Goal: Task Accomplishment & Management: Manage account settings

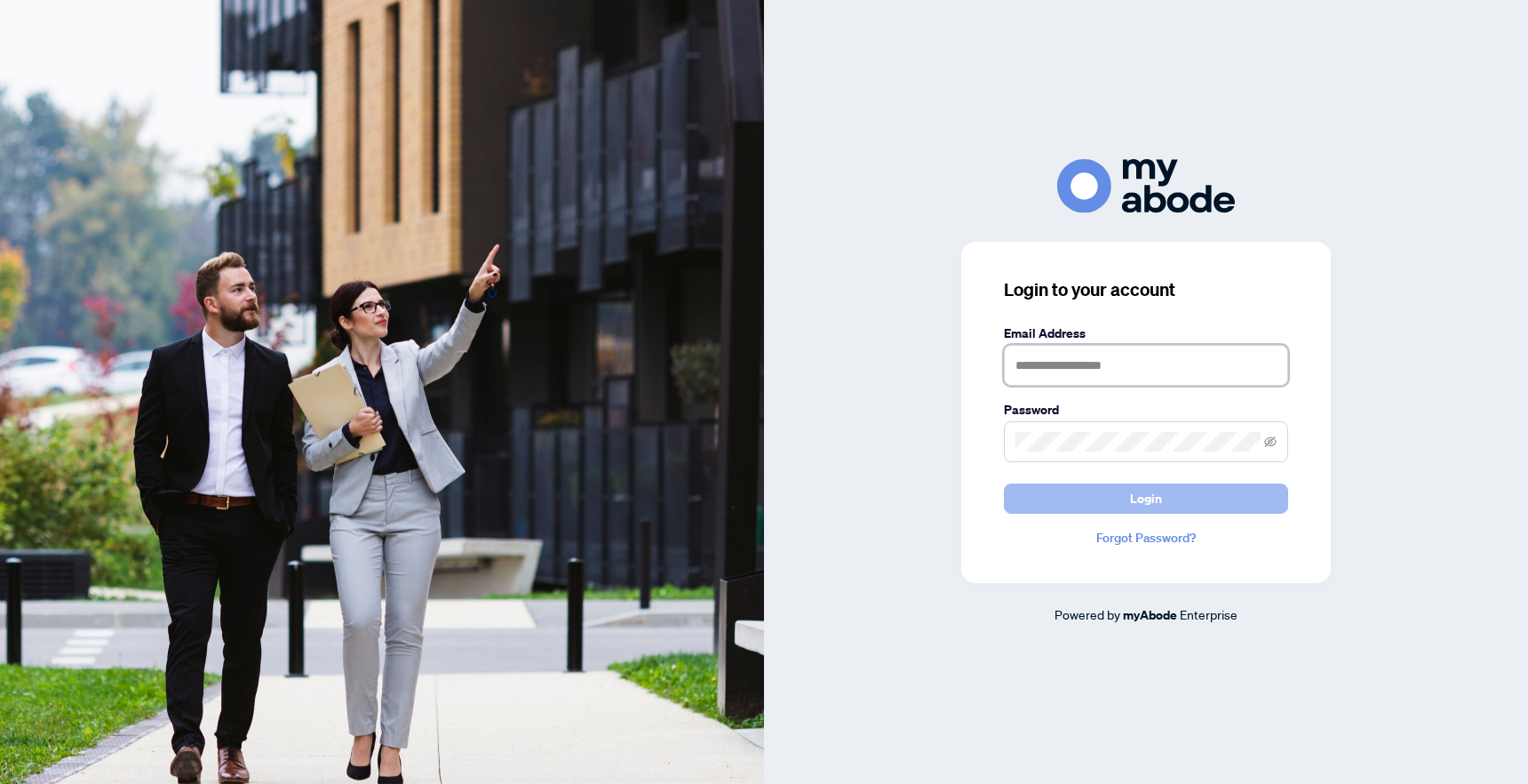
type input "**********"
click at [1096, 491] on button "Login" at bounding box center [1146, 498] width 285 height 30
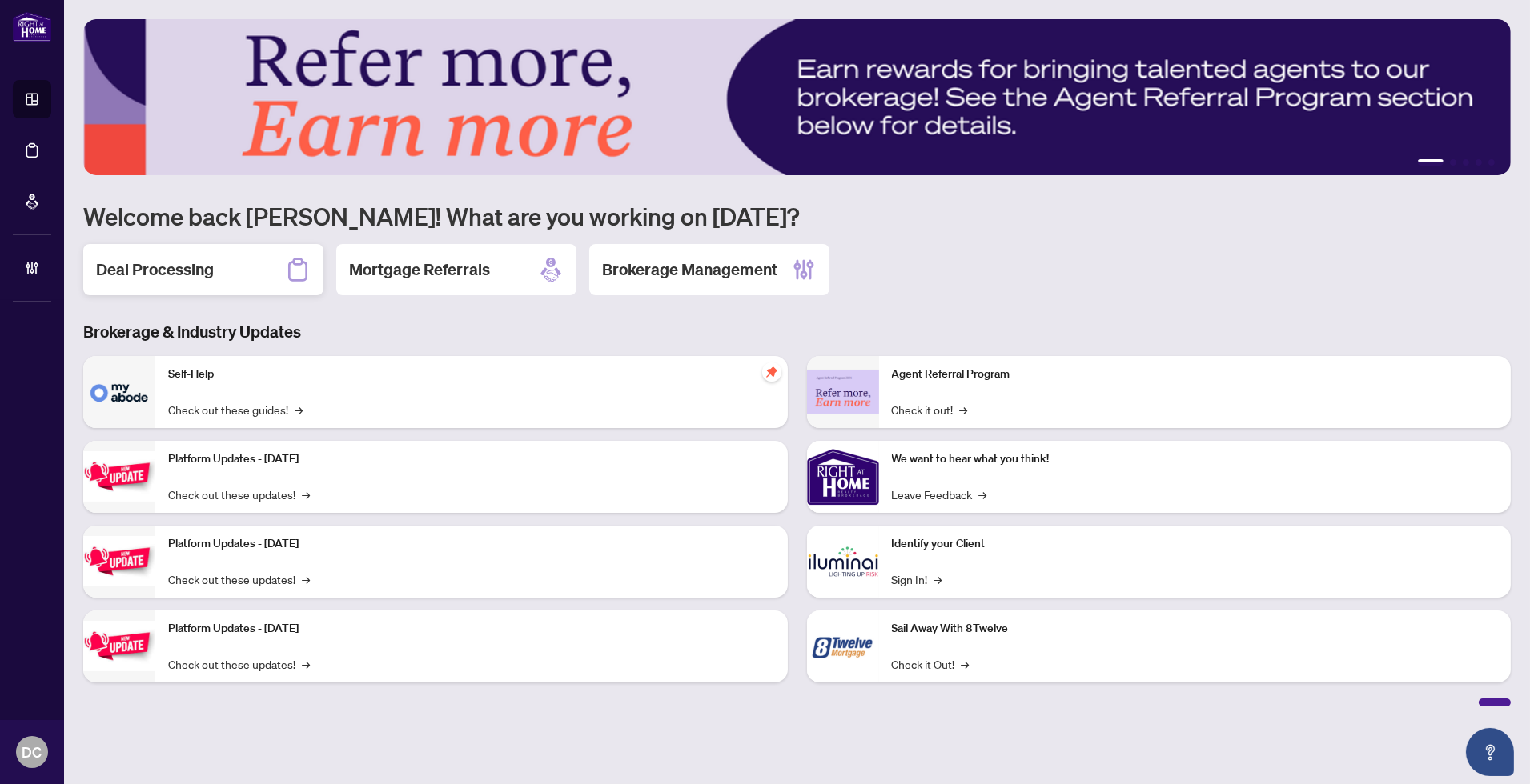
click at [165, 268] on h2 "Deal Processing" at bounding box center [155, 270] width 118 height 22
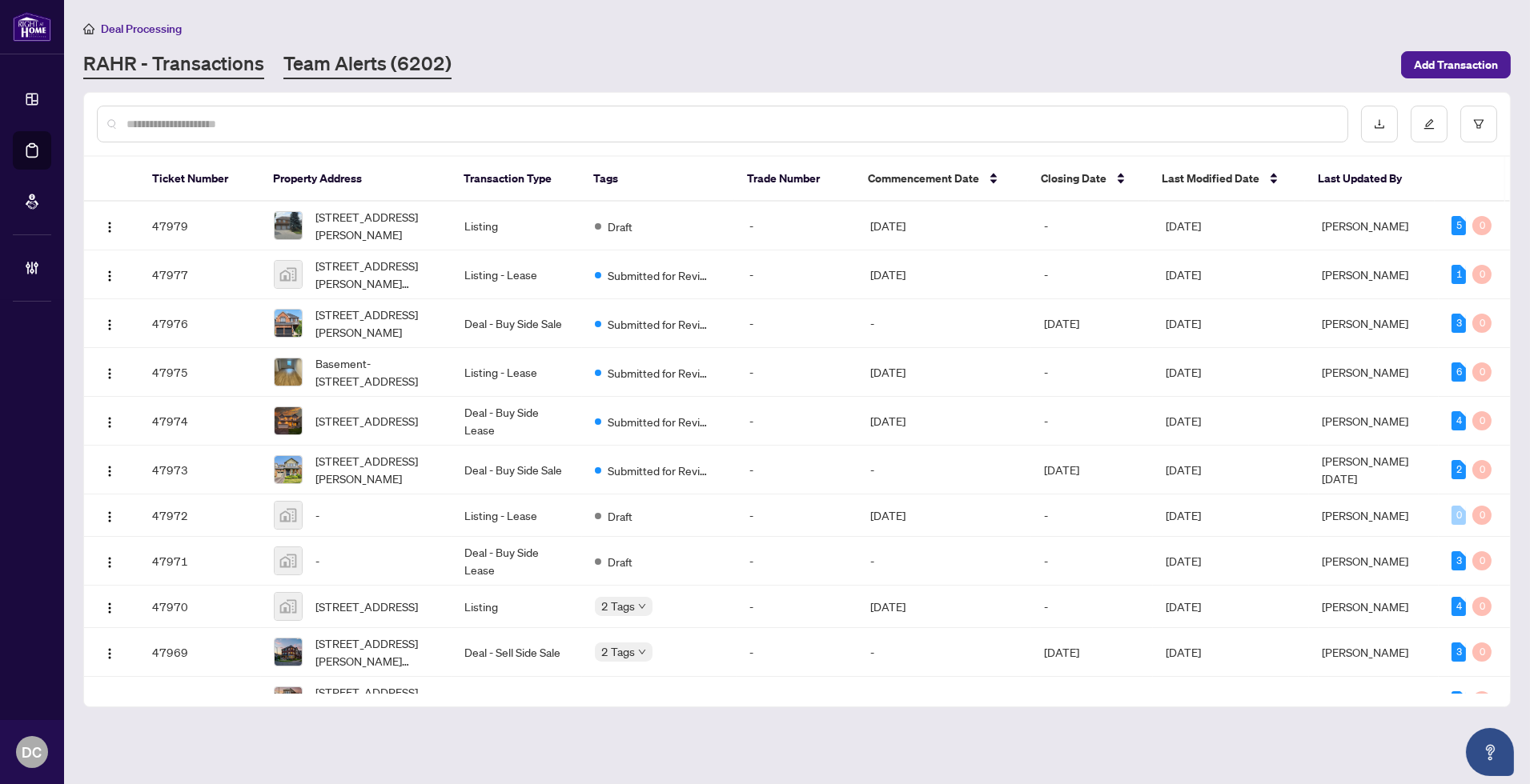
click at [352, 61] on link "Team Alerts (6202)" at bounding box center [367, 65] width 168 height 29
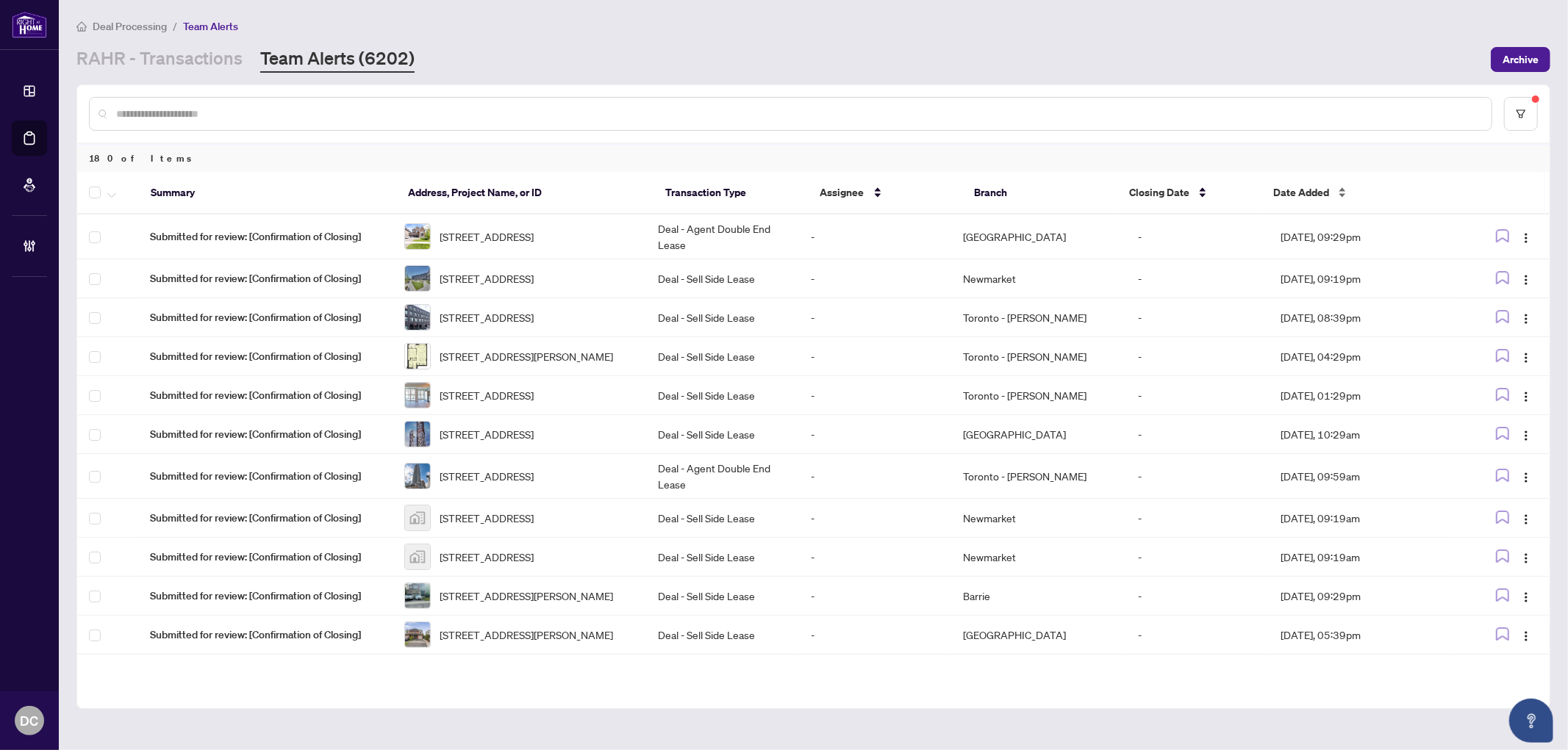
click at [1301, 190] on span "Date Added" at bounding box center [1301, 192] width 56 height 16
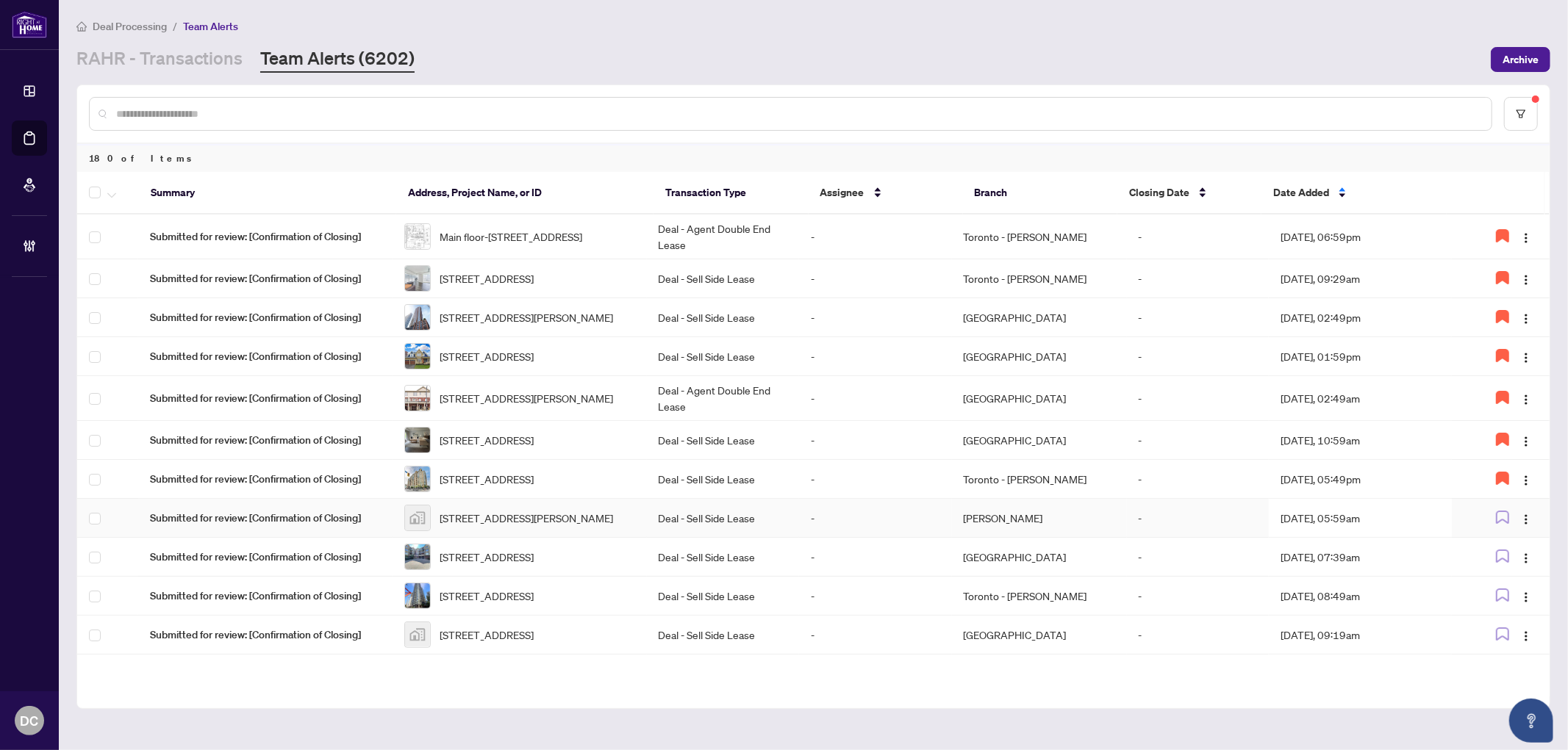
click at [1340, 538] on td "Aug/05/2025, 05:59am" at bounding box center [1360, 518] width 183 height 39
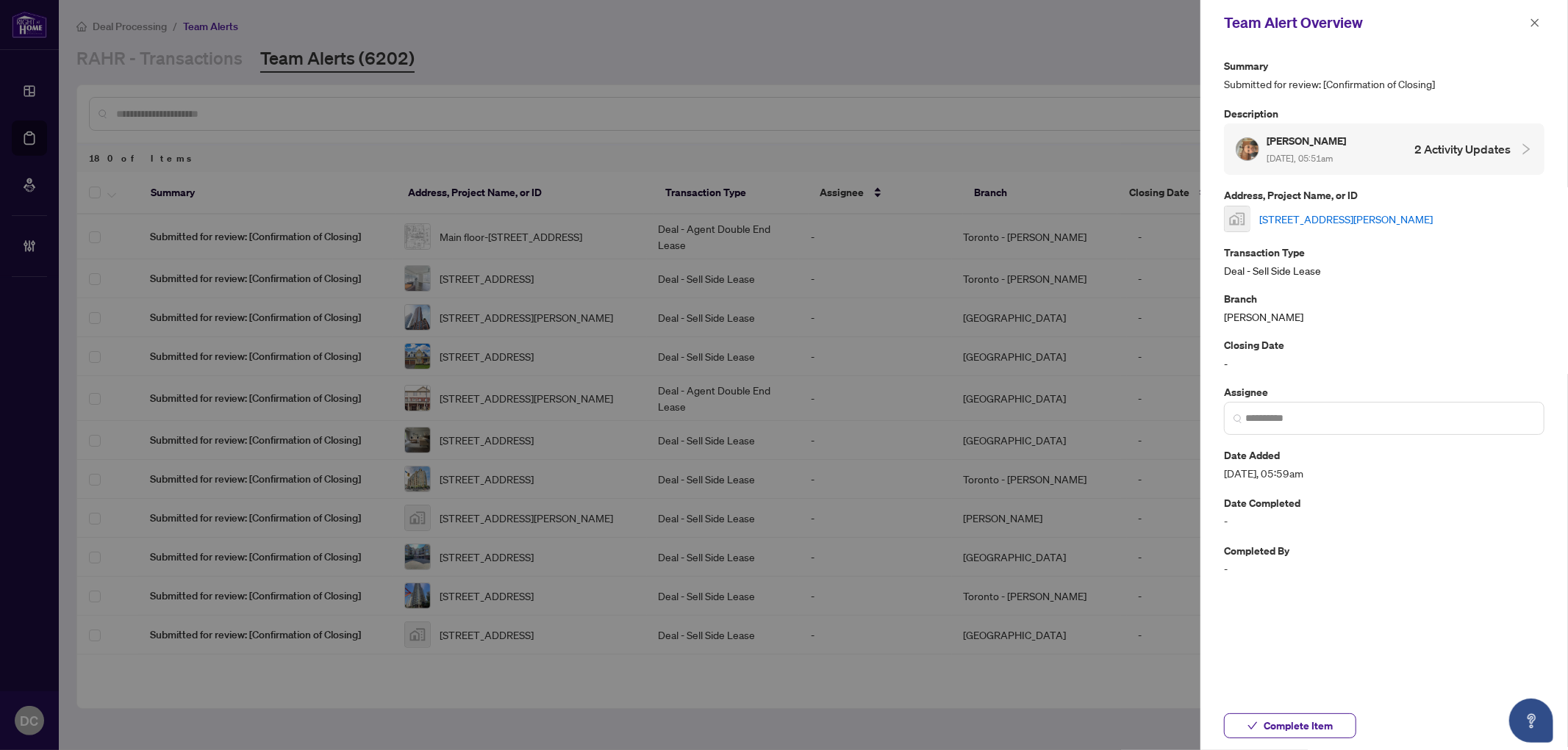
click at [1383, 217] on link "43 Trethewey Drive, York, ON, Canada" at bounding box center [1345, 218] width 174 height 16
click at [1312, 719] on span "Complete Item" at bounding box center [1298, 726] width 69 height 23
click at [1404, 23] on icon "close" at bounding box center [1535, 23] width 11 height 11
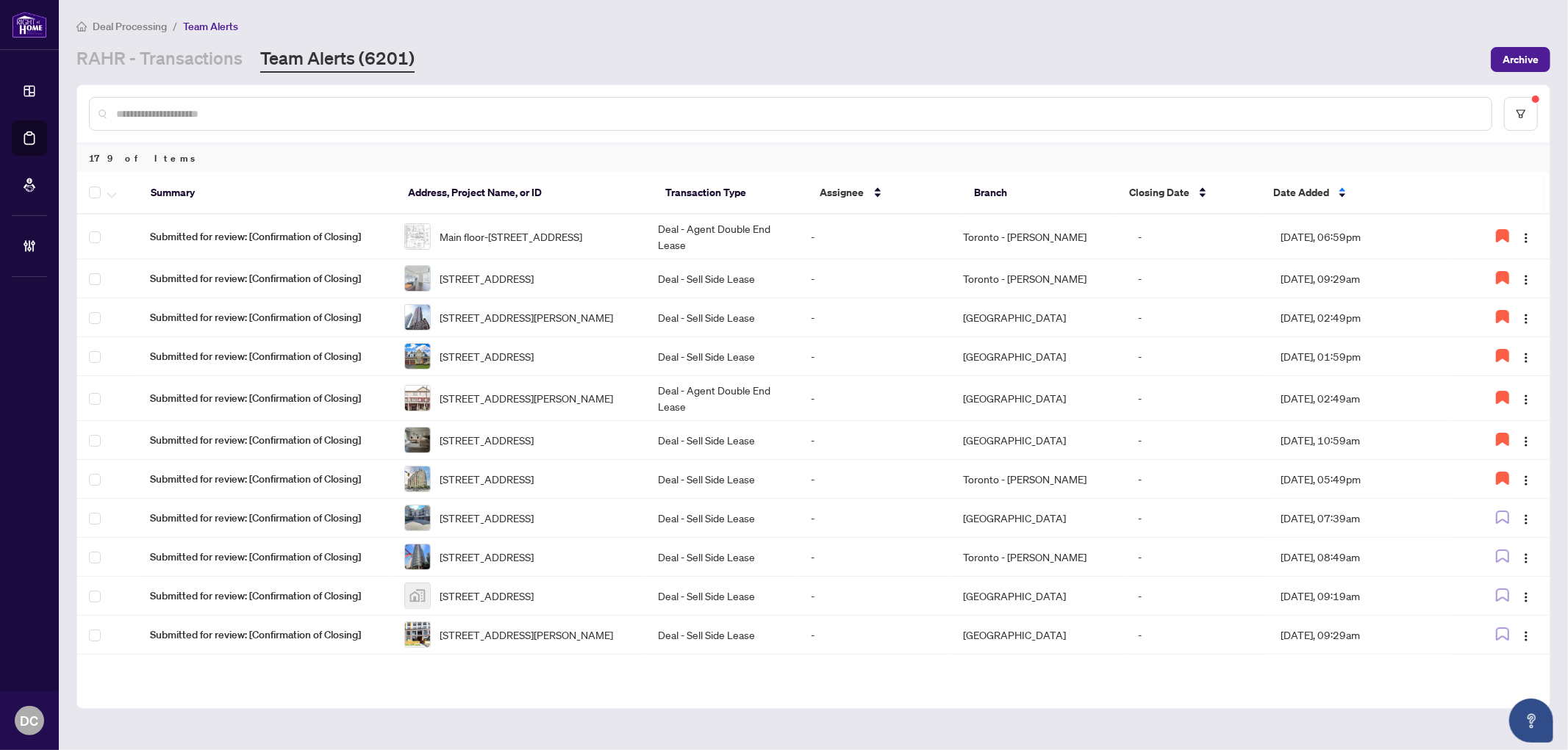
click at [637, 120] on input "text" at bounding box center [798, 114] width 1363 height 16
paste input "*******"
type input "*******"
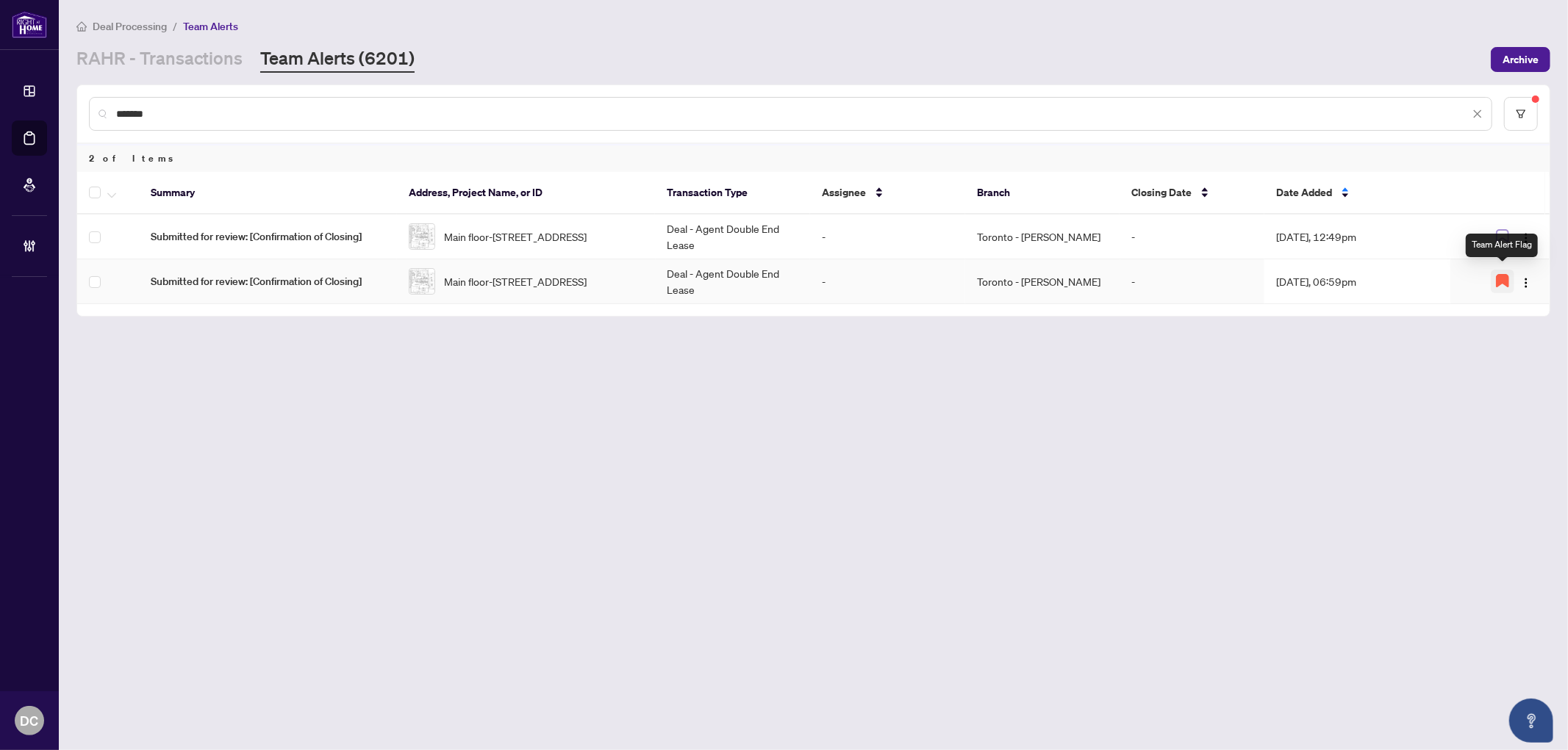
click at [1404, 277] on icon "button" at bounding box center [1503, 281] width 12 height 12
click at [1404, 284] on img "button" at bounding box center [1526, 283] width 12 height 12
click at [1404, 357] on span "Complete Item" at bounding box center [1491, 354] width 68 height 16
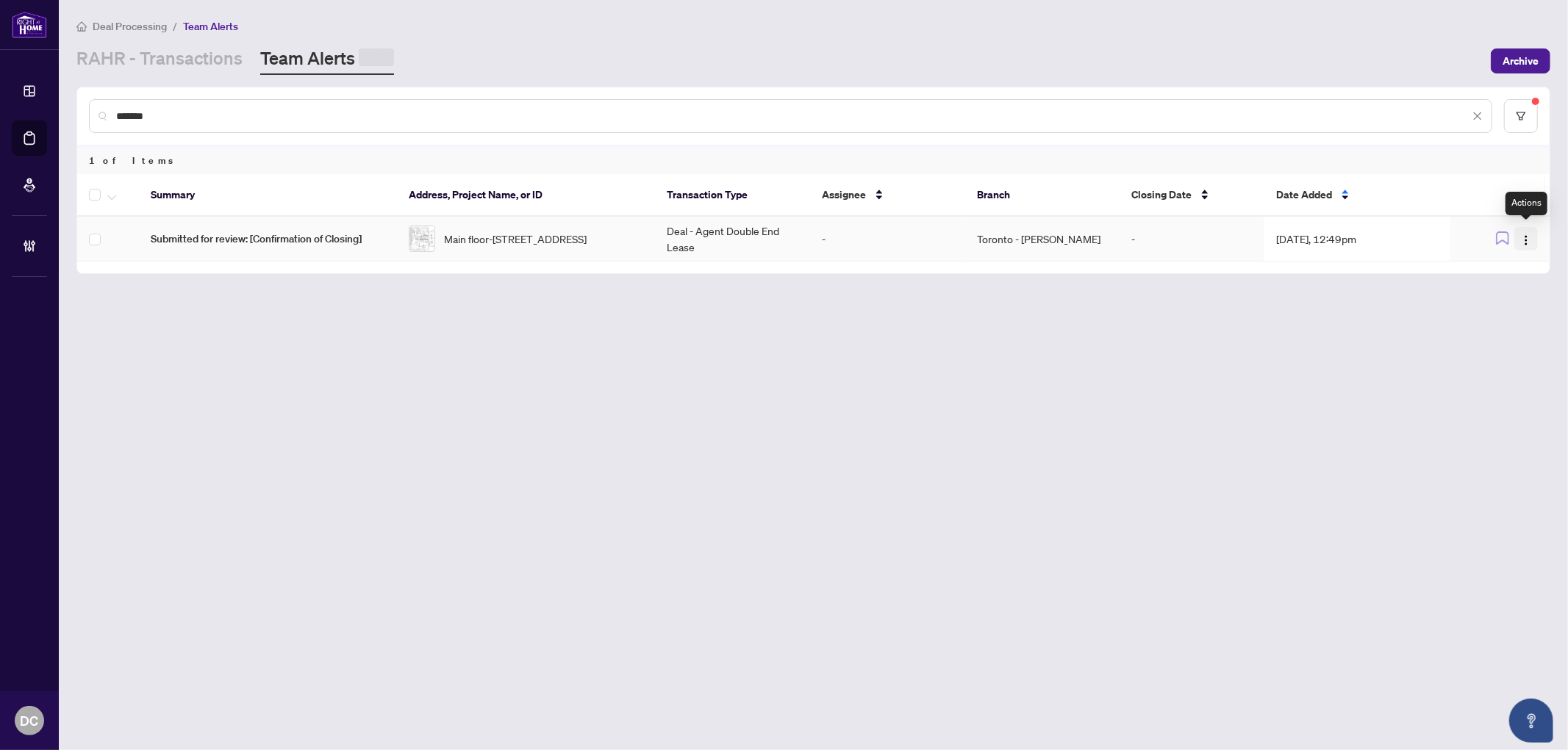
click at [1404, 236] on img "button" at bounding box center [1526, 241] width 12 height 12
click at [1404, 302] on span "Complete Item" at bounding box center [1491, 309] width 68 height 16
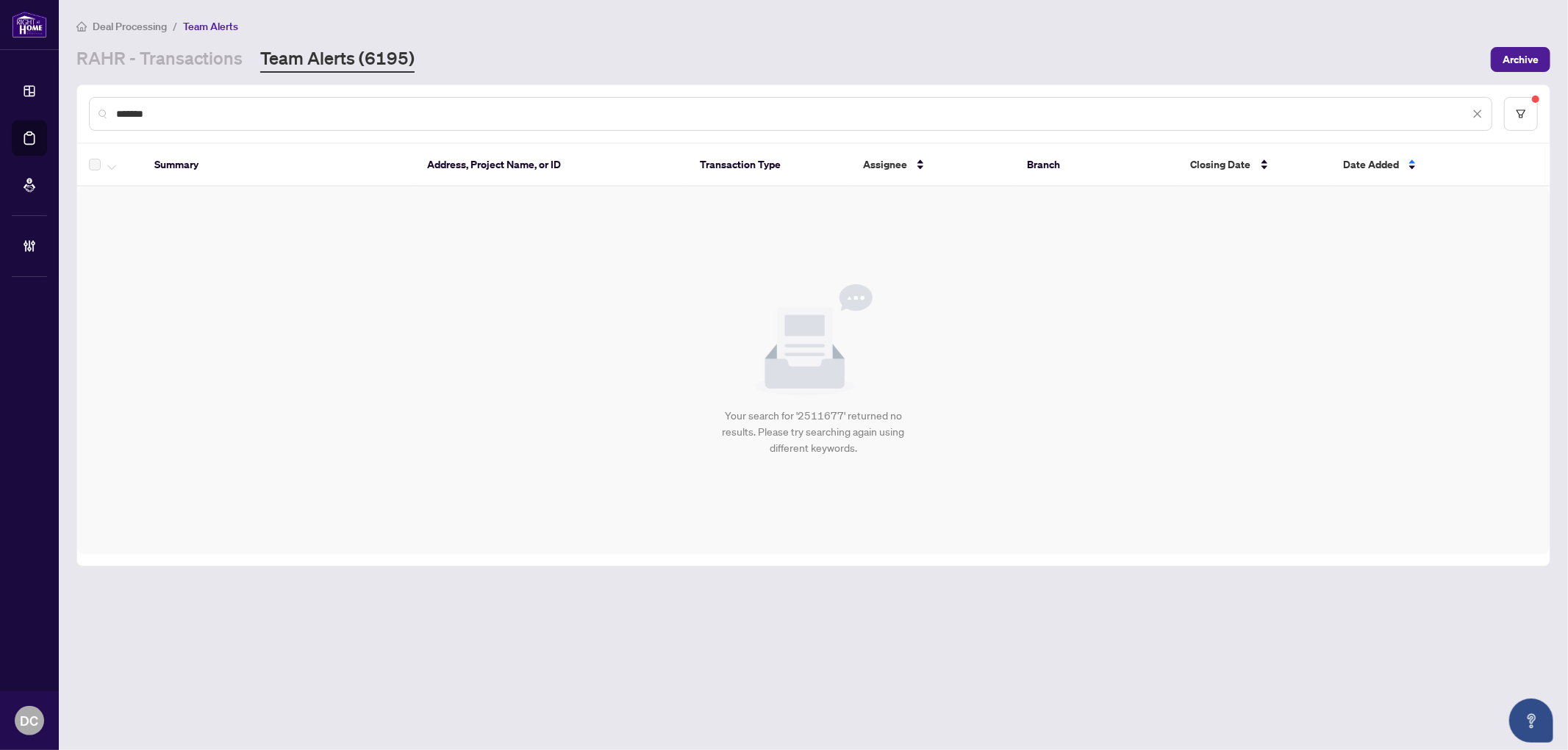
drag, startPoint x: 476, startPoint y: 111, endPoint x: 81, endPoint y: 104, distance: 395.1
click at [81, 104] on div "*******" at bounding box center [813, 114] width 1472 height 57
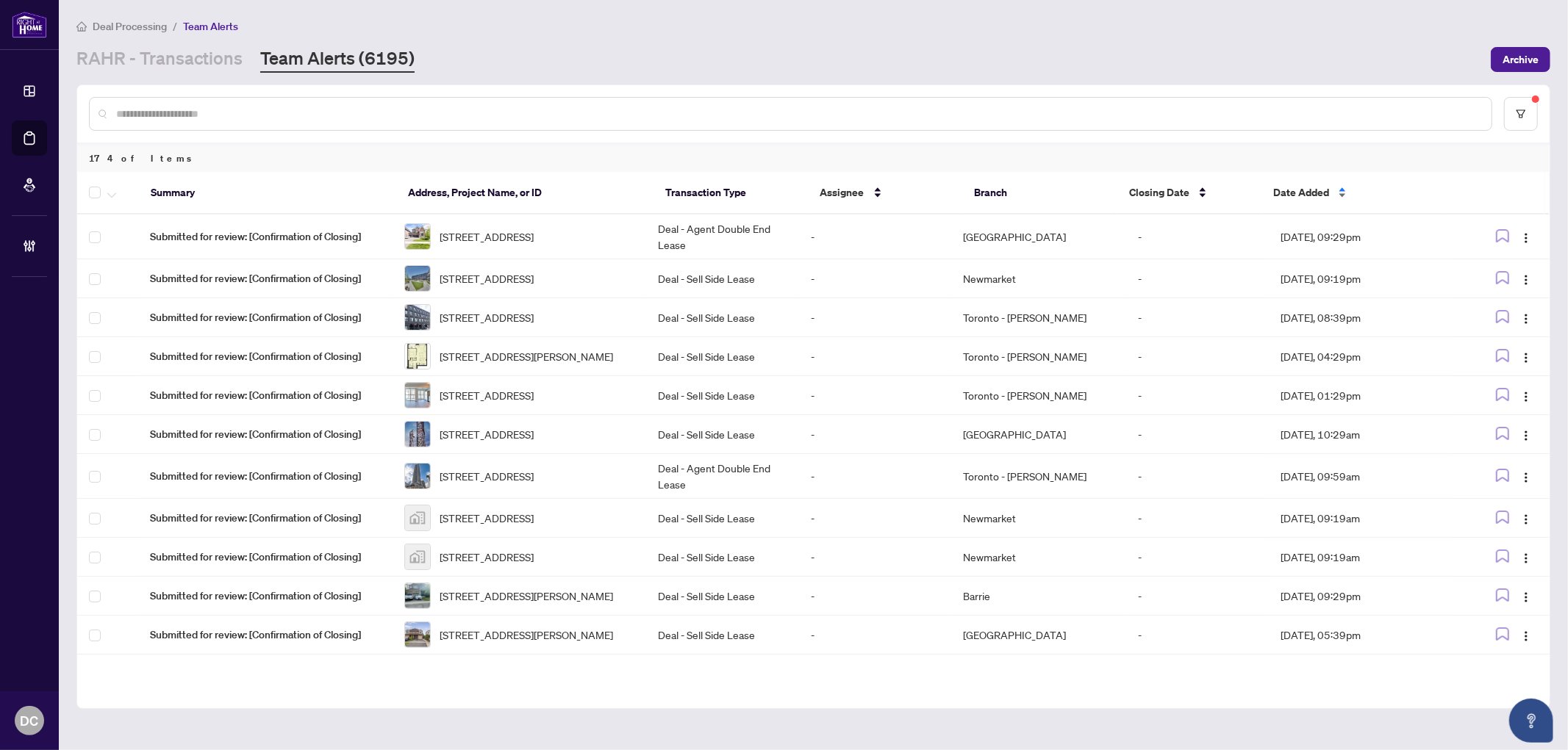
click at [1311, 191] on span "Date Added" at bounding box center [1301, 192] width 56 height 16
click at [1289, 184] on div "Date Added" at bounding box center [1354, 192] width 162 height 16
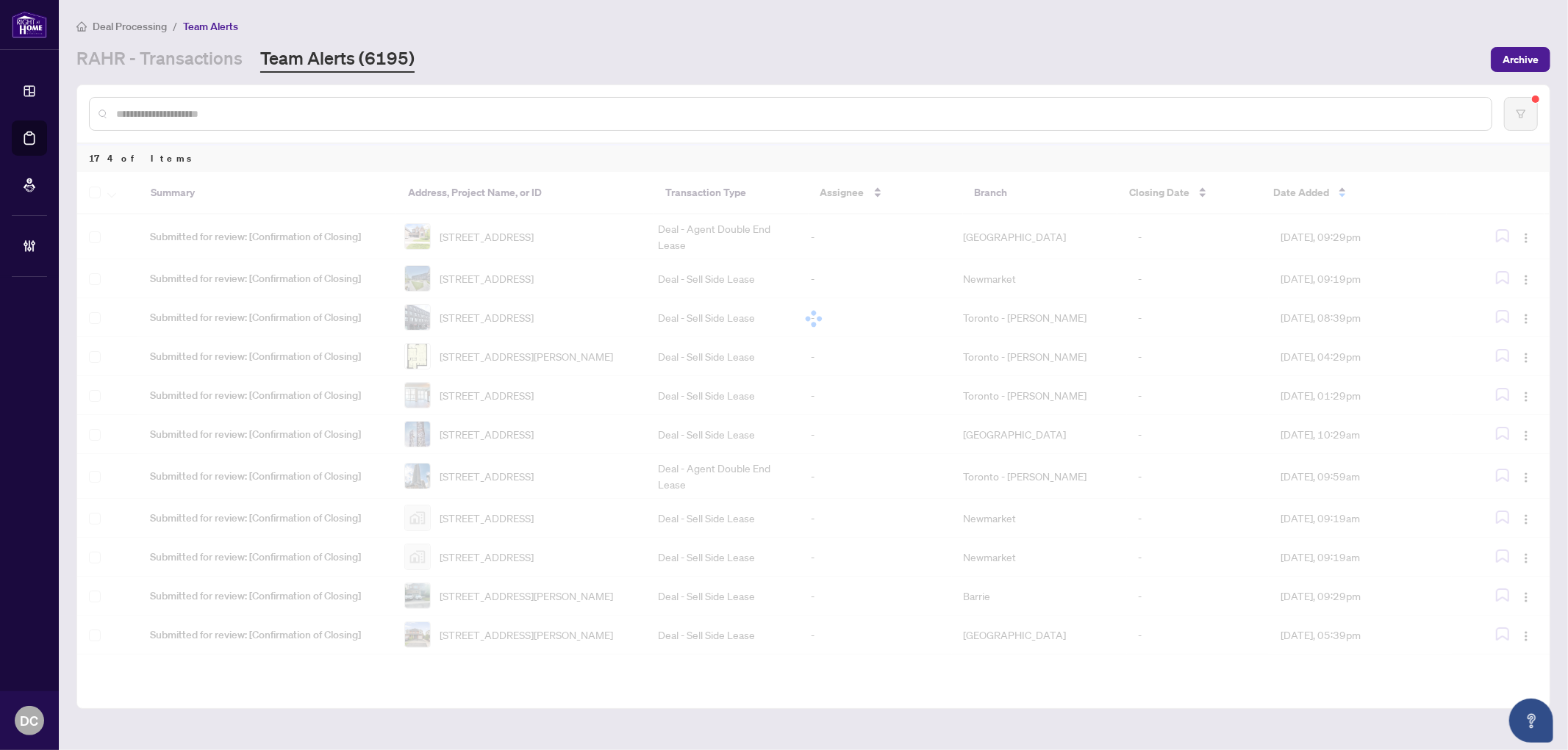
click at [1289, 177] on div at bounding box center [813, 319] width 1472 height 294
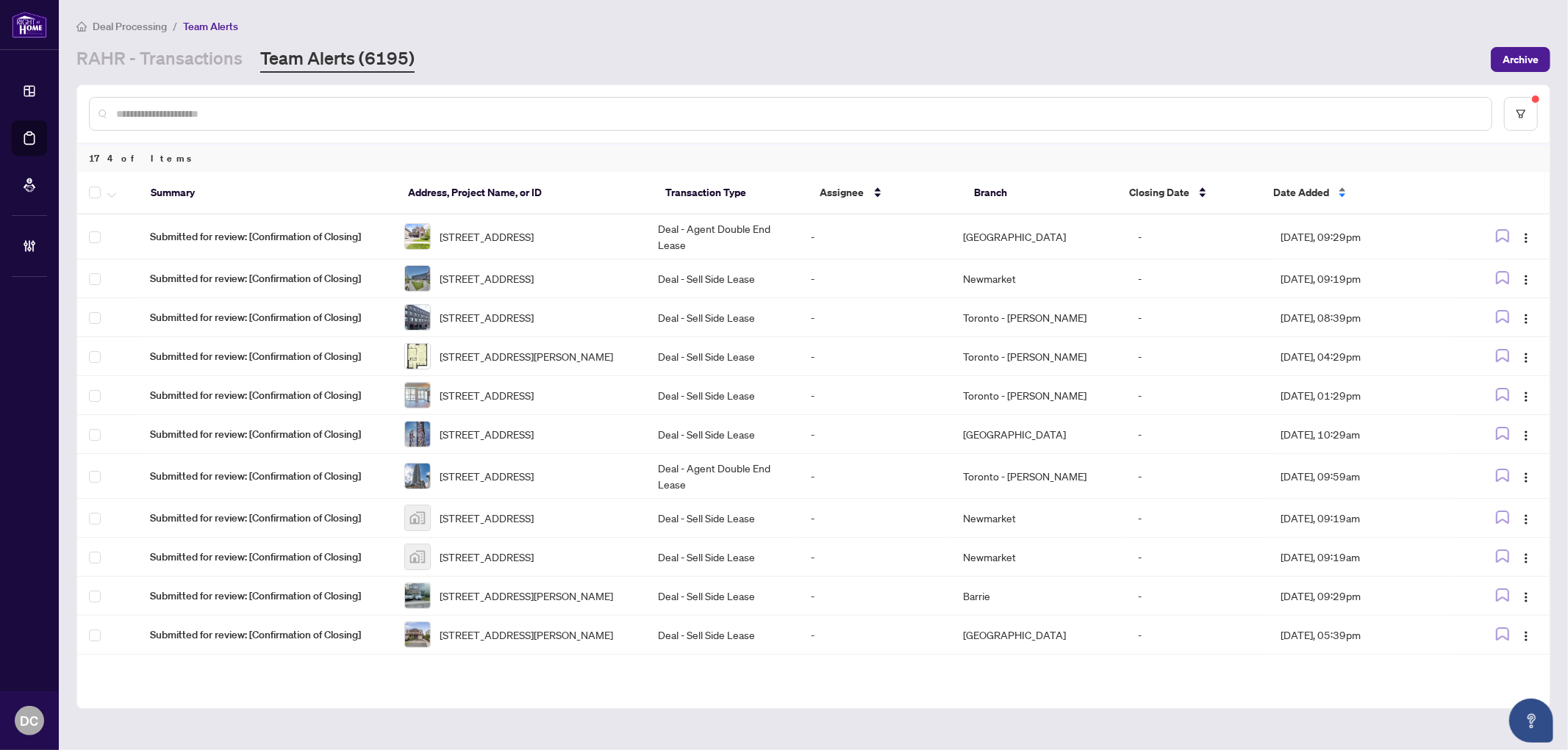
click at [1289, 184] on span "Date Added" at bounding box center [1301, 192] width 56 height 16
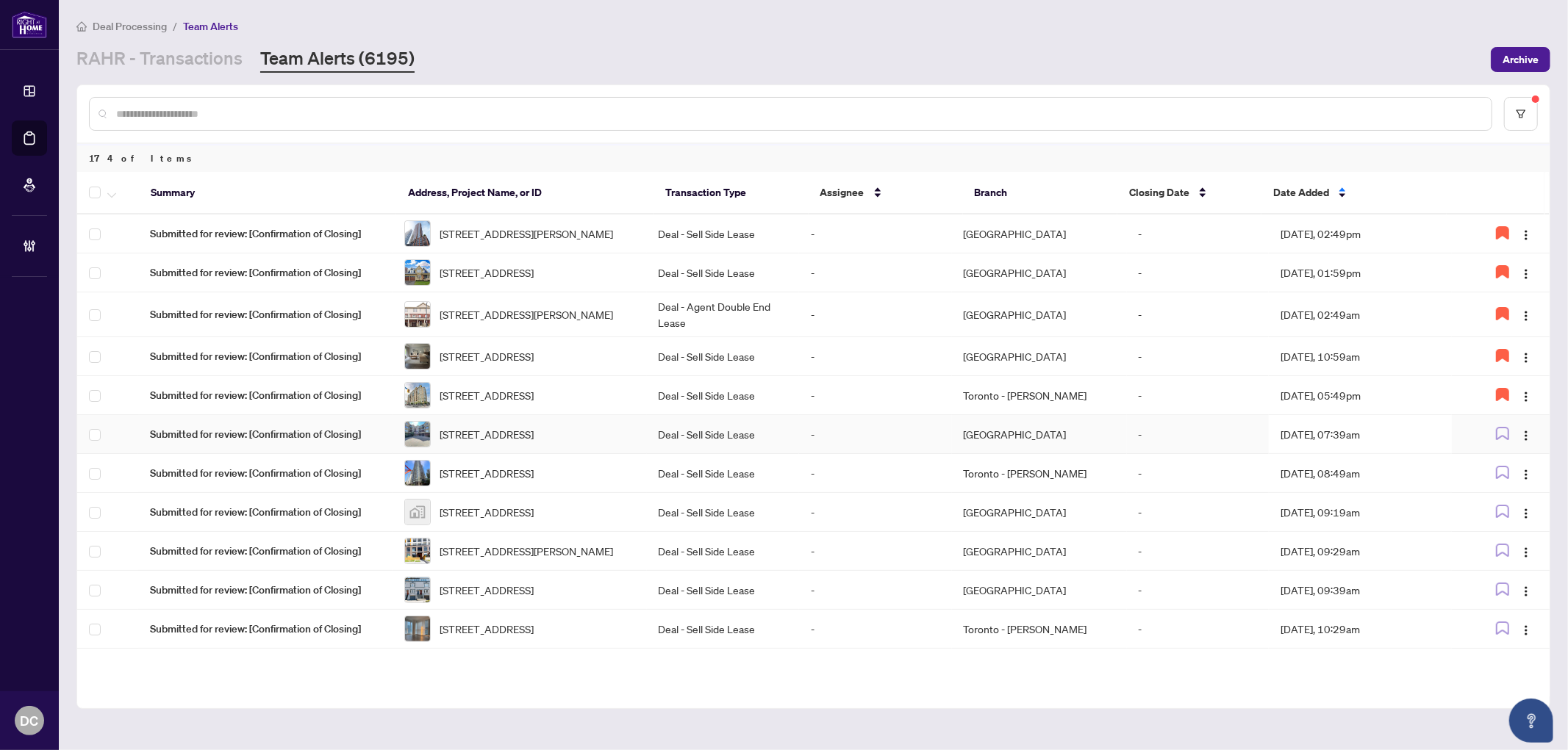
click at [1332, 451] on td "Aug/05/2025, 07:39am" at bounding box center [1360, 435] width 183 height 39
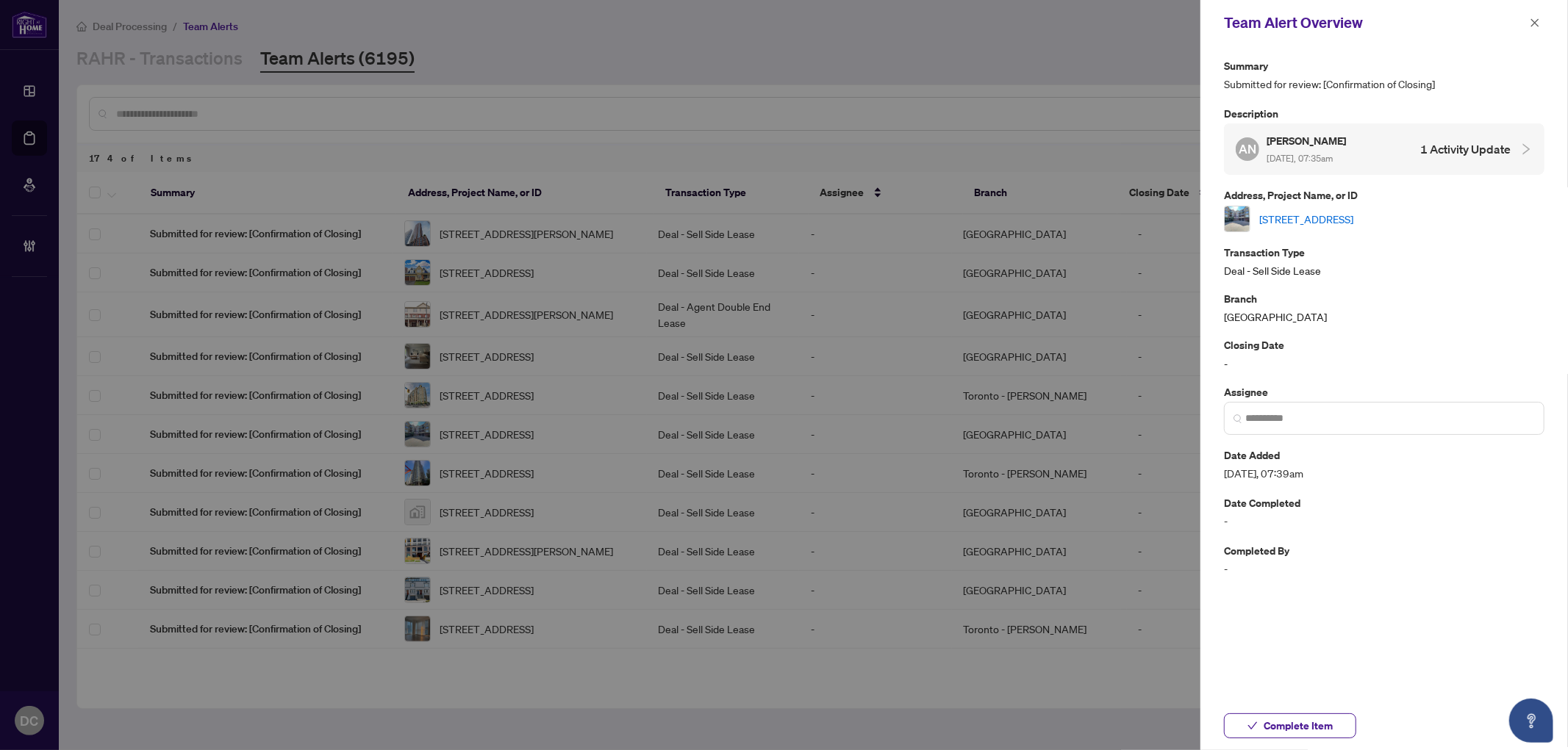
click at [1353, 211] on link "[STREET_ADDRESS]" at bounding box center [1305, 218] width 94 height 16
click at [1317, 719] on span "Complete Item" at bounding box center [1298, 726] width 69 height 23
click at [1404, 23] on button "button" at bounding box center [1534, 23] width 19 height 17
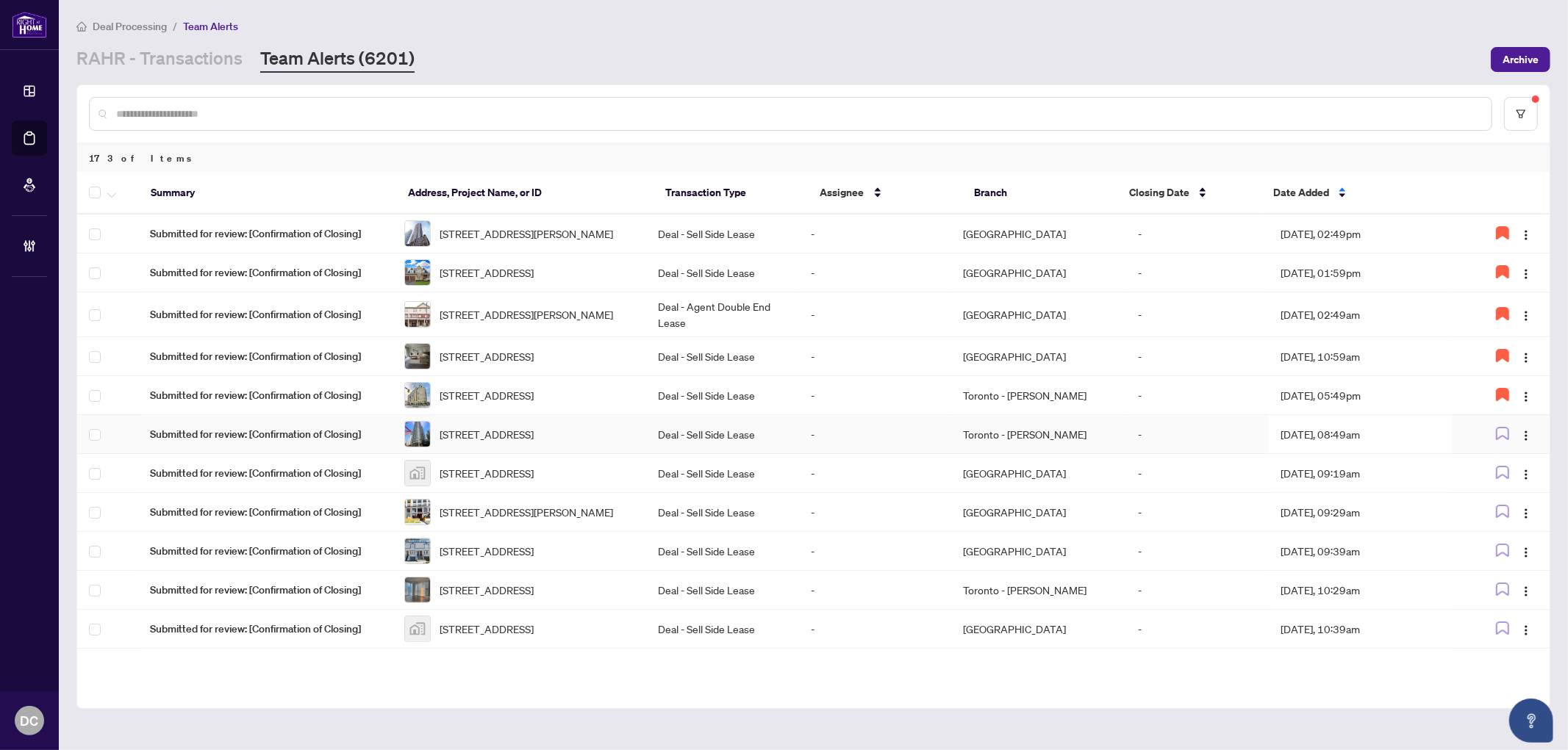
click at [1250, 454] on td "-" at bounding box center [1199, 435] width 143 height 39
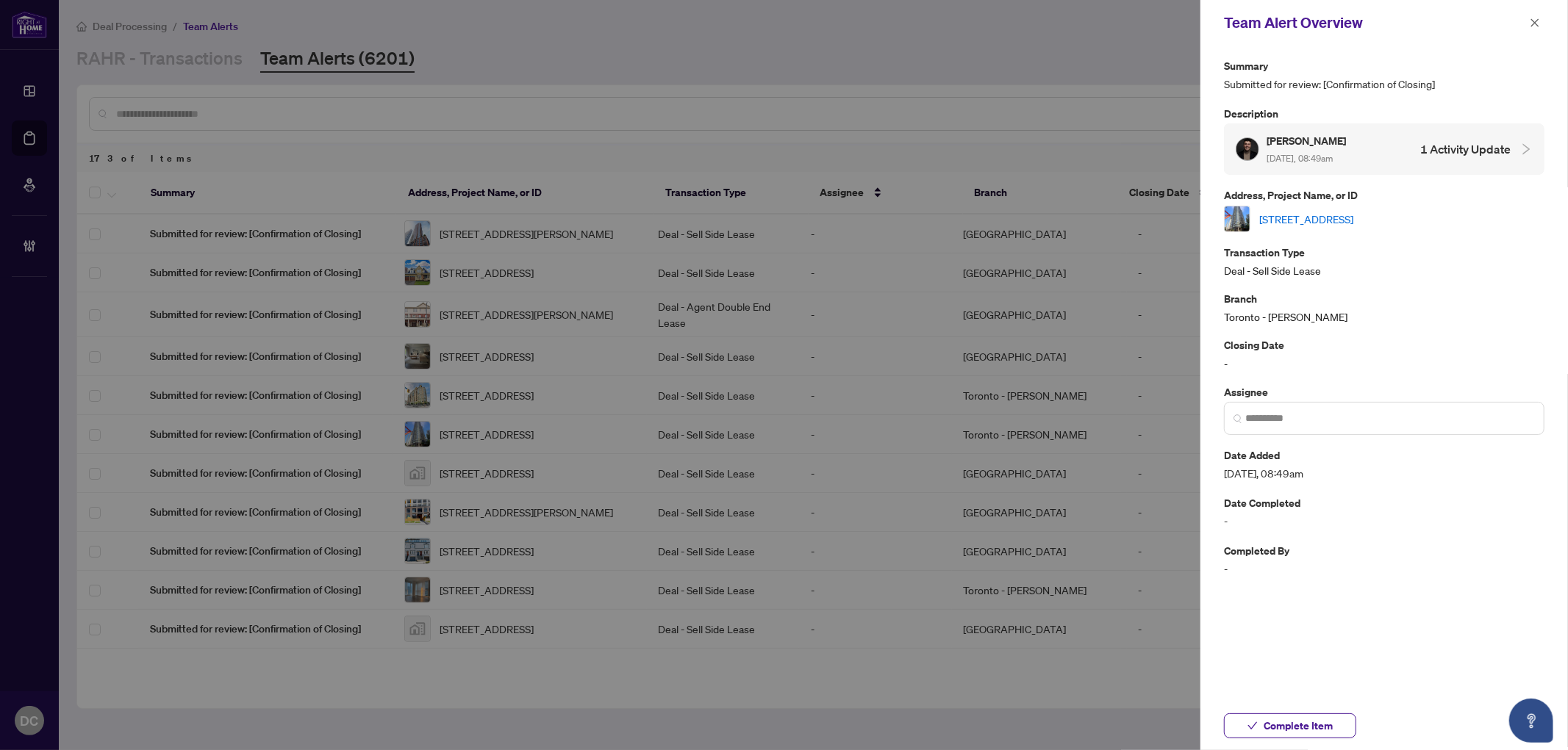
click at [1327, 211] on link "316-25 Telegram Mews, Toronto, Ontario M5V 3Z1, Canada" at bounding box center [1305, 218] width 94 height 16
drag, startPoint x: 1317, startPoint y: 728, endPoint x: 1007, endPoint y: 496, distance: 387.2
click at [1317, 719] on span "Complete Item" at bounding box center [1298, 726] width 69 height 23
click at [1404, 24] on icon "close" at bounding box center [1535, 22] width 8 height 8
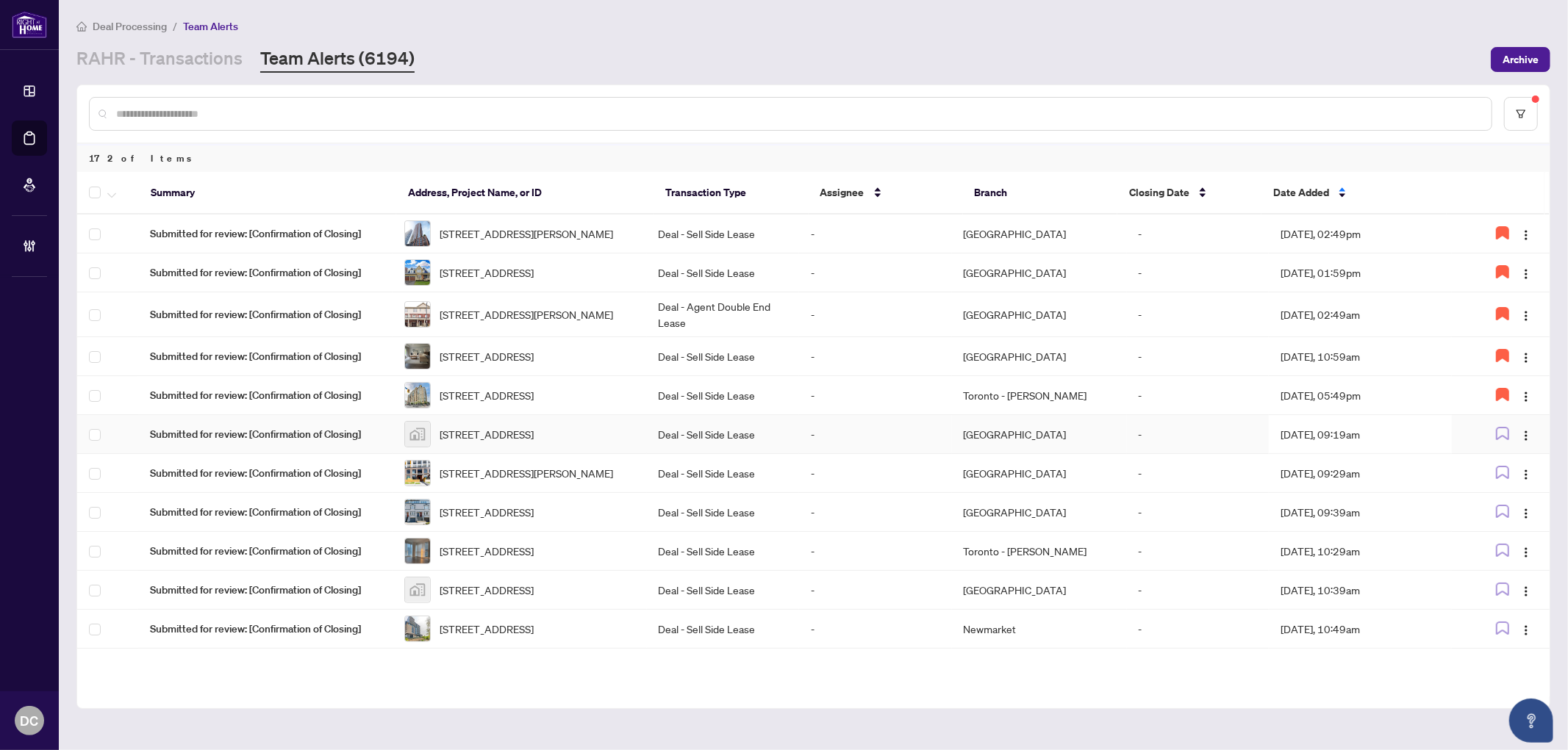
click at [1324, 454] on td "Aug/05/2025, 09:19am" at bounding box center [1360, 435] width 183 height 39
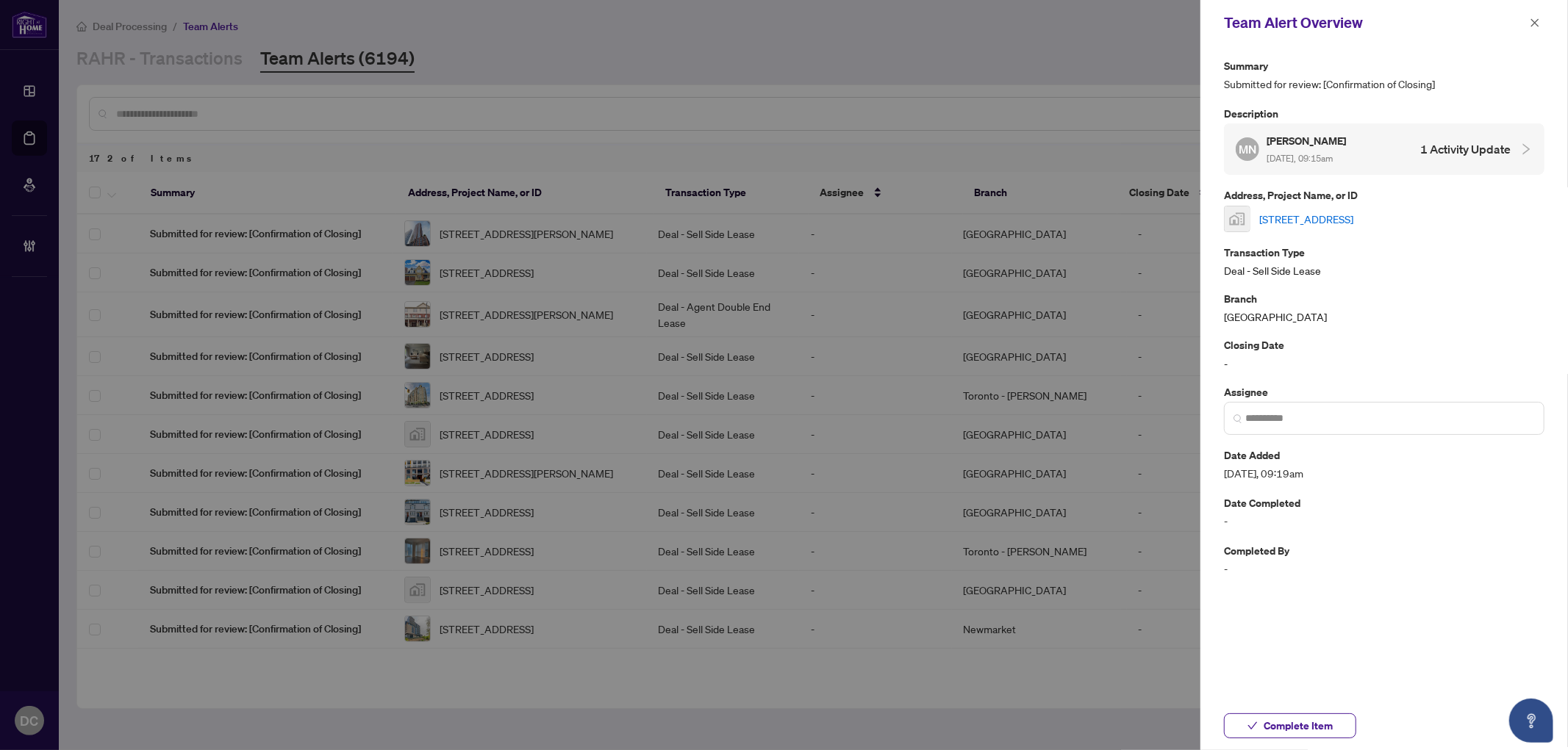
drag, startPoint x: 1341, startPoint y: 718, endPoint x: 1369, endPoint y: 675, distance: 51.3
click at [1341, 718] on button "Complete Item" at bounding box center [1290, 726] width 132 height 25
drag, startPoint x: 1532, startPoint y: 23, endPoint x: 1519, endPoint y: 23, distance: 13.0
click at [1404, 23] on icon "close" at bounding box center [1535, 23] width 11 height 11
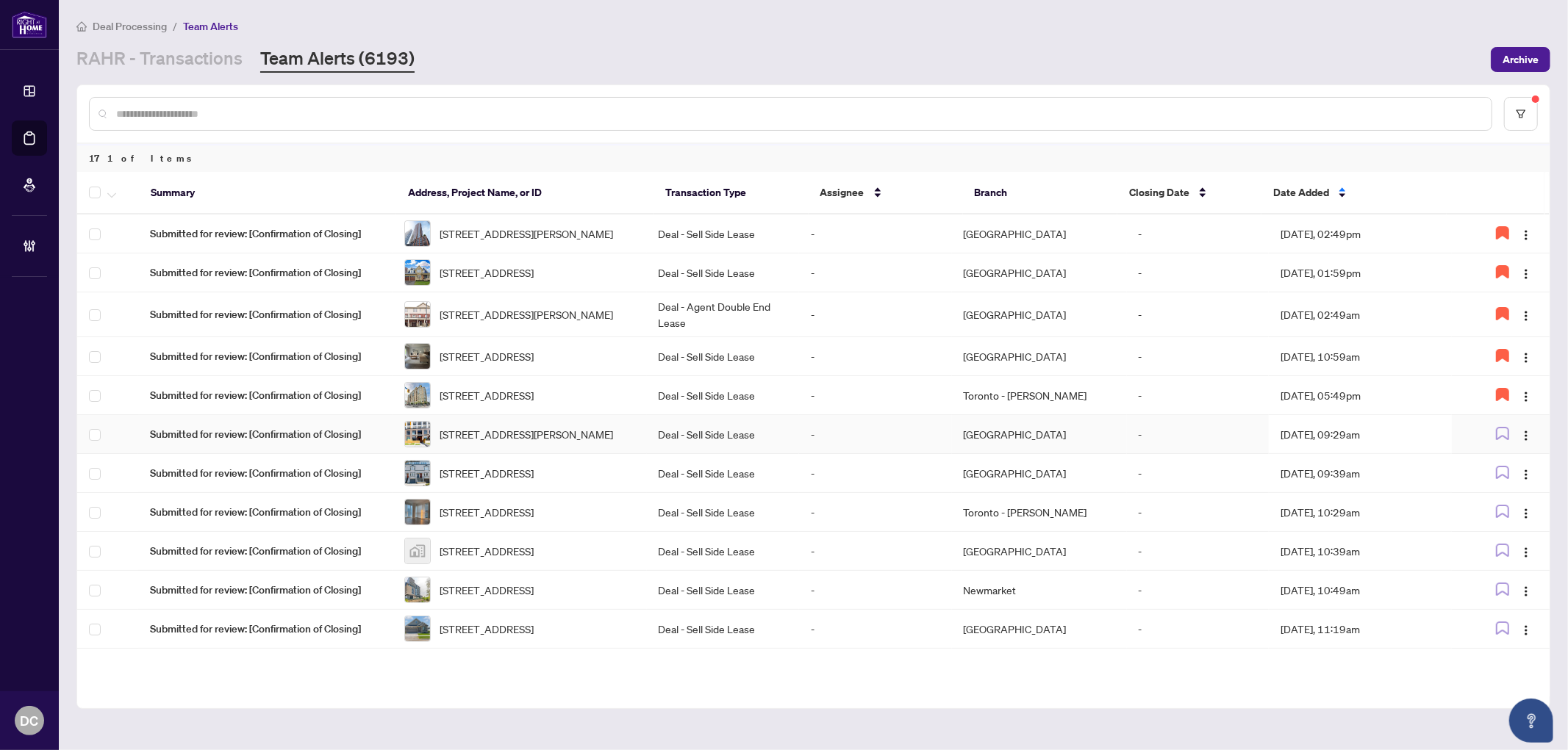
click at [1375, 449] on td "Aug/05/2025, 09:29am" at bounding box center [1360, 435] width 183 height 39
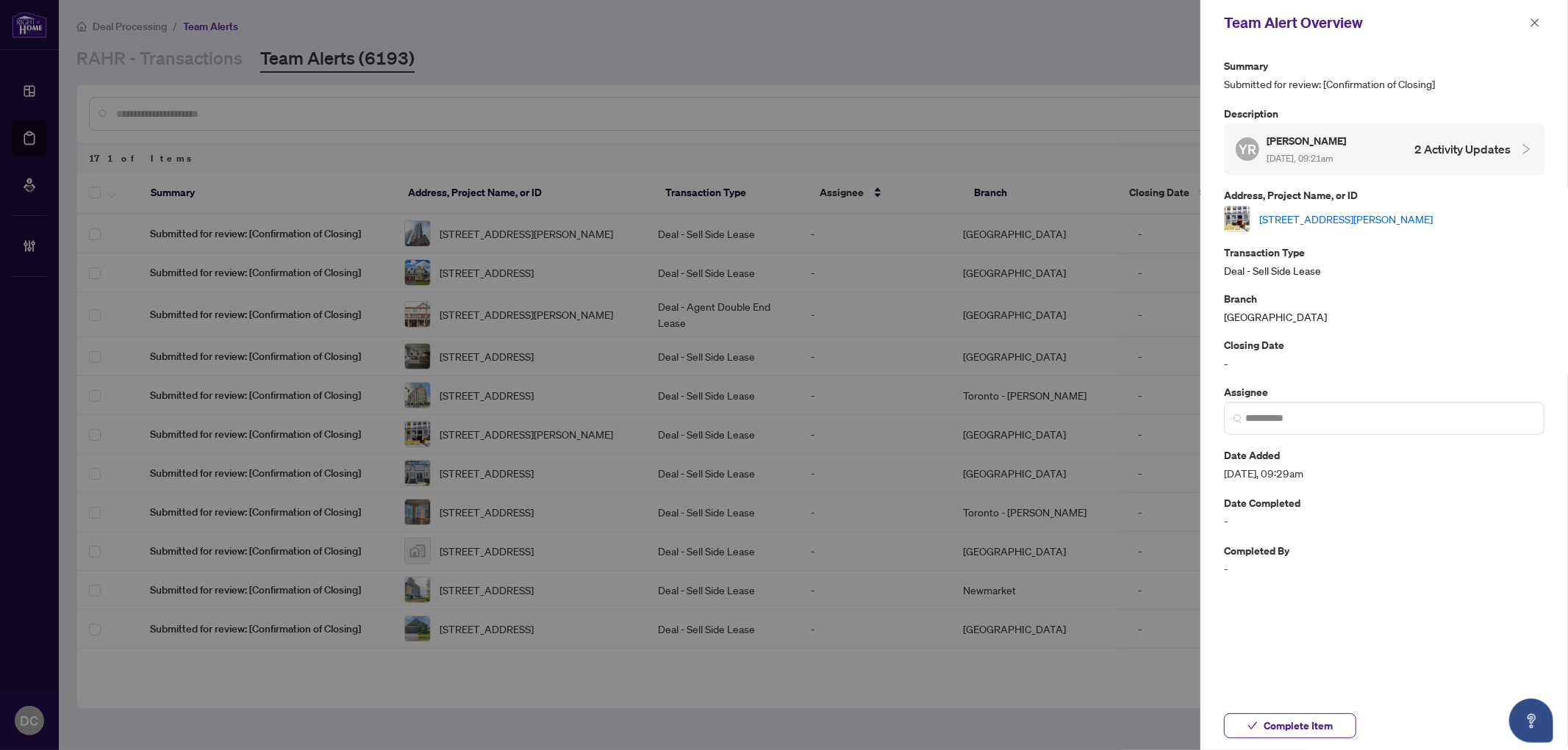
click at [1404, 214] on link "106-7950 Bathurst St, Vaughan, Ontario L4J 0L4, Canada" at bounding box center [1345, 218] width 174 height 16
click at [1308, 719] on span "Complete Item" at bounding box center [1298, 726] width 69 height 23
click at [1404, 23] on icon "close" at bounding box center [1535, 23] width 11 height 11
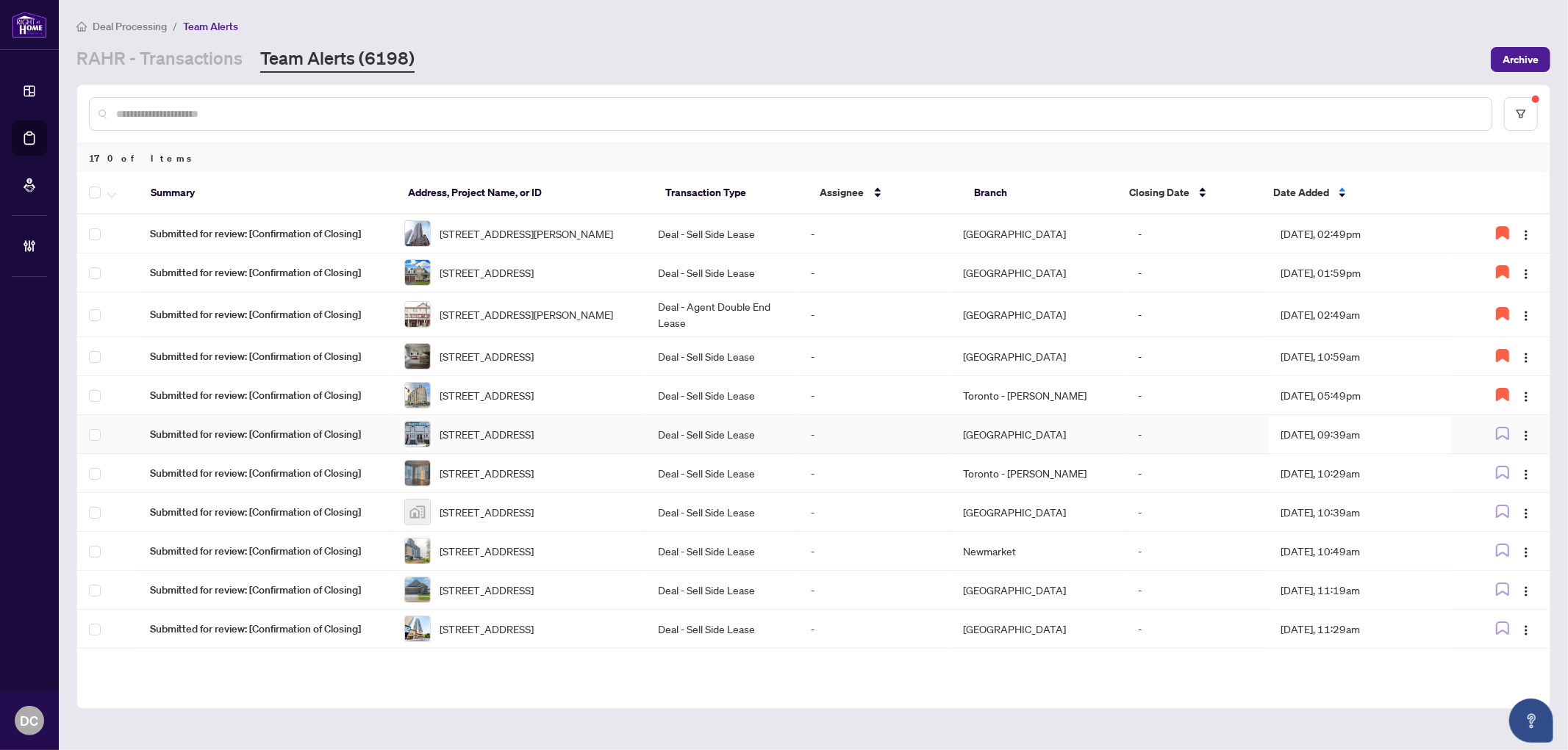
click at [1282, 449] on td "Aug/05/2025, 09:39am" at bounding box center [1360, 435] width 183 height 39
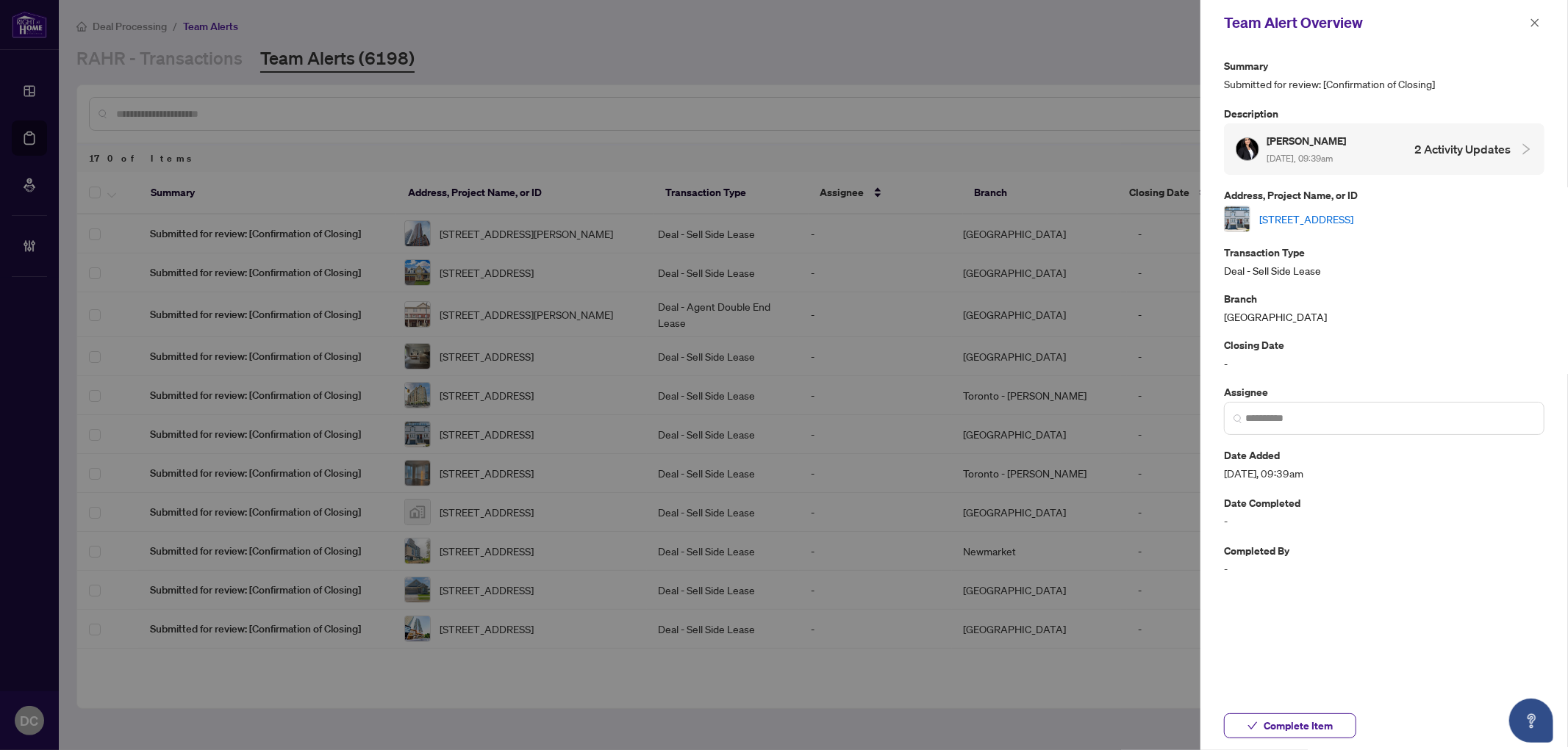
click at [1353, 217] on link "27 Keewatin Ave, Toronto, Ontario M4P 1Z9, Canada" at bounding box center [1305, 218] width 94 height 16
click at [1284, 719] on span "Complete Item" at bounding box center [1298, 726] width 69 height 23
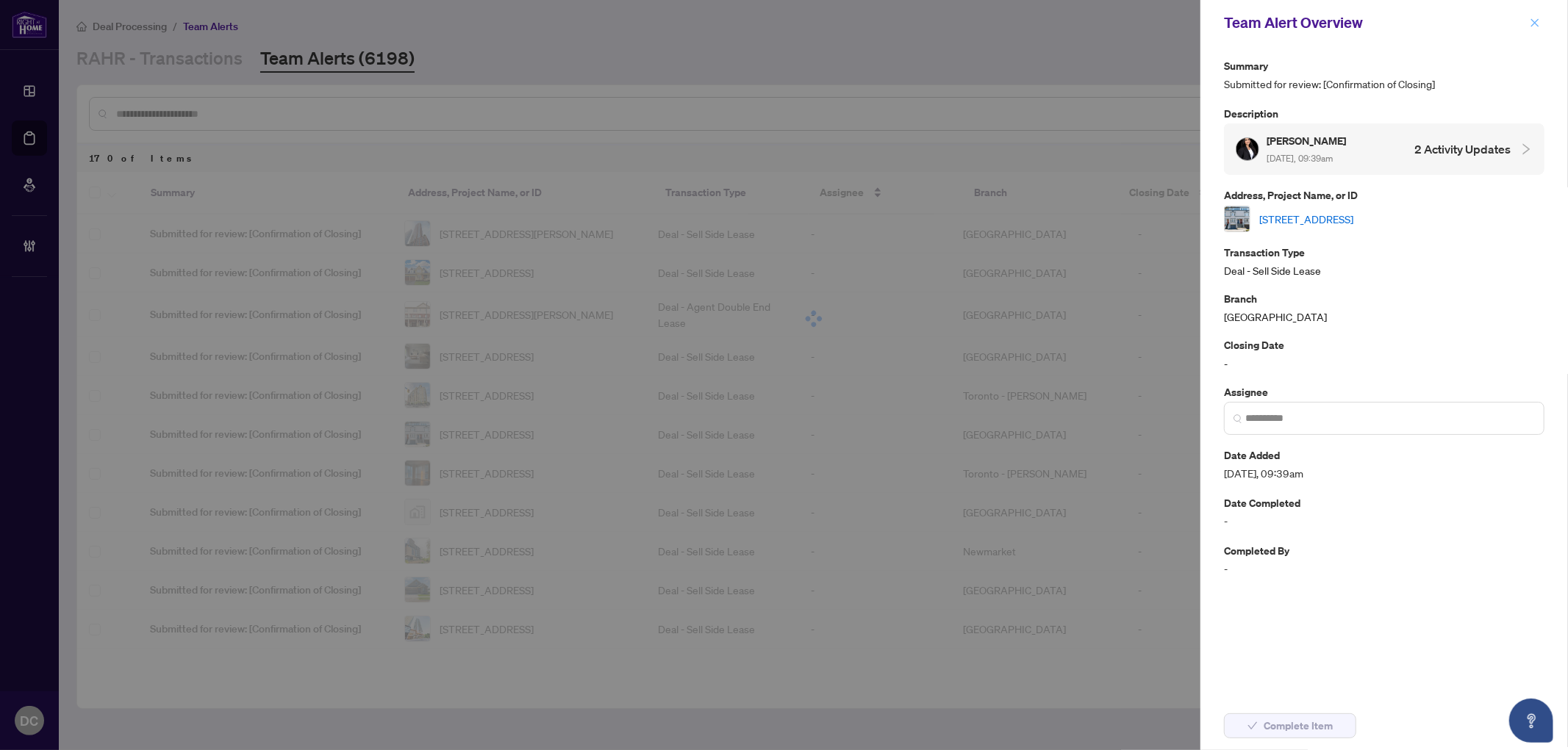
drag, startPoint x: 1524, startPoint y: 8, endPoint x: 1533, endPoint y: 18, distance: 13.5
click at [1404, 8] on div "Team Alert Overview" at bounding box center [1384, 23] width 367 height 46
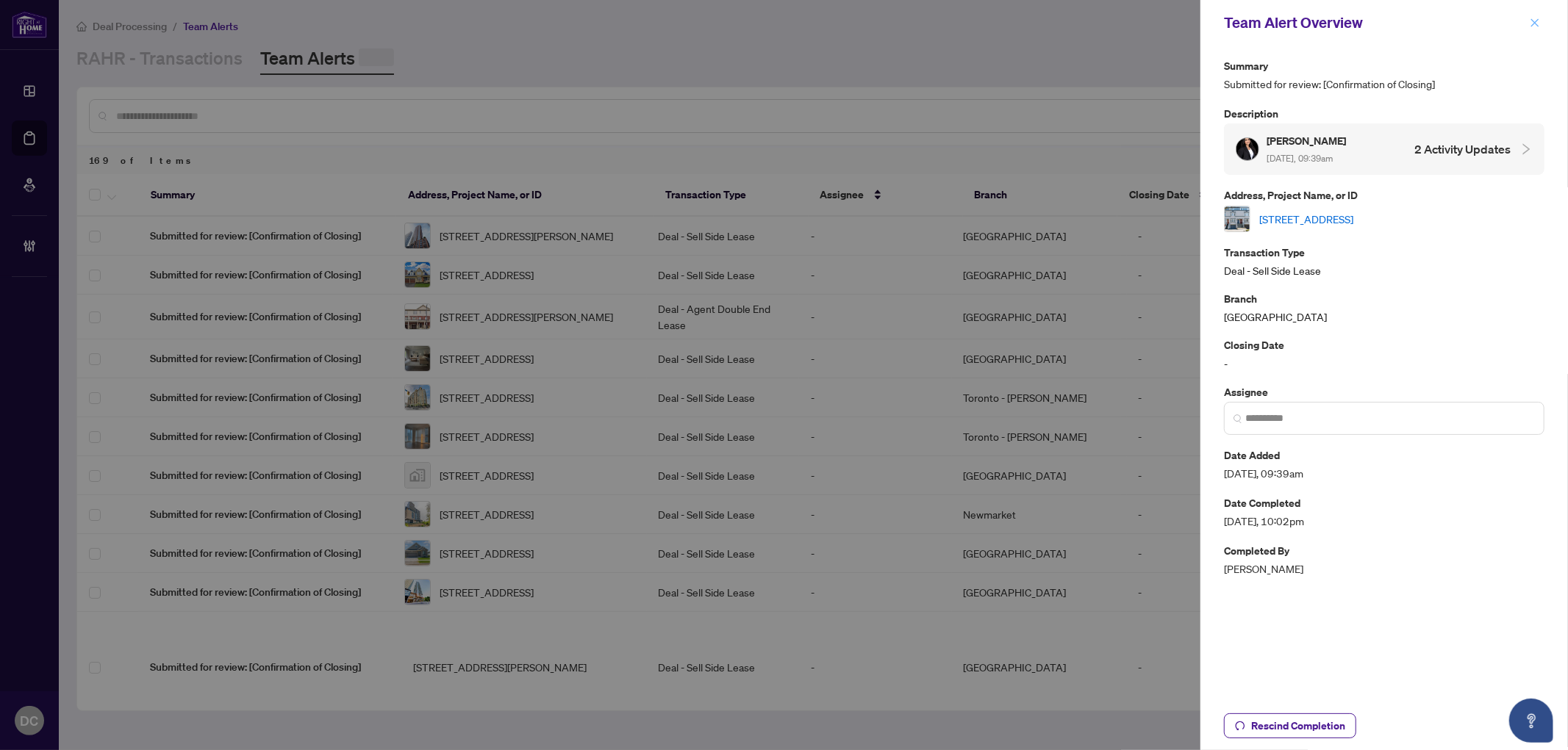
click at [1404, 18] on icon "close" at bounding box center [1535, 23] width 11 height 11
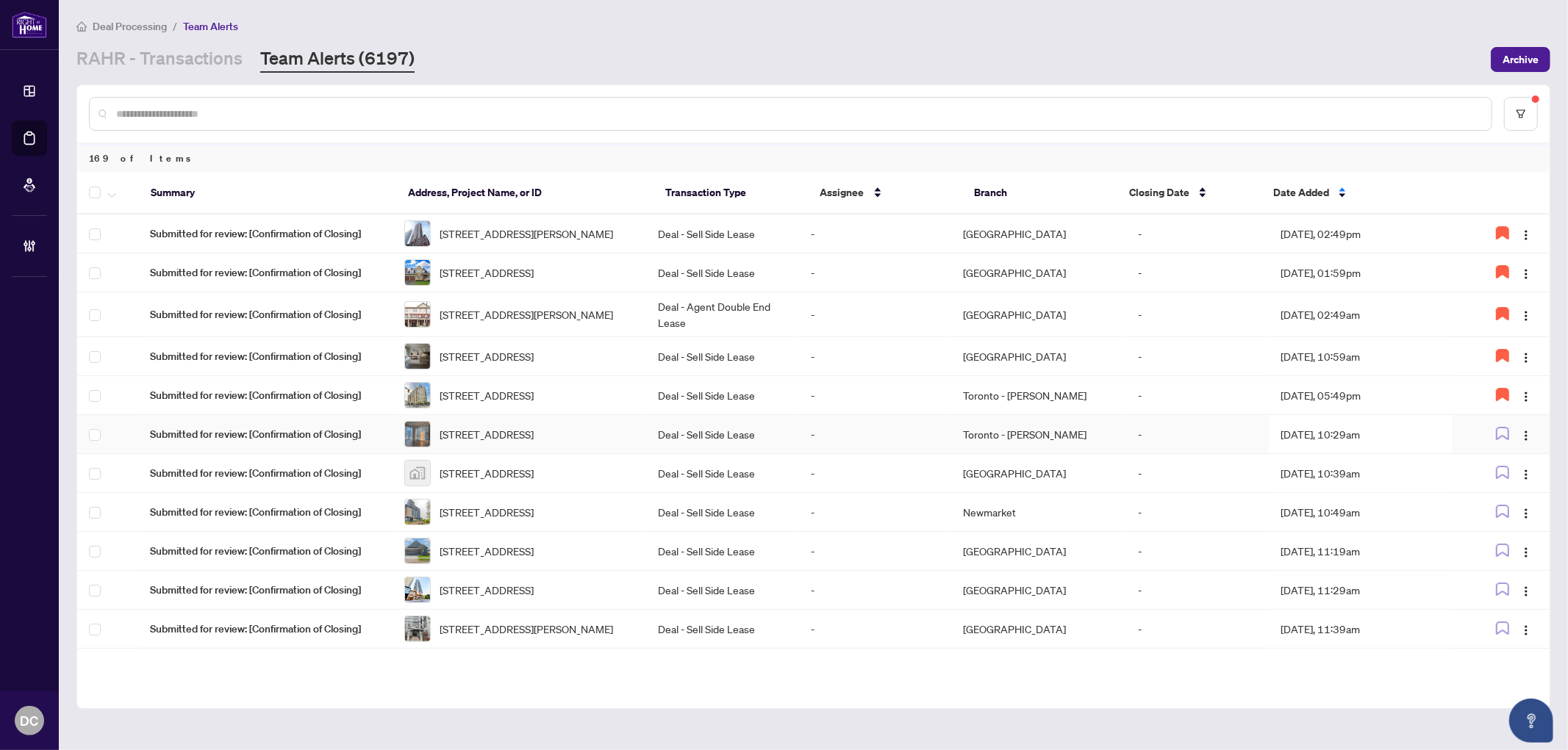
click at [1398, 454] on td "Aug/05/2025, 10:29am" at bounding box center [1360, 435] width 183 height 39
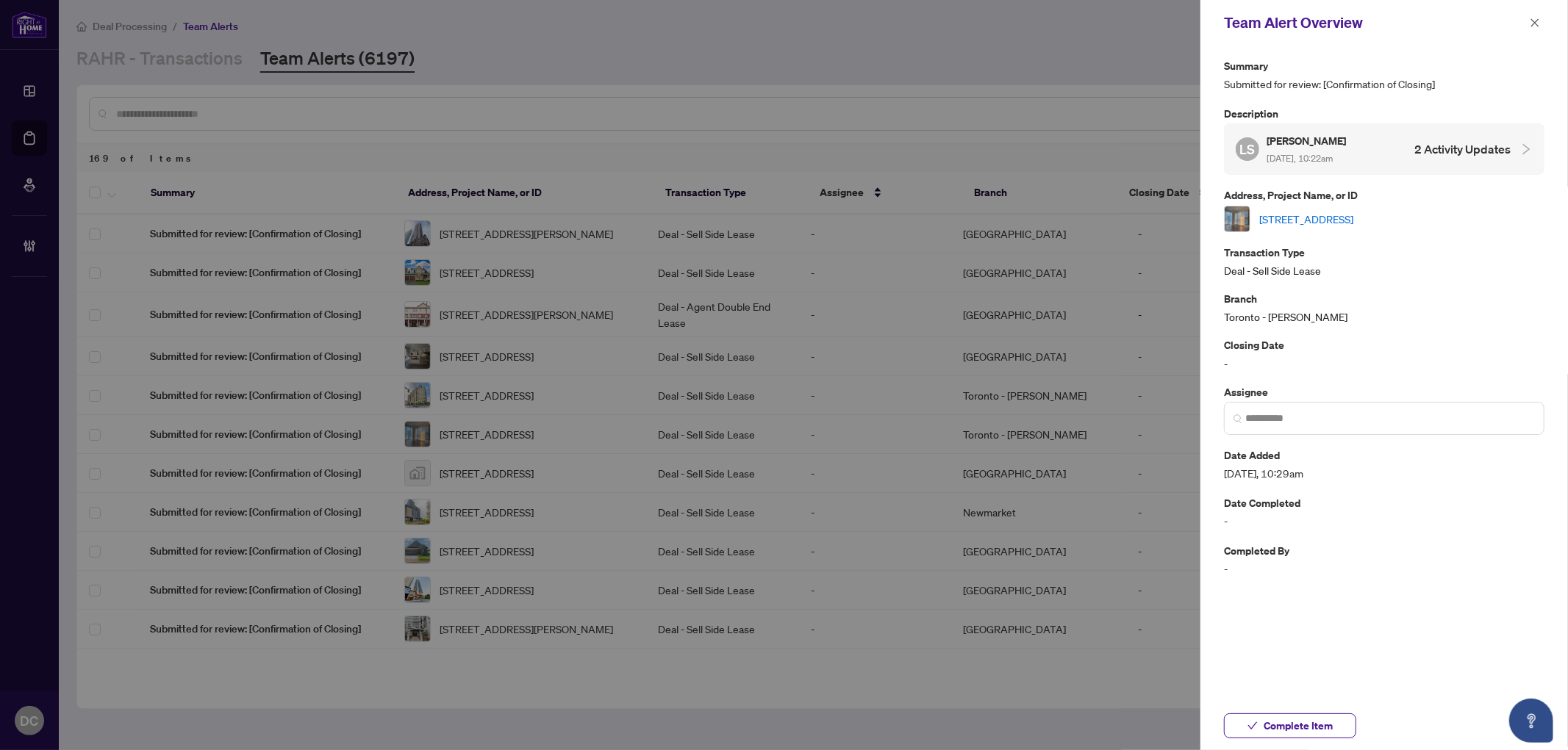
click at [1353, 219] on link "2506-70 Temperance St, Toronto, Ontario M5H 0B1, Canada" at bounding box center [1305, 218] width 94 height 16
click at [1323, 719] on span "Complete Item" at bounding box center [1298, 726] width 69 height 23
click at [1404, 26] on span at bounding box center [1534, 23] width 19 height 17
click at [1404, 24] on icon "close" at bounding box center [1535, 23] width 11 height 11
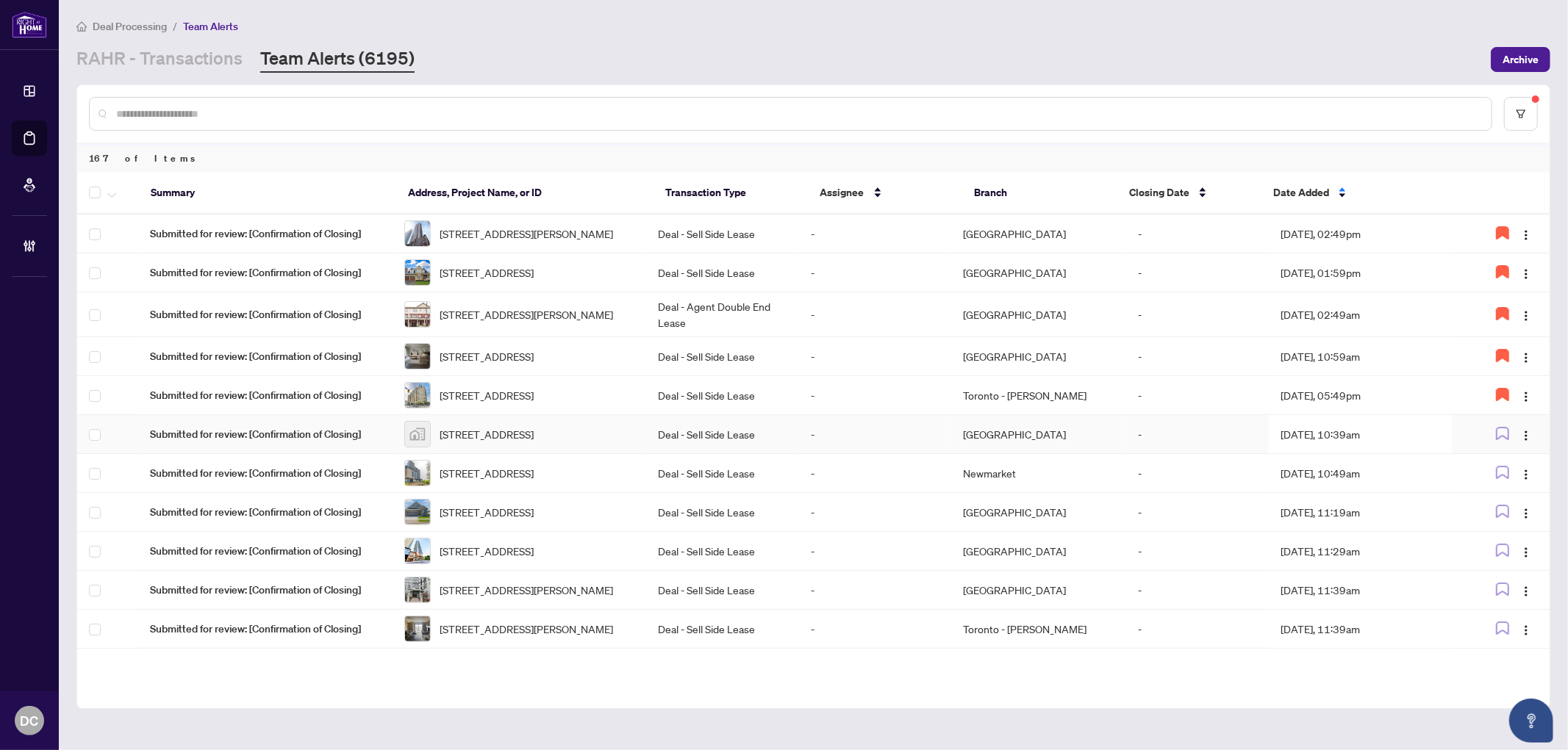
click at [1381, 454] on td "Aug/05/2025, 10:39am" at bounding box center [1360, 435] width 183 height 39
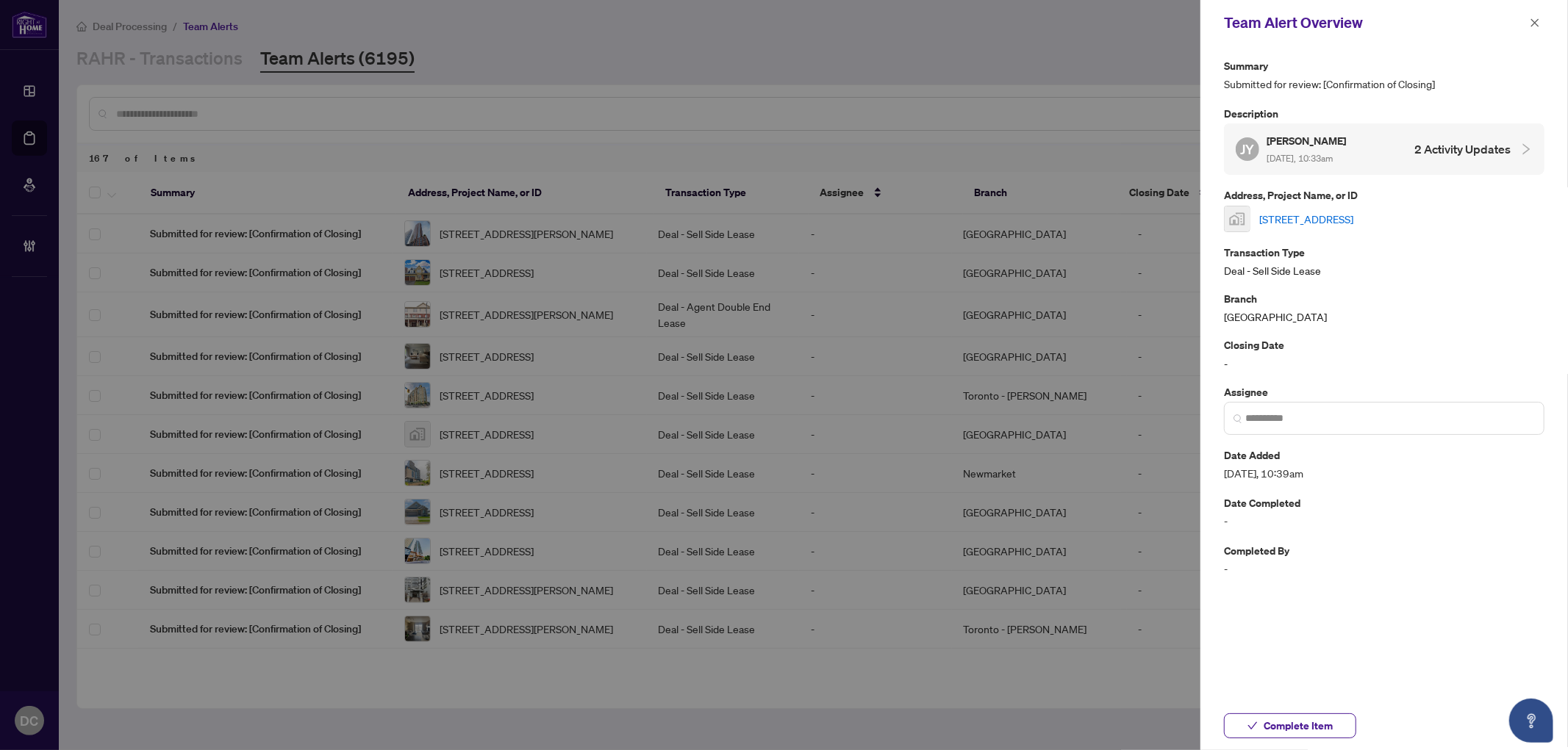
click at [1353, 214] on link "8 Rouge Valley Dr #513, Markham, Ontario L6G 0G8, Canada" at bounding box center [1305, 218] width 94 height 16
click at [1323, 719] on span "Complete Item" at bounding box center [1298, 726] width 69 height 23
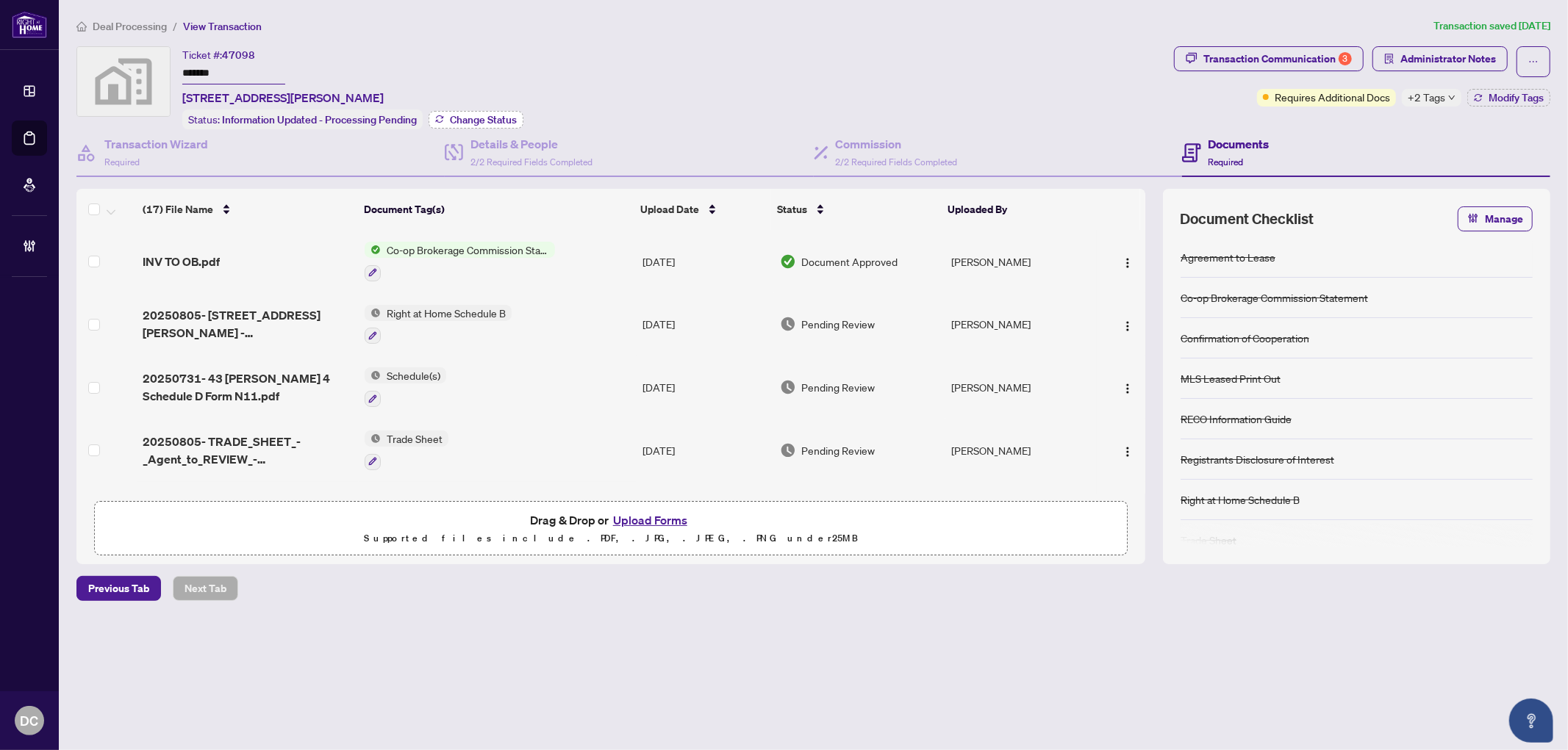
click at [447, 119] on button "Change Status" at bounding box center [476, 120] width 95 height 17
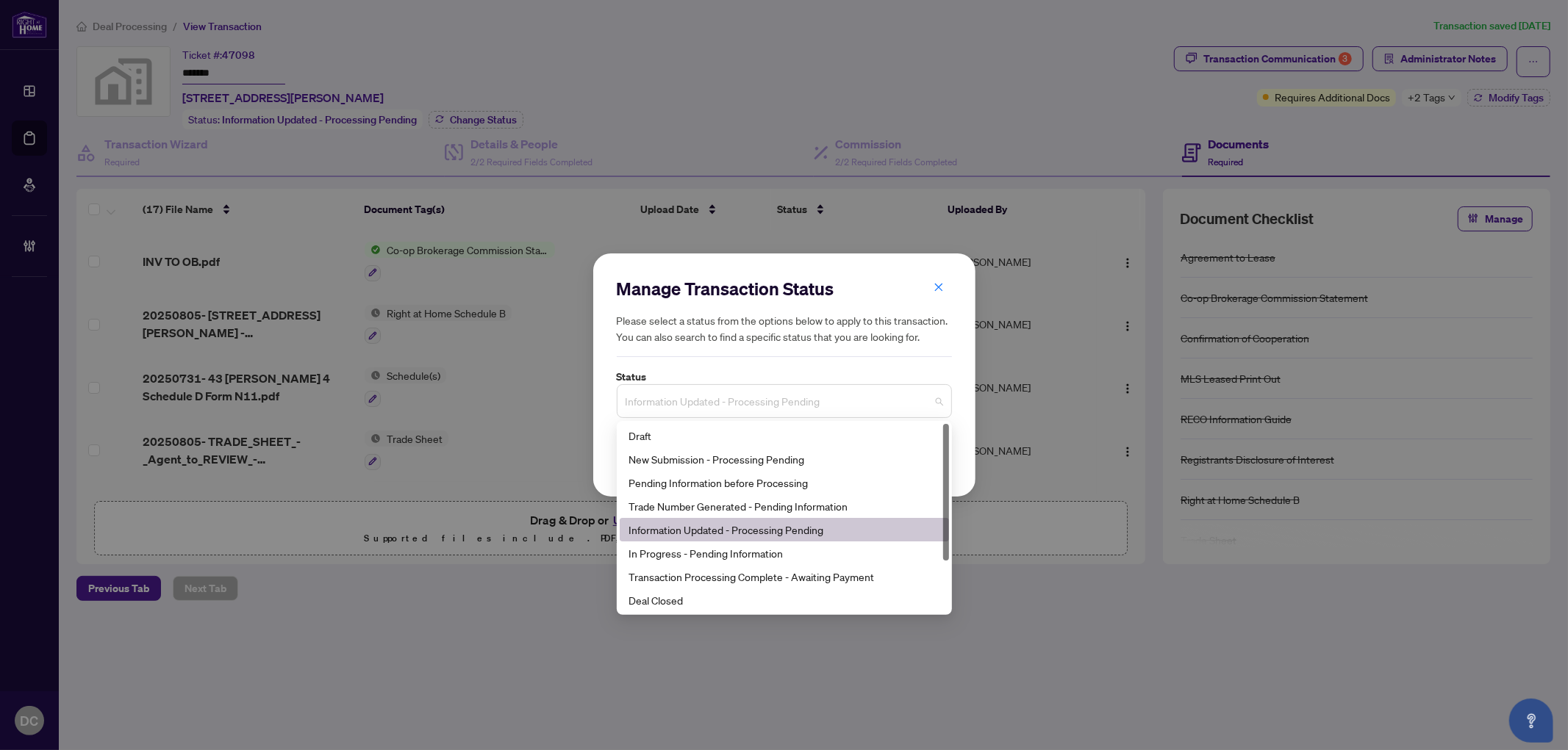
click at [786, 397] on span "Information Updated - Processing Pending" at bounding box center [784, 401] width 318 height 28
click at [716, 595] on div "Deal Closed" at bounding box center [784, 600] width 311 height 16
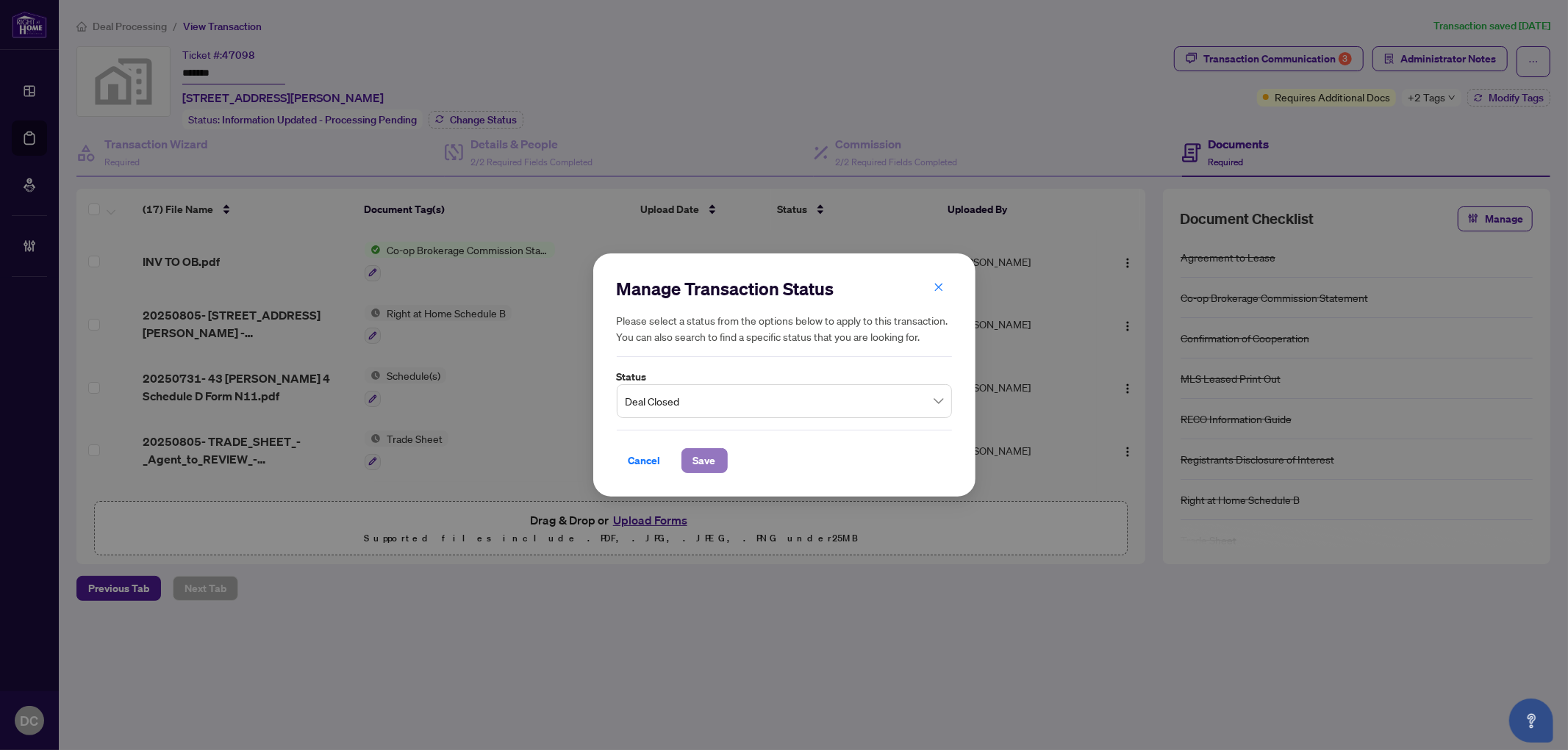
click at [704, 460] on span "Save" at bounding box center [704, 460] width 23 height 23
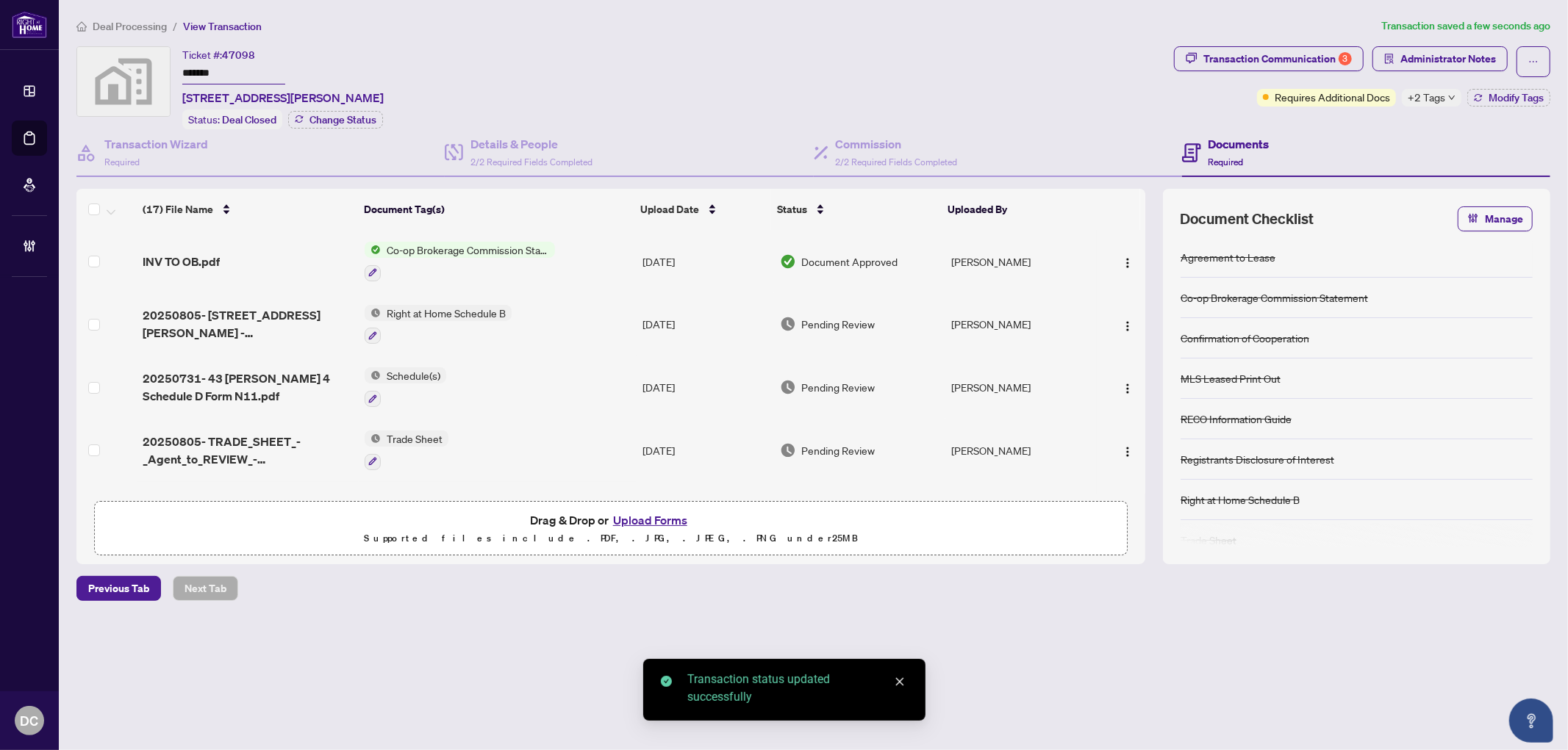
drag, startPoint x: 282, startPoint y: 69, endPoint x: 155, endPoint y: 62, distance: 127.2
click at [155, 62] on div "Ticket #: 47098 ******* 43 Trethewey Drive, York, ON, Canada Status: Deal Close…" at bounding box center [622, 88] width 1092 height 83
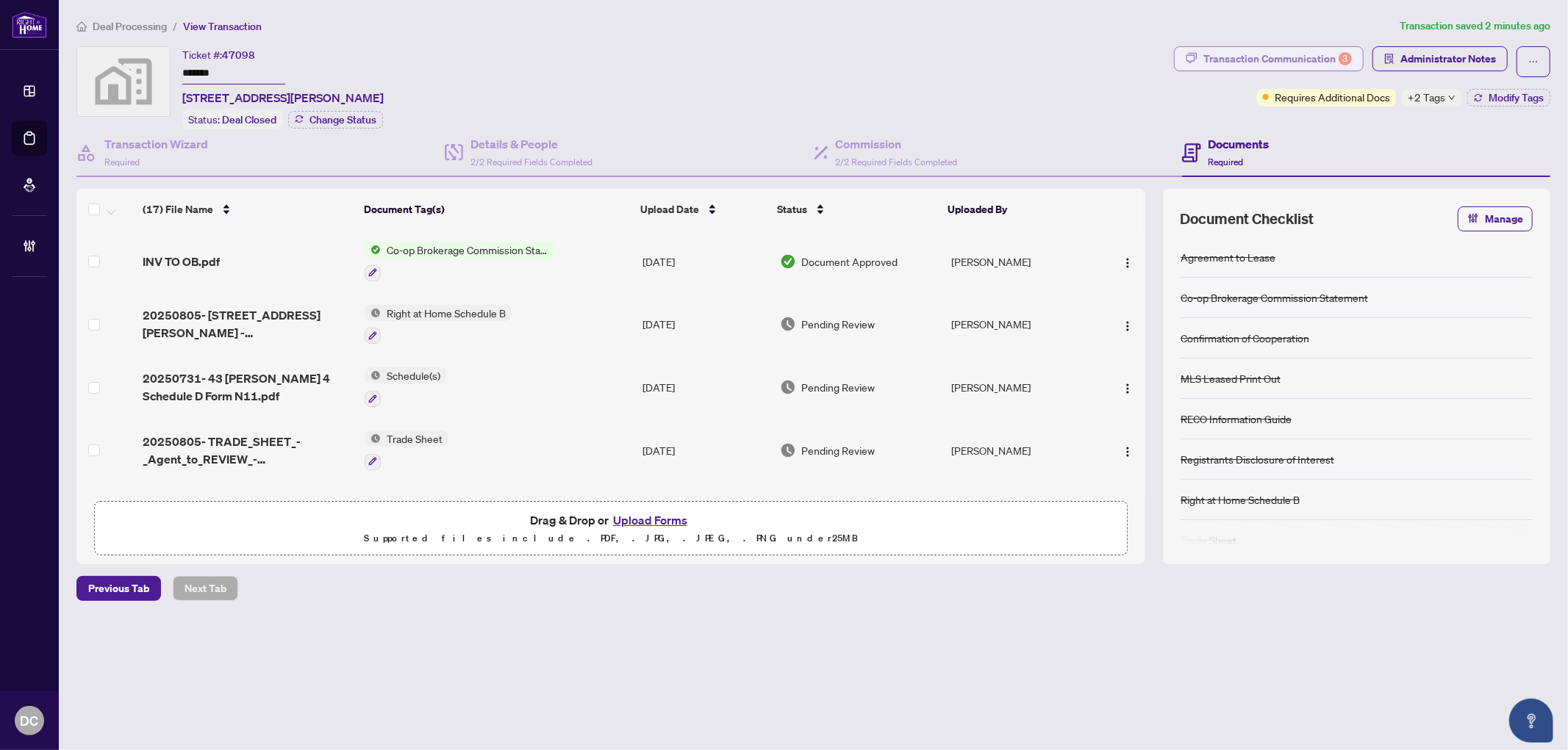
click at [1261, 63] on div "Transaction Communication 3" at bounding box center [1277, 59] width 148 height 23
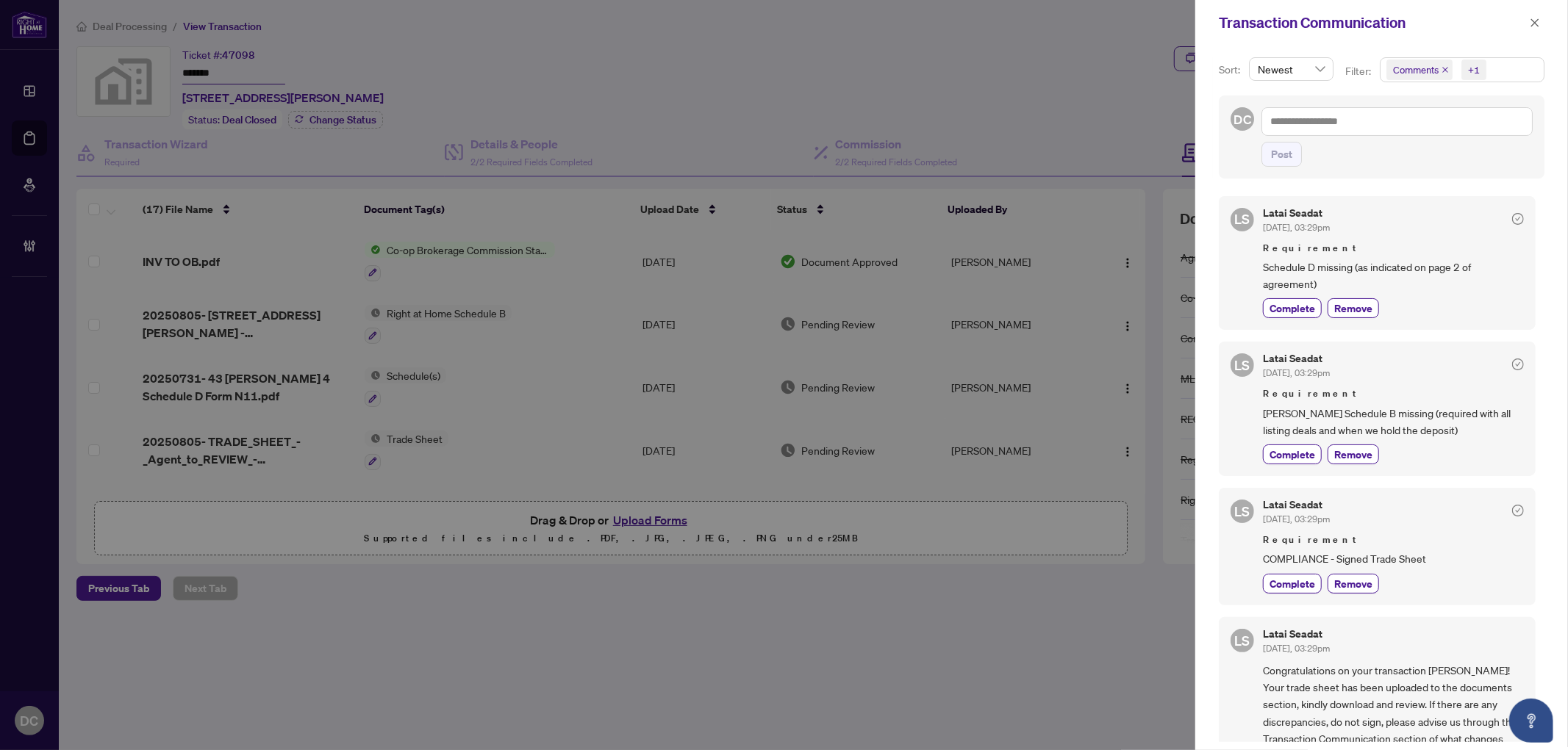
click at [1511, 68] on span "Comments +1" at bounding box center [1462, 69] width 163 height 23
click at [1441, 133] on span "Comments" at bounding box center [1434, 132] width 50 height 14
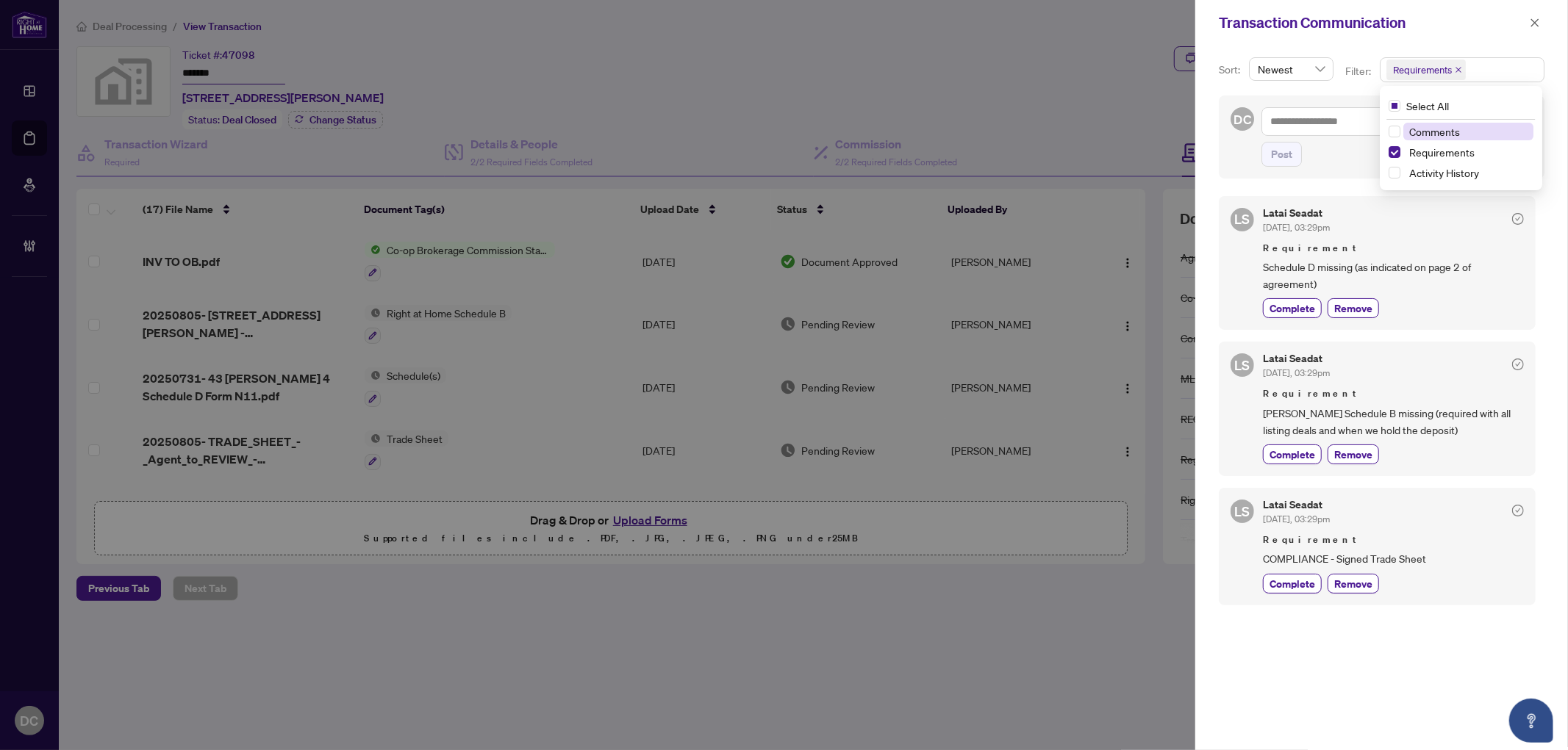
click at [1441, 133] on span "Comments" at bounding box center [1434, 132] width 50 height 14
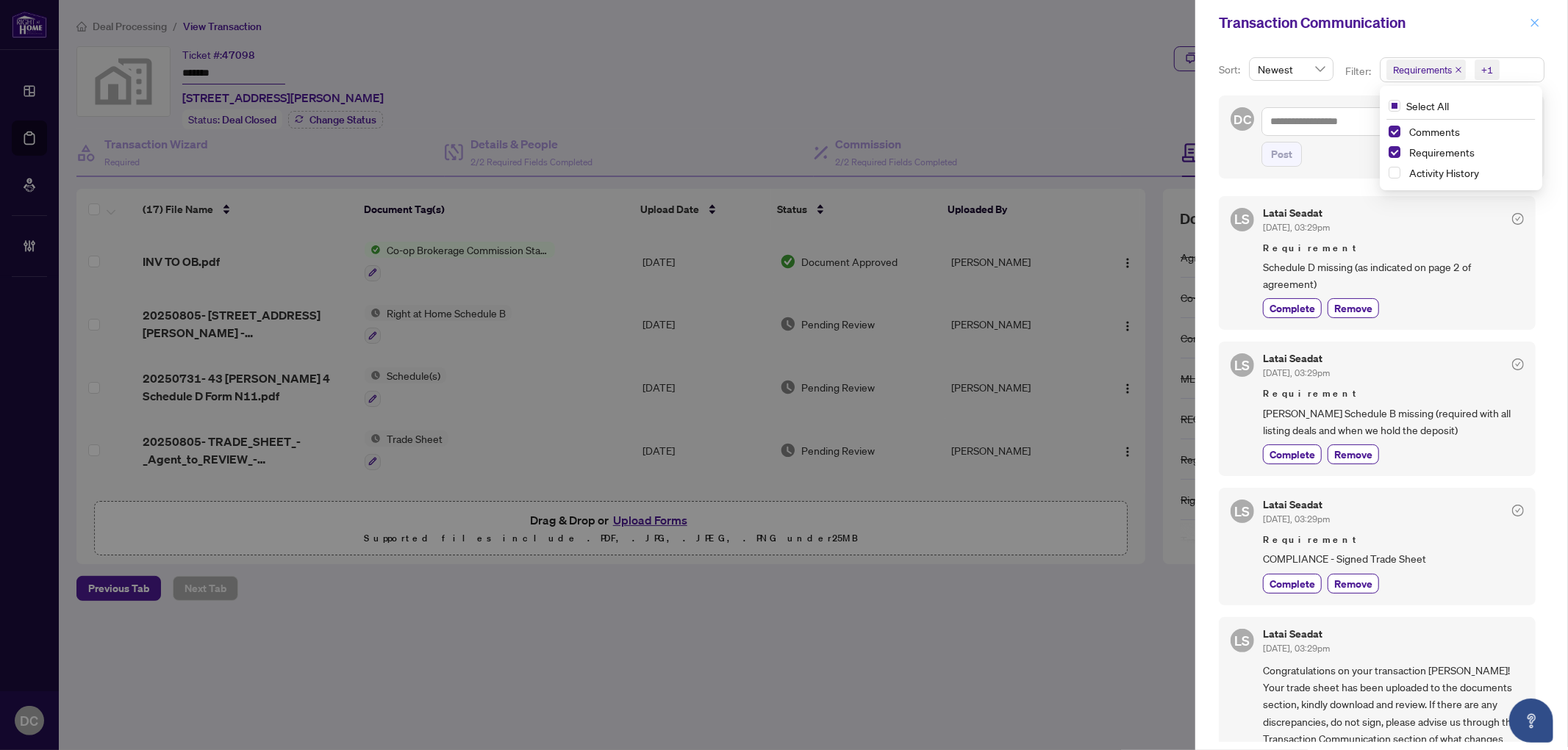
click at [1531, 16] on span "button" at bounding box center [1535, 23] width 11 height 23
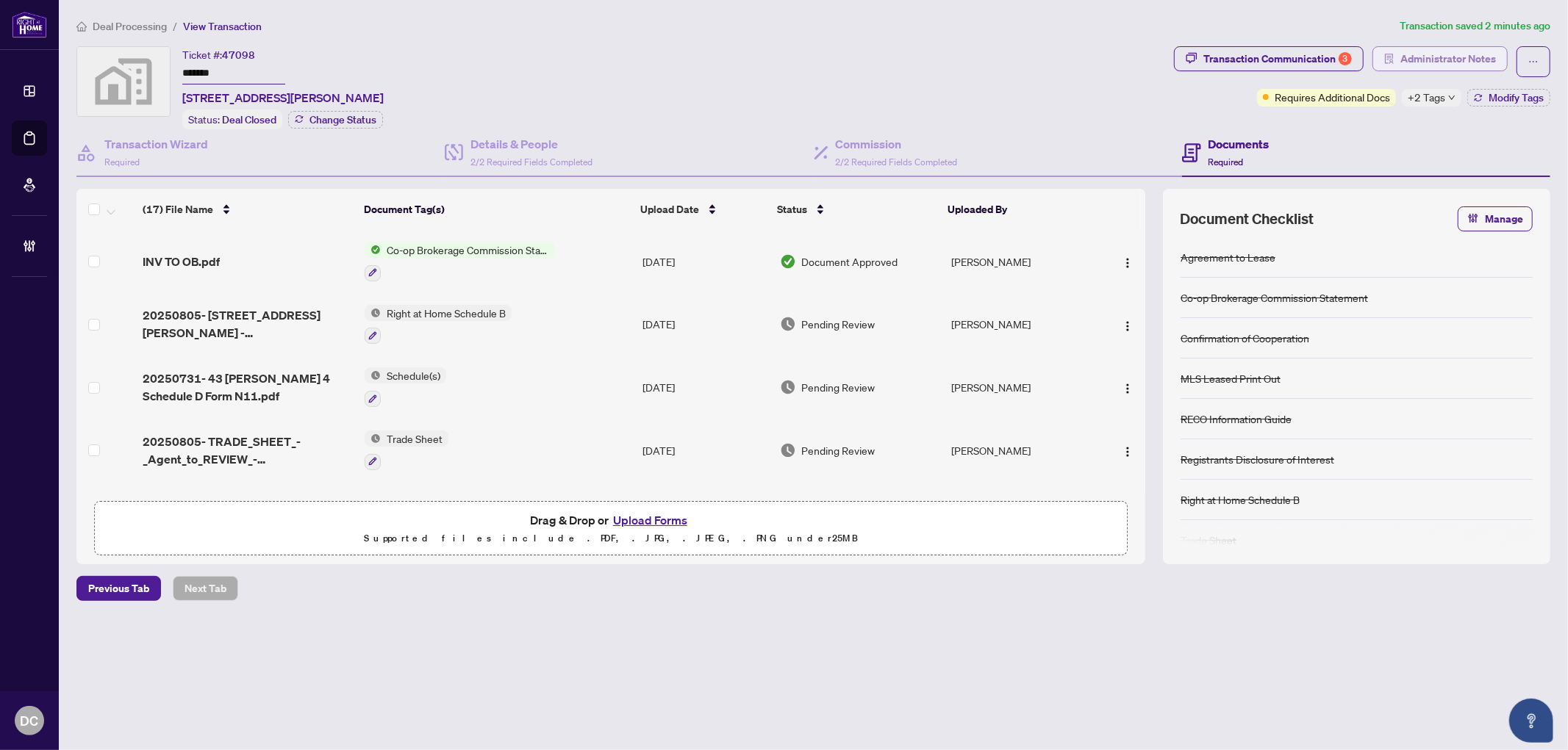
click at [1481, 70] on button "Administrator Notes" at bounding box center [1440, 59] width 135 height 25
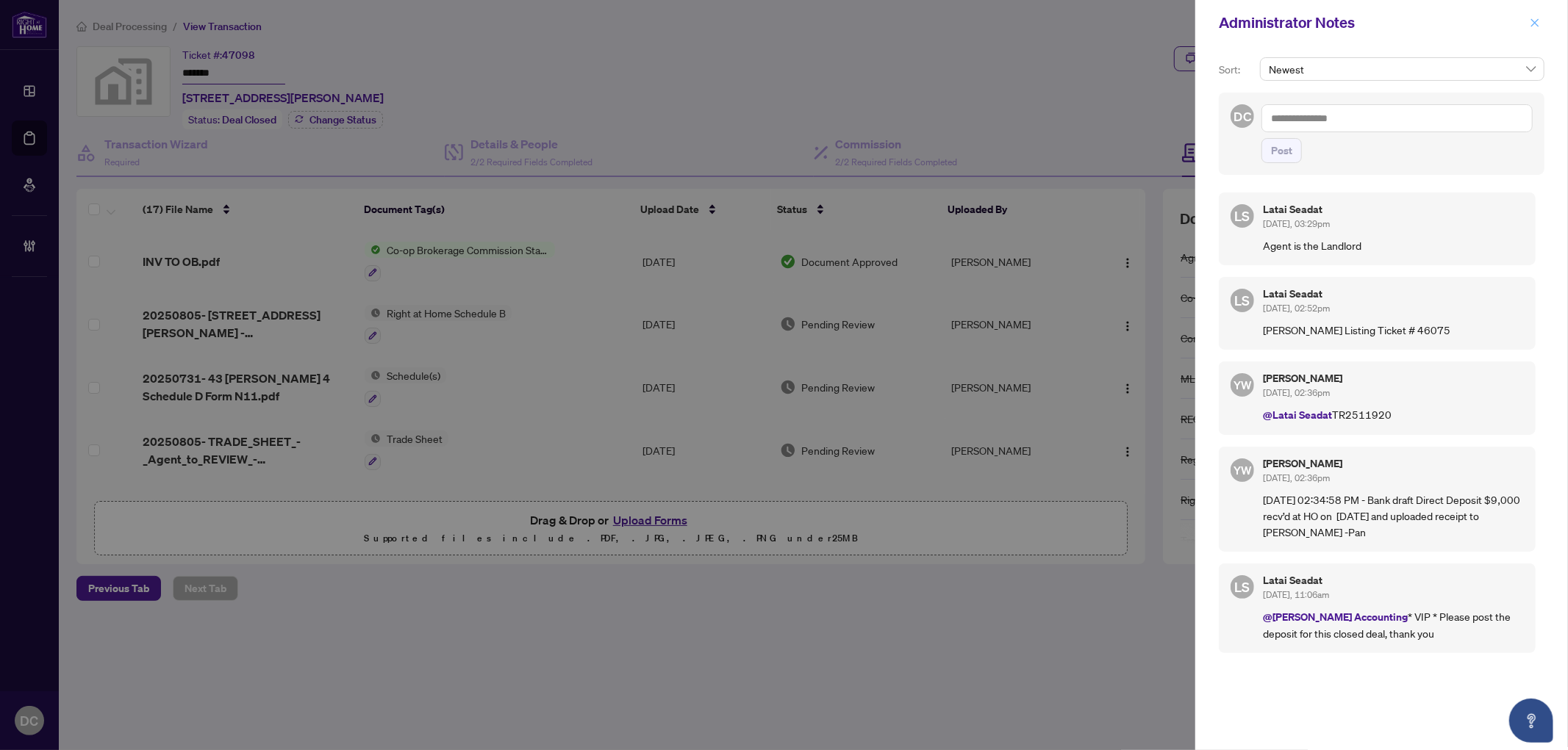
click at [1535, 22] on icon "close" at bounding box center [1535, 22] width 8 height 8
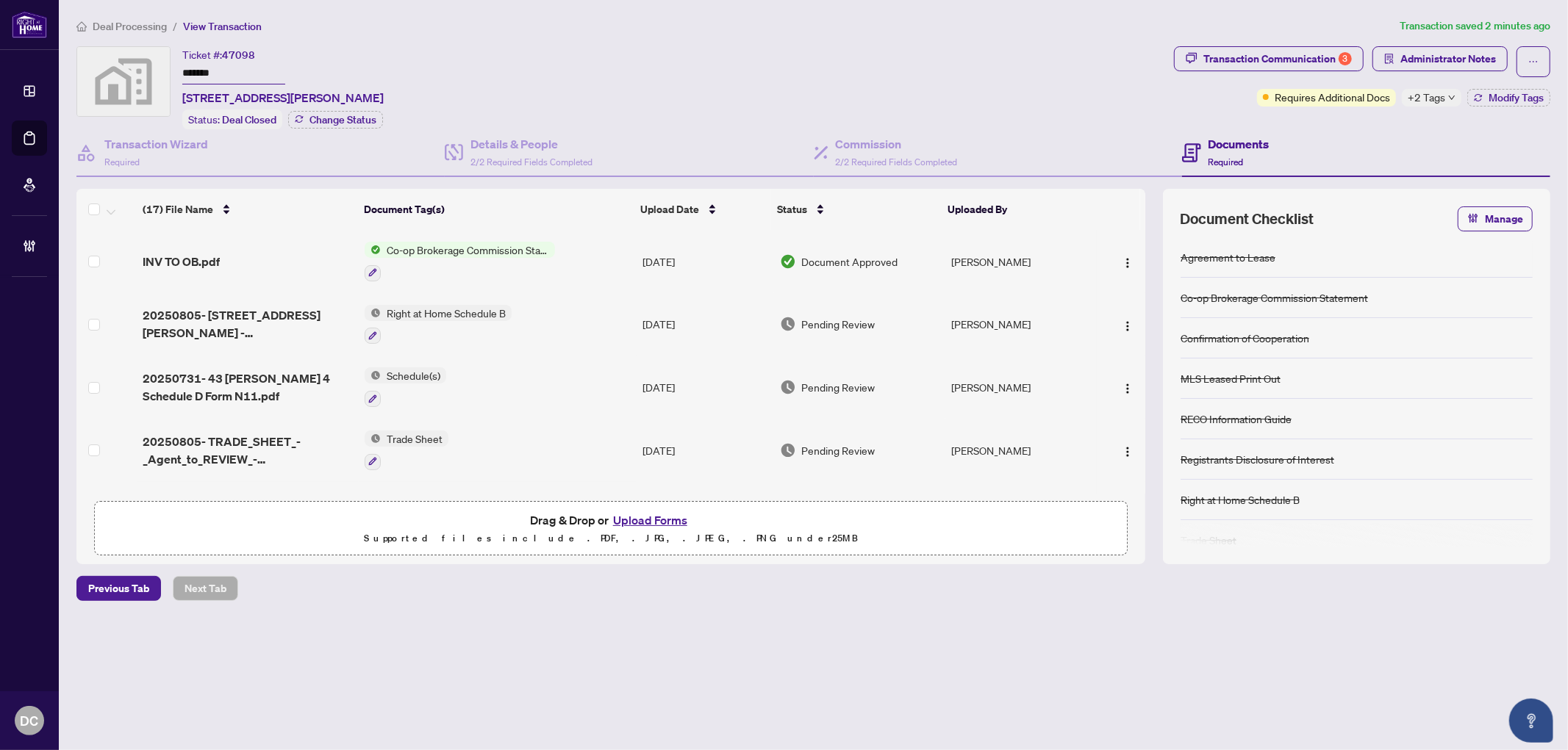
click at [597, 253] on td "Co-op Brokerage Commission Statement" at bounding box center [497, 262] width 277 height 63
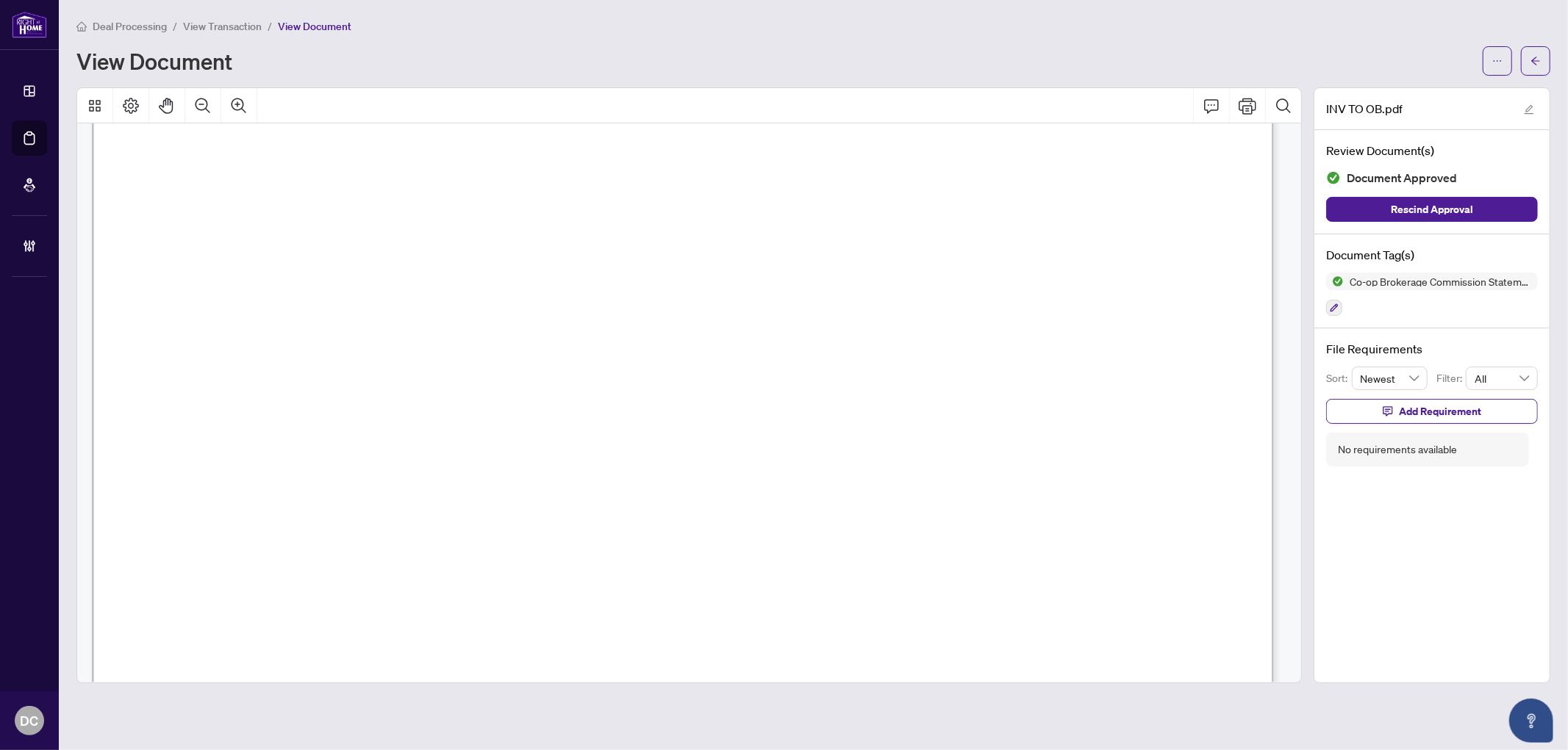
scroll to position [490, 0]
click at [1530, 66] on button "button" at bounding box center [1535, 61] width 29 height 29
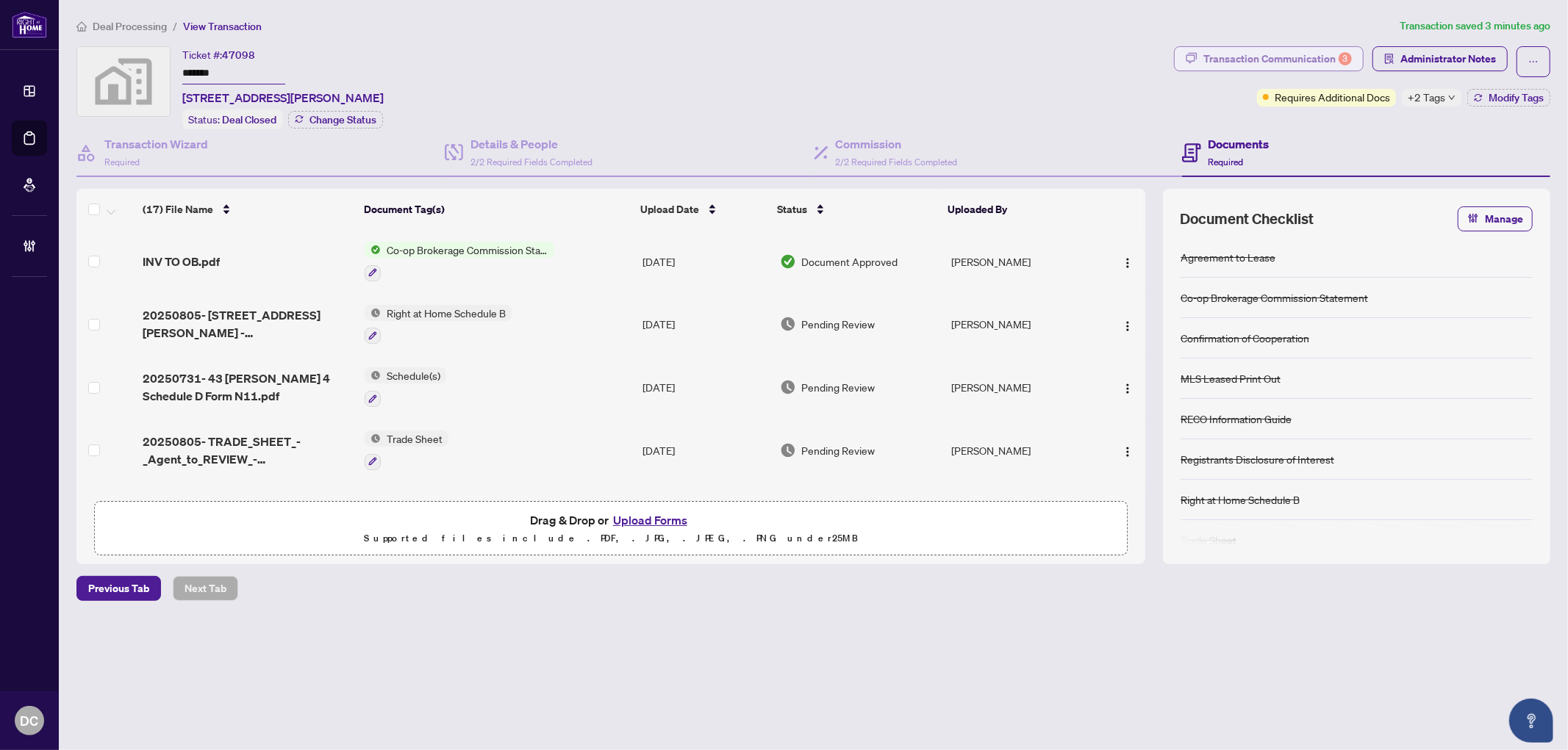
click at [1274, 67] on div "Transaction Communication 3" at bounding box center [1277, 59] width 148 height 23
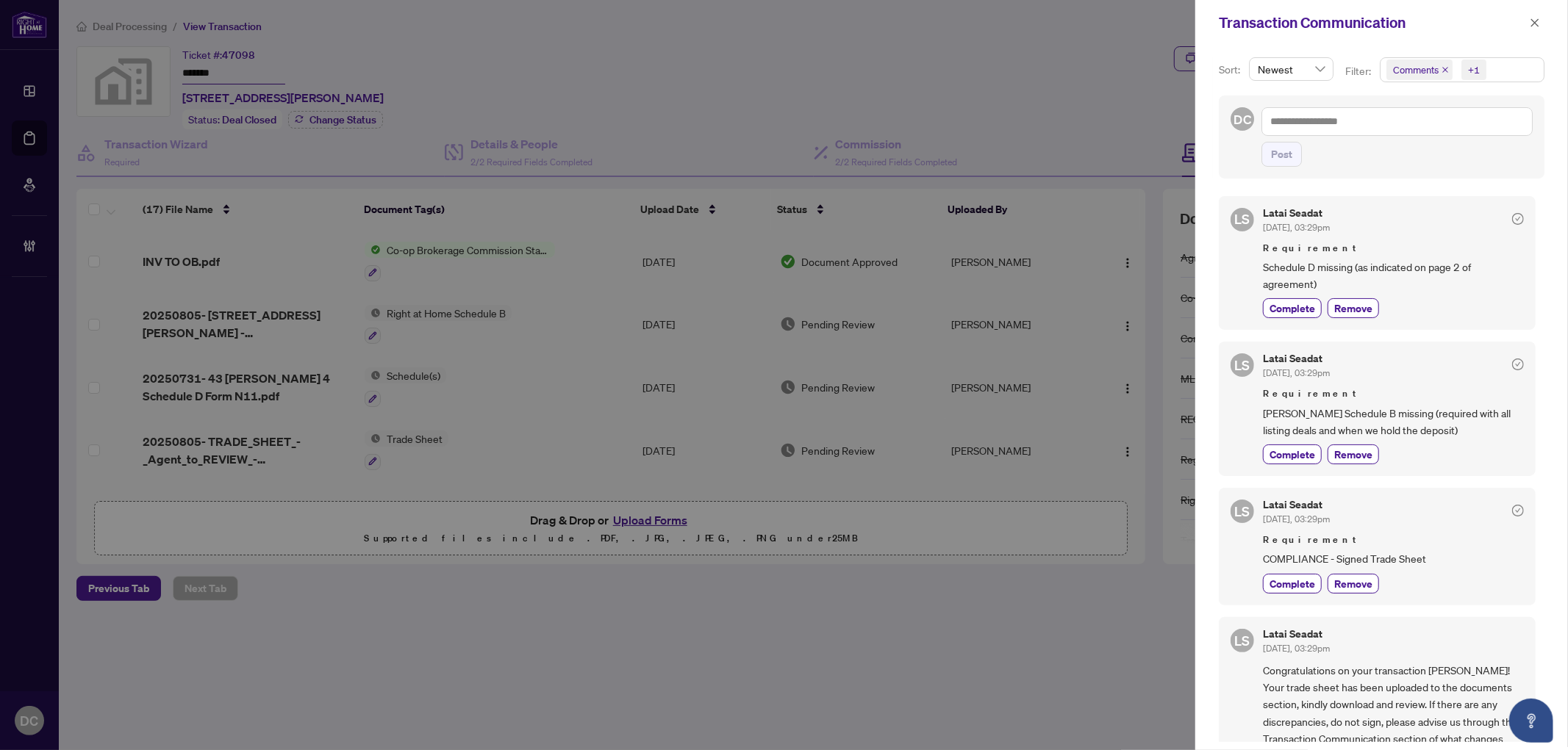
click at [1508, 70] on span "Comments +1" at bounding box center [1462, 69] width 163 height 23
click at [1452, 129] on span "Comments" at bounding box center [1434, 132] width 50 height 14
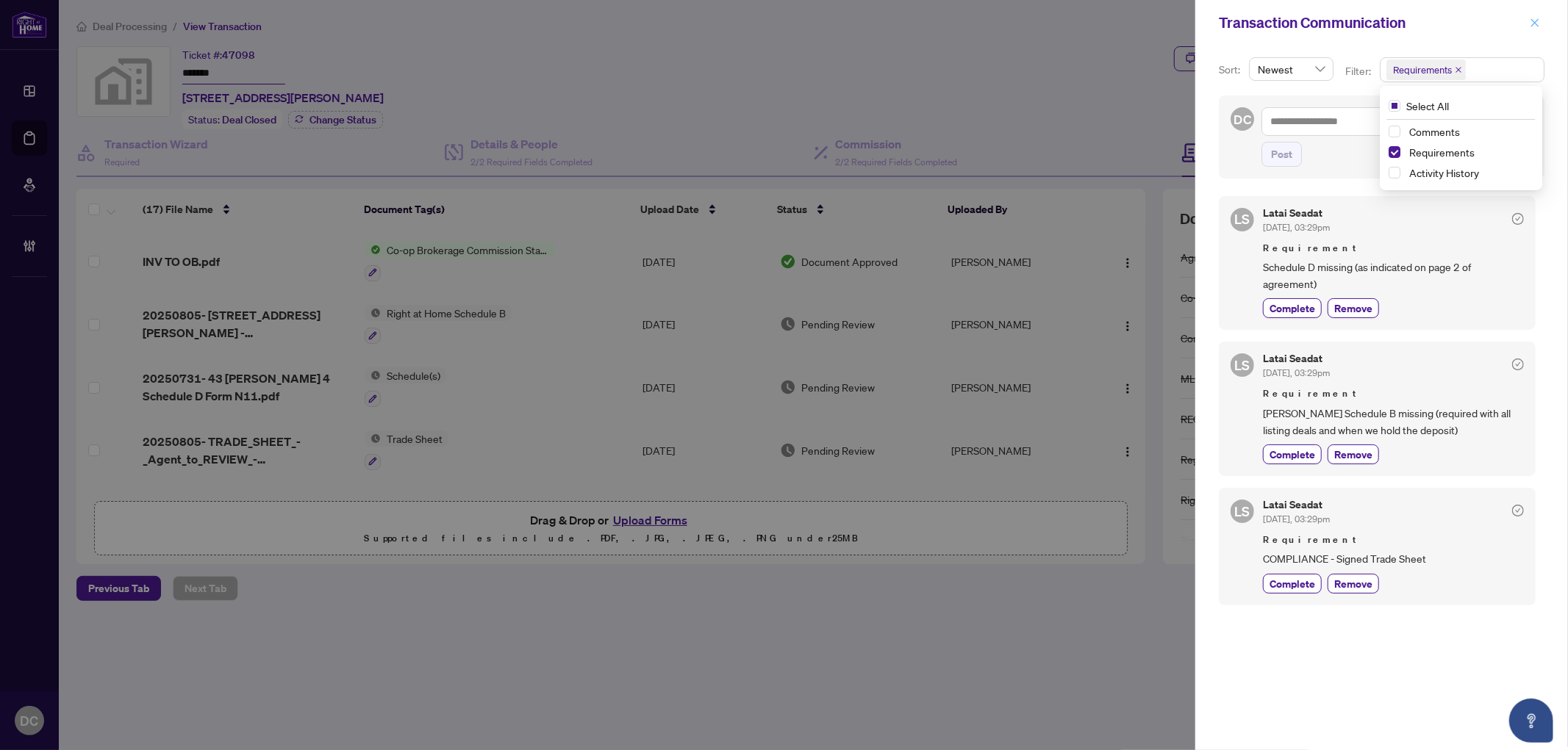
click at [1535, 23] on icon "close" at bounding box center [1535, 22] width 8 height 8
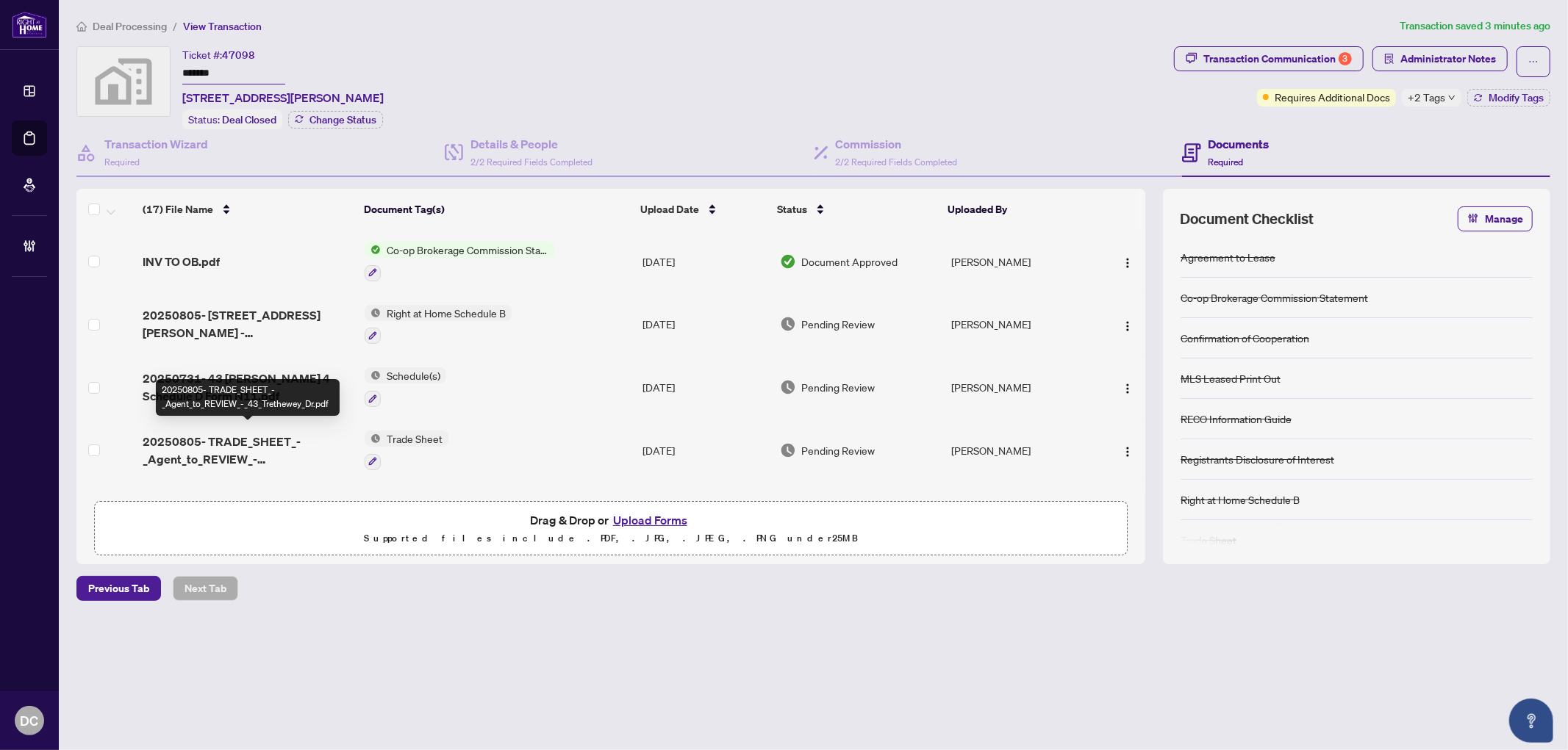
click at [308, 441] on span "20250805- TRADE_SHEET_-_Agent_to_REVIEW_-_43_Trethewey_Dr.pdf" at bounding box center [248, 450] width 210 height 35
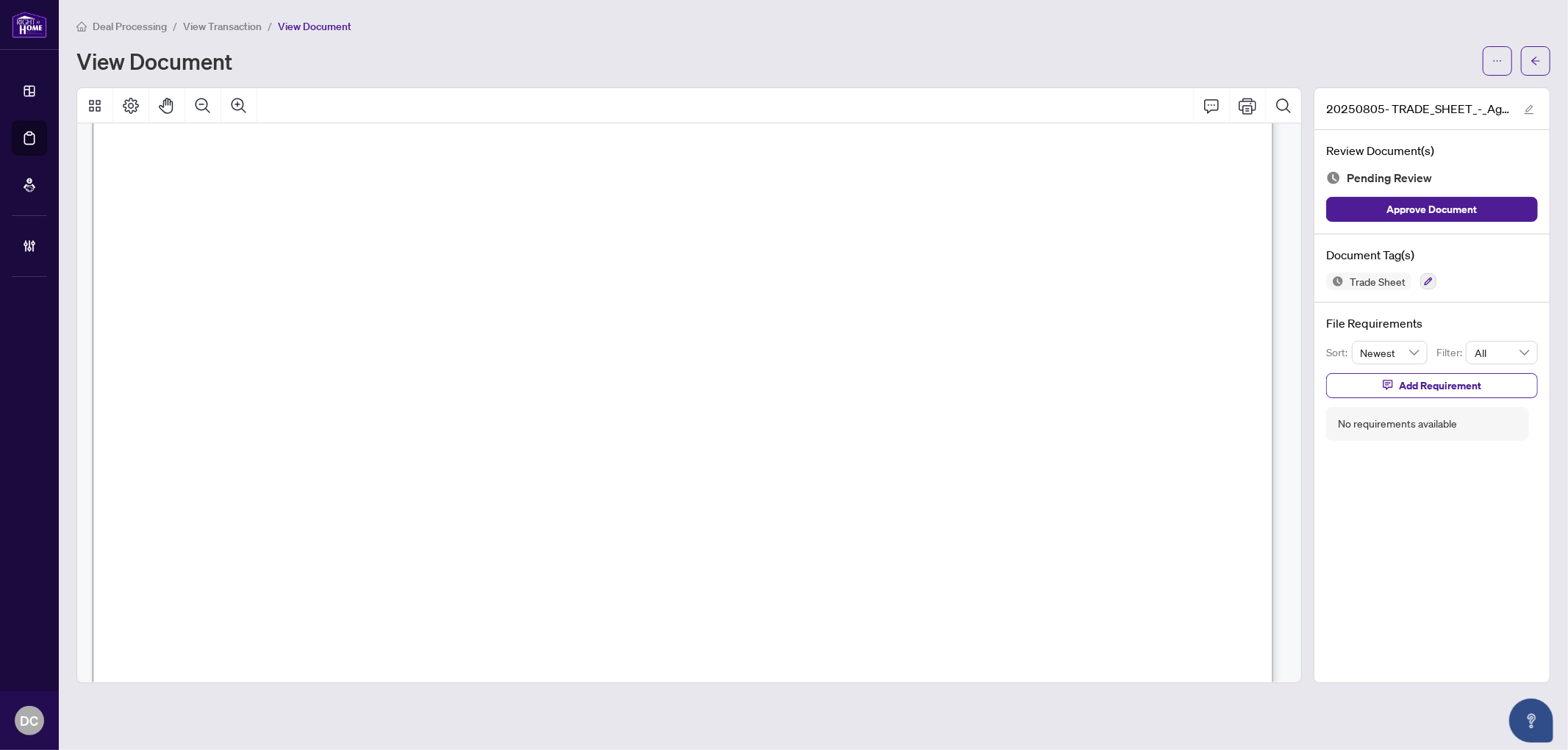
scroll to position [490, 0]
click at [1523, 63] on button "button" at bounding box center [1535, 61] width 29 height 29
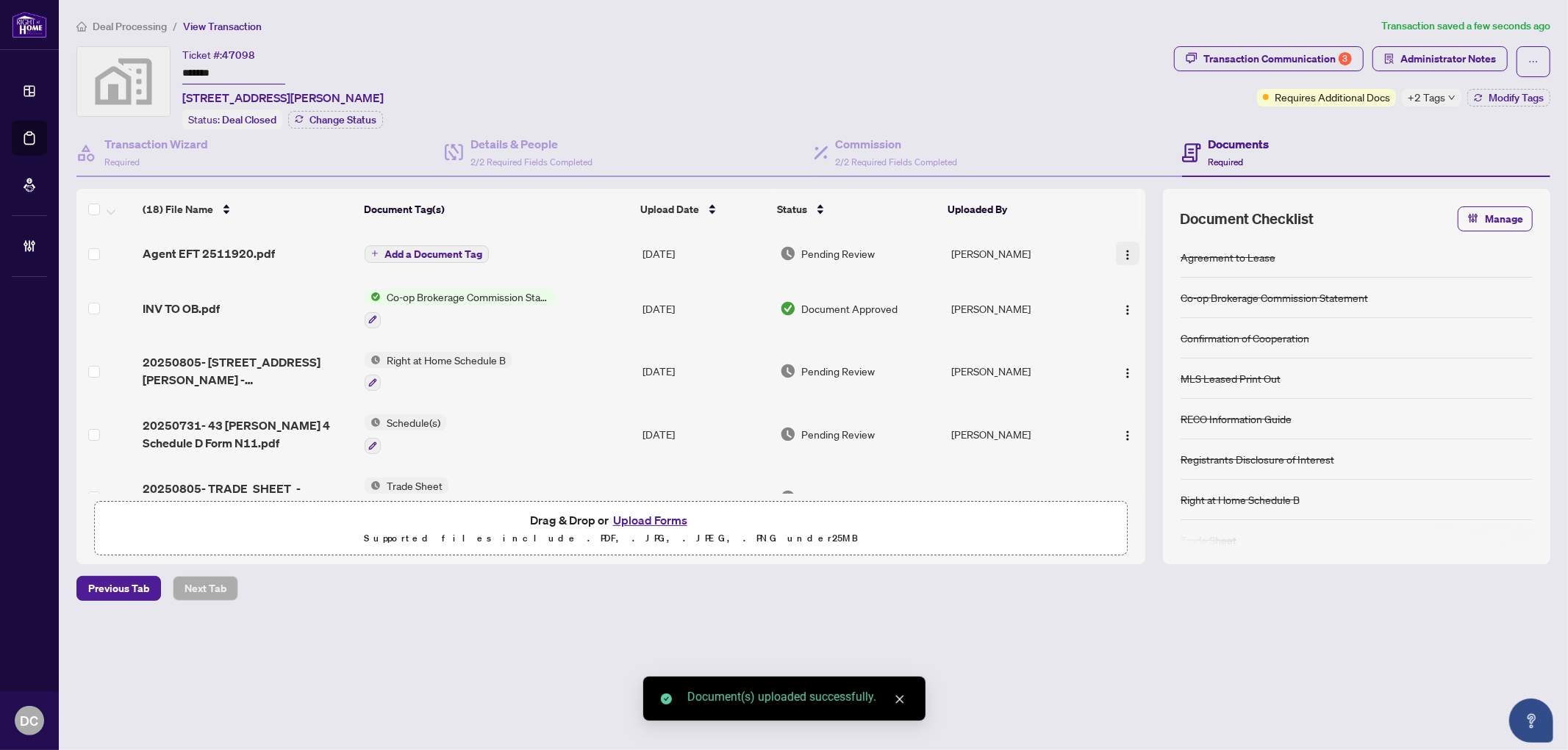
click at [1128, 250] on img "button" at bounding box center [1128, 255] width 12 height 12
click at [1181, 362] on li "Document Permissions" at bounding box center [1193, 373] width 158 height 23
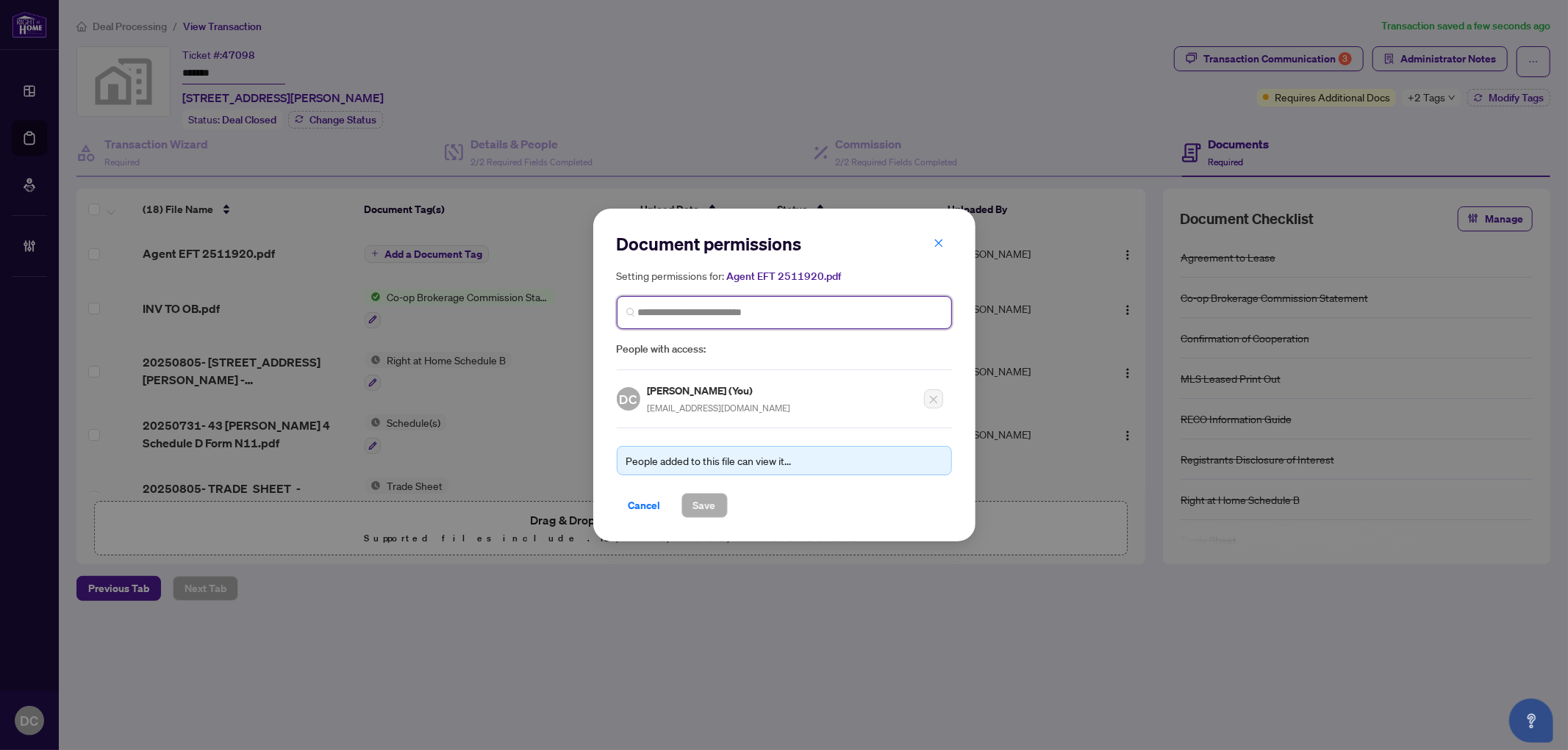
click at [806, 318] on input "search" at bounding box center [790, 312] width 304 height 16
type input "*********"
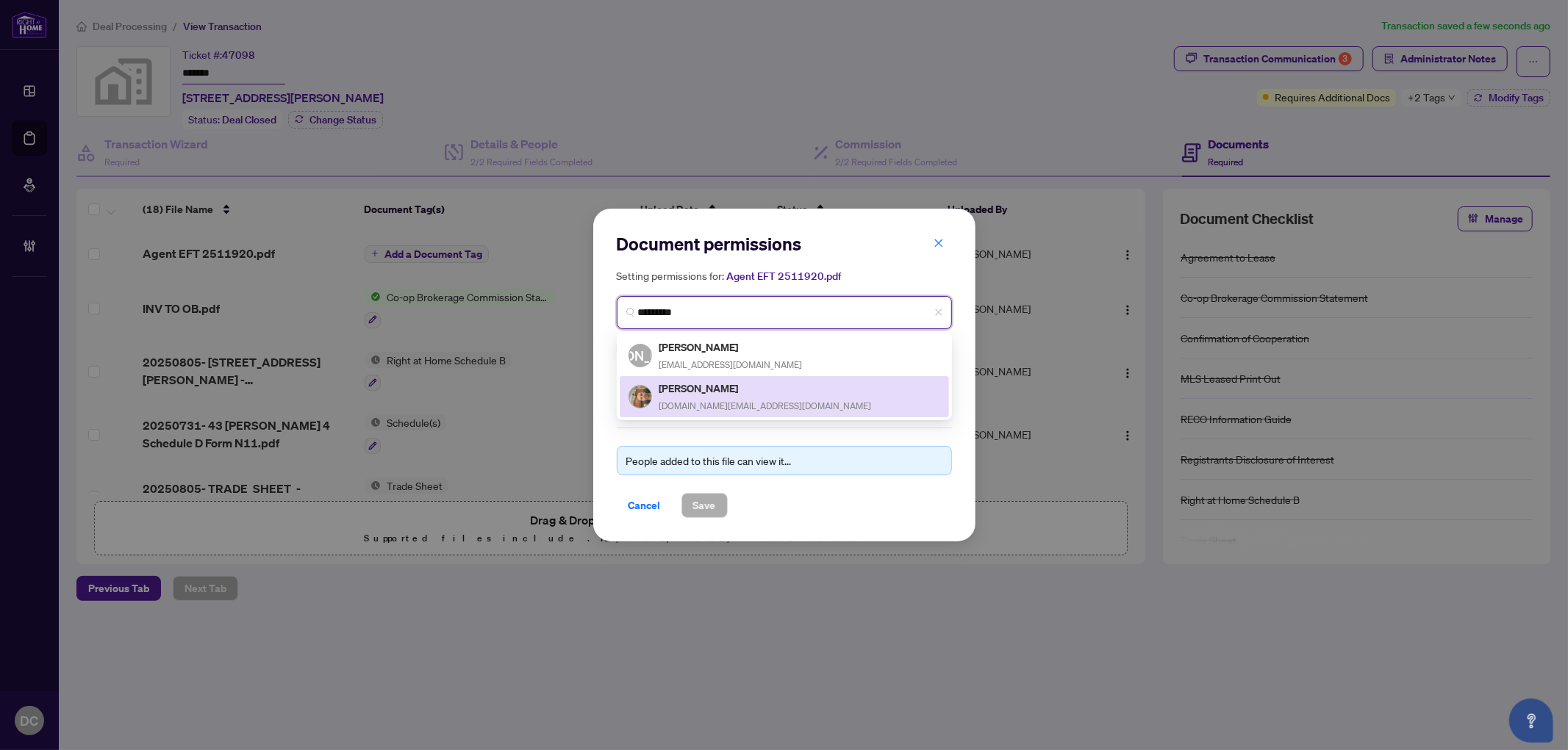
click at [745, 400] on span "jasonayala.realestate@gmail.com" at bounding box center [765, 405] width 212 height 11
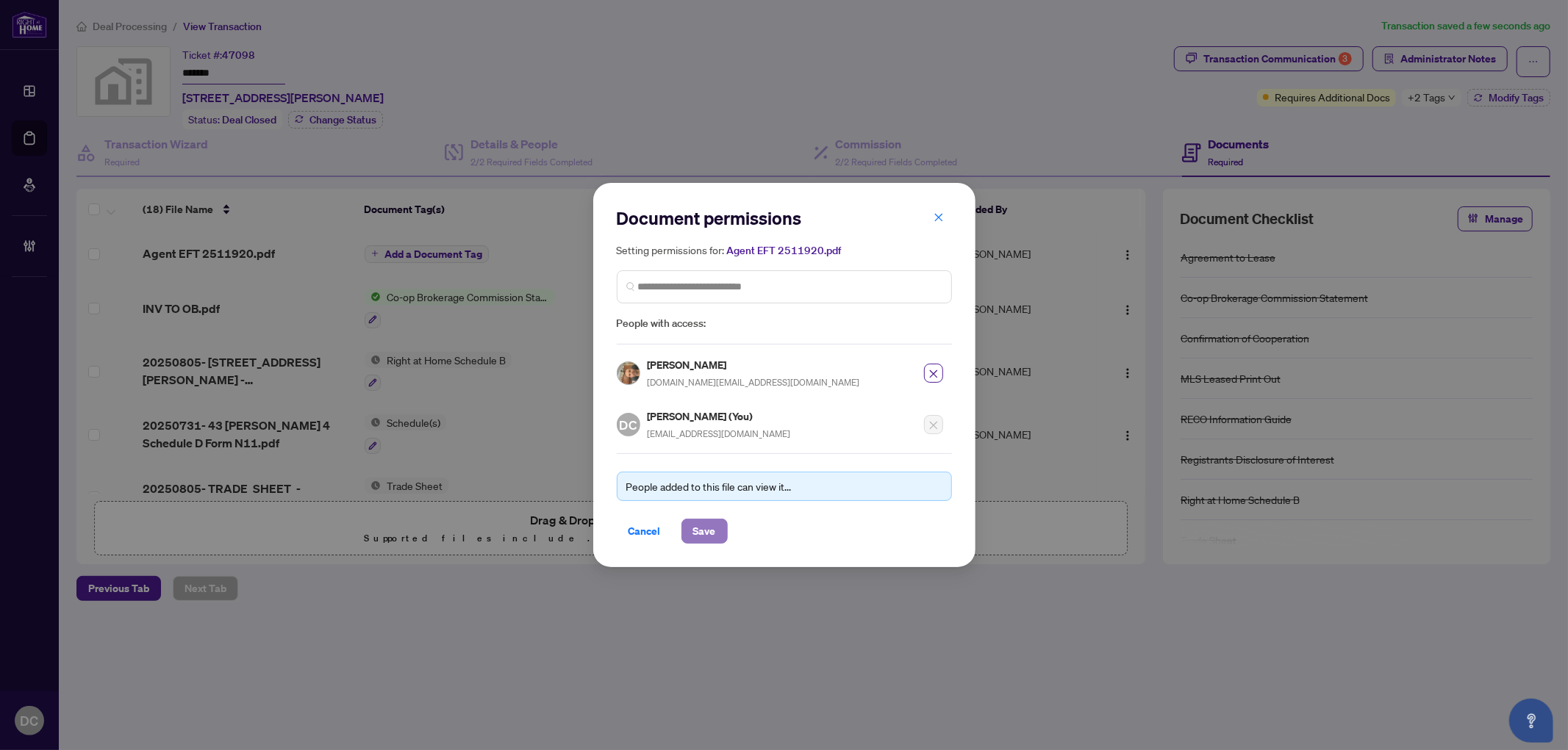
click at [714, 523] on span "Save" at bounding box center [704, 531] width 23 height 23
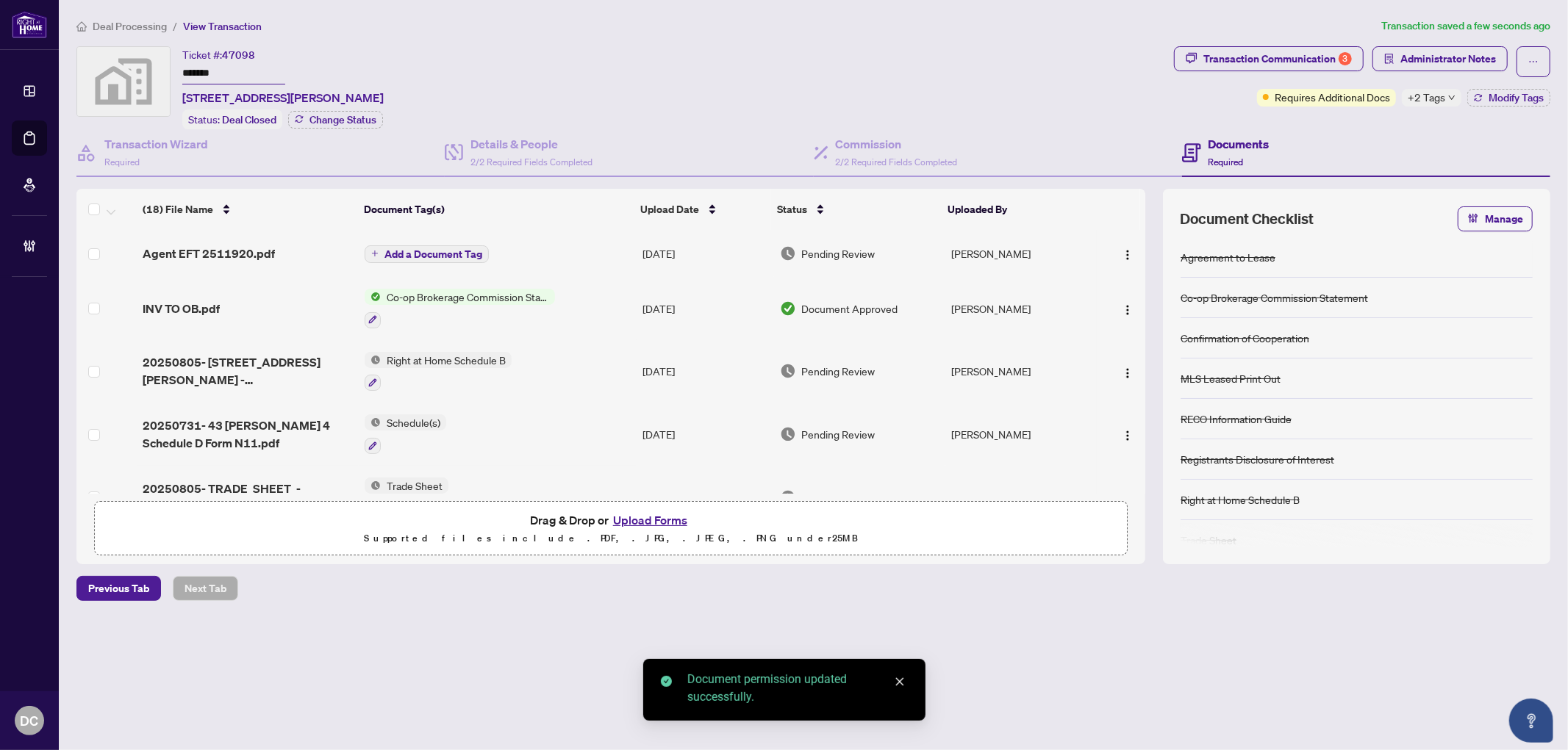
click at [460, 252] on span "Add a Document Tag" at bounding box center [433, 254] width 98 height 11
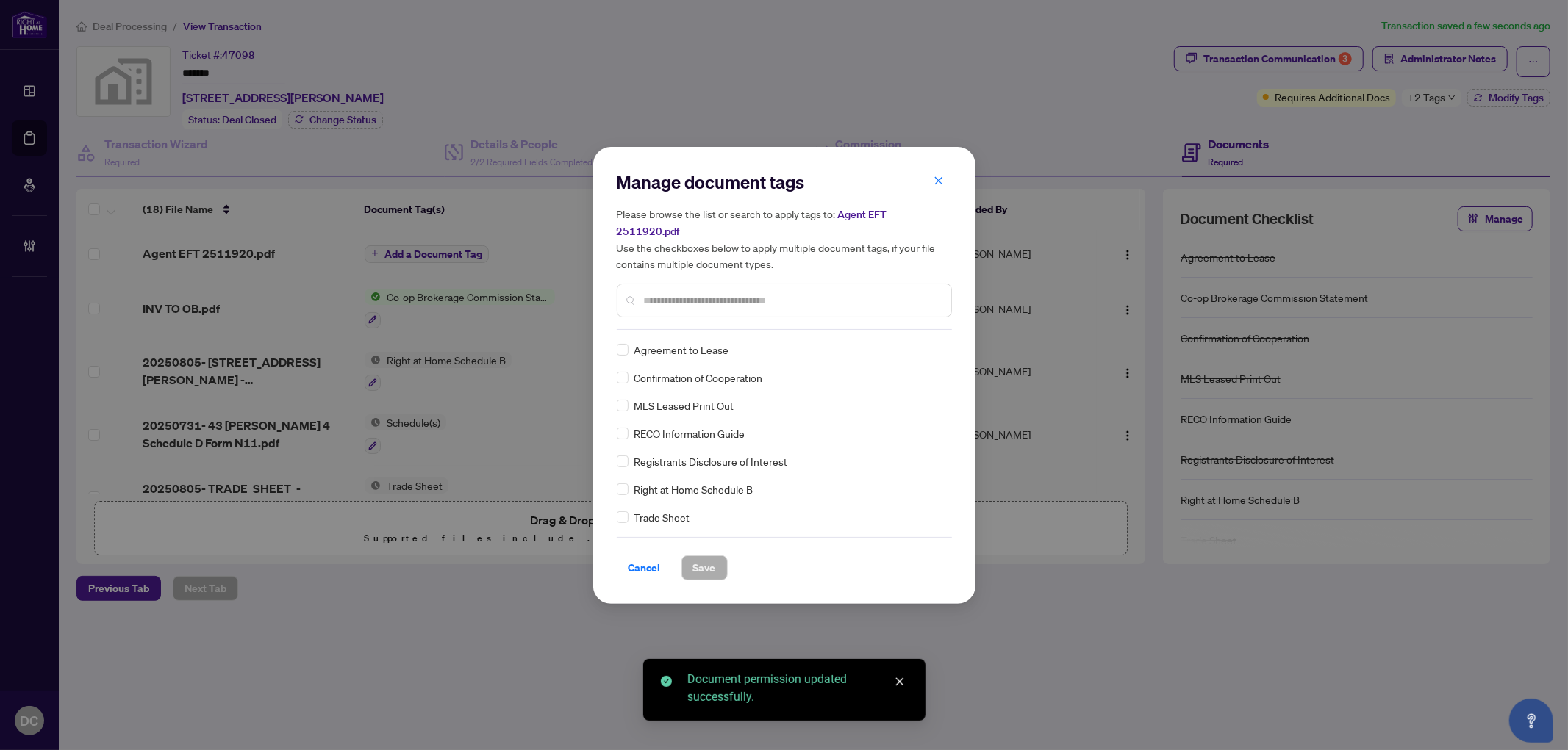
click at [776, 326] on div "Manage document tags Please browse the list or search to apply tags to: Agent E…" at bounding box center [784, 375] width 335 height 410
click at [785, 297] on input "text" at bounding box center [792, 300] width 296 height 16
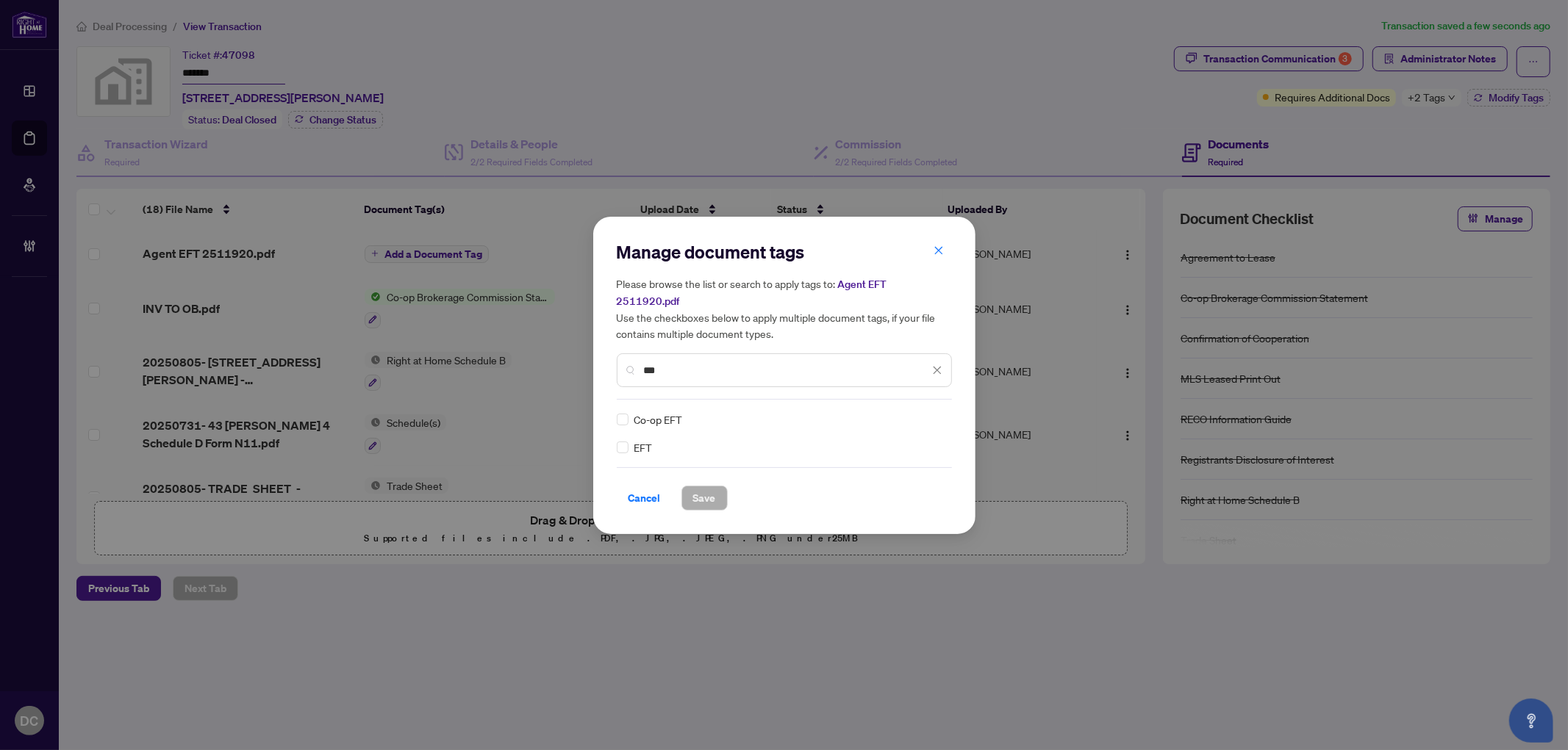
type input "***"
click at [934, 417] on icon at bounding box center [938, 420] width 9 height 6
click at [900, 478] on div "Approved" at bounding box center [883, 481] width 94 height 16
click at [706, 487] on span "Save" at bounding box center [704, 498] width 23 height 23
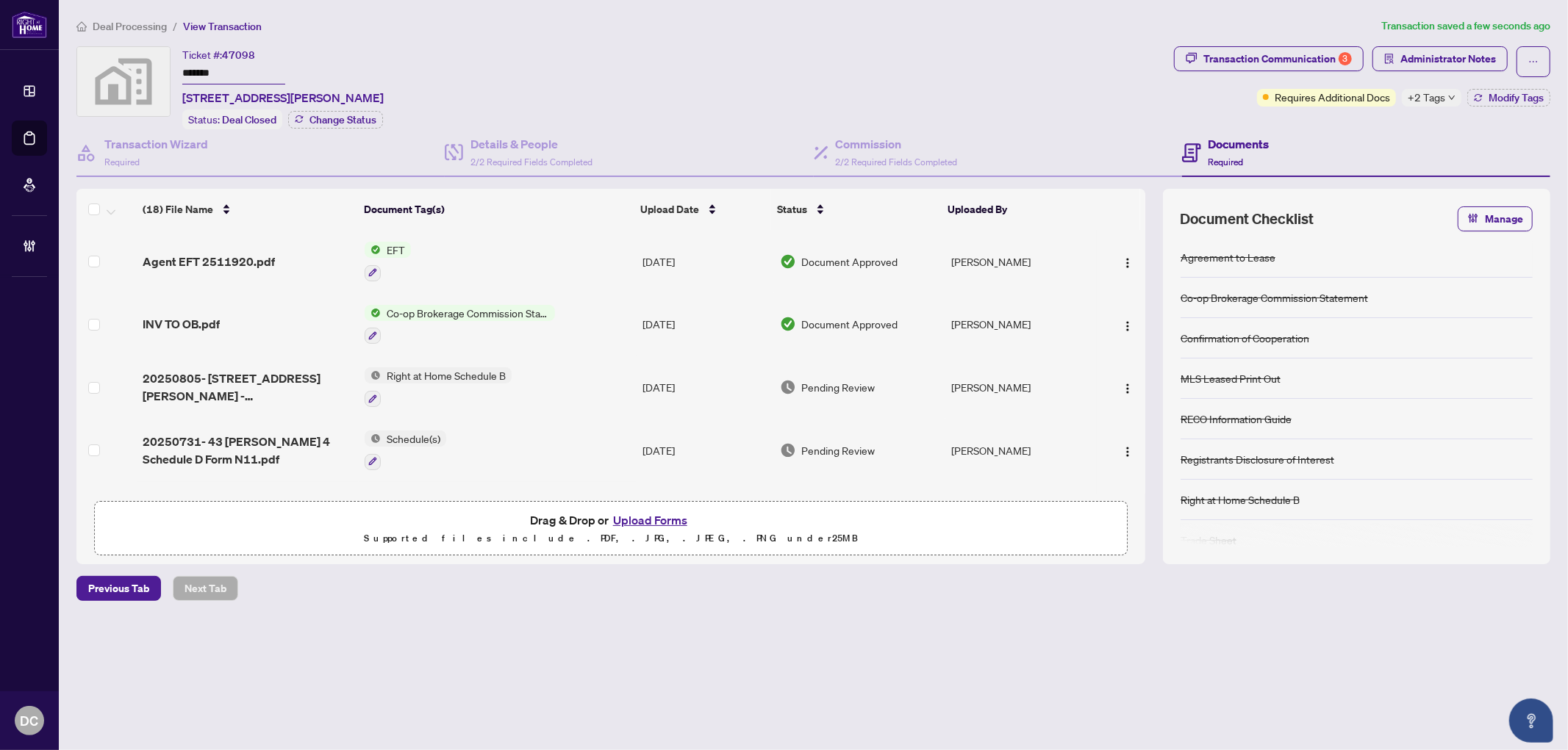
click at [1494, 38] on div "Deal Processing / View Transaction Transaction saved a few seconds ago Ticket #…" at bounding box center [813, 335] width 1485 height 635
click at [1486, 51] on span "Administrator Notes" at bounding box center [1448, 59] width 96 height 23
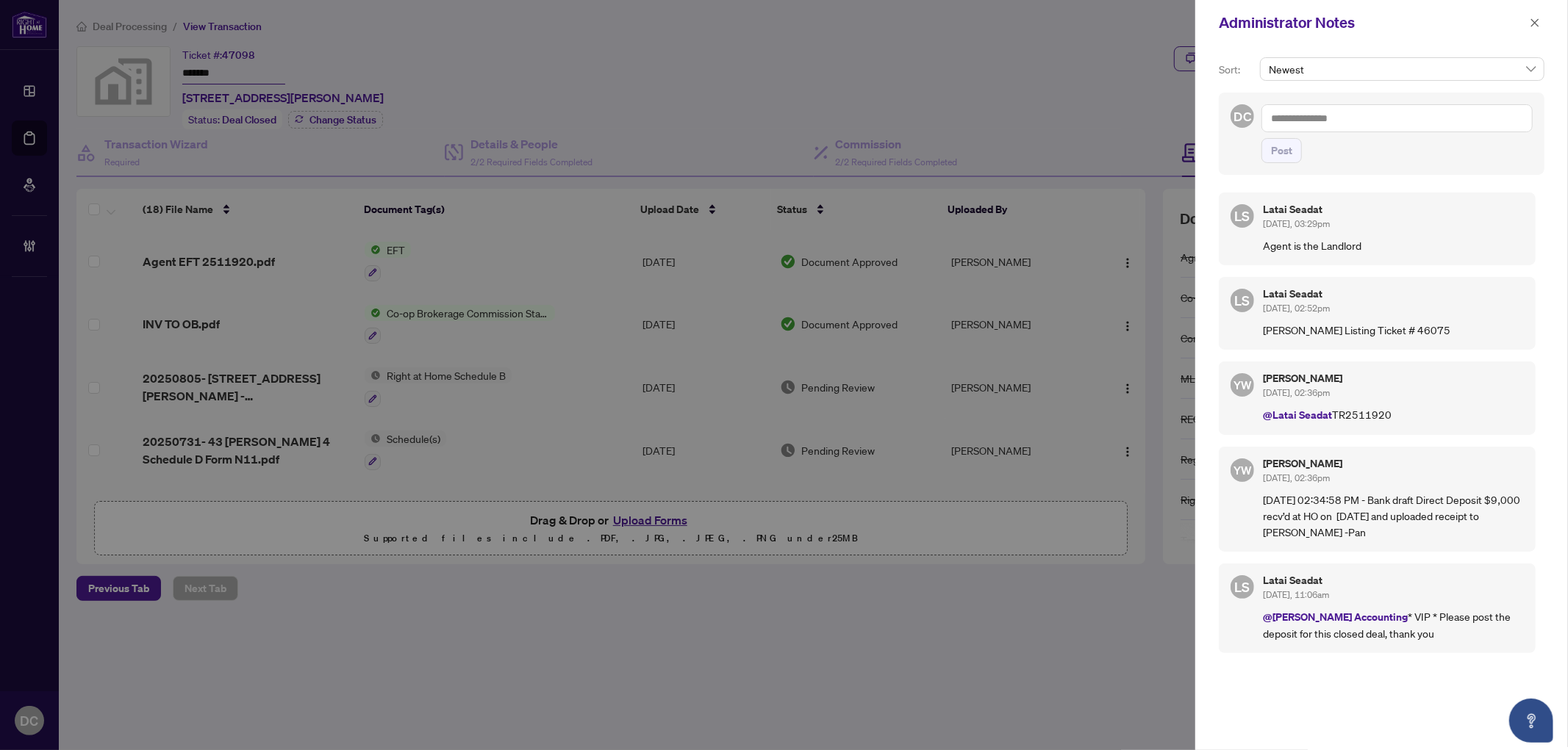
click at [1320, 126] on textarea at bounding box center [1396, 118] width 271 height 28
paste textarea "**********"
type textarea "**********"
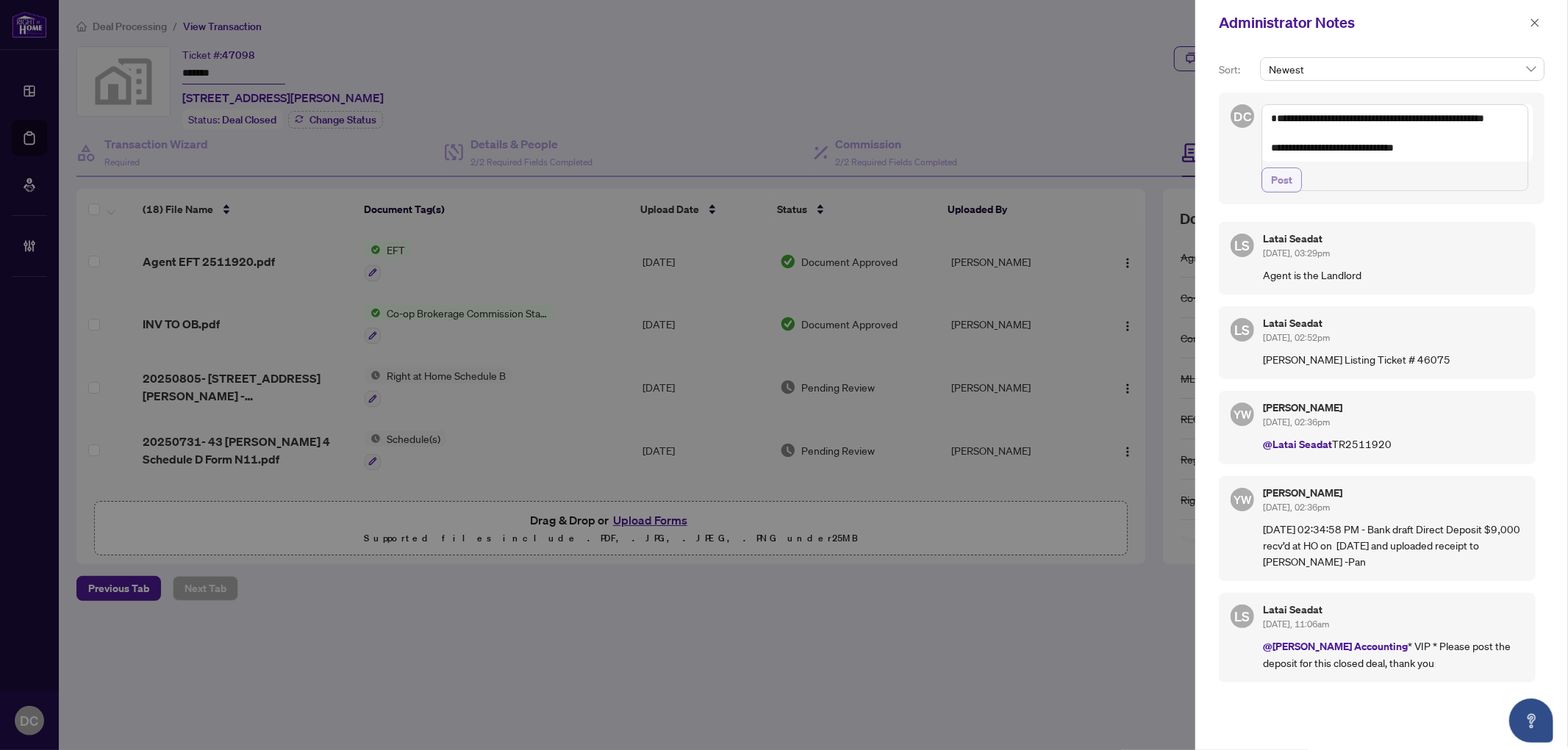
click at [1293, 193] on button "Post" at bounding box center [1281, 180] width 41 height 25
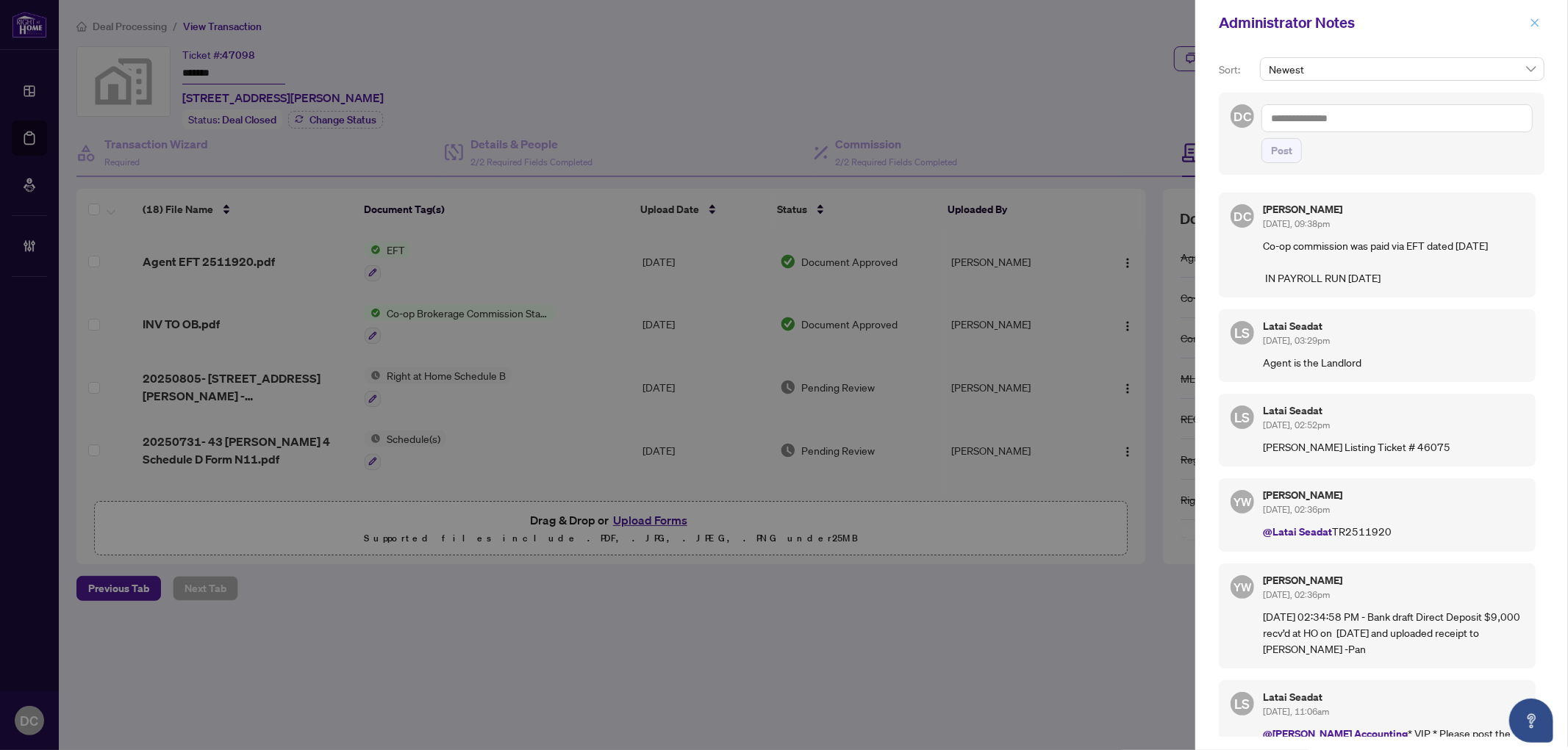
click at [1539, 18] on icon "close" at bounding box center [1535, 23] width 11 height 11
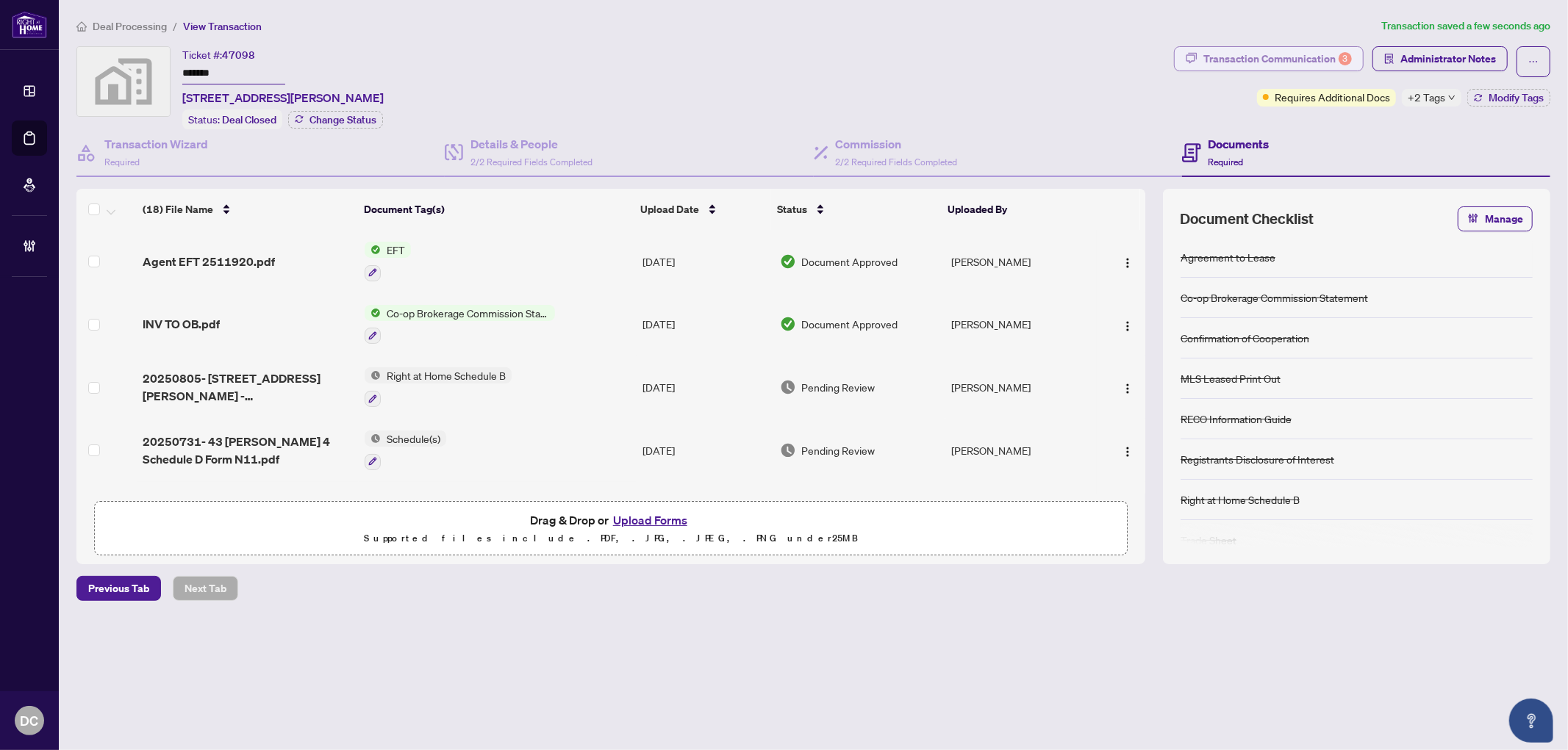
click at [1302, 53] on div "Transaction Communication 3" at bounding box center [1277, 59] width 148 height 23
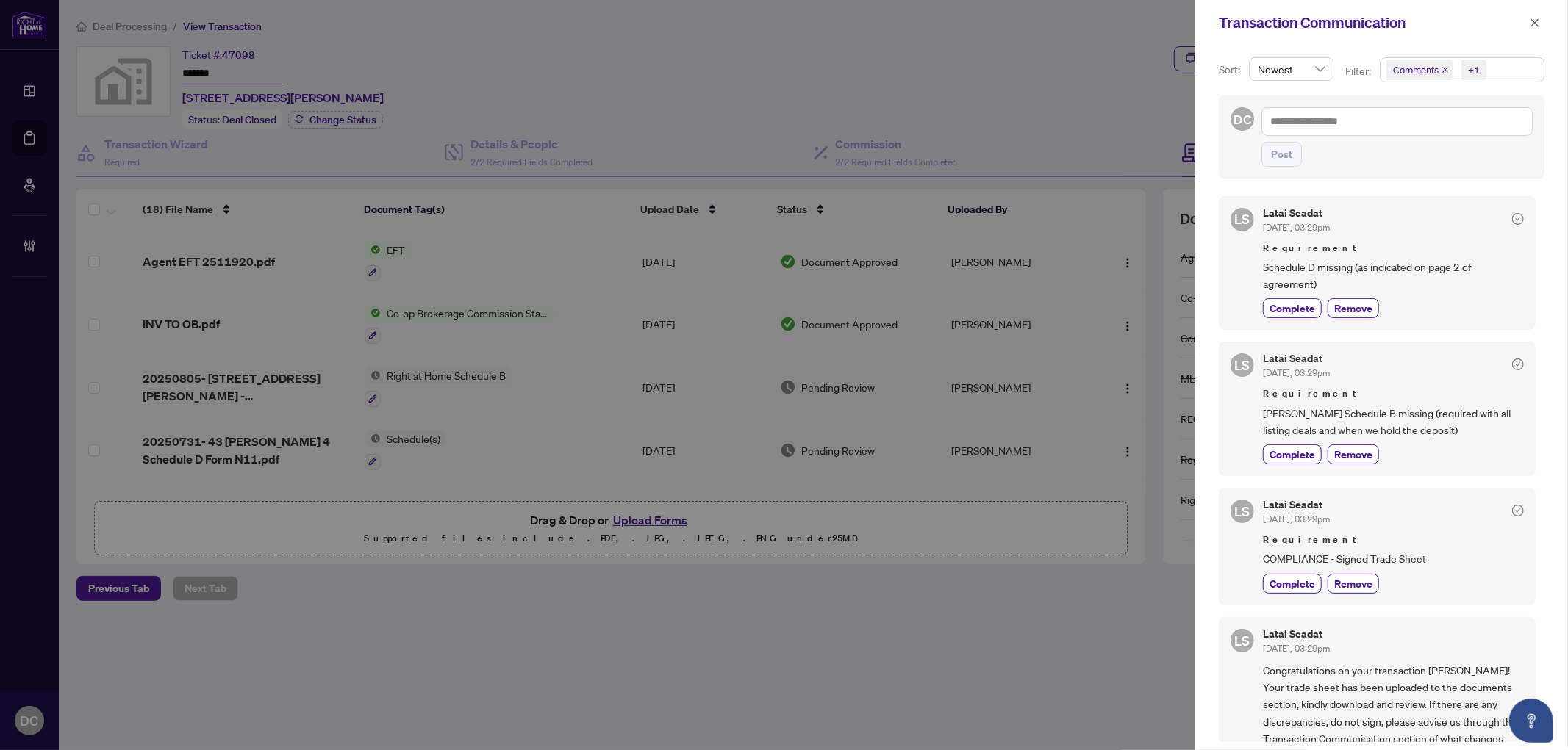
click at [1497, 84] on div "Comments +1" at bounding box center [1462, 76] width 171 height 38
click at [1500, 76] on span "Comments +1" at bounding box center [1462, 69] width 163 height 23
click at [1530, 22] on icon "close" at bounding box center [1535, 23] width 11 height 11
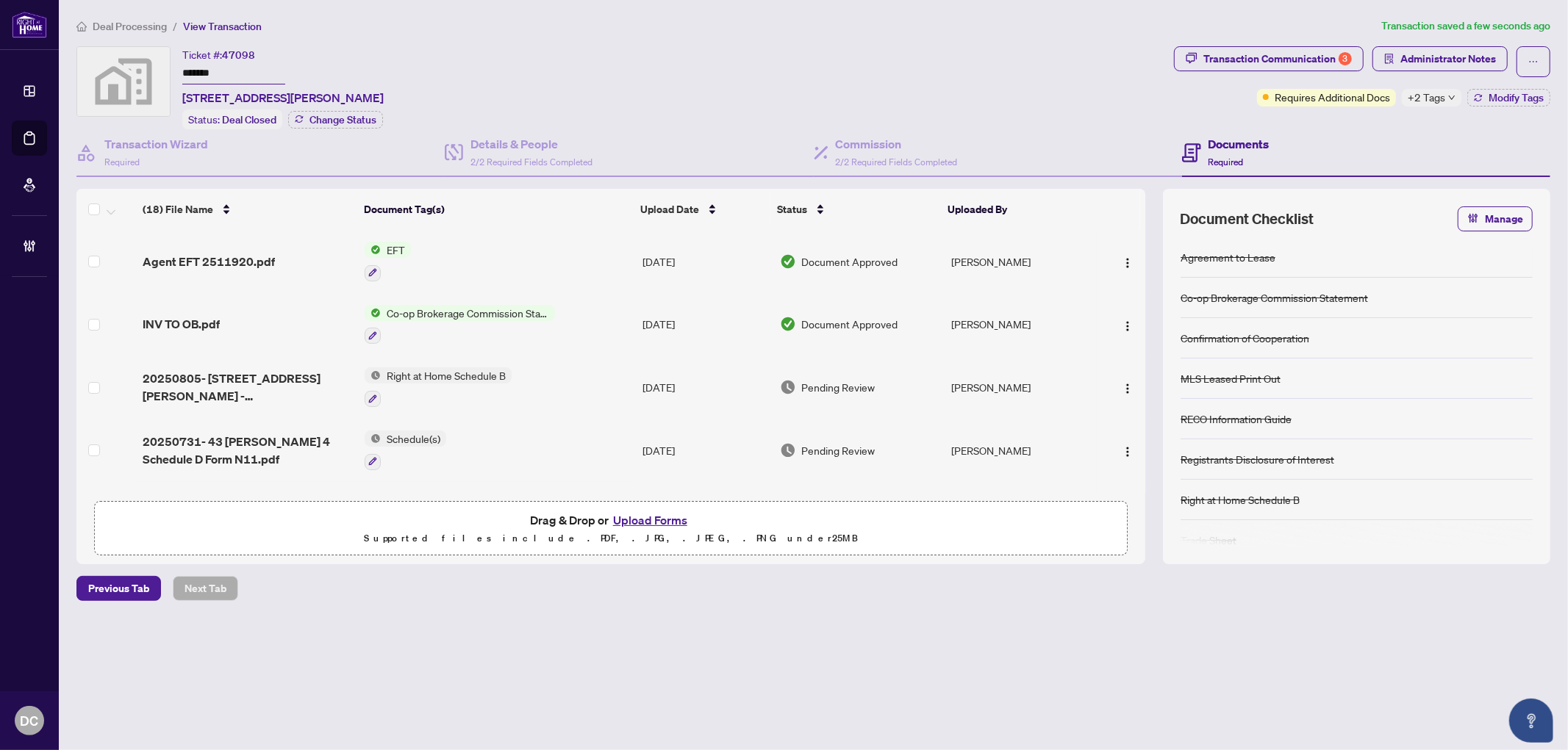
drag, startPoint x: 1509, startPoint y: 101, endPoint x: 1446, endPoint y: 99, distance: 63.0
click at [1446, 99] on div "Requires Additional Docs +2 Tags Modify Tags" at bounding box center [1403, 97] width 293 height 17
click at [1446, 99] on div "+2 Tags" at bounding box center [1431, 97] width 59 height 17
click at [1378, 120] on div "Transaction Communication 3 Administrator Notes Requires Additional Docs +2 Tag…" at bounding box center [1362, 88] width 382 height 83
click at [1491, 99] on span "Modify Tags" at bounding box center [1515, 98] width 55 height 11
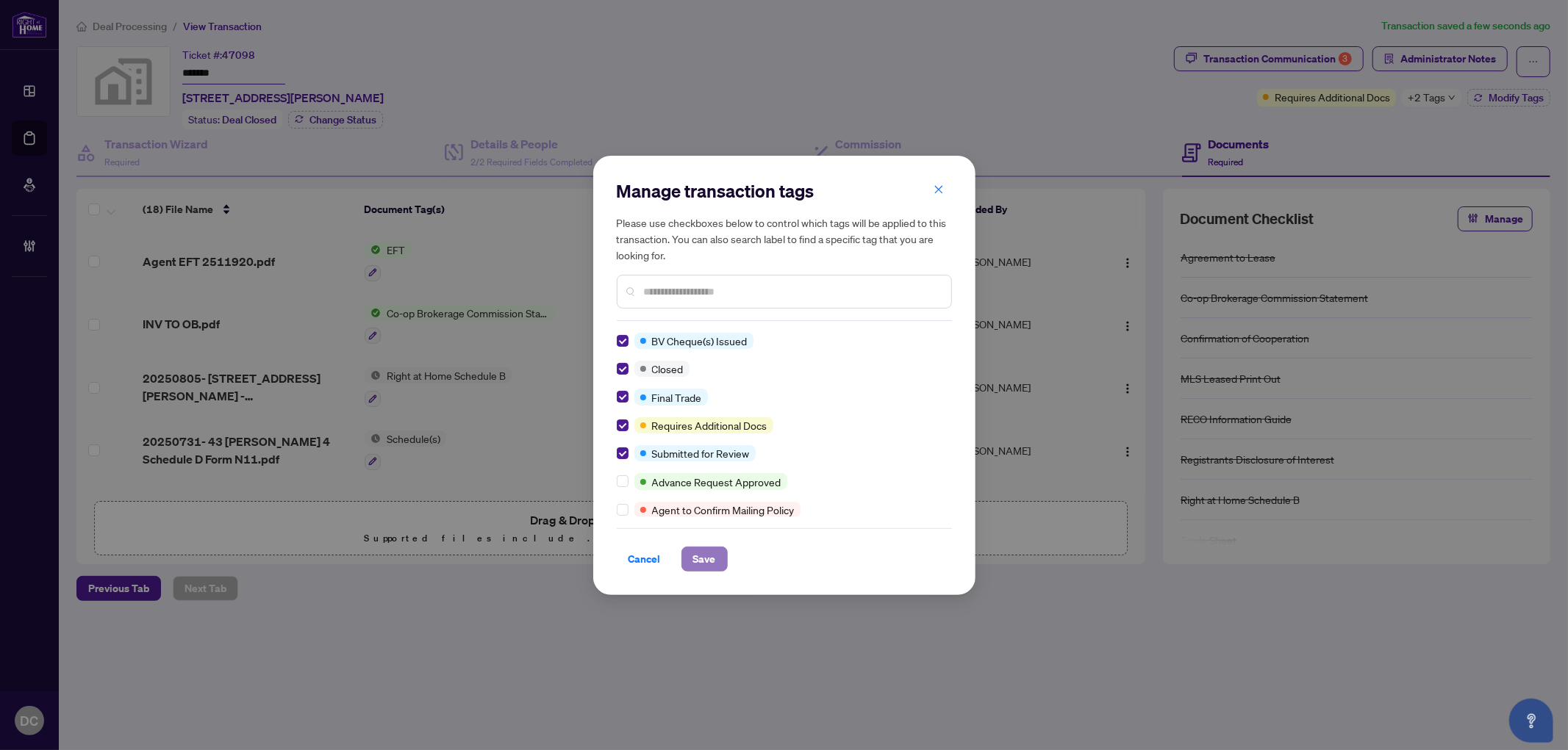
click at [701, 549] on span "Save" at bounding box center [704, 559] width 23 height 23
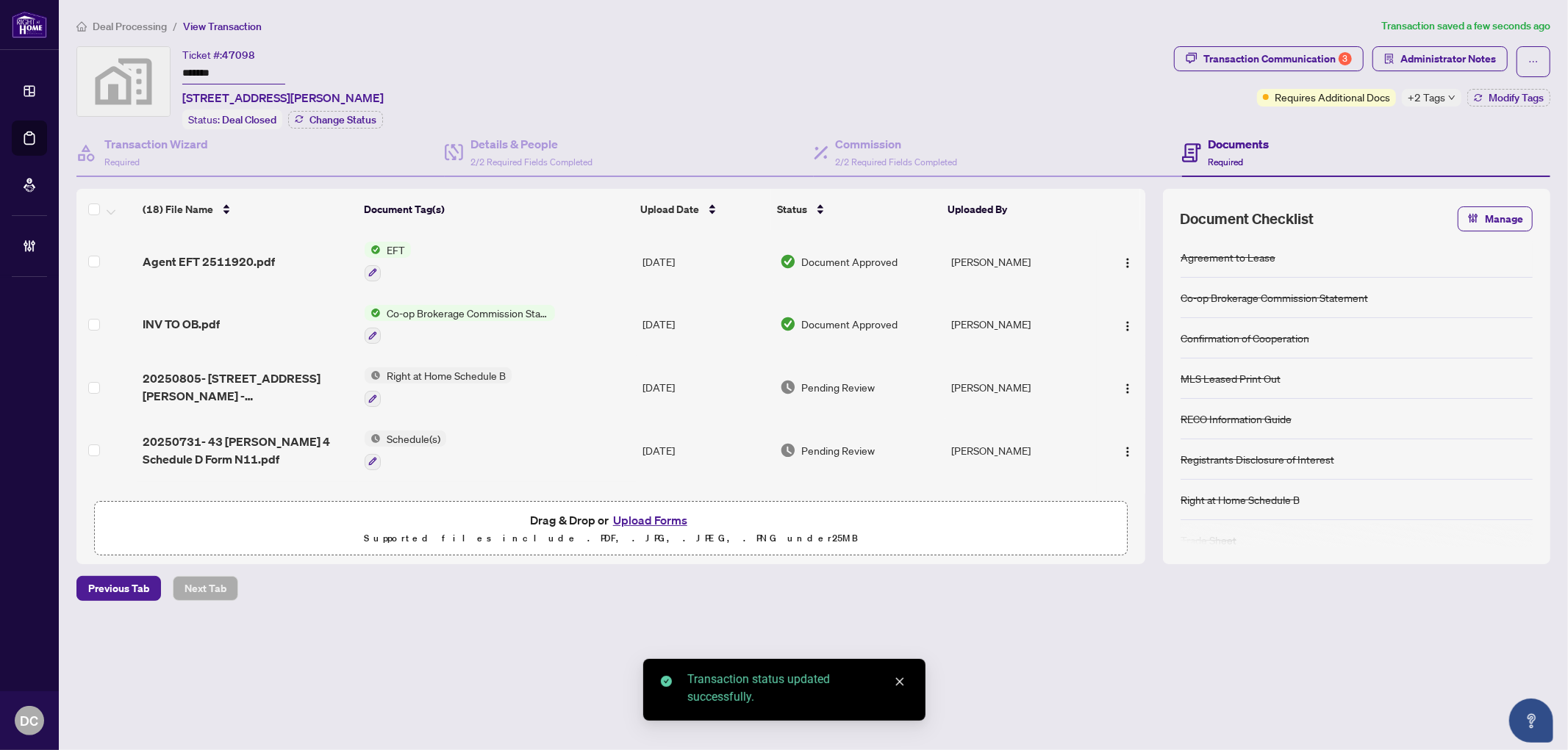
drag, startPoint x: 220, startPoint y: 68, endPoint x: 157, endPoint y: 68, distance: 63.0
click at [157, 68] on div "Ticket #: 47098 ******* 43 Trethewey Drive, York, ON, Canada Status: Deal Close…" at bounding box center [622, 88] width 1092 height 83
click at [142, 20] on span "Deal Processing" at bounding box center [129, 26] width 74 height 14
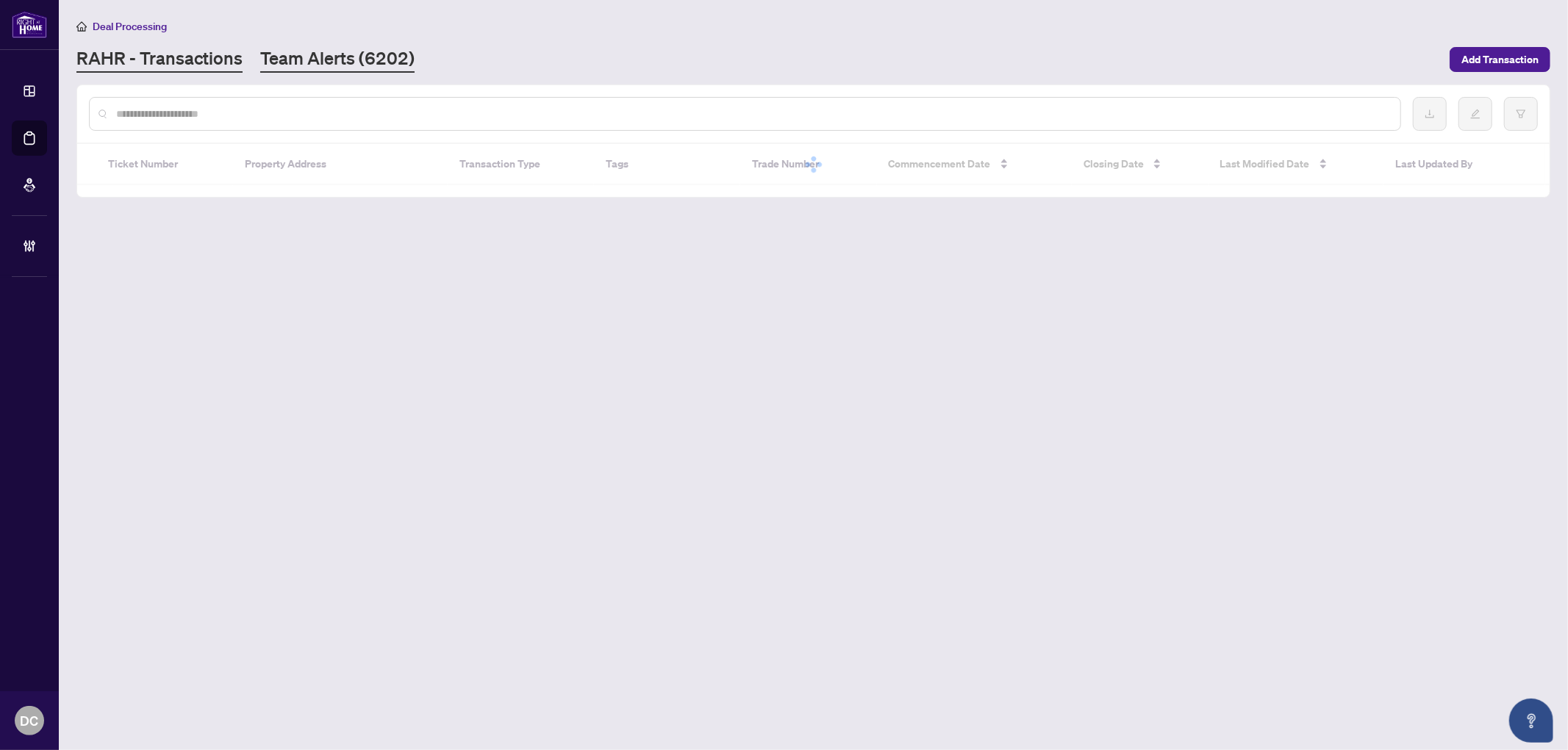
click at [333, 62] on link "Team Alerts (6202)" at bounding box center [337, 59] width 154 height 26
click at [363, 115] on input "text" at bounding box center [798, 114] width 1363 height 16
paste input "*******"
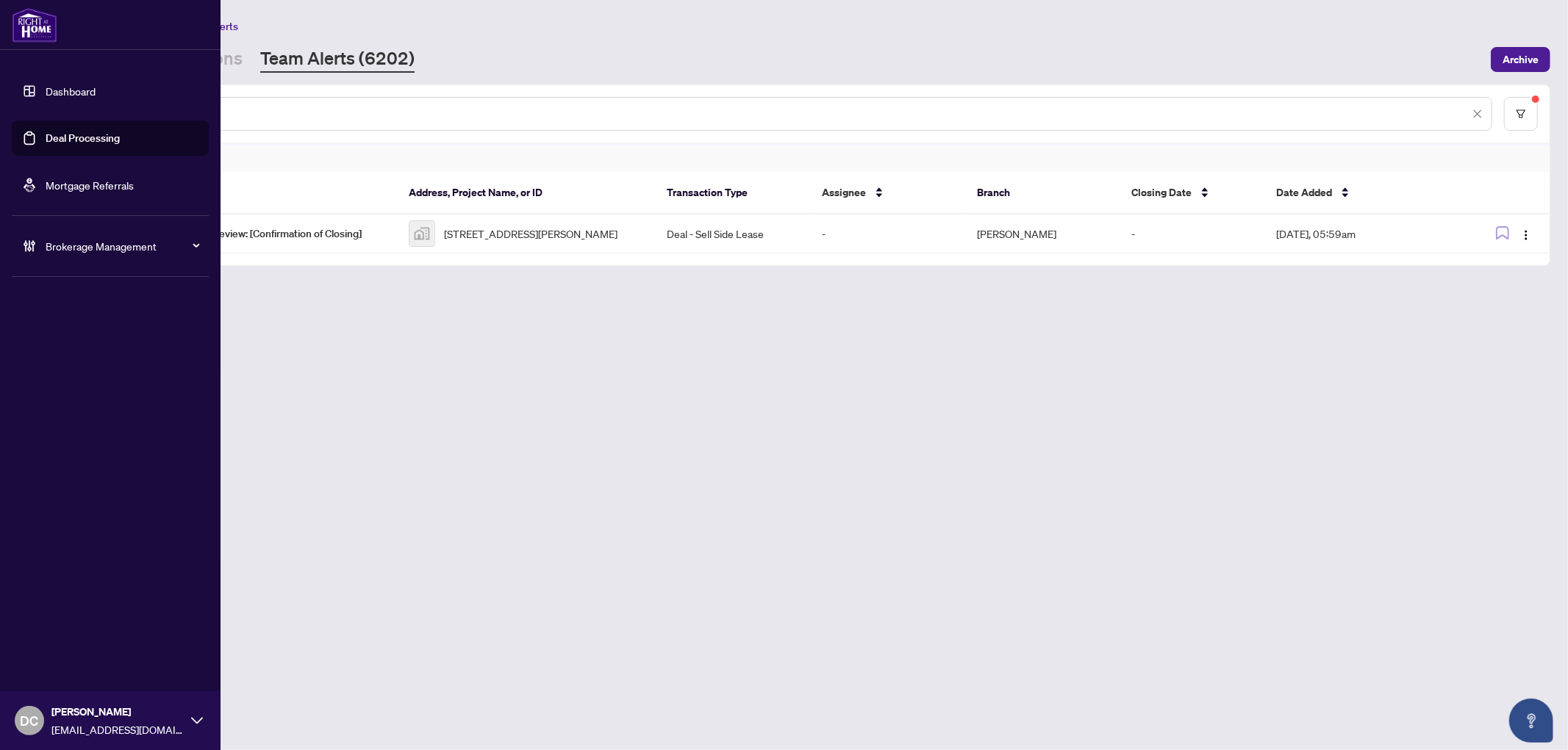
drag, startPoint x: 217, startPoint y: 116, endPoint x: 103, endPoint y: 140, distance: 116.5
click at [35, 114] on div "Dashboard Deal Processing Mortgage Referrals Brokerage Management DC Dawn Chan …" at bounding box center [784, 375] width 1568 height 750
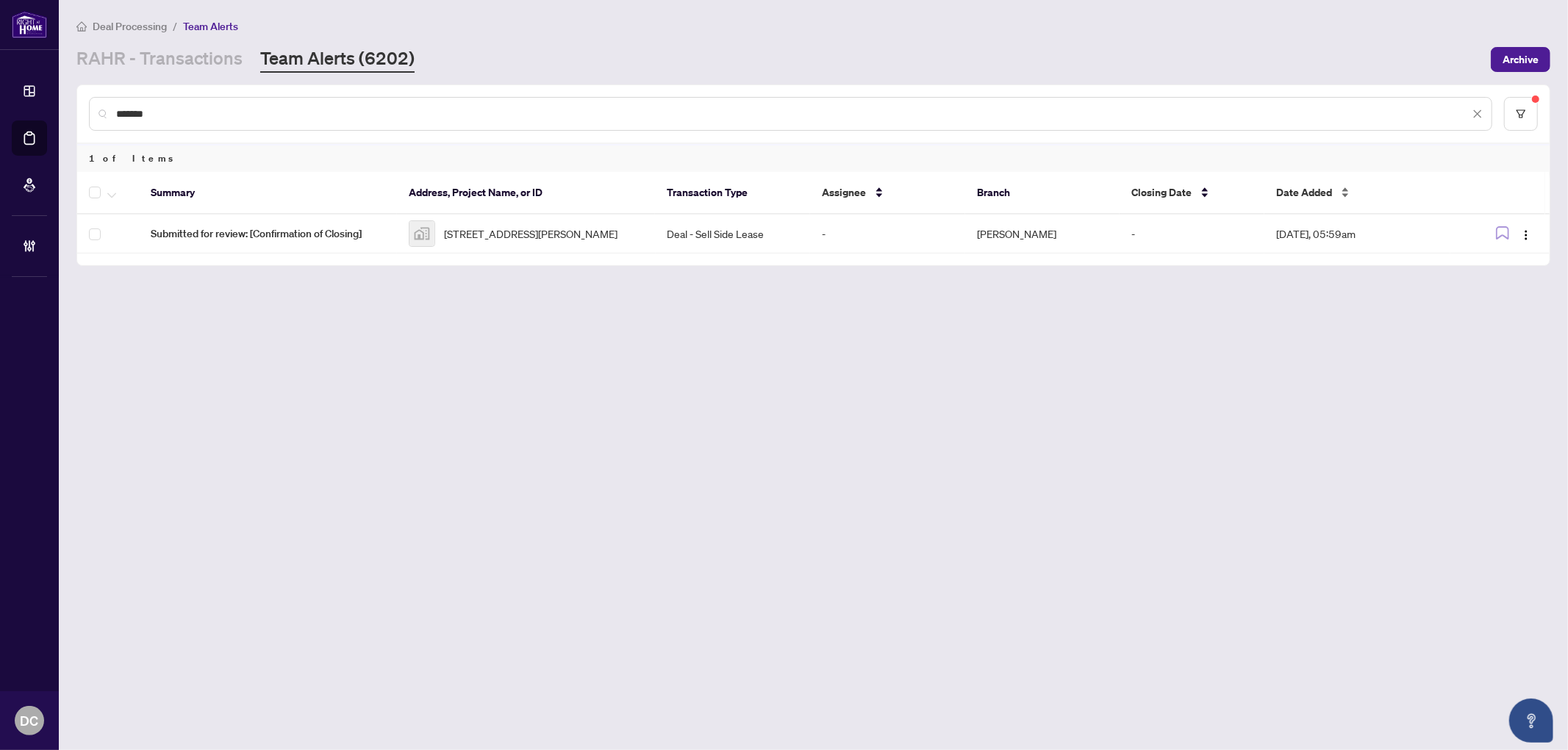
click at [1295, 184] on span "Date Added" at bounding box center [1304, 192] width 56 height 16
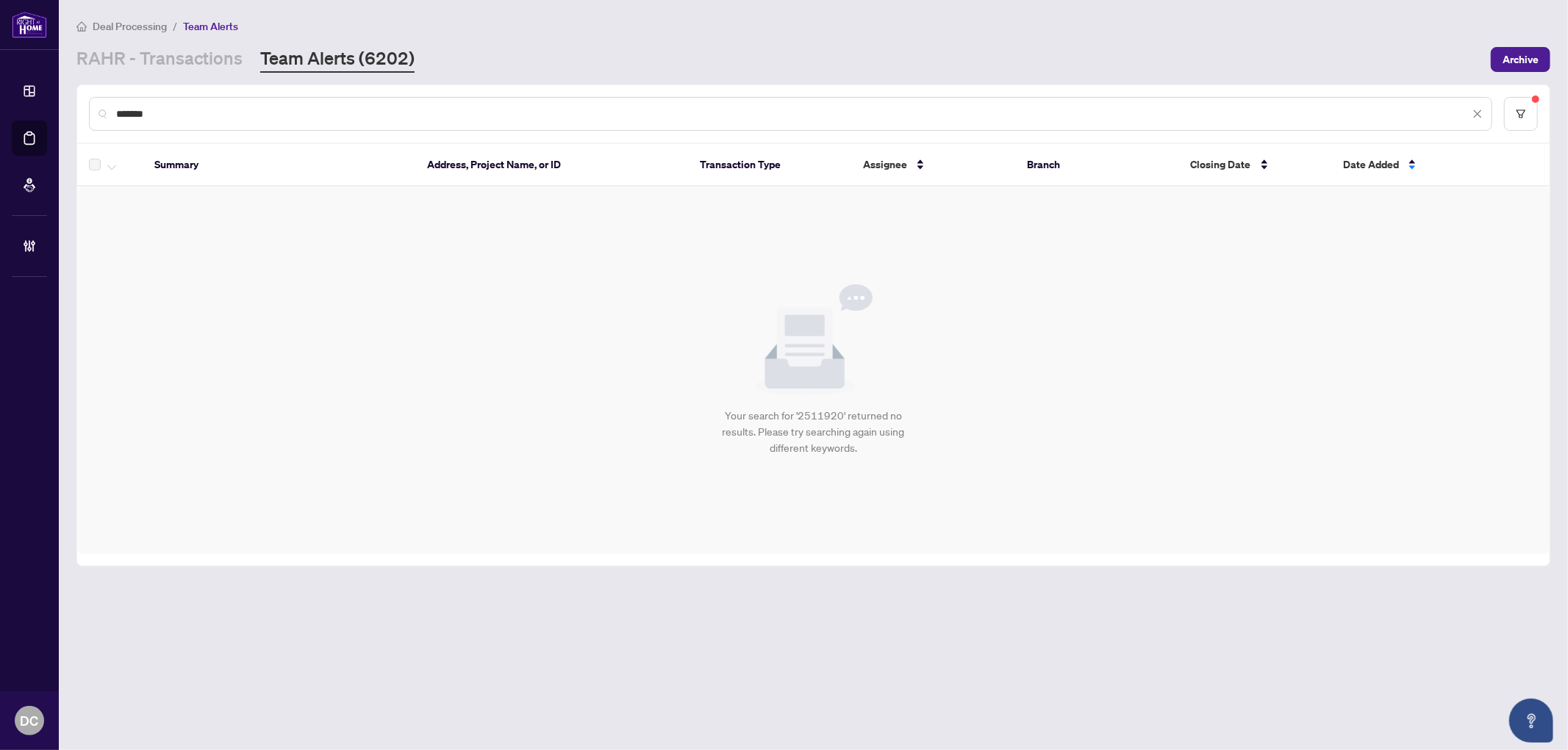
drag, startPoint x: 257, startPoint y: 111, endPoint x: -35, endPoint y: 108, distance: 292.0
click at [0, 108] on html "**********" at bounding box center [784, 375] width 1568 height 750
paste input "text"
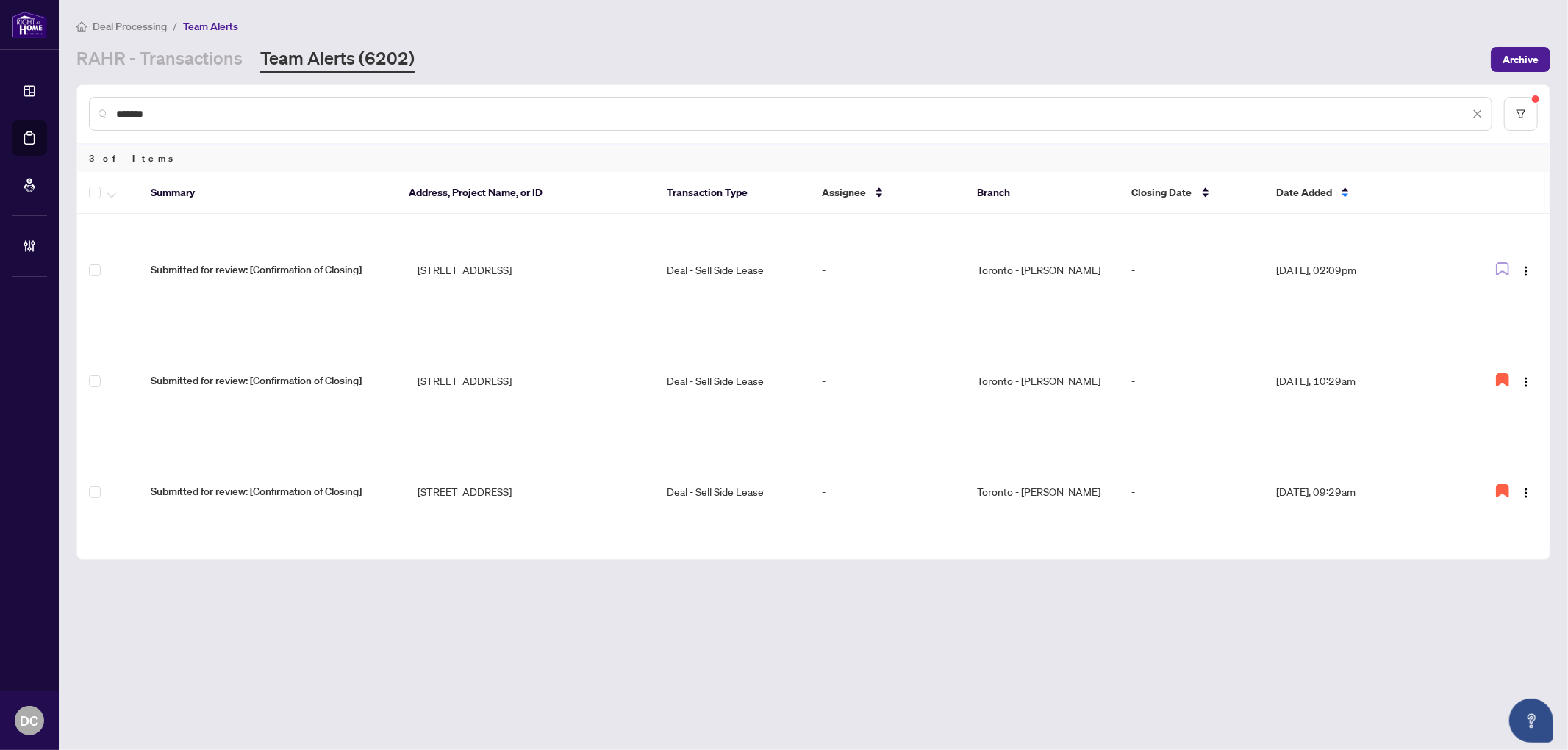
type input "*******"
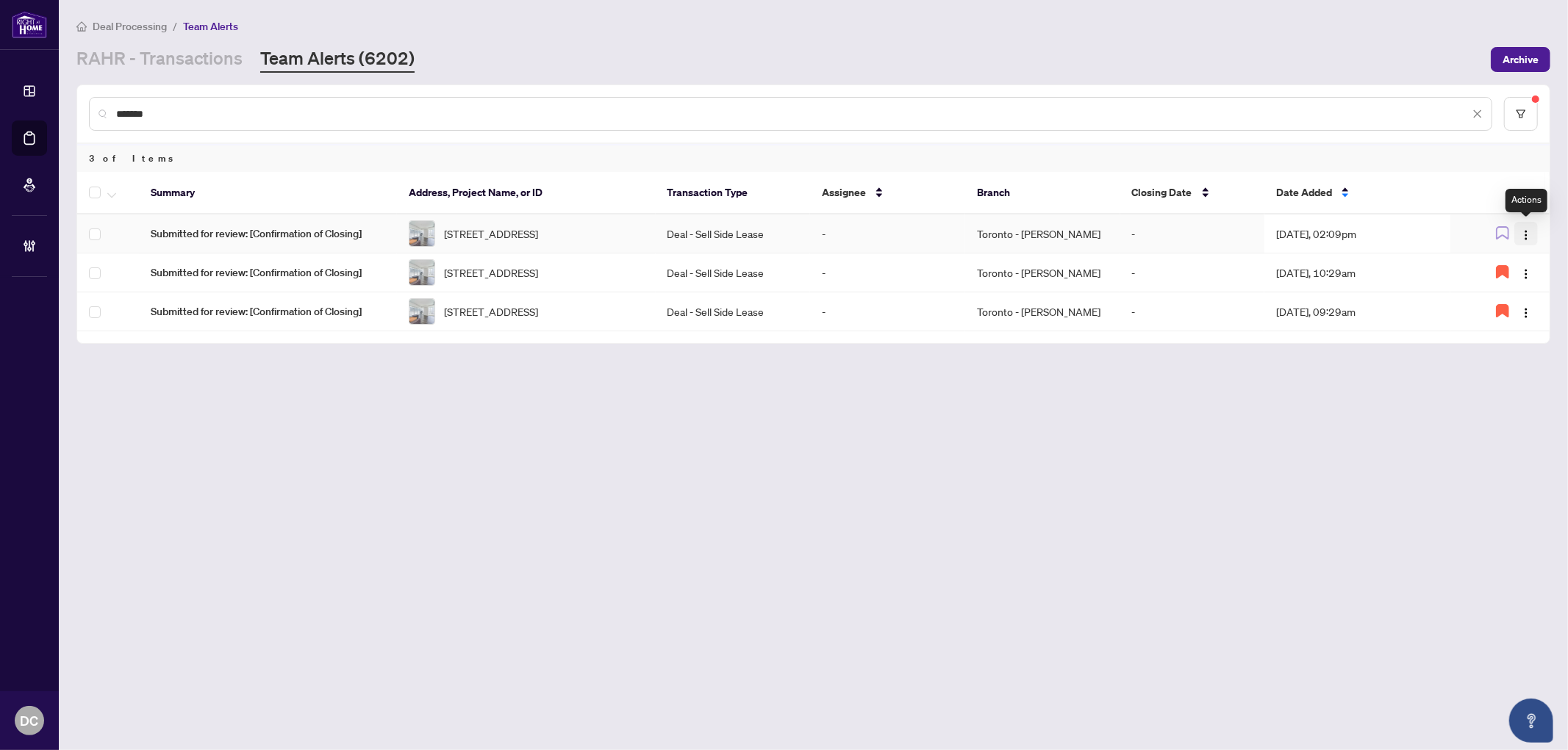
click at [1524, 229] on img "button" at bounding box center [1526, 235] width 12 height 12
click at [1509, 305] on span "Complete Item" at bounding box center [1491, 309] width 68 height 16
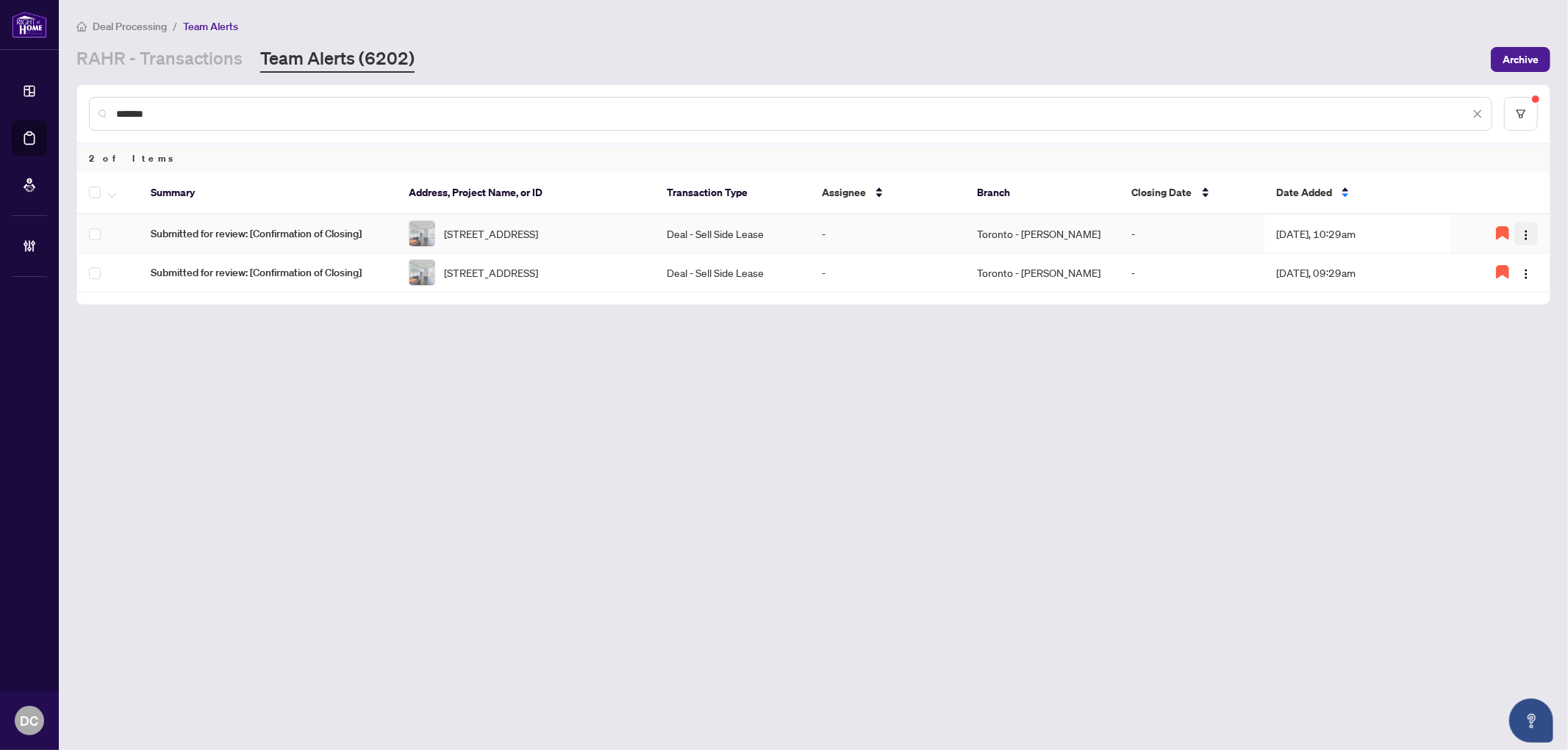
click at [1530, 226] on span "button" at bounding box center [1526, 233] width 12 height 16
click at [1522, 313] on span "Complete Item" at bounding box center [1491, 309] width 68 height 16
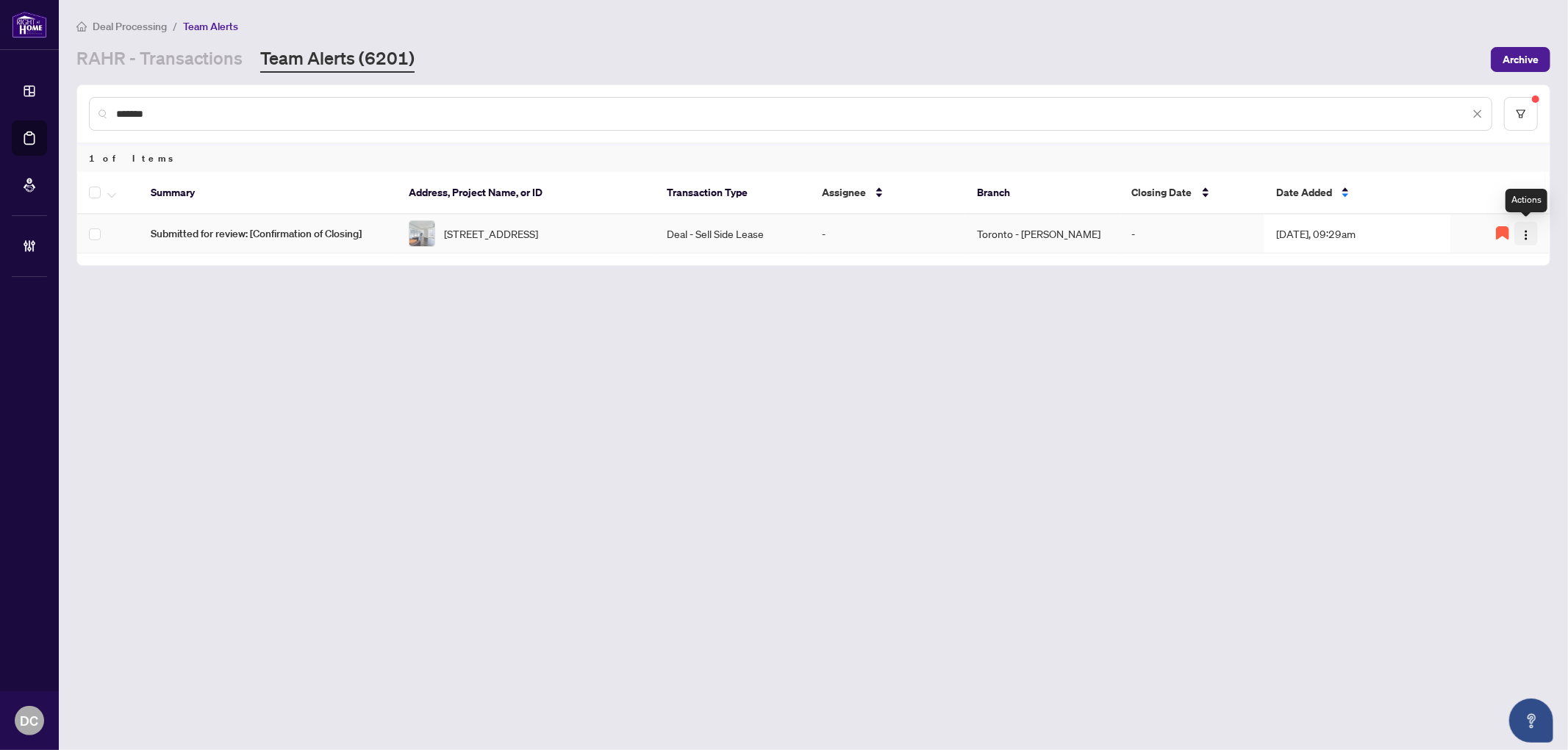
click at [1527, 233] on img "button" at bounding box center [1526, 235] width 12 height 12
click at [1511, 308] on span "Complete Item" at bounding box center [1491, 309] width 68 height 16
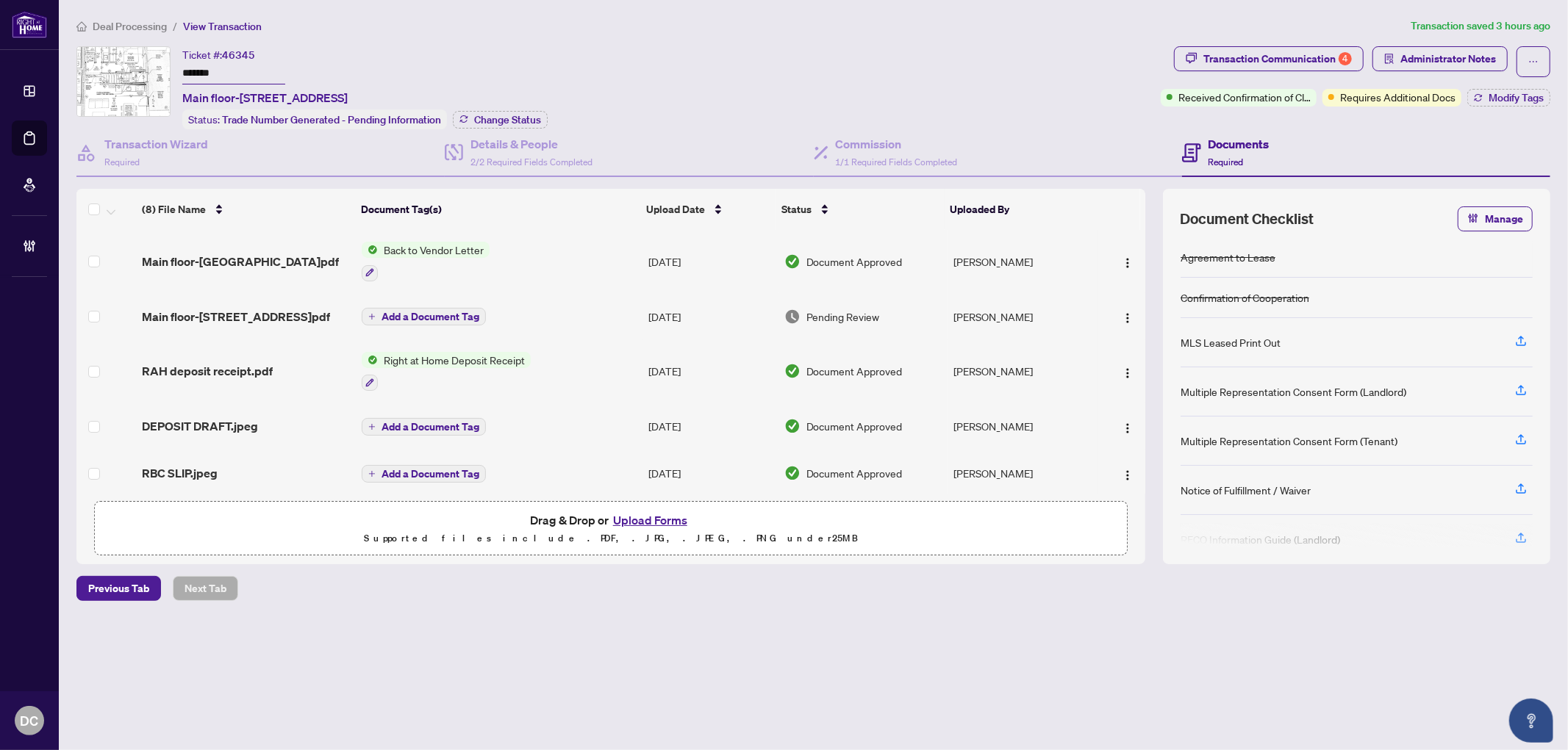
drag, startPoint x: 252, startPoint y: 70, endPoint x: 170, endPoint y: 68, distance: 82.0
click at [170, 68] on div "Ticket #: 46345 ******* Main floor-639 Ontario St, Stratford, Ontario N5A 3J6, …" at bounding box center [615, 88] width 1078 height 83
click at [1287, 55] on div "Transaction Communication 4" at bounding box center [1277, 59] width 148 height 23
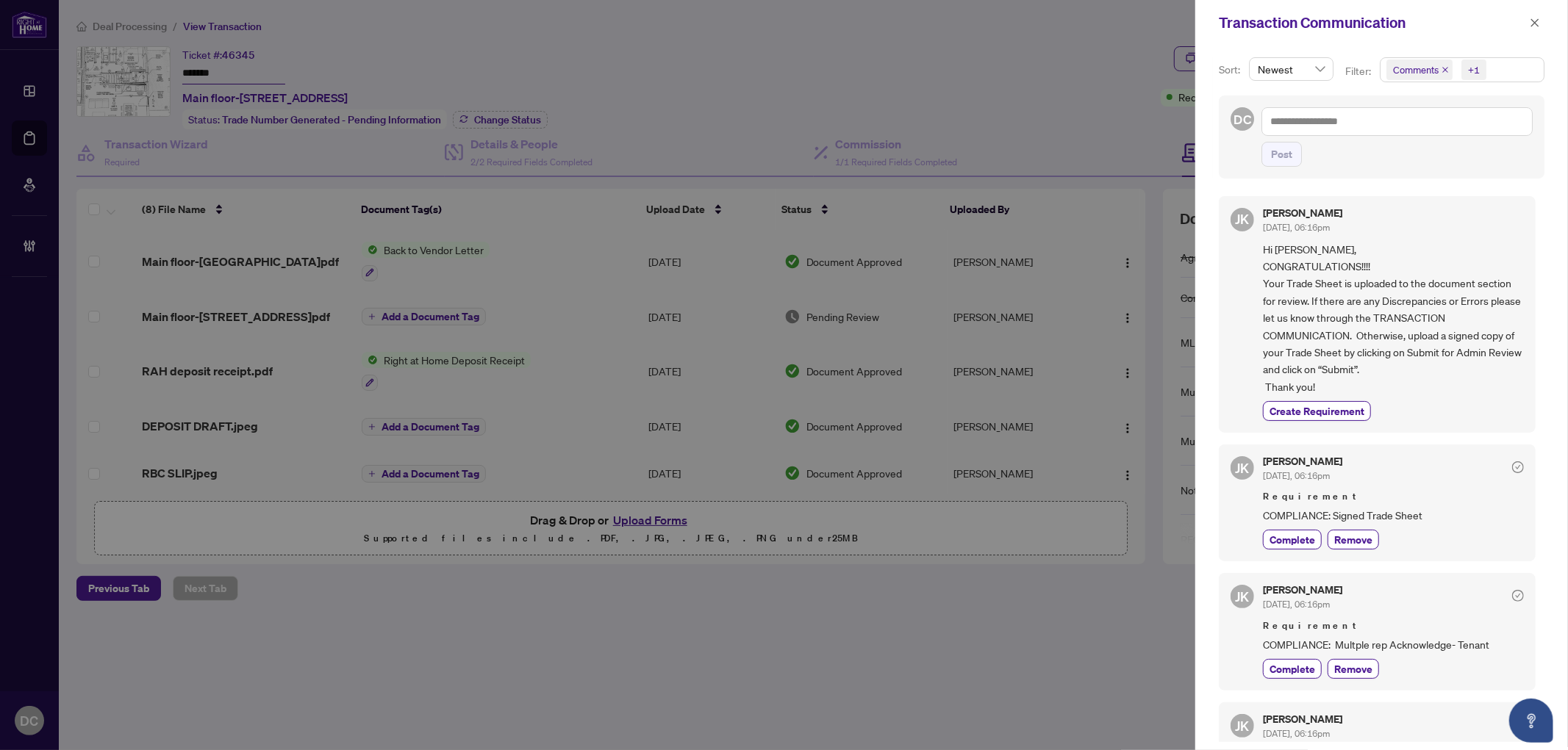
click at [1515, 69] on span "Comments +1" at bounding box center [1462, 69] width 163 height 23
click at [1448, 151] on span "Requirements" at bounding box center [1442, 152] width 65 height 14
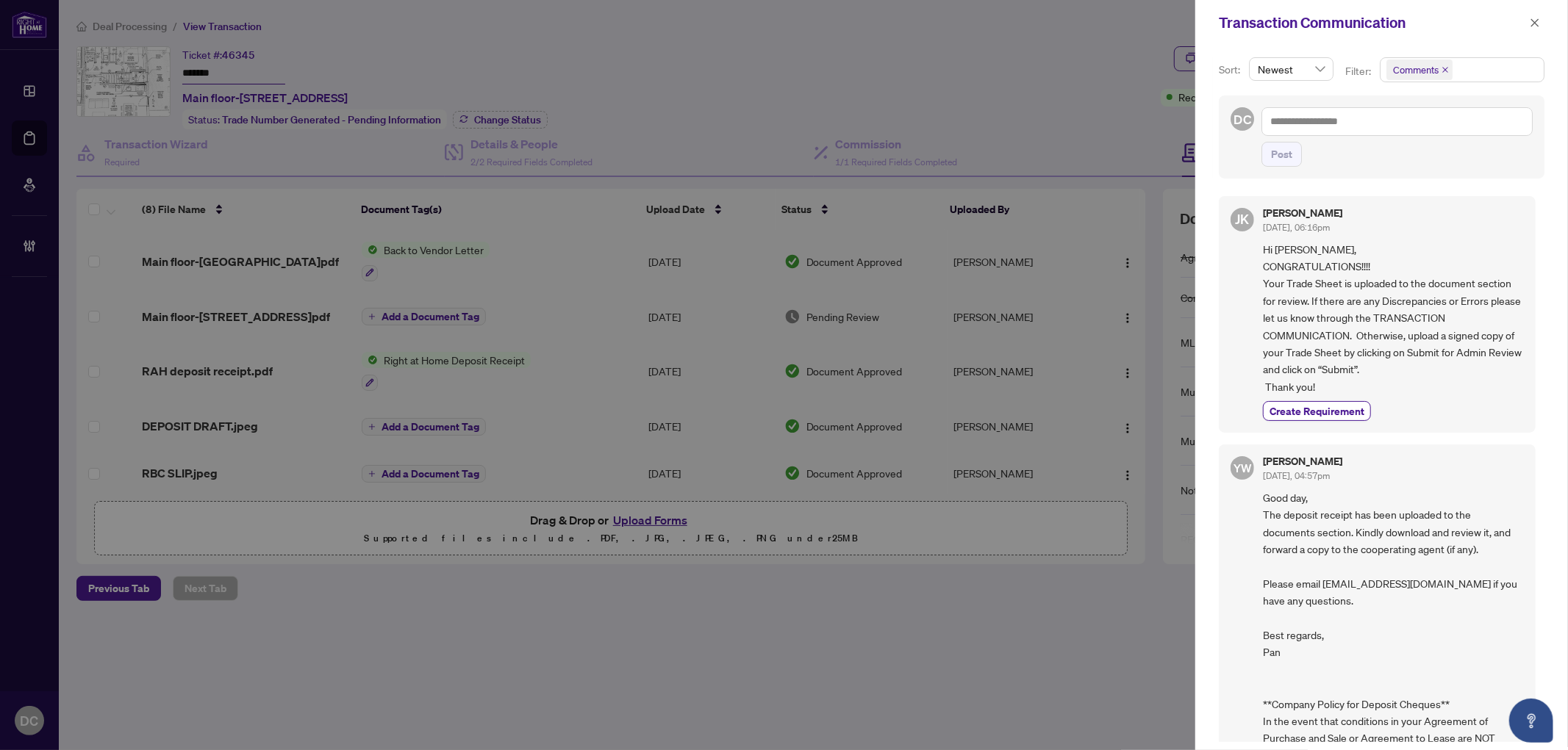
drag, startPoint x: 1535, startPoint y: 20, endPoint x: 1449, endPoint y: 77, distance: 103.2
click at [1452, 107] on div "Transaction Communication Sort: Newest Filter: Comments Select All Comments Req…" at bounding box center [1381, 375] width 372 height 750
click at [1479, 71] on span "Comments" at bounding box center [1462, 69] width 163 height 23
click at [1533, 19] on icon "close" at bounding box center [1535, 23] width 11 height 11
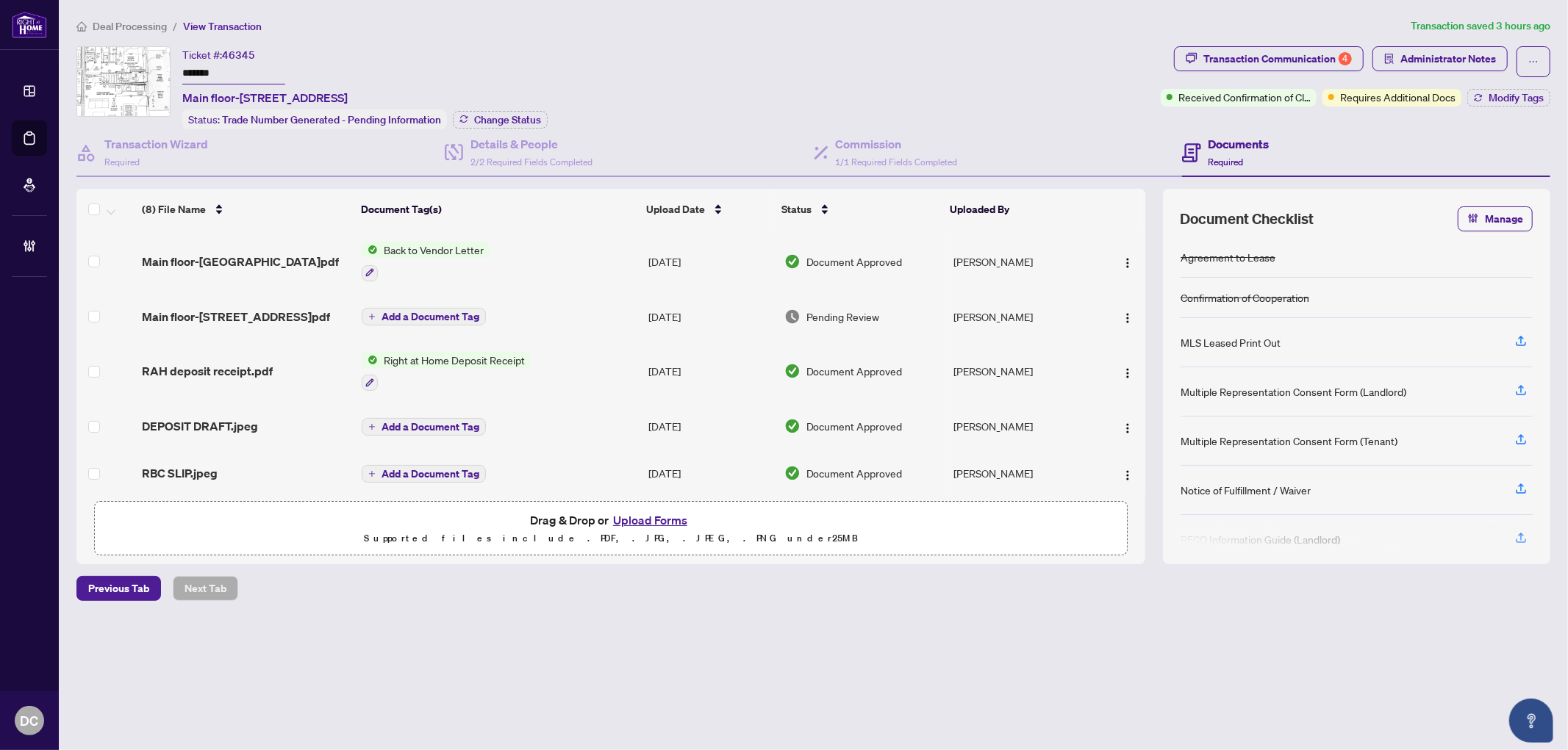
click at [1479, 62] on span "Administrator Notes" at bounding box center [1448, 59] width 96 height 23
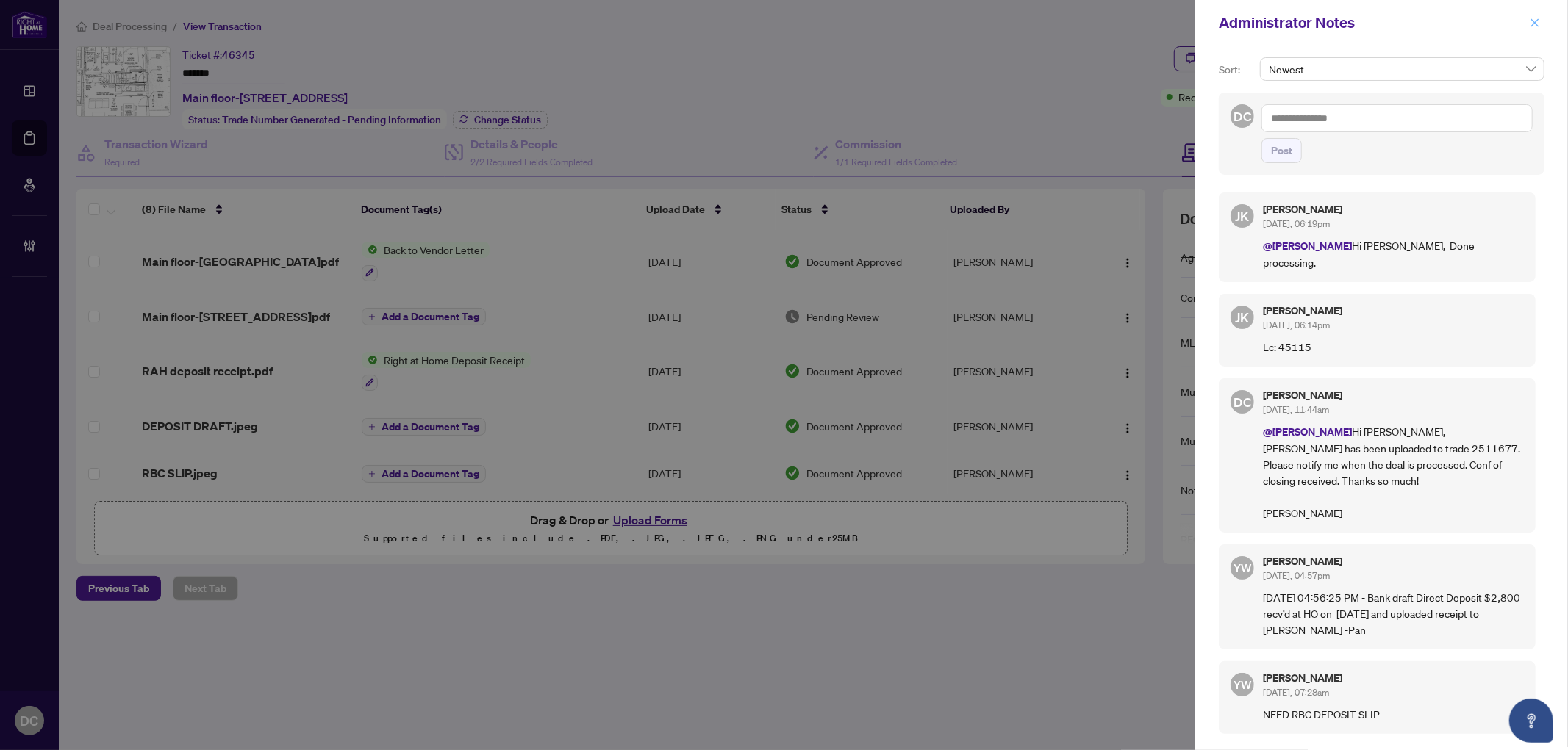
click at [1530, 26] on icon "close" at bounding box center [1535, 23] width 11 height 11
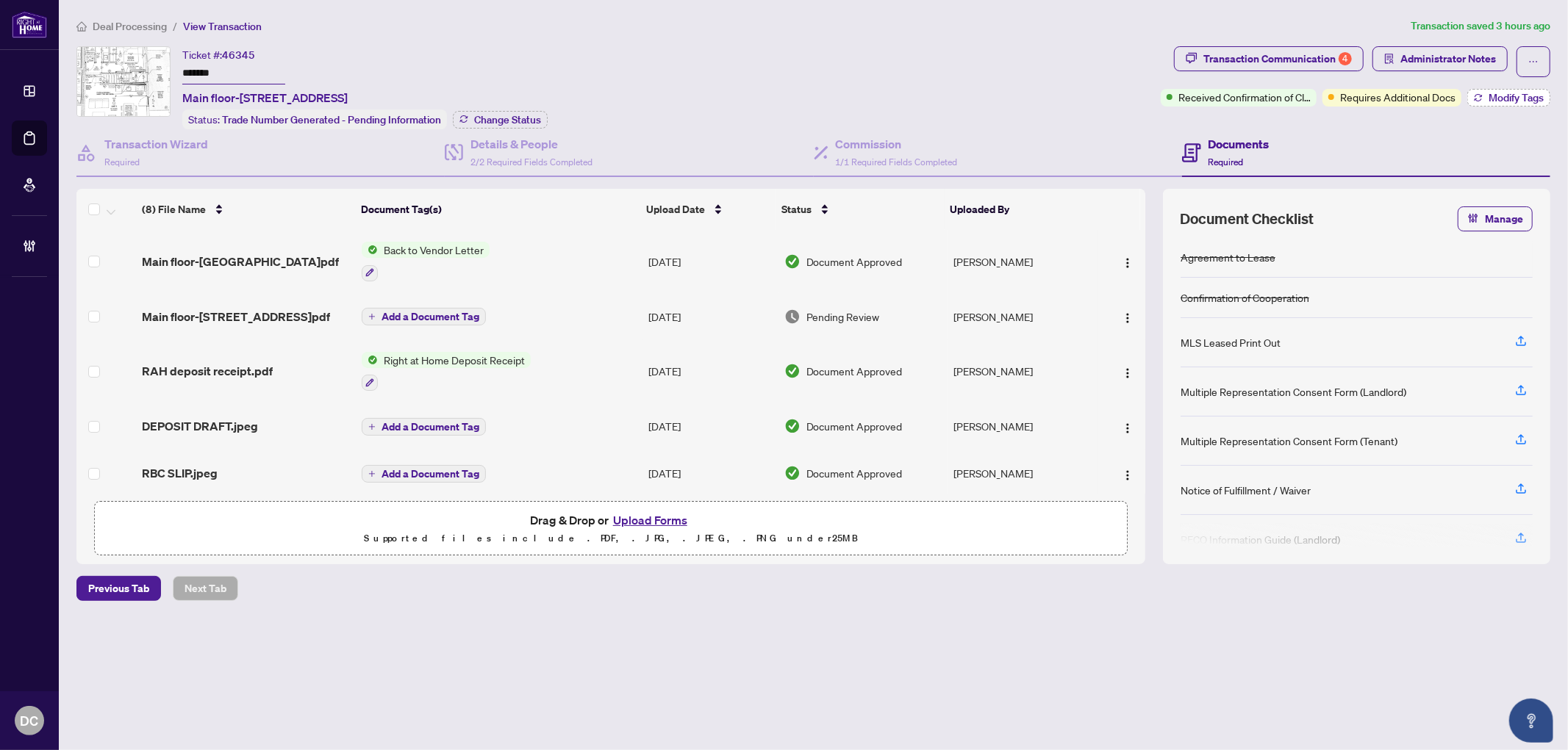
click at [1512, 100] on span "Modify Tags" at bounding box center [1515, 98] width 55 height 11
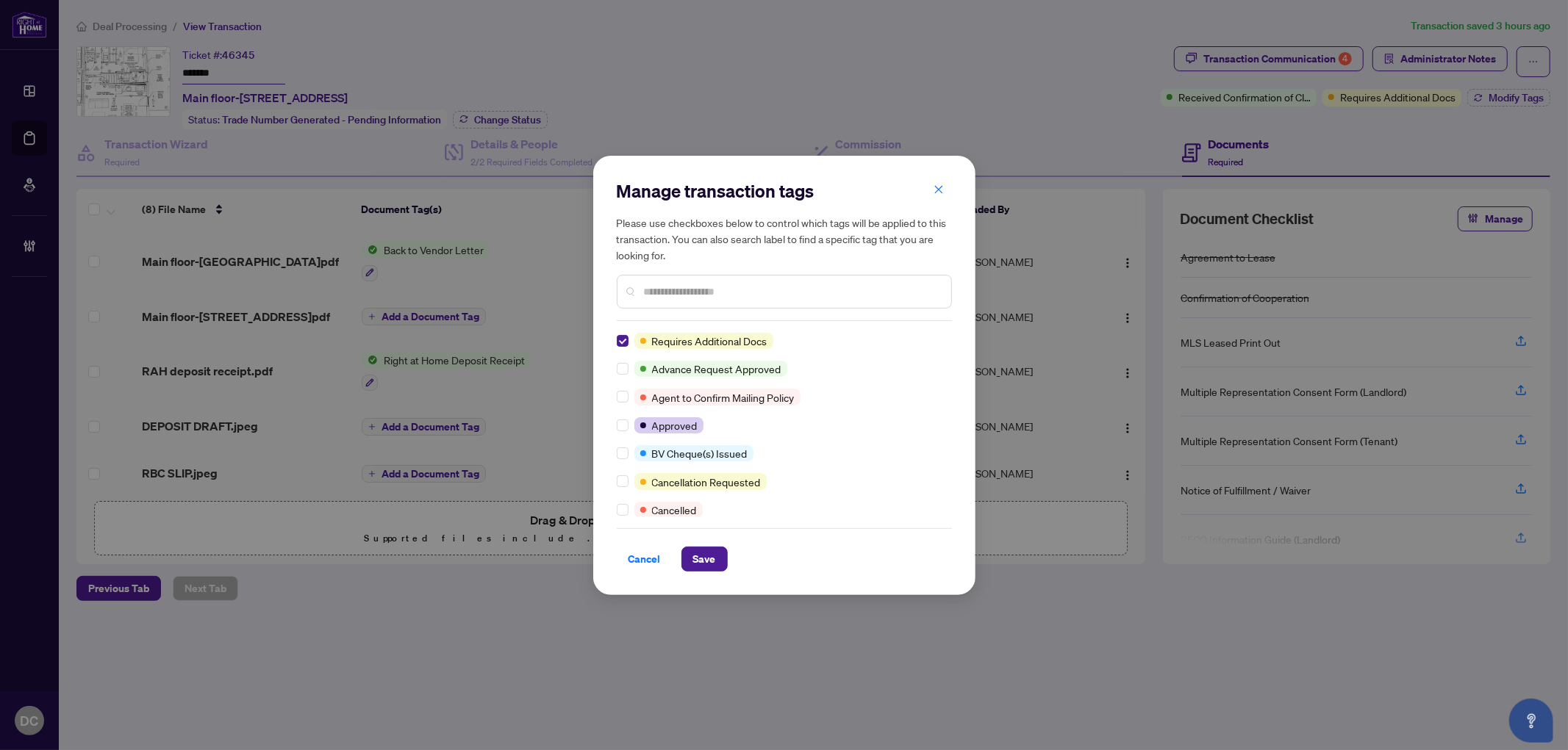
click at [613, 451] on div "Manage transaction tags Please use checkboxes below to control which tags will …" at bounding box center [784, 375] width 382 height 439
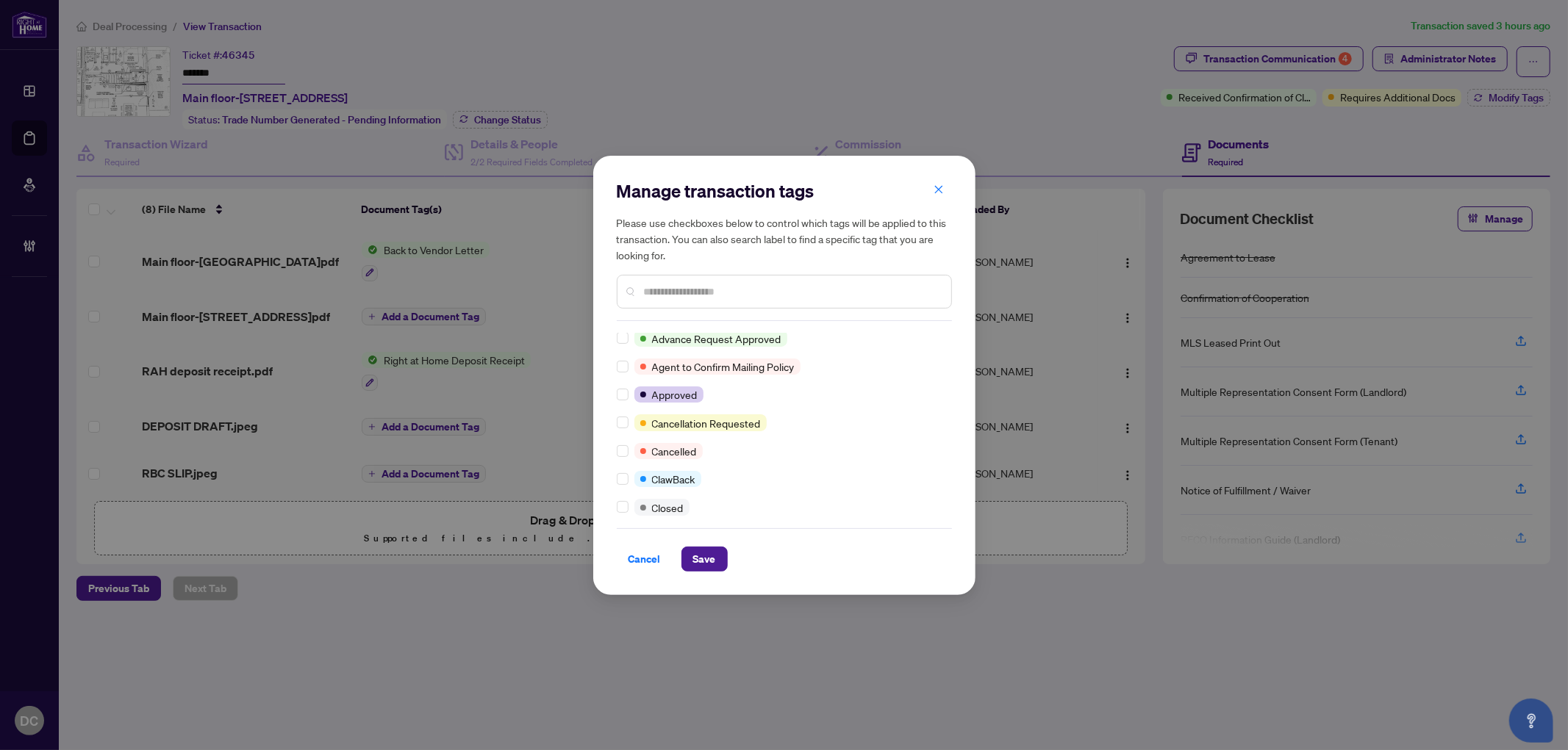
scroll to position [81, 0]
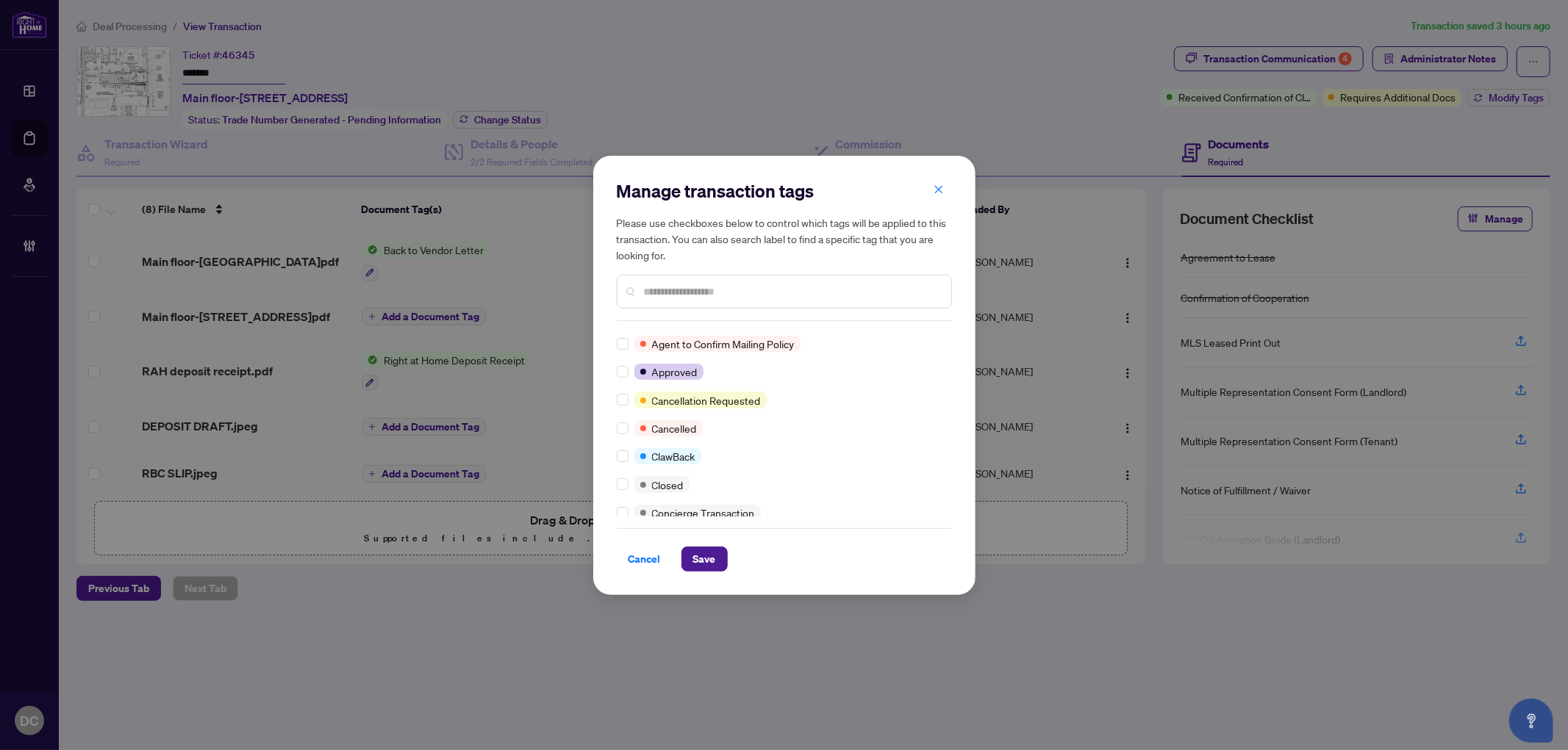
click at [628, 489] on div at bounding box center [625, 484] width 17 height 16
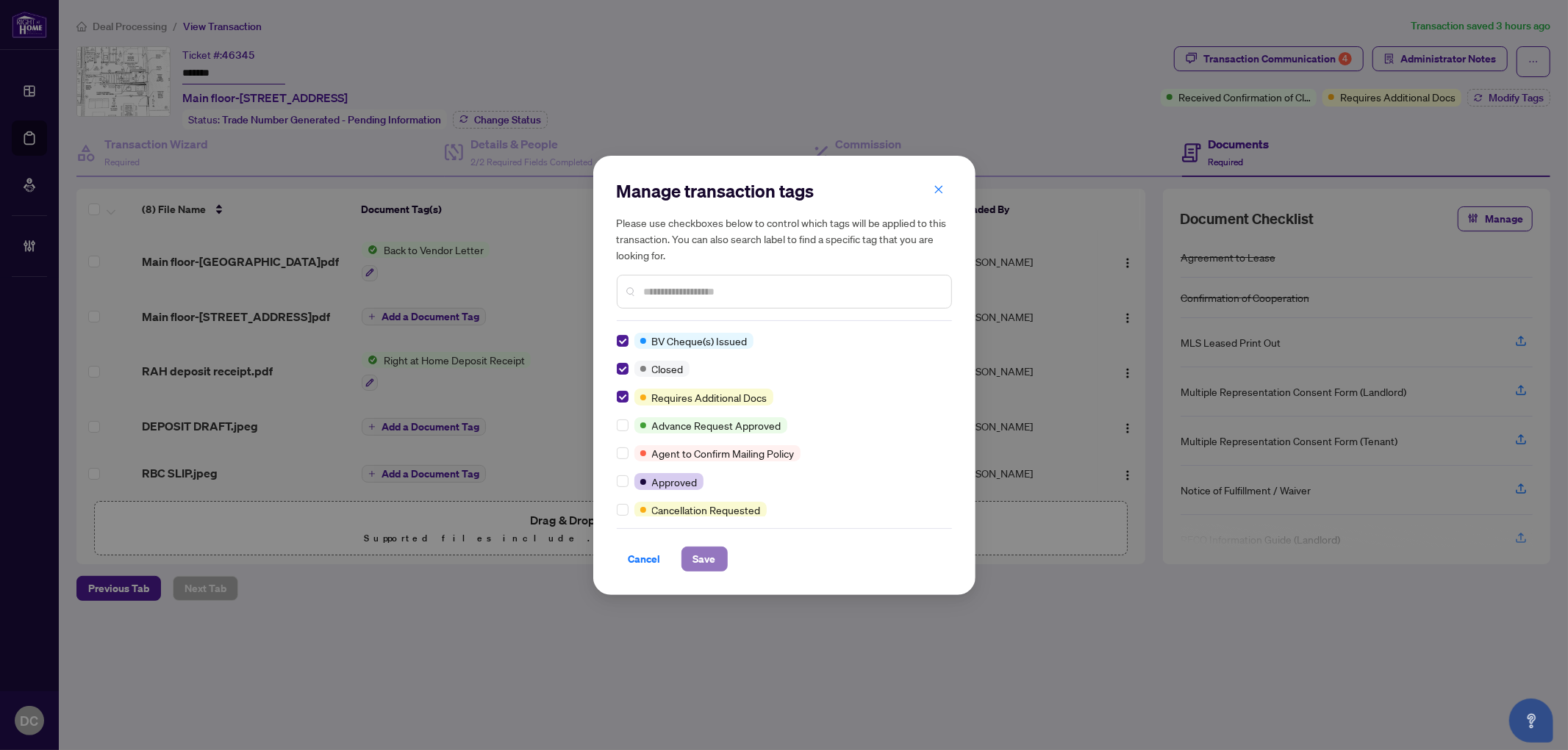
click at [697, 554] on span "Save" at bounding box center [704, 559] width 23 height 23
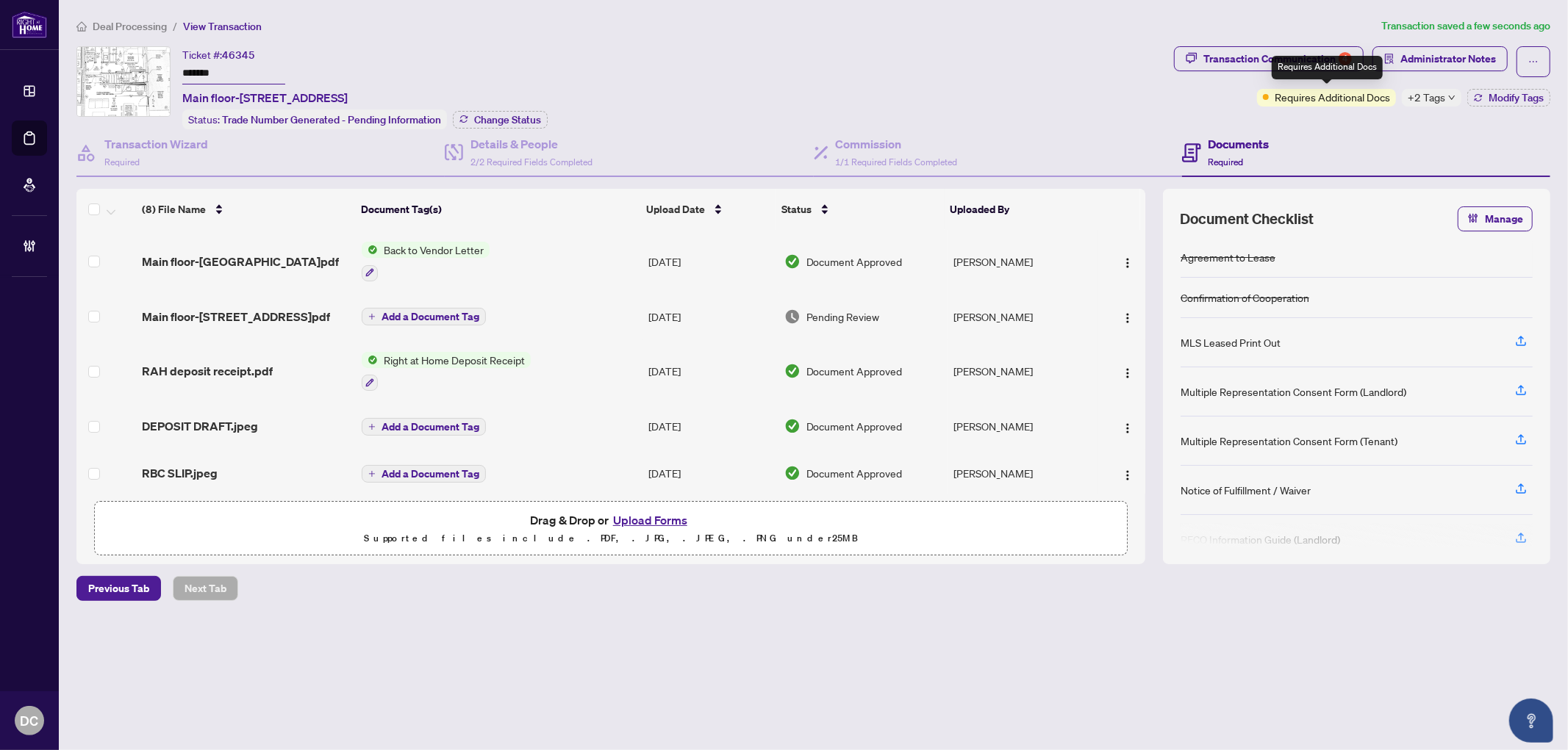
click at [1441, 93] on span "+2 Tags" at bounding box center [1427, 97] width 38 height 17
click at [1284, 120] on div "Transaction Communication 4 Administrator Notes Requires Additional Docs +2 Tag…" at bounding box center [1362, 88] width 382 height 83
click at [468, 113] on button "Change Status" at bounding box center [500, 120] width 95 height 17
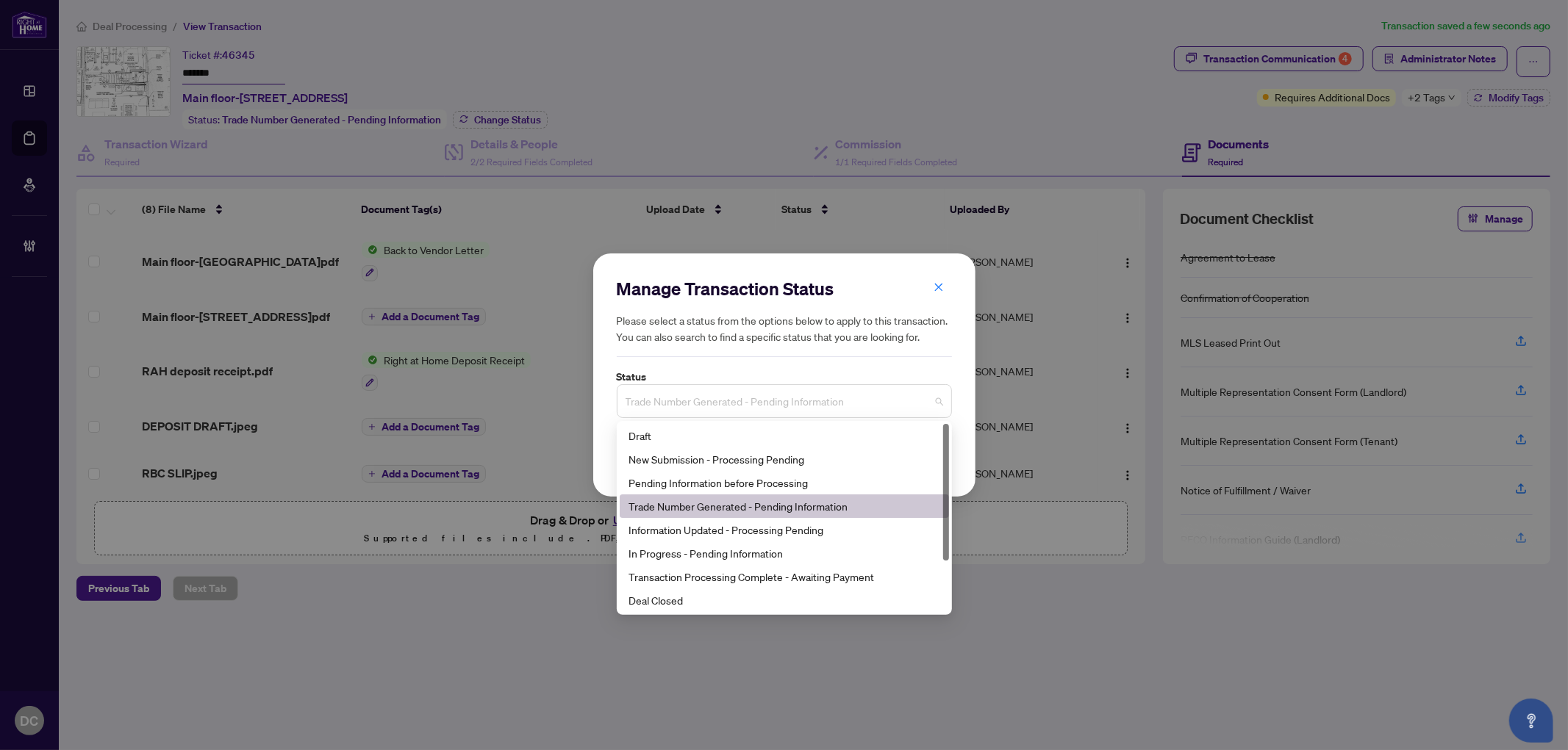
click at [665, 405] on span "Trade Number Generated - Pending Information" at bounding box center [784, 401] width 318 height 28
click at [659, 604] on div "Deal Closed" at bounding box center [784, 600] width 311 height 16
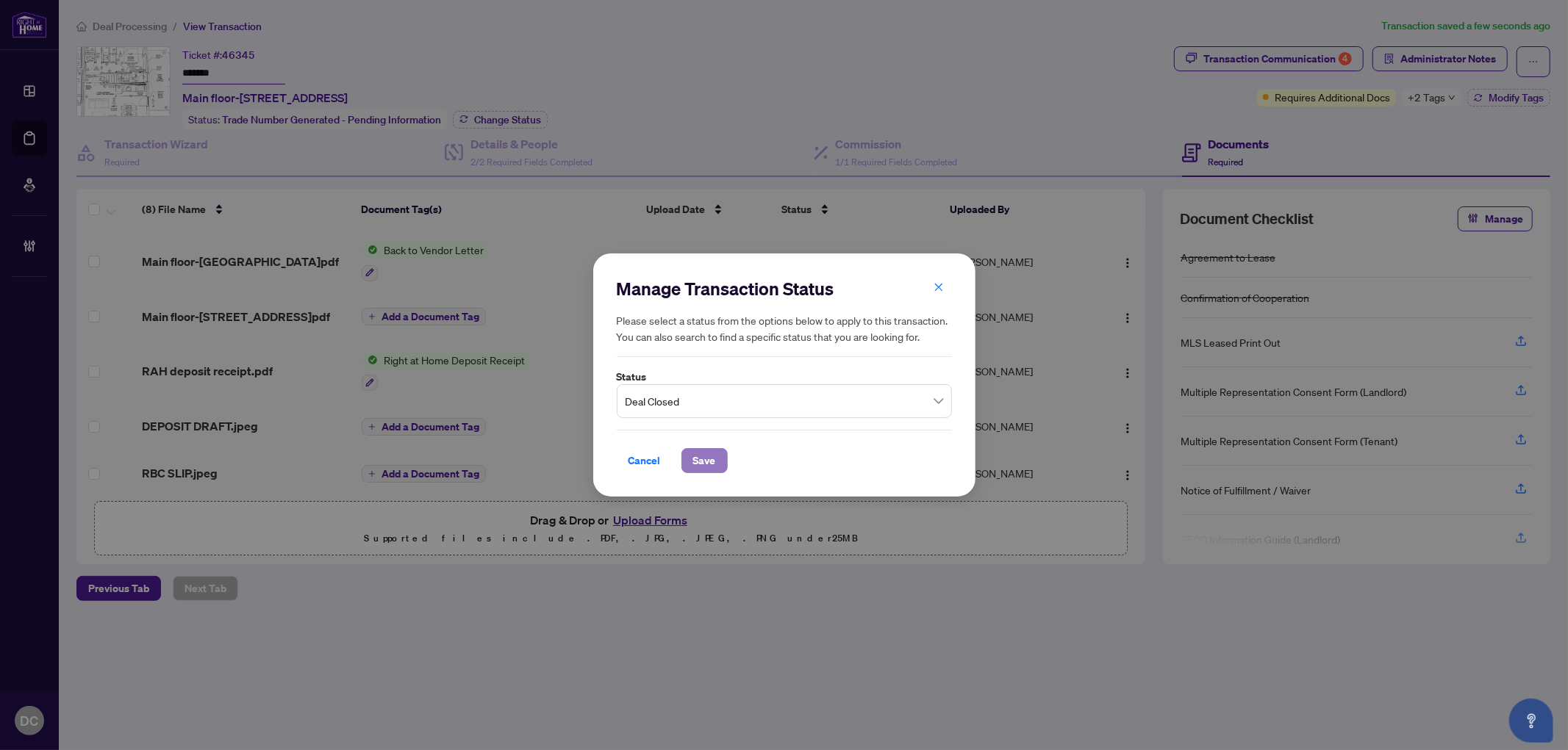
click at [707, 463] on span "Save" at bounding box center [704, 460] width 23 height 23
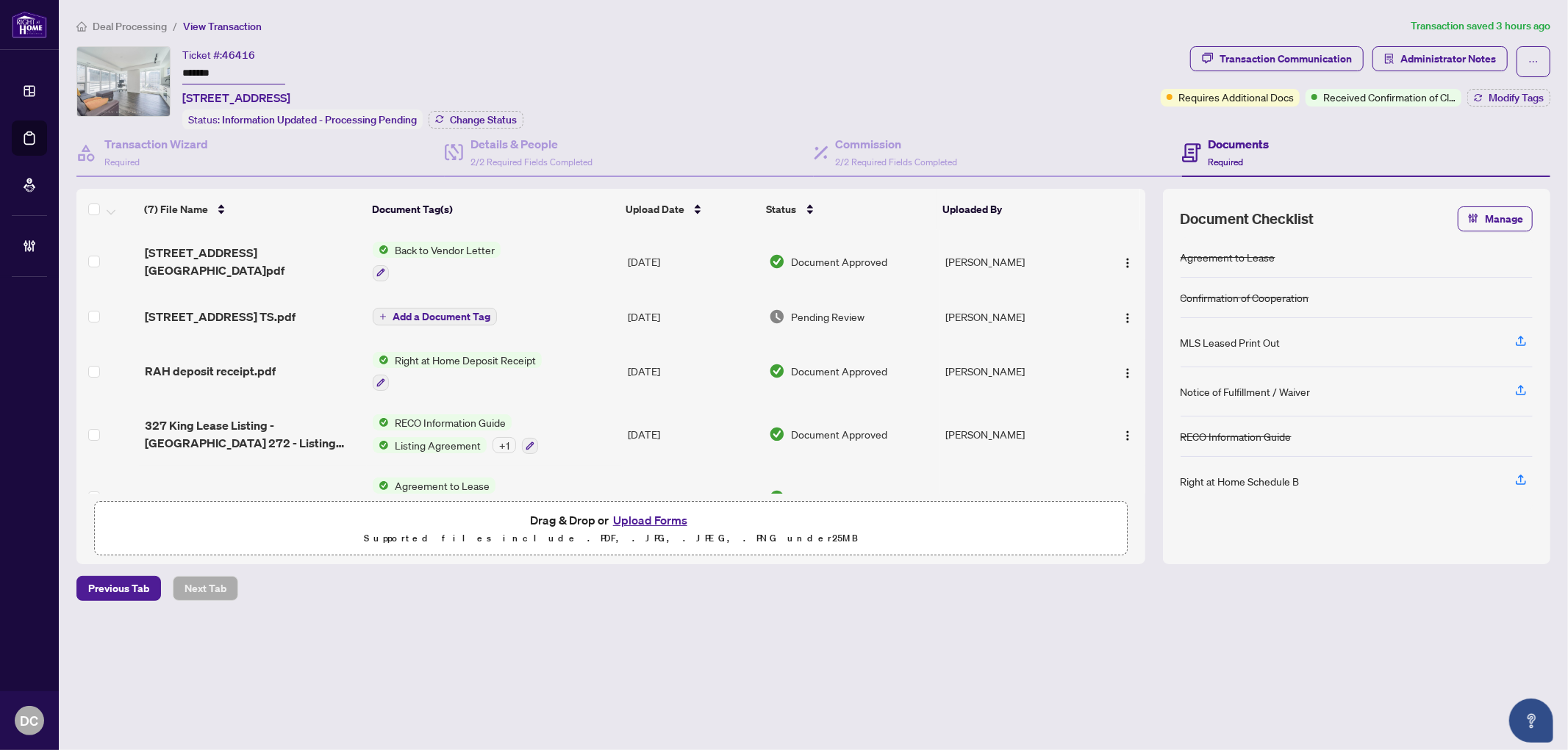
drag, startPoint x: 251, startPoint y: 74, endPoint x: 114, endPoint y: 69, distance: 137.1
click at [114, 69] on div "Ticket #: 46416 ******* 807-327 King St, Toronto, Ontario M5V 0W7, Canada Statu…" at bounding box center [615, 88] width 1078 height 83
click at [447, 117] on button "Change Status" at bounding box center [476, 120] width 95 height 17
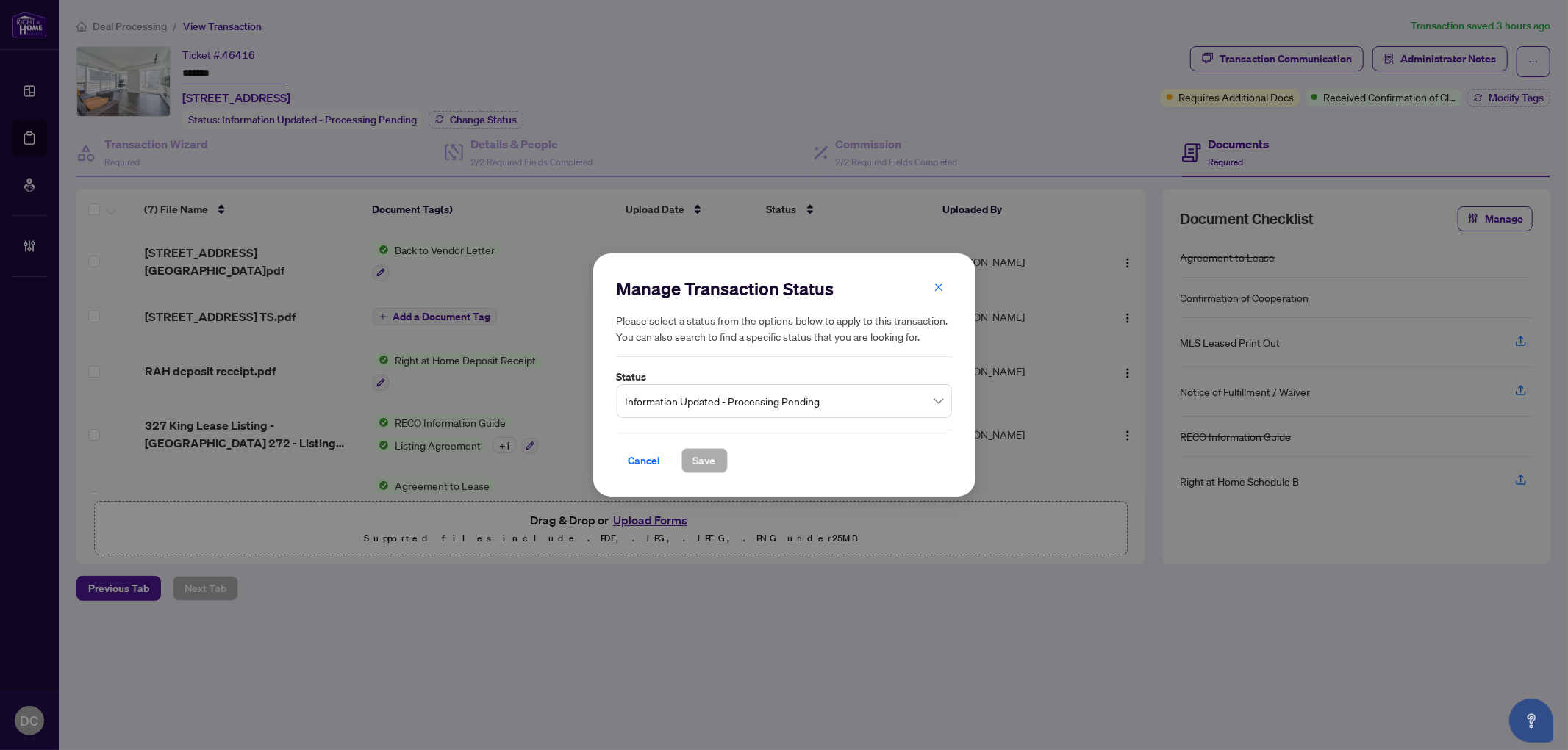
click at [751, 404] on span "Information Updated - Processing Pending" at bounding box center [784, 401] width 318 height 28
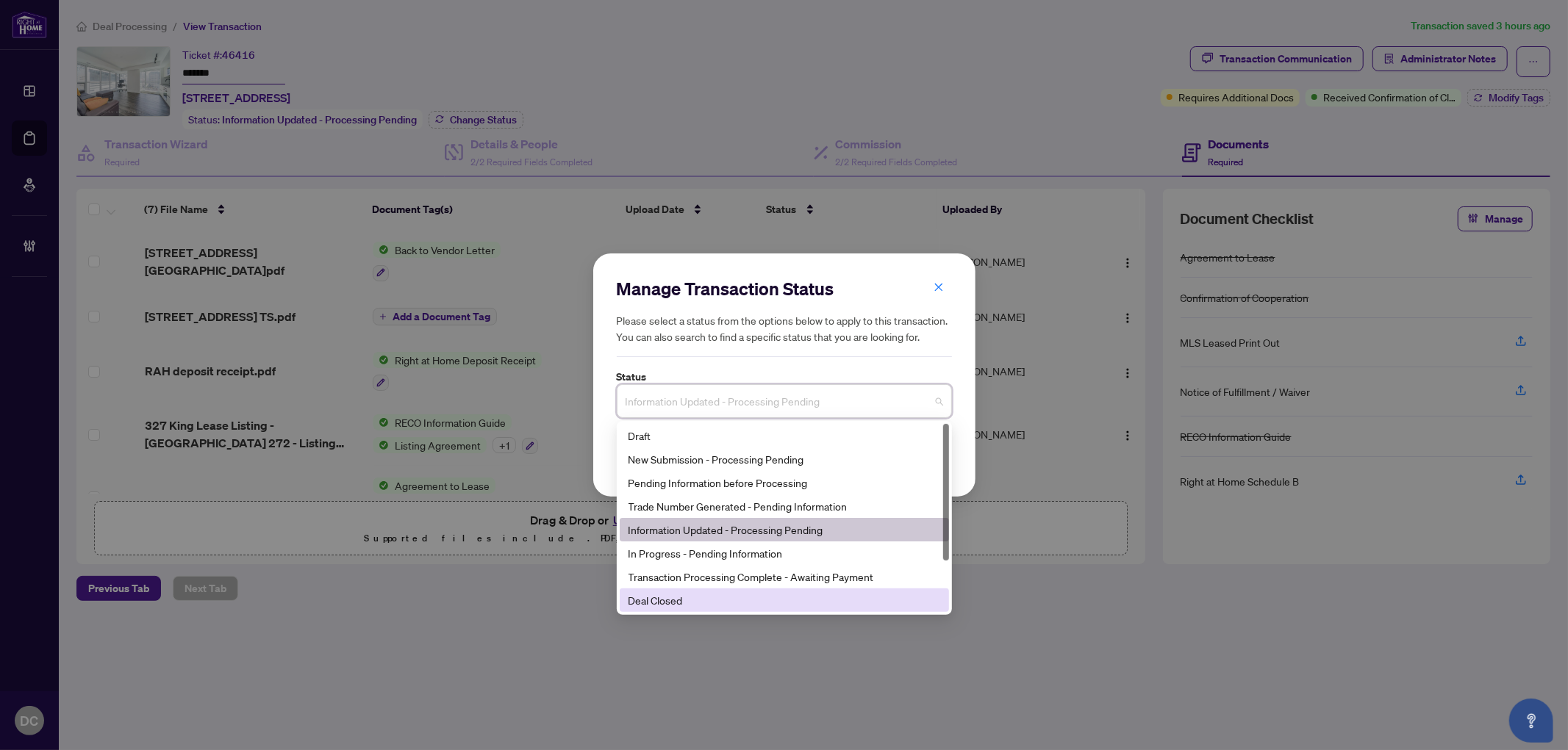
click at [708, 603] on div "Deal Closed" at bounding box center [784, 600] width 311 height 16
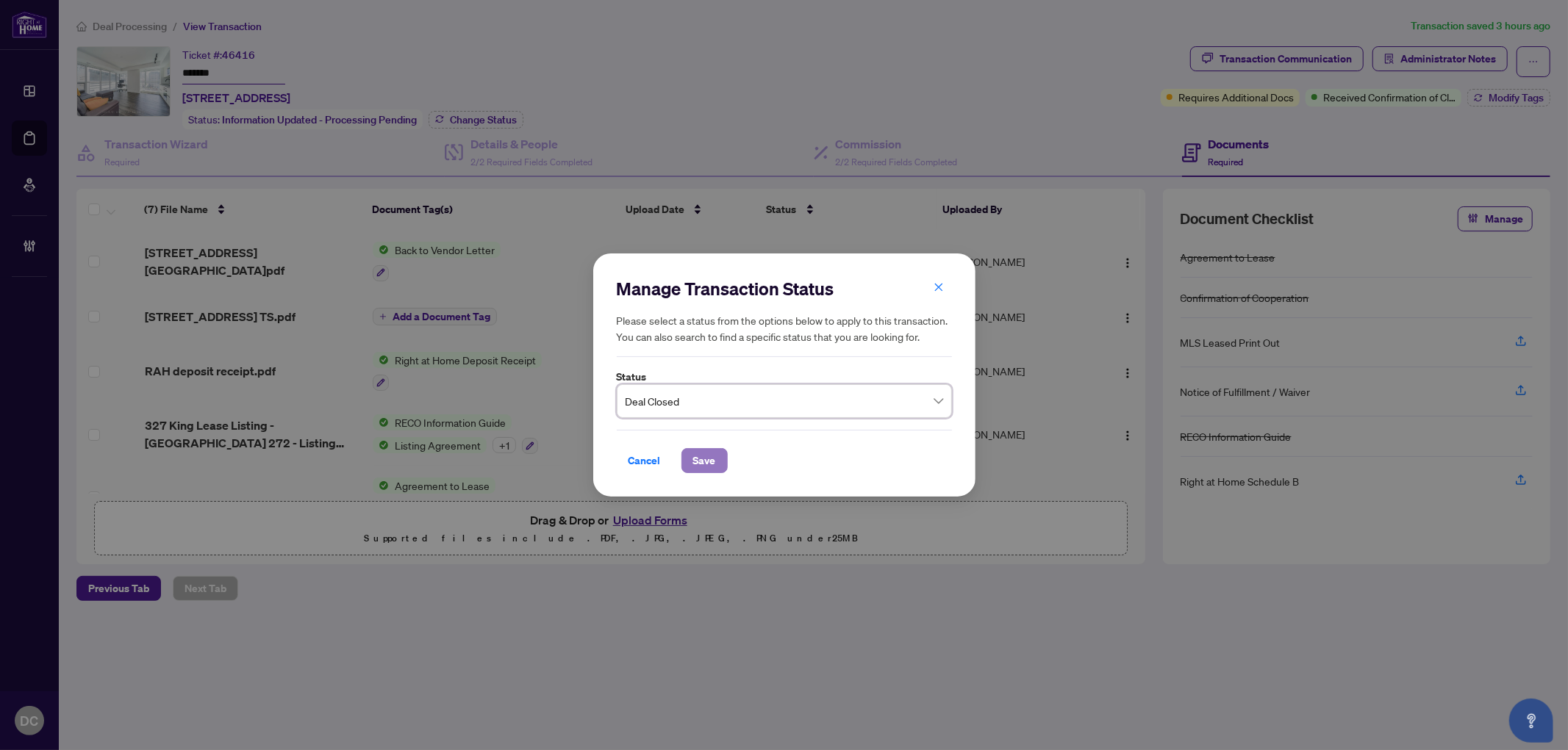
click at [708, 463] on span "Save" at bounding box center [704, 460] width 23 height 23
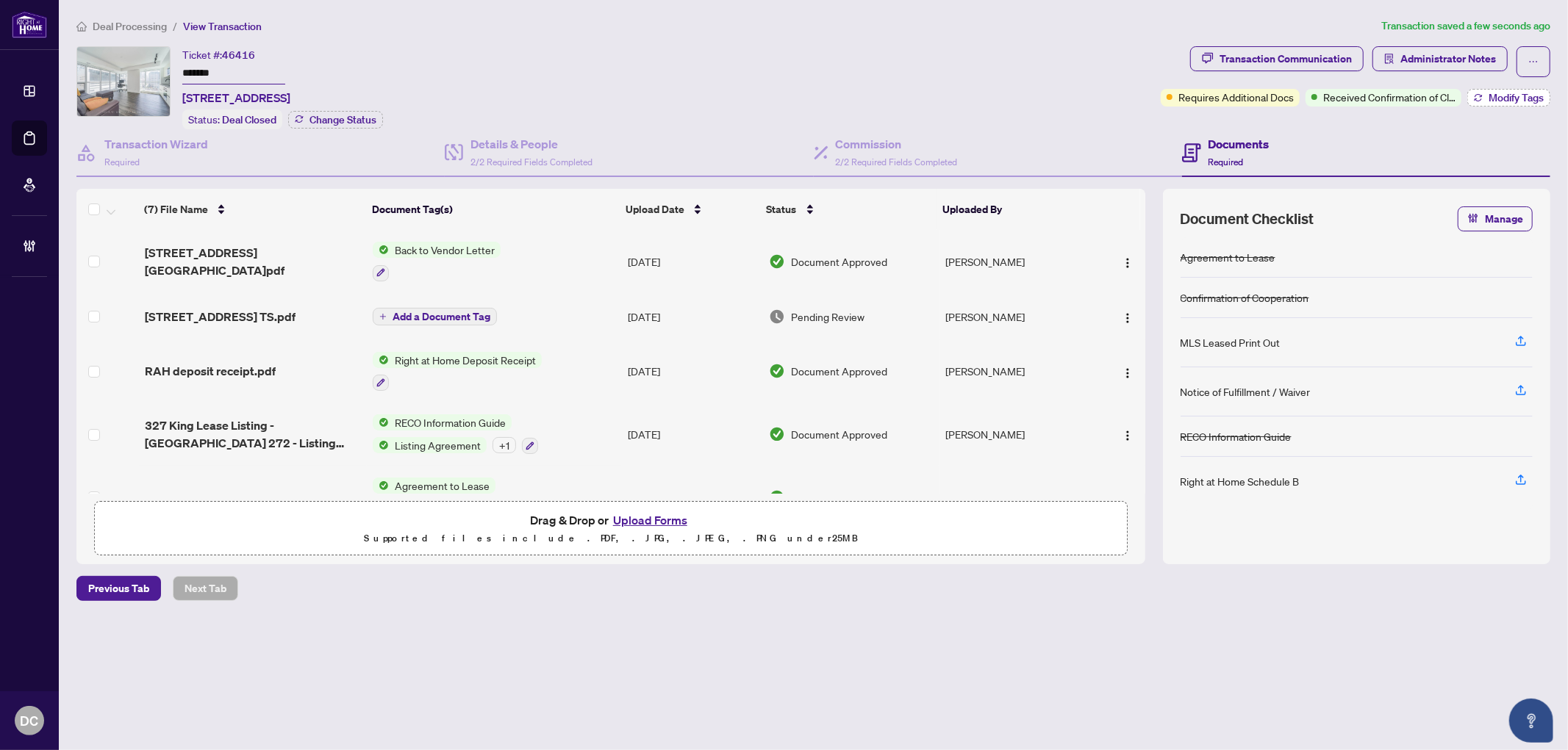
click at [1411, 93] on span "Modify Tags" at bounding box center [1515, 98] width 55 height 11
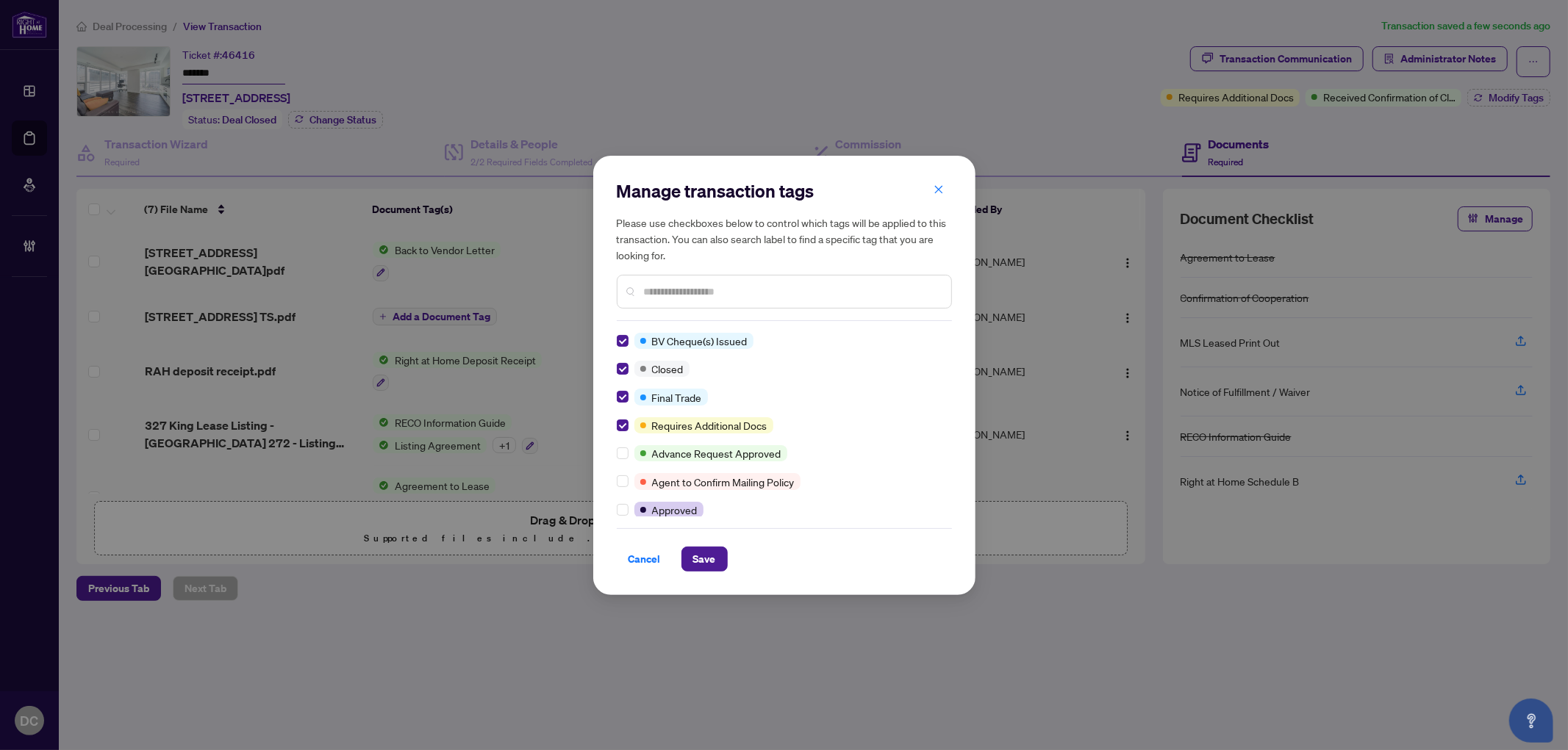
drag, startPoint x: 712, startPoint y: 553, endPoint x: 721, endPoint y: 525, distance: 29.4
click at [712, 554] on span "Save" at bounding box center [704, 559] width 23 height 23
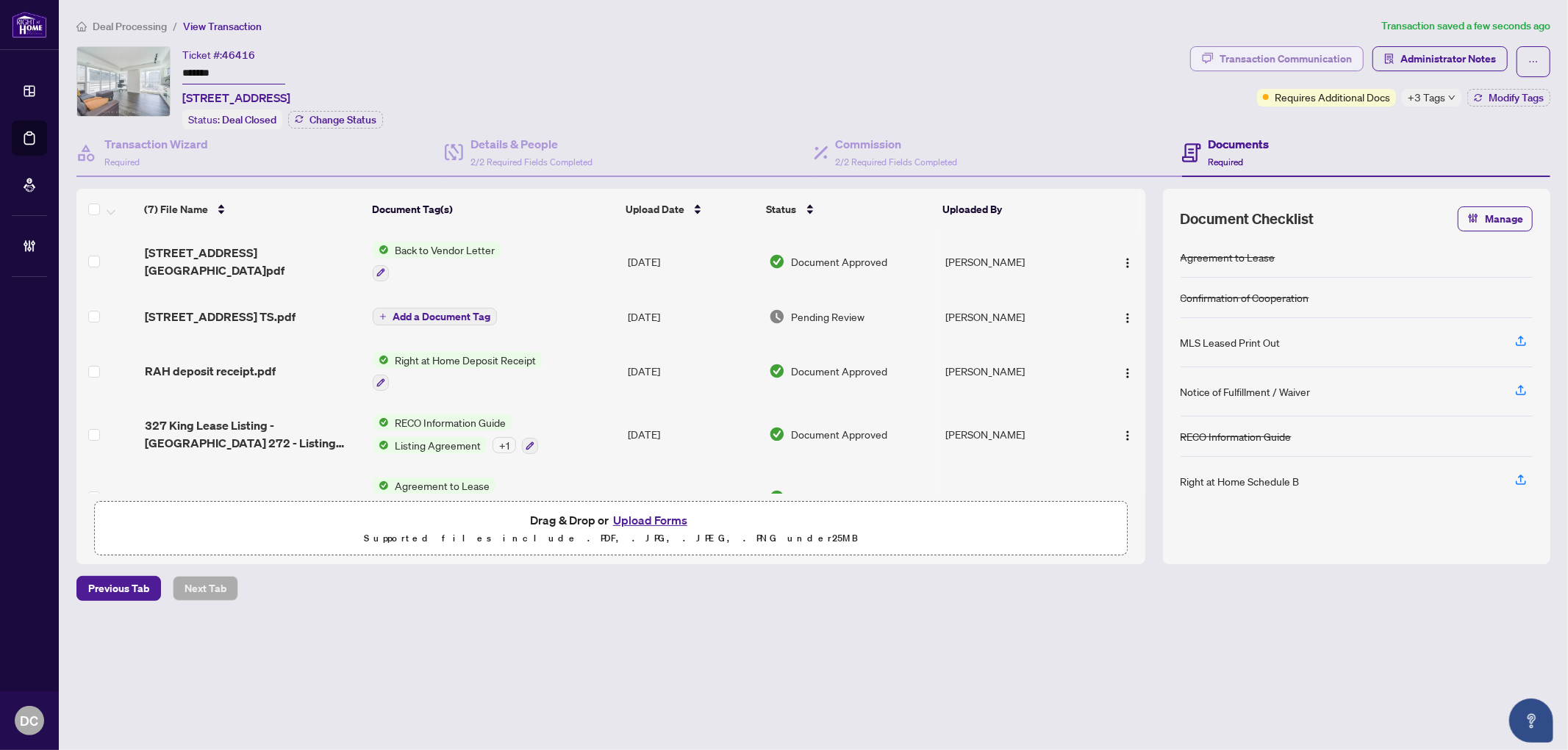
click at [1297, 64] on div "Transaction Communication" at bounding box center [1286, 59] width 132 height 23
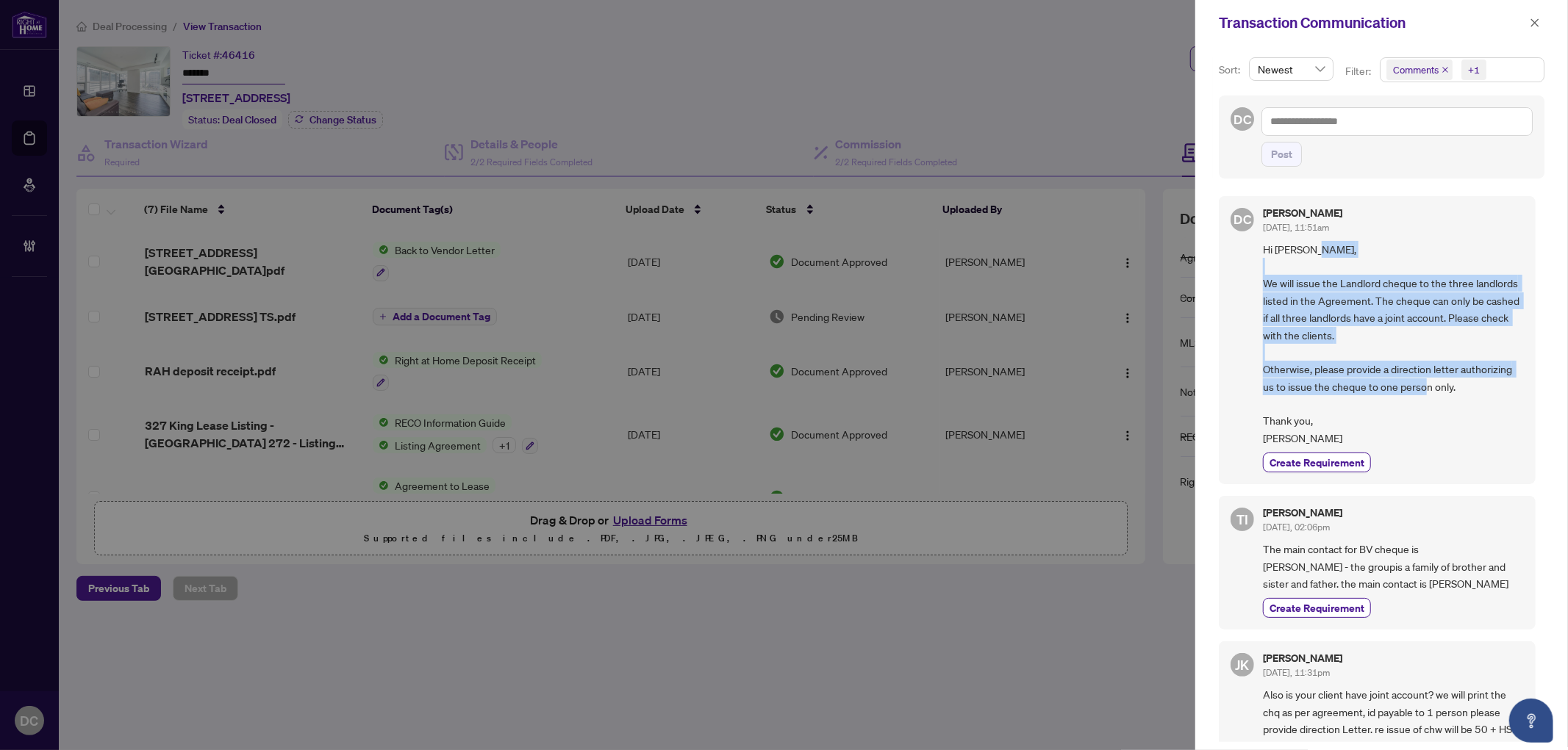
drag, startPoint x: 1266, startPoint y: 285, endPoint x: 1450, endPoint y: 399, distance: 216.5
click at [1411, 399] on span "Hi Tariq, We will issue the Landlord cheque to the three landlords listed in th…" at bounding box center [1393, 344] width 261 height 207
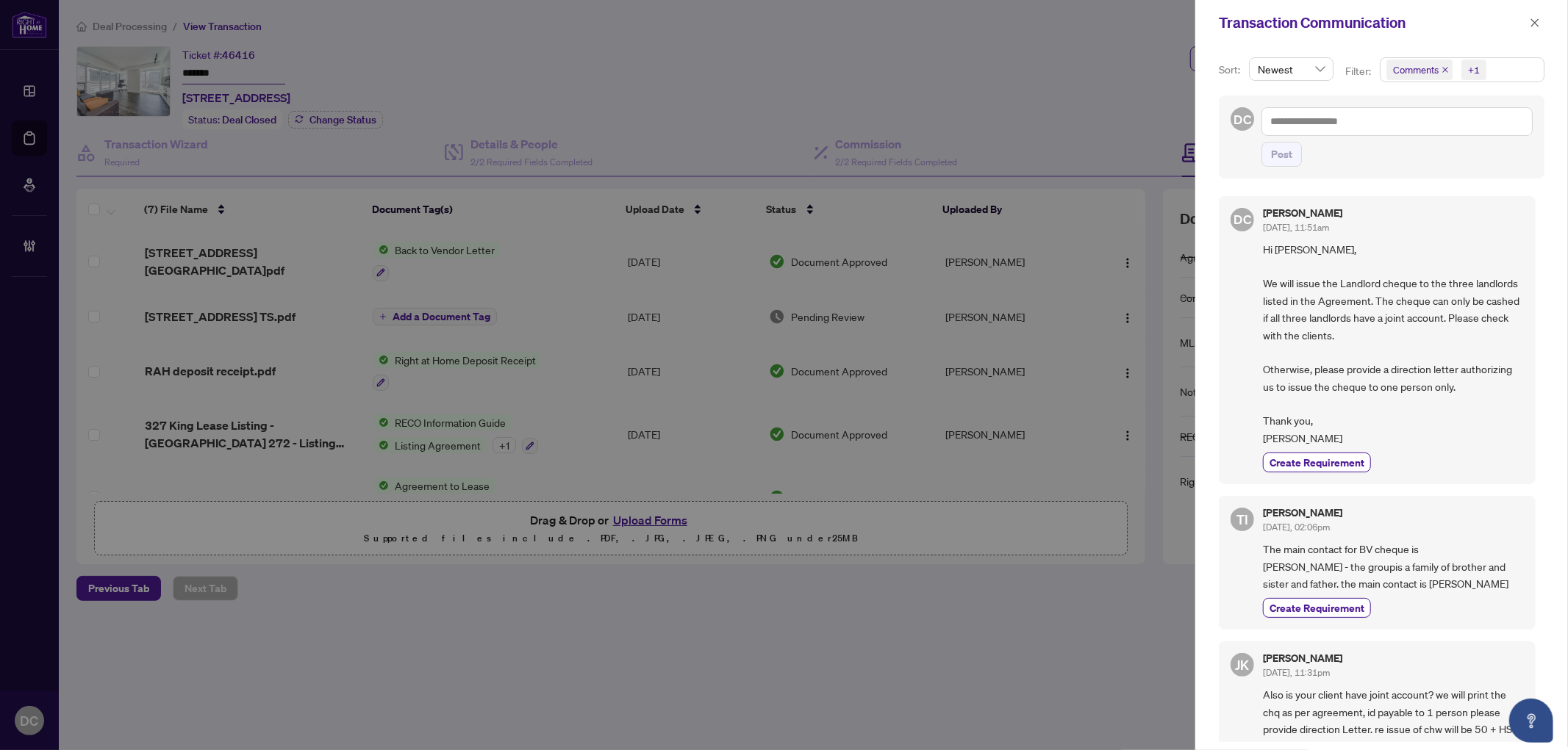
click at [1411, 11] on div "Transaction Communication" at bounding box center [1381, 23] width 372 height 46
click at [1411, 27] on button "button" at bounding box center [1534, 23] width 19 height 17
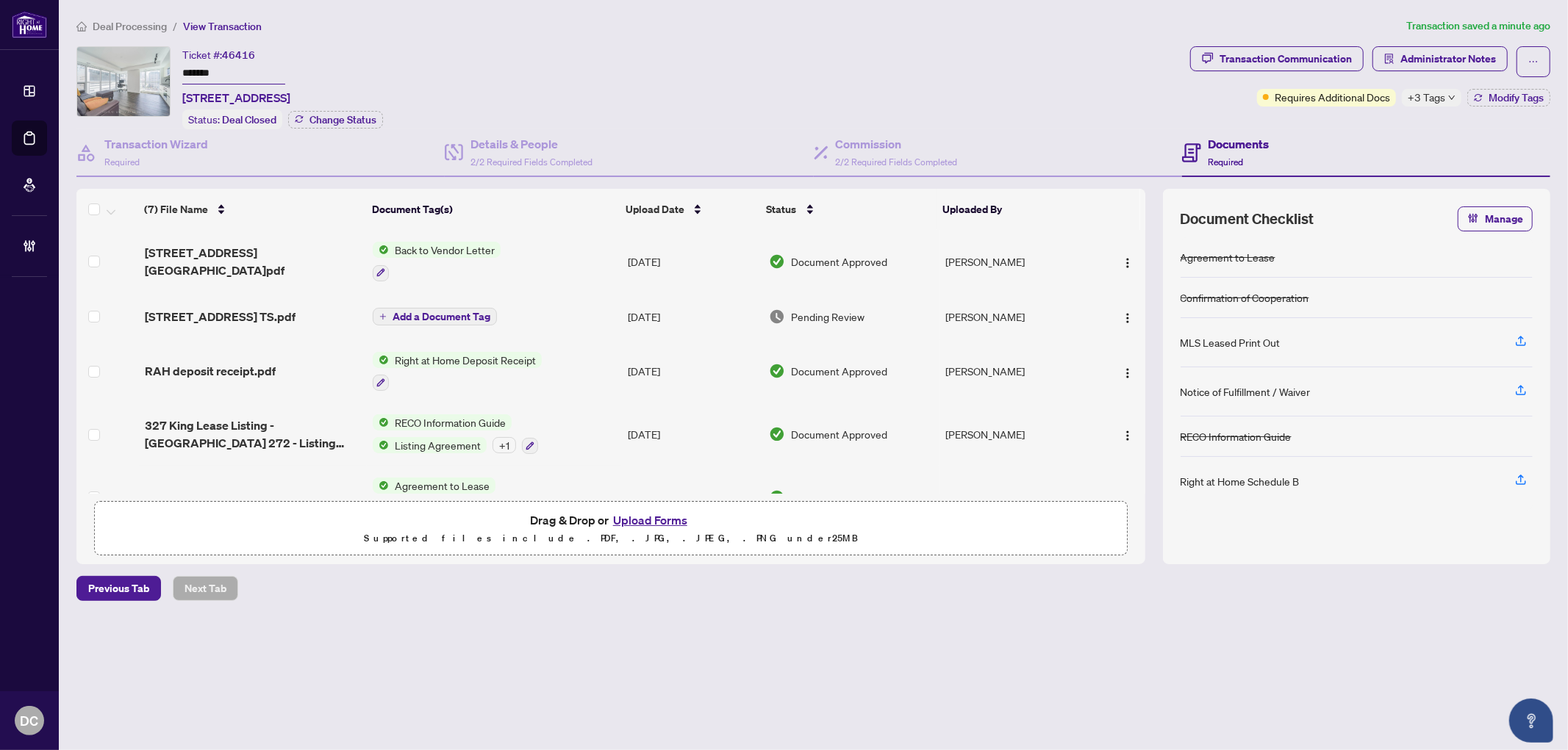
drag, startPoint x: 232, startPoint y: 74, endPoint x: 106, endPoint y: 68, distance: 126.1
click at [106, 68] on div "Ticket #: 46416 ******* 807-327 King St, Toronto, Ontario M5V 0W7, Canada Statu…" at bounding box center [631, 88] width 1108 height 83
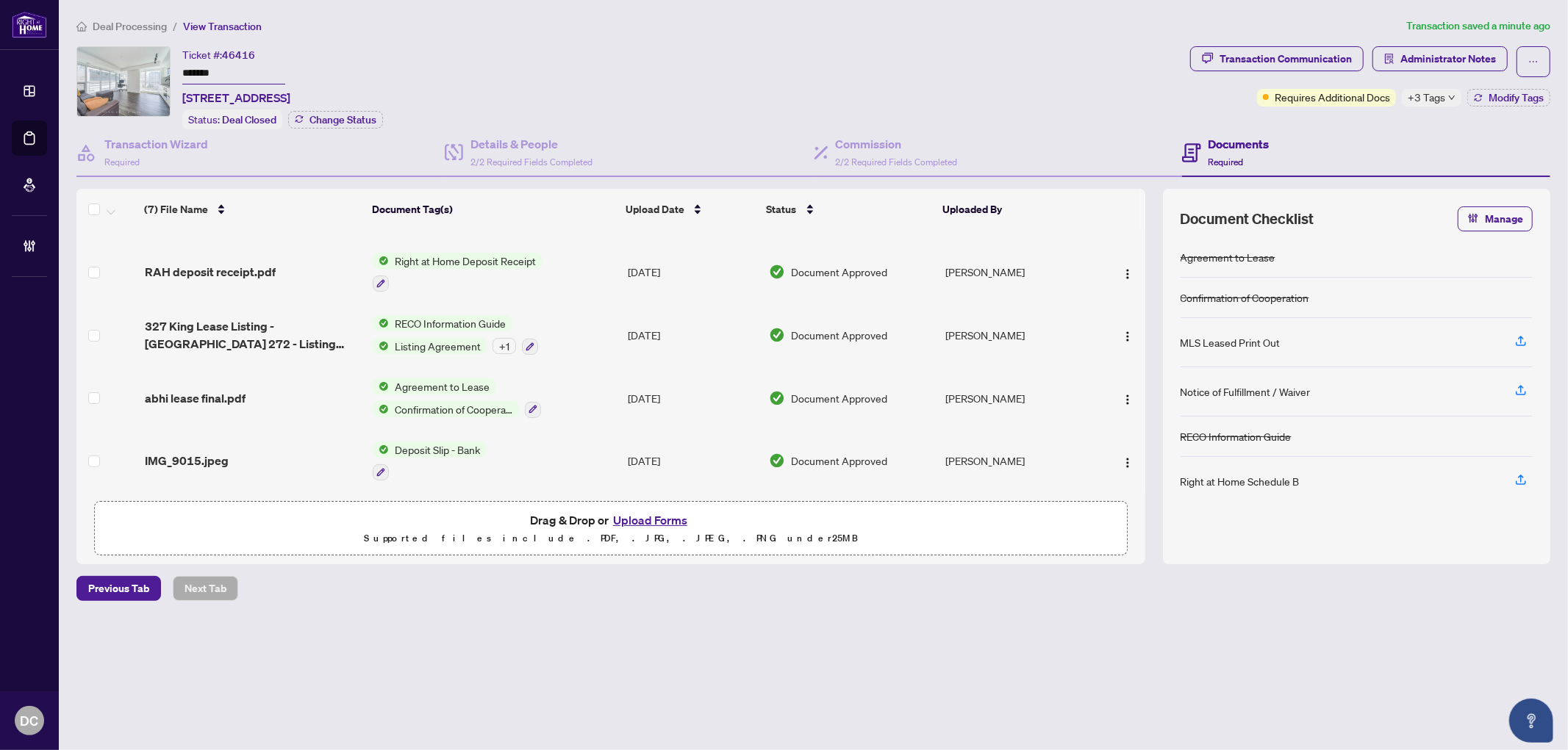
scroll to position [159, 0]
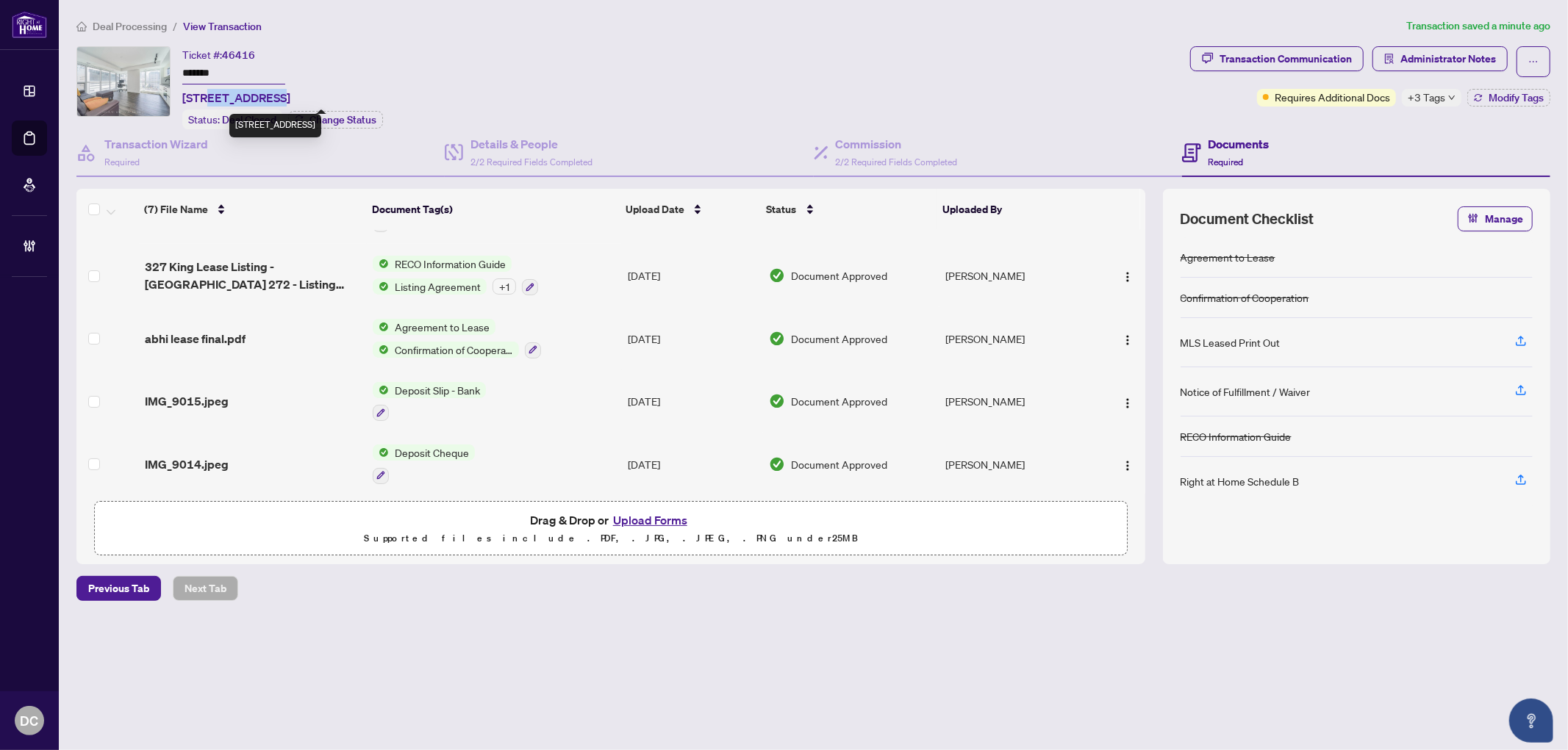
drag, startPoint x: 270, startPoint y: 99, endPoint x: 209, endPoint y: 101, distance: 61.0
click at [209, 101] on span "807-327 King St, Toronto, Ontario M5V 0W7, Canada" at bounding box center [236, 97] width 108 height 17
copy span "327 King St"
click at [1268, 56] on div "Transaction Communication" at bounding box center [1286, 59] width 132 height 23
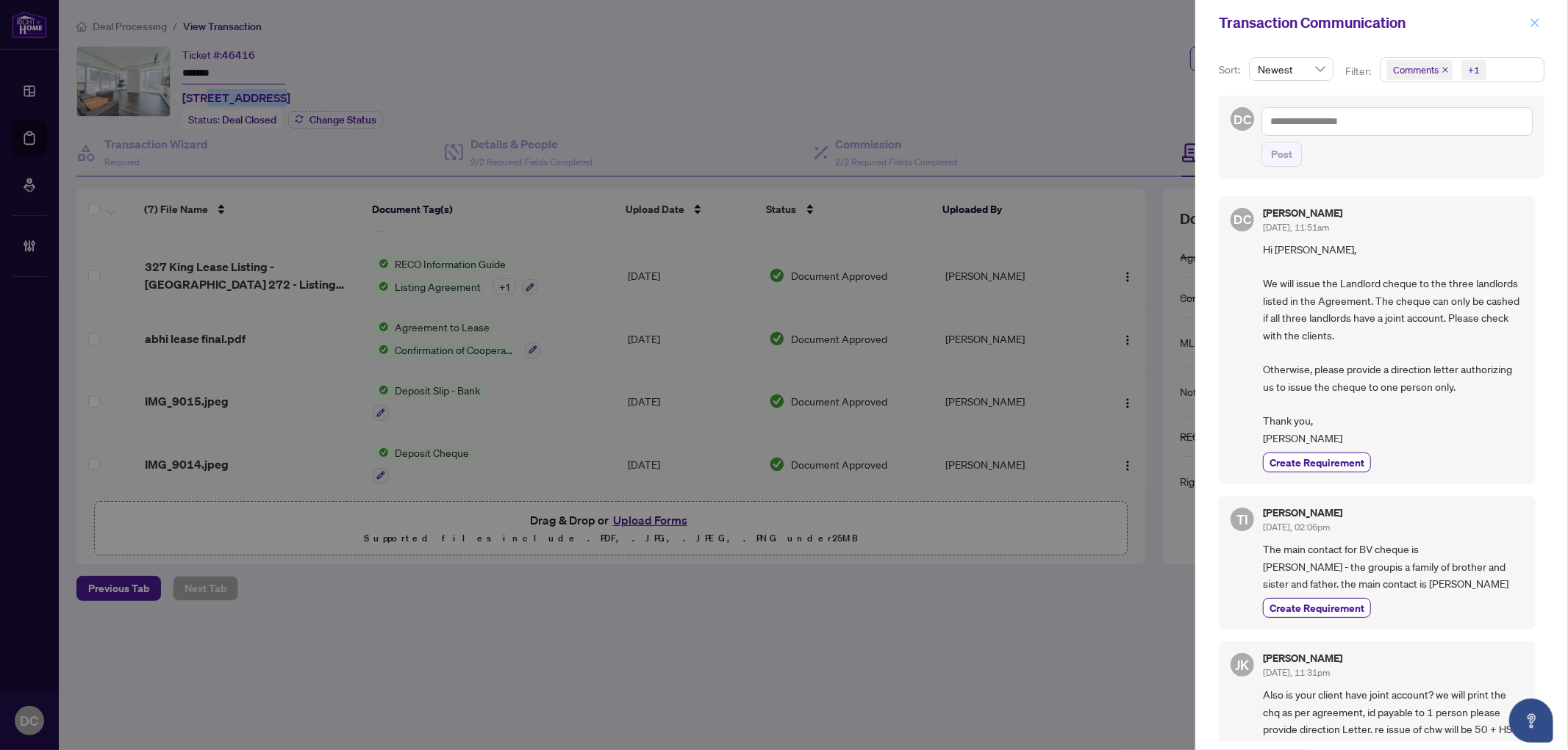
click at [1411, 22] on button "button" at bounding box center [1534, 23] width 19 height 17
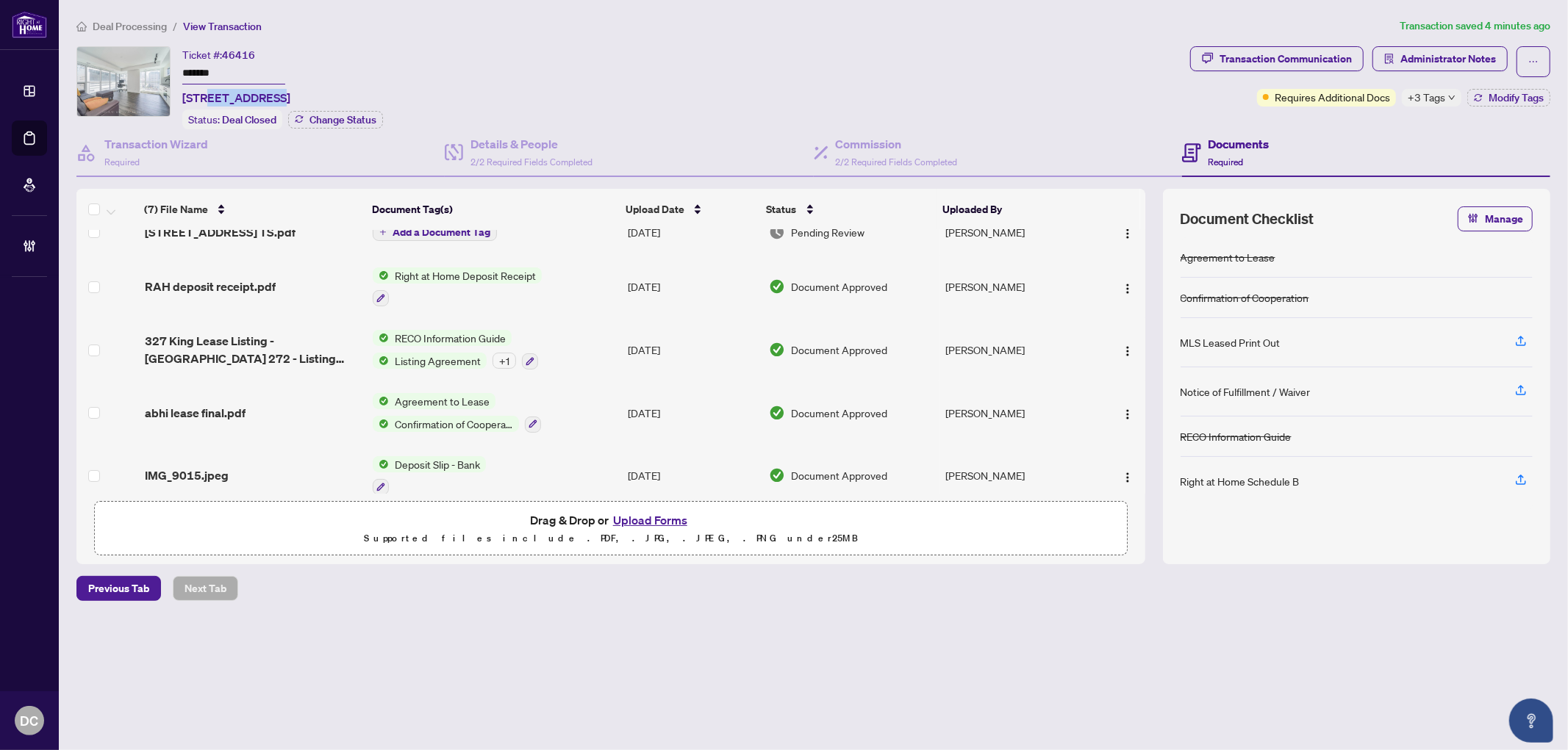
scroll to position [0, 0]
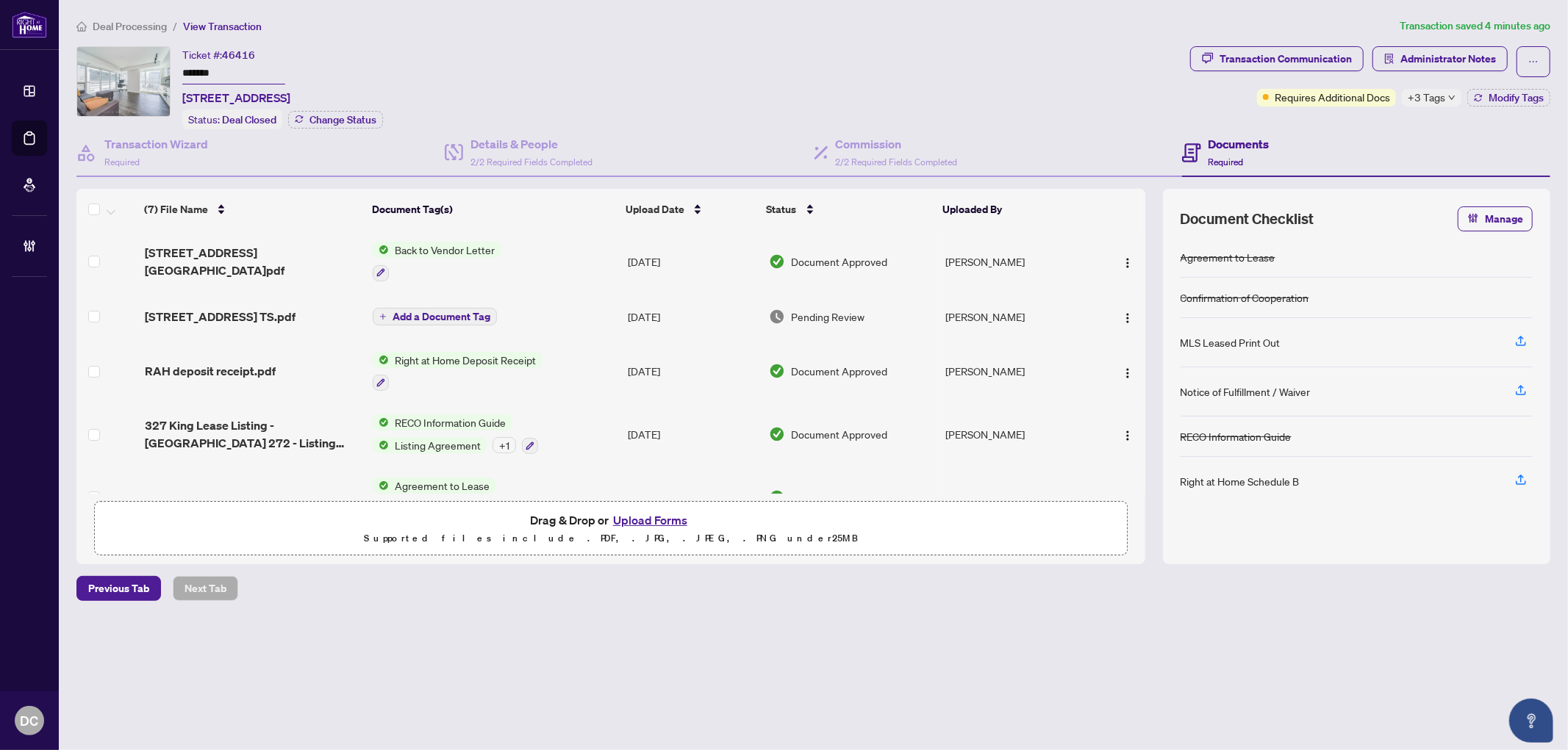
click at [1411, 94] on span "+3 Tags" at bounding box center [1427, 97] width 38 height 17
click at [1351, 135] on div "Documents Required" at bounding box center [1366, 153] width 368 height 47
click at [1411, 99] on span "Modify Tags" at bounding box center [1515, 98] width 55 height 11
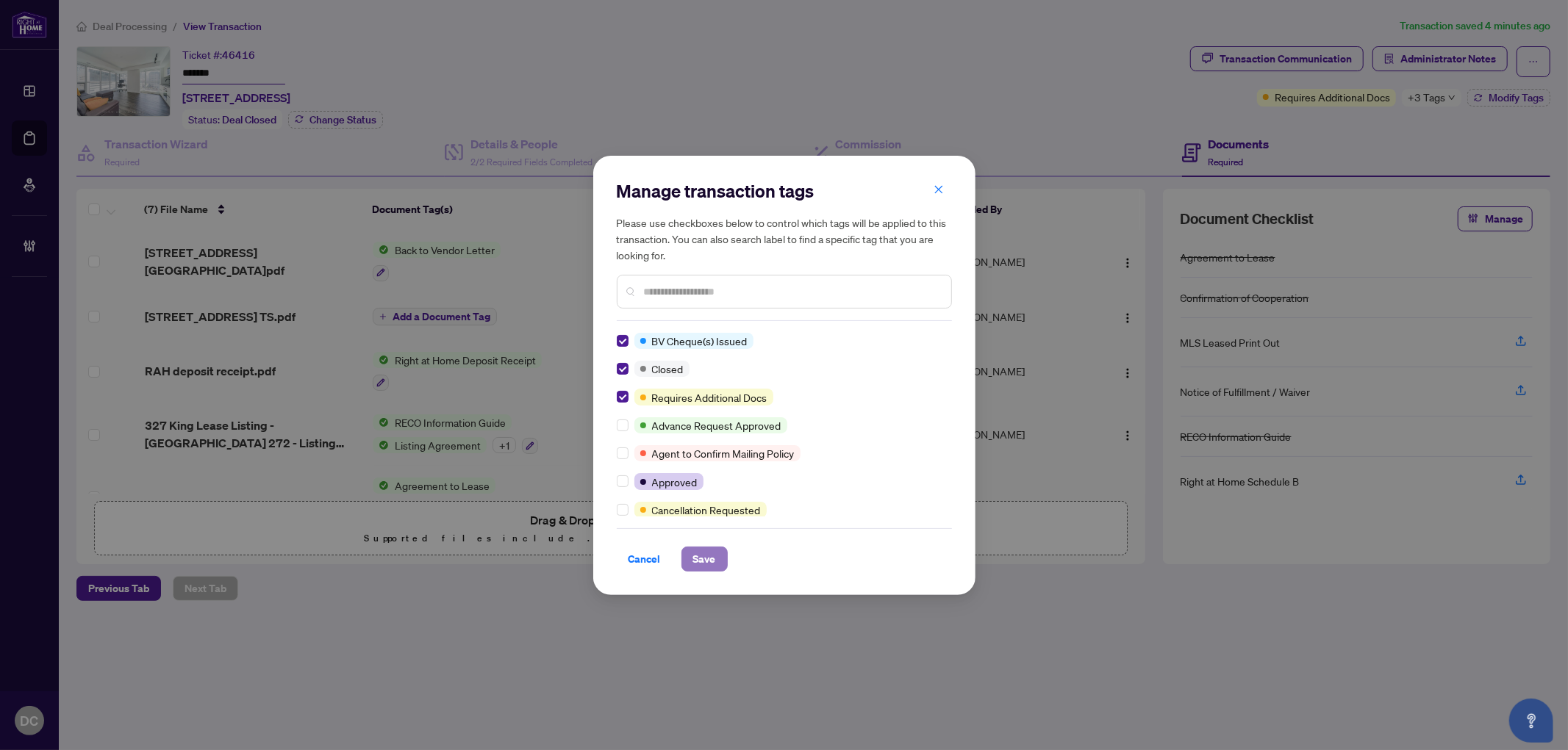
click at [703, 550] on span "Save" at bounding box center [704, 559] width 23 height 23
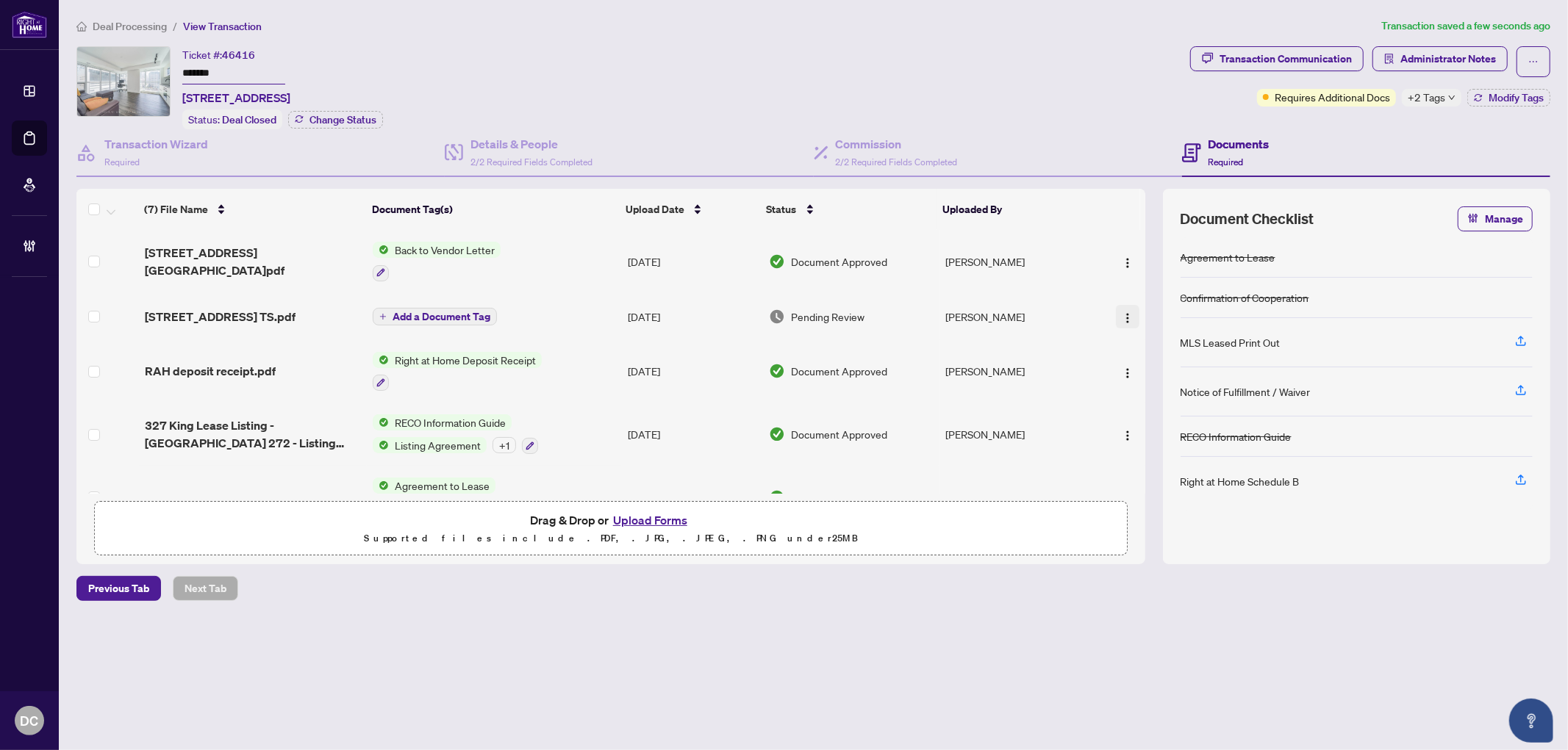
click at [1122, 312] on img "button" at bounding box center [1128, 318] width 12 height 12
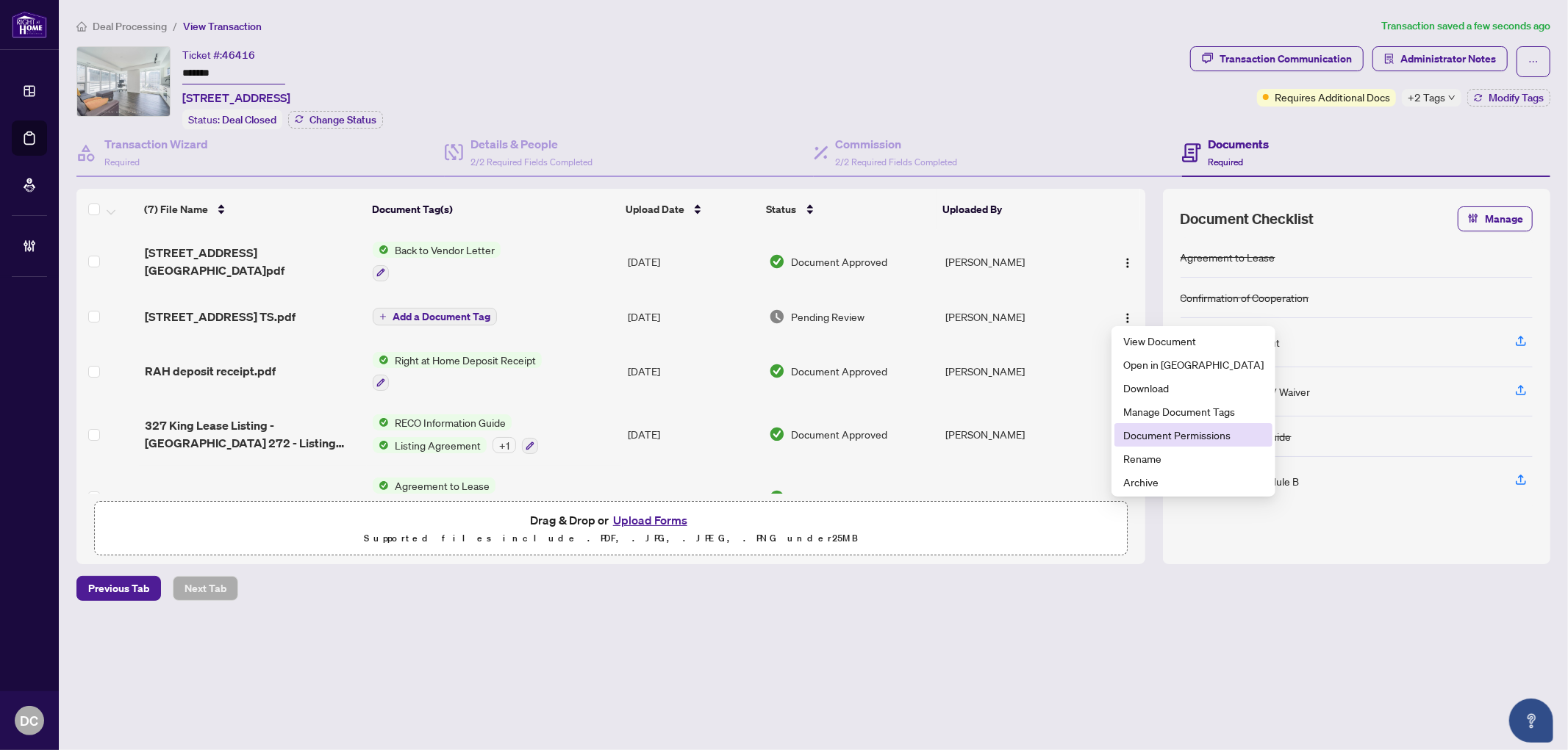
click at [1150, 427] on span "Document Permissions" at bounding box center [1193, 435] width 141 height 16
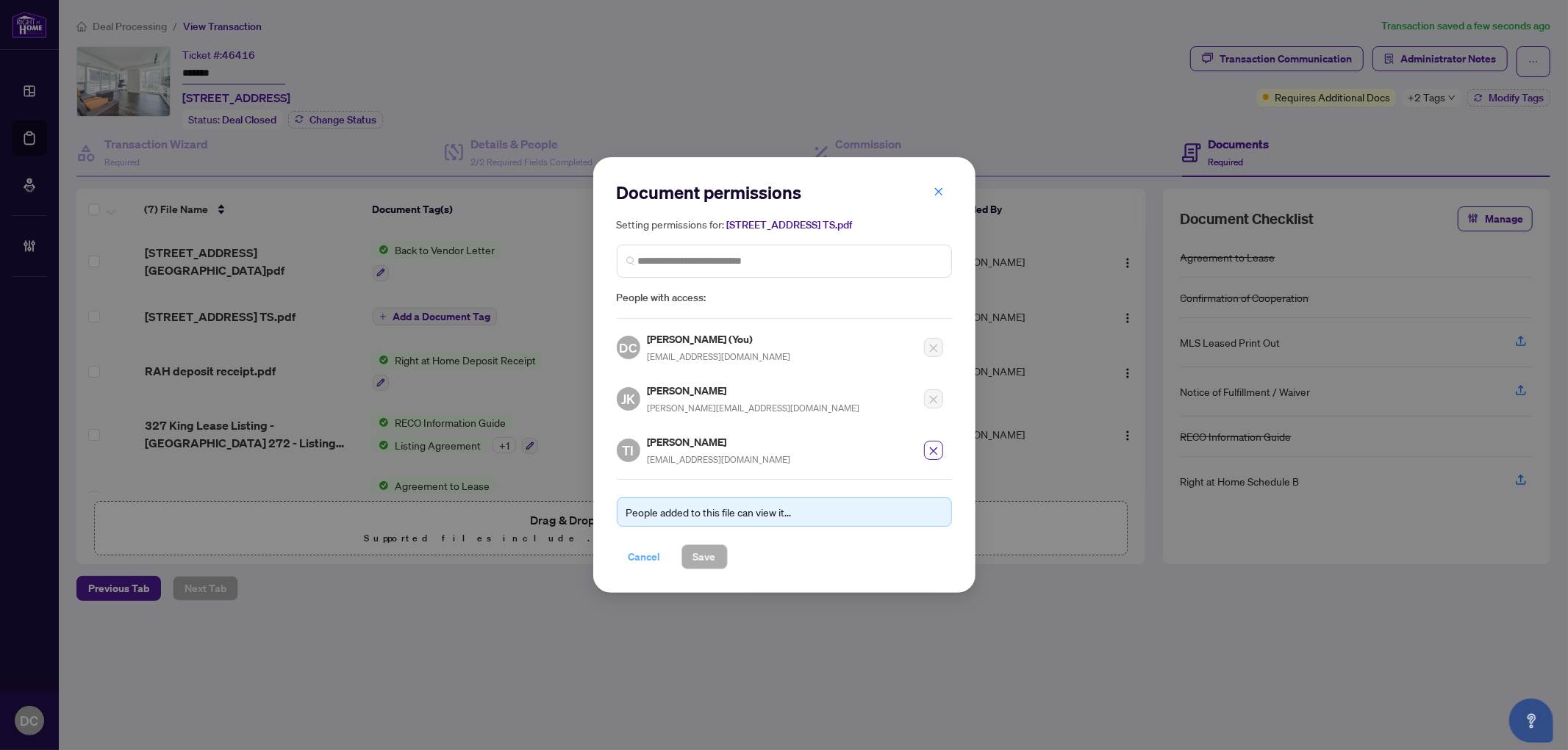
click at [636, 545] on span "Cancel" at bounding box center [644, 557] width 32 height 23
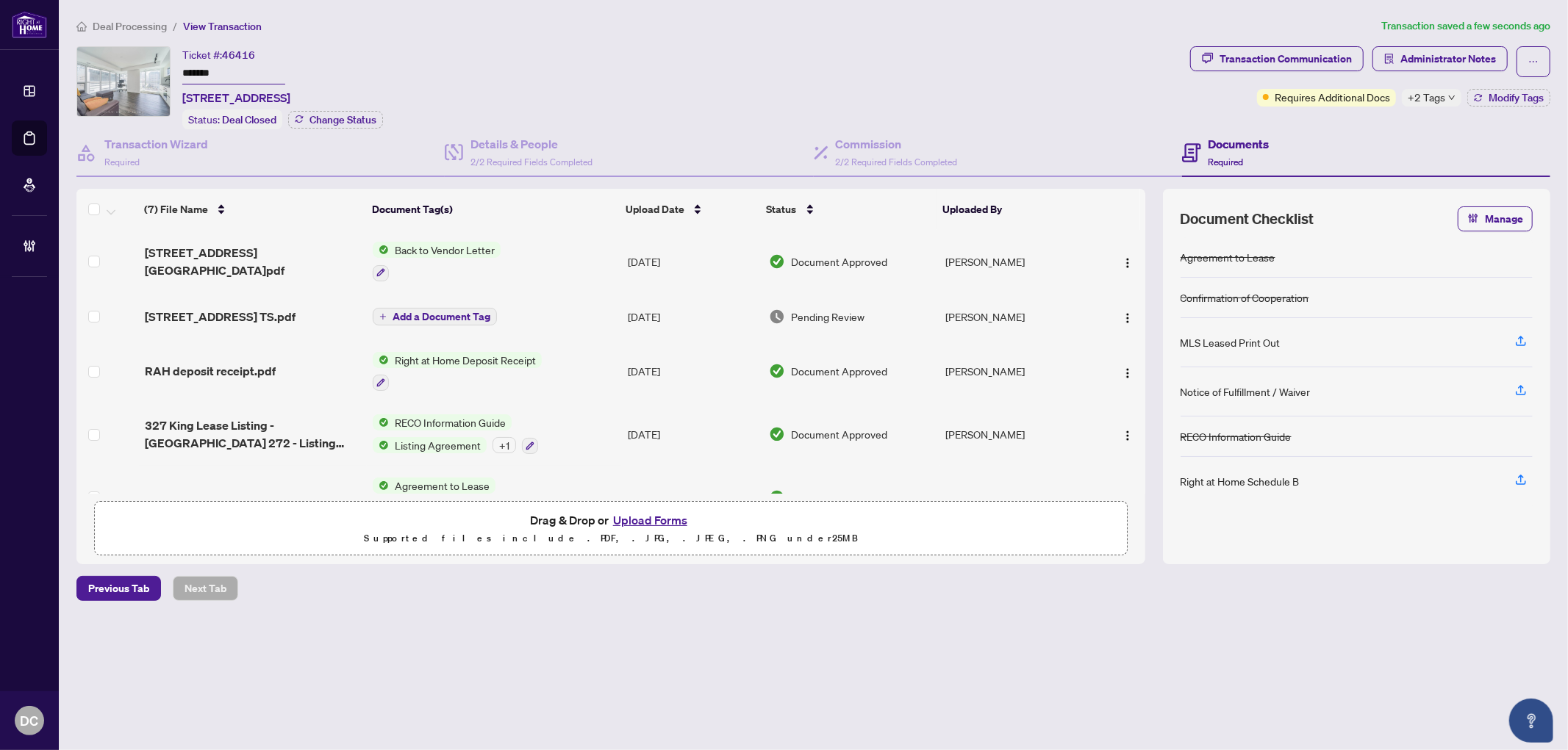
click at [1411, 98] on span "+2 Tags" at bounding box center [1427, 97] width 38 height 17
click at [1405, 54] on span "Administrator Notes" at bounding box center [1448, 59] width 96 height 23
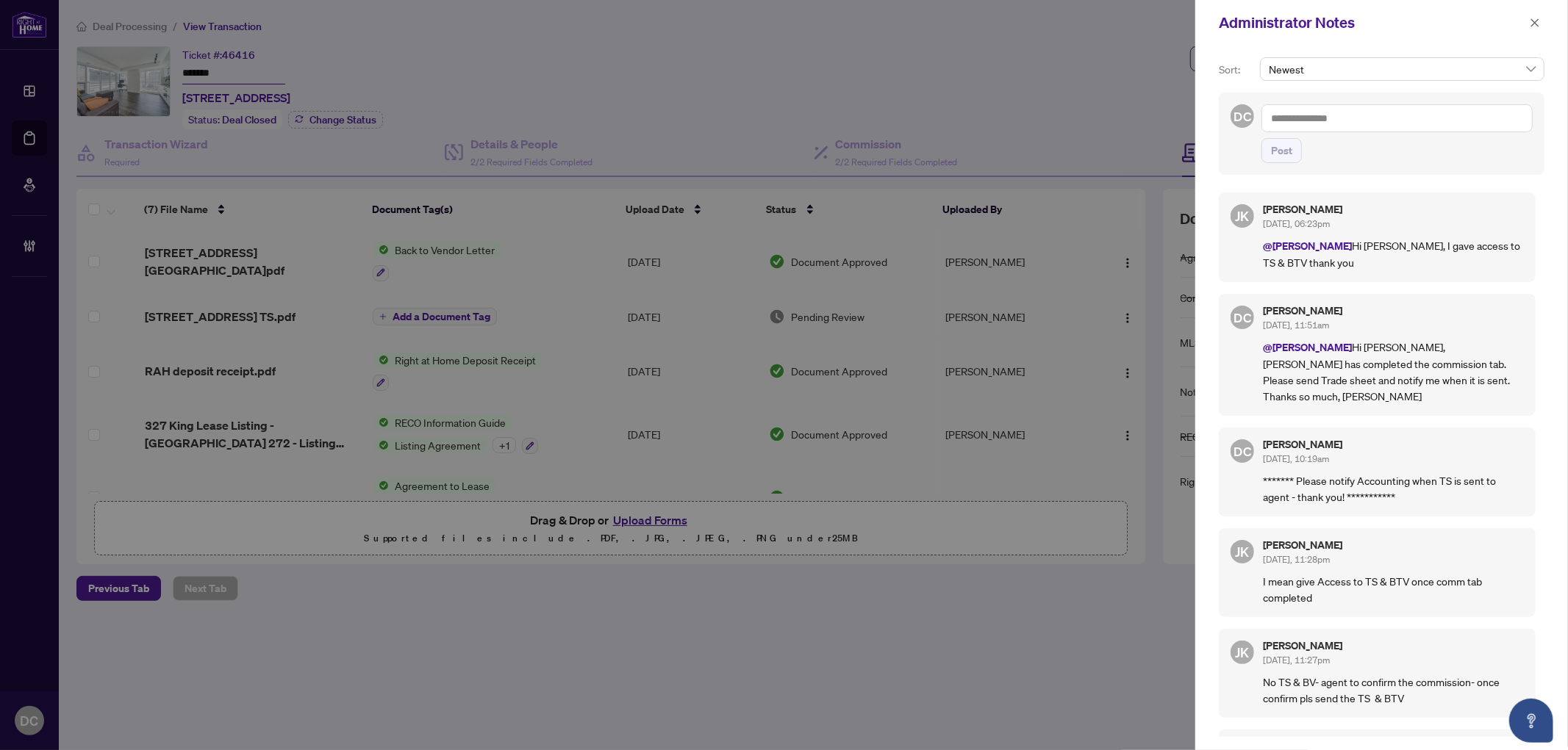
click at [1411, 116] on textarea at bounding box center [1396, 118] width 271 height 28
paste textarea "**********"
type textarea "**********"
click at [1287, 162] on span "Post" at bounding box center [1281, 150] width 21 height 23
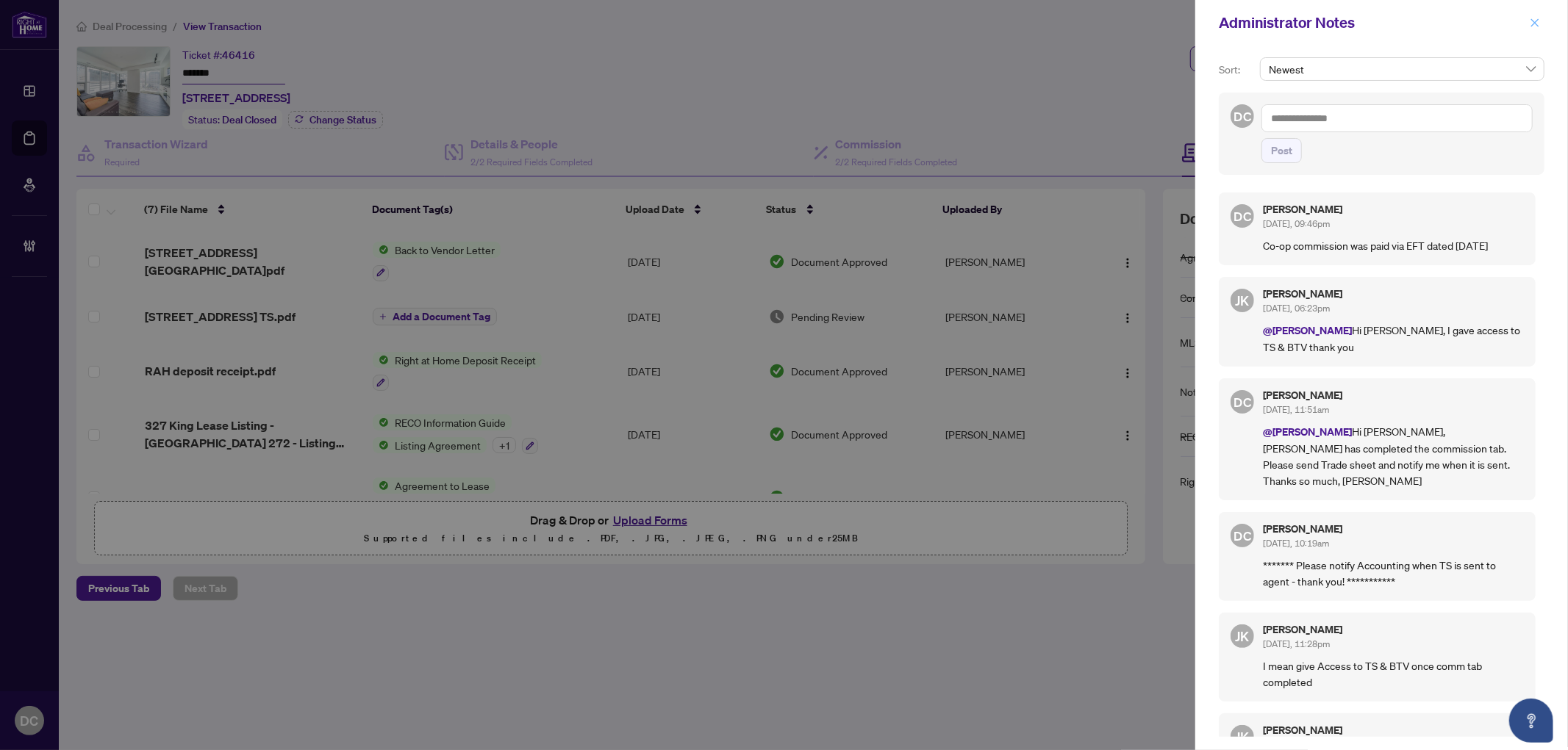
click at [1411, 22] on icon "close" at bounding box center [1535, 23] width 11 height 11
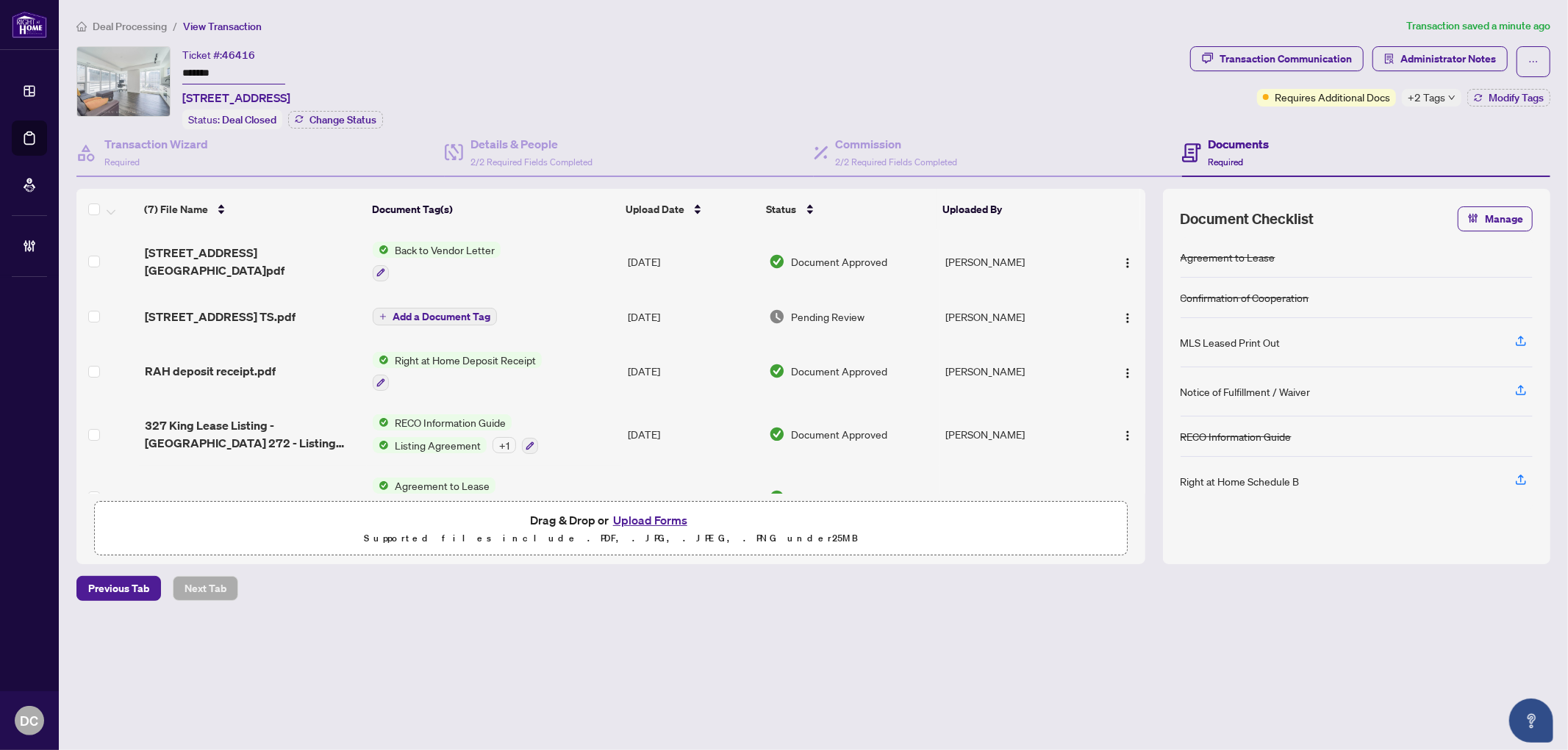
click at [1411, 96] on span "+2 Tags" at bounding box center [1427, 97] width 38 height 17
click at [144, 25] on span "Deal Processing" at bounding box center [129, 26] width 74 height 14
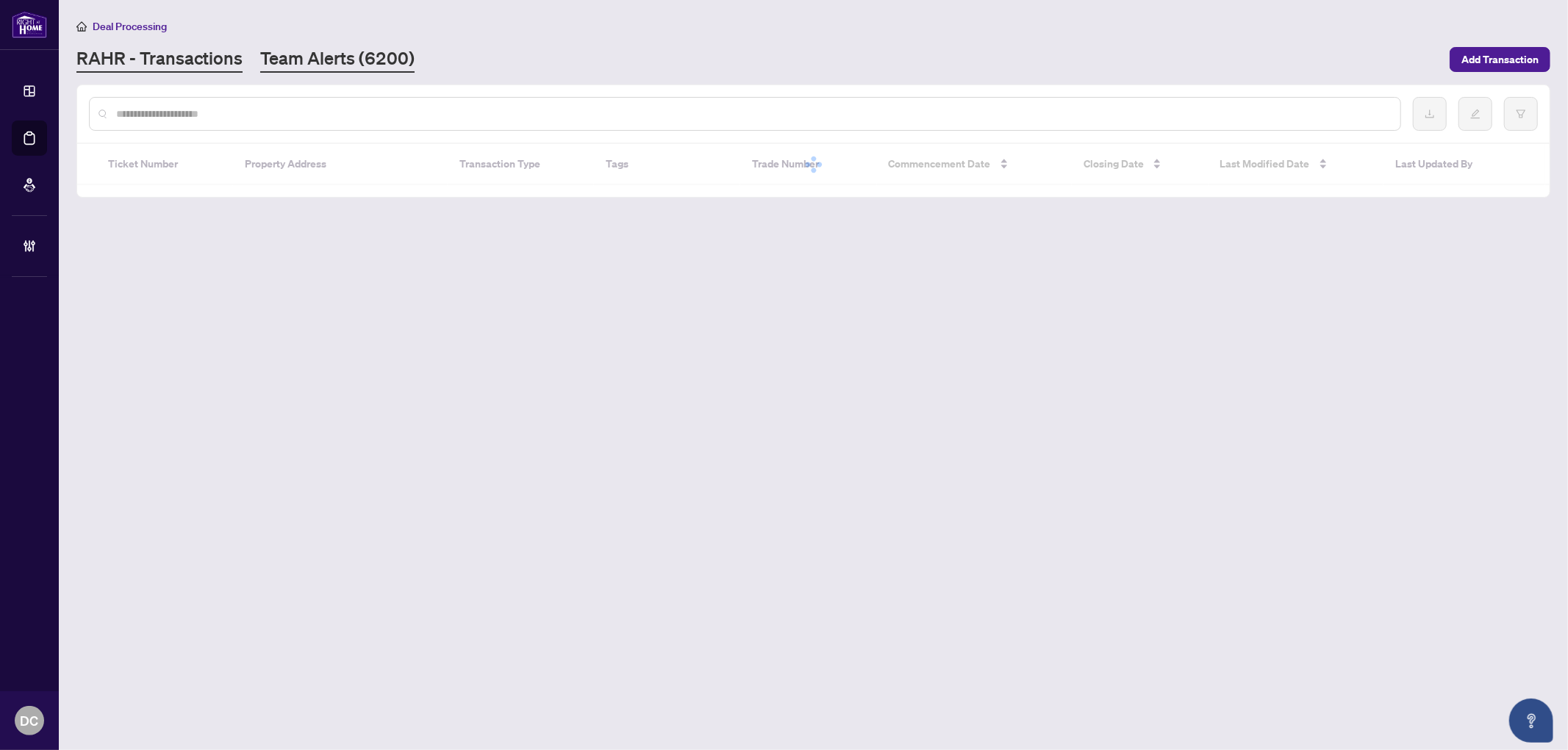
click at [327, 59] on link "Team Alerts (6200)" at bounding box center [337, 59] width 154 height 26
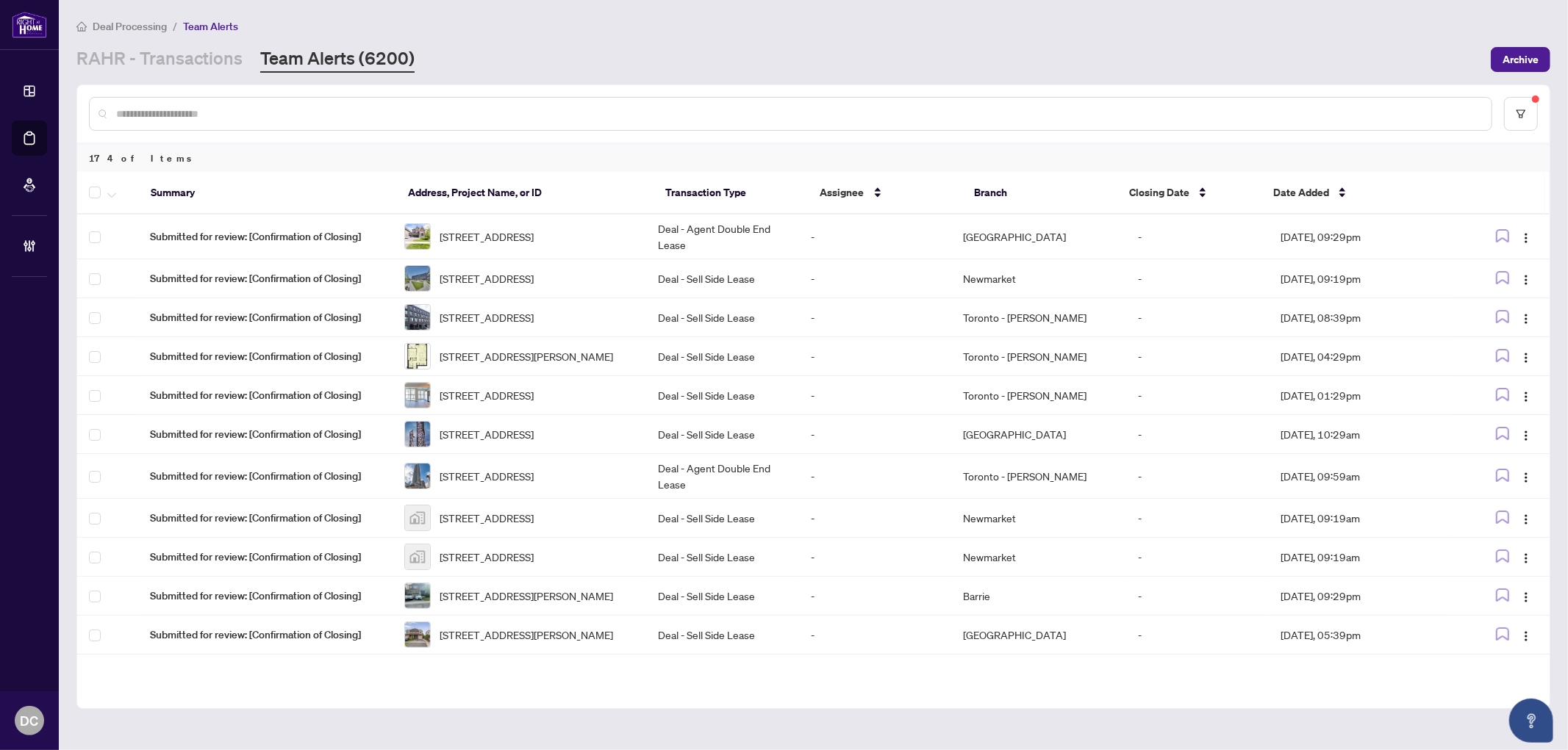
click at [300, 114] on input "text" at bounding box center [798, 114] width 1363 height 16
paste input "*******"
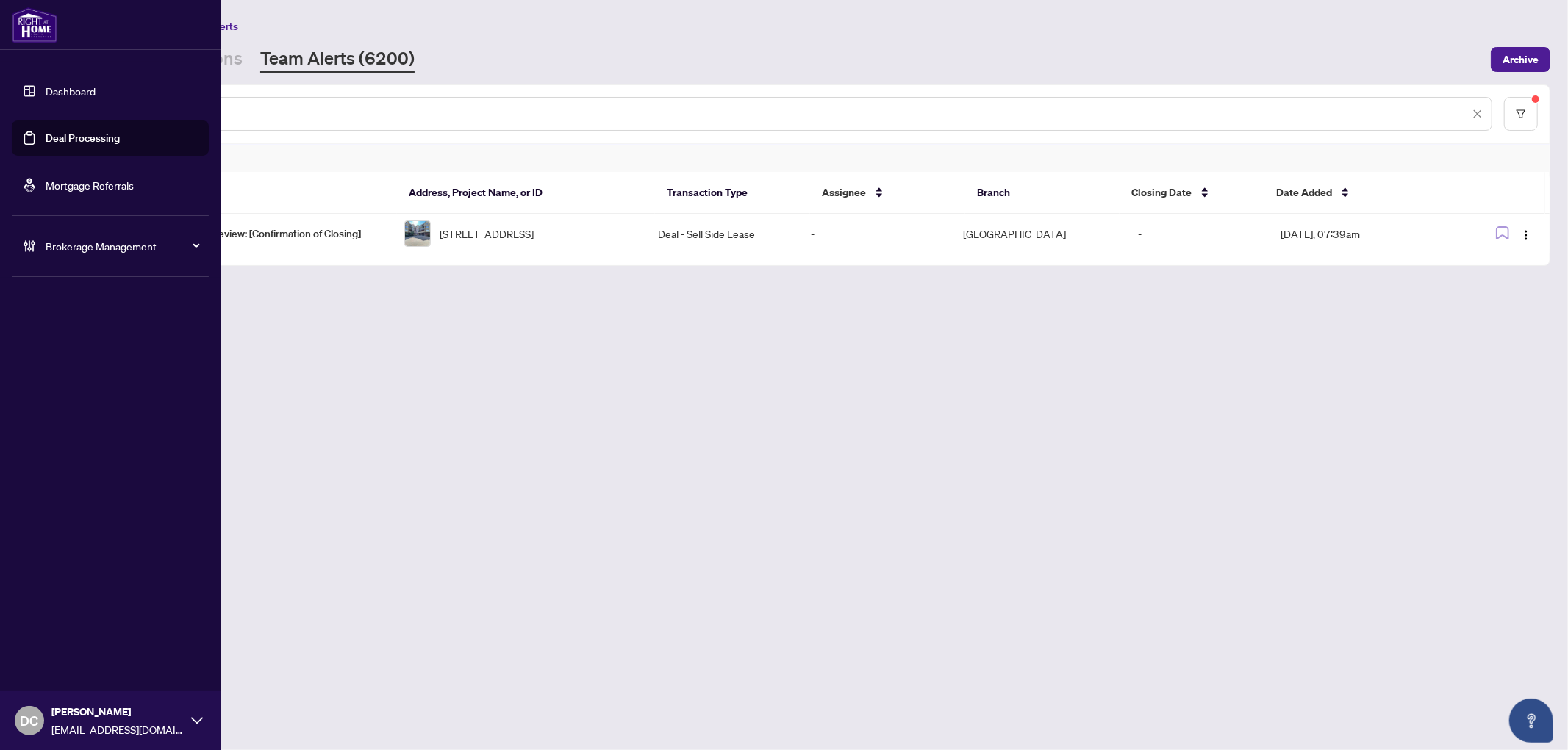
drag, startPoint x: 202, startPoint y: 108, endPoint x: 51, endPoint y: 109, distance: 151.0
click at [51, 109] on div "Dashboard Deal Processing Mortgage Referrals Brokerage Management DC Dawn Chan …" at bounding box center [784, 375] width 1568 height 750
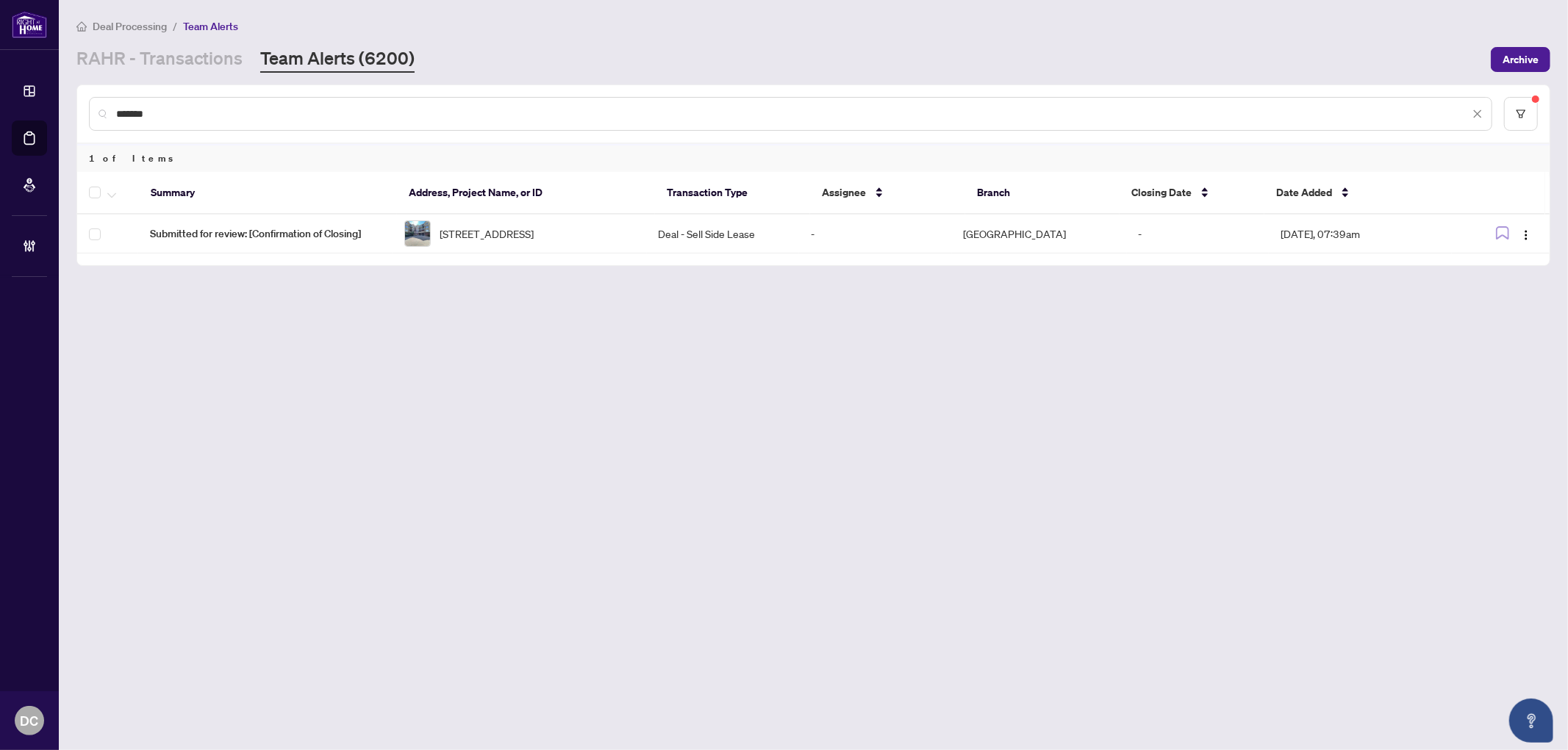
paste input "text"
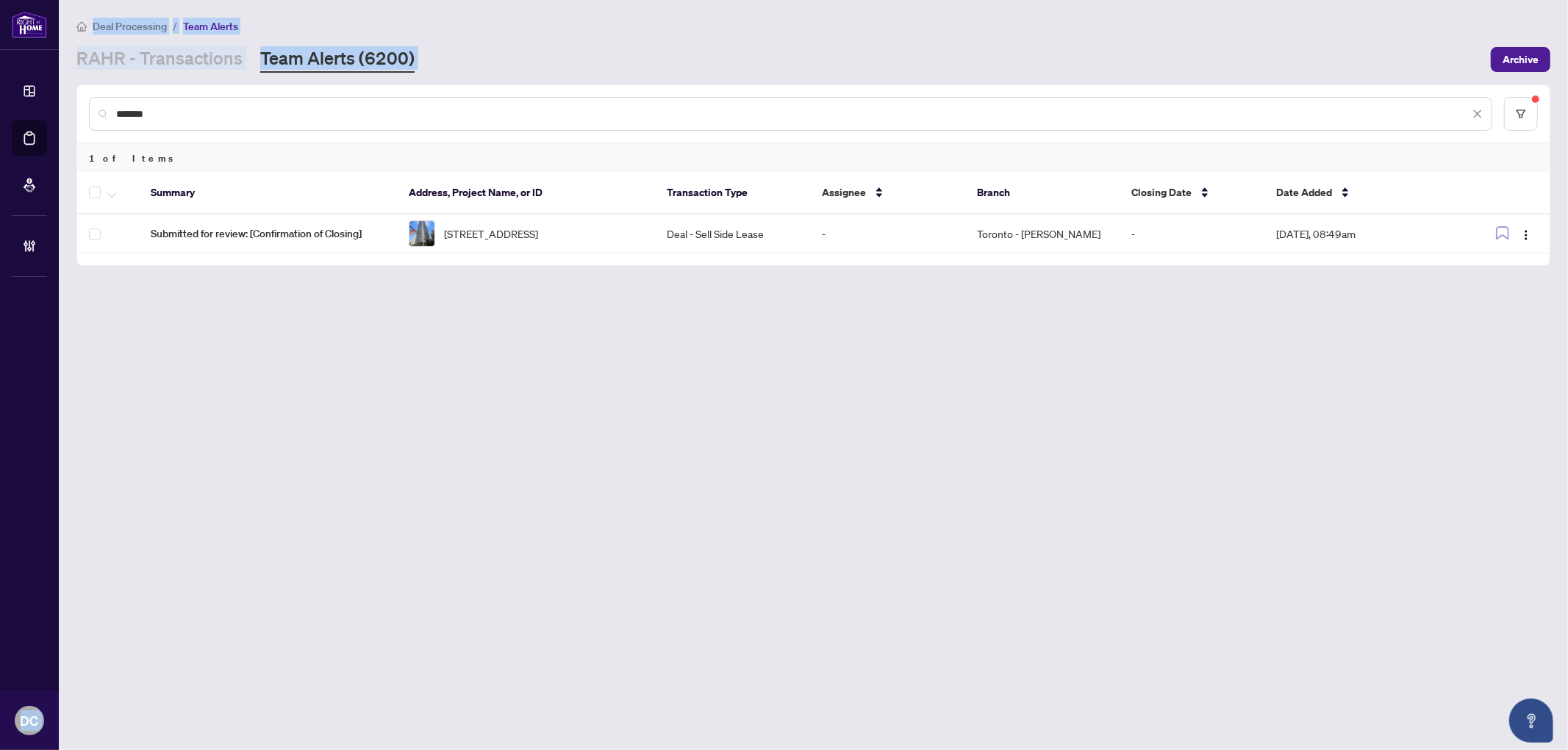
drag, startPoint x: 400, startPoint y: 103, endPoint x: 40, endPoint y: 111, distance: 360.1
click at [40, 111] on div "Dashboard Deal Processing Mortgage Referrals Brokerage Management DC Dawn Chan …" at bounding box center [784, 375] width 1568 height 750
click at [274, 106] on input "*******" at bounding box center [792, 114] width 1353 height 16
drag, startPoint x: 182, startPoint y: 114, endPoint x: 77, endPoint y: 116, distance: 105.0
click at [77, 116] on div "*******" at bounding box center [813, 114] width 1472 height 57
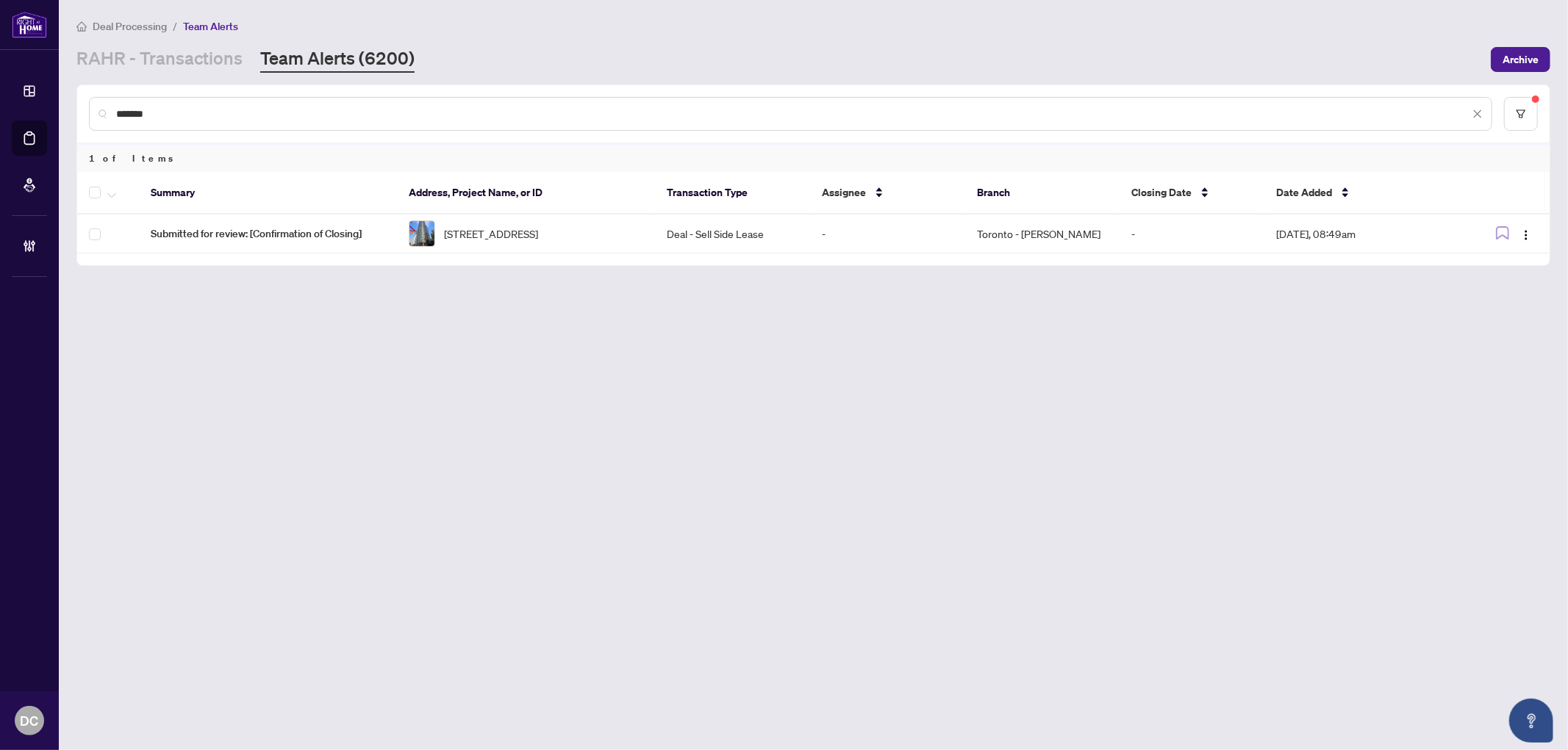
paste input "text"
drag, startPoint x: 277, startPoint y: 113, endPoint x: 71, endPoint y: 105, distance: 206.2
click at [71, 105] on main "Deal Processing / Team Alerts RAHR - Transactions Team Alerts (6200) Archive **…" at bounding box center [813, 375] width 1509 height 750
paste input "text"
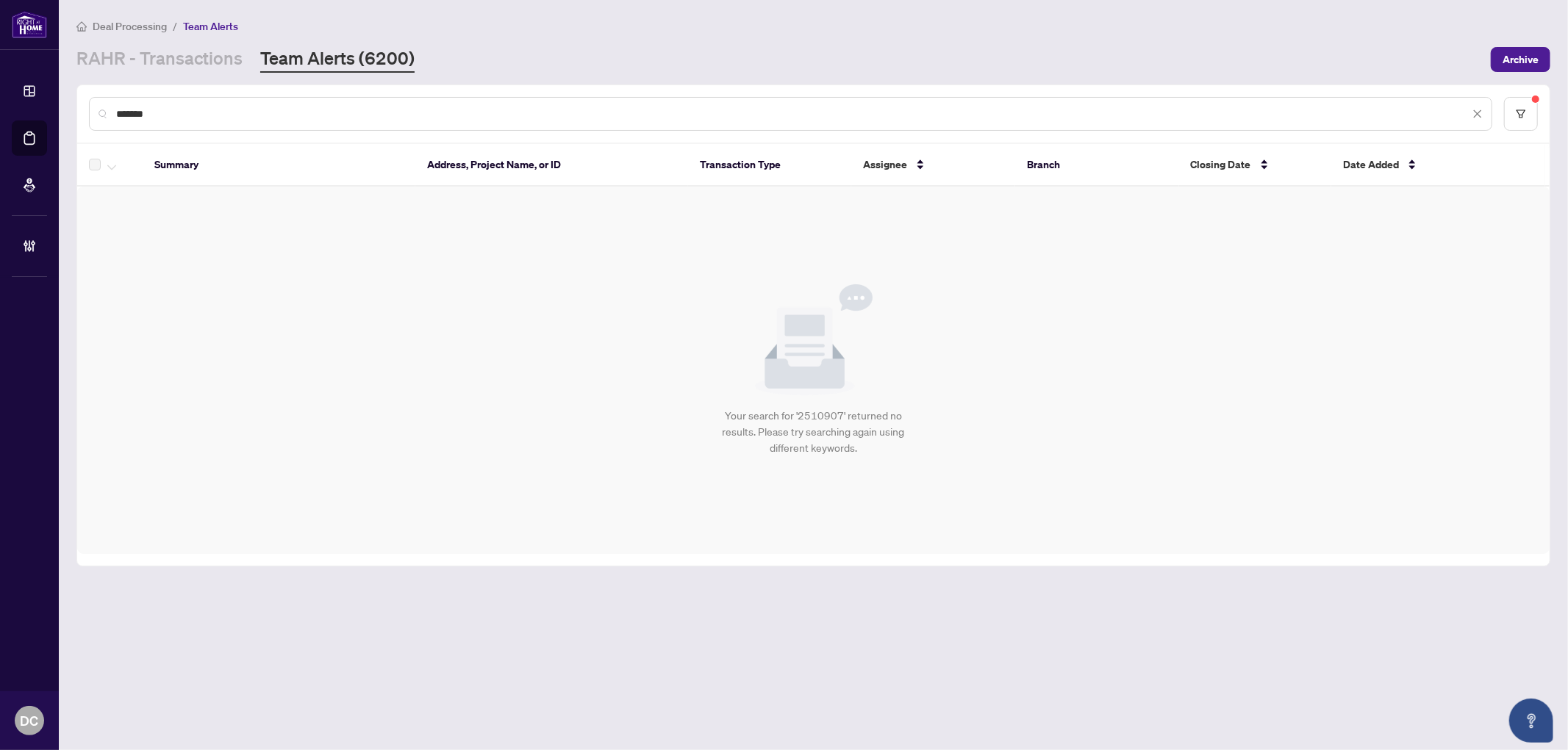
drag, startPoint x: 316, startPoint y: 113, endPoint x: 96, endPoint y: 115, distance: 220.0
click at [96, 115] on div "*******" at bounding box center [790, 114] width 1403 height 34
paste input "text"
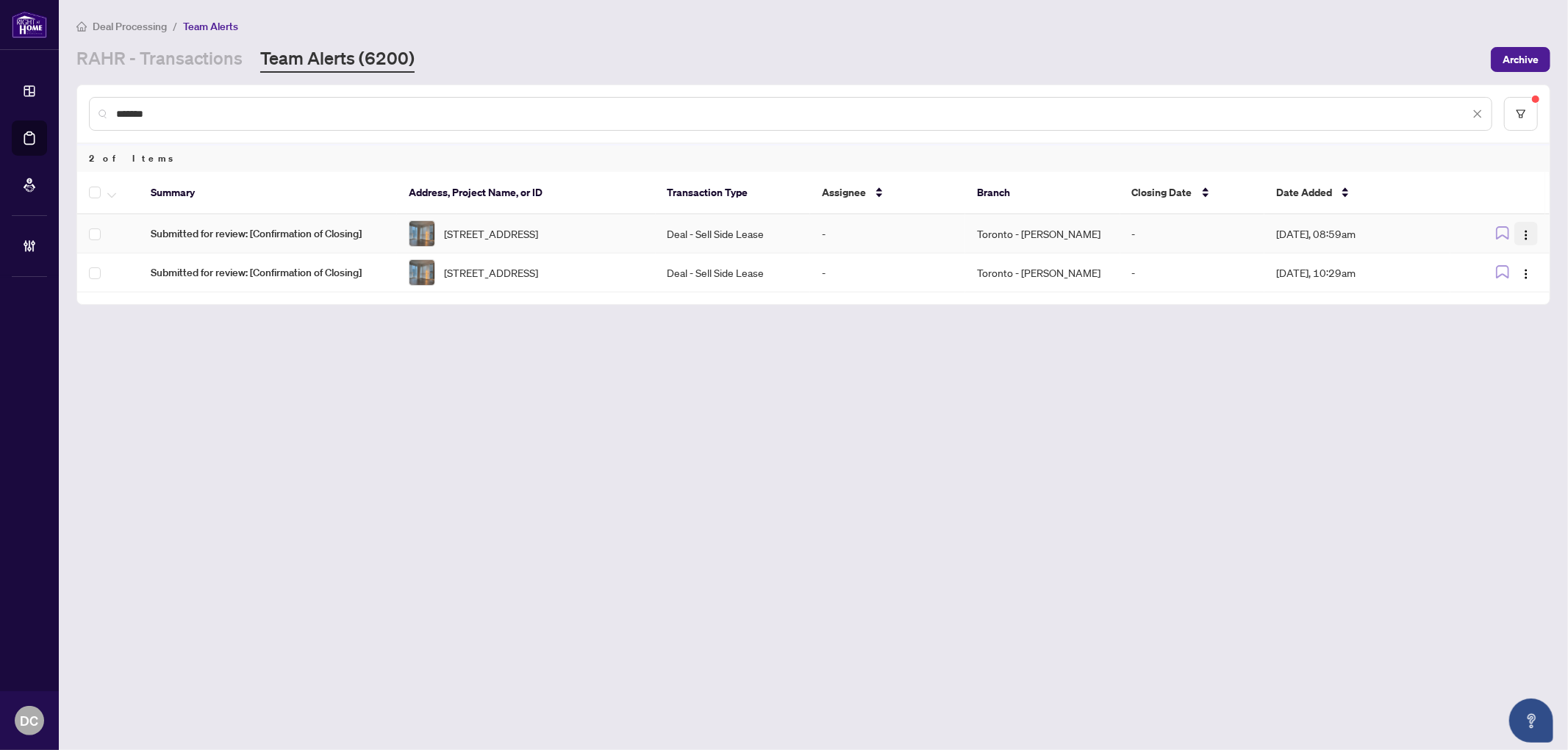
click at [1411, 236] on img "button" at bounding box center [1526, 235] width 12 height 12
click at [1411, 310] on span "Complete Item" at bounding box center [1491, 309] width 68 height 16
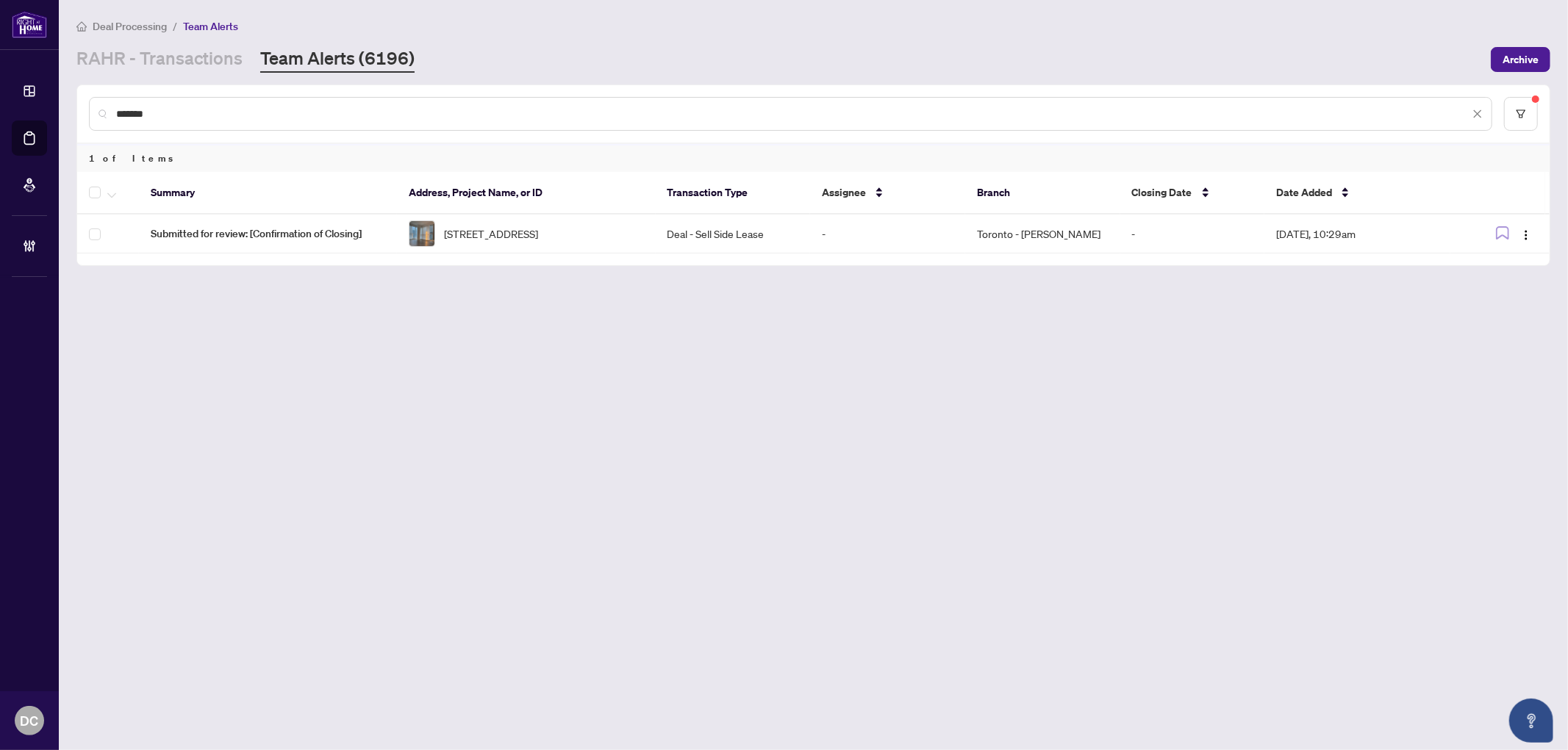
click at [294, 102] on div "*******" at bounding box center [790, 114] width 1403 height 34
drag, startPoint x: 276, startPoint y: 113, endPoint x: 60, endPoint y: 113, distance: 216.0
click at [60, 113] on main "Deal Processing / Team Alerts RAHR - Transactions Team Alerts (6196) Archive **…" at bounding box center [813, 375] width 1509 height 750
paste input "text"
type input "*******"
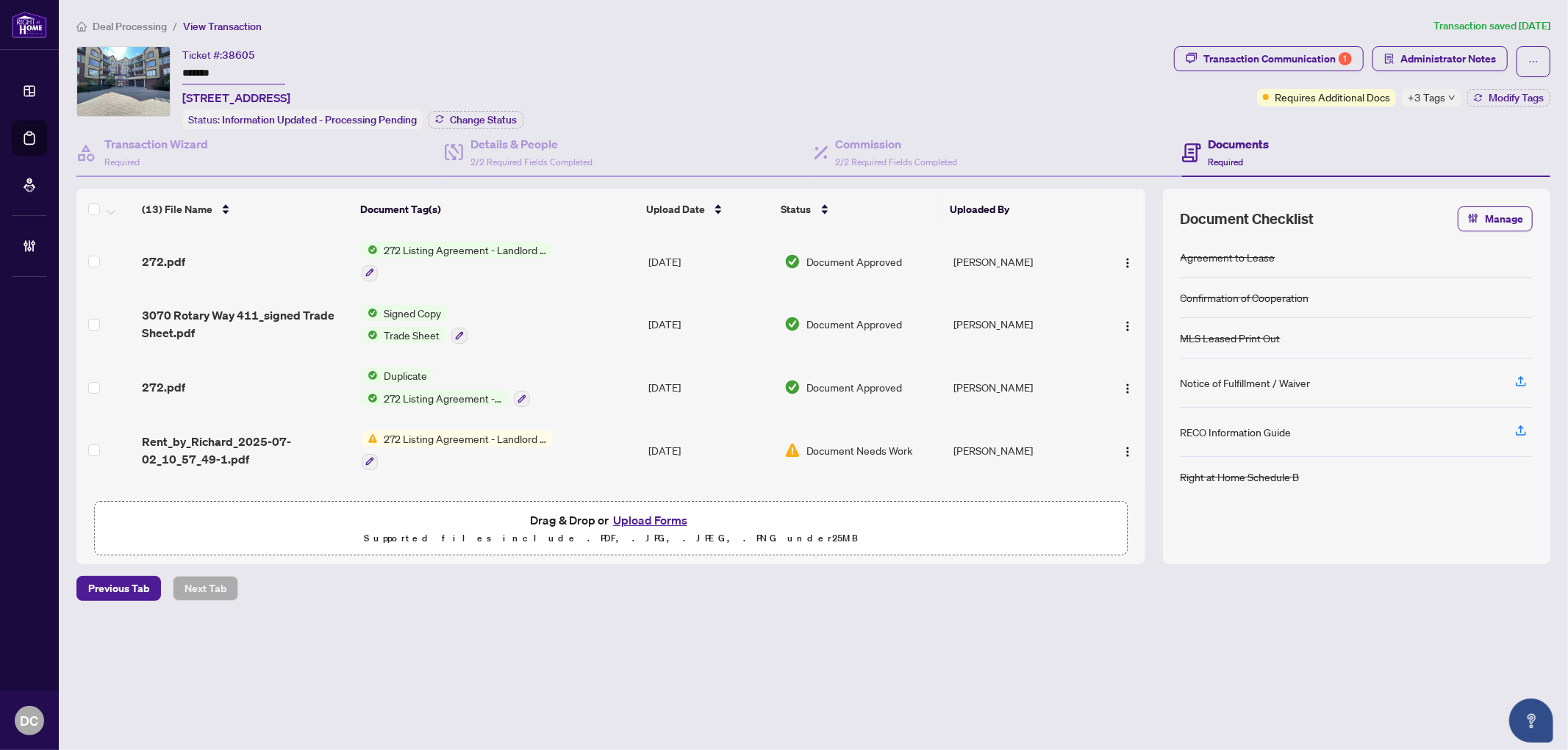
drag, startPoint x: 253, startPoint y: 76, endPoint x: 109, endPoint y: 68, distance: 144.2
click at [109, 68] on div "Ticket #: 38605 ******* [STREET_ADDRESS] Status: Information Updated - Processi…" at bounding box center [622, 88] width 1092 height 83
click at [479, 114] on span "Change Status" at bounding box center [483, 120] width 67 height 11
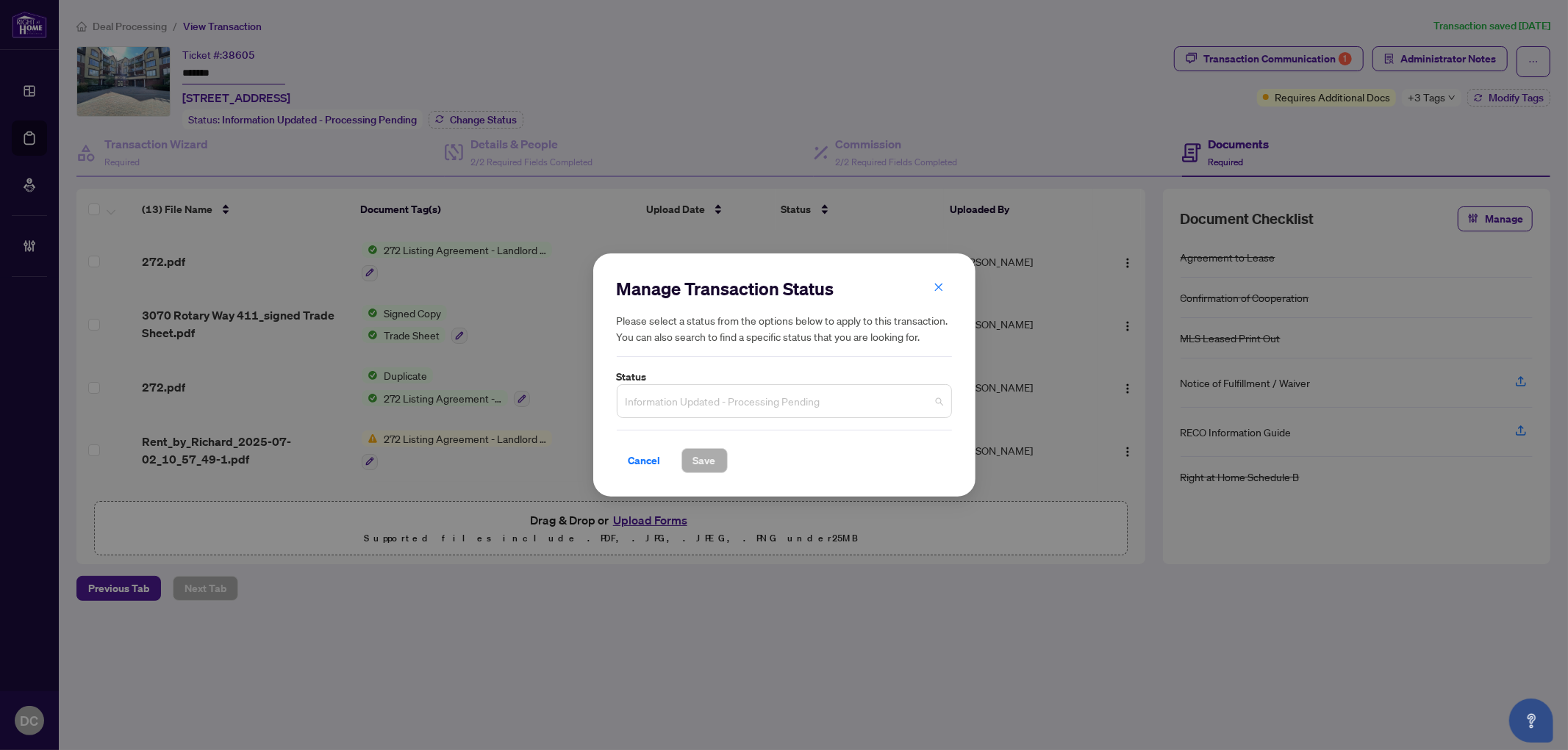
drag, startPoint x: 794, startPoint y: 405, endPoint x: 767, endPoint y: 424, distance: 33.0
click at [794, 406] on span "Information Updated - Processing Pending" at bounding box center [784, 401] width 318 height 28
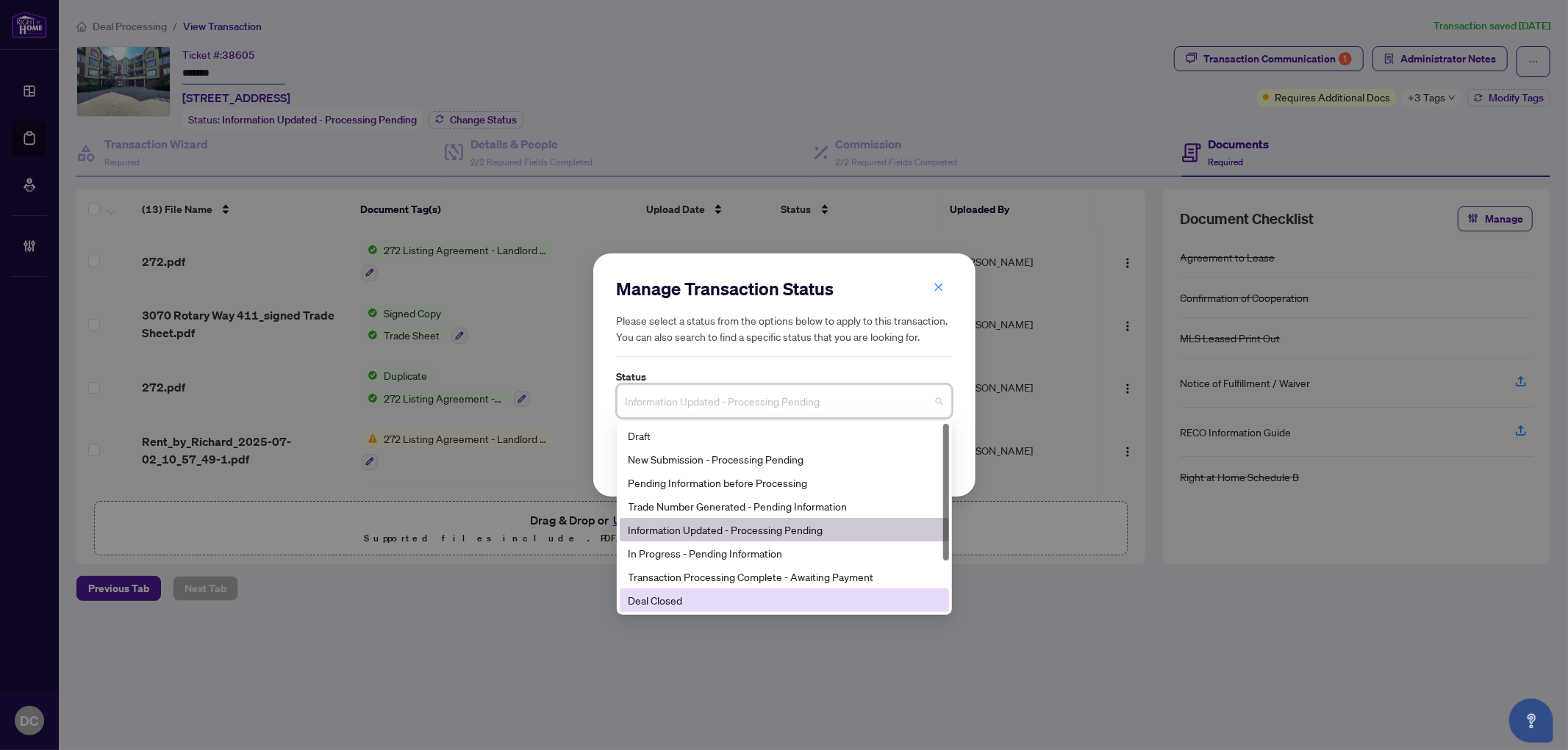
click at [684, 593] on div "Deal Closed" at bounding box center [784, 600] width 311 height 16
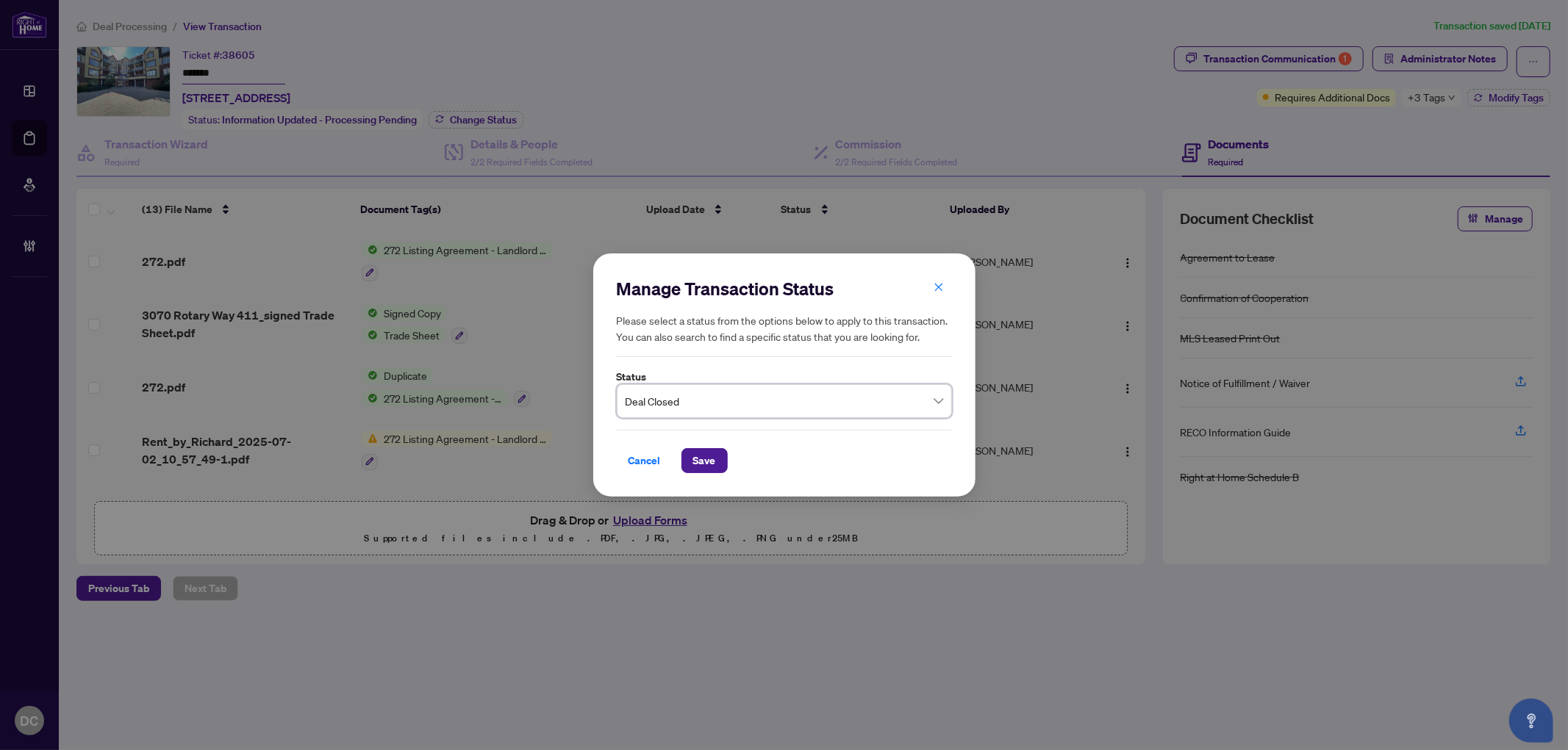
click at [704, 476] on div "Manage Transaction Status Please select a status from the options below to appl…" at bounding box center [784, 375] width 382 height 244
click at [704, 466] on span "Save" at bounding box center [704, 460] width 23 height 23
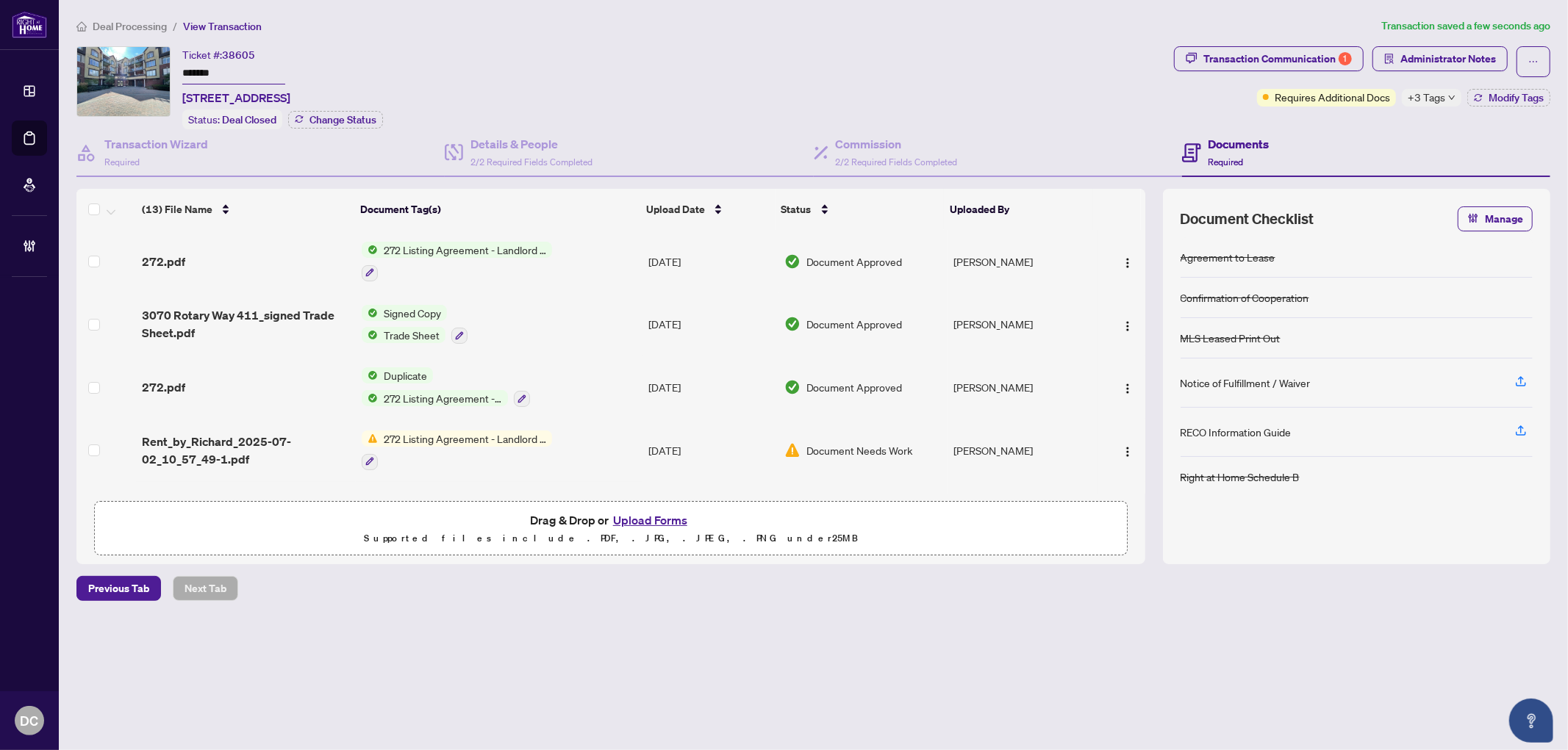
click at [1452, 94] on icon "down" at bounding box center [1451, 98] width 8 height 8
click at [1332, 129] on div "Documents Required" at bounding box center [1366, 153] width 368 height 47
click at [1480, 96] on icon "button" at bounding box center [1478, 96] width 8 height 3
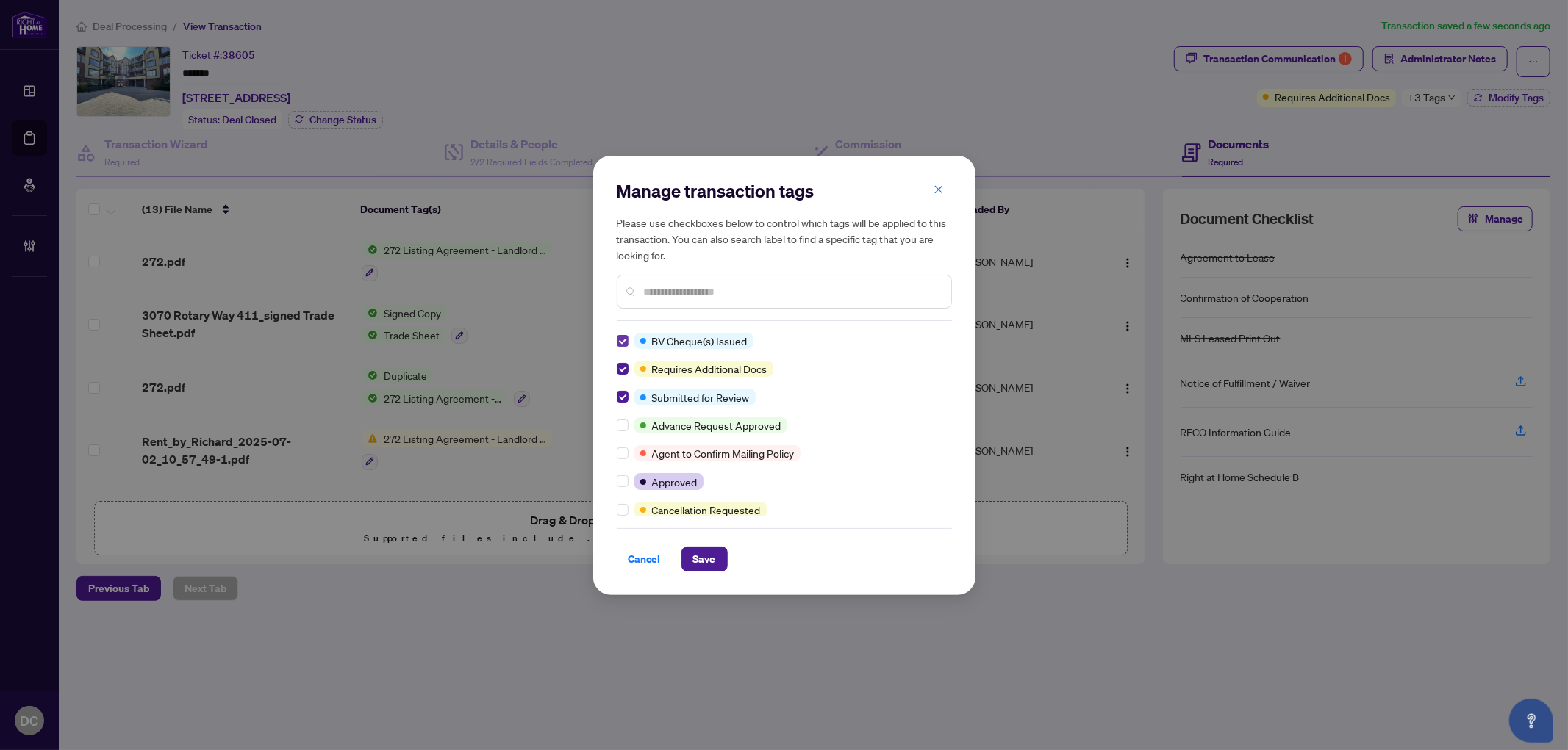
scroll to position [81, 0]
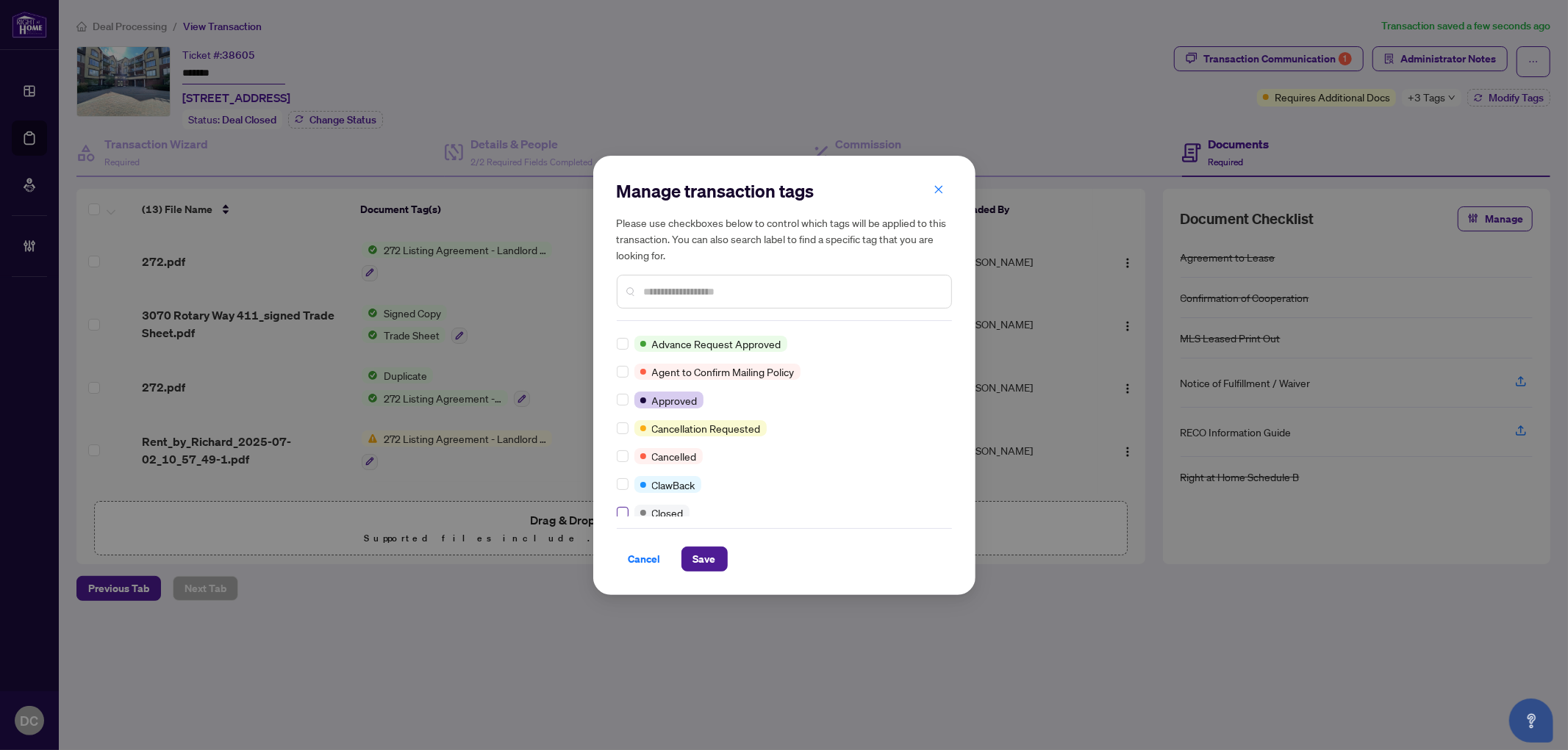
click at [625, 505] on label at bounding box center [623, 512] width 12 height 16
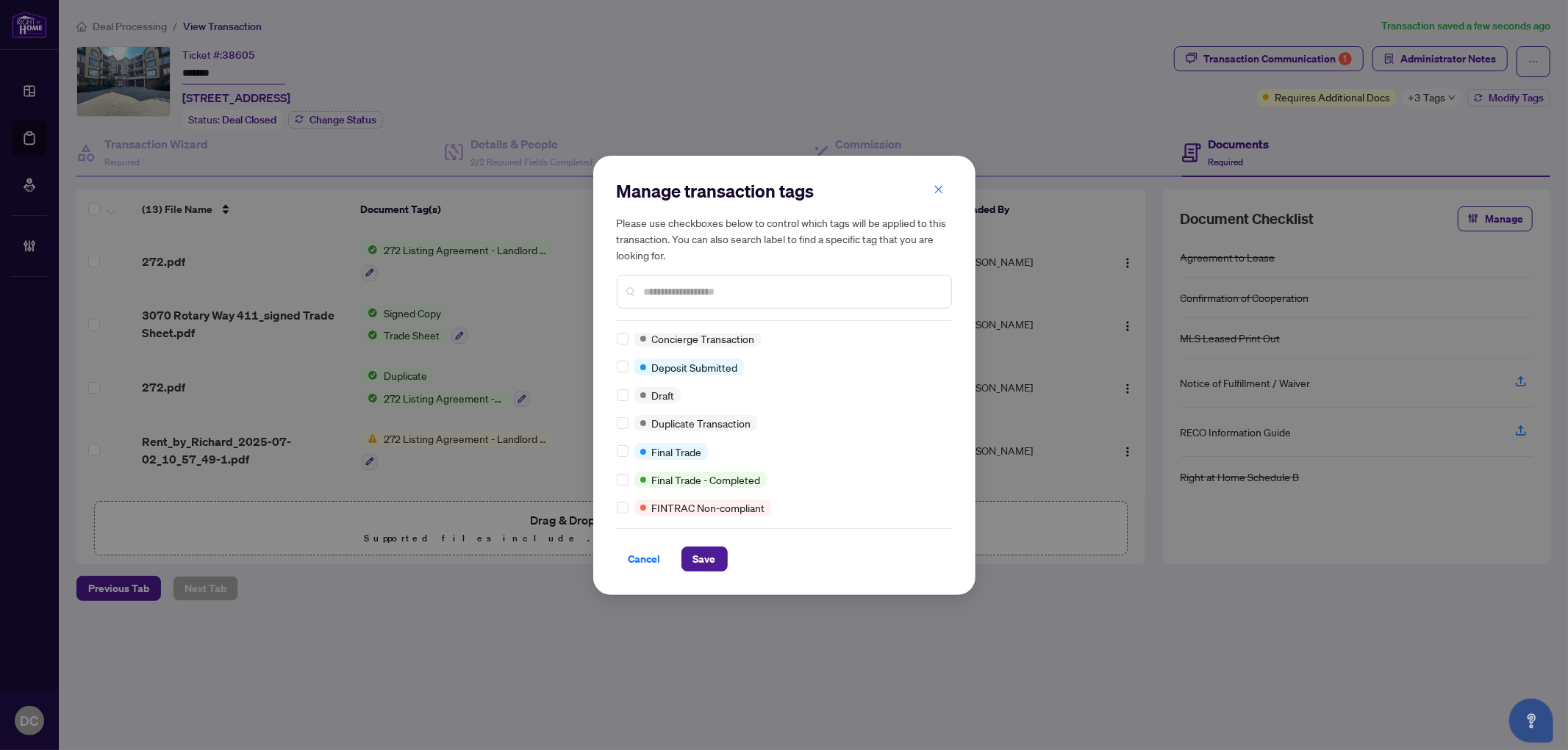
scroll to position [326, 0]
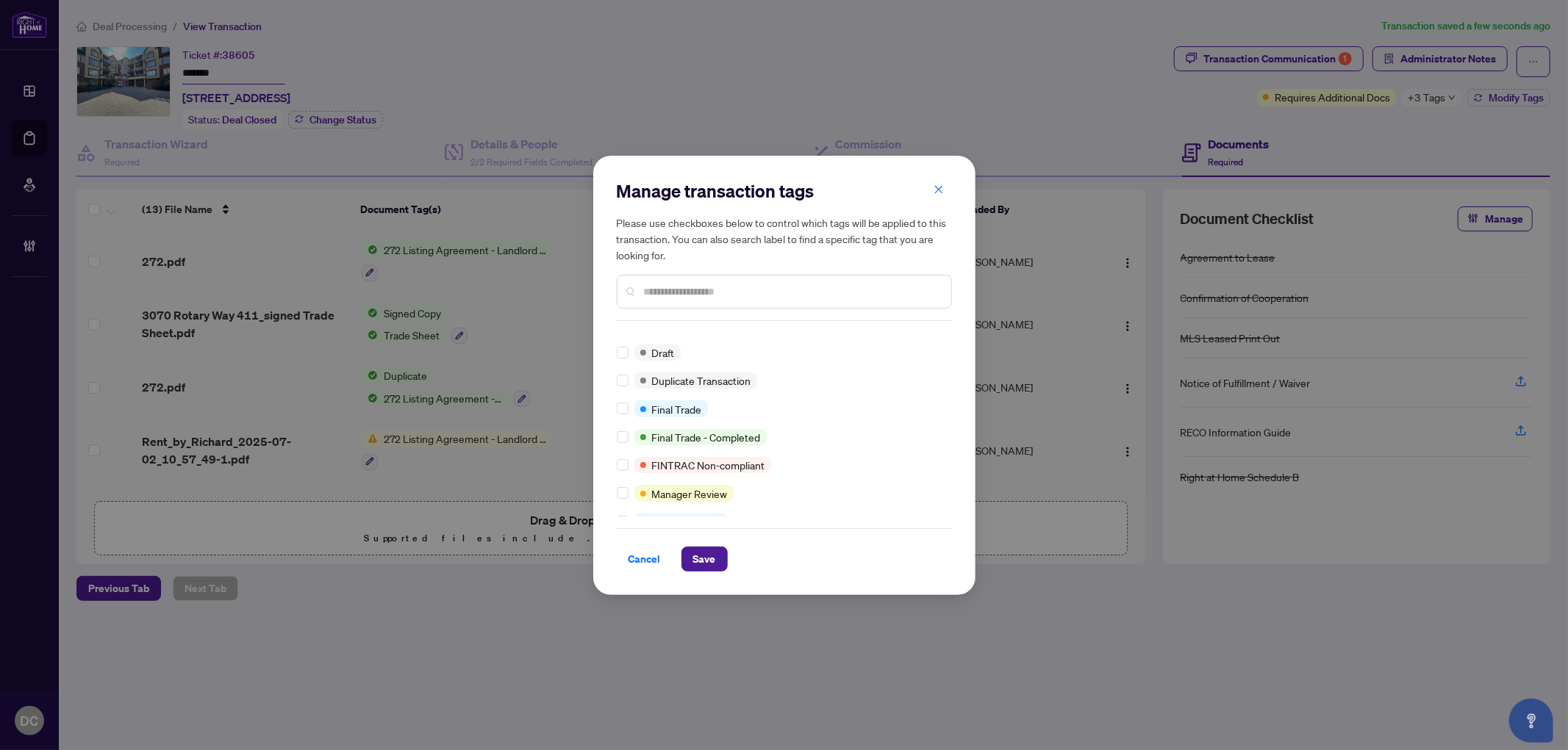
click at [620, 414] on div "BV Cheque(s) Issued Closed Requires Additional Docs Submitted for Review Advanc…" at bounding box center [784, 425] width 335 height 184
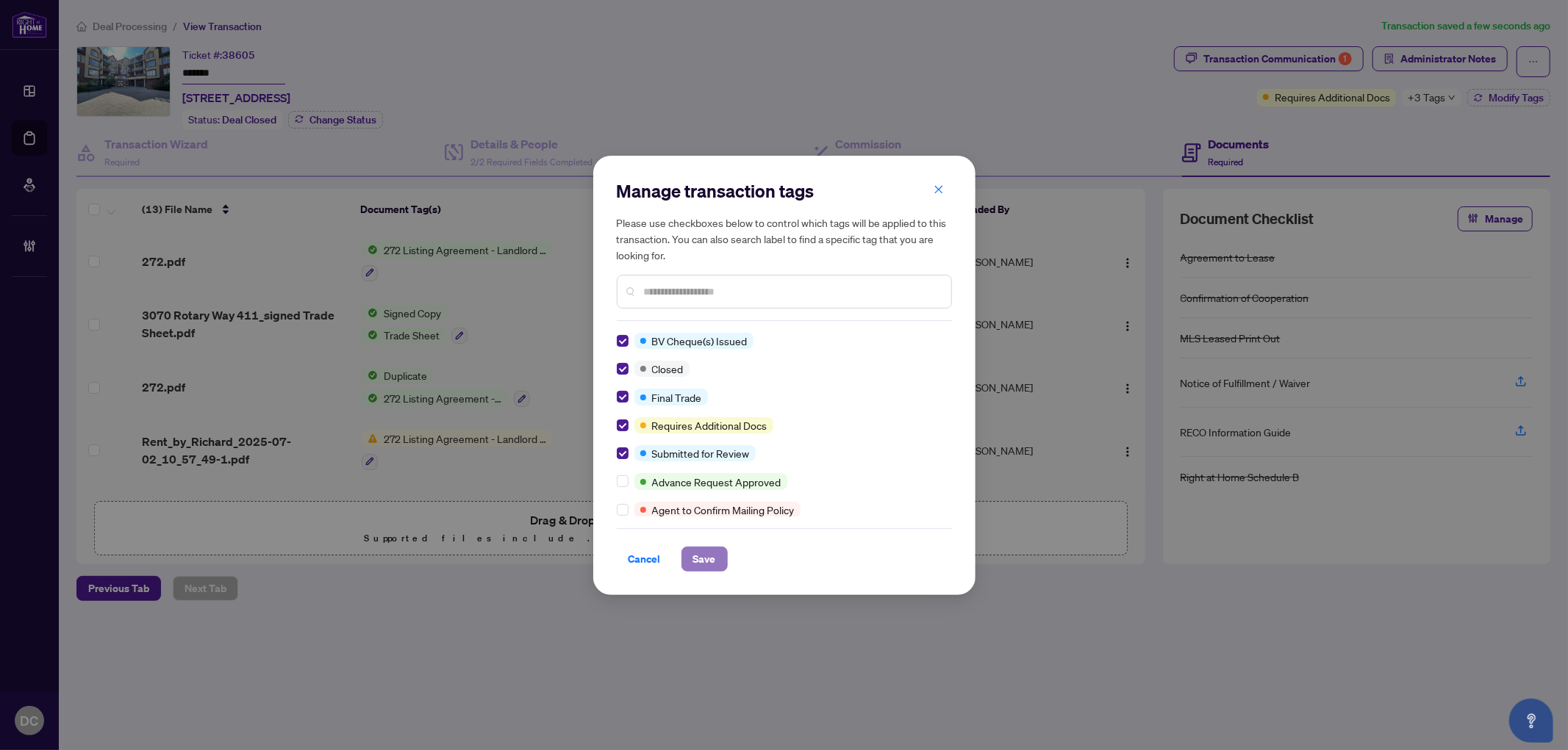
click at [710, 550] on span "Save" at bounding box center [704, 559] width 23 height 23
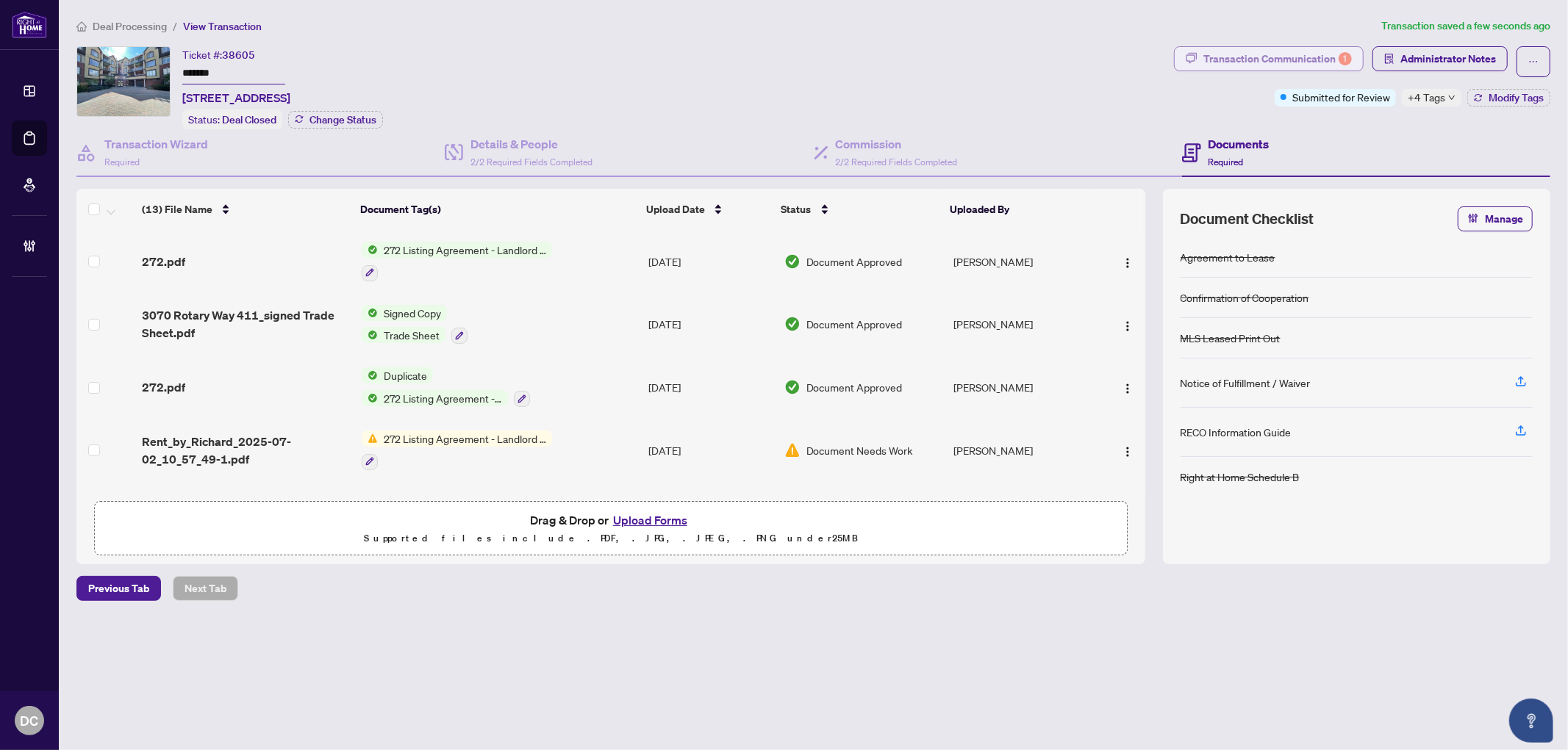
click at [1303, 62] on div "Transaction Communication 1" at bounding box center [1277, 59] width 148 height 23
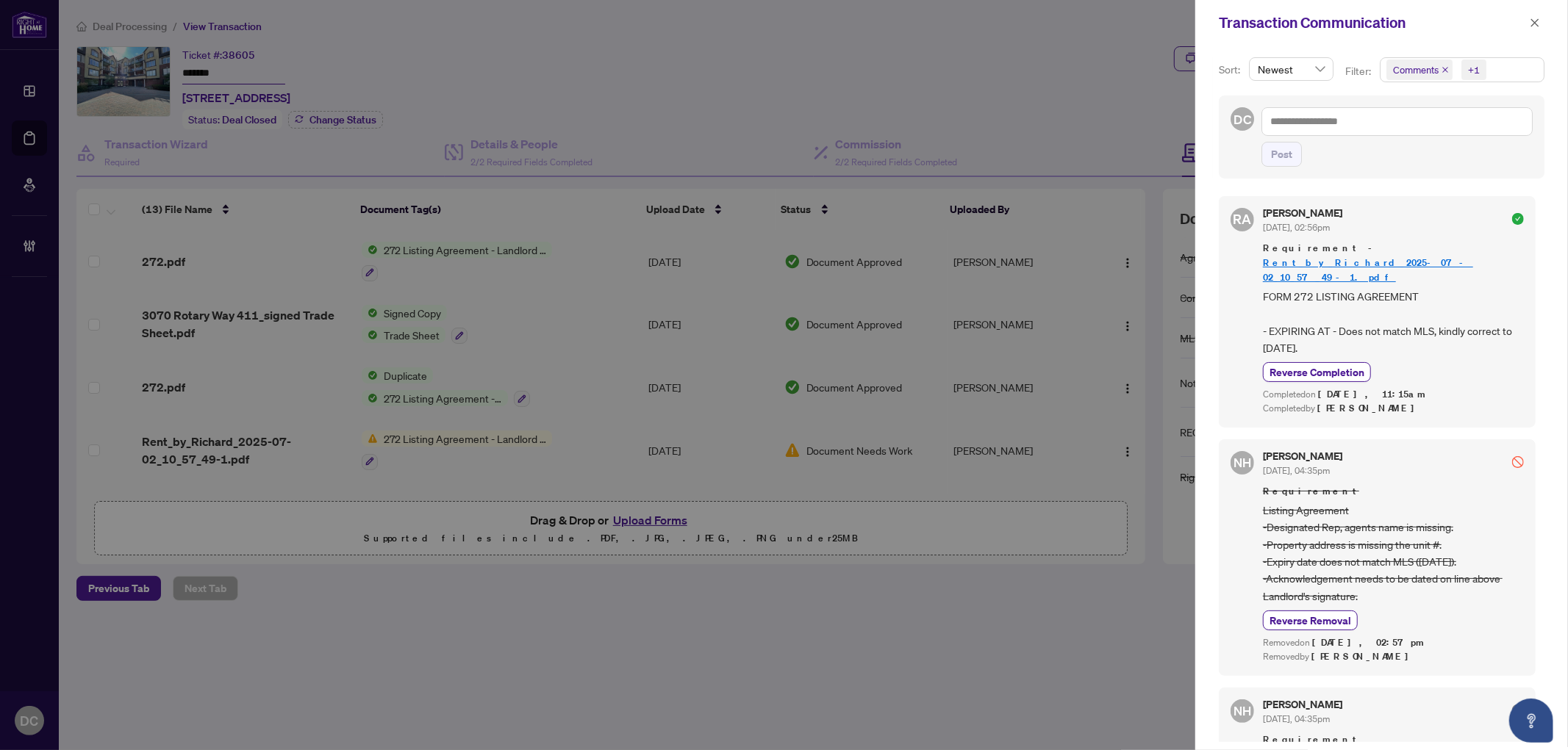
click at [1511, 74] on span "Comments +1" at bounding box center [1462, 69] width 163 height 23
click at [1422, 148] on span "Requirements" at bounding box center [1442, 152] width 65 height 14
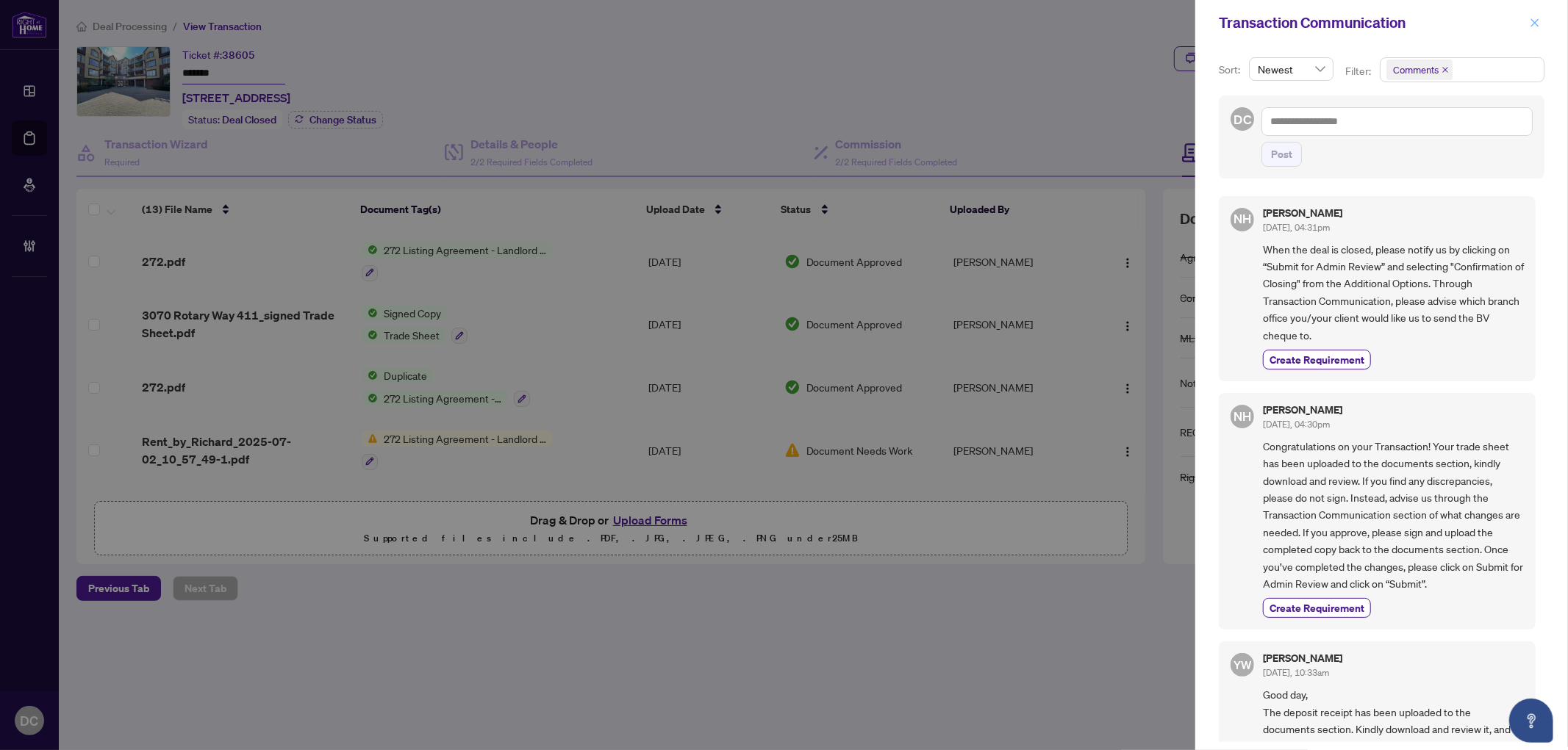
click at [1539, 23] on icon "close" at bounding box center [1535, 23] width 11 height 11
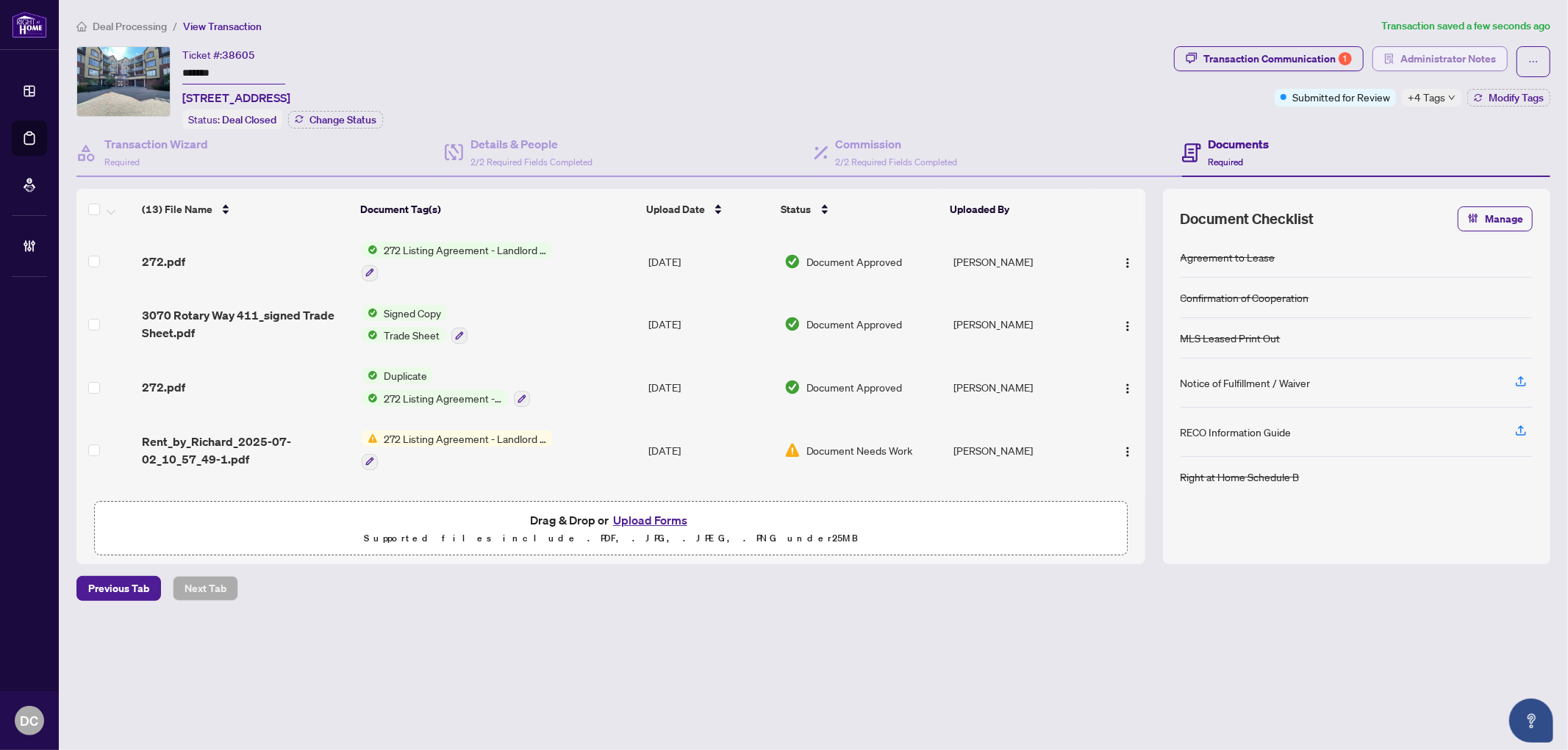
click at [1468, 52] on span "Administrator Notes" at bounding box center [1448, 59] width 96 height 23
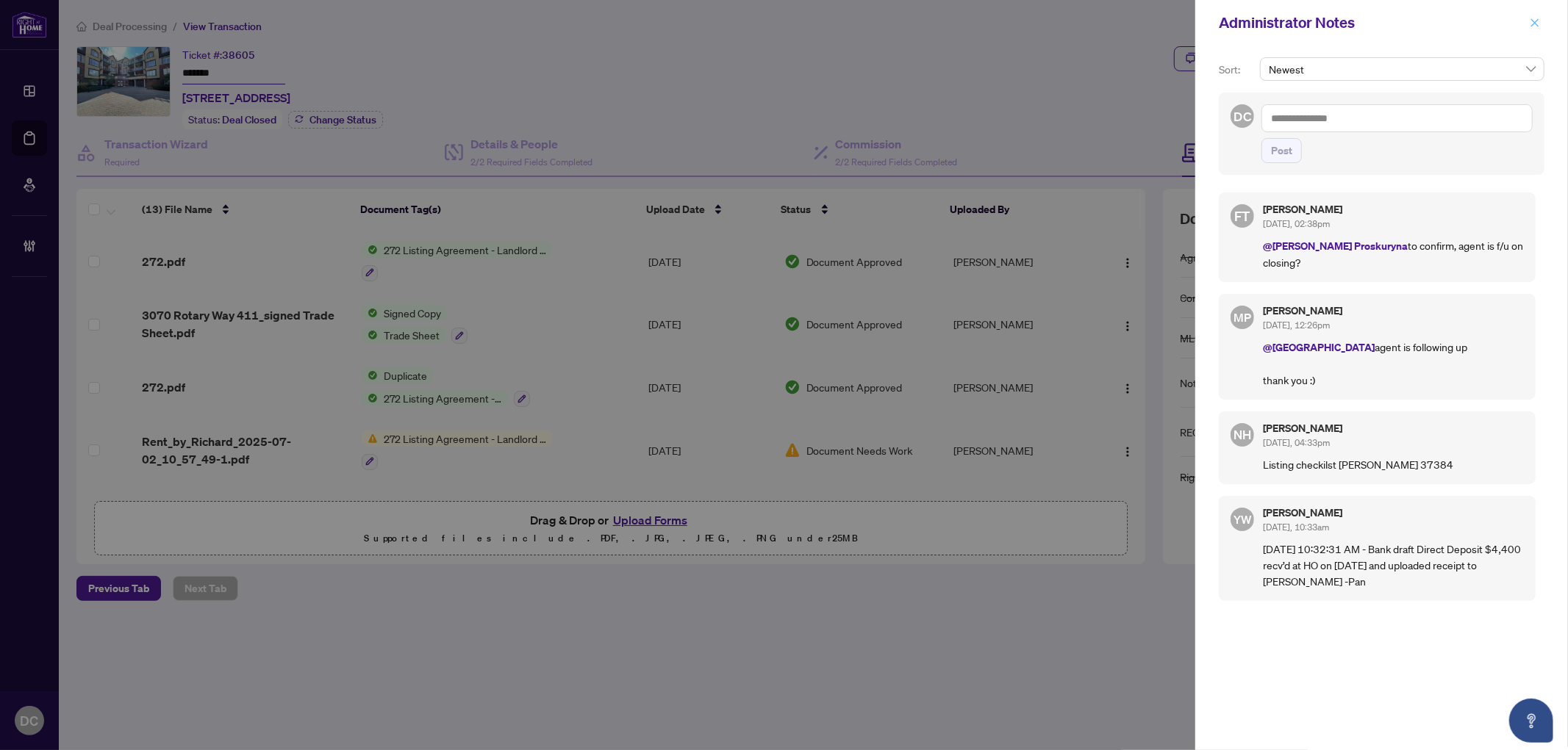
click at [1530, 25] on icon "close" at bounding box center [1535, 23] width 11 height 11
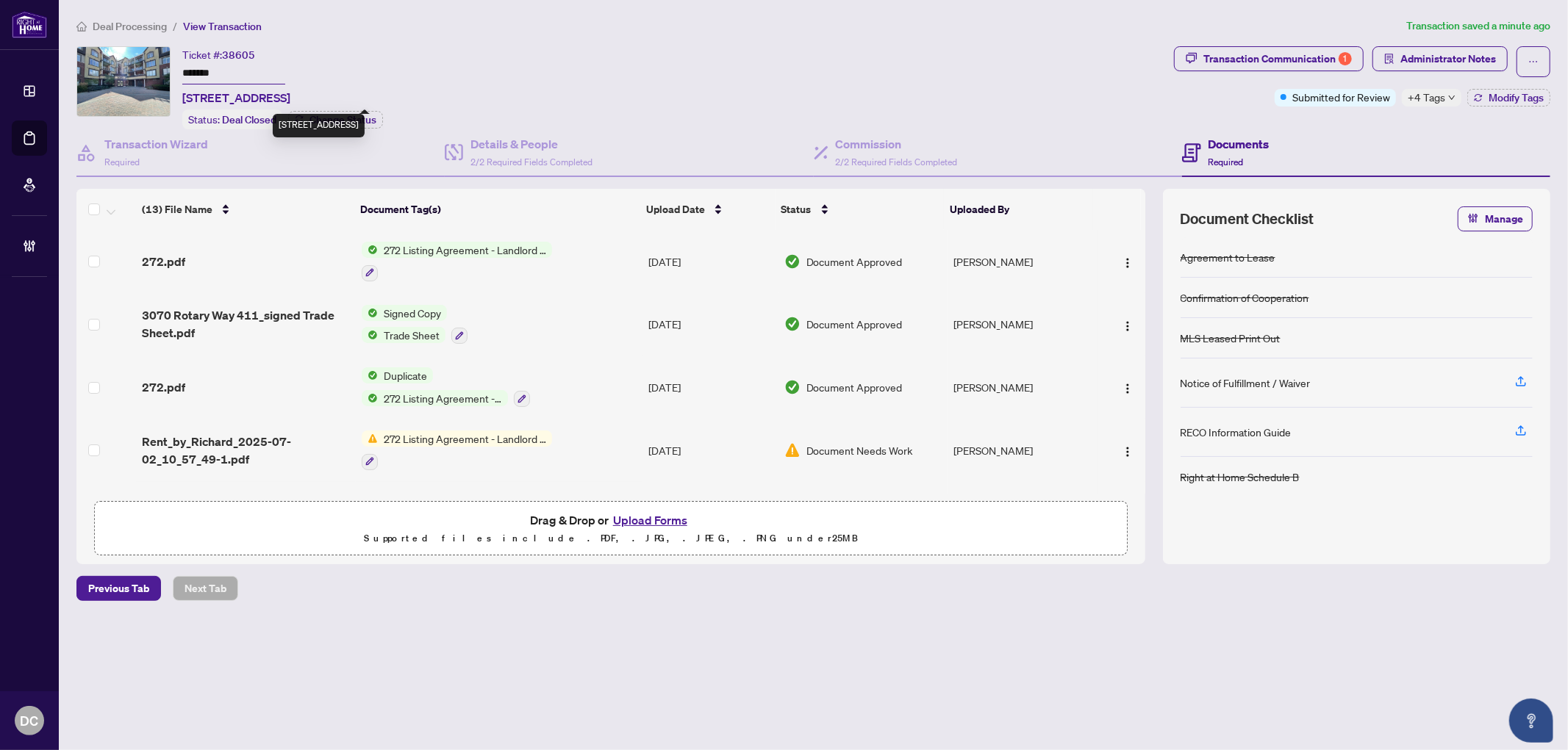
drag, startPoint x: 208, startPoint y: 94, endPoint x: 297, endPoint y: 94, distance: 89.0
click at [290, 94] on span "[STREET_ADDRESS]" at bounding box center [236, 97] width 108 height 17
copy span "[STREET_ADDRESS]"
drag, startPoint x: 224, startPoint y: 64, endPoint x: 164, endPoint y: 64, distance: 60.0
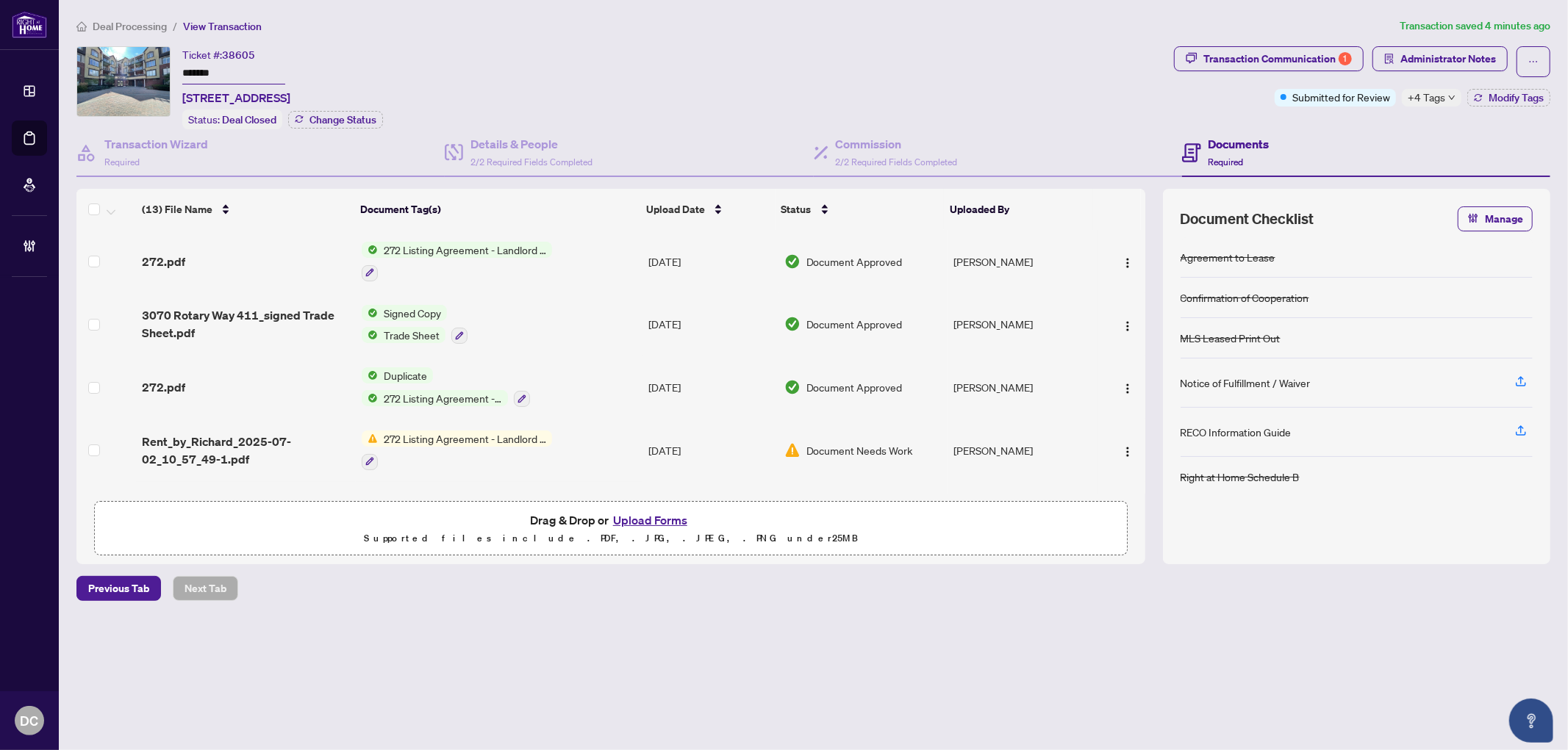
click at [164, 64] on div "Ticket #: 38605 ******* [STREET_ADDRESS] Status: Deal Closed Change Status" at bounding box center [622, 88] width 1092 height 83
click at [1282, 60] on div "Transaction Communication 1" at bounding box center [1277, 59] width 148 height 23
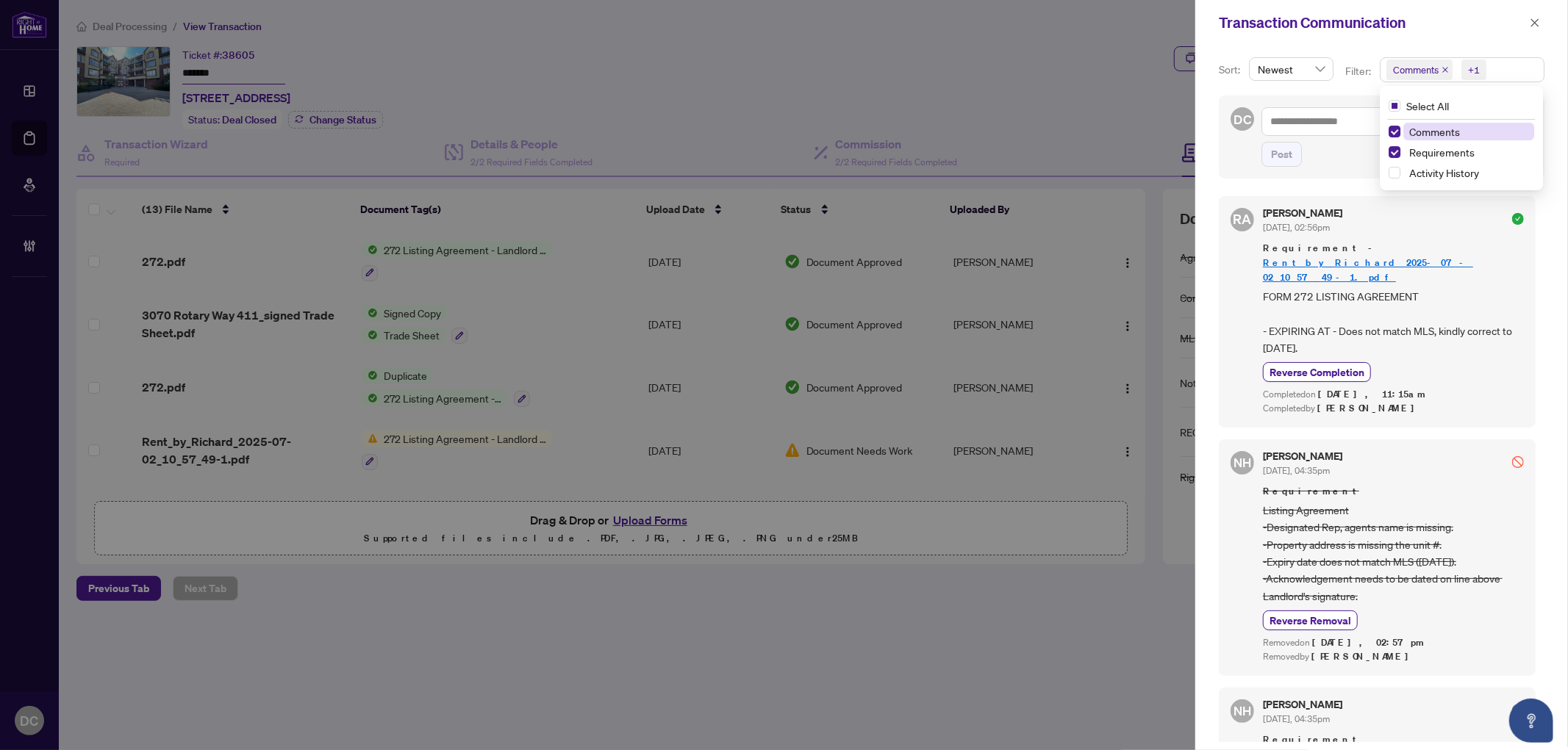
click at [1511, 71] on span "Comments +1" at bounding box center [1462, 69] width 163 height 23
click at [1463, 132] on span "Comments" at bounding box center [1469, 131] width 131 height 17
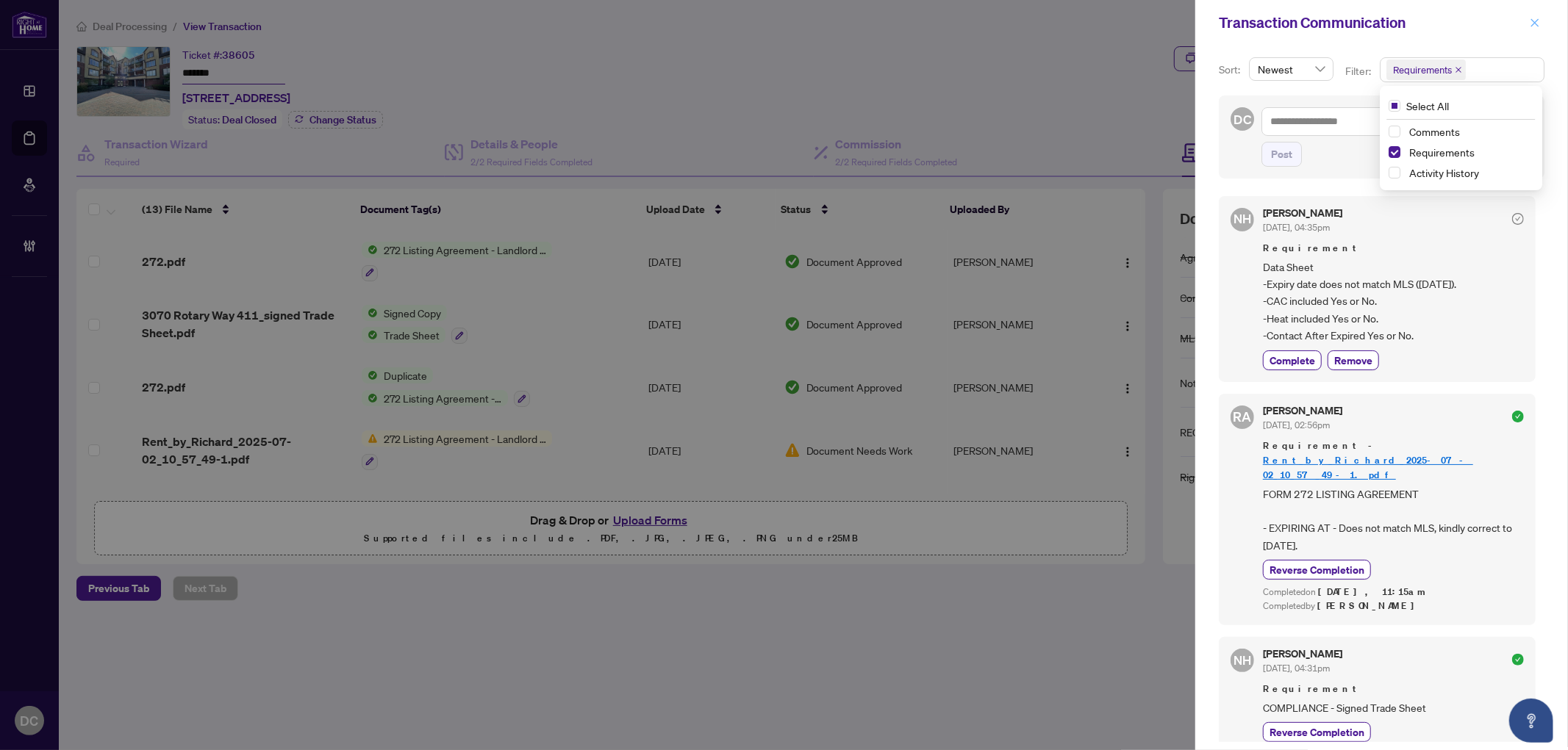
click at [1531, 20] on icon "close" at bounding box center [1535, 23] width 11 height 11
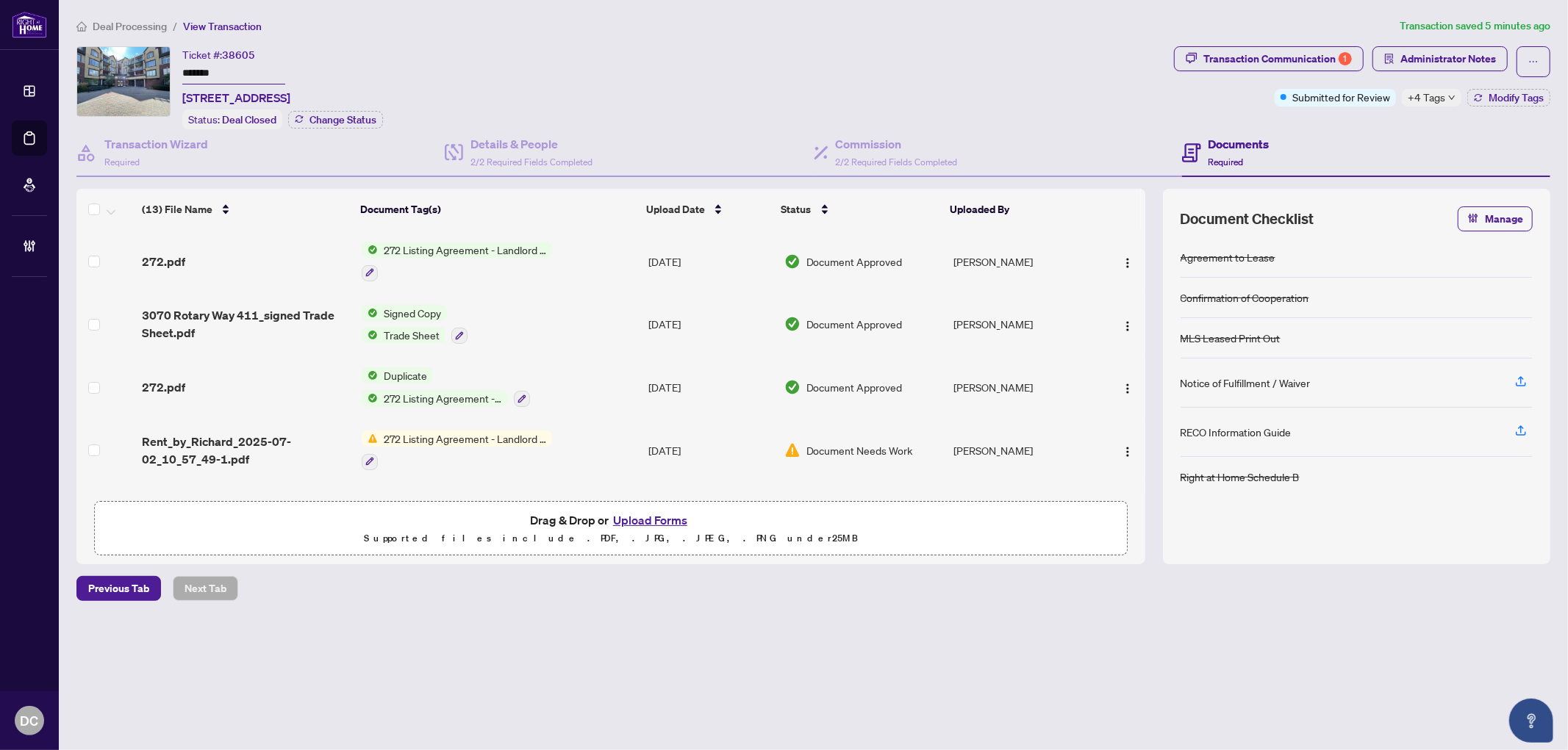
click at [1452, 99] on icon "down" at bounding box center [1451, 98] width 8 height 8
click at [1416, 62] on span "Administrator Notes" at bounding box center [1448, 59] width 96 height 23
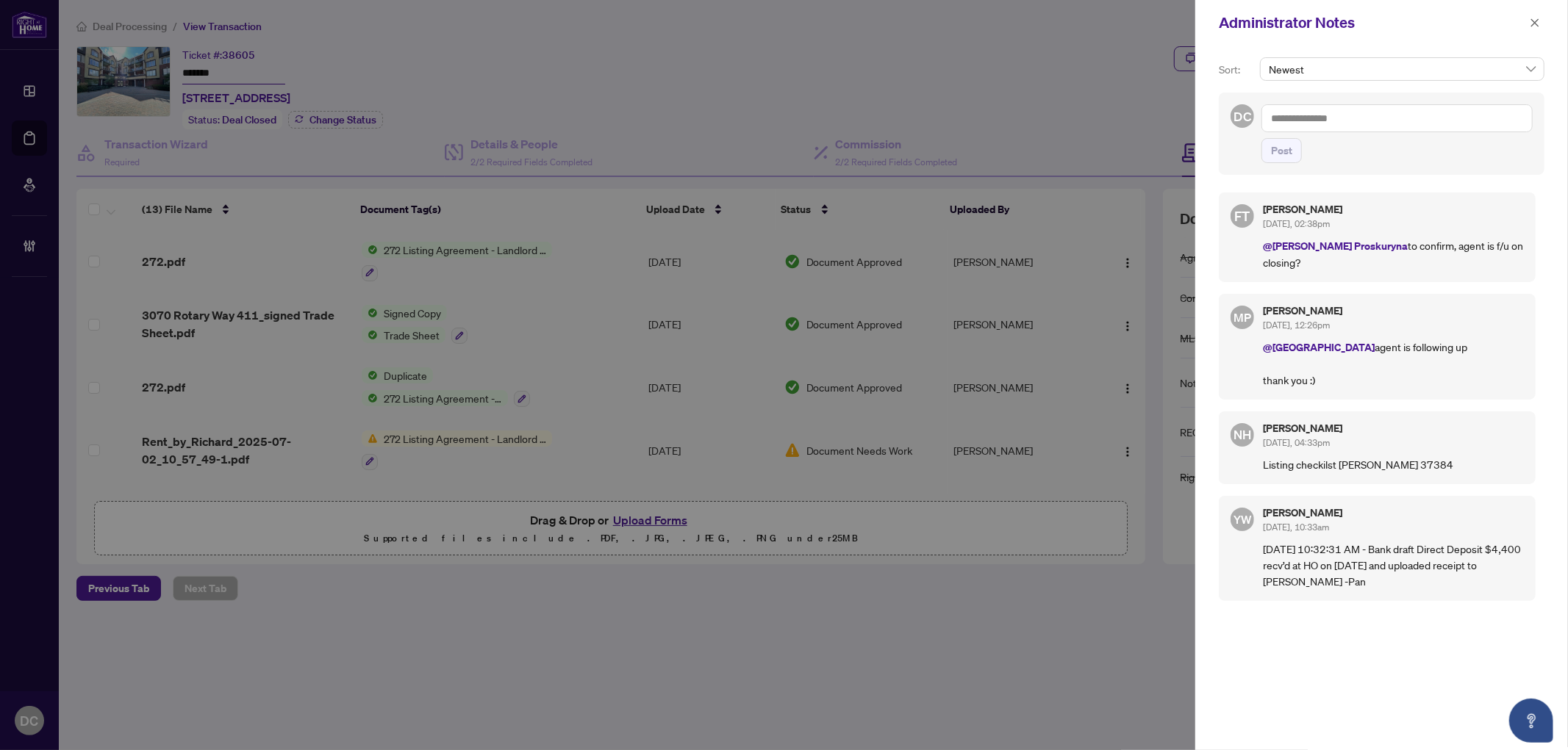
click at [1342, 114] on textarea at bounding box center [1396, 118] width 271 height 28
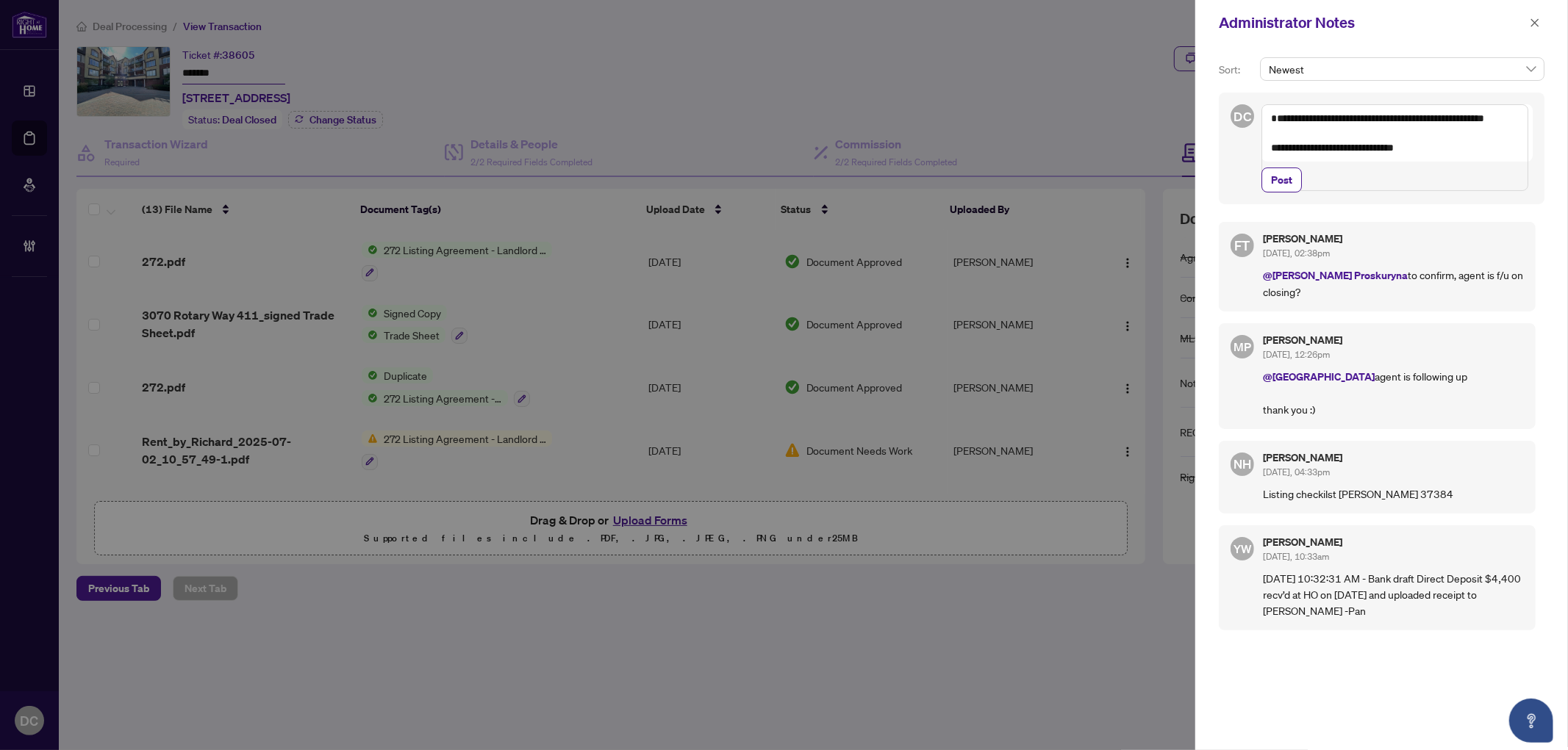
drag, startPoint x: 1289, startPoint y: 208, endPoint x: 1366, endPoint y: 151, distance: 95.8
click at [1366, 151] on div "**********" at bounding box center [1396, 148] width 271 height 88
drag, startPoint x: 1302, startPoint y: 131, endPoint x: 1184, endPoint y: 115, distance: 119.1
click at [1186, 115] on div "**********" at bounding box center [784, 375] width 1568 height 750
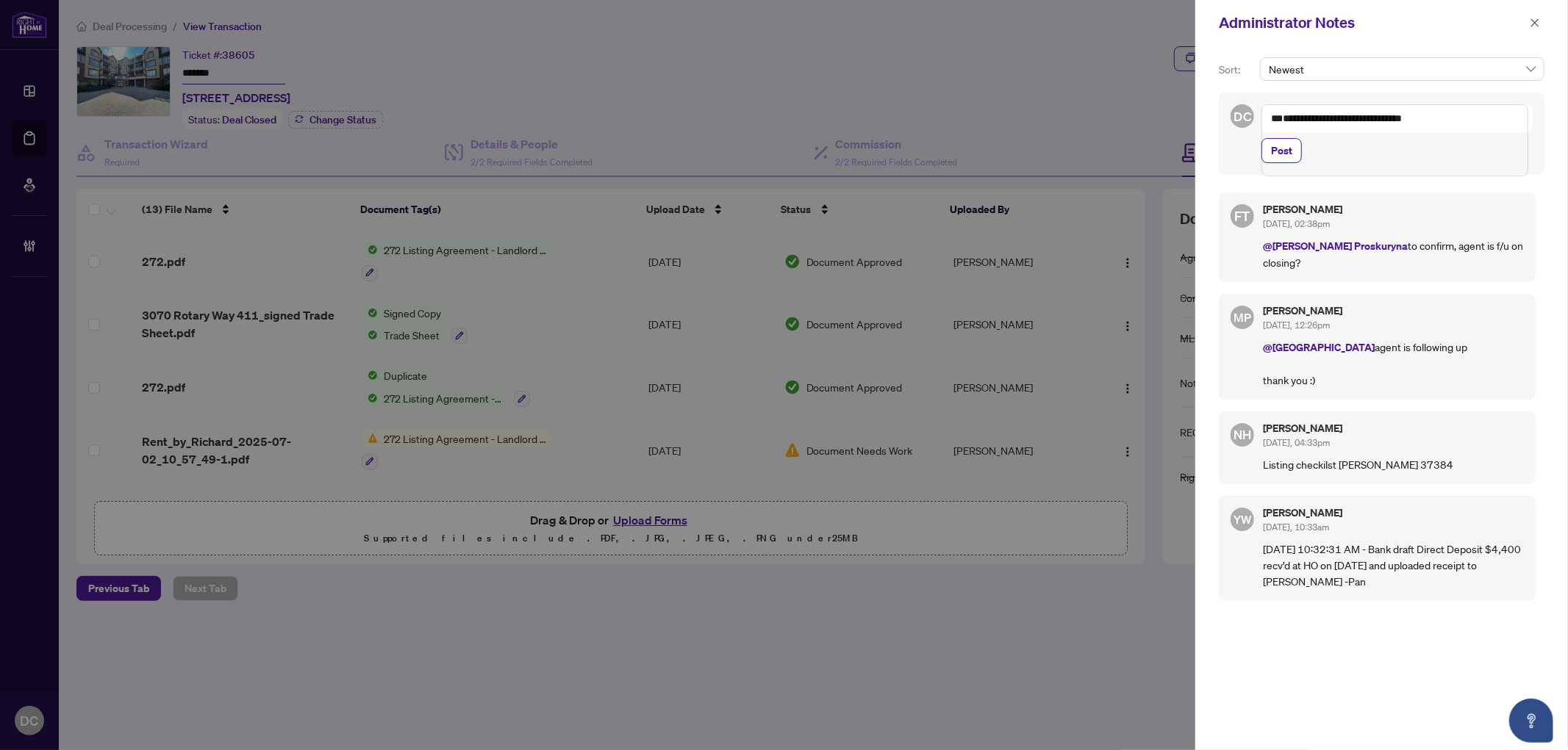
click at [1303, 111] on textarea "**********" at bounding box center [1394, 141] width 267 height 72
paste textarea "**********"
type textarea "**********"
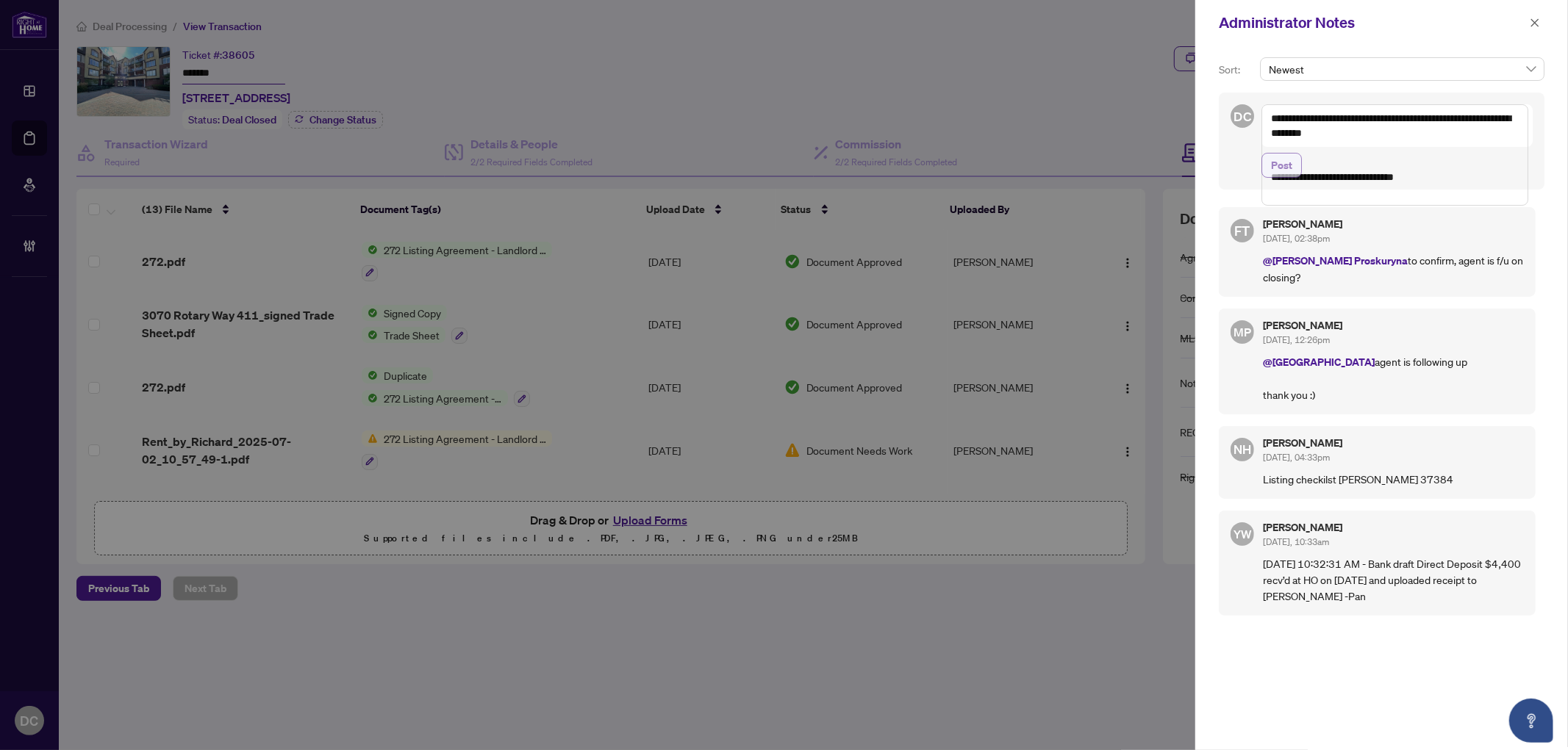
click at [1294, 178] on button "Post" at bounding box center [1281, 165] width 41 height 25
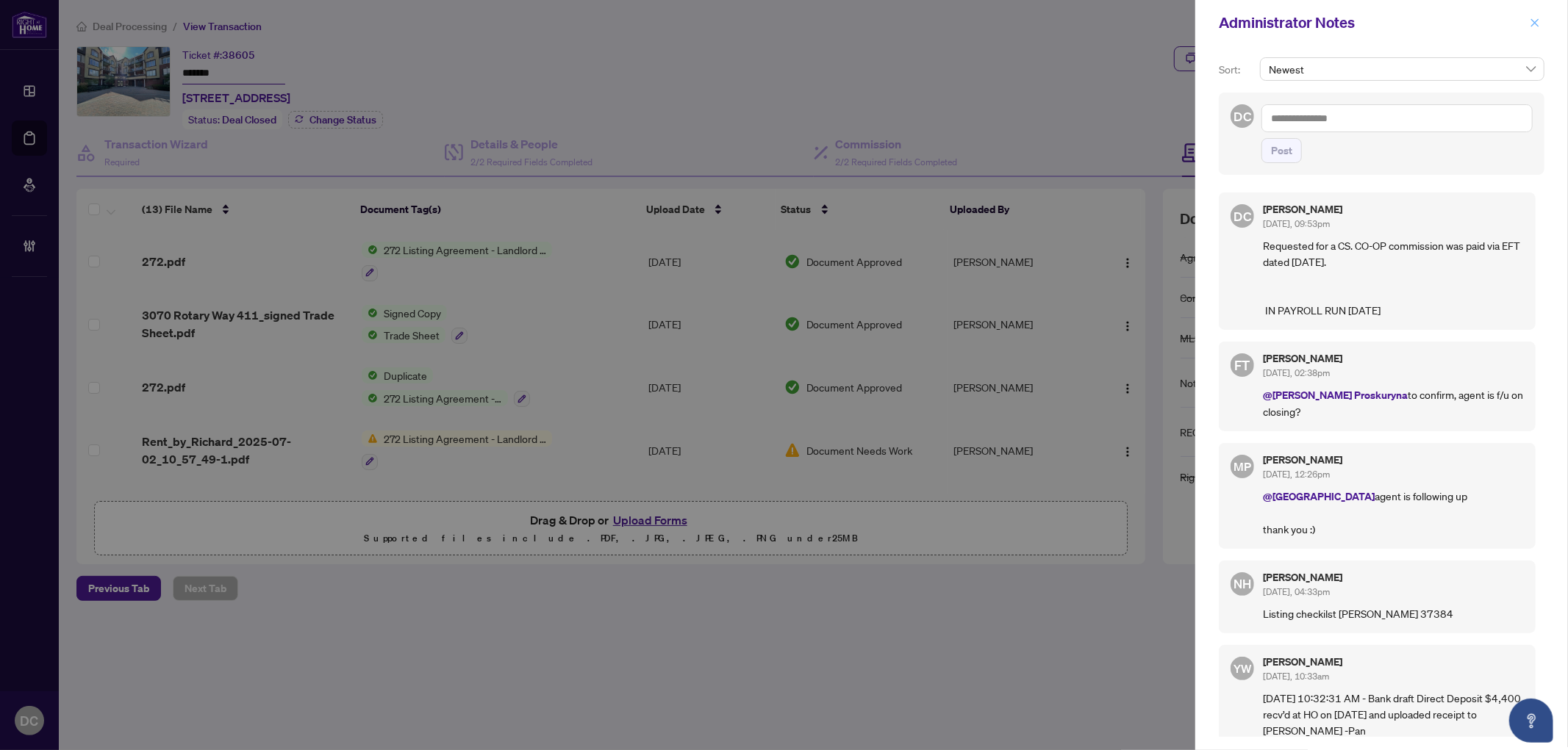
click at [1536, 23] on icon "close" at bounding box center [1535, 22] width 8 height 8
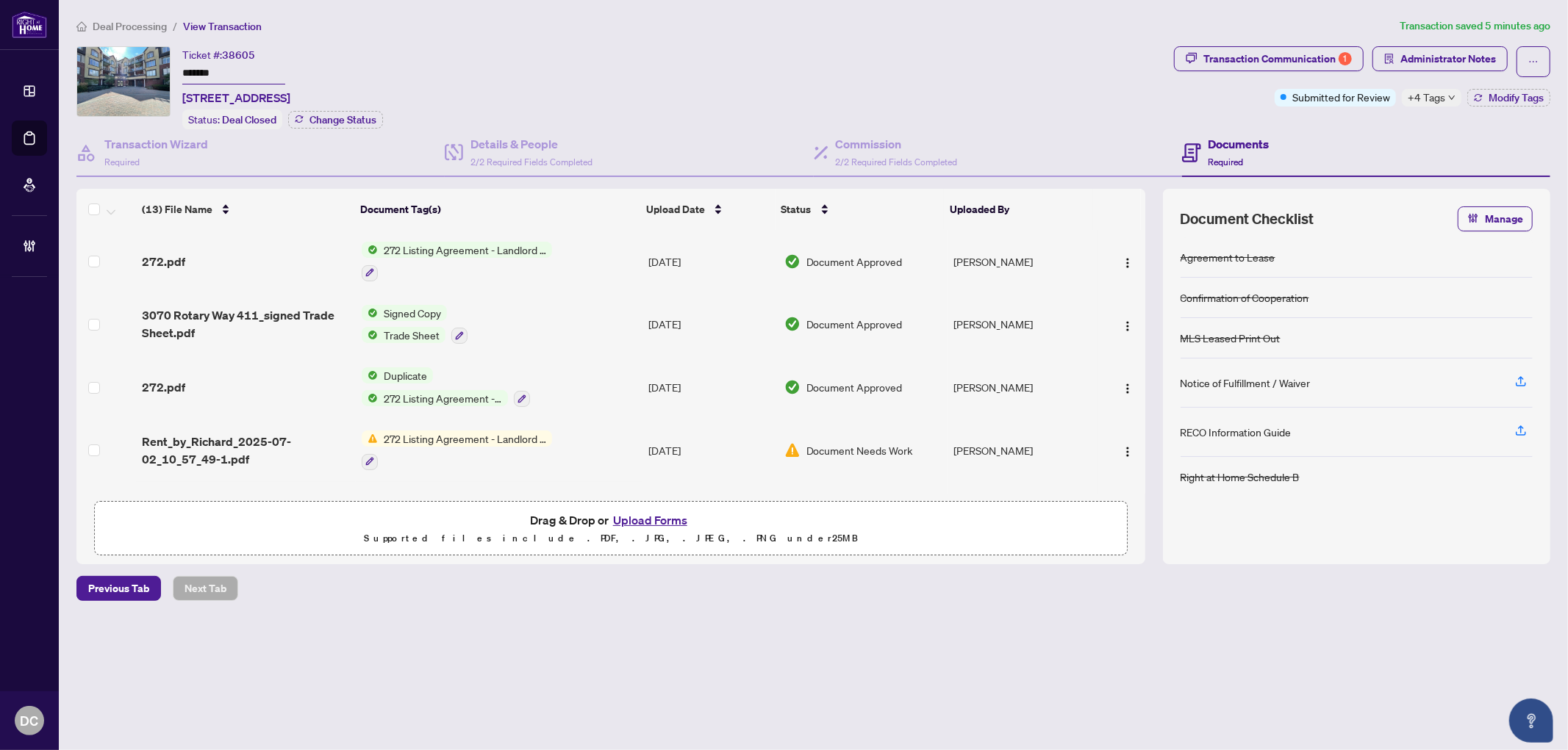
drag, startPoint x: 229, startPoint y: 64, endPoint x: 157, endPoint y: 72, distance: 72.4
click at [157, 72] on div "Ticket #: 38605 ******* [STREET_ADDRESS] Status: Deal Closed Change Status" at bounding box center [622, 88] width 1092 height 83
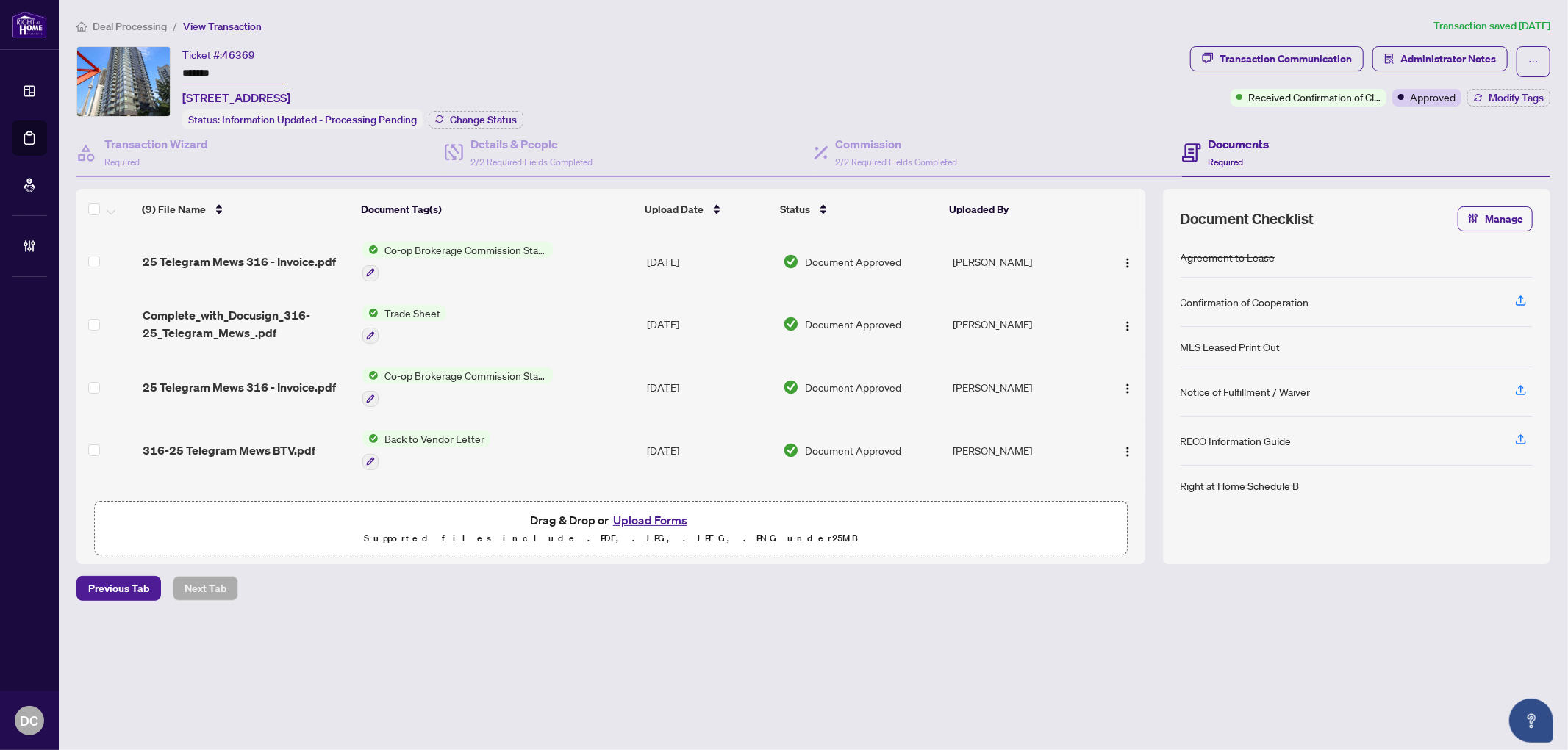
drag, startPoint x: 281, startPoint y: 74, endPoint x: 85, endPoint y: 71, distance: 196.0
click at [85, 71] on div "Ticket #: 46369 ******* 316-25 Telegram Mews, Toronto, Ontario M5V 3Z1, Canada …" at bounding box center [631, 88] width 1108 height 83
click at [483, 114] on span "Change Status" at bounding box center [483, 120] width 67 height 11
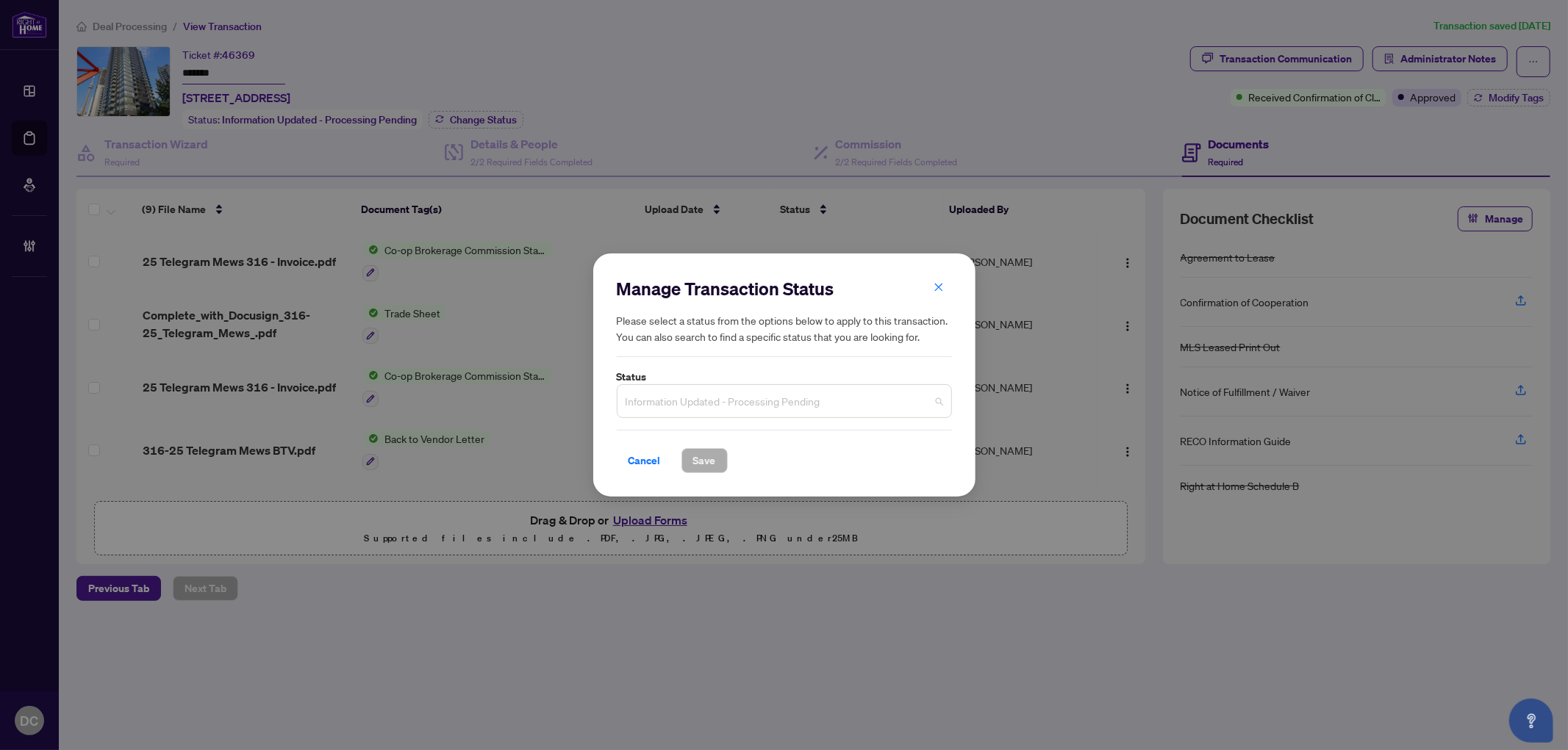
click at [816, 399] on span "Information Updated - Processing Pending" at bounding box center [784, 401] width 318 height 28
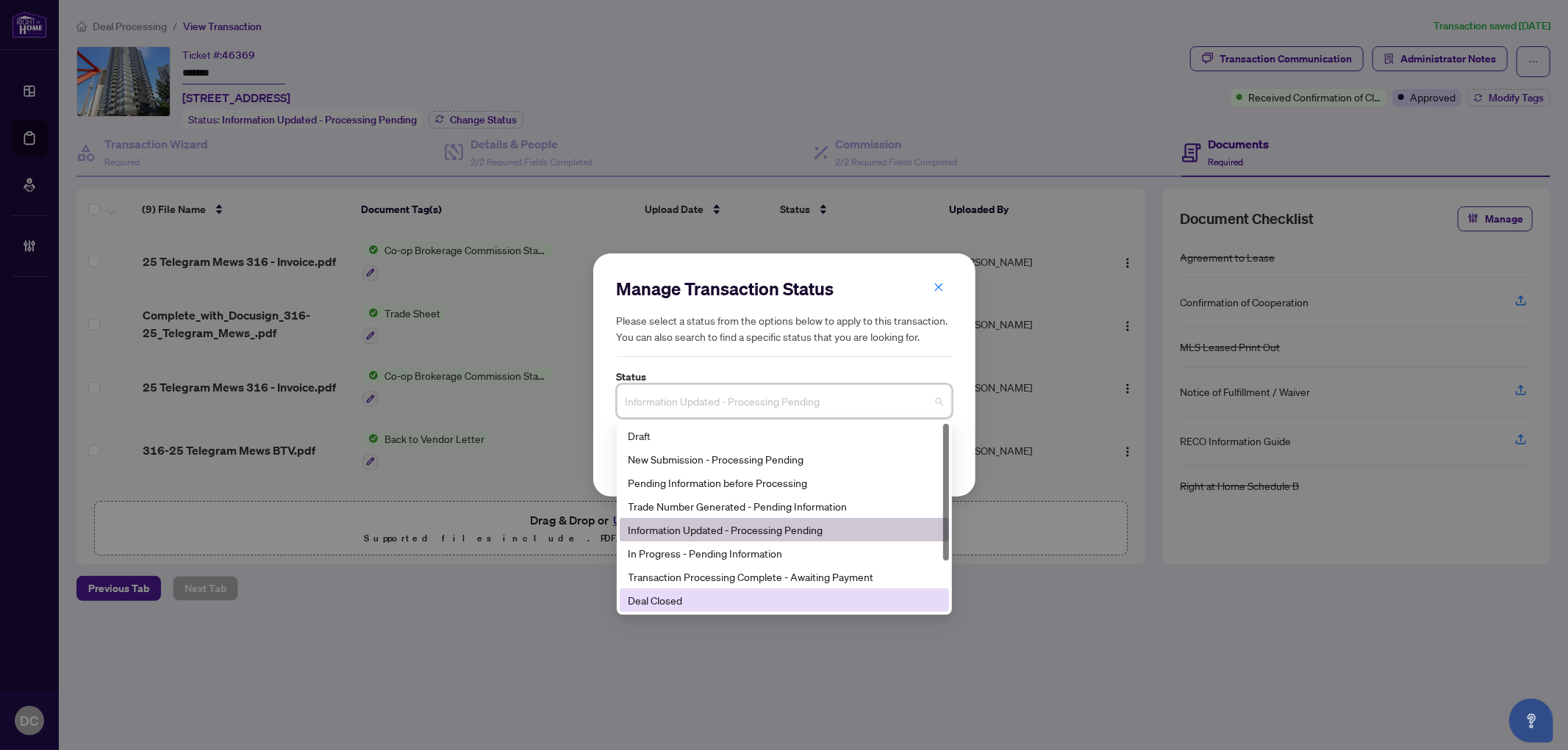
click at [699, 607] on div "Deal Closed" at bounding box center [784, 600] width 311 height 16
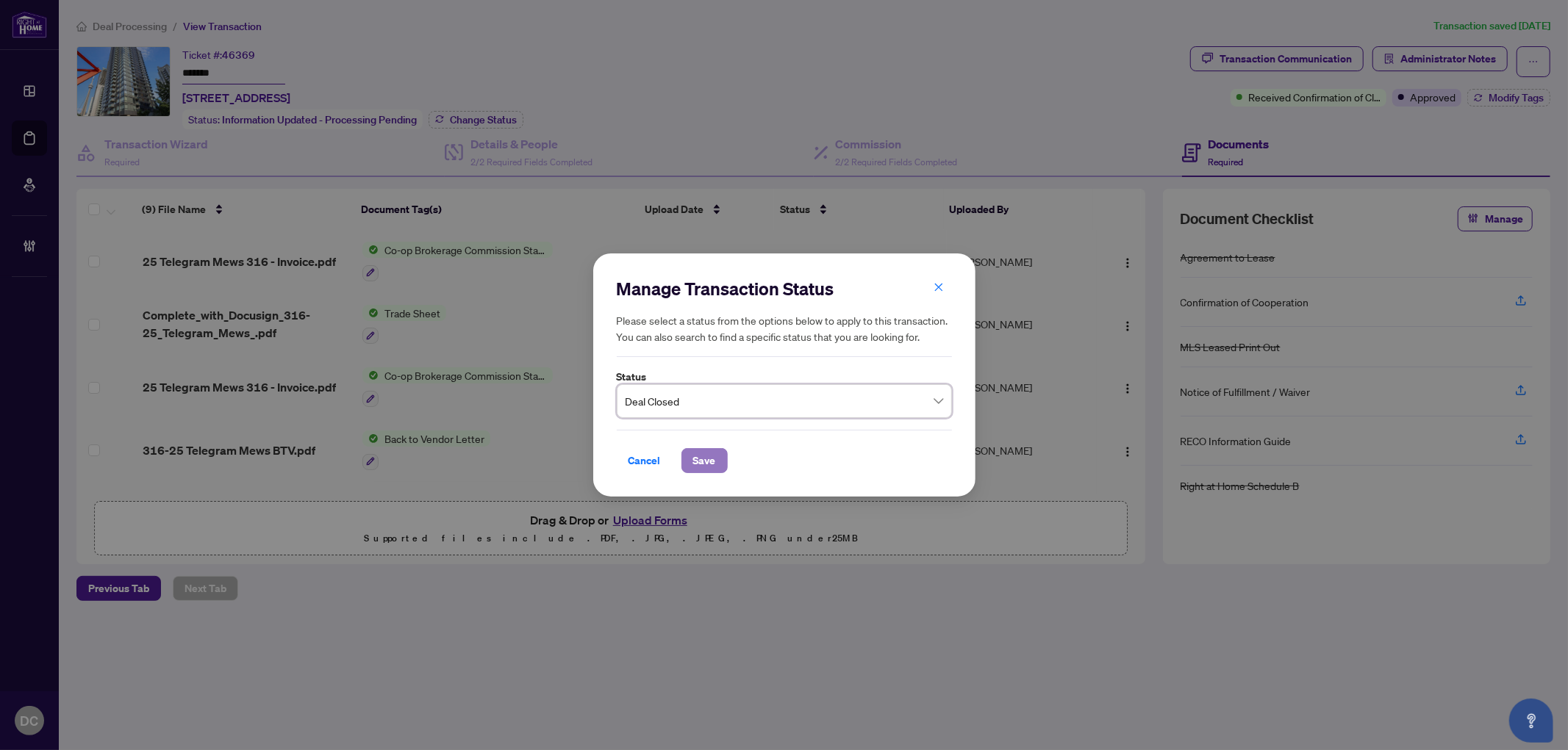
click at [706, 459] on span "Save" at bounding box center [704, 460] width 23 height 23
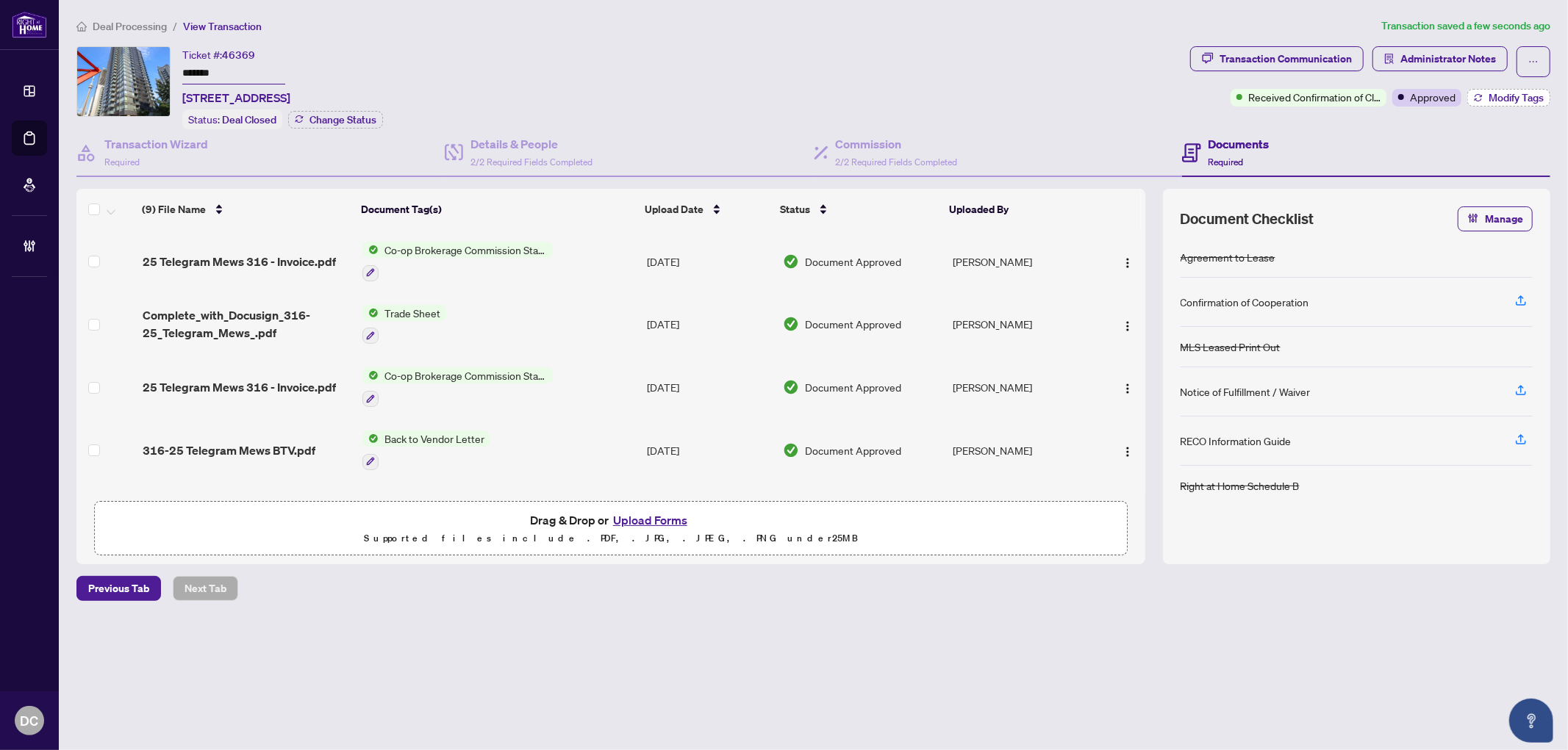
click at [1488, 94] on span "Modify Tags" at bounding box center [1515, 98] width 55 height 11
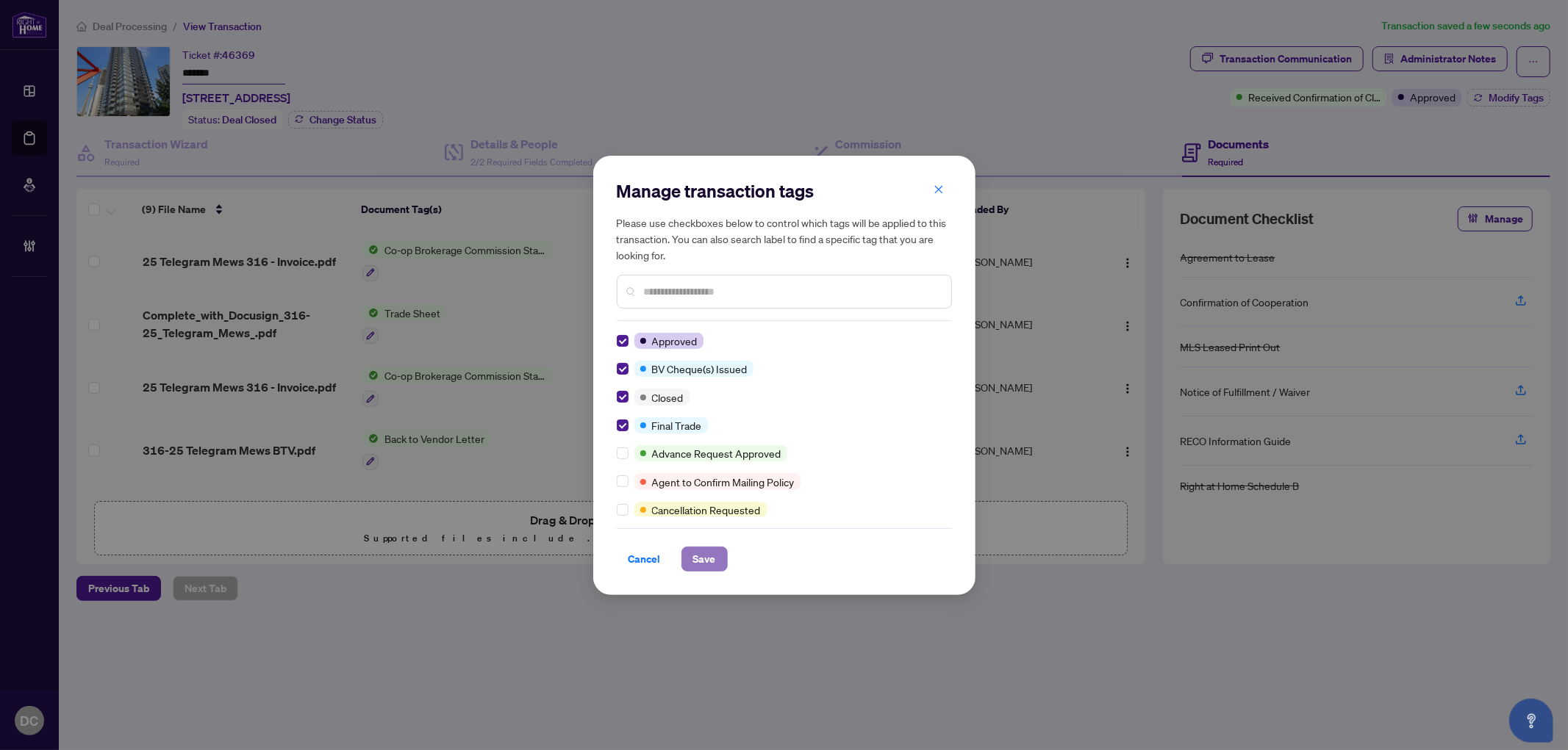
click at [713, 556] on span "Save" at bounding box center [704, 559] width 23 height 23
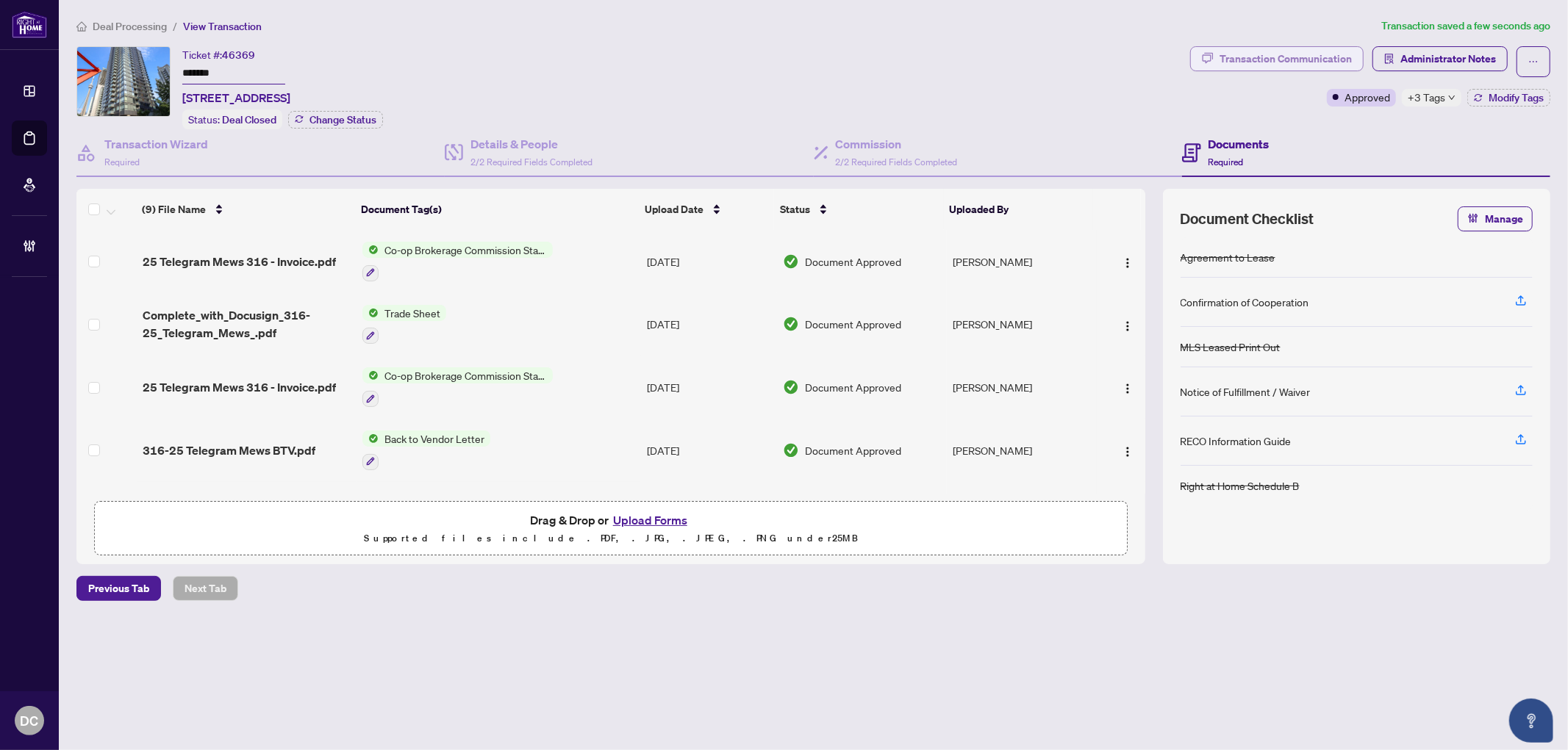
click at [1238, 56] on div "Transaction Communication" at bounding box center [1286, 59] width 132 height 23
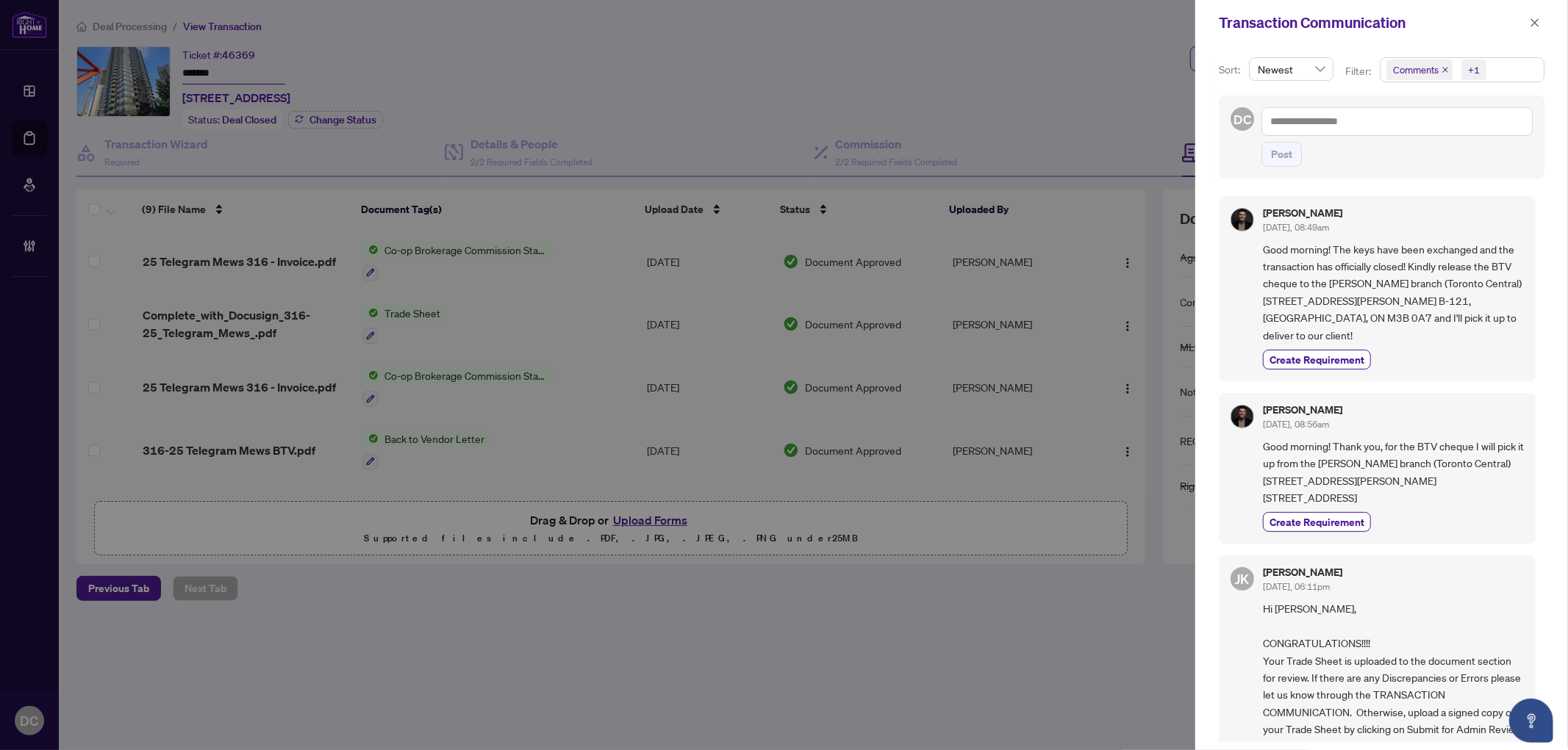
click at [1370, 287] on span "Good morning! The keys have been exchanged and the transaction has officially c…" at bounding box center [1393, 292] width 261 height 103
drag, startPoint x: 1529, startPoint y: 25, endPoint x: 1334, endPoint y: 15, distance: 195.3
click at [1527, 24] on button "button" at bounding box center [1534, 23] width 19 height 17
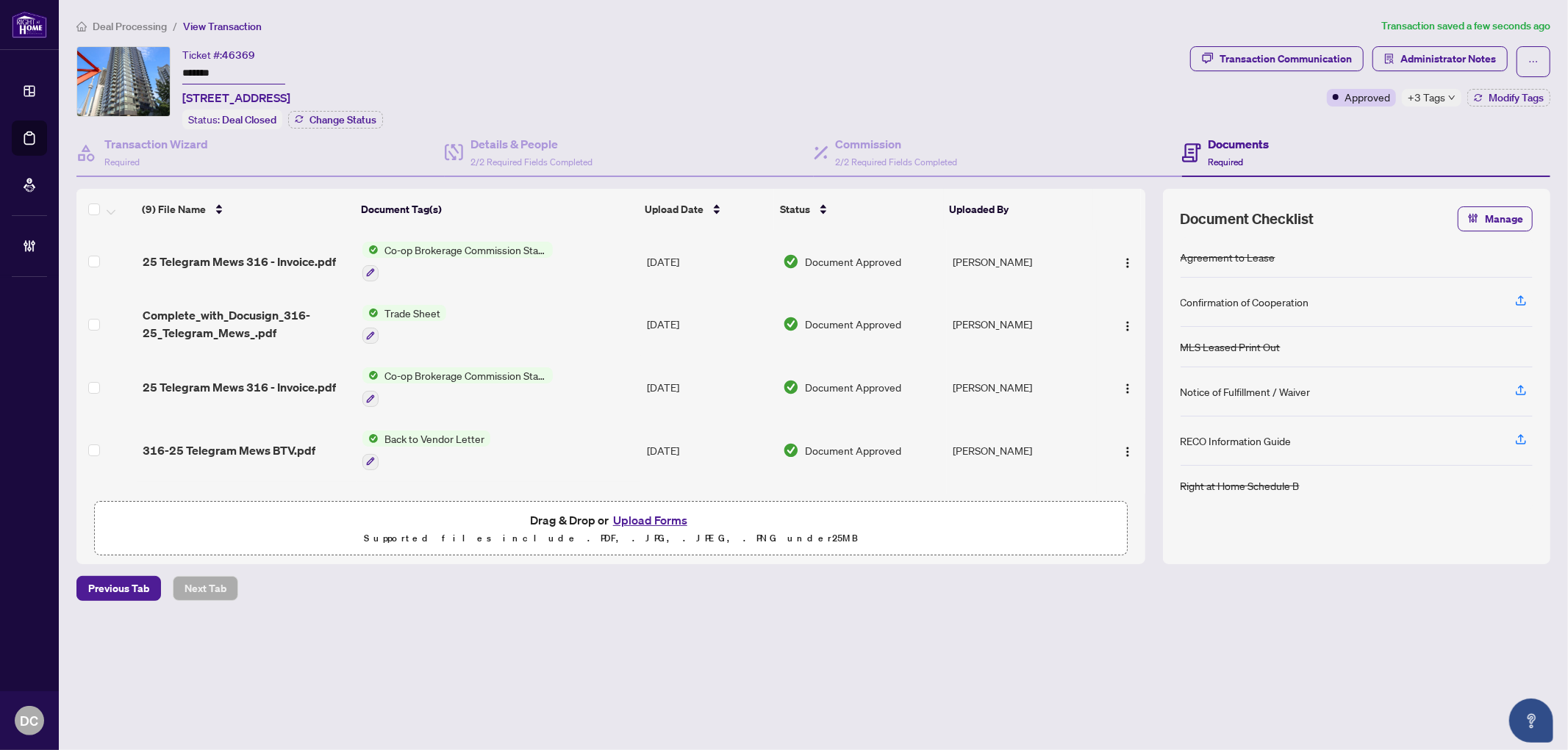
drag, startPoint x: 278, startPoint y: 72, endPoint x: 86, endPoint y: 71, distance: 192.0
click at [86, 71] on div "Ticket #: 46369 ******* 316-25 Telegram Mews, Toronto, Ontario M5V 3Z1, Canada …" at bounding box center [631, 88] width 1108 height 83
click at [587, 261] on td "Co-op Brokerage Commission Statement" at bounding box center [499, 262] width 285 height 63
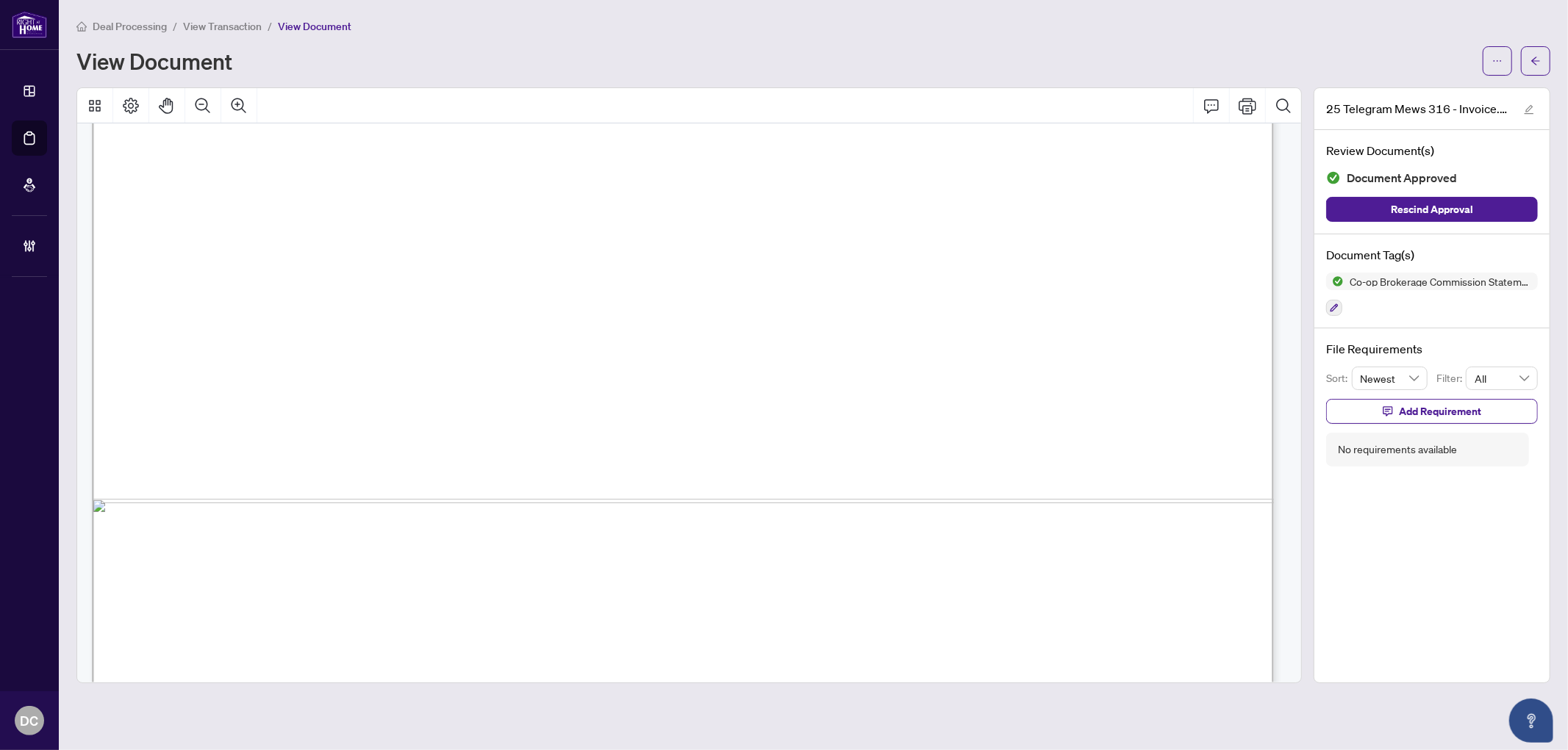
scroll to position [898, 0]
click at [1526, 56] on button "button" at bounding box center [1535, 61] width 29 height 29
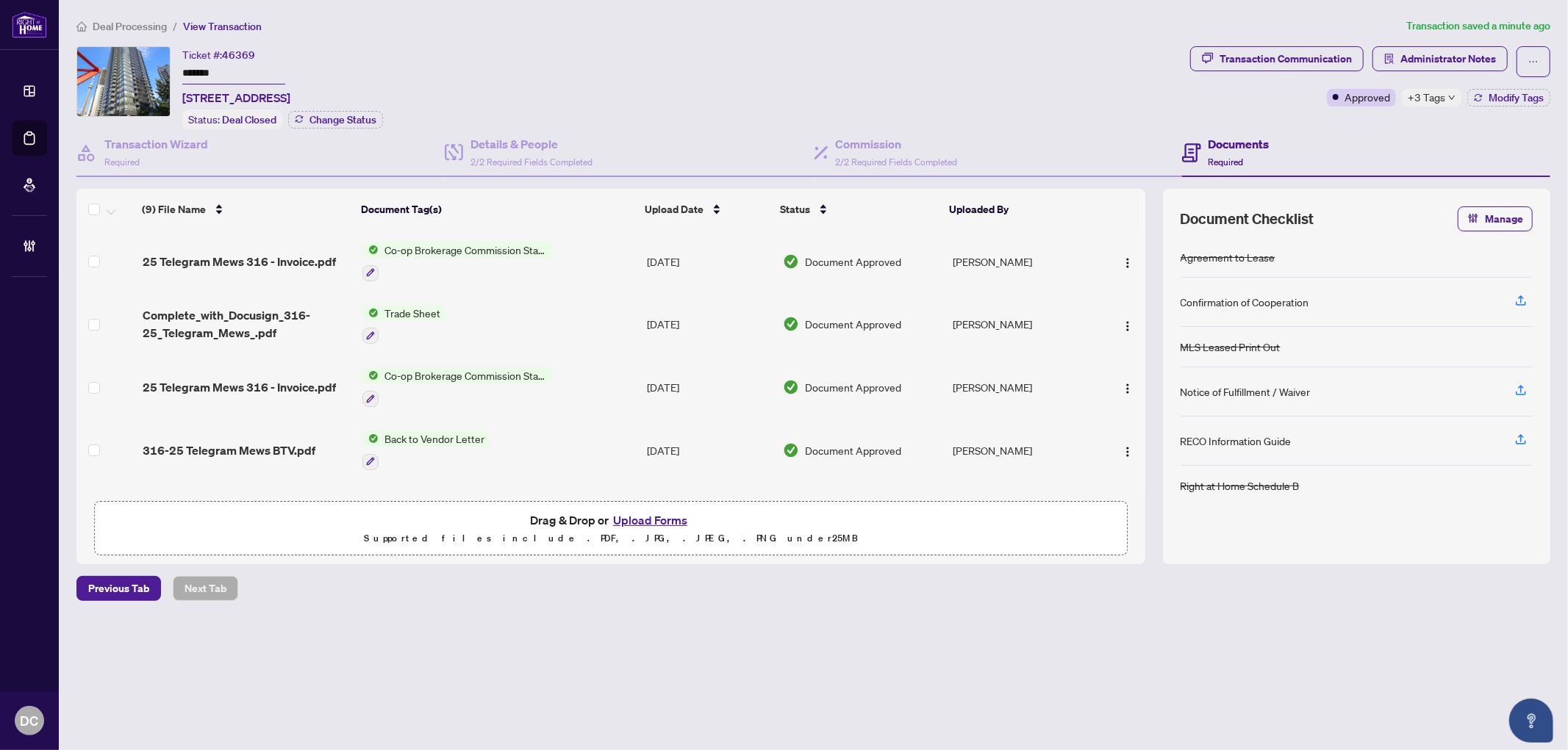
click at [1445, 101] on div "+3 Tags" at bounding box center [1431, 97] width 59 height 17
click at [1363, 123] on div "Transaction Communication Administrator Notes Approved +3 Tags Modify Tags" at bounding box center [1370, 88] width 366 height 83
drag, startPoint x: 224, startPoint y: 65, endPoint x: 138, endPoint y: 68, distance: 86.1
click at [138, 68] on div "Ticket #: 46369 ******* 316-25 Telegram Mews, Toronto, Ontario M5V 3Z1, Canada …" at bounding box center [631, 88] width 1108 height 83
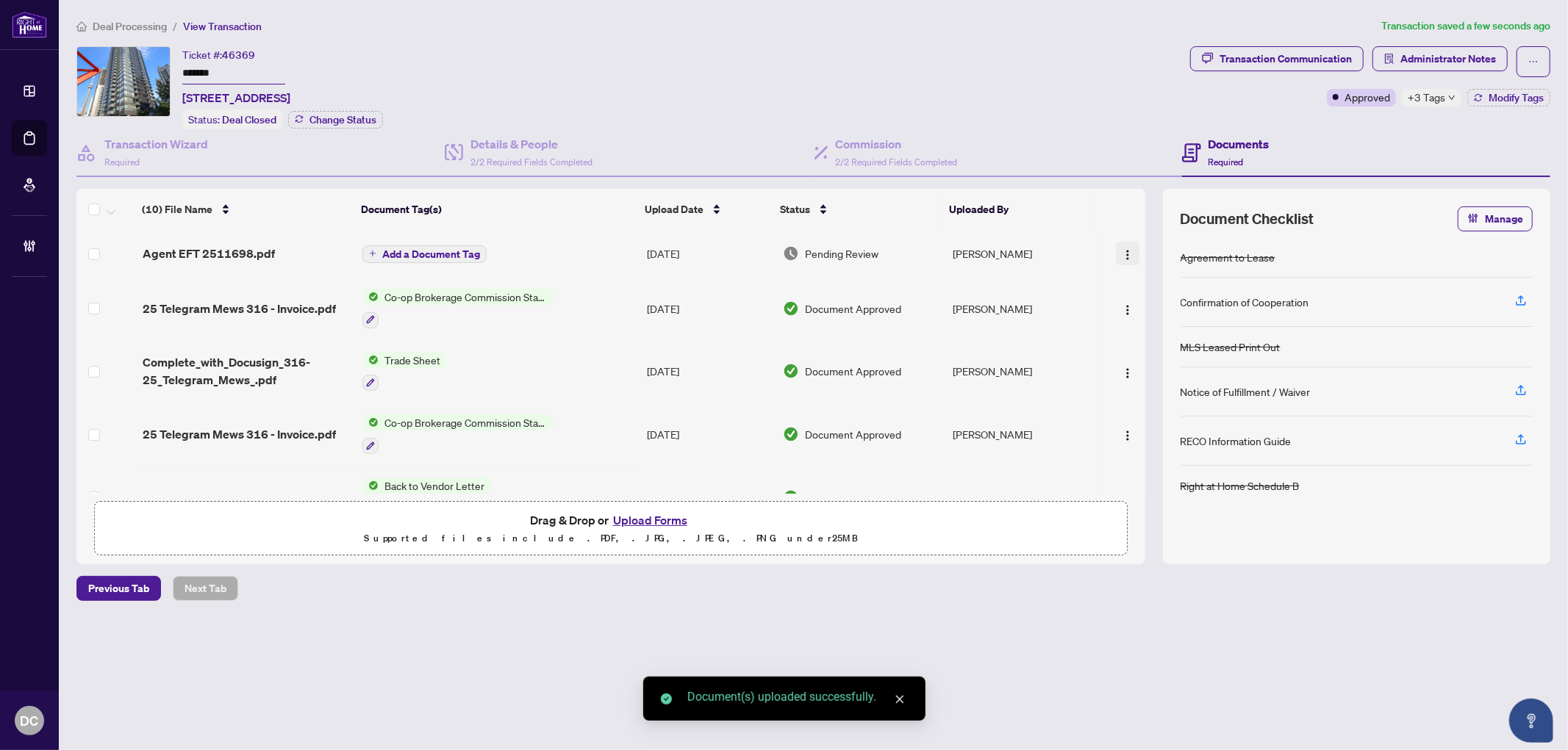
click at [1123, 249] on img "button" at bounding box center [1128, 255] width 12 height 12
click at [1159, 366] on span "Document Permissions" at bounding box center [1193, 373] width 141 height 16
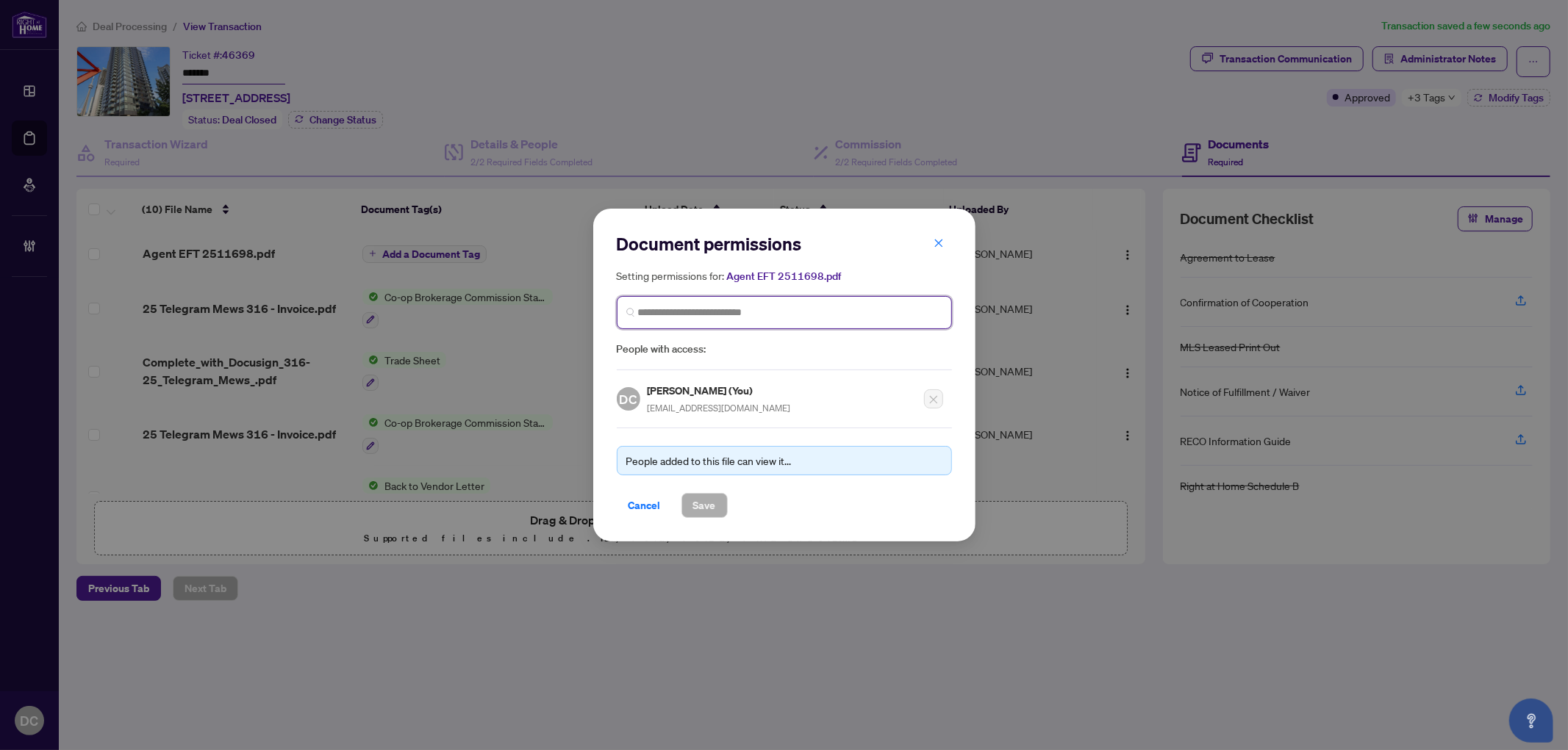
click at [767, 317] on input "search" at bounding box center [790, 312] width 304 height 16
type input "**********"
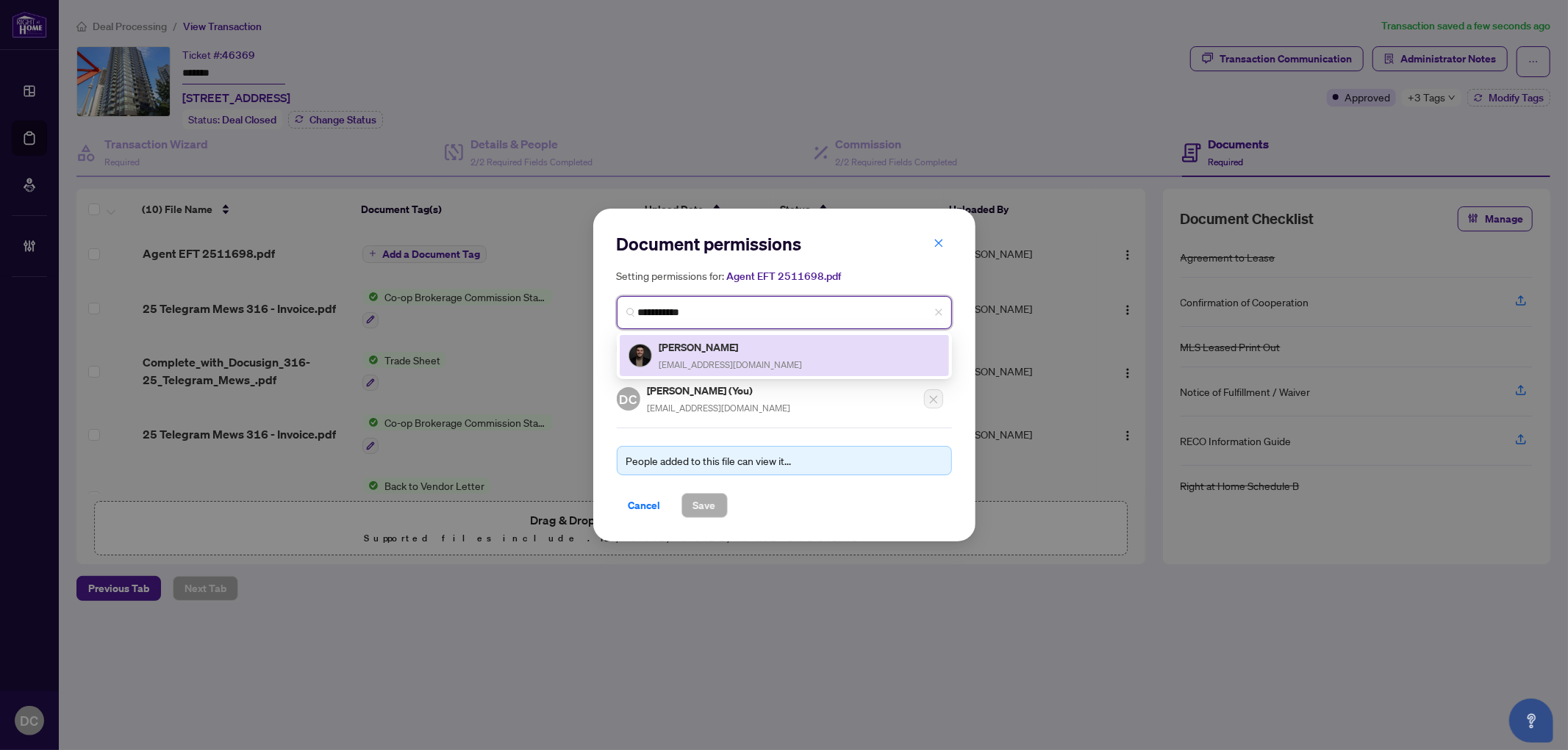
click at [761, 339] on h5 "Markos Vatavalis" at bounding box center [731, 347] width 143 height 17
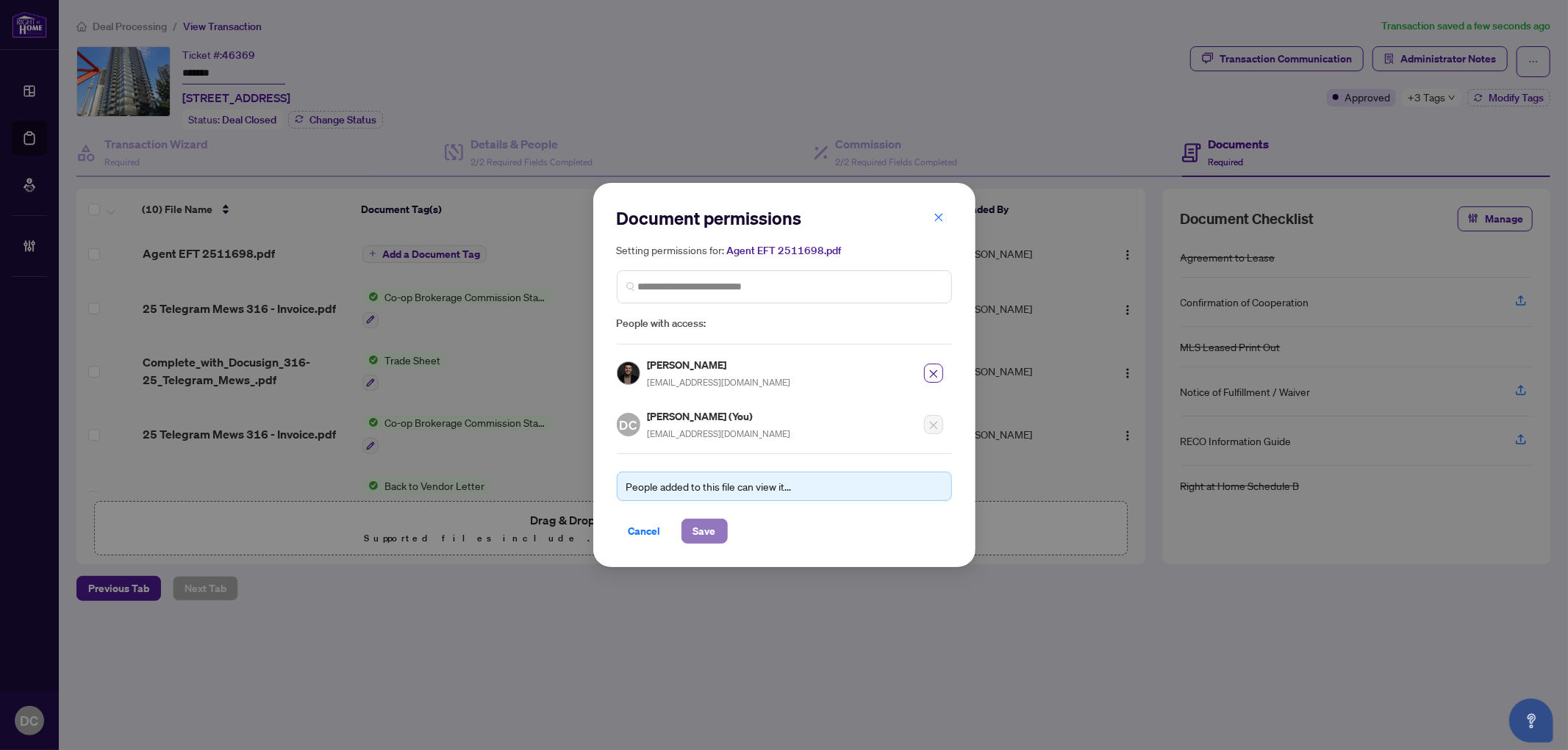
click at [699, 520] on span "Save" at bounding box center [704, 531] width 23 height 23
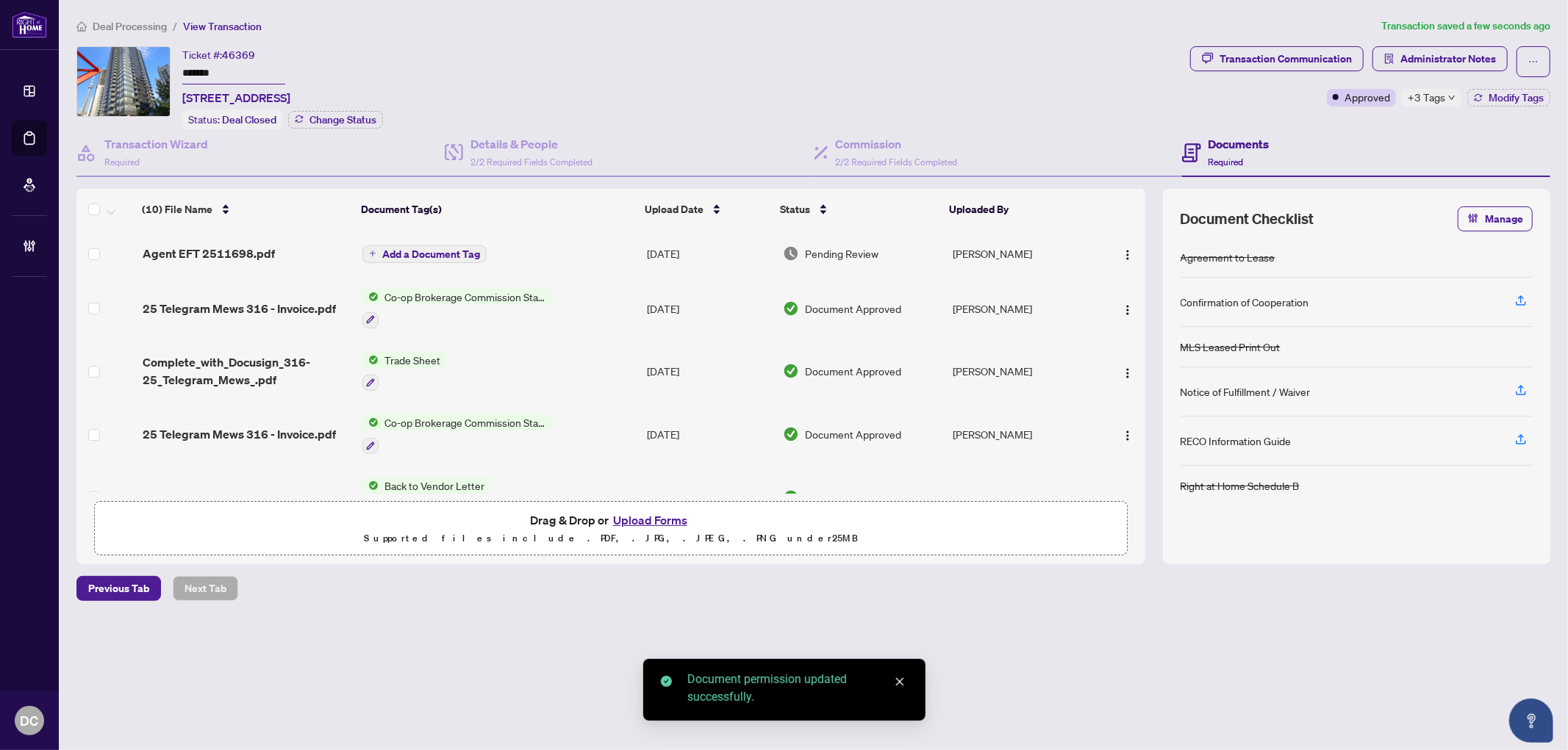
click at [465, 252] on span "Add a Document Tag" at bounding box center [431, 254] width 98 height 11
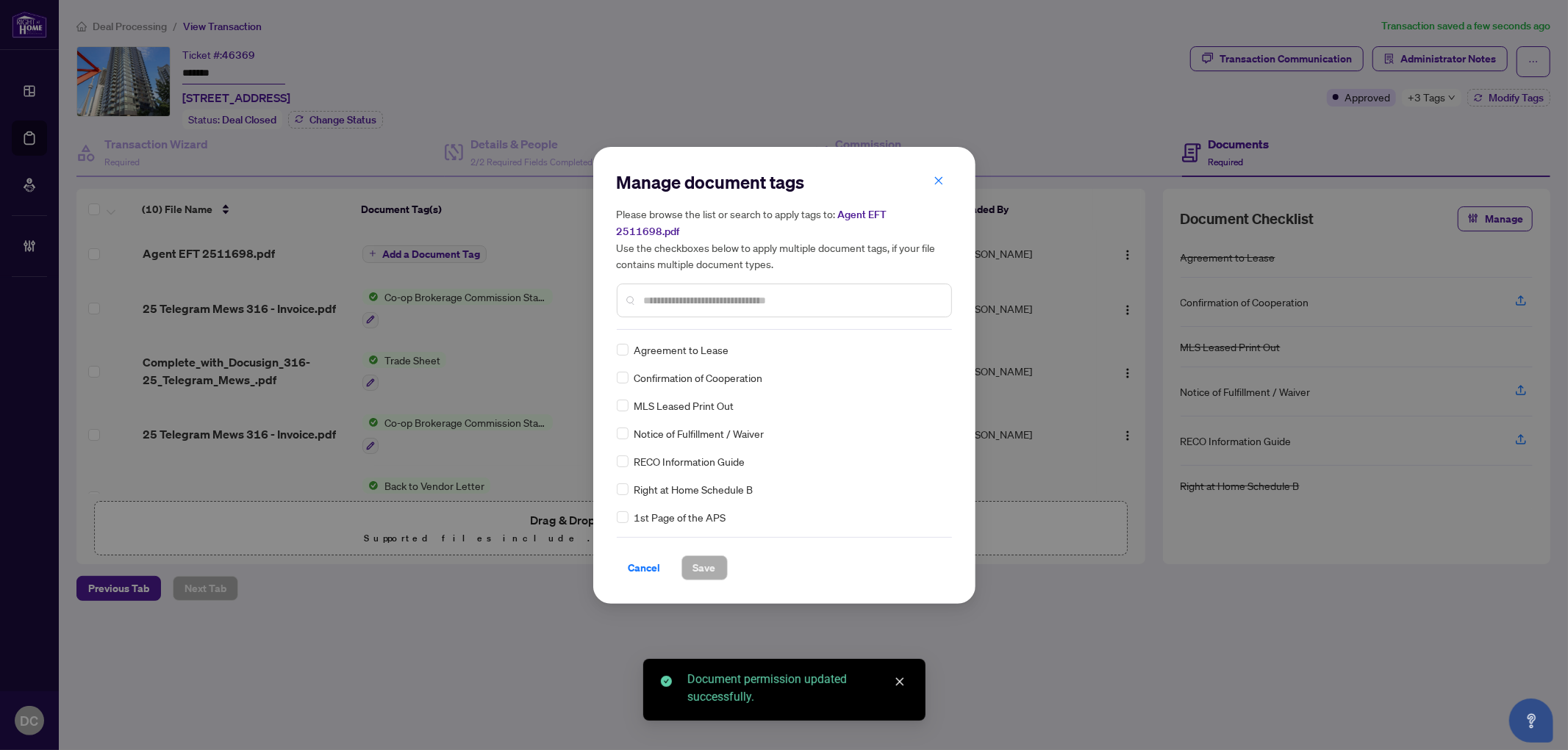
click at [712, 320] on div "Manage document tags Please browse the list or search to apply tags to: Agent E…" at bounding box center [784, 375] width 335 height 410
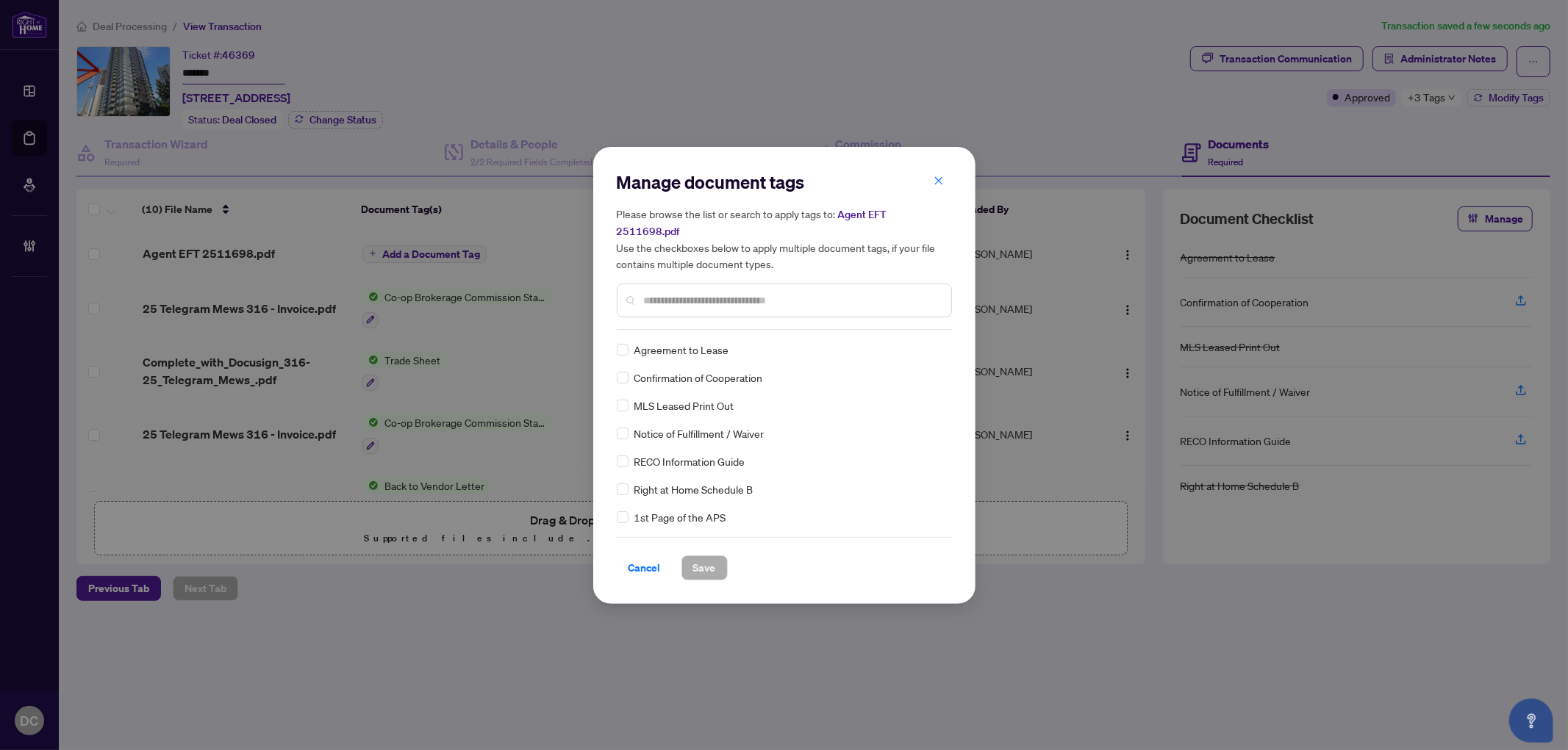
click at [739, 293] on input "text" at bounding box center [792, 300] width 296 height 16
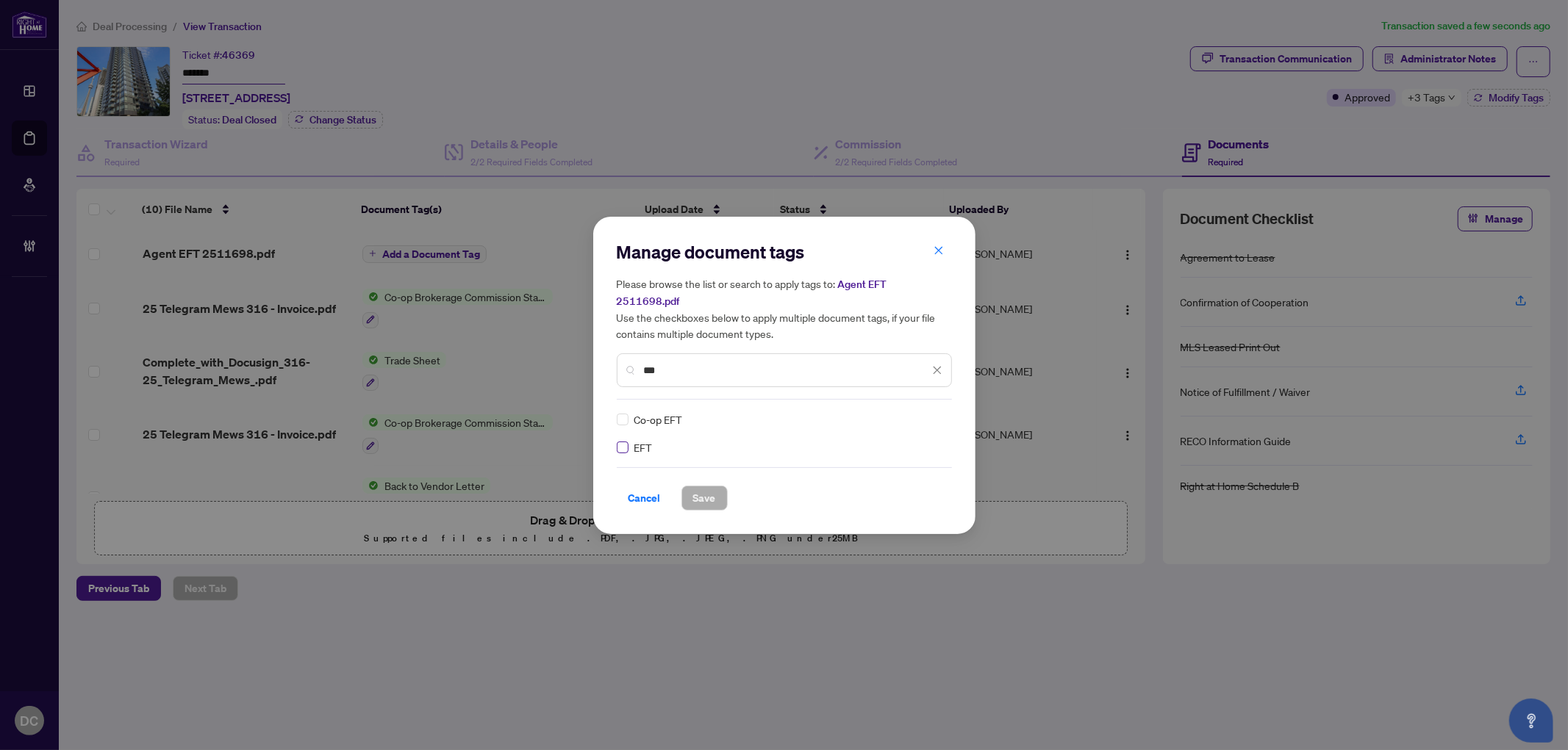
type input "***"
click at [919, 412] on img at bounding box center [922, 420] width 15 height 15
click at [904, 474] on div "Approved" at bounding box center [883, 481] width 94 height 16
click at [725, 488] on button "Save" at bounding box center [705, 498] width 47 height 25
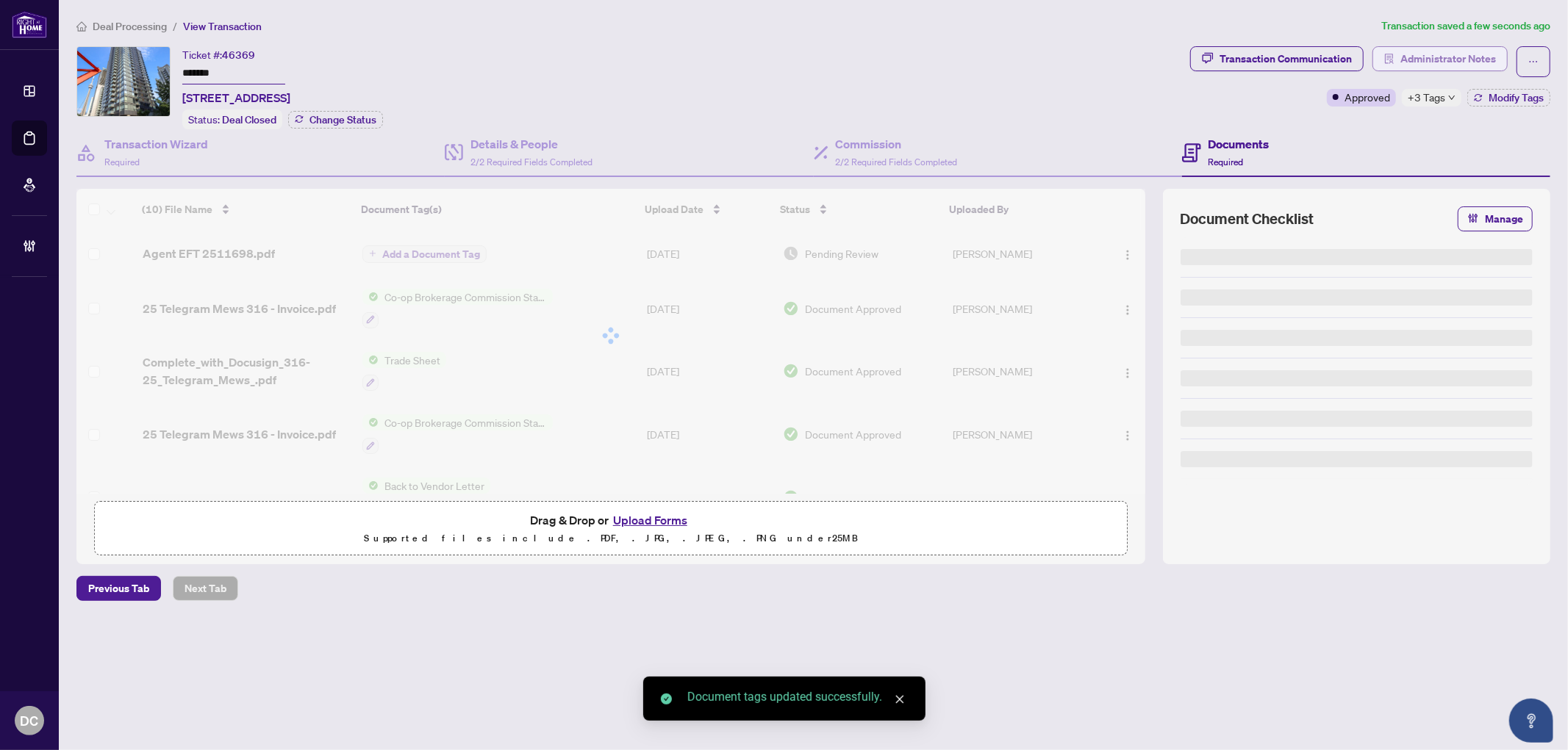
click at [1448, 62] on span "Administrator Notes" at bounding box center [1448, 59] width 96 height 23
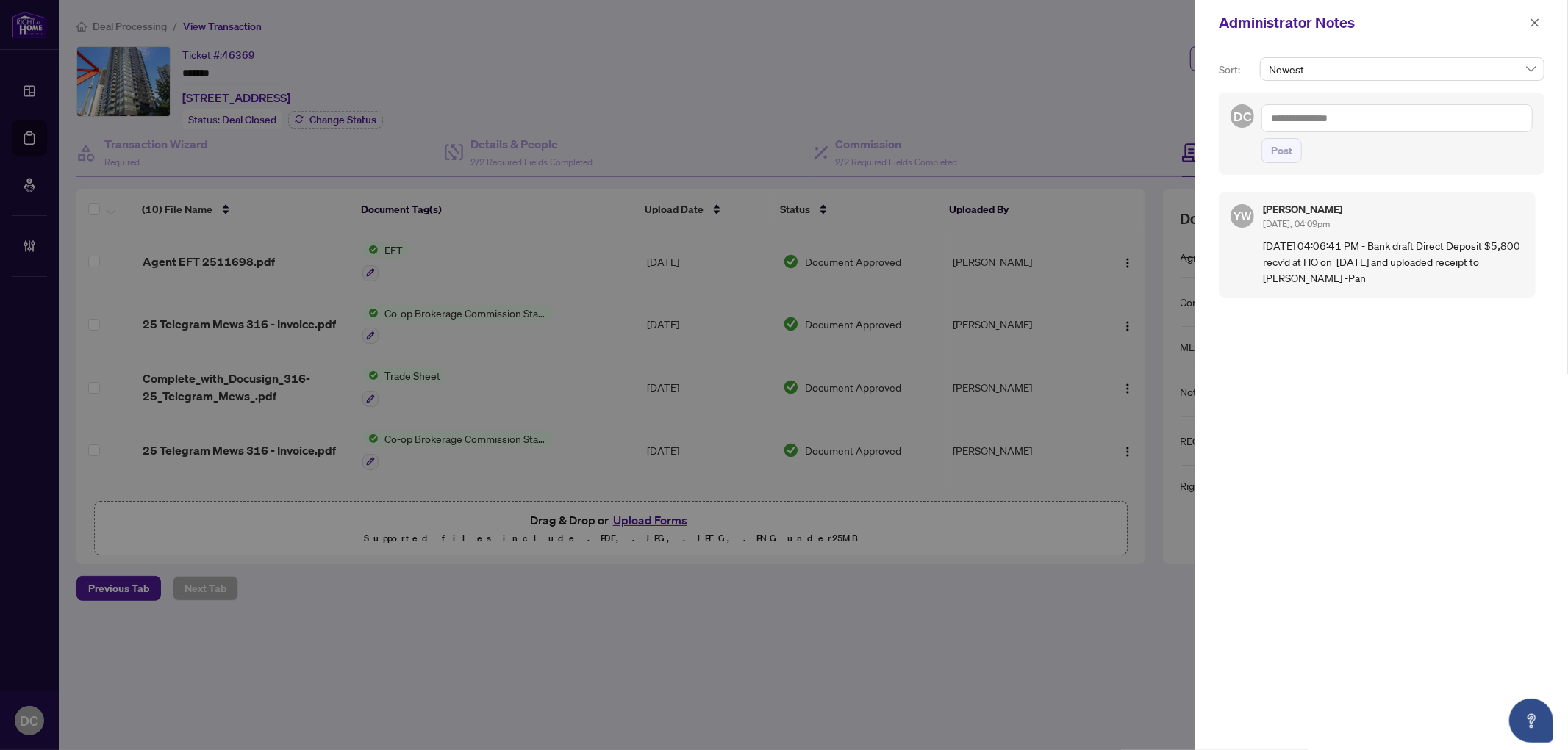
click at [1335, 121] on textarea at bounding box center [1396, 118] width 271 height 28
paste textarea "**********"
type textarea "**********"
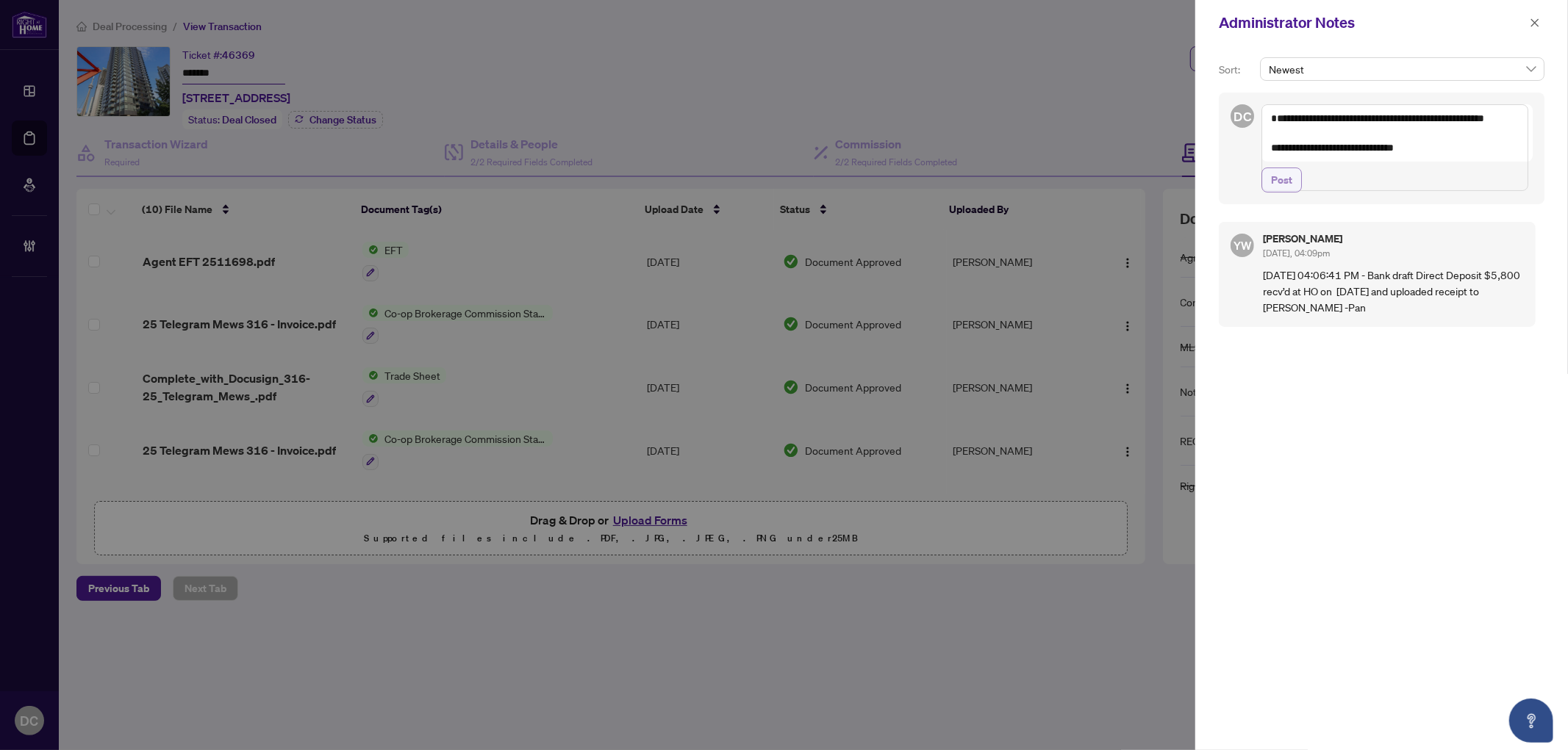
click at [1284, 192] on span "Post" at bounding box center [1281, 180] width 21 height 23
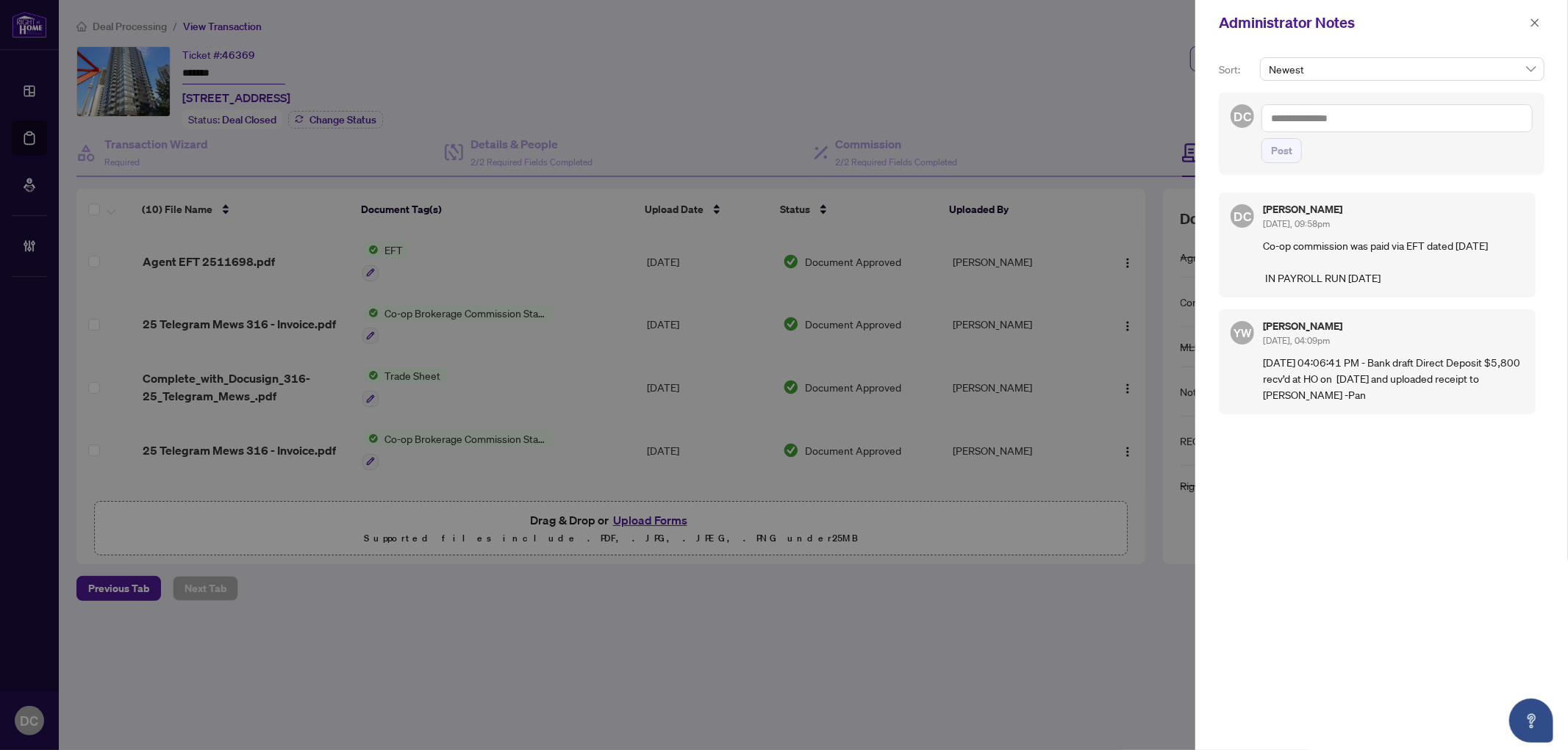
click at [1530, 37] on div "Administrator Notes" at bounding box center [1381, 23] width 372 height 46
click at [1534, 24] on icon "close" at bounding box center [1535, 23] width 11 height 11
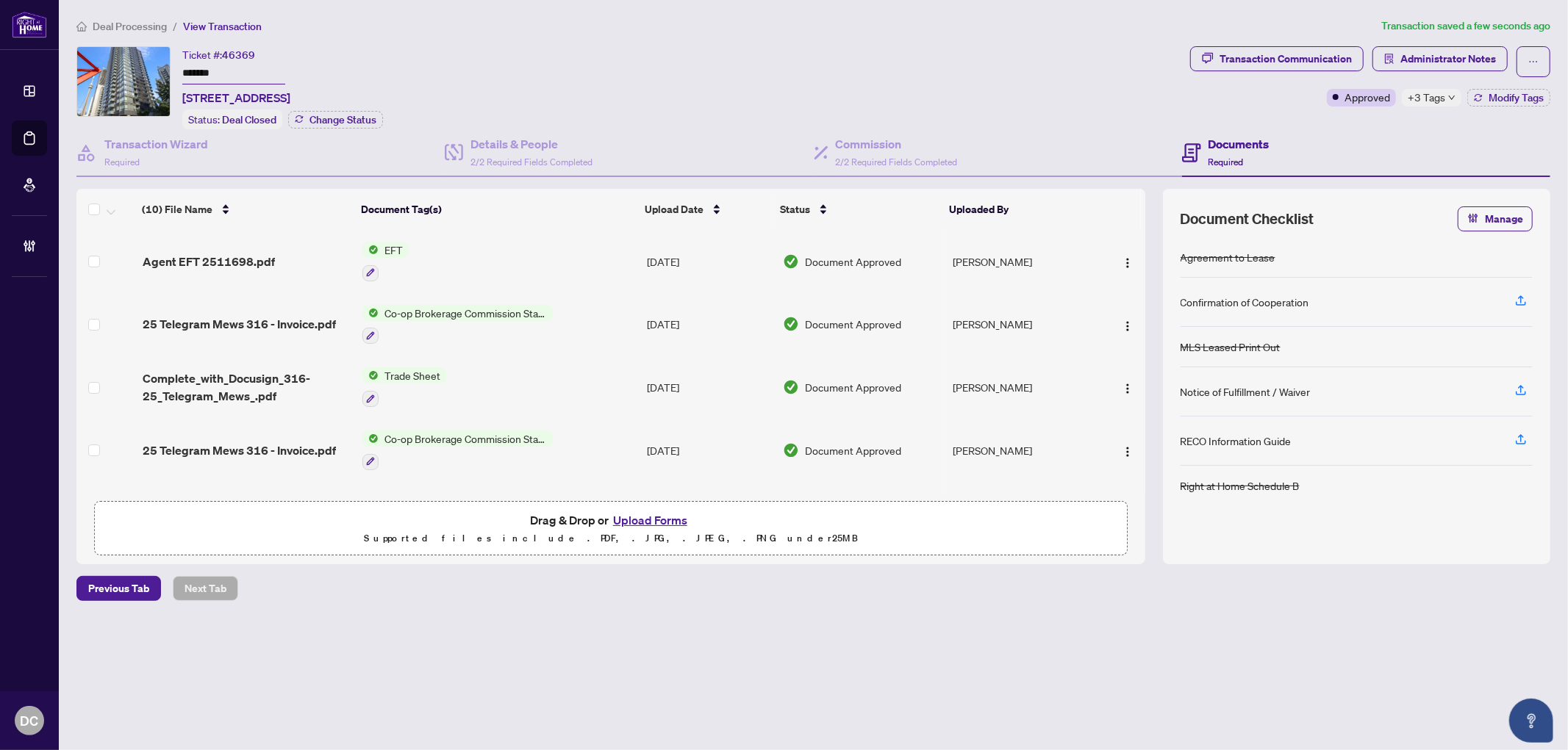
click at [1439, 97] on span "+3 Tags" at bounding box center [1427, 97] width 38 height 17
drag, startPoint x: 223, startPoint y: 67, endPoint x: 130, endPoint y: 67, distance: 93.0
click at [120, 71] on div "Ticket #: 46369 ******* 316-25 Telegram Mews, Toronto, Ontario M5V 3Z1, Canada …" at bounding box center [631, 88] width 1108 height 83
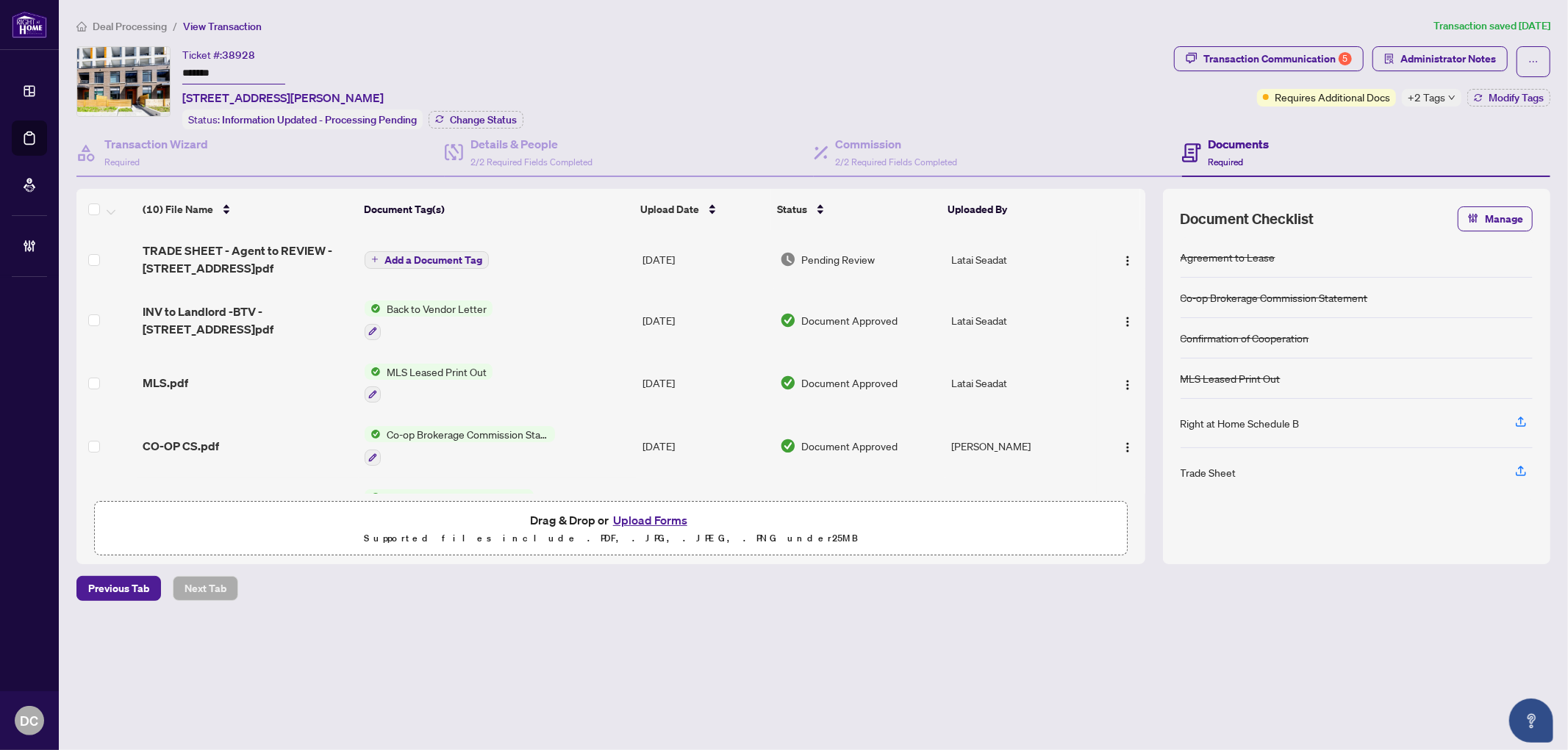
drag, startPoint x: 239, startPoint y: 71, endPoint x: 137, endPoint y: 67, distance: 102.1
click at [137, 67] on div "Ticket #: 38928 ******* [STREET_ADDRESS][PERSON_NAME] Status: Information Updat…" at bounding box center [622, 88] width 1092 height 83
click at [482, 126] on button "Change Status" at bounding box center [476, 120] width 95 height 17
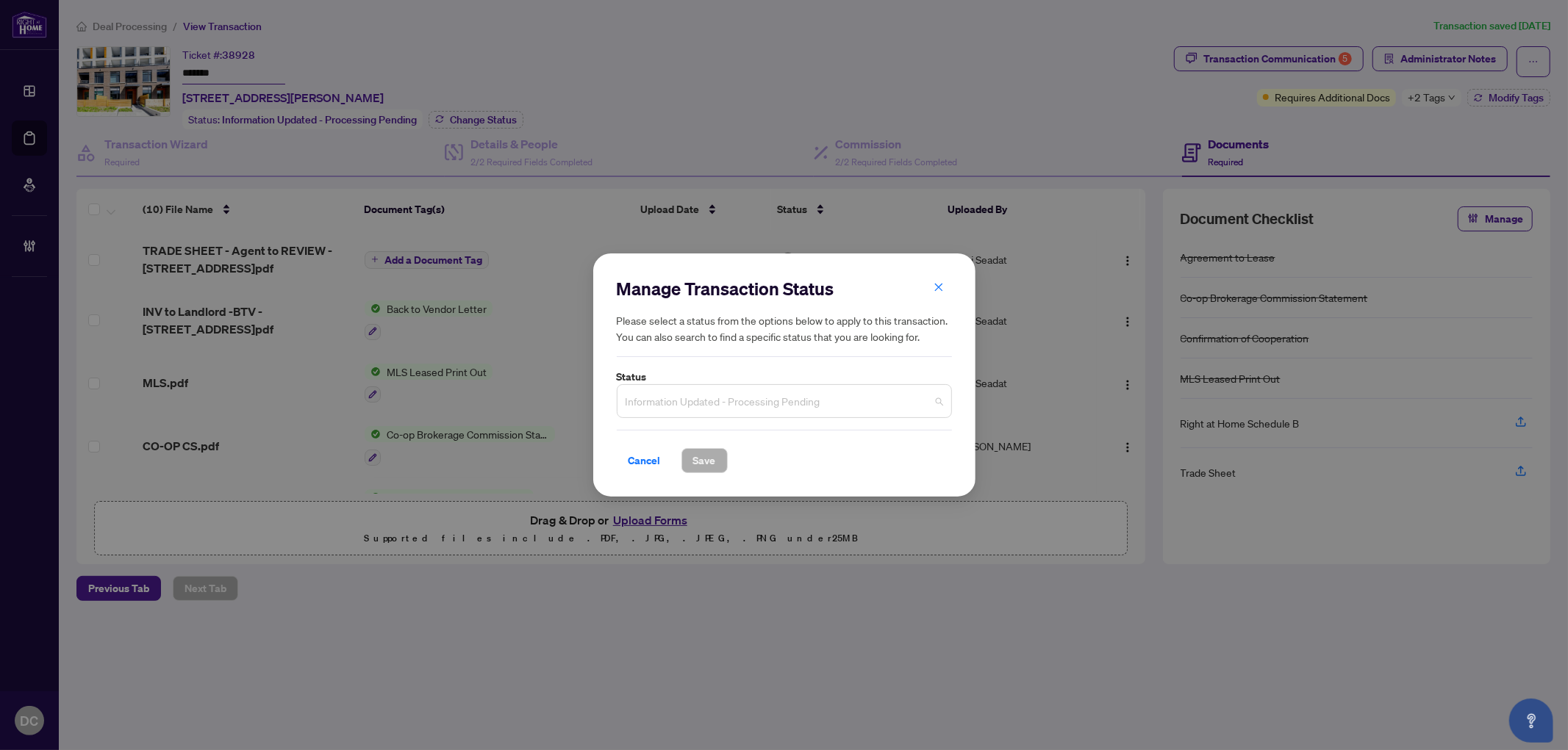
click at [735, 404] on span "Information Updated - Processing Pending" at bounding box center [784, 401] width 318 height 28
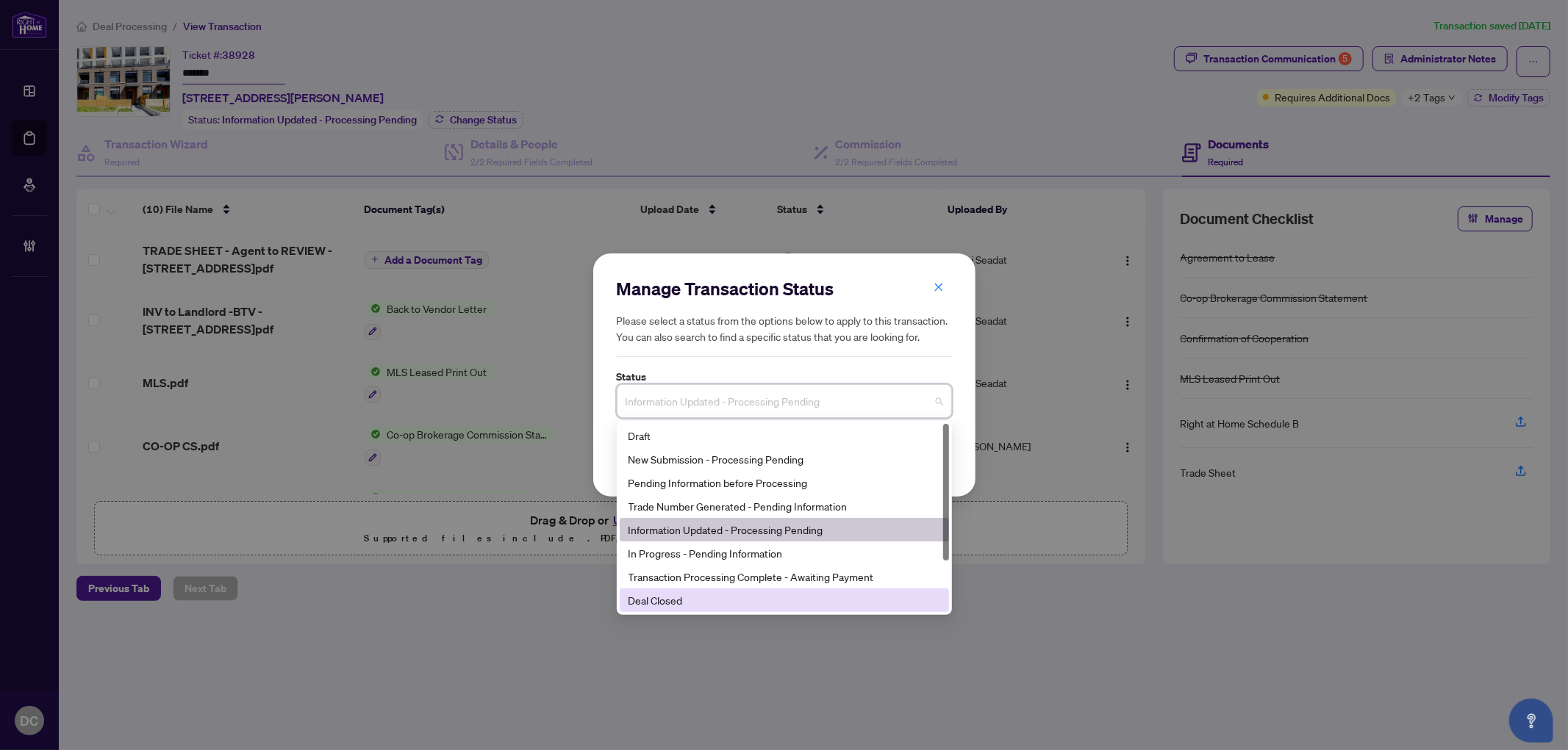
click at [694, 597] on div "Deal Closed" at bounding box center [784, 600] width 311 height 16
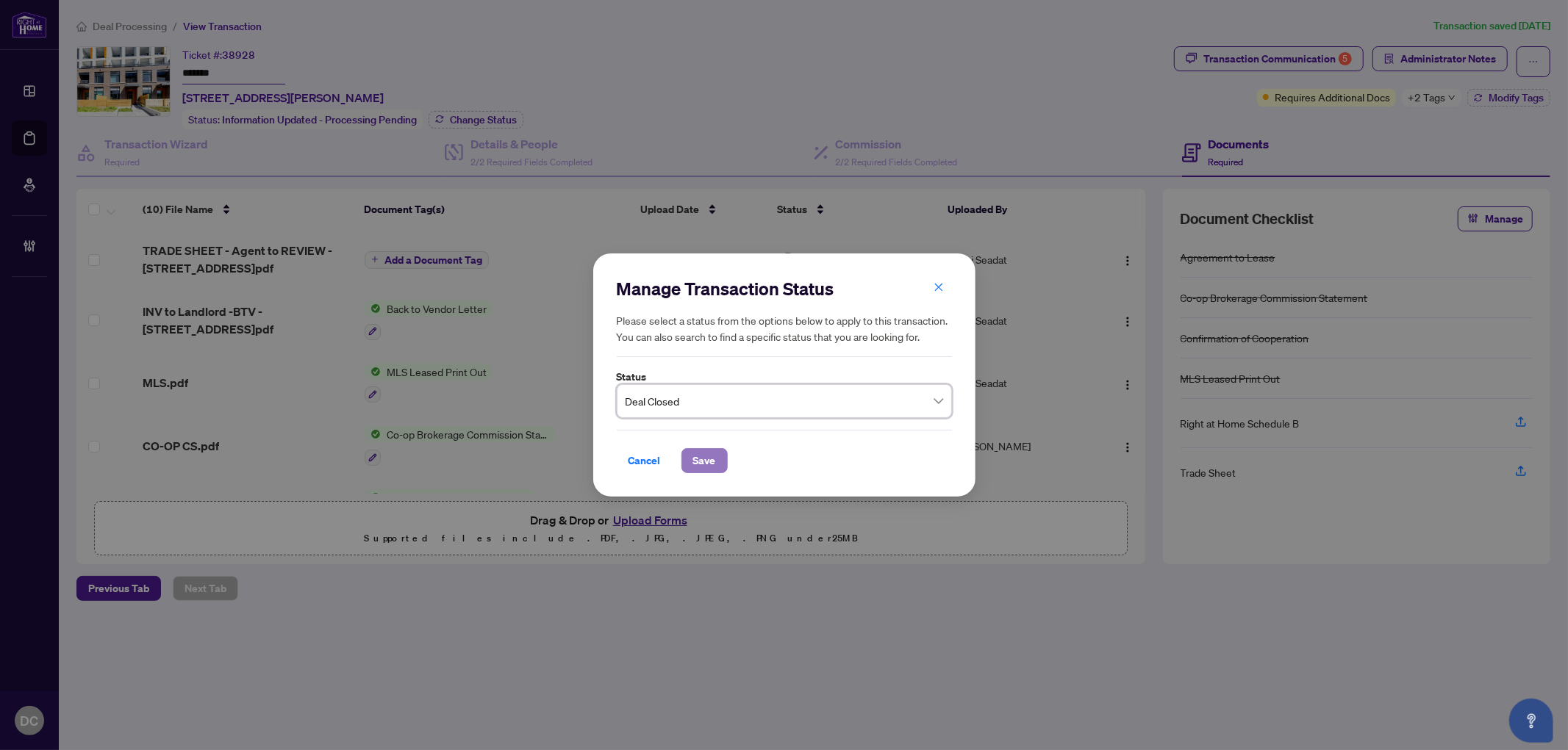
click at [713, 463] on span "Save" at bounding box center [704, 460] width 23 height 23
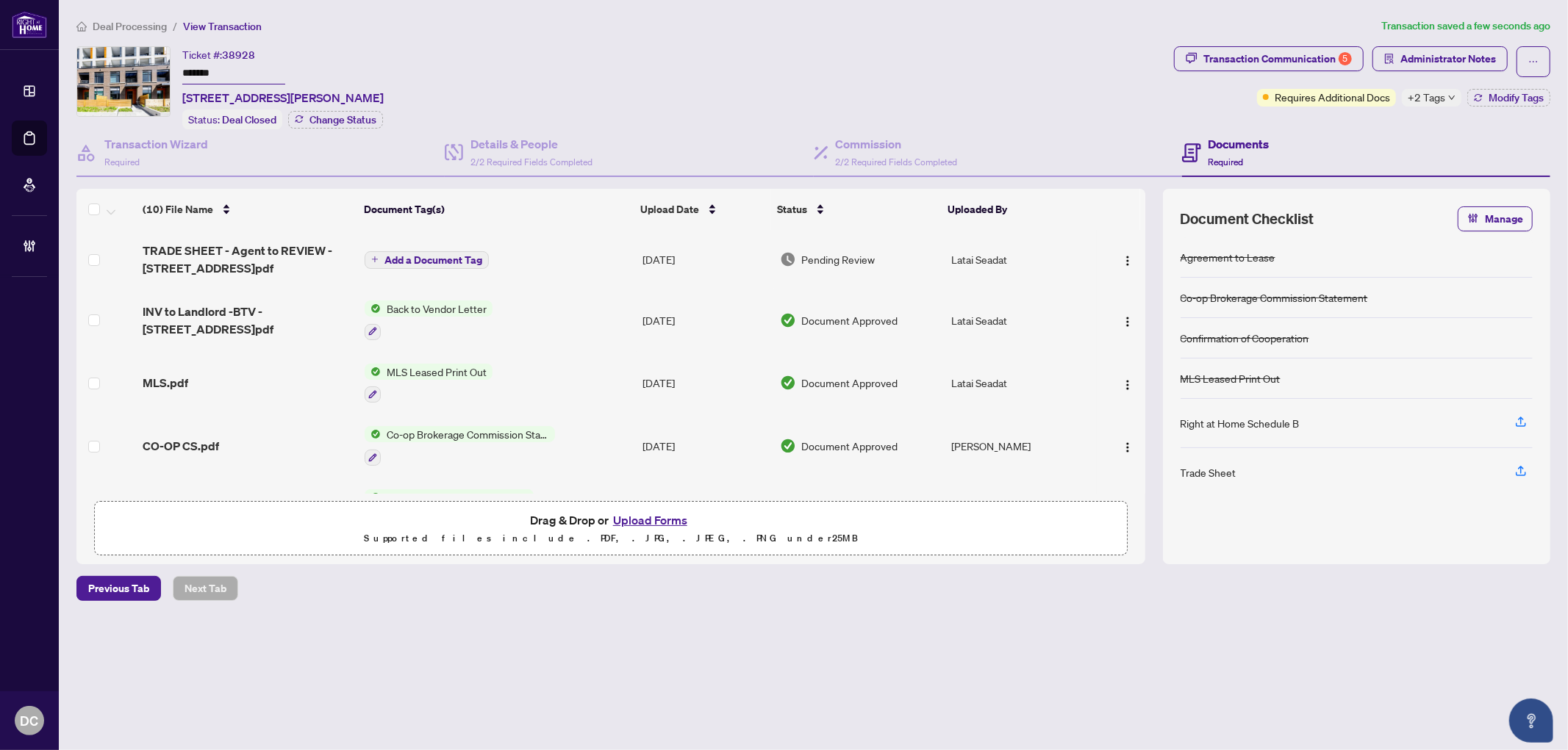
click at [1434, 91] on span "+2 Tags" at bounding box center [1427, 97] width 38 height 17
click at [1317, 117] on div "Transaction Communication 5 Administrator Notes Requires Additional Docs +2 Tag…" at bounding box center [1362, 88] width 382 height 83
click at [1478, 98] on icon "button" at bounding box center [1478, 98] width 9 height 9
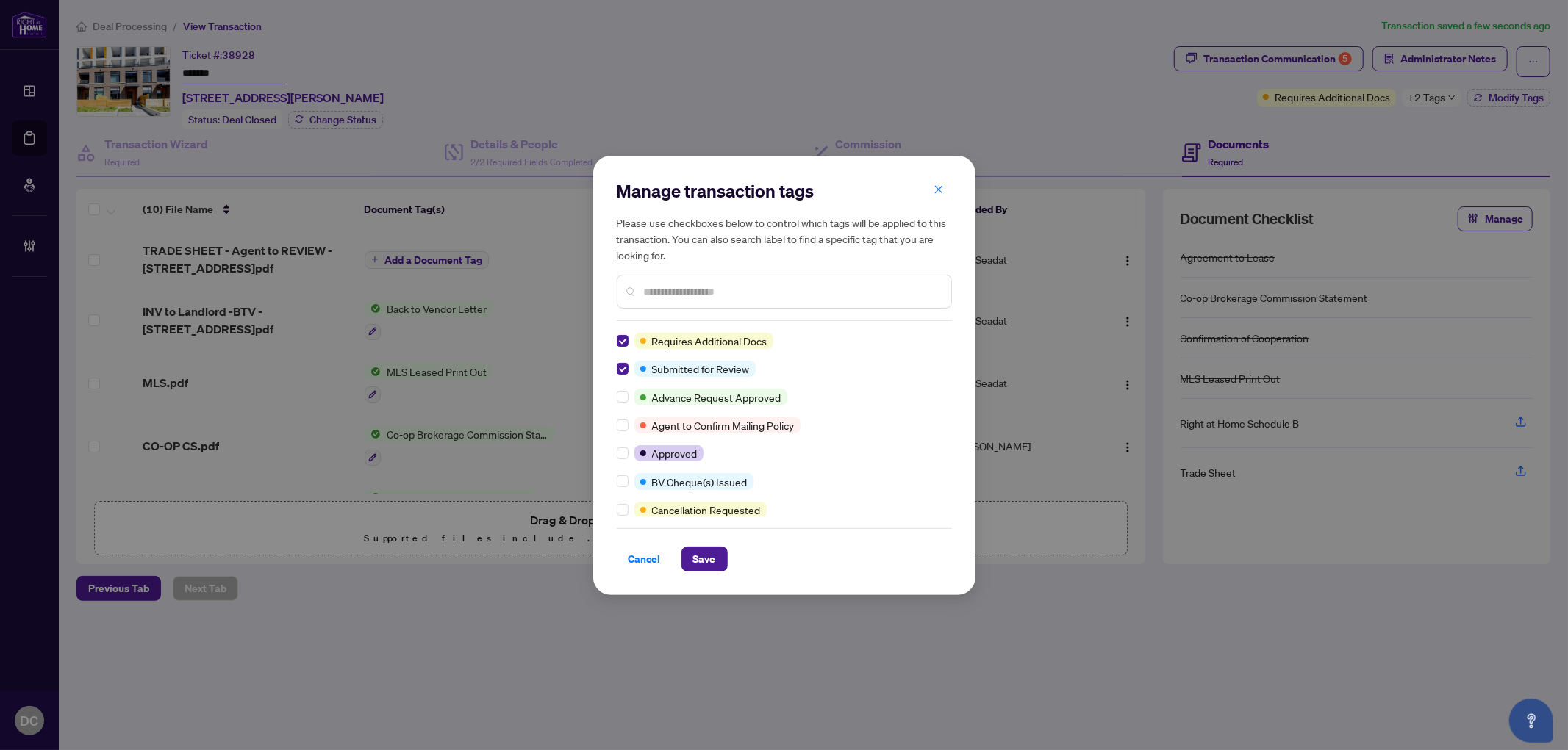
click at [614, 481] on div "Manage transaction tags Please use checkboxes below to control which tags will …" at bounding box center [784, 375] width 382 height 439
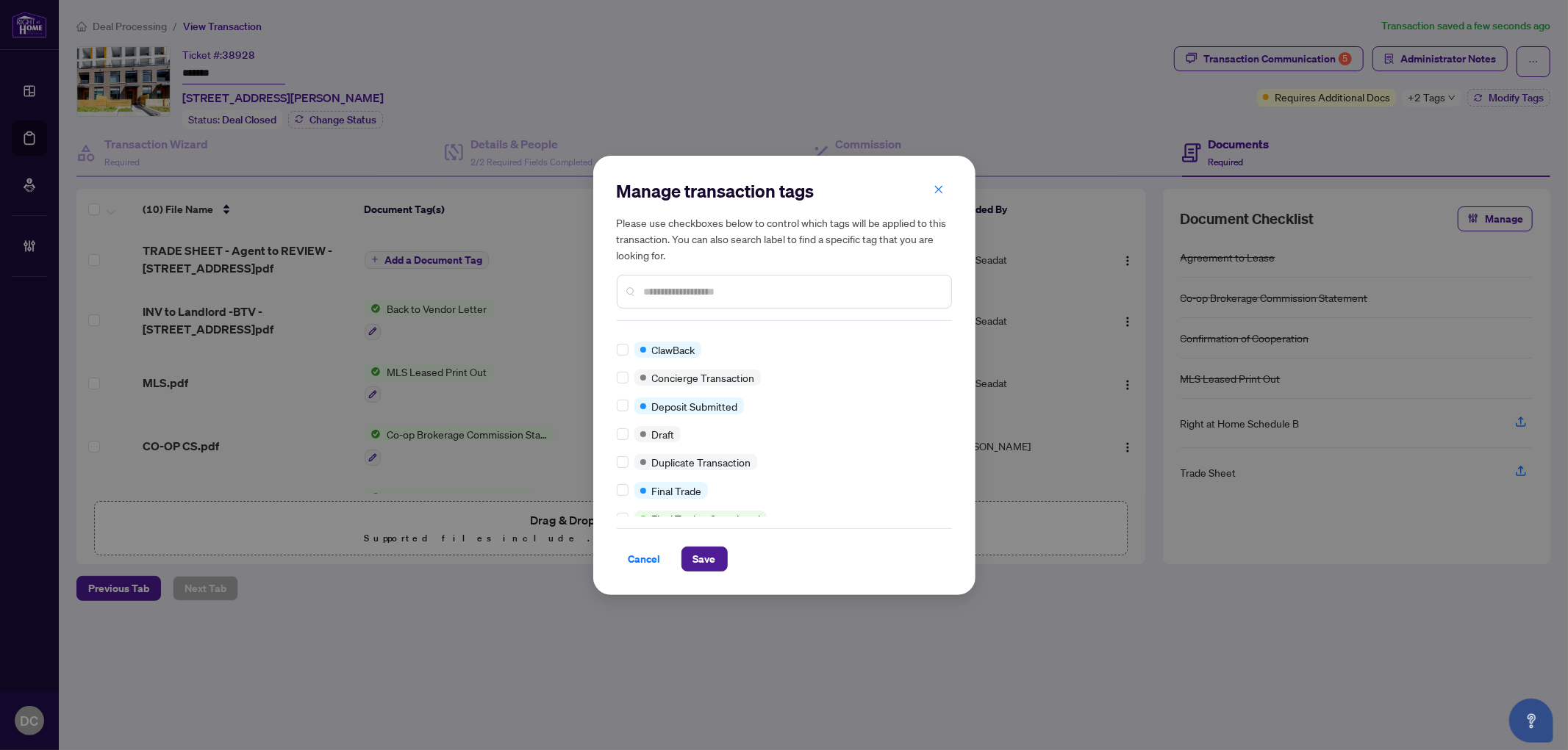
scroll to position [20, 0]
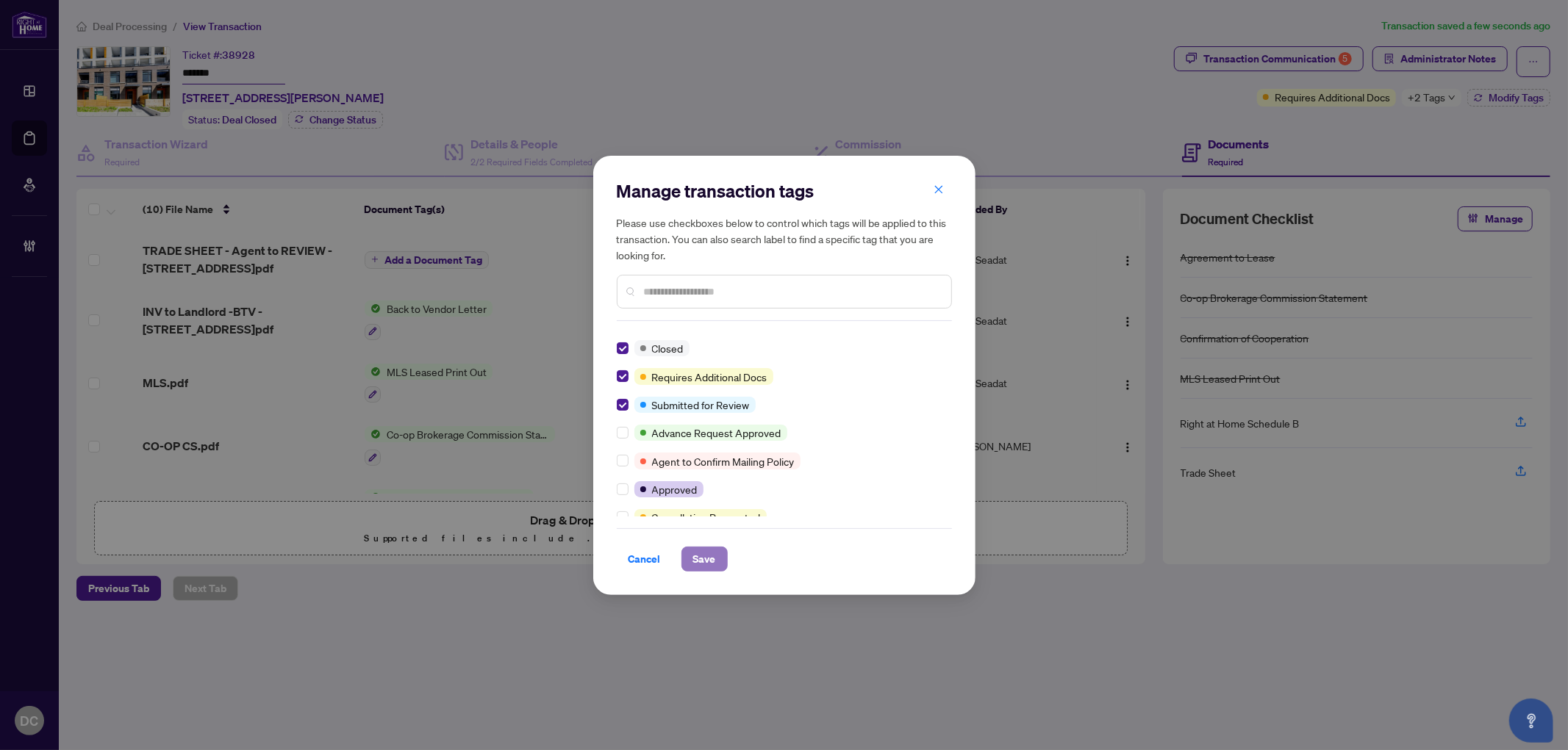
click at [708, 558] on span "Save" at bounding box center [704, 559] width 23 height 23
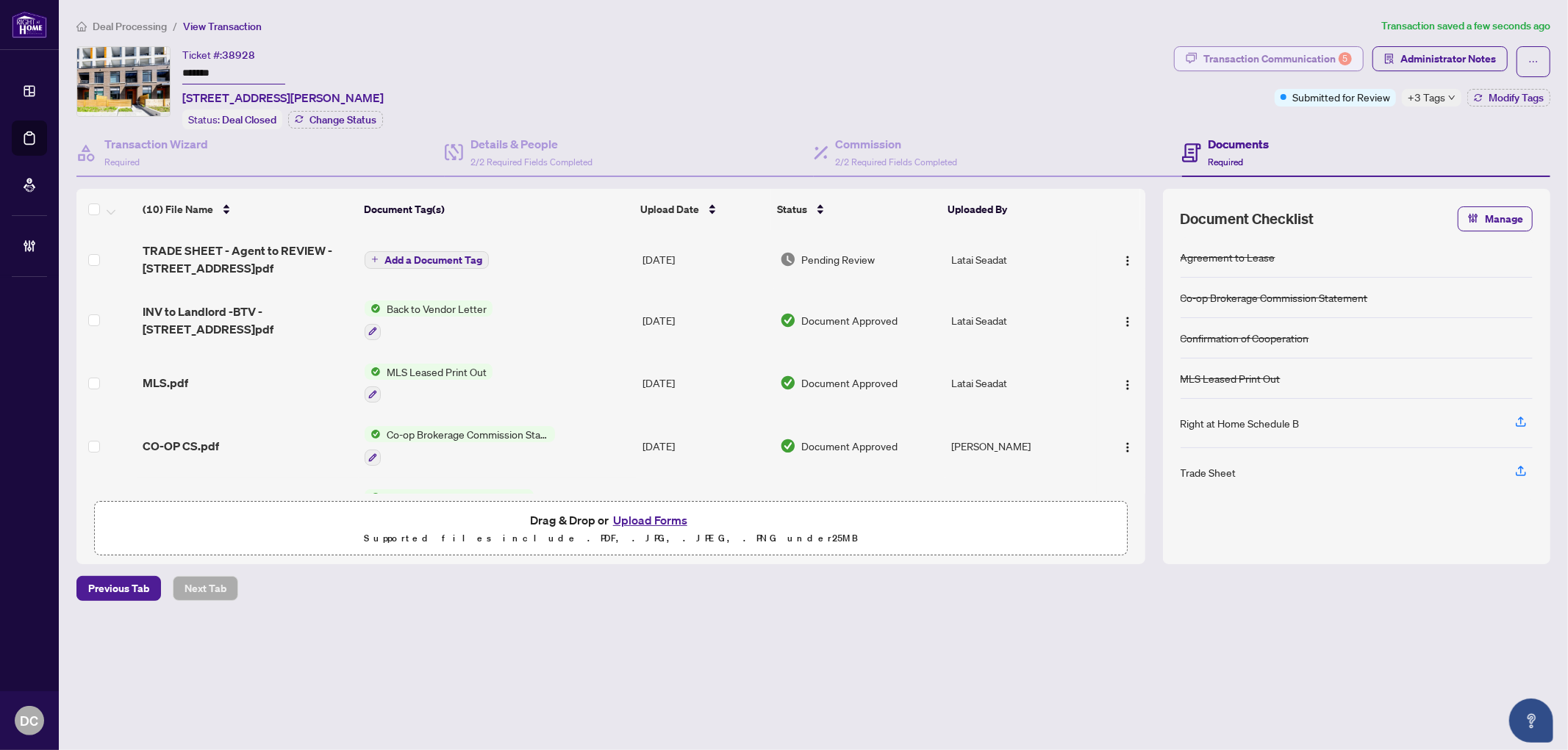
click at [1330, 52] on div "Transaction Communication 5" at bounding box center [1277, 59] width 148 height 23
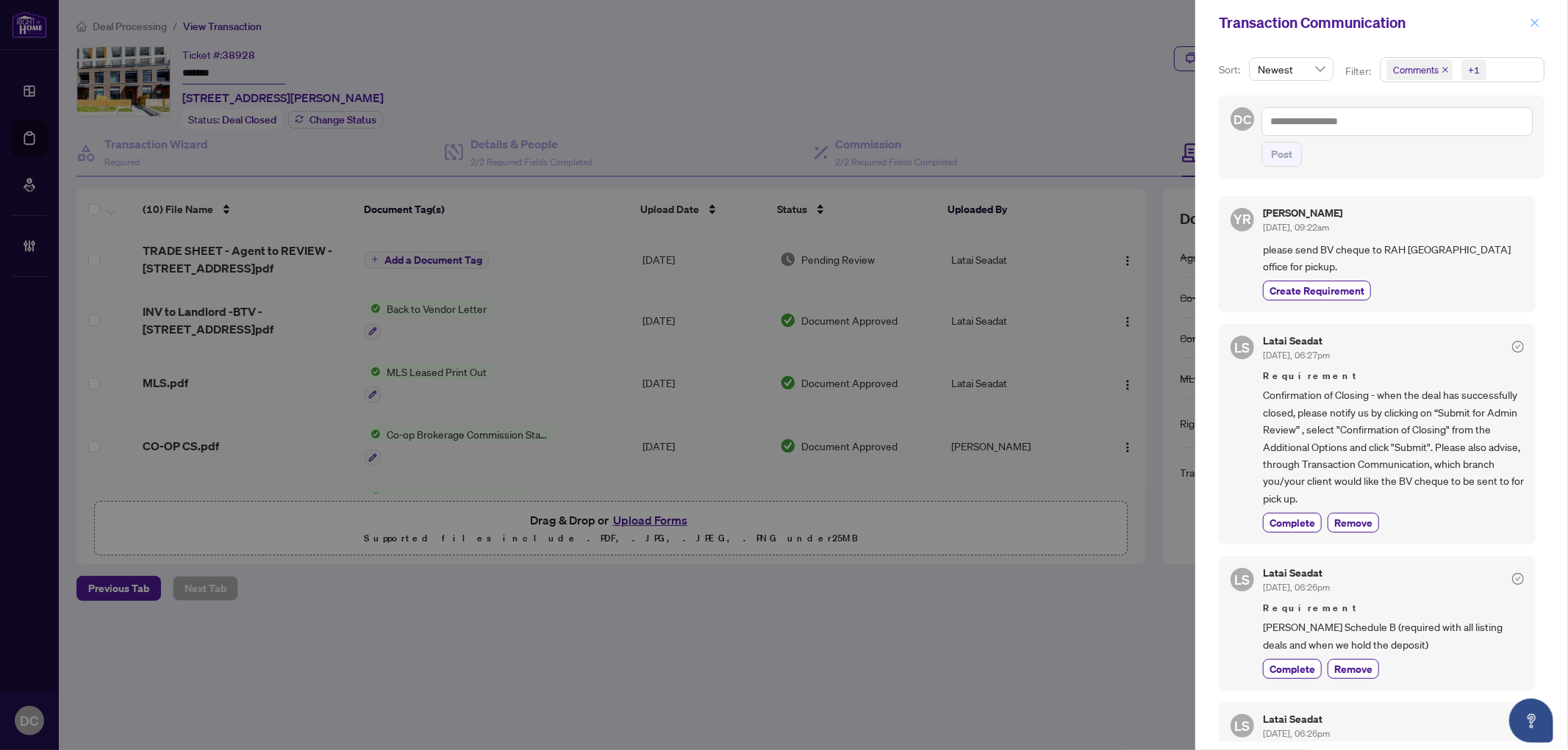
click at [1539, 19] on icon "close" at bounding box center [1535, 23] width 11 height 11
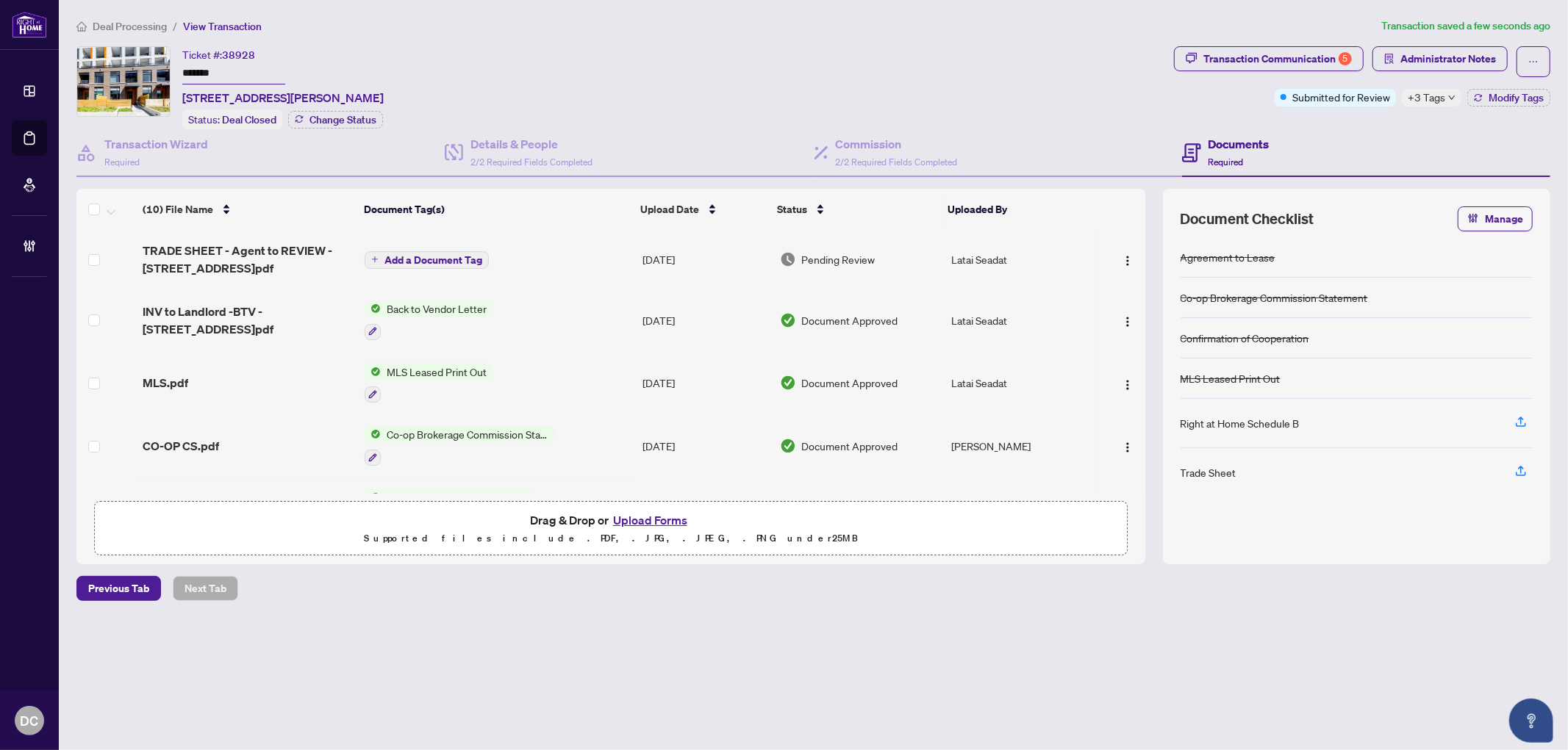
click at [591, 432] on td "Co-op Brokerage Commission Statement" at bounding box center [497, 446] width 277 height 63
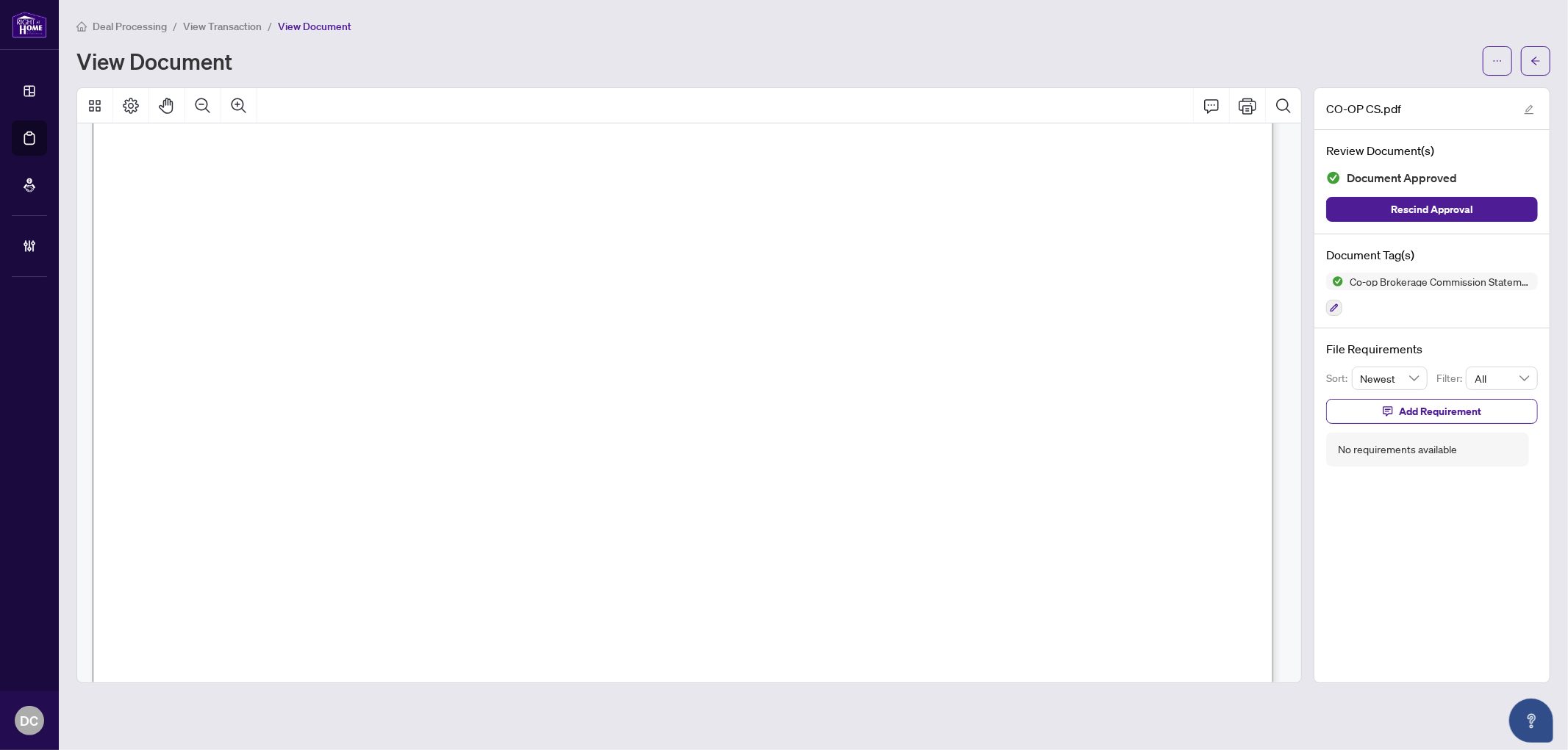
scroll to position [816, 0]
click at [1538, 61] on icon "arrow-left" at bounding box center [1536, 61] width 11 height 11
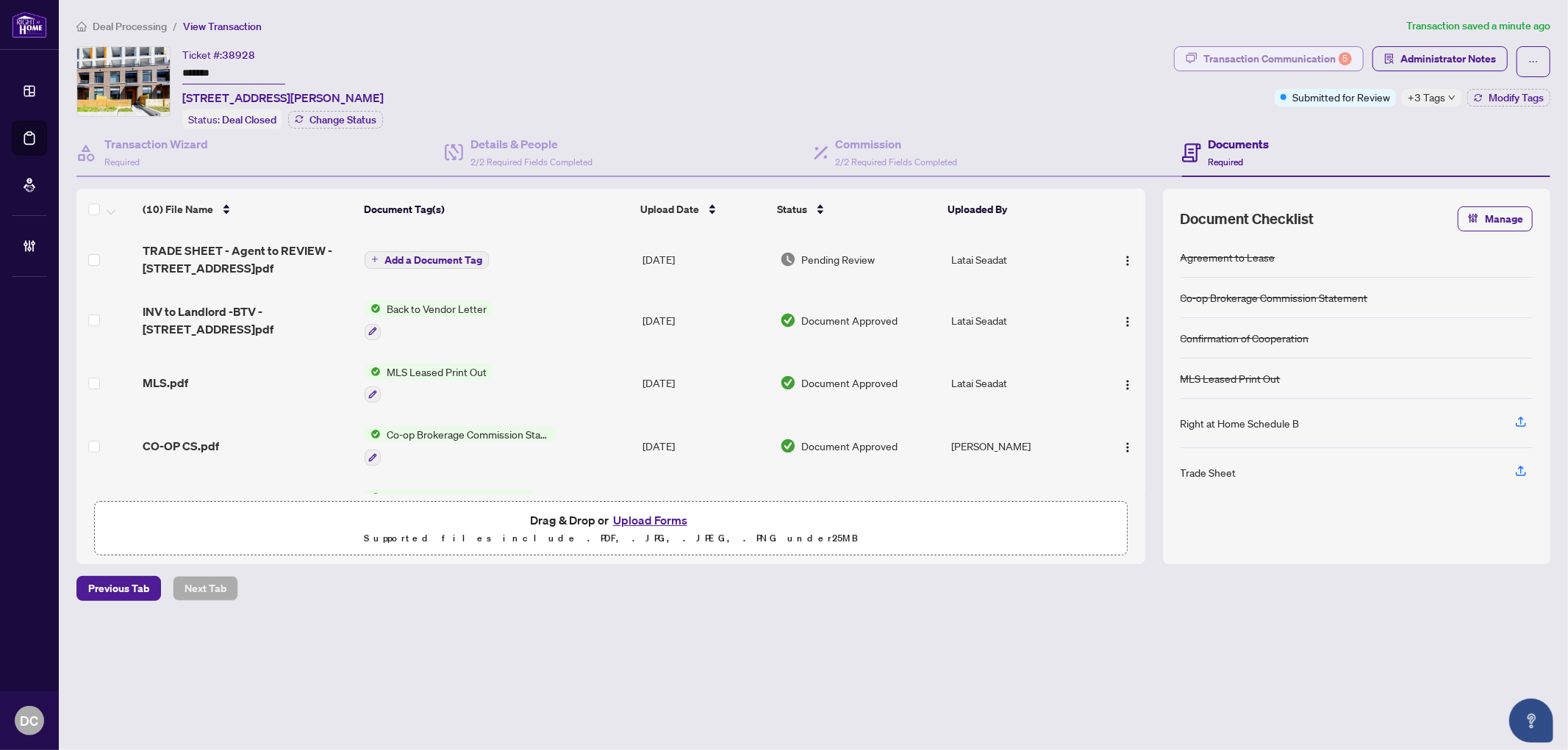
click at [1306, 51] on div "Transaction Communication 5" at bounding box center [1277, 59] width 148 height 23
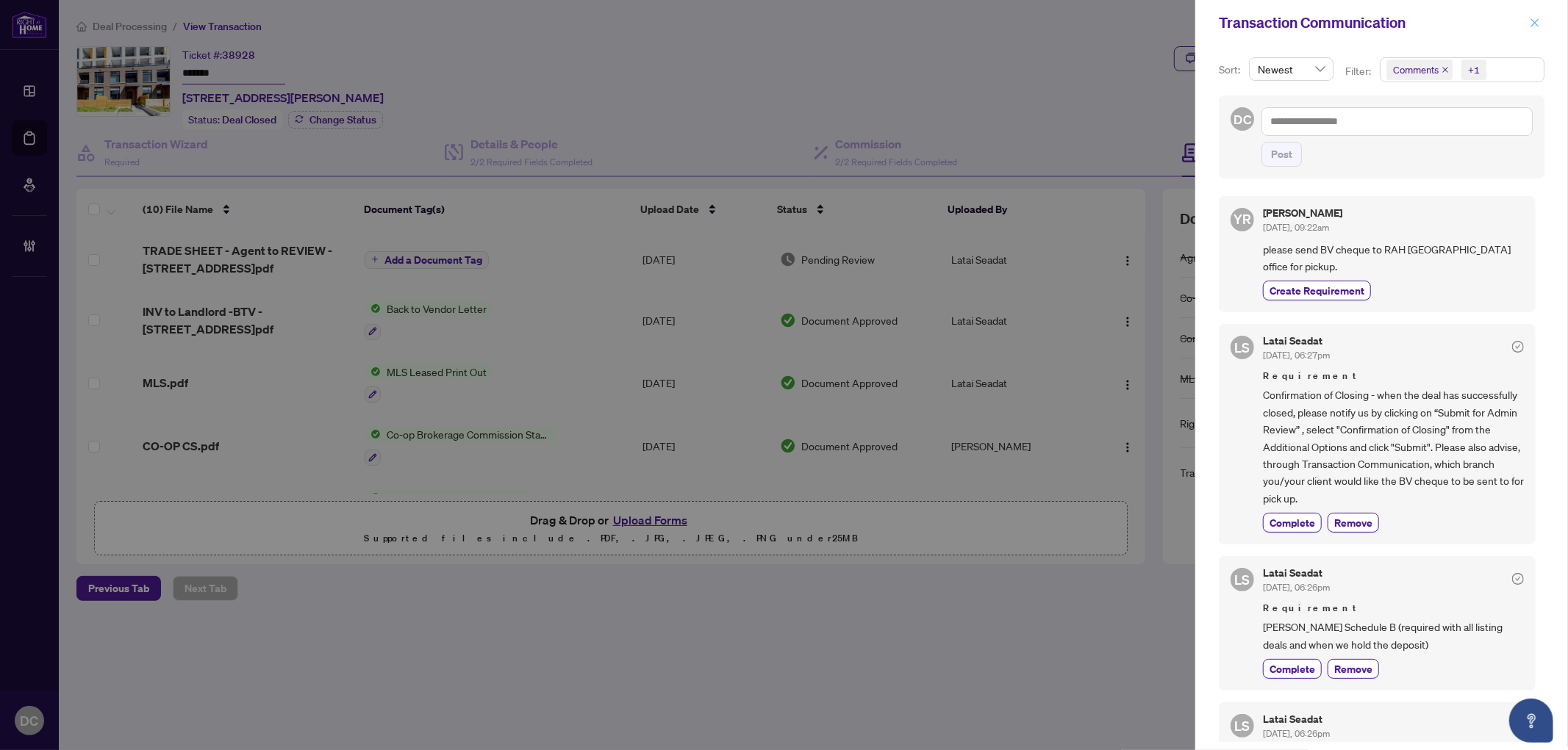
click at [1533, 22] on icon "close" at bounding box center [1535, 22] width 8 height 8
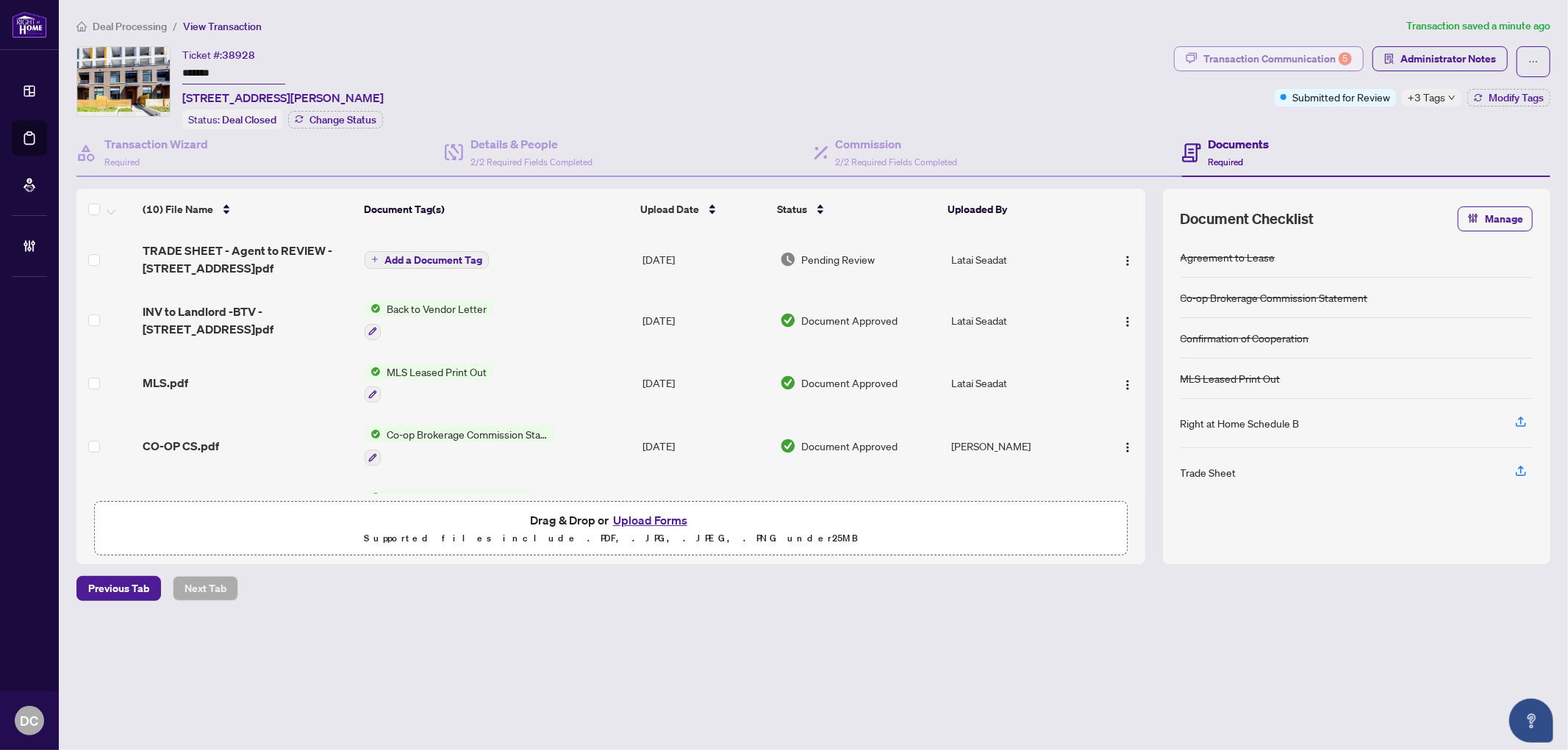
click at [1340, 62] on div "Transaction Communication 5" at bounding box center [1277, 59] width 148 height 23
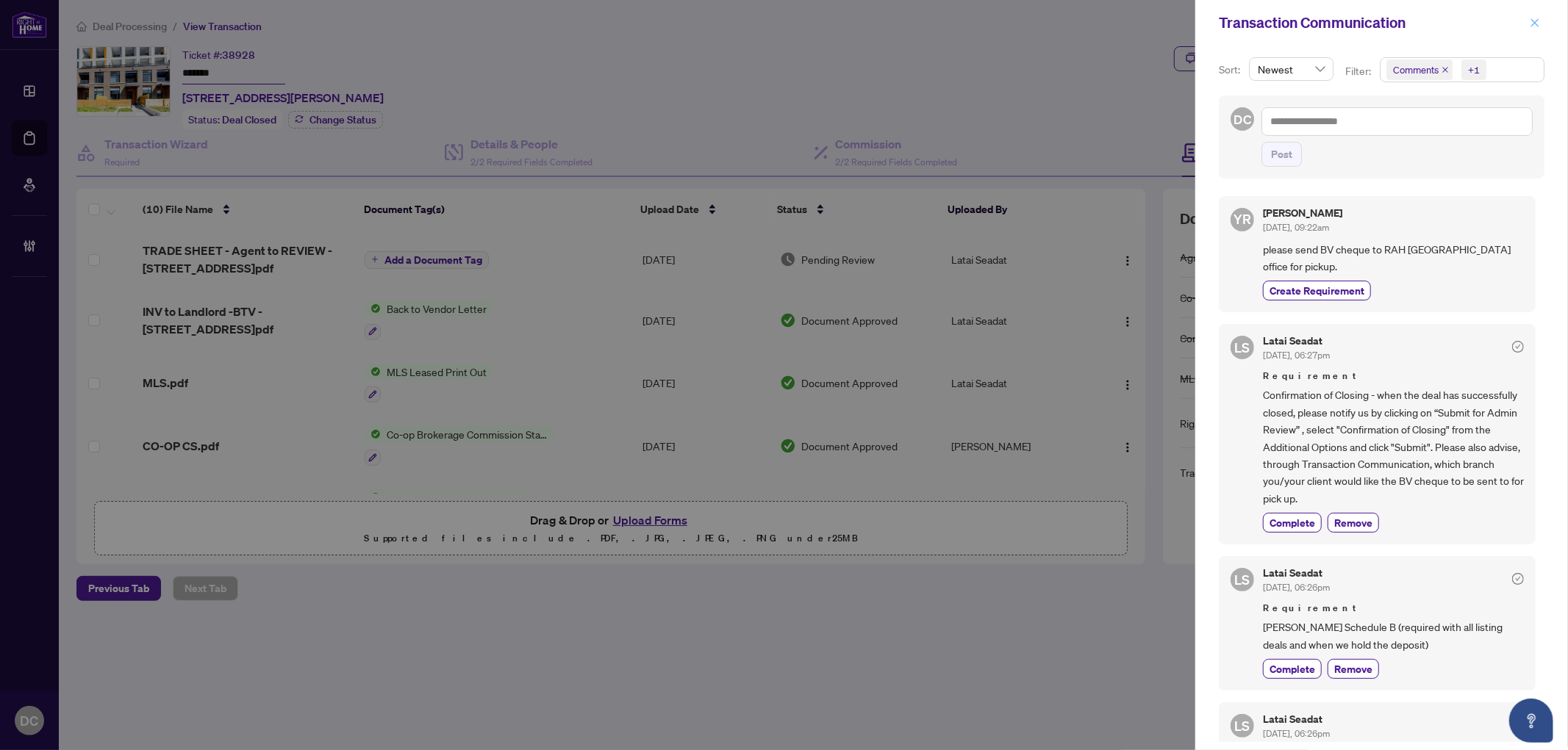
click at [1529, 20] on button "button" at bounding box center [1534, 23] width 19 height 17
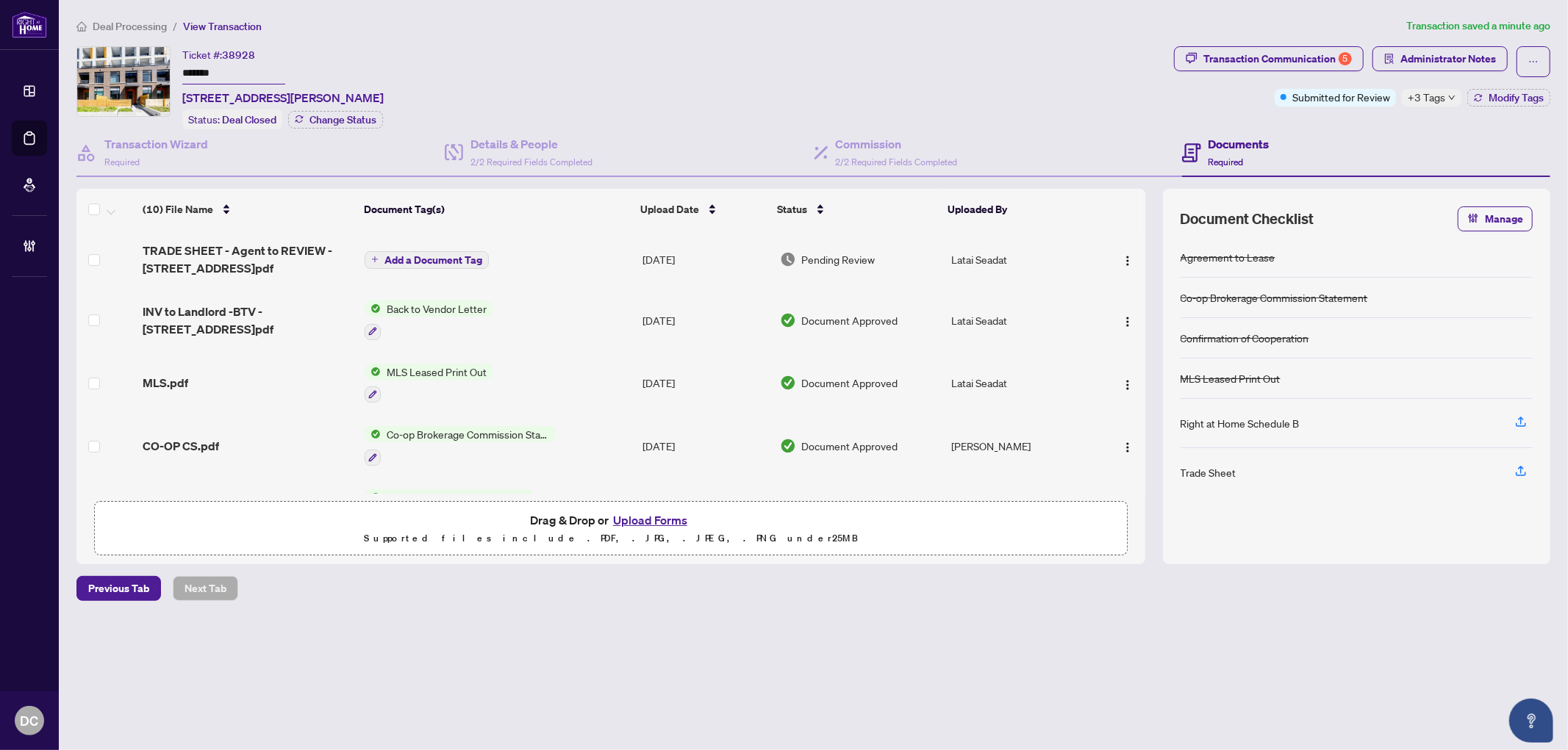
click at [1450, 99] on icon "down" at bounding box center [1451, 98] width 8 height 8
click at [1376, 123] on div "Transaction Communication 5 Administrator Notes Submitted for Review +3 Tags Mo…" at bounding box center [1362, 88] width 382 height 83
click at [1407, 55] on span "Administrator Notes" at bounding box center [1448, 59] width 96 height 23
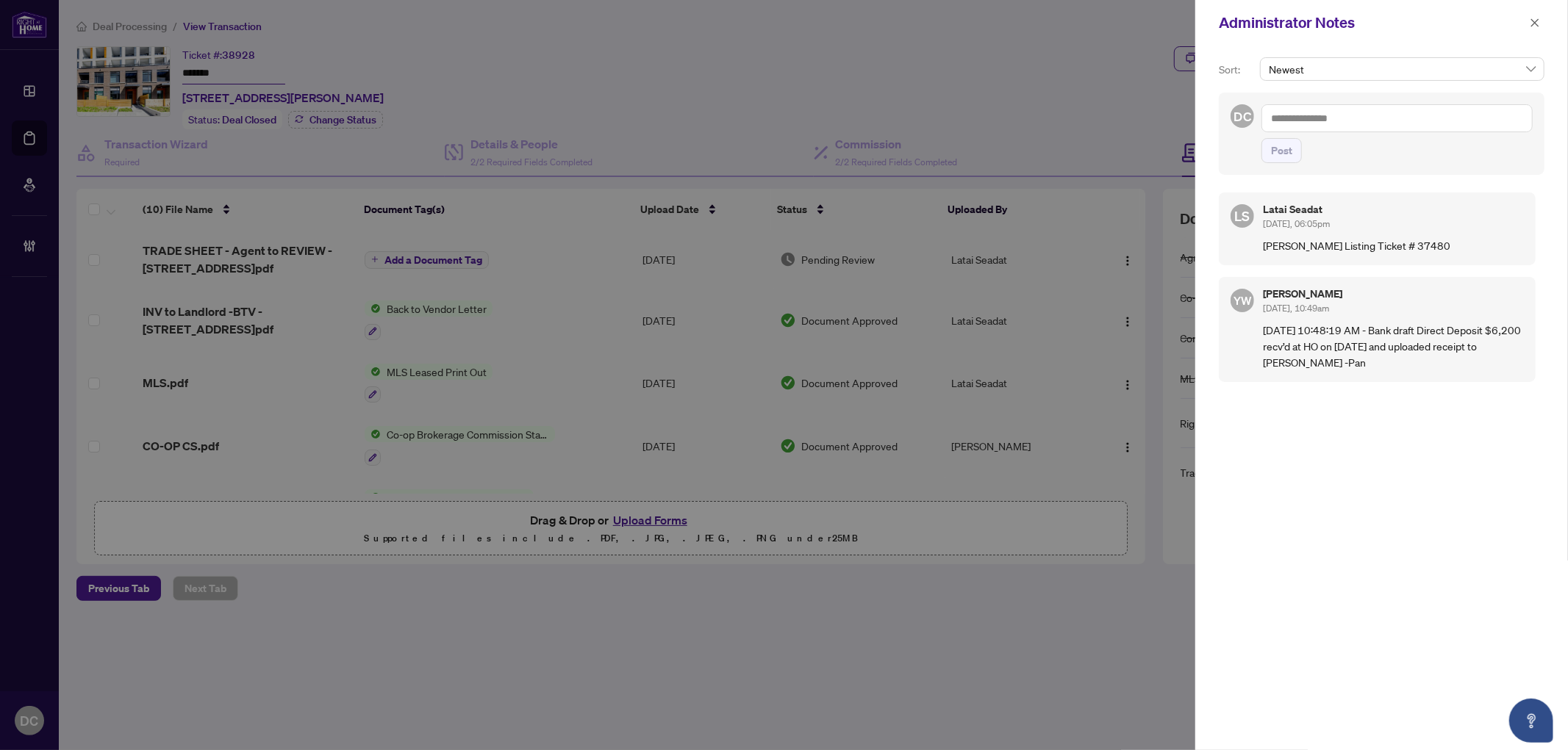
click at [1429, 122] on textarea at bounding box center [1396, 118] width 271 height 28
paste textarea "**********"
type textarea "**********"
click at [1274, 162] on span "Post" at bounding box center [1281, 150] width 21 height 23
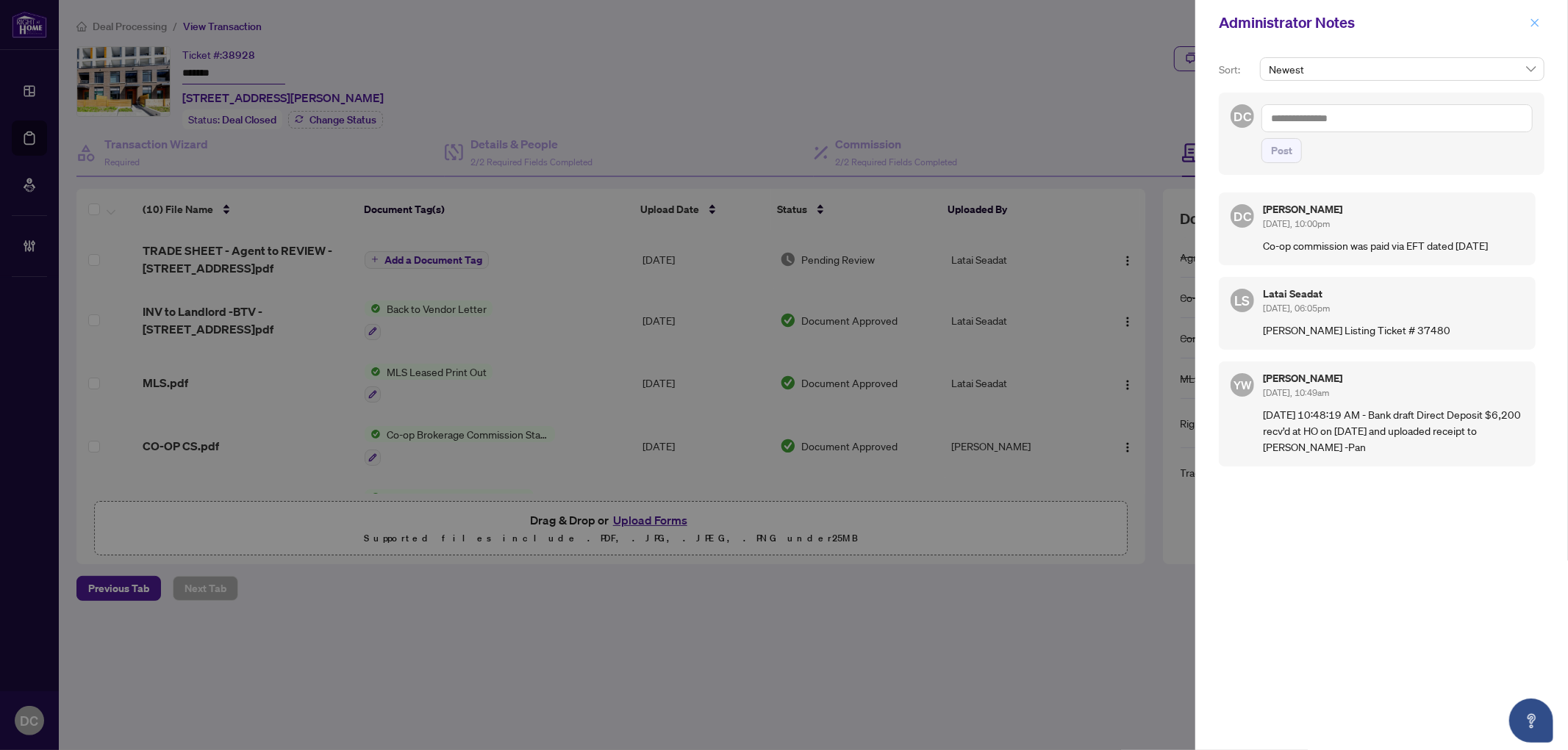
click at [1535, 30] on span "button" at bounding box center [1535, 23] width 11 height 23
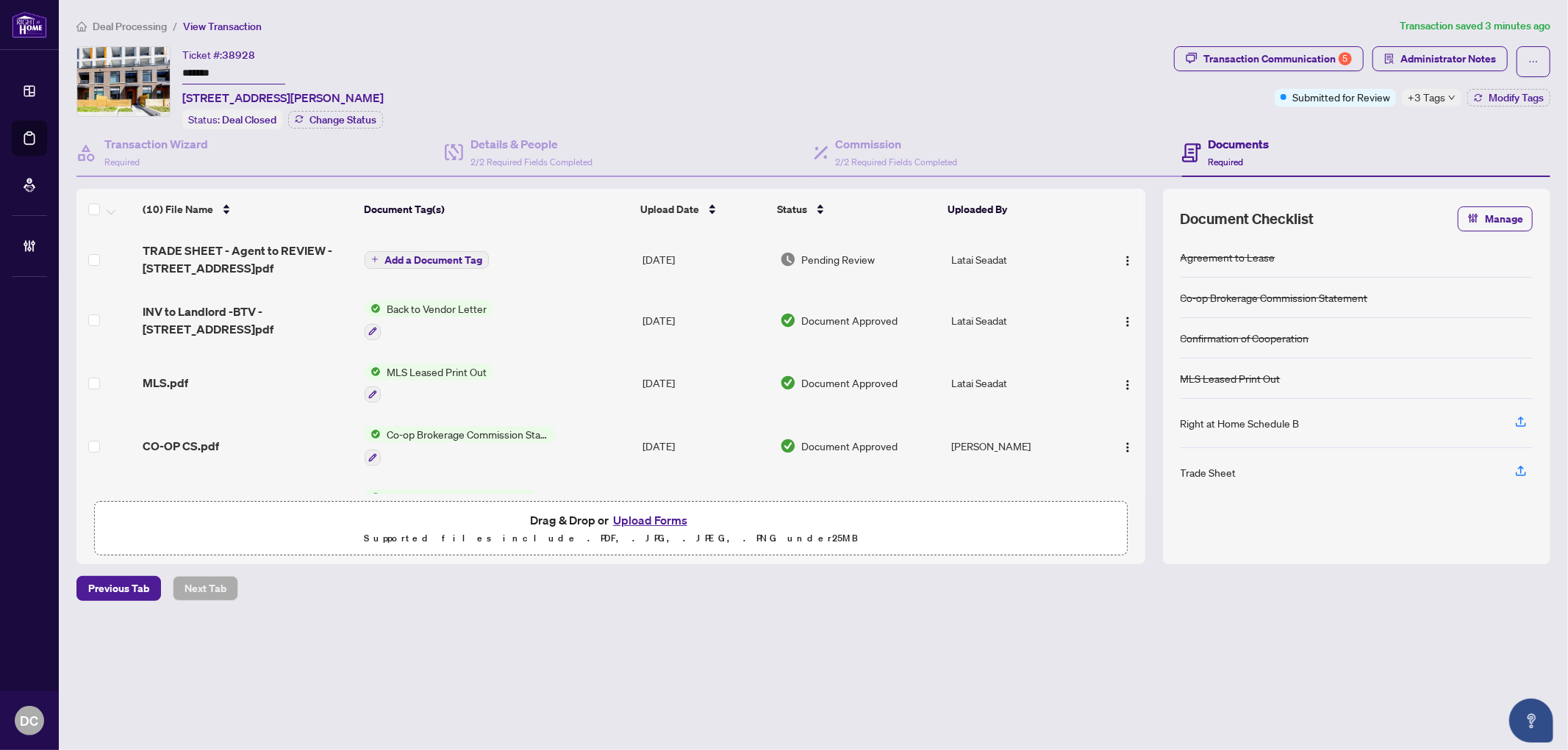
drag, startPoint x: 239, startPoint y: 71, endPoint x: 151, endPoint y: 67, distance: 88.1
click at [151, 67] on div "Ticket #: 38928 ******* 106-7950 Bathurst St, Vaughan, Ontario L4J 0L4, Canada …" at bounding box center [622, 88] width 1092 height 83
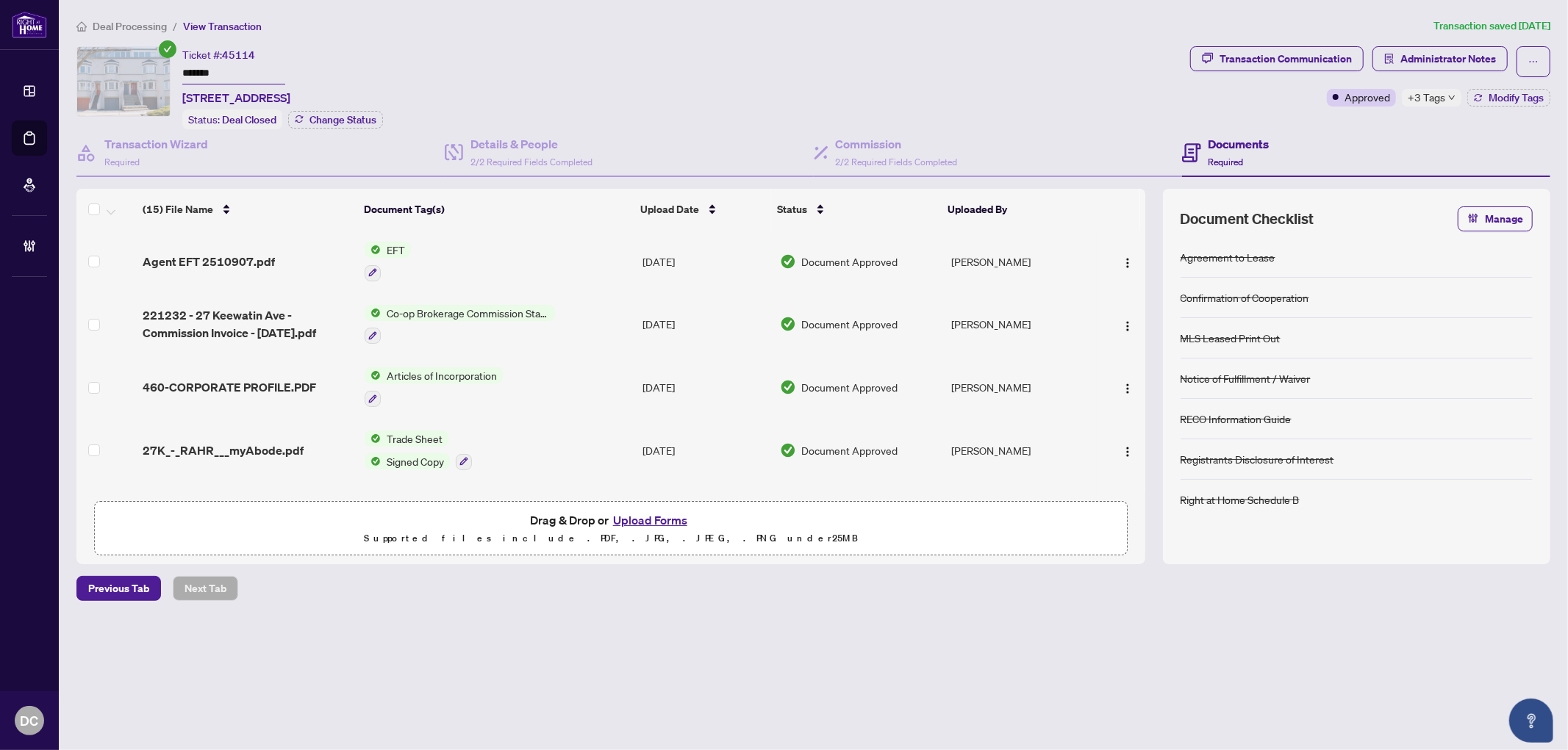
drag, startPoint x: 222, startPoint y: 62, endPoint x: 152, endPoint y: 64, distance: 70.0
click at [152, 64] on div "Ticket #: 45114 ******* 27 Keewatin Ave, Toronto, Ontario M4P 1Z9, Canada Statu…" at bounding box center [631, 88] width 1108 height 83
click at [1447, 105] on div "+3 Tags" at bounding box center [1431, 97] width 59 height 17
click at [1129, 257] on img "button" at bounding box center [1128, 263] width 12 height 12
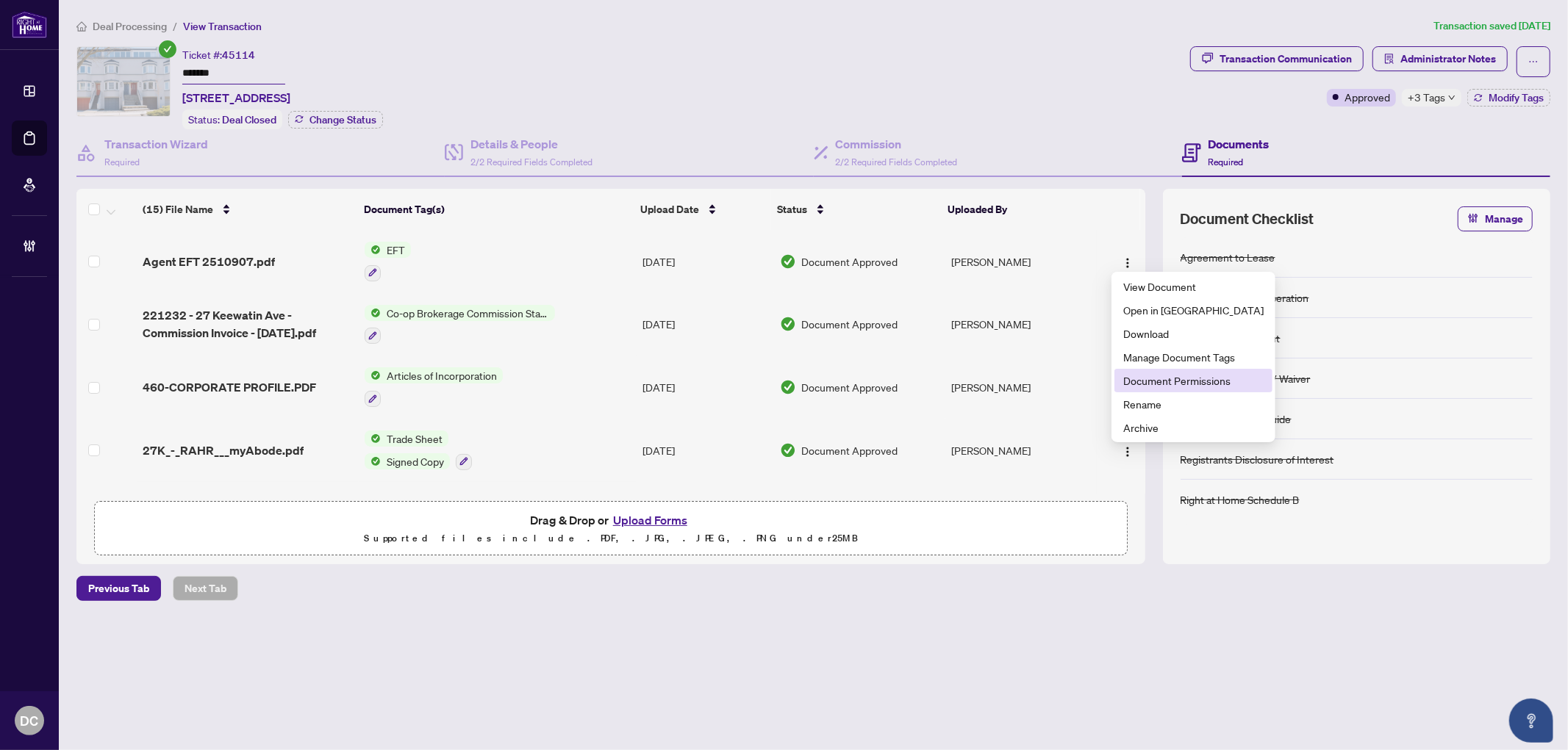
click at [1138, 381] on span "Document Permissions" at bounding box center [1193, 380] width 141 height 16
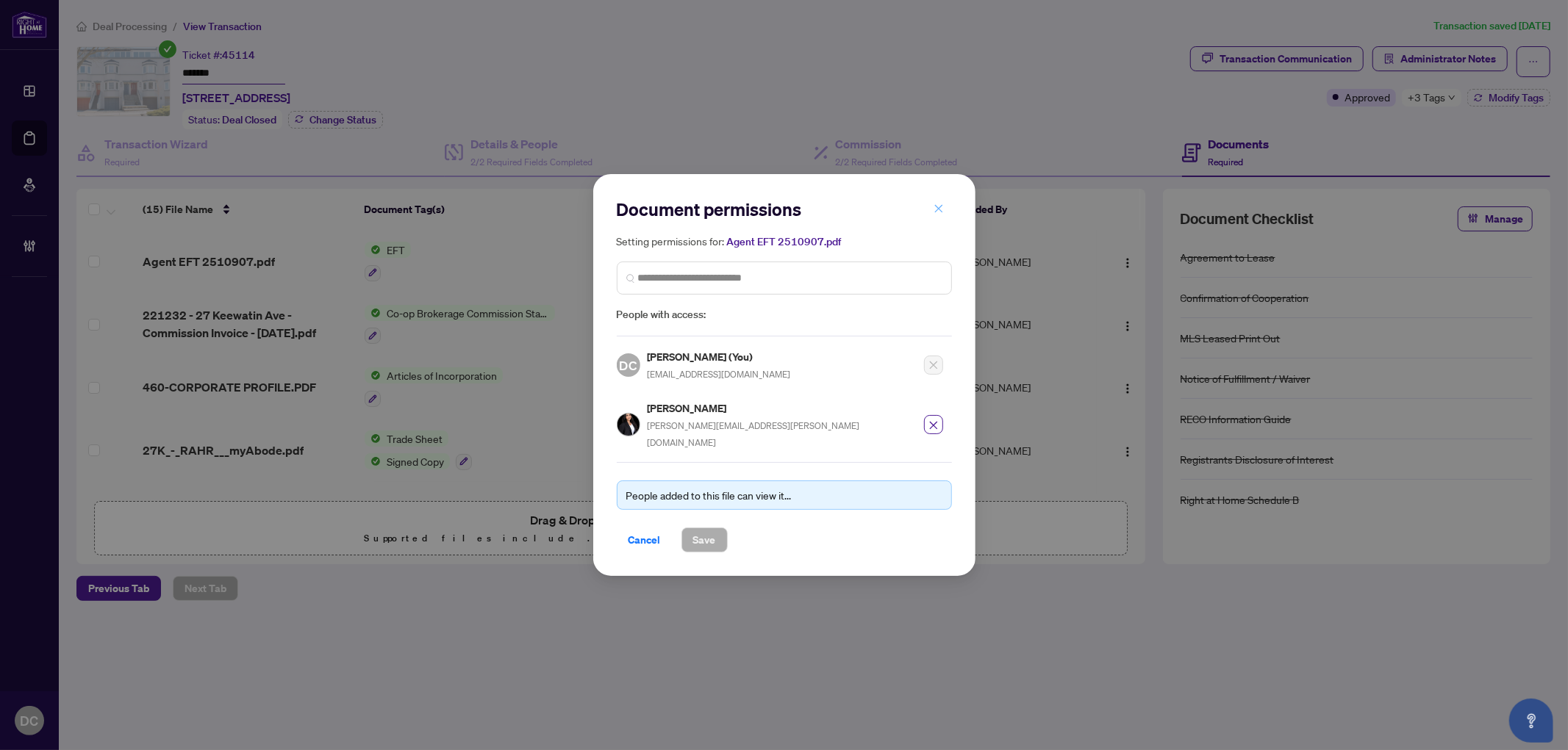
click at [940, 208] on span "button" at bounding box center [939, 208] width 11 height 23
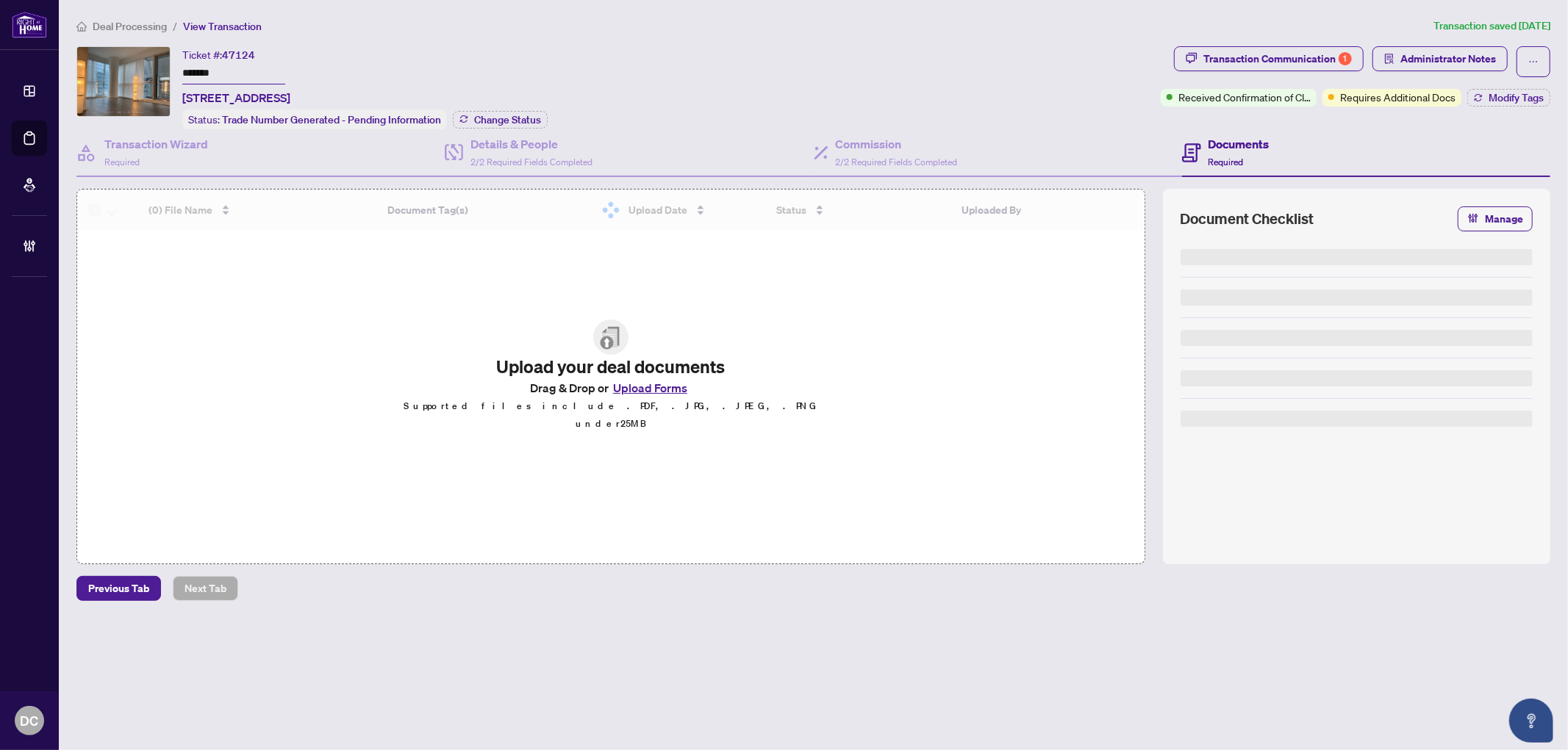
drag, startPoint x: 243, startPoint y: 72, endPoint x: 144, endPoint y: 65, distance: 99.2
click at [140, 63] on div "Ticket #: 47124 ******* [STREET_ADDRESS] Status: Trade Number Generated - Pendi…" at bounding box center [615, 88] width 1078 height 83
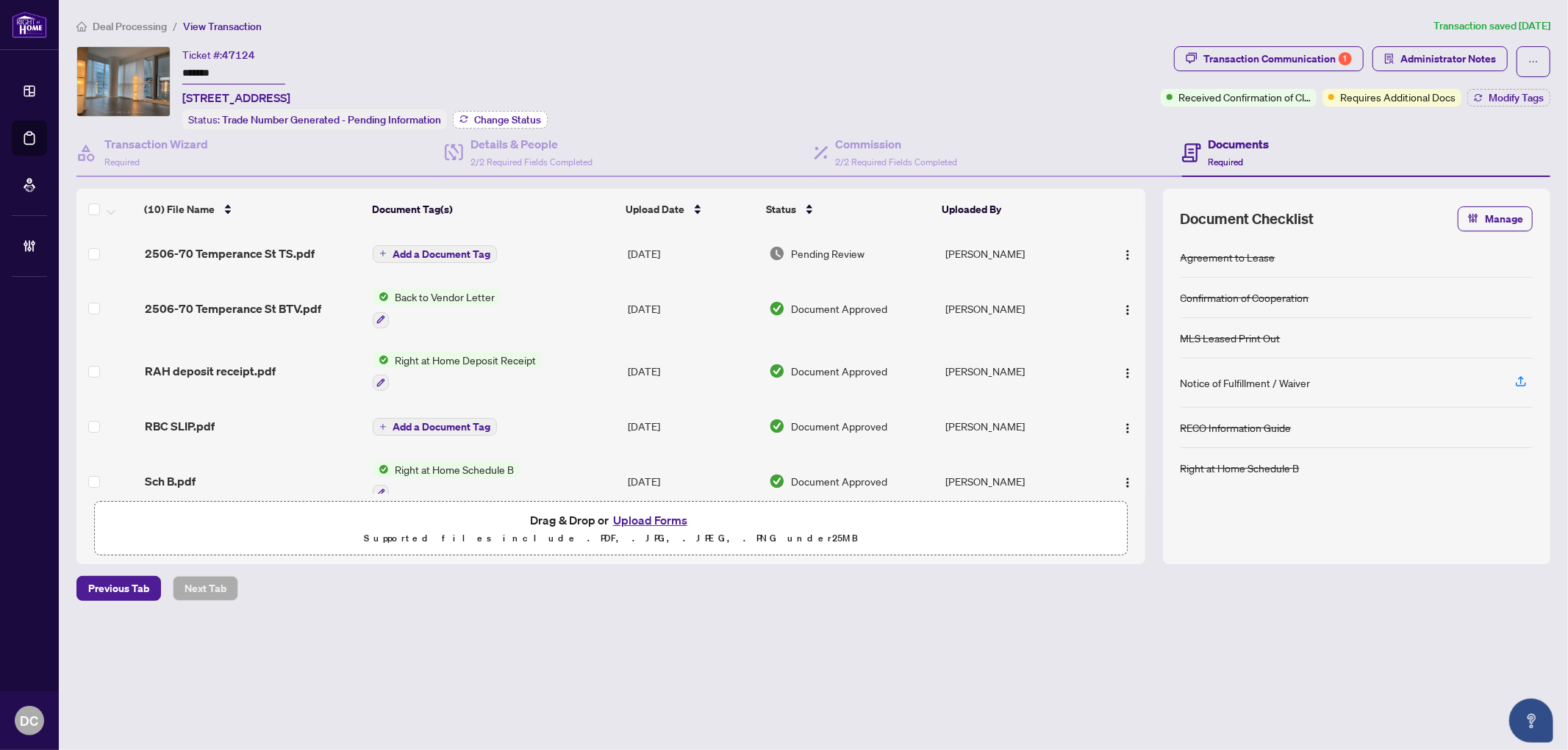
click at [523, 119] on span "Change Status" at bounding box center [507, 120] width 67 height 11
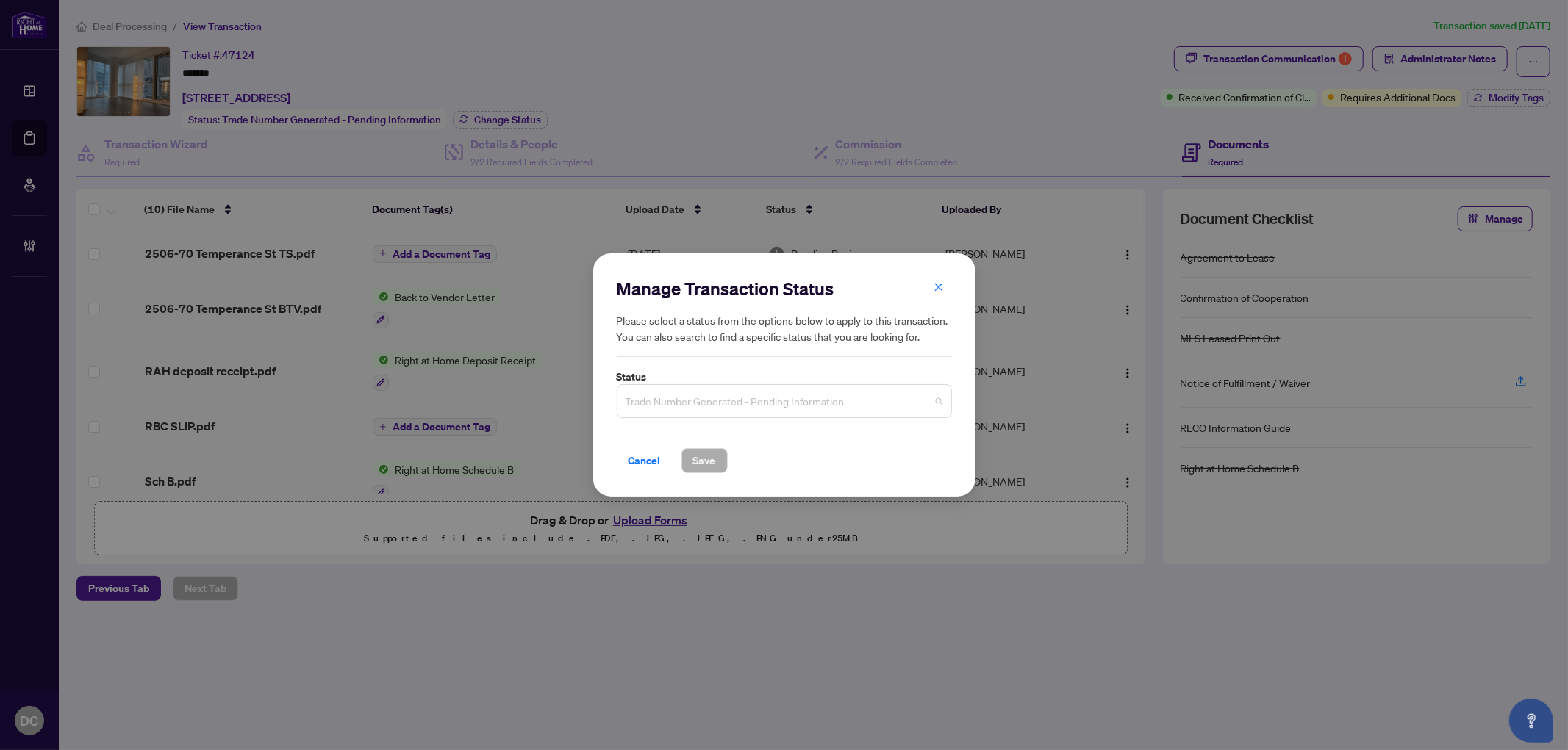
click at [795, 411] on span "Trade Number Generated - Pending Information" at bounding box center [784, 401] width 318 height 28
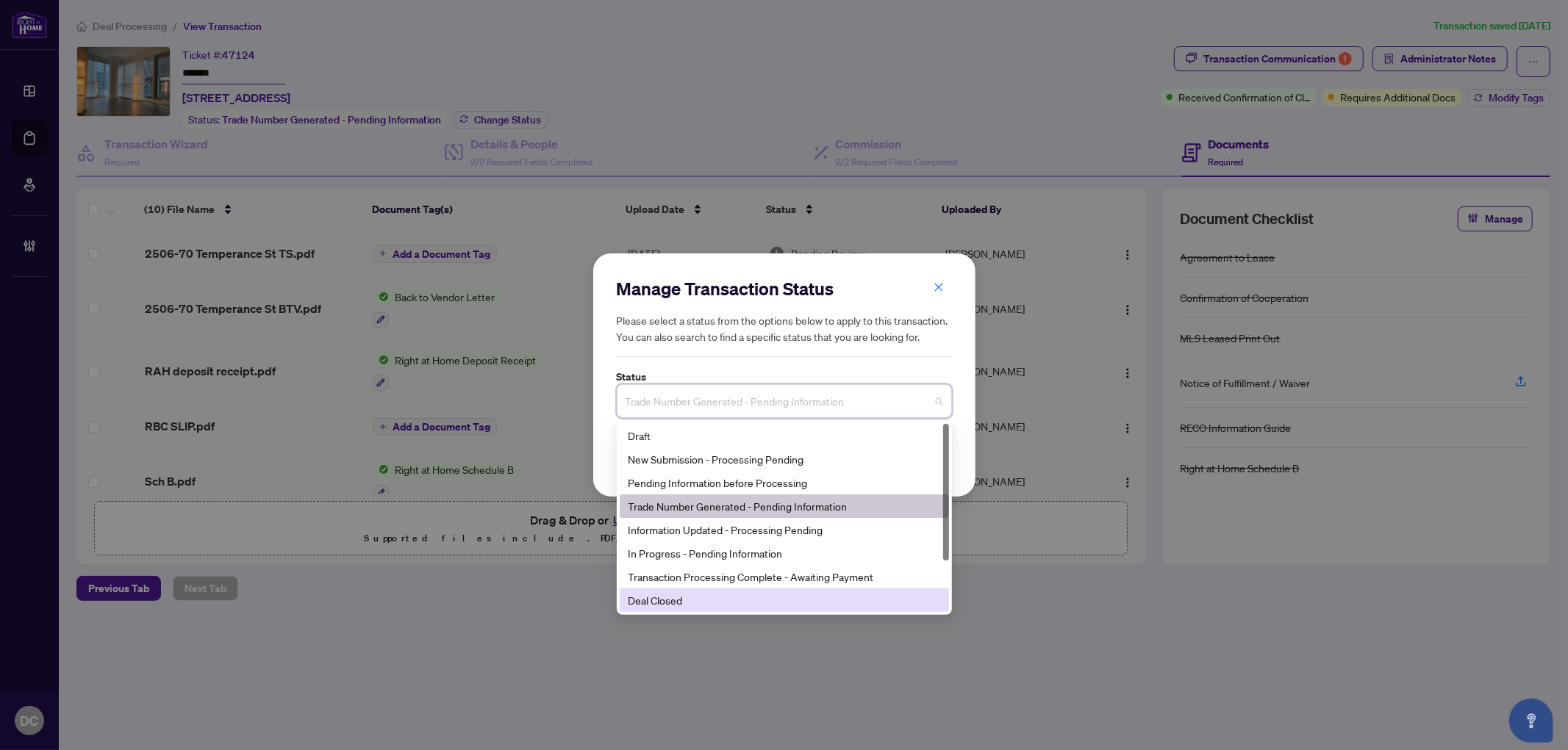
click at [675, 589] on div "Deal Closed" at bounding box center [785, 600] width 330 height 23
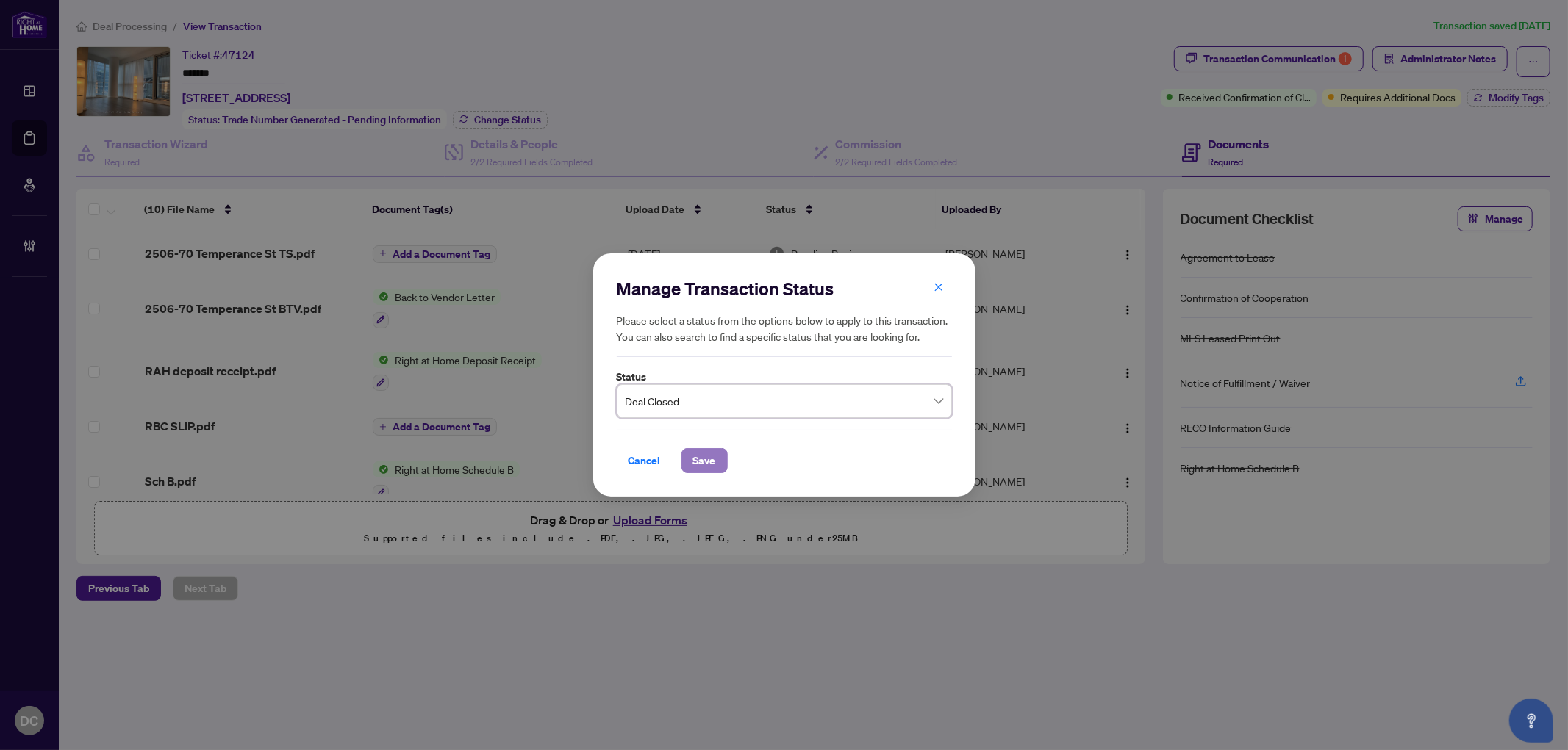
click at [699, 456] on span "Save" at bounding box center [704, 460] width 23 height 23
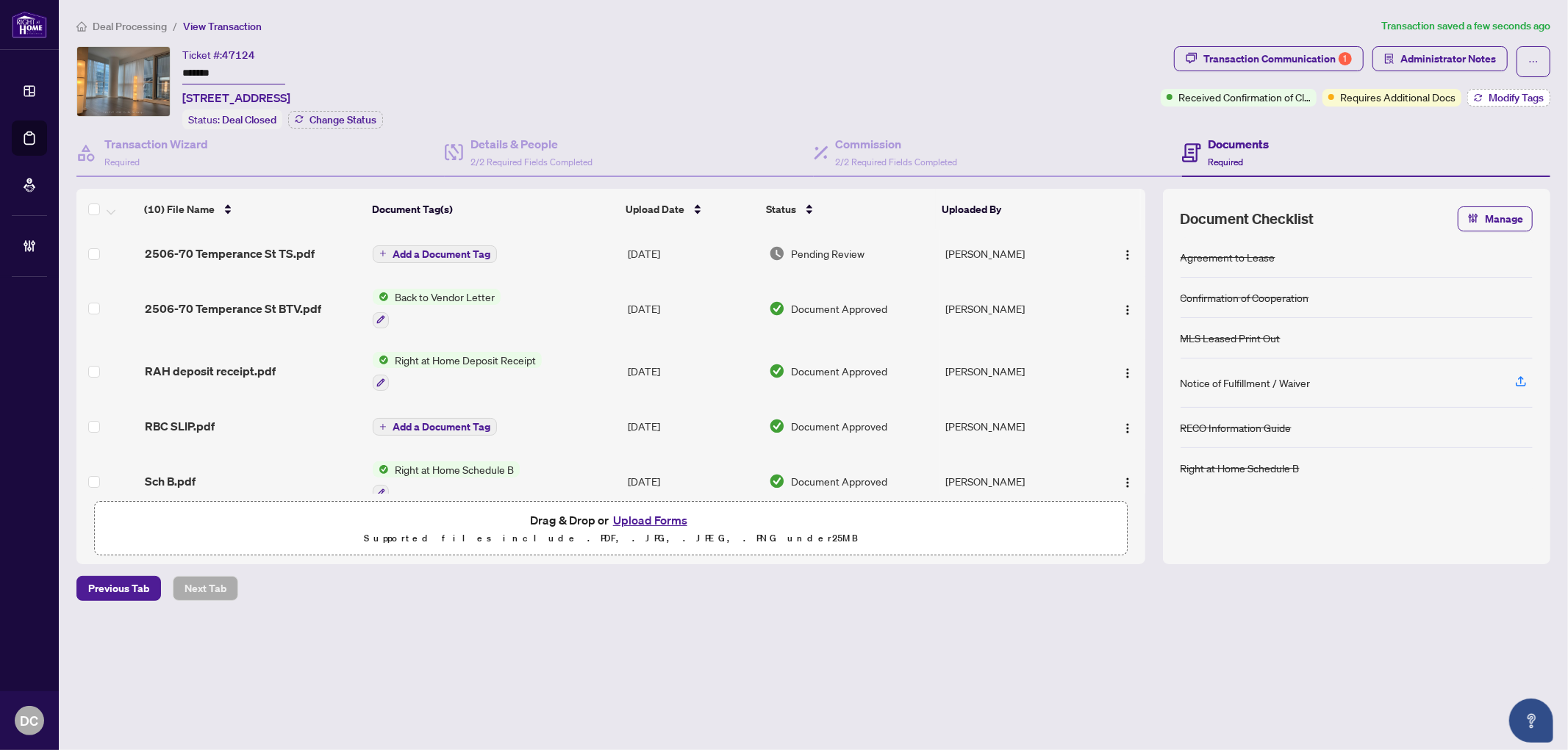
click at [1501, 93] on span "Modify Tags" at bounding box center [1515, 98] width 55 height 11
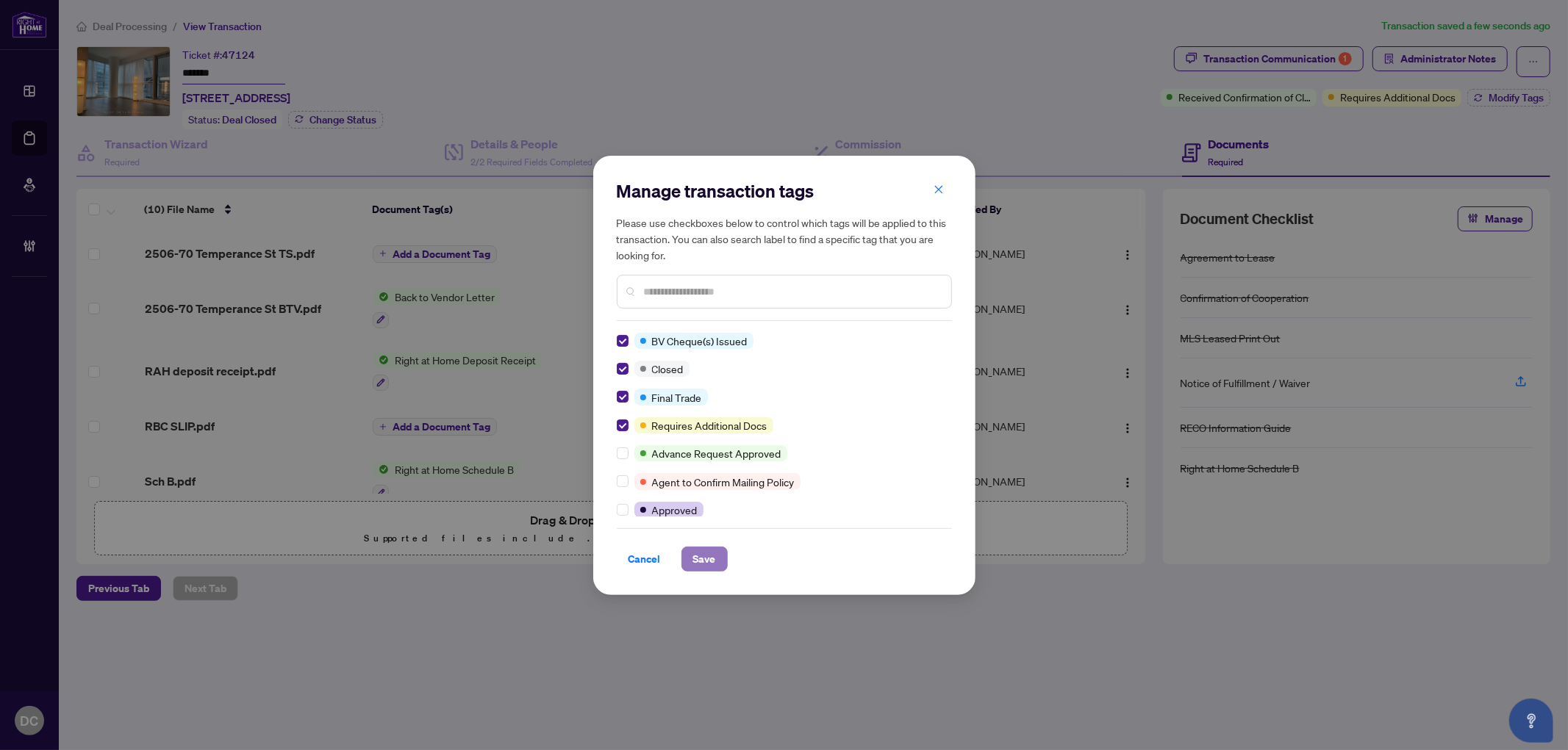
click at [704, 555] on span "Save" at bounding box center [704, 559] width 23 height 23
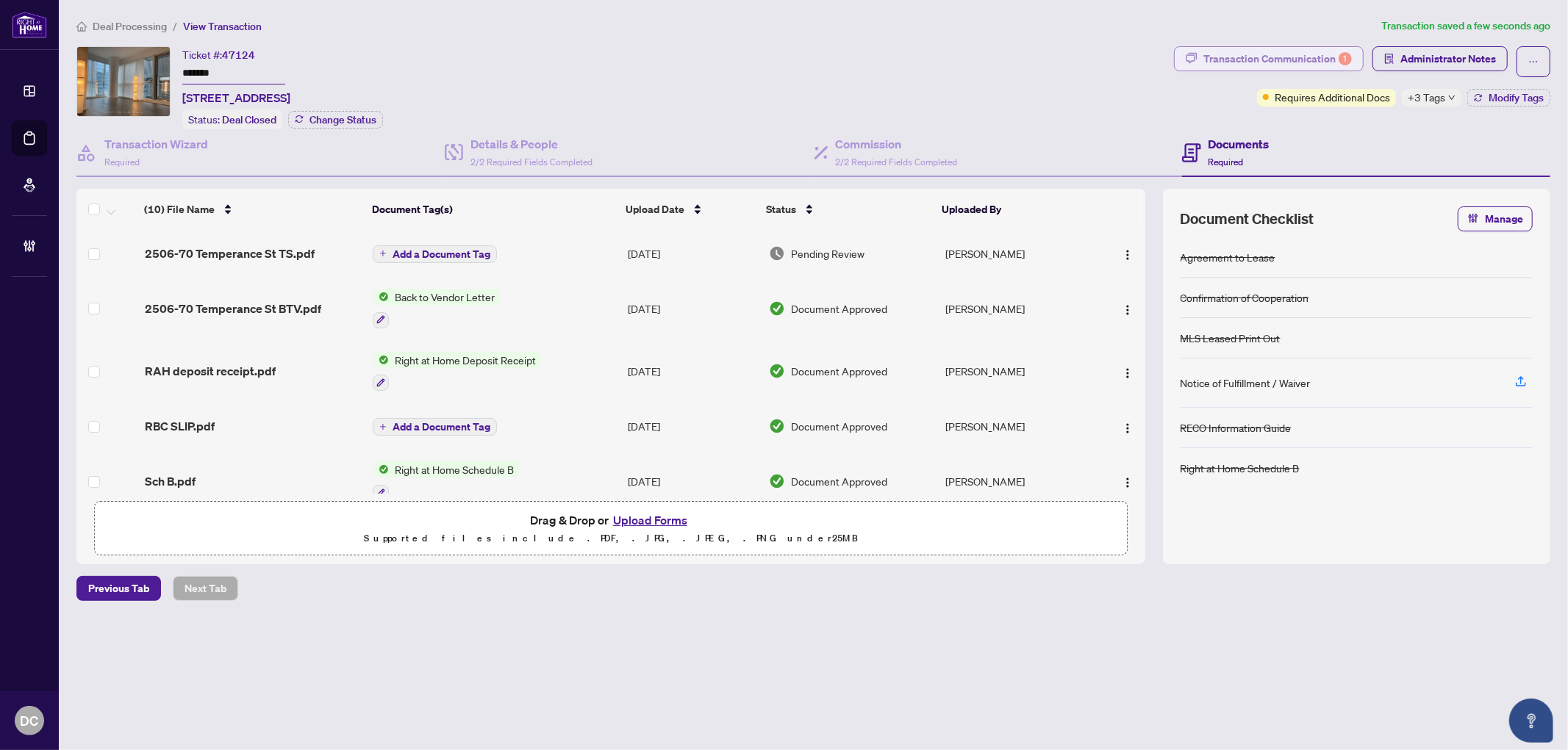
click at [1326, 59] on div "Transaction Communication 1" at bounding box center [1277, 59] width 148 height 23
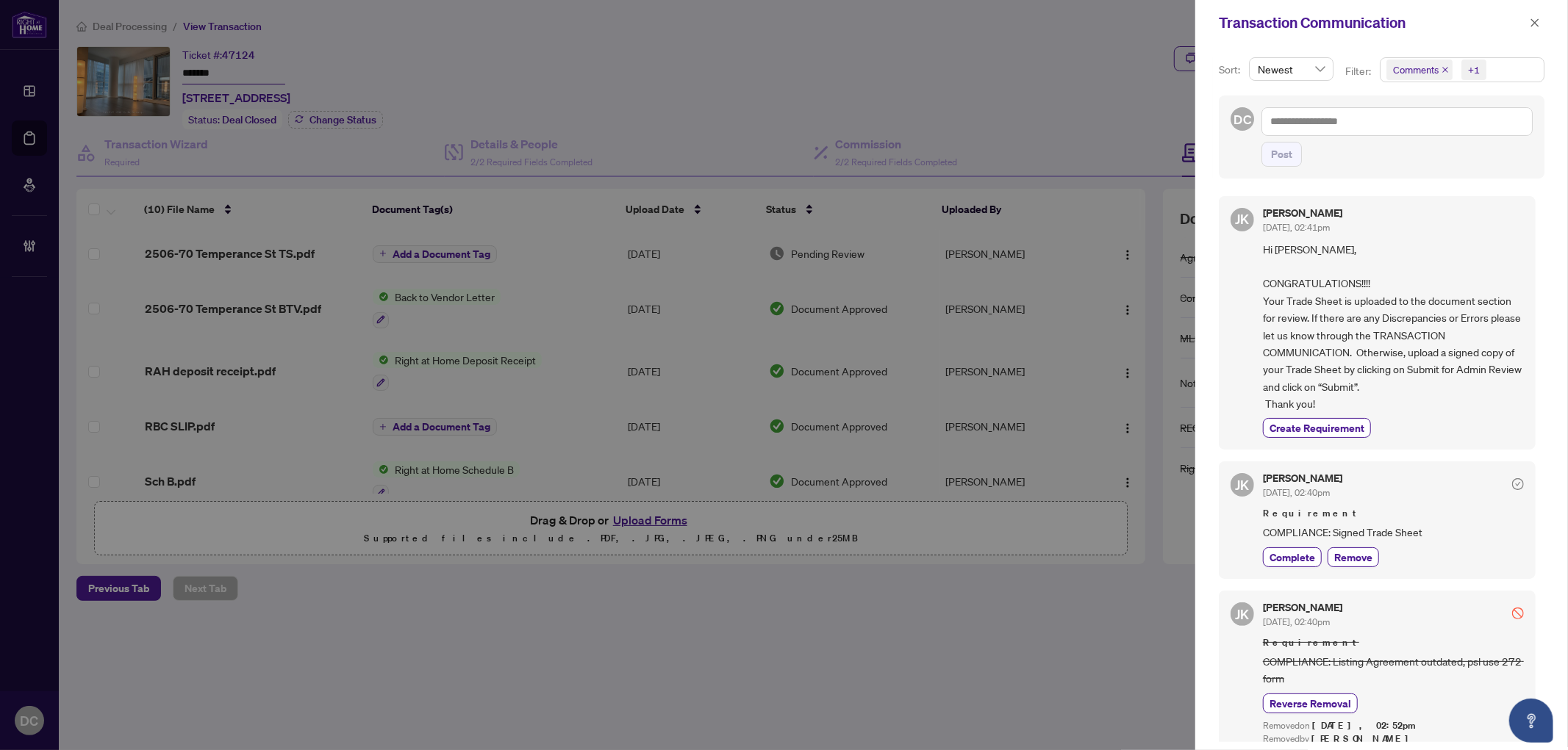
click at [1514, 77] on span "Comments +1" at bounding box center [1462, 69] width 163 height 23
click at [1439, 150] on span "Requirements" at bounding box center [1442, 152] width 65 height 14
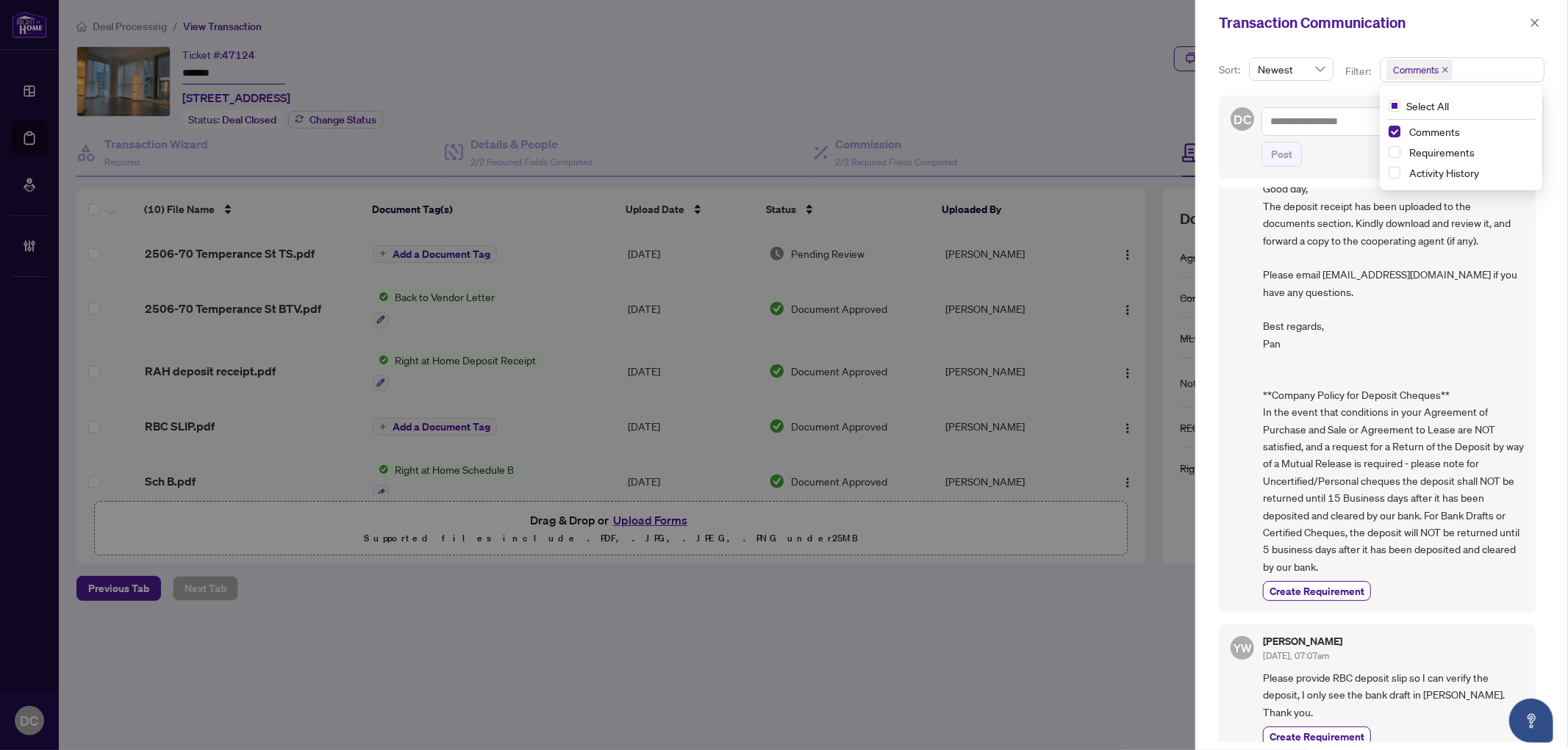
scroll to position [467, 0]
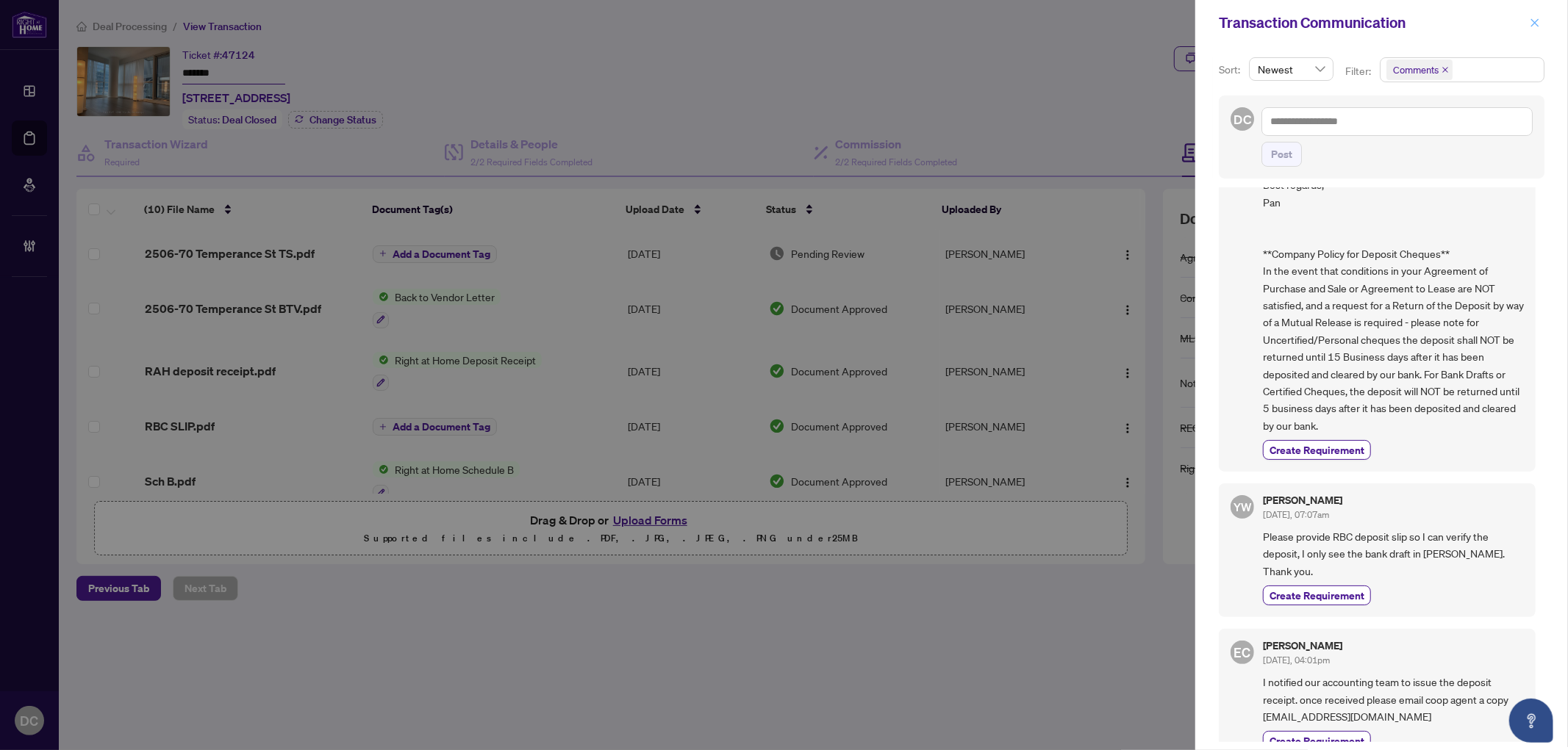
click at [1533, 24] on icon "close" at bounding box center [1535, 23] width 11 height 11
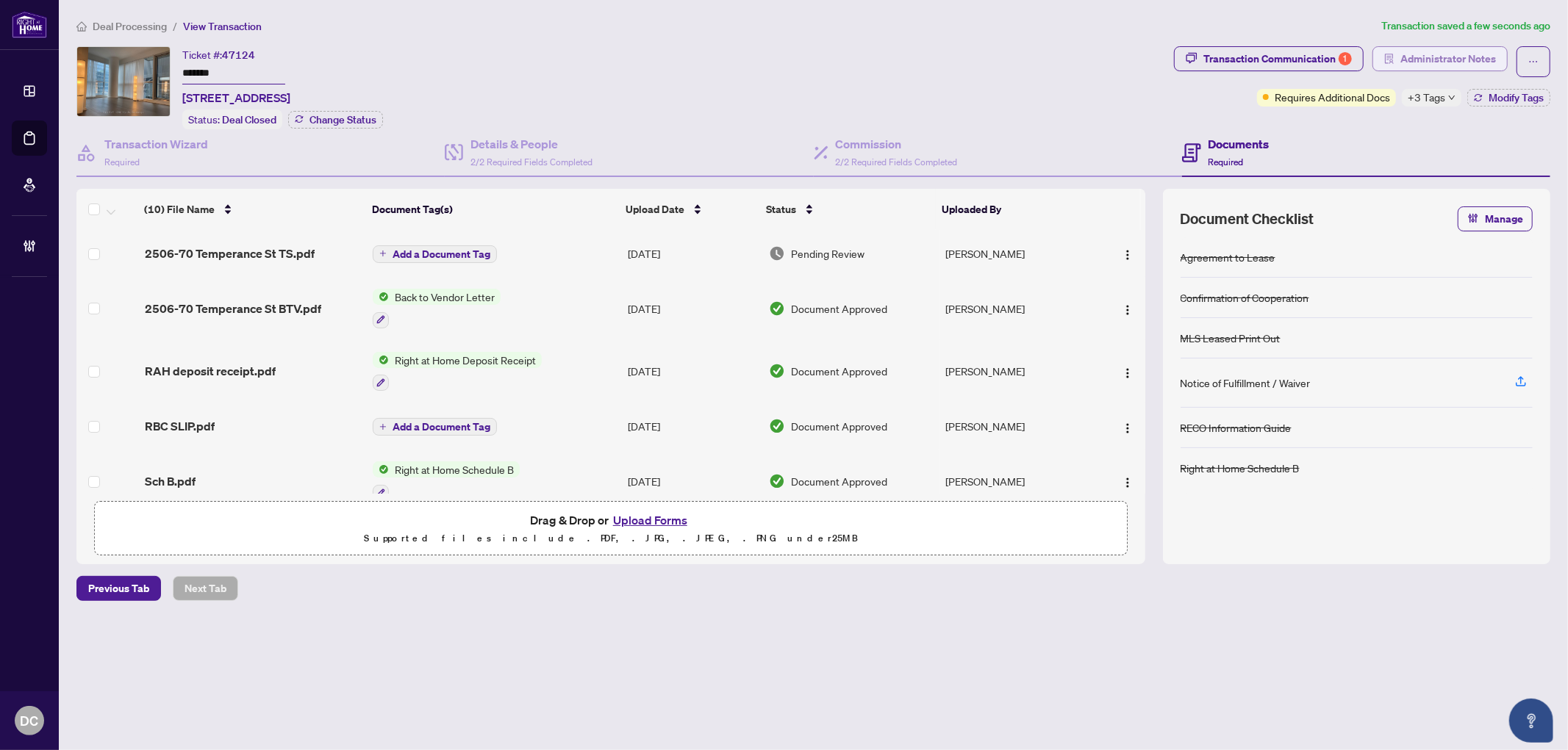
click at [1432, 68] on span "Administrator Notes" at bounding box center [1448, 59] width 96 height 23
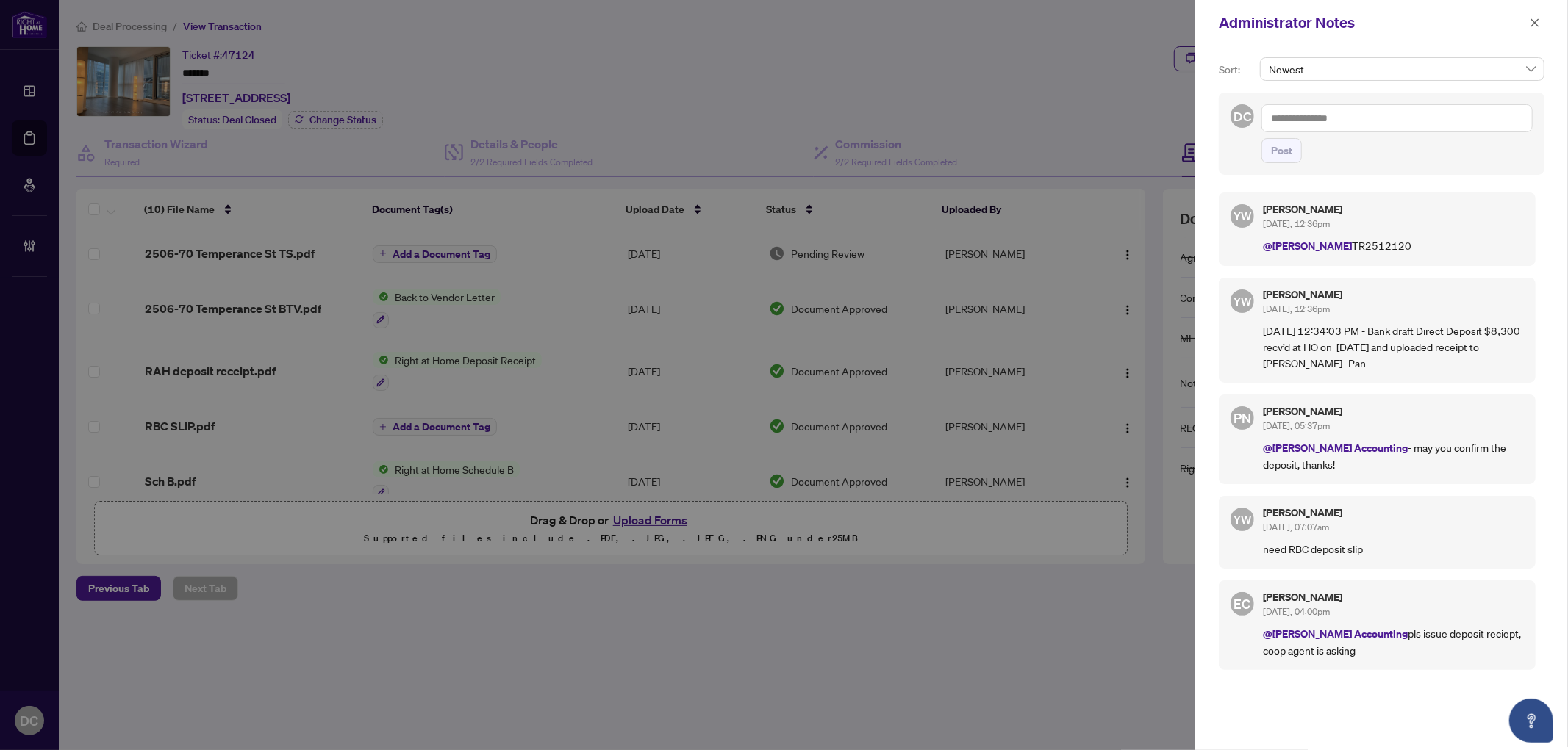
drag, startPoint x: 1535, startPoint y: 20, endPoint x: 1419, endPoint y: 17, distance: 116.0
click at [1534, 20] on icon "close" at bounding box center [1535, 23] width 11 height 11
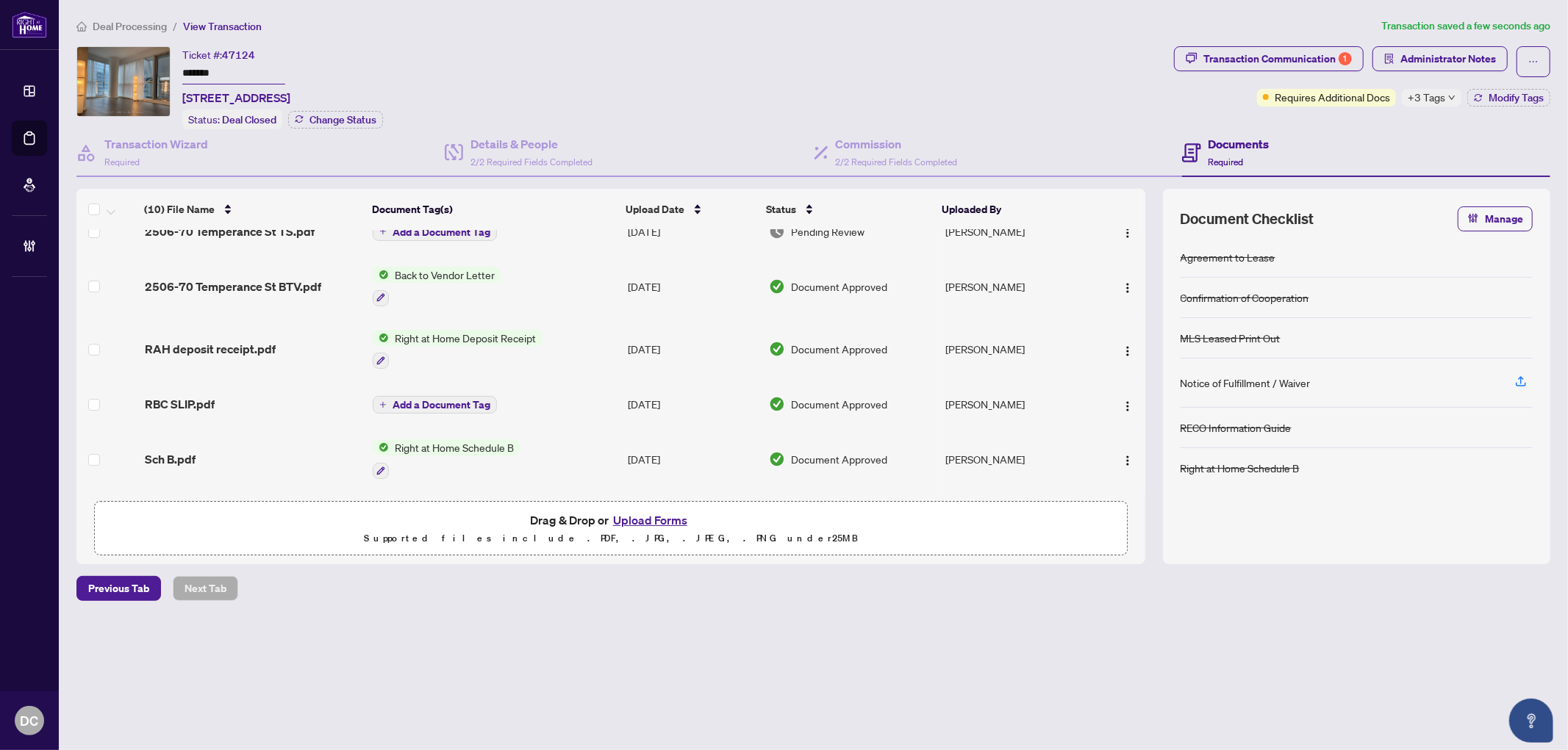
scroll to position [0, 0]
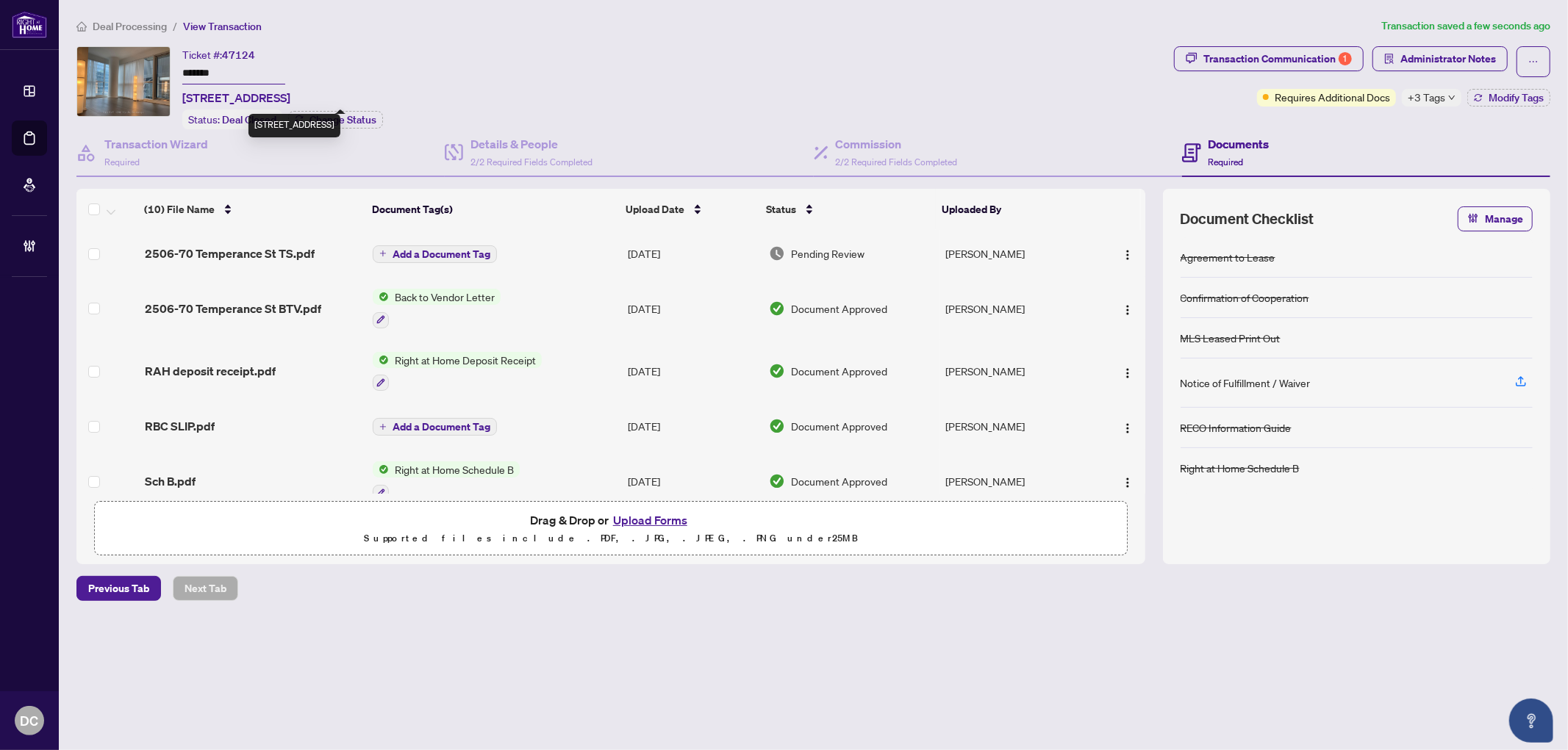
click at [290, 94] on span "[STREET_ADDRESS]" at bounding box center [236, 97] width 108 height 17
drag, startPoint x: 310, startPoint y: 94, endPoint x: 217, endPoint y: 96, distance: 93.0
click at [217, 96] on span "[STREET_ADDRESS]" at bounding box center [236, 97] width 108 height 17
copy span "[STREET_ADDRESS]"
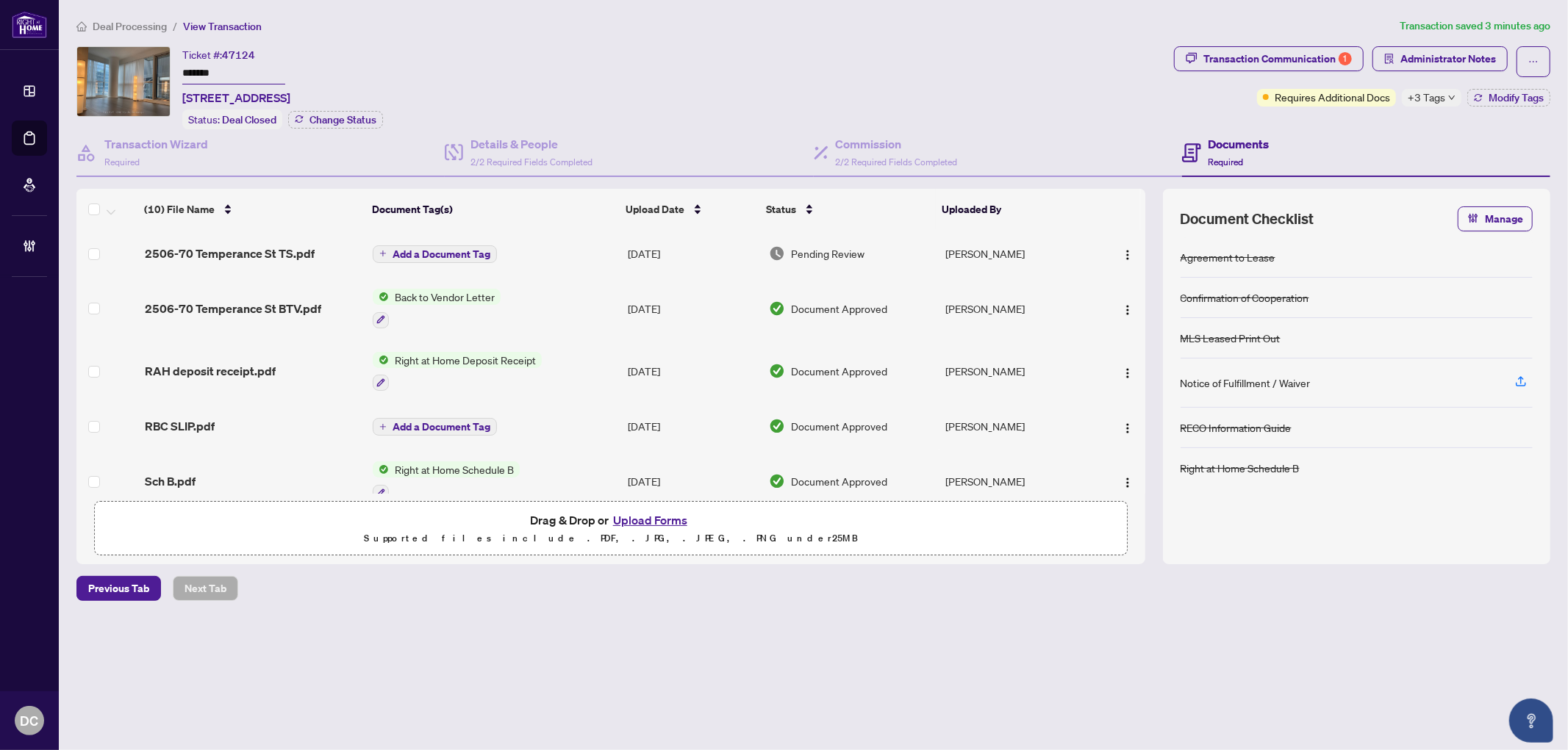
drag, startPoint x: 246, startPoint y: 66, endPoint x: 150, endPoint y: 66, distance: 96.0
click at [150, 66] on div "Ticket #: 47124 ******* [STREET_ADDRESS] Status: Deal Closed Change Status" at bounding box center [622, 88] width 1092 height 83
click at [1260, 63] on div "Transaction Communication 1" at bounding box center [1277, 59] width 148 height 23
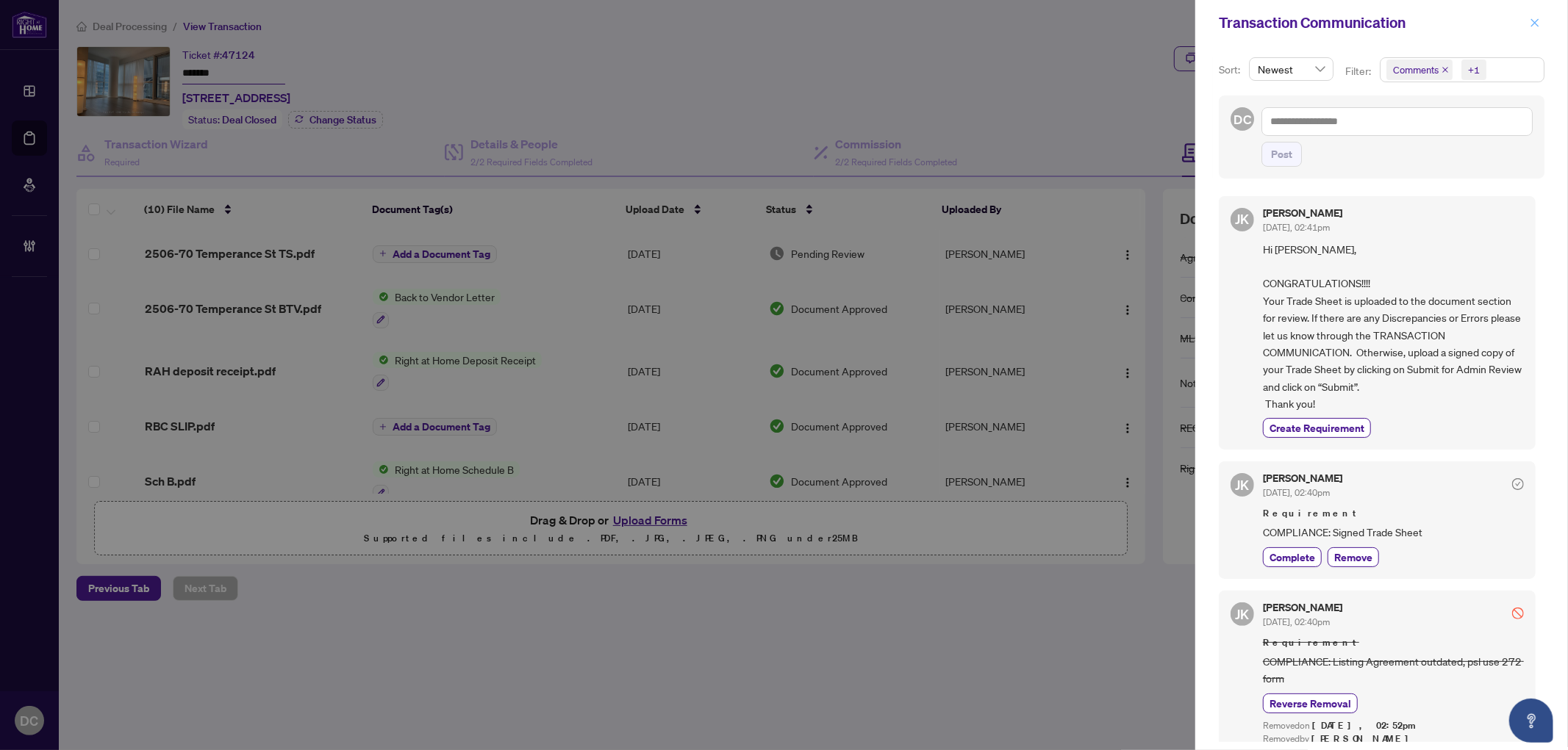
click at [1539, 19] on icon "close" at bounding box center [1535, 23] width 11 height 11
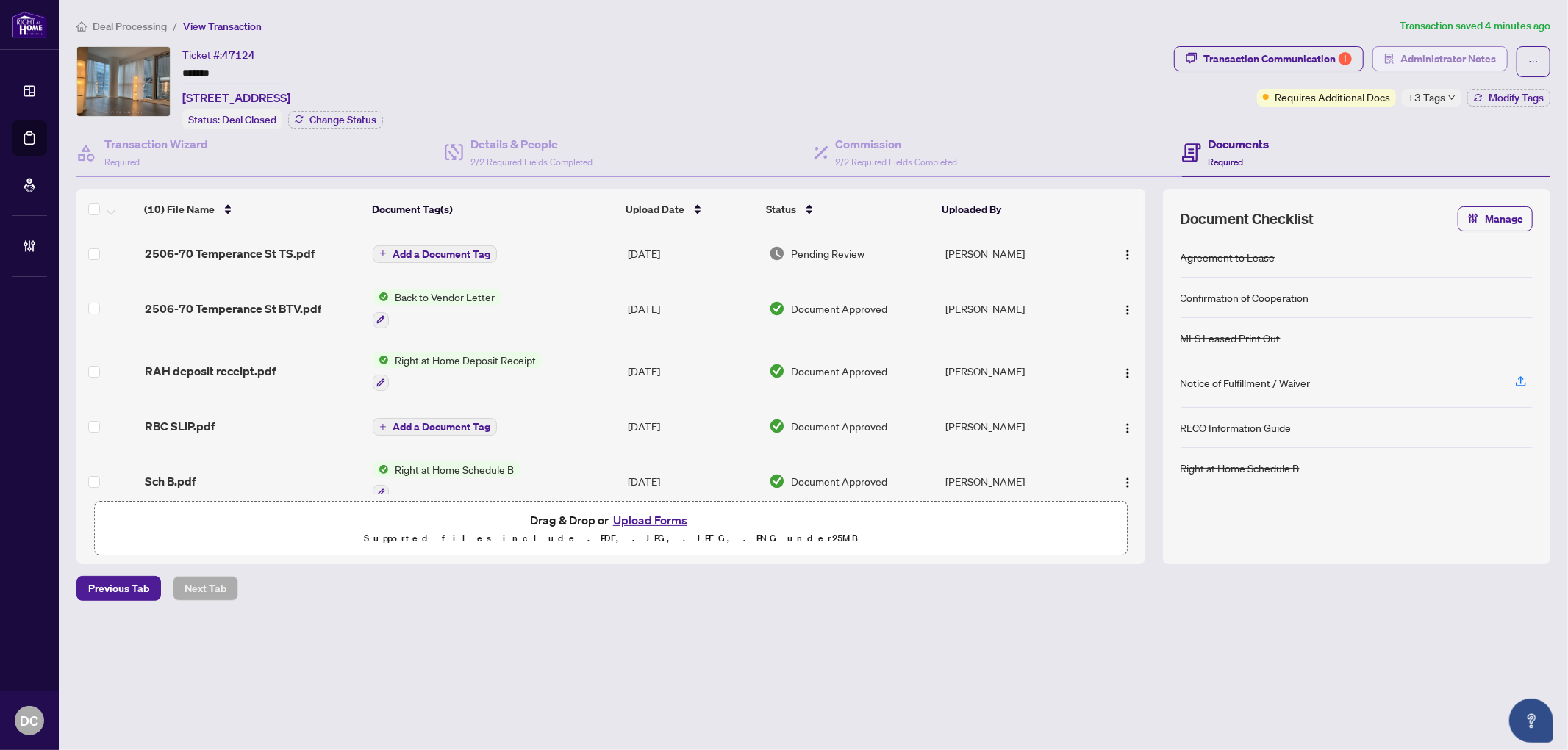
click at [1423, 56] on span "Administrator Notes" at bounding box center [1448, 59] width 96 height 23
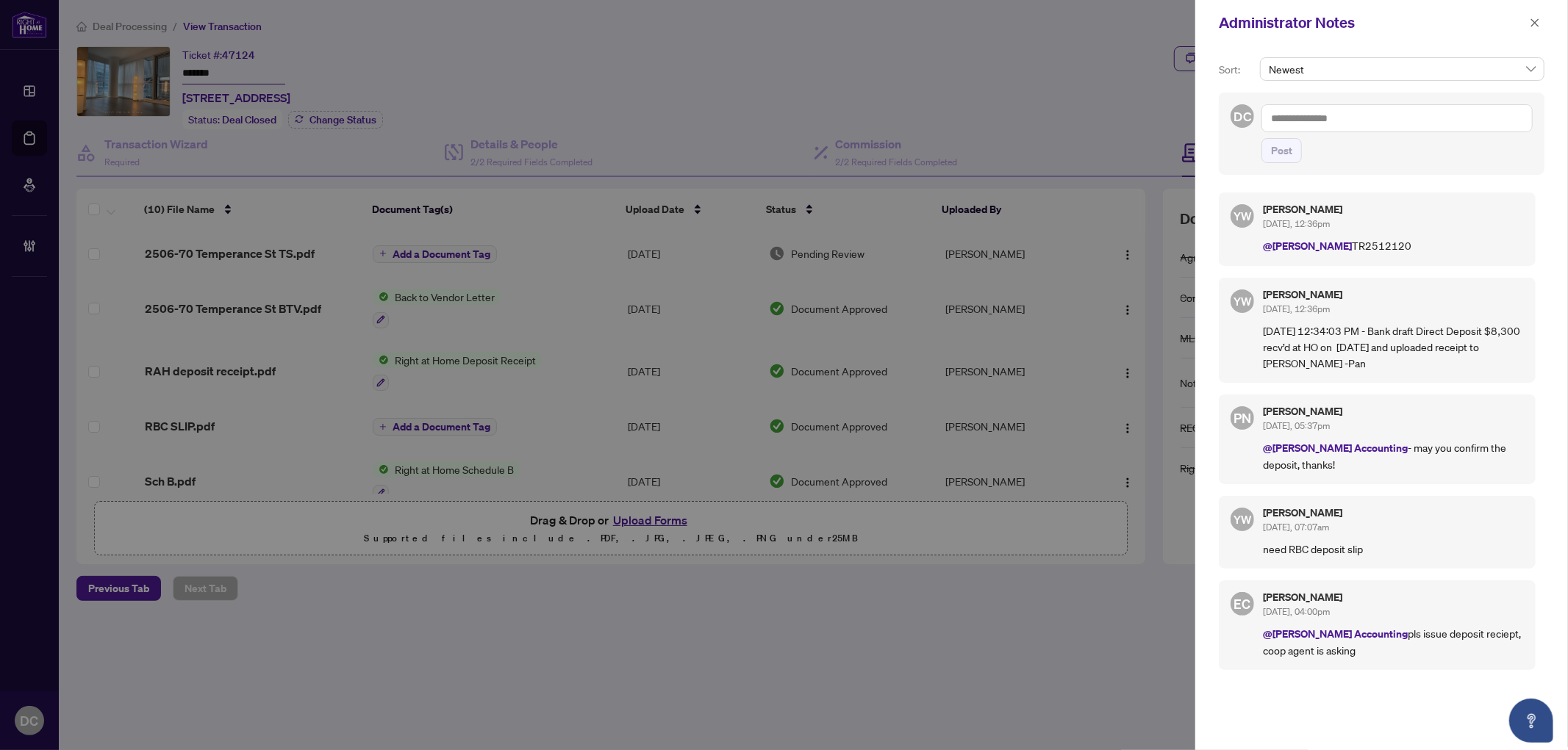
click at [1362, 122] on textarea at bounding box center [1396, 118] width 271 height 28
paste textarea "**********"
type textarea "**********"
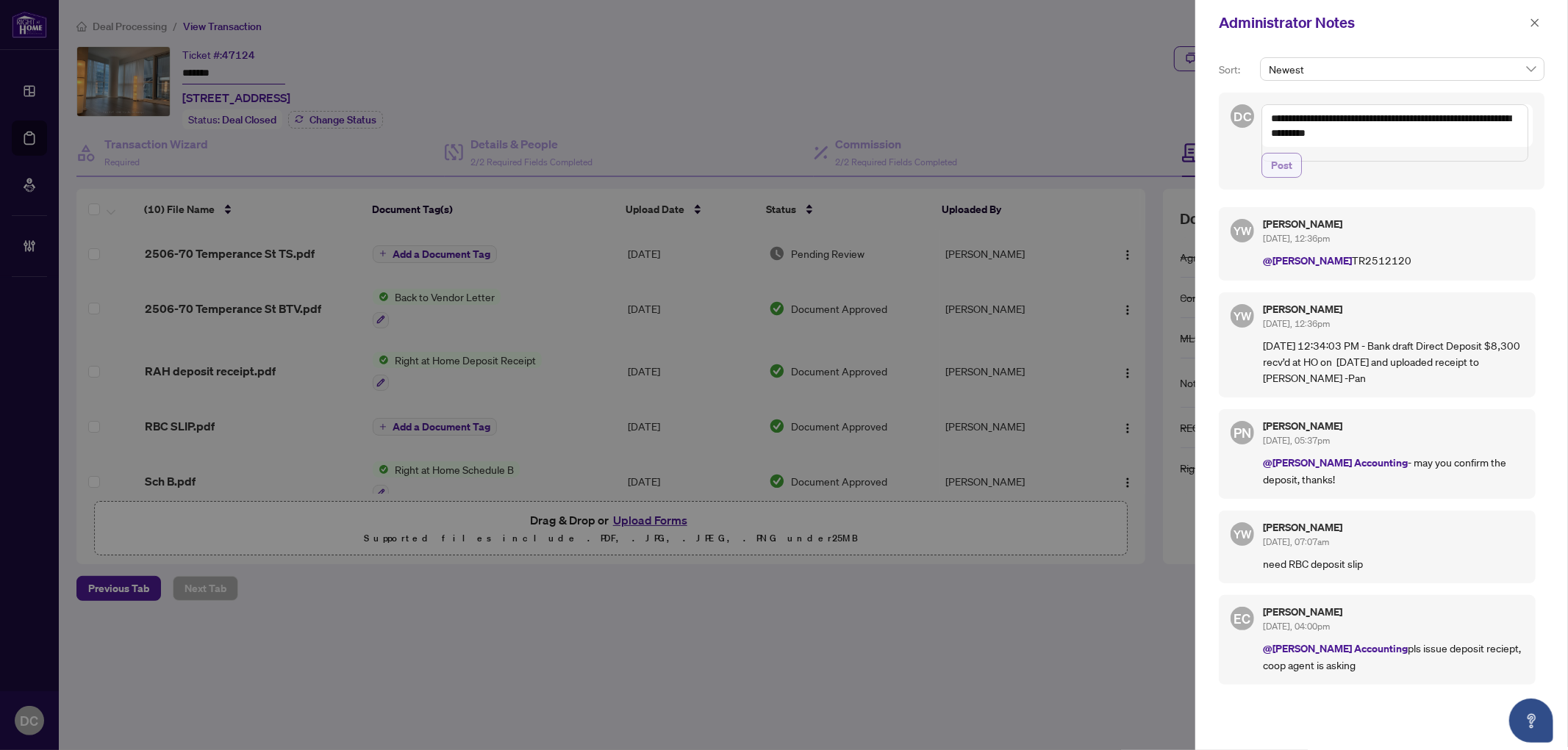
click at [1296, 178] on button "Post" at bounding box center [1281, 165] width 41 height 25
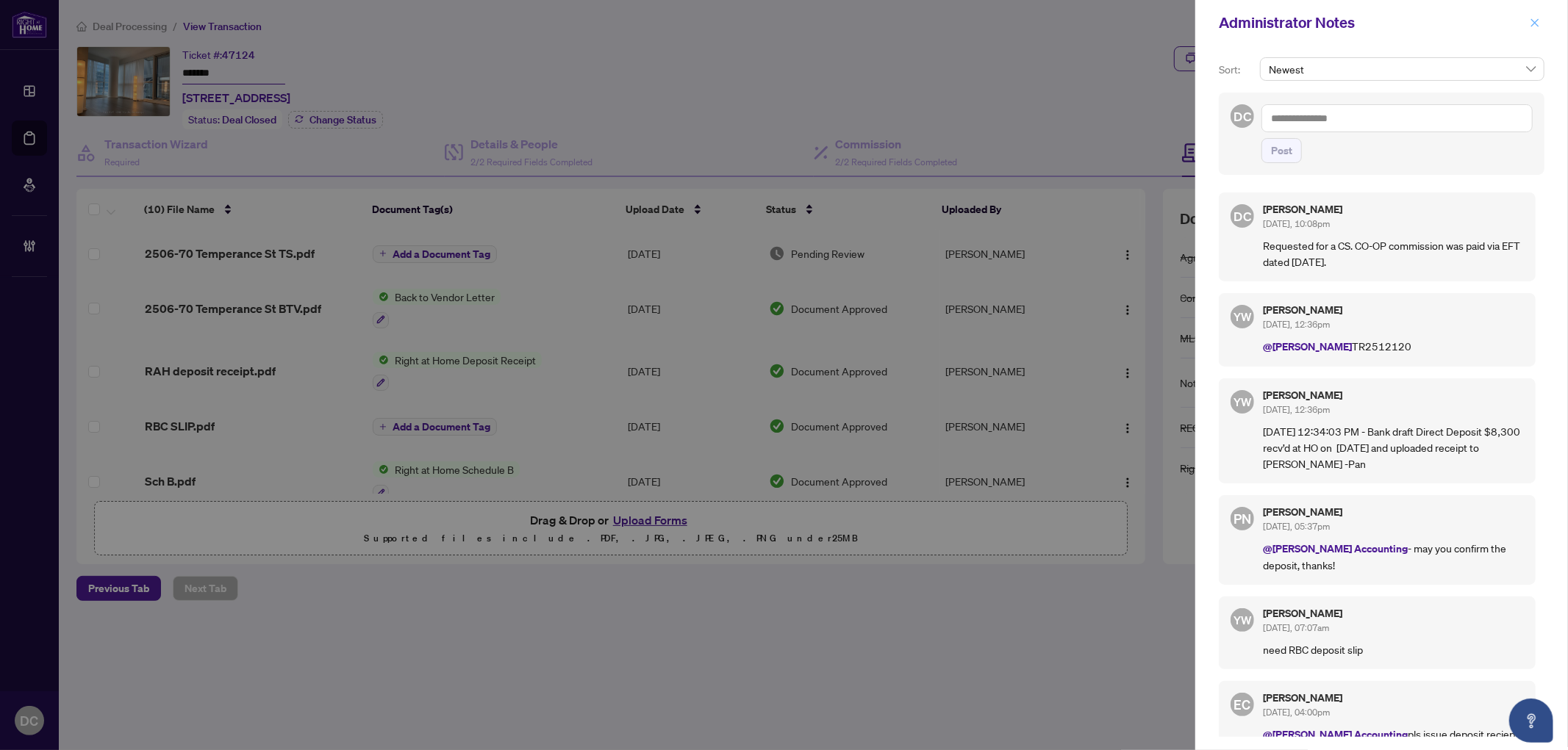
click at [1537, 24] on icon "close" at bounding box center [1535, 22] width 8 height 8
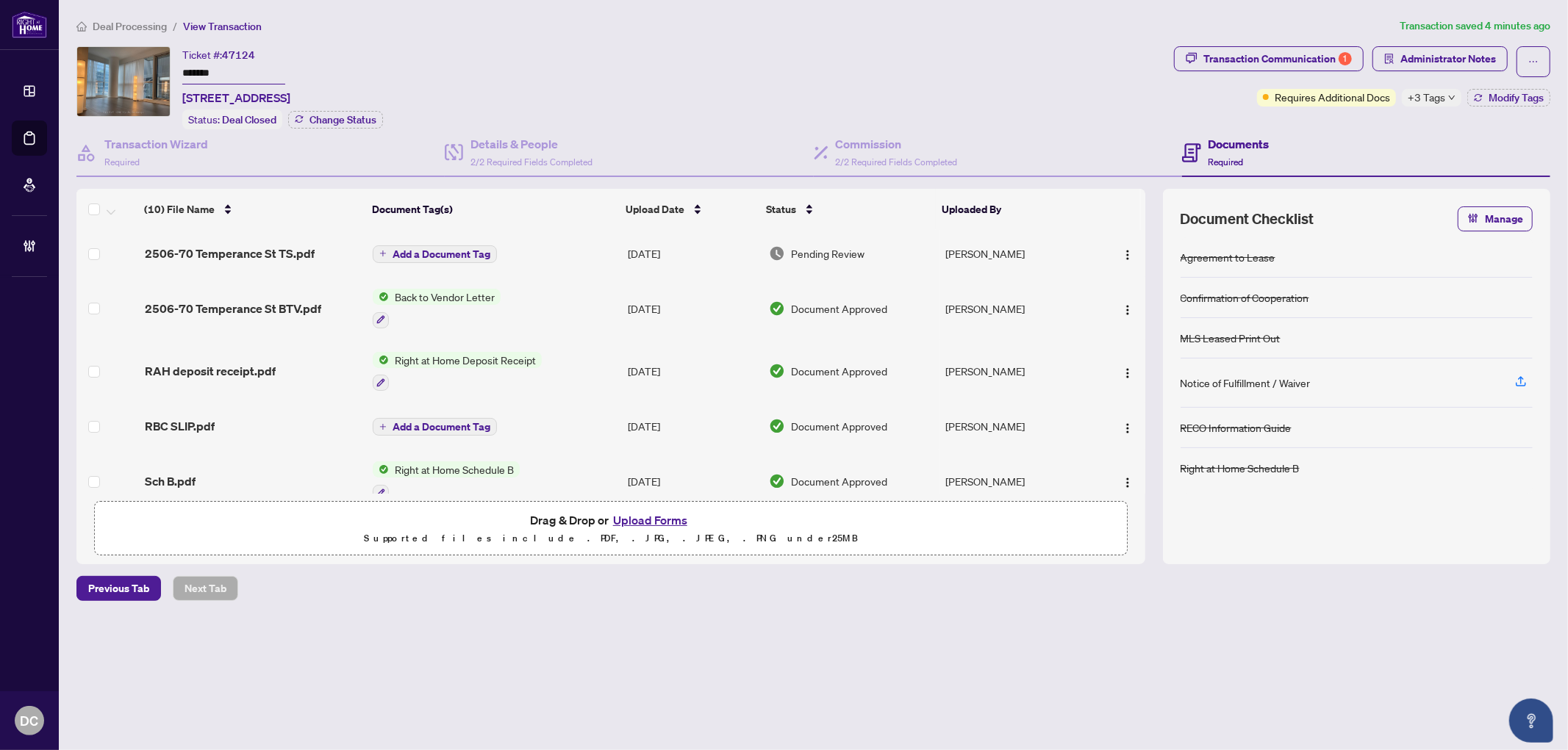
drag, startPoint x: 277, startPoint y: 68, endPoint x: 138, endPoint y: 64, distance: 139.1
click at [138, 64] on div "Ticket #: 47124 ******* 2506-70 Temperance St, Toronto, Ontario M5H 0B1, Canada…" at bounding box center [622, 88] width 1092 height 83
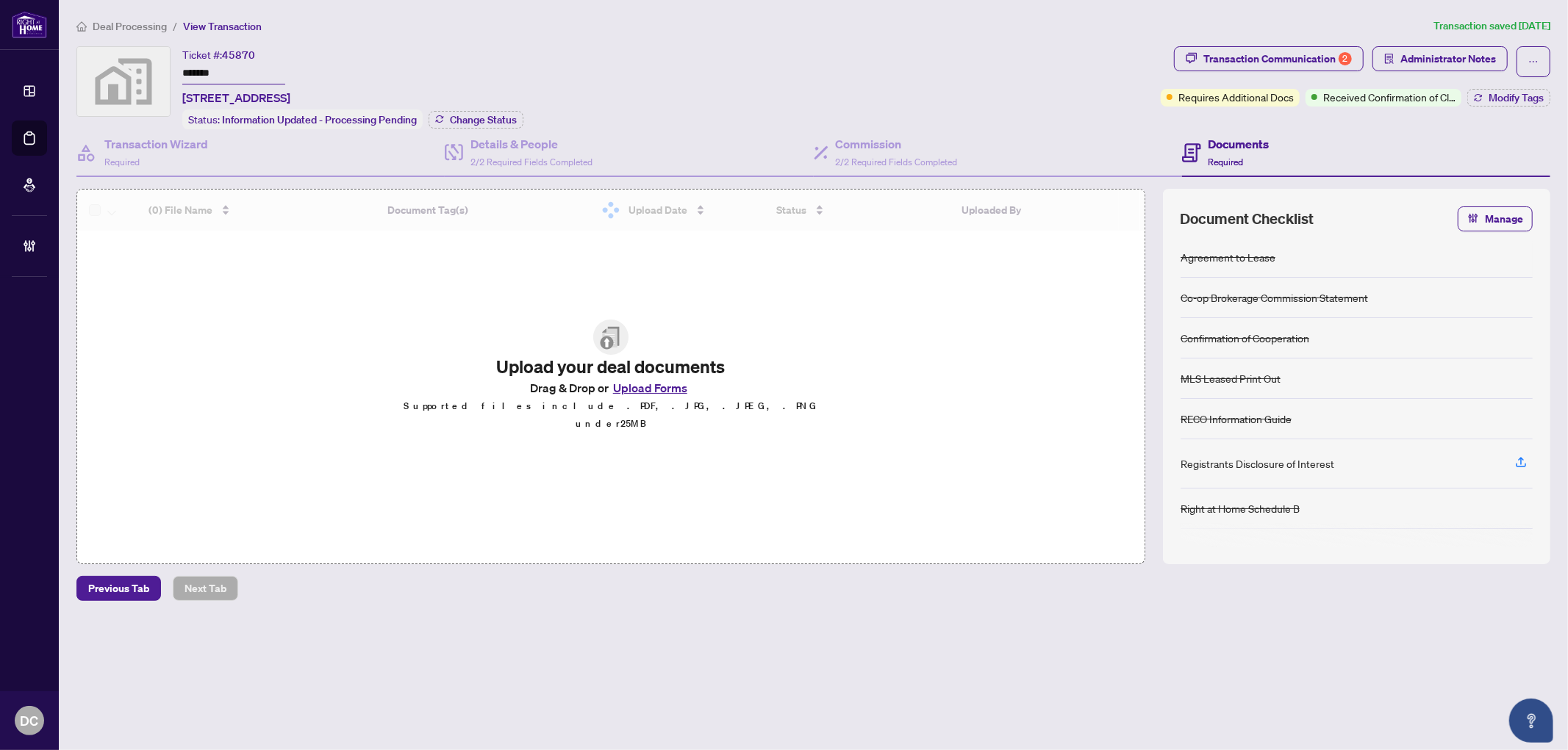
drag, startPoint x: 261, startPoint y: 75, endPoint x: 147, endPoint y: 74, distance: 114.0
click at [132, 59] on div "Ticket #: 45870 ******* [STREET_ADDRESS] Status: Information Updated - Processi…" at bounding box center [615, 88] width 1078 height 83
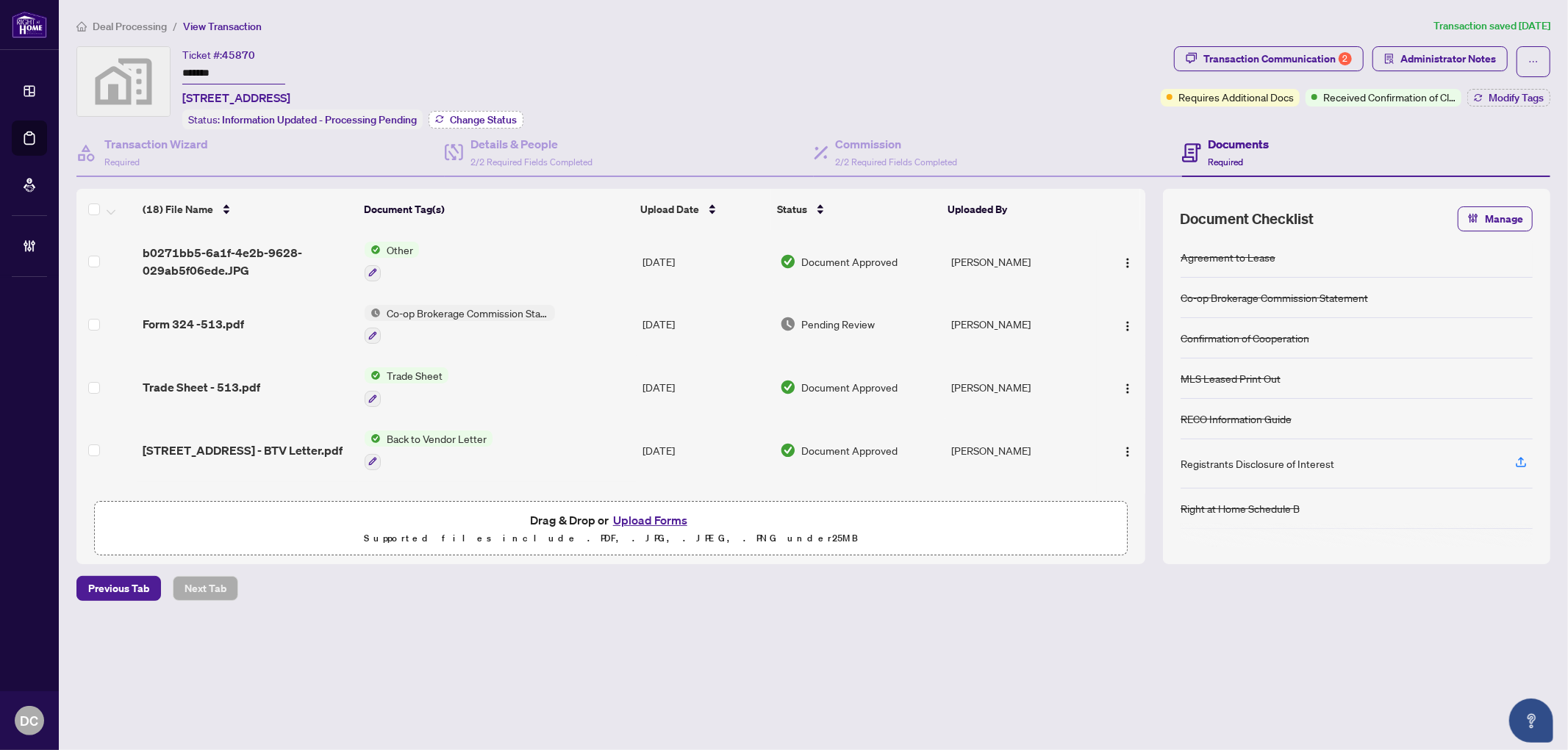
click at [484, 114] on span "Change Status" at bounding box center [483, 120] width 67 height 11
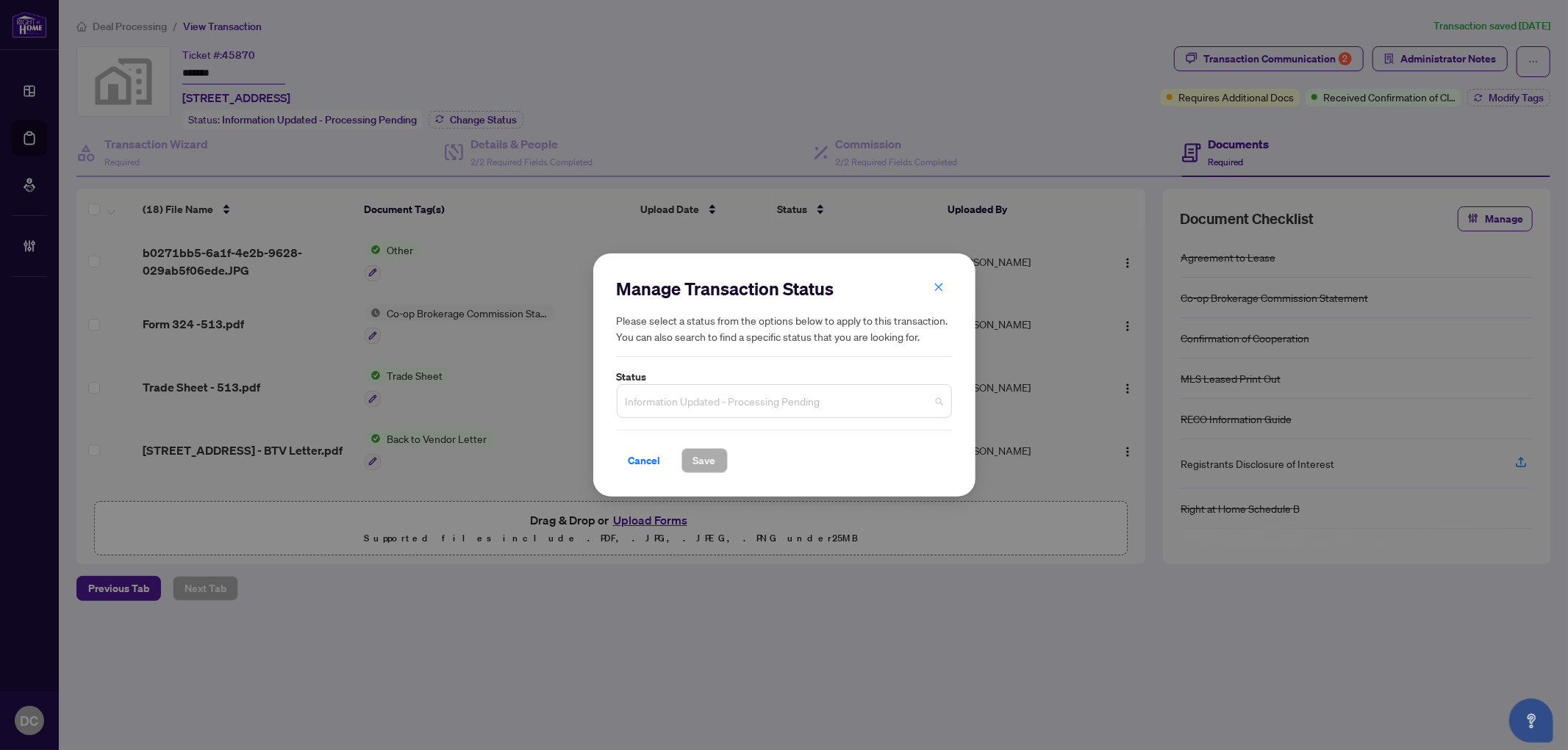
click at [730, 386] on div "Information Updated - Processing Pending" at bounding box center [784, 401] width 335 height 34
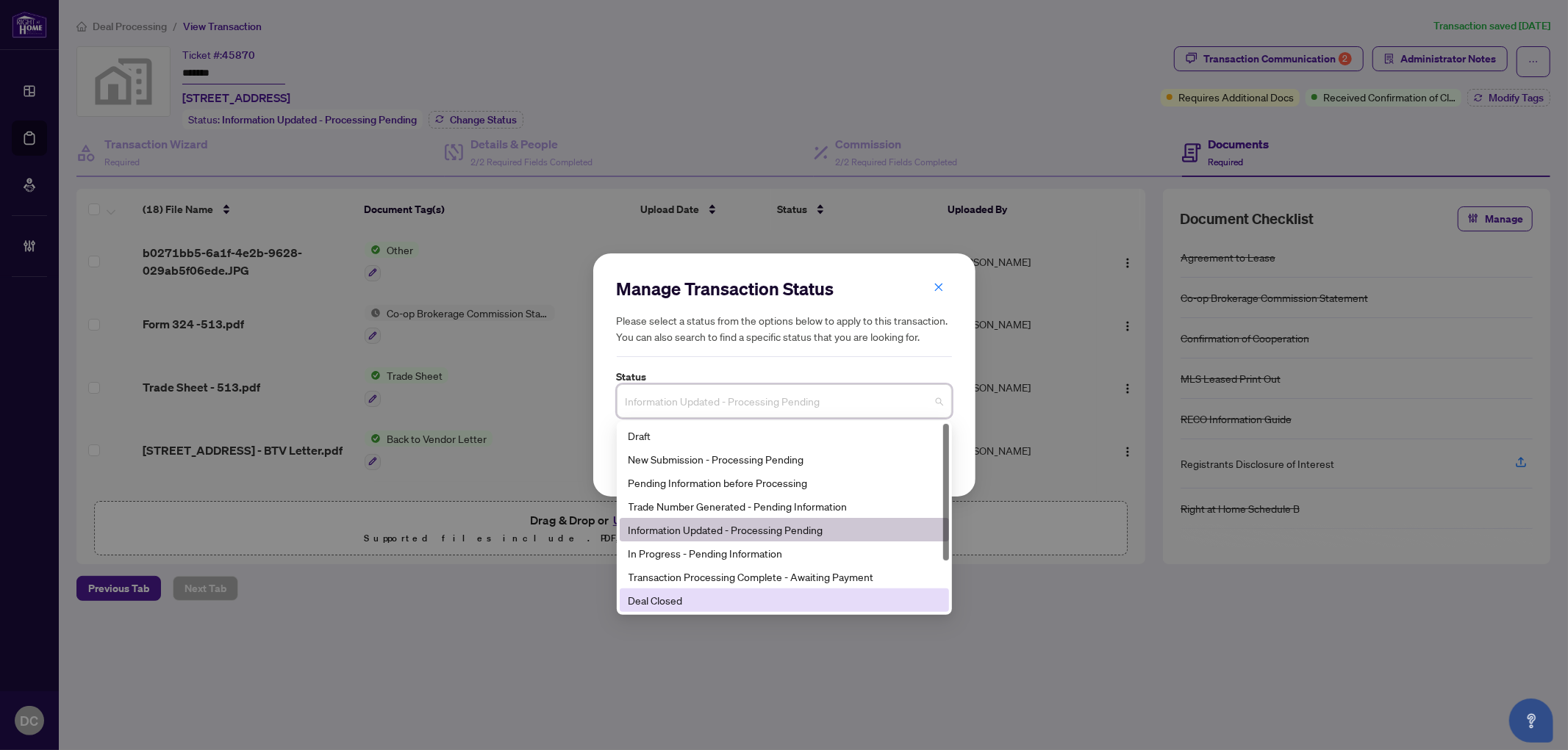
click at [709, 600] on div "Deal Closed" at bounding box center [784, 600] width 311 height 16
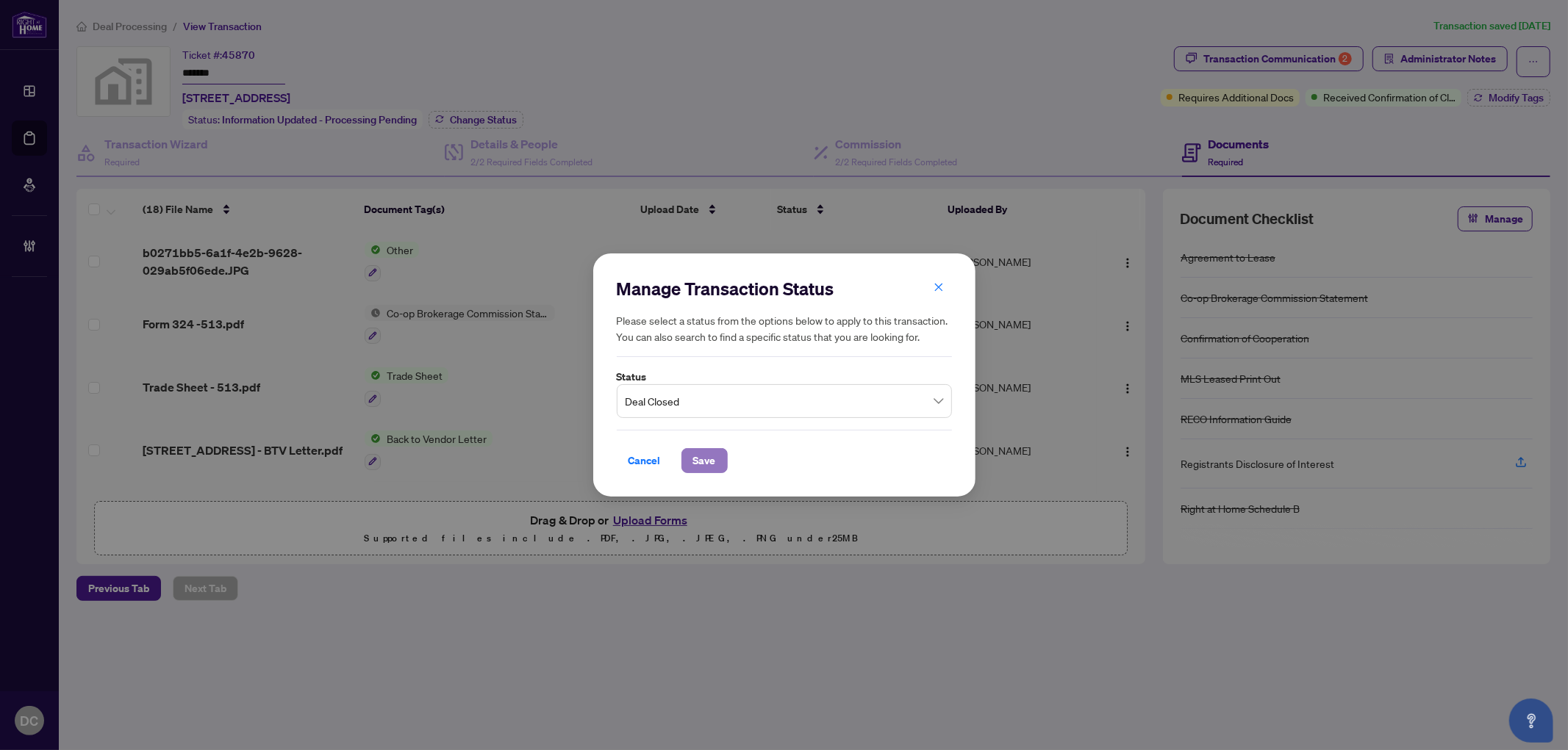
click at [712, 467] on span "Save" at bounding box center [704, 460] width 23 height 23
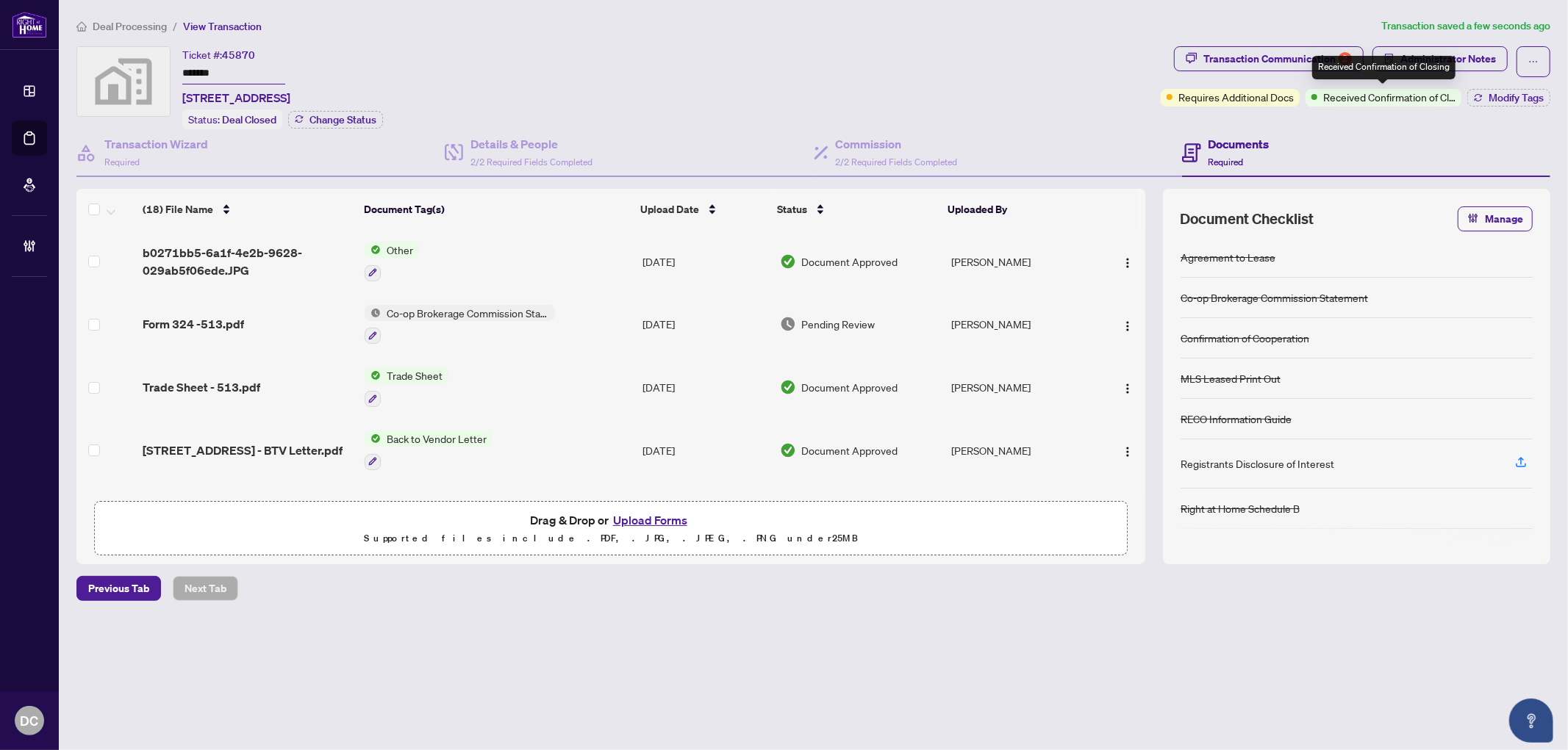
click at [1465, 103] on div "Requires Additional Docs Received Confirmation of Closing Modify Tags" at bounding box center [1356, 97] width 390 height 17
click at [1474, 98] on icon "button" at bounding box center [1478, 98] width 9 height 9
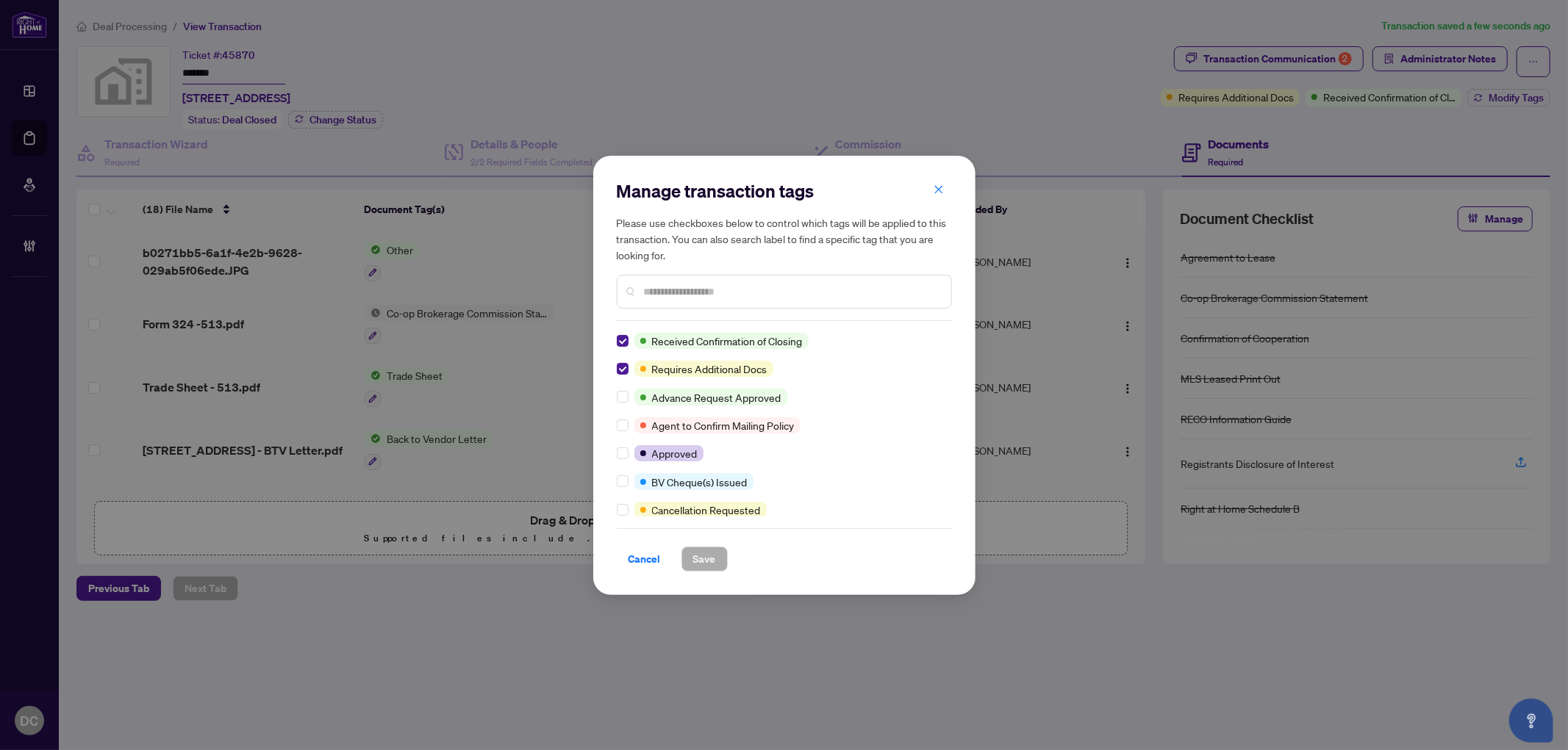
click at [620, 331] on div "Manage transaction tags Please use checkboxes below to control which tags will …" at bounding box center [784, 375] width 335 height 393
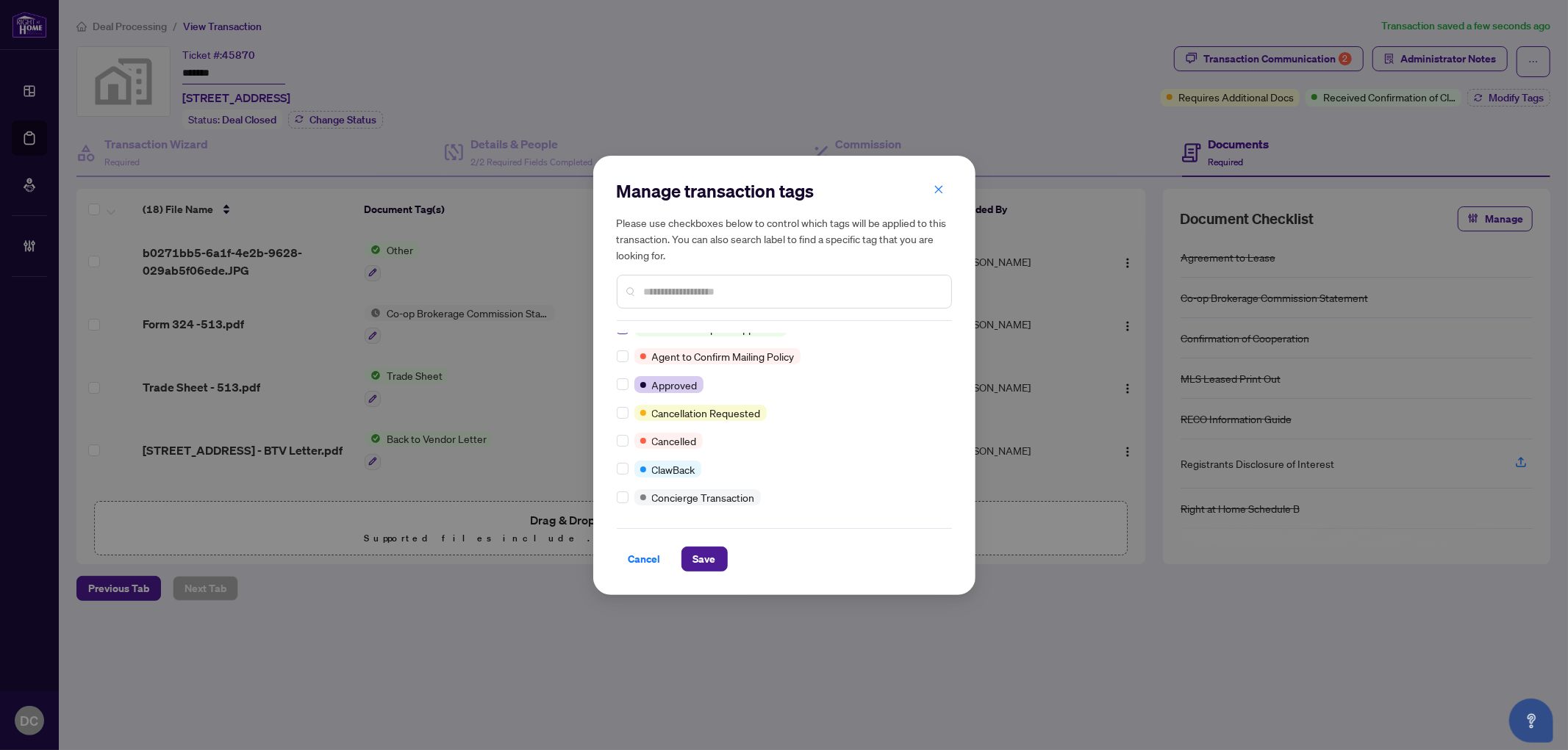
scroll to position [163, 0]
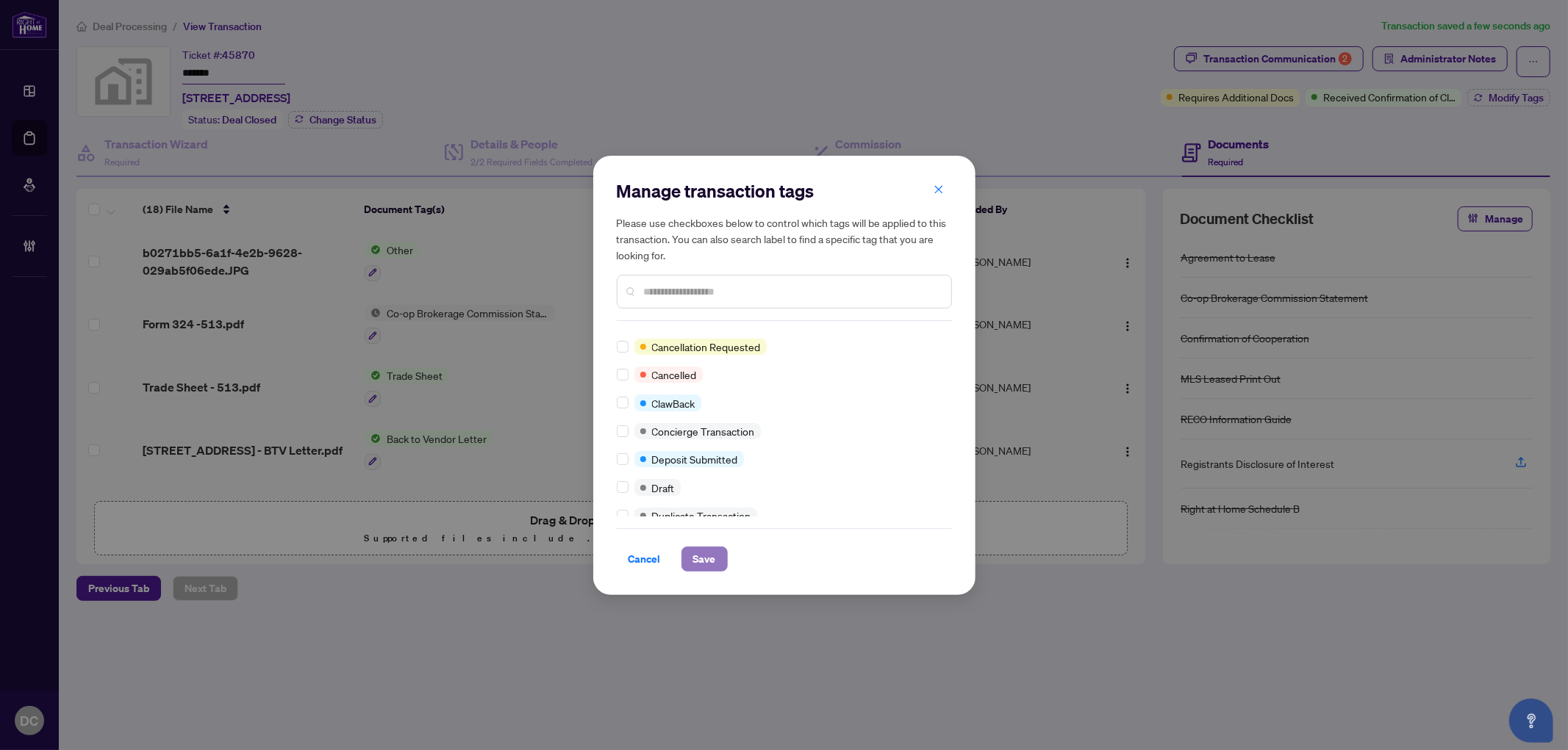
drag, startPoint x: 700, startPoint y: 556, endPoint x: 170, endPoint y: 490, distance: 534.1
click at [695, 554] on span "Save" at bounding box center [704, 559] width 23 height 23
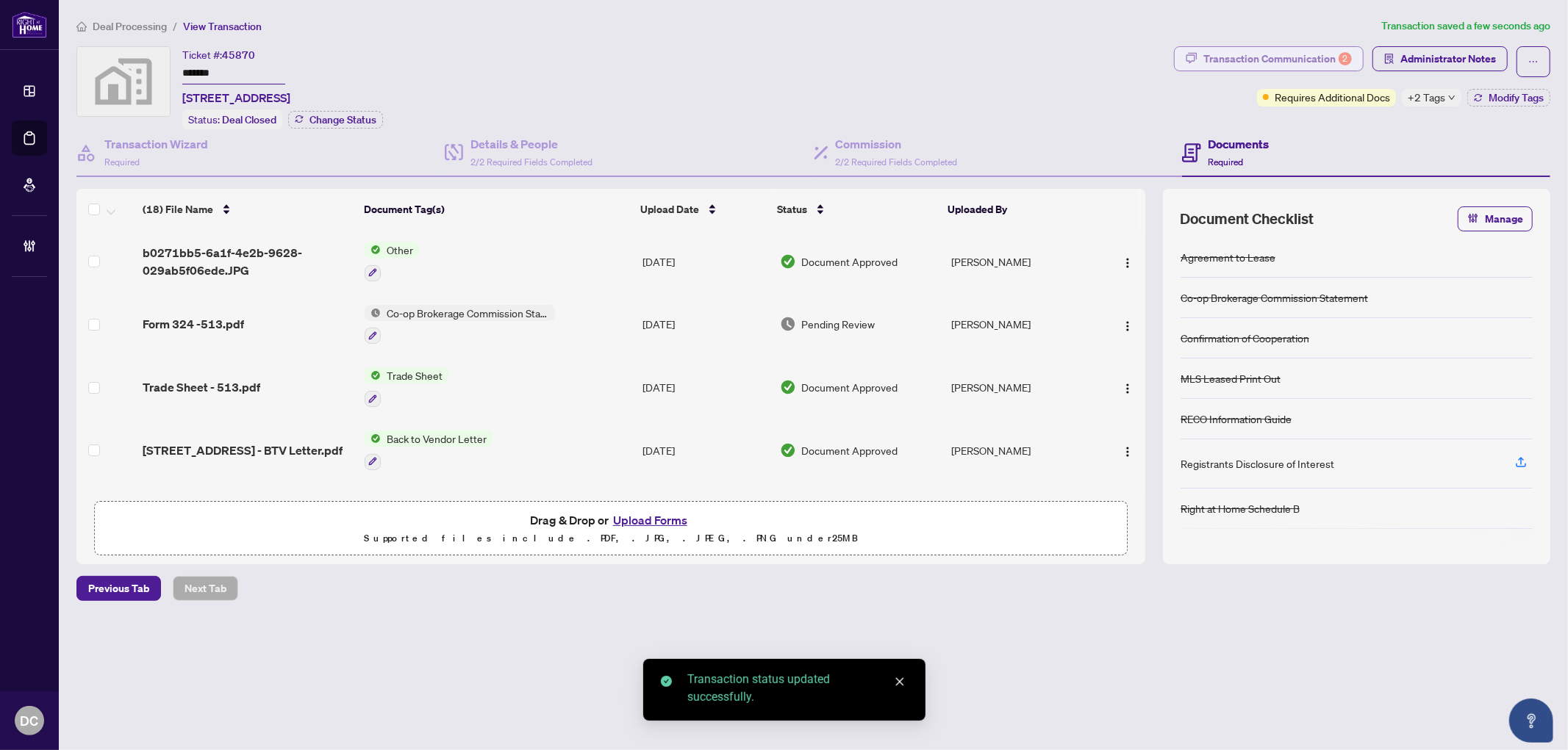
click at [1331, 60] on div "Transaction Communication 2" at bounding box center [1277, 59] width 148 height 23
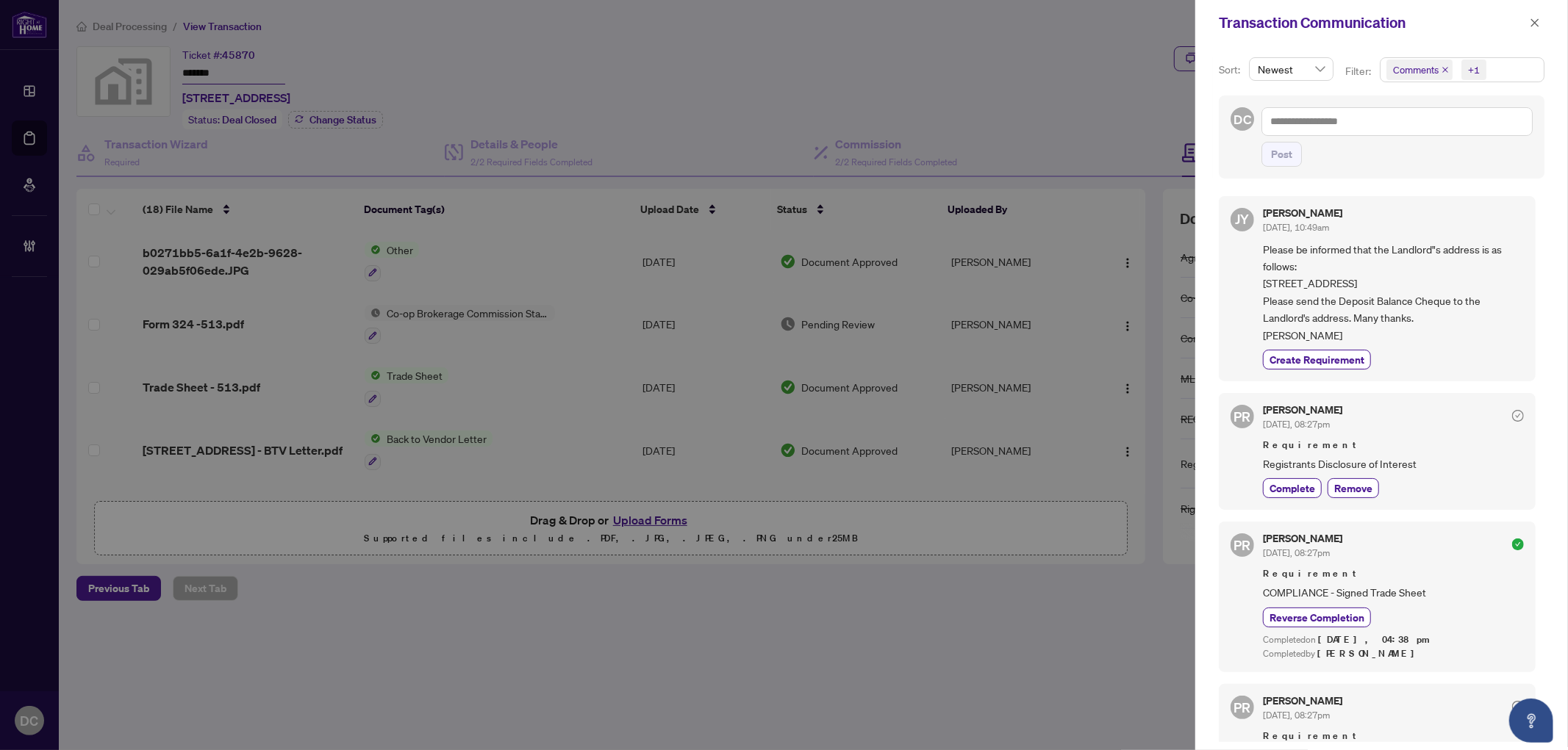
drag, startPoint x: 1420, startPoint y: 272, endPoint x: 1405, endPoint y: 275, distance: 15.3
click at [1420, 272] on span "Please be informed that the Landlord"s address is as follows: [STREET_ADDRESS] …" at bounding box center [1393, 292] width 261 height 103
drag, startPoint x: 1353, startPoint y: 284, endPoint x: 1257, endPoint y: 281, distance: 96.0
click at [1257, 281] on div "[PERSON_NAME] [DATE], 10:49am Please be informed that the Landlord"s address is…" at bounding box center [1377, 289] width 317 height 185
copy span "[STREET_ADDRESS],"
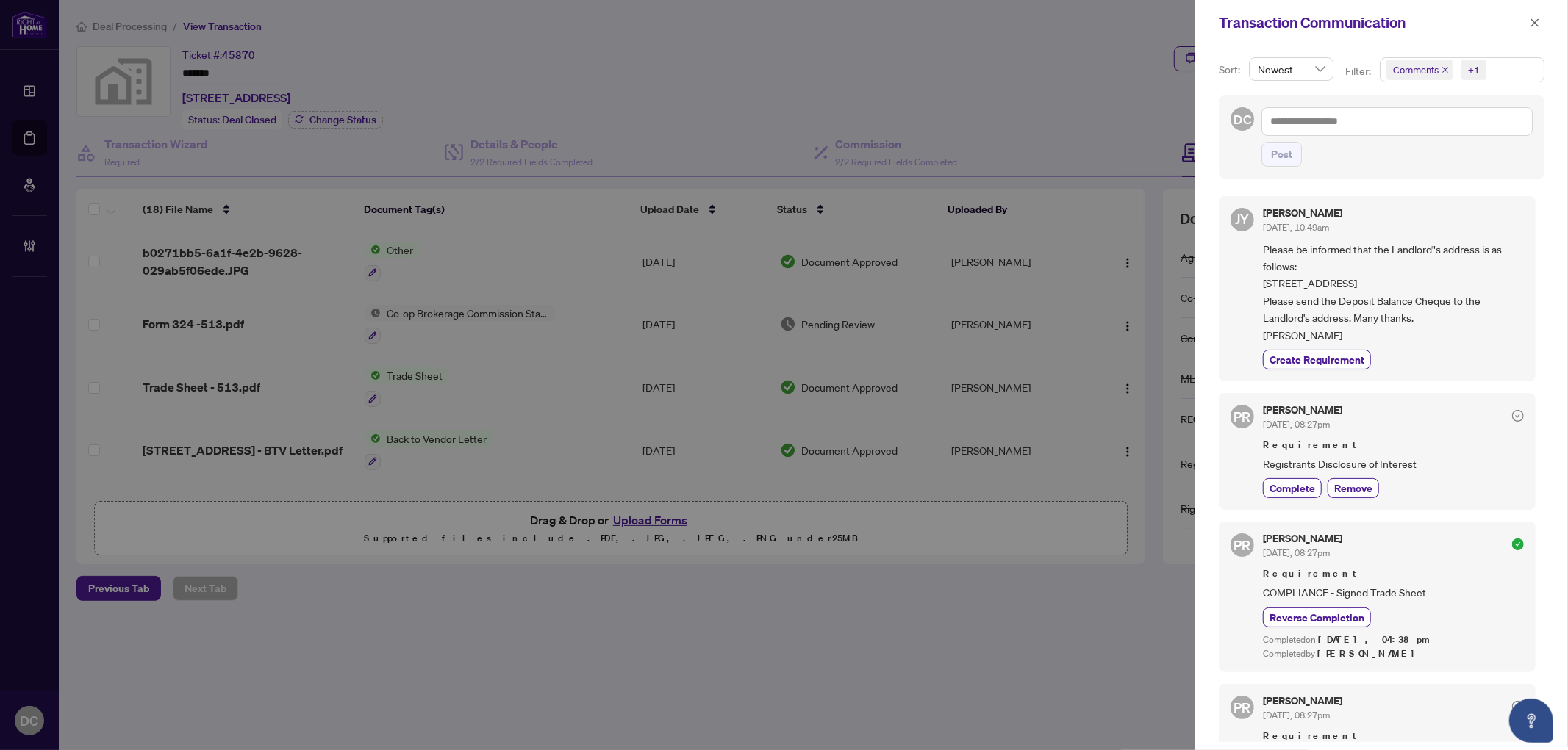
click at [1365, 312] on span "Please be informed that the Landlord"s address is as follows: [STREET_ADDRESS] …" at bounding box center [1393, 292] width 261 height 103
drag, startPoint x: 1353, startPoint y: 287, endPoint x: 1480, endPoint y: 280, distance: 127.2
click at [1480, 280] on span "Please be informed that the Landlord"s address is as follows: [STREET_ADDRESS] …" at bounding box center [1393, 292] width 261 height 103
copy span "[GEOGRAPHIC_DATA], ON M2H 3A4"
click at [1534, 25] on icon "close" at bounding box center [1535, 23] width 11 height 11
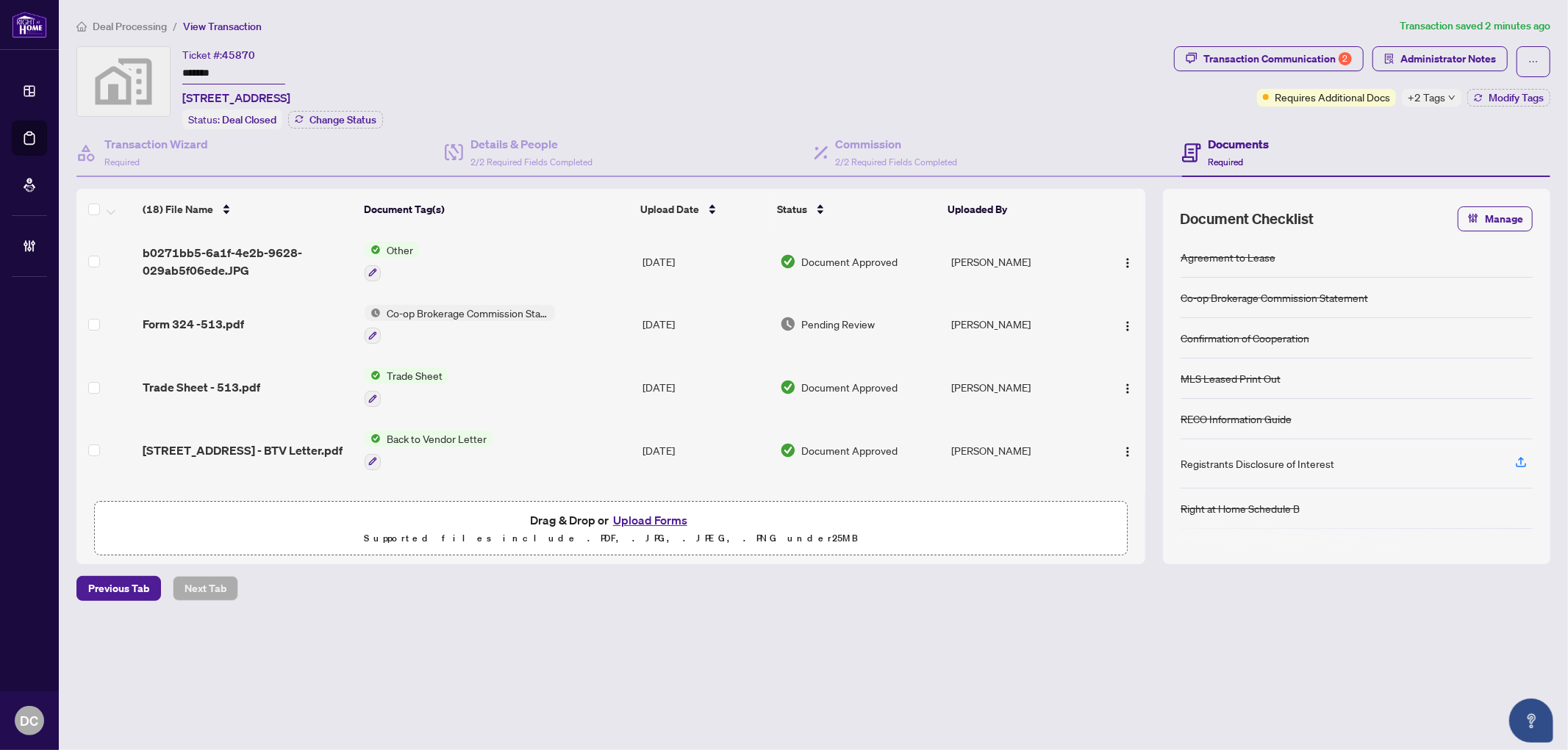
drag, startPoint x: 252, startPoint y: 77, endPoint x: 94, endPoint y: 71, distance: 158.1
click at [94, 71] on div "Ticket #: 45870 ******* [STREET_ADDRESS] Status: Deal Closed Change Status" at bounding box center [622, 88] width 1092 height 83
click at [619, 314] on td "Co-op Brokerage Commission Statement" at bounding box center [497, 325] width 277 height 63
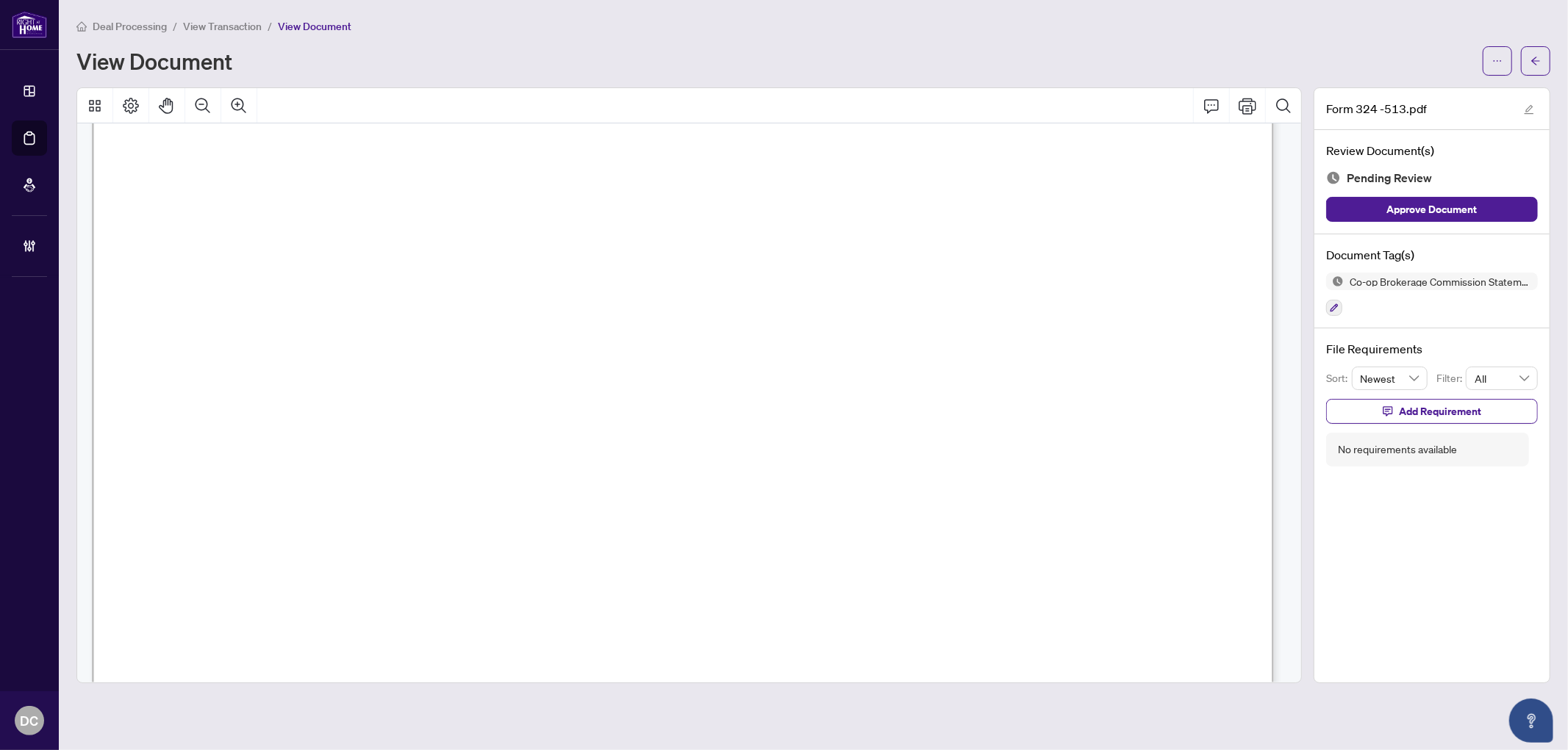
scroll to position [2531, 0]
click at [1524, 59] on button "button" at bounding box center [1535, 61] width 29 height 29
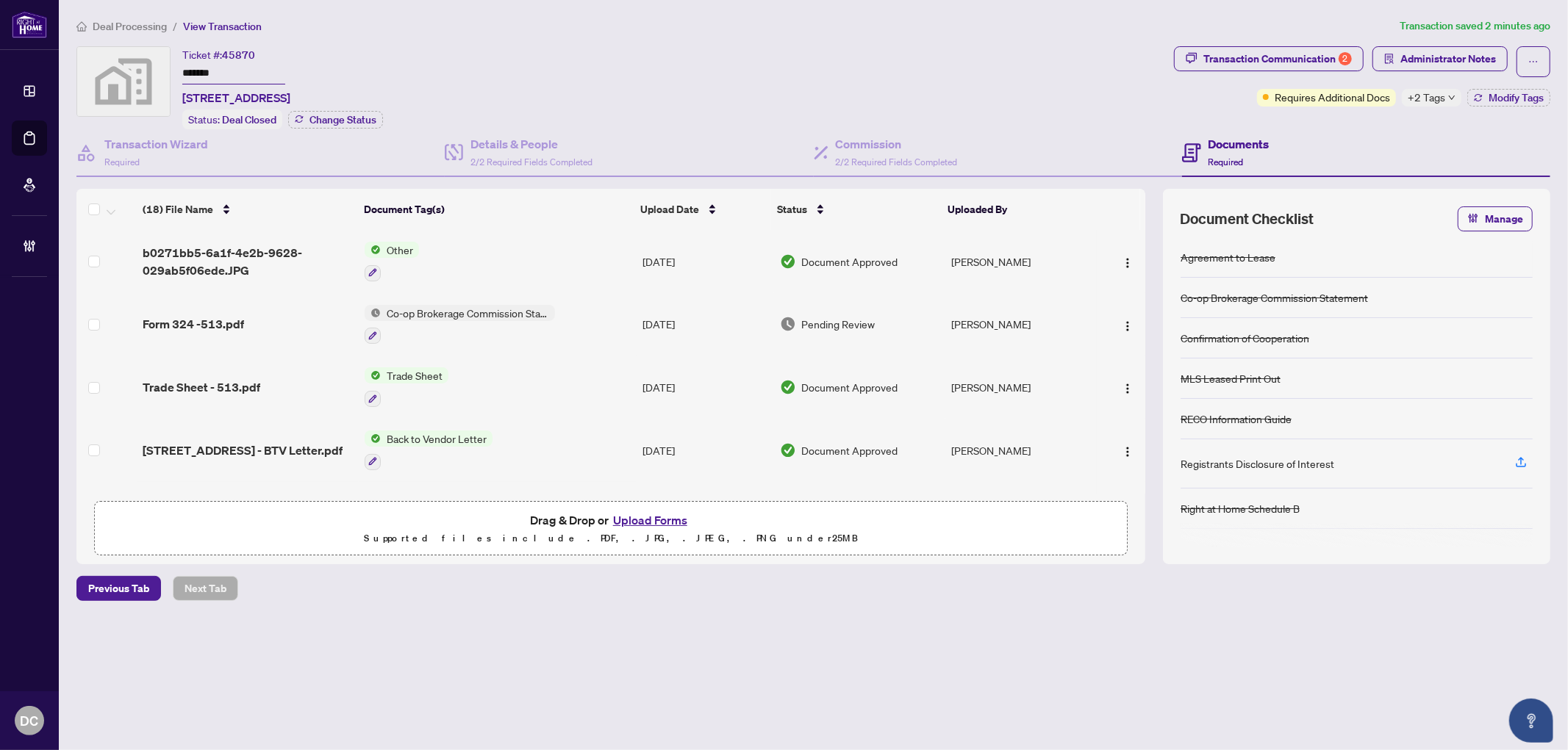
click at [576, 317] on td "Co-op Brokerage Commission Statement" at bounding box center [497, 325] width 277 height 63
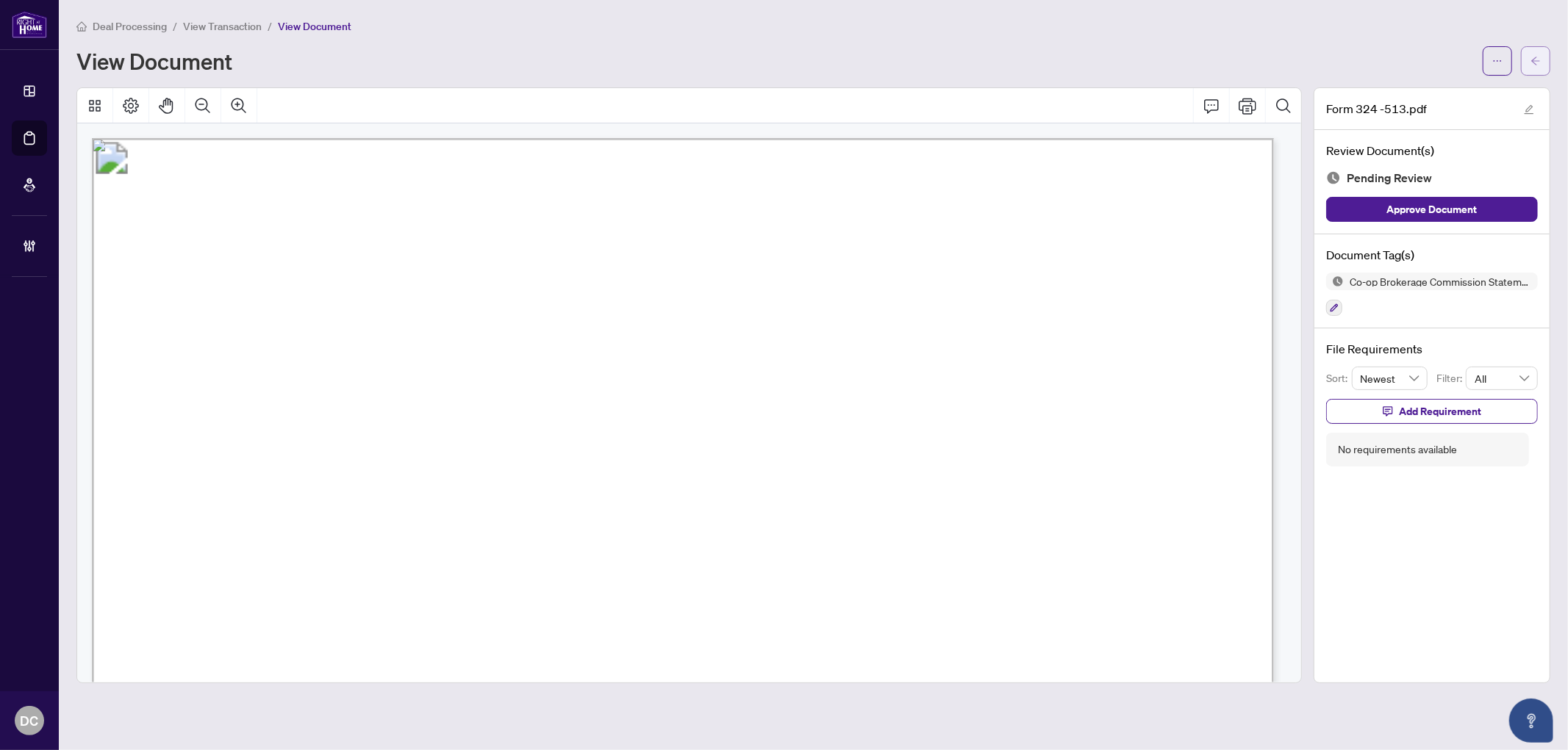
click at [1522, 59] on button "button" at bounding box center [1535, 61] width 29 height 29
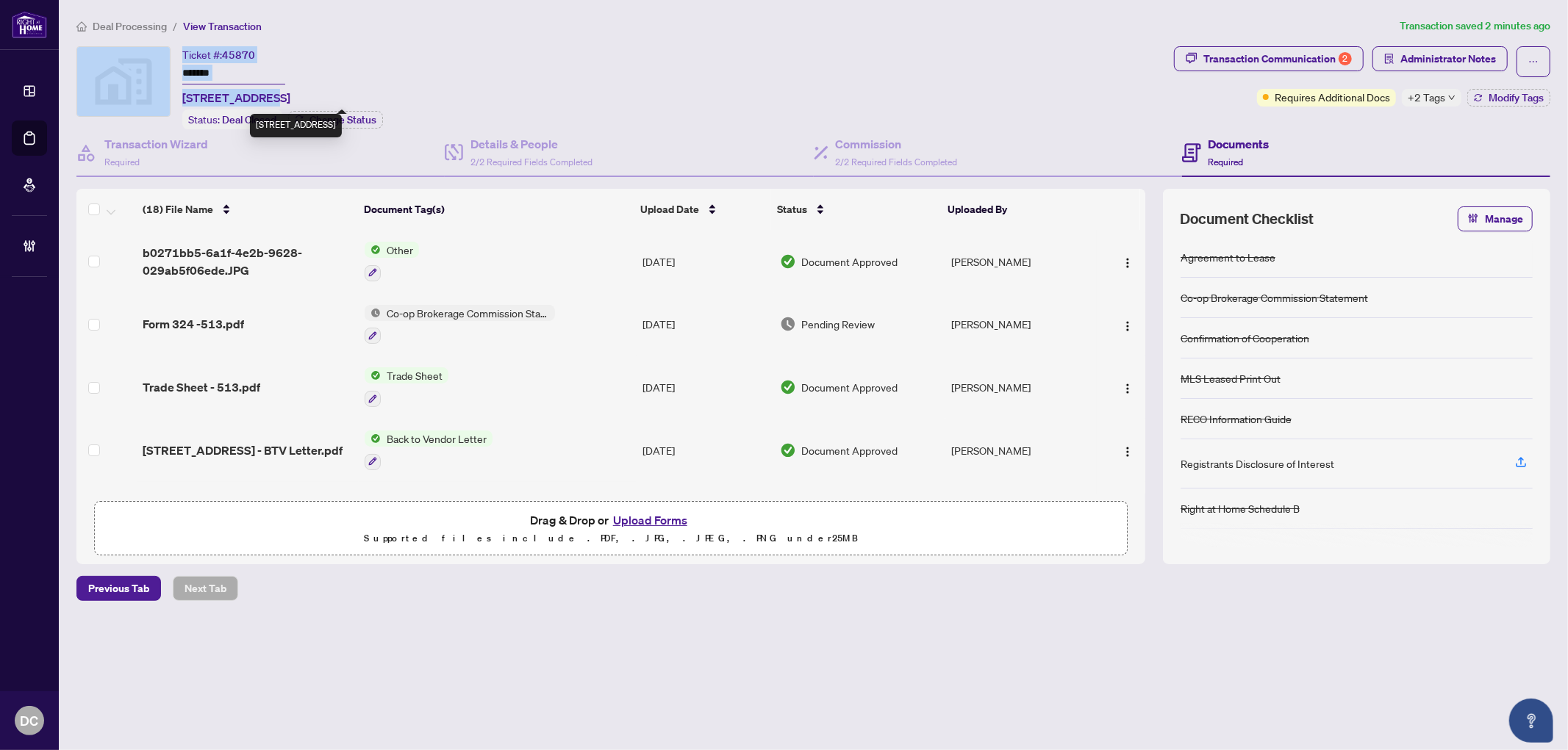
drag, startPoint x: 175, startPoint y: 94, endPoint x: 260, endPoint y: 94, distance: 85.0
click at [260, 94] on div "Ticket #: 45870 ******* [STREET_ADDRESS] Status: Deal Closed Change Status" at bounding box center [622, 88] width 1092 height 83
click at [260, 94] on span "[STREET_ADDRESS]" at bounding box center [236, 97] width 108 height 17
drag, startPoint x: 274, startPoint y: 96, endPoint x: 182, endPoint y: 96, distance: 92.0
click at [182, 96] on span "[STREET_ADDRESS]" at bounding box center [236, 97] width 108 height 17
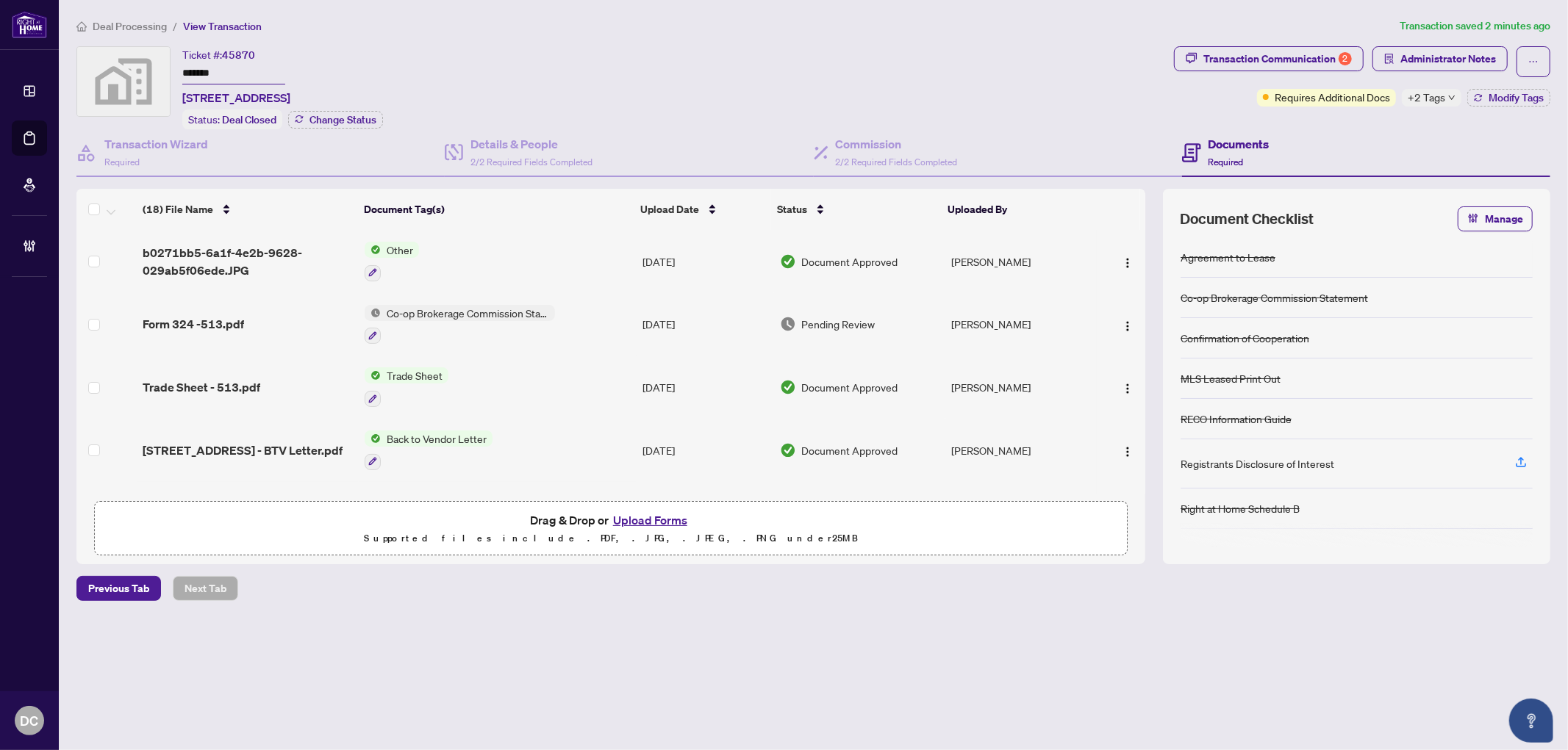
copy span "[STREET_ADDRESS]"
drag, startPoint x: 244, startPoint y: 75, endPoint x: 159, endPoint y: 65, distance: 85.6
click at [159, 64] on div "Ticket #: 45870 ******* [STREET_ADDRESS] Status: Deal Closed Change Status" at bounding box center [622, 88] width 1092 height 83
click at [1294, 67] on div "Transaction Communication 2" at bounding box center [1277, 59] width 148 height 23
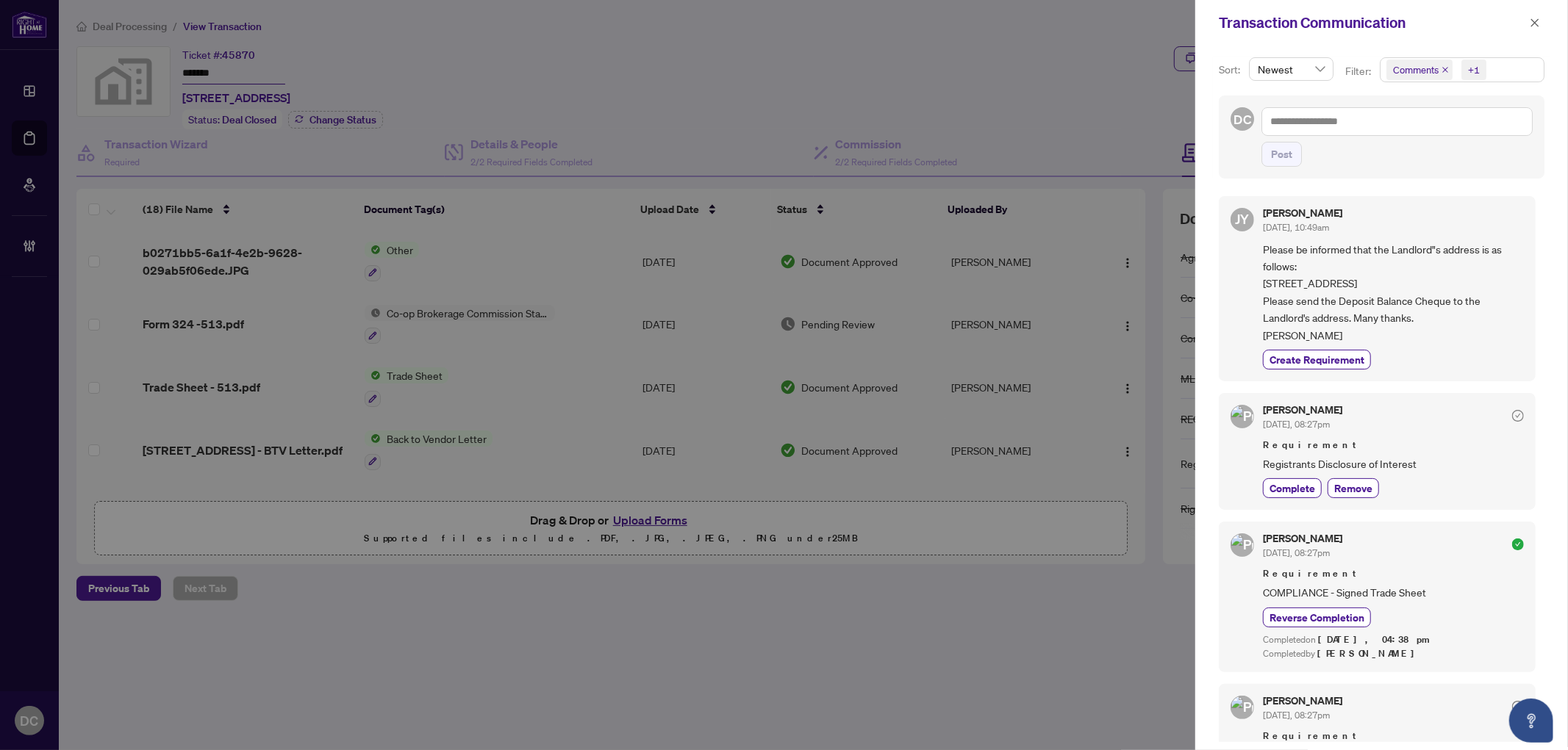
click at [1509, 68] on span "Comments +1" at bounding box center [1462, 69] width 163 height 23
click at [1475, 130] on span "Comments" at bounding box center [1469, 131] width 131 height 17
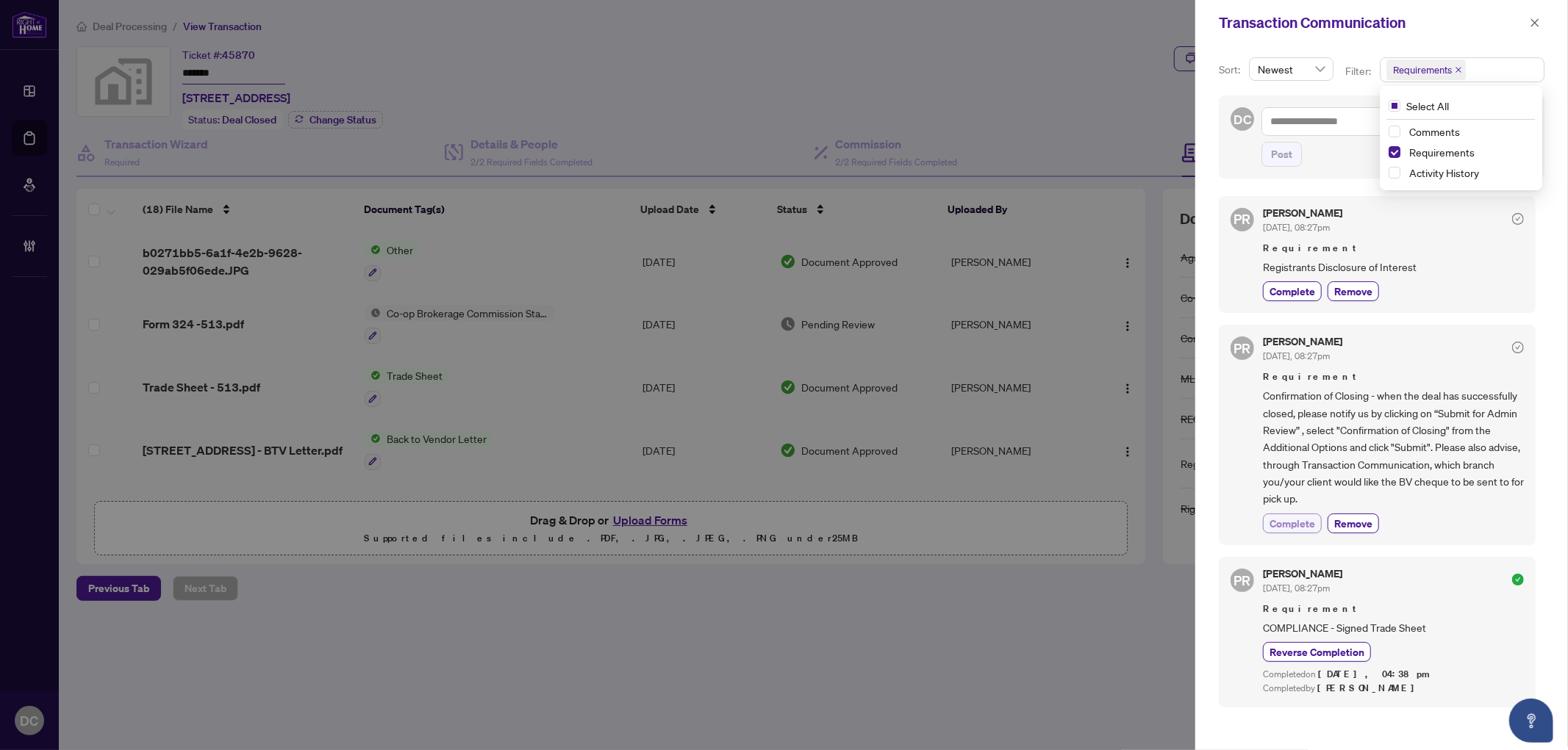
click at [1302, 519] on span "Complete" at bounding box center [1292, 524] width 46 height 16
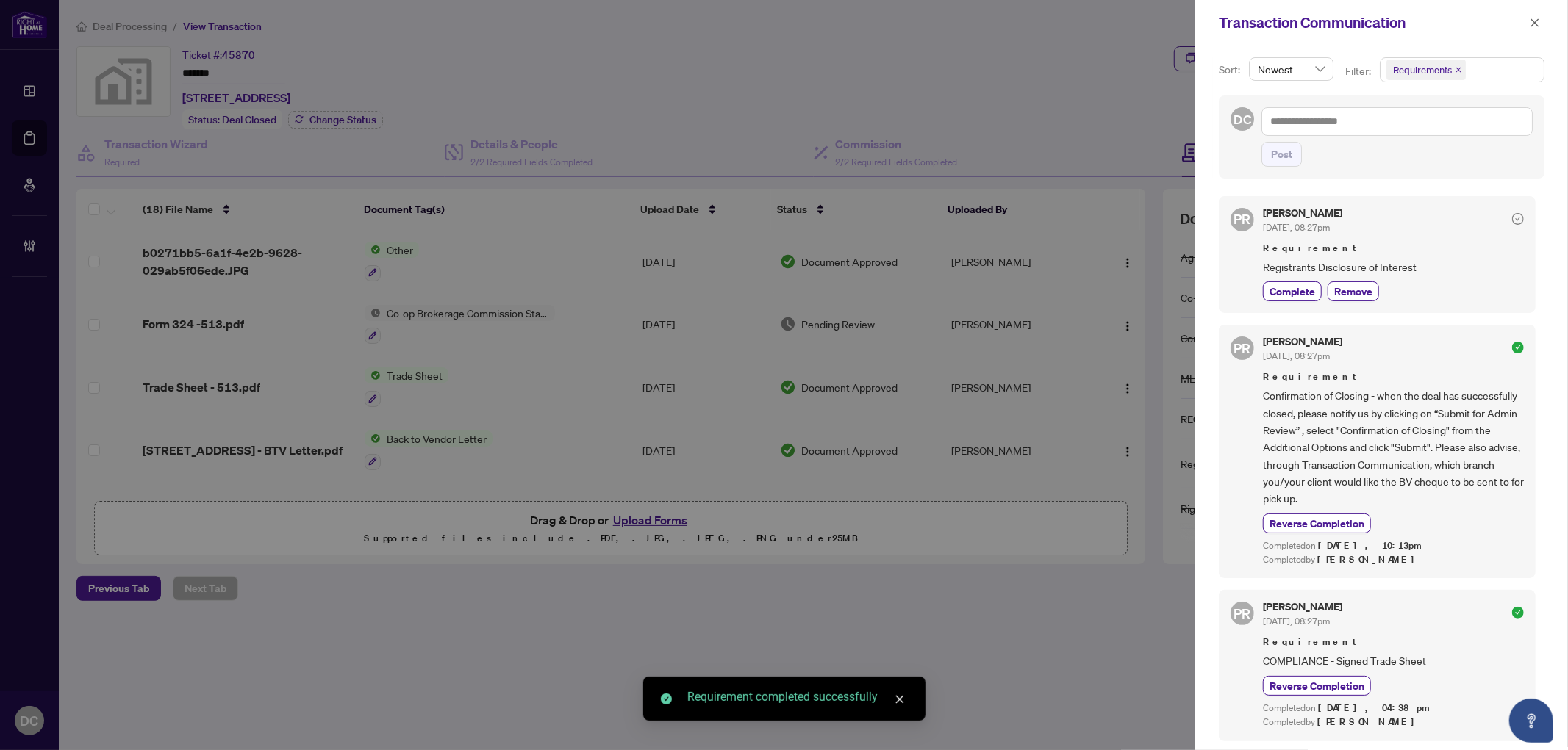
scroll to position [4, 0]
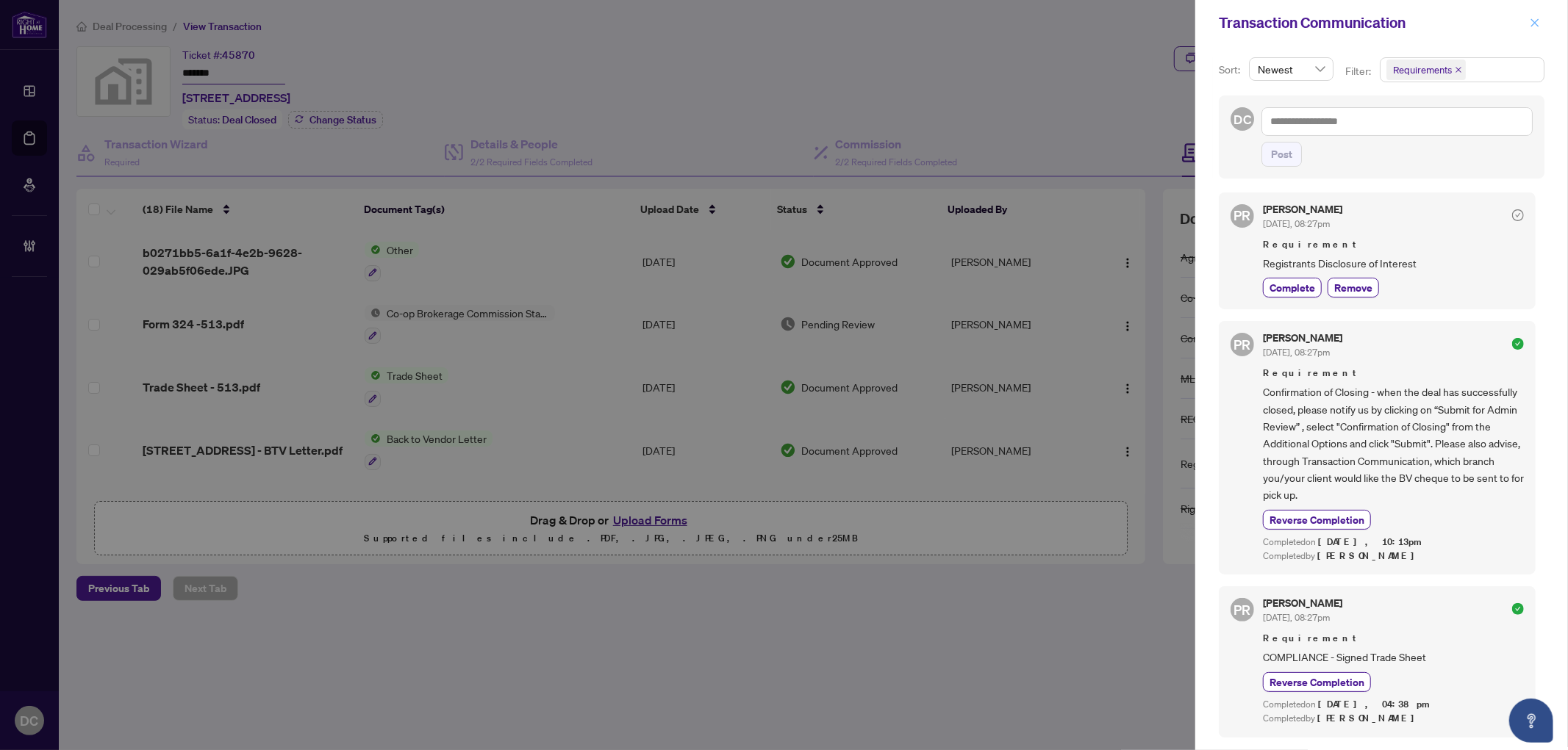
click at [1537, 23] on icon "close" at bounding box center [1535, 23] width 11 height 11
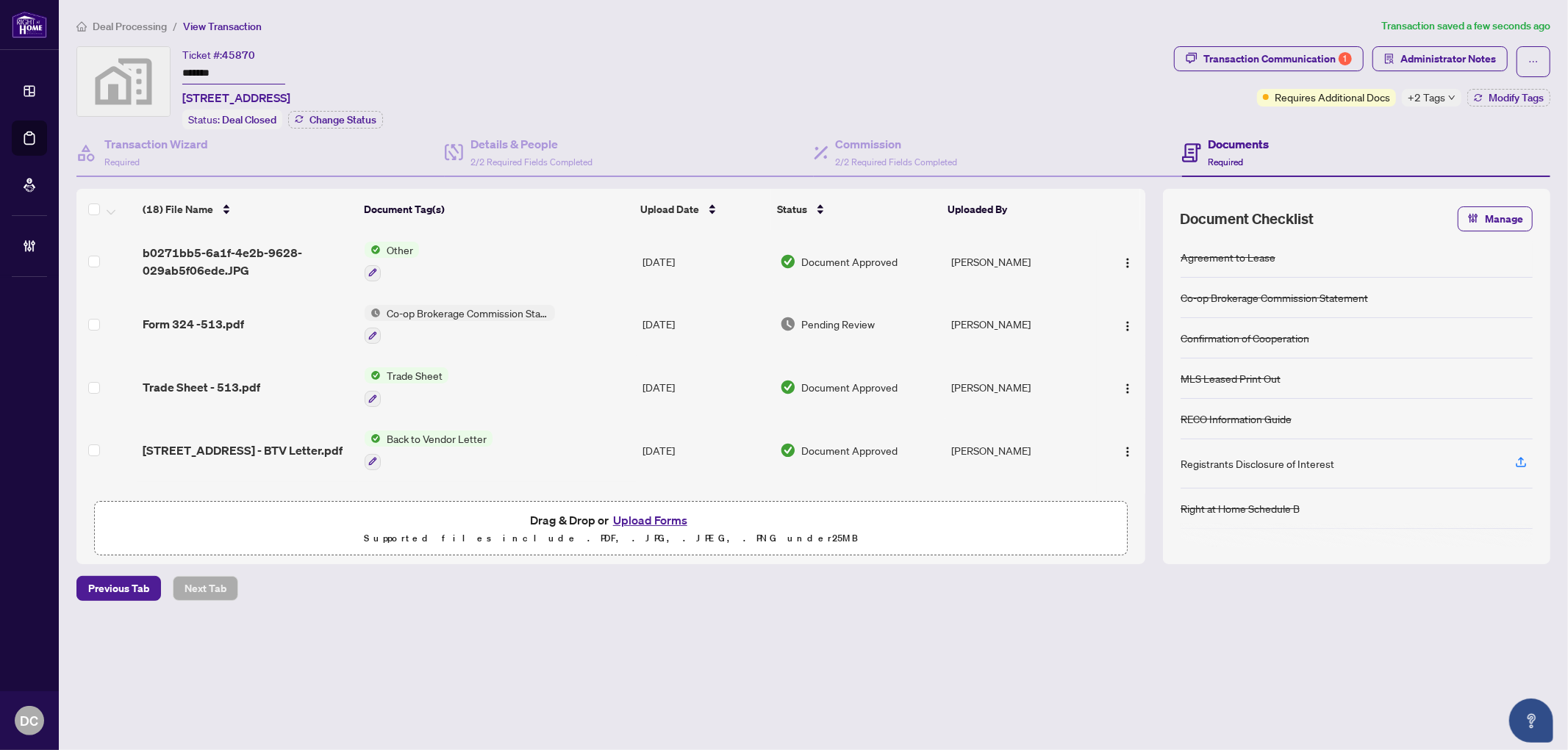
scroll to position [81, 0]
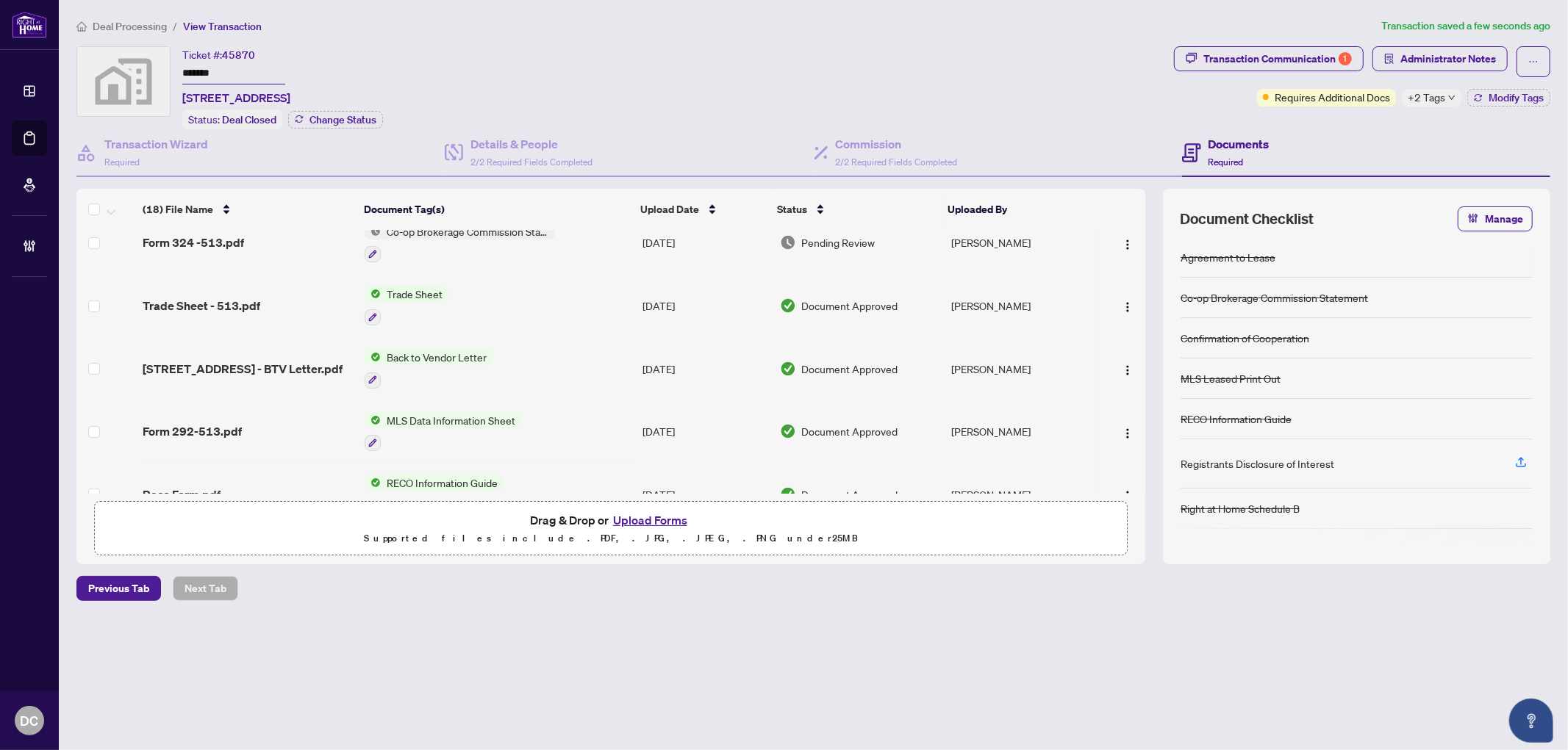
click at [651, 302] on td "[DATE]" at bounding box center [705, 305] width 138 height 63
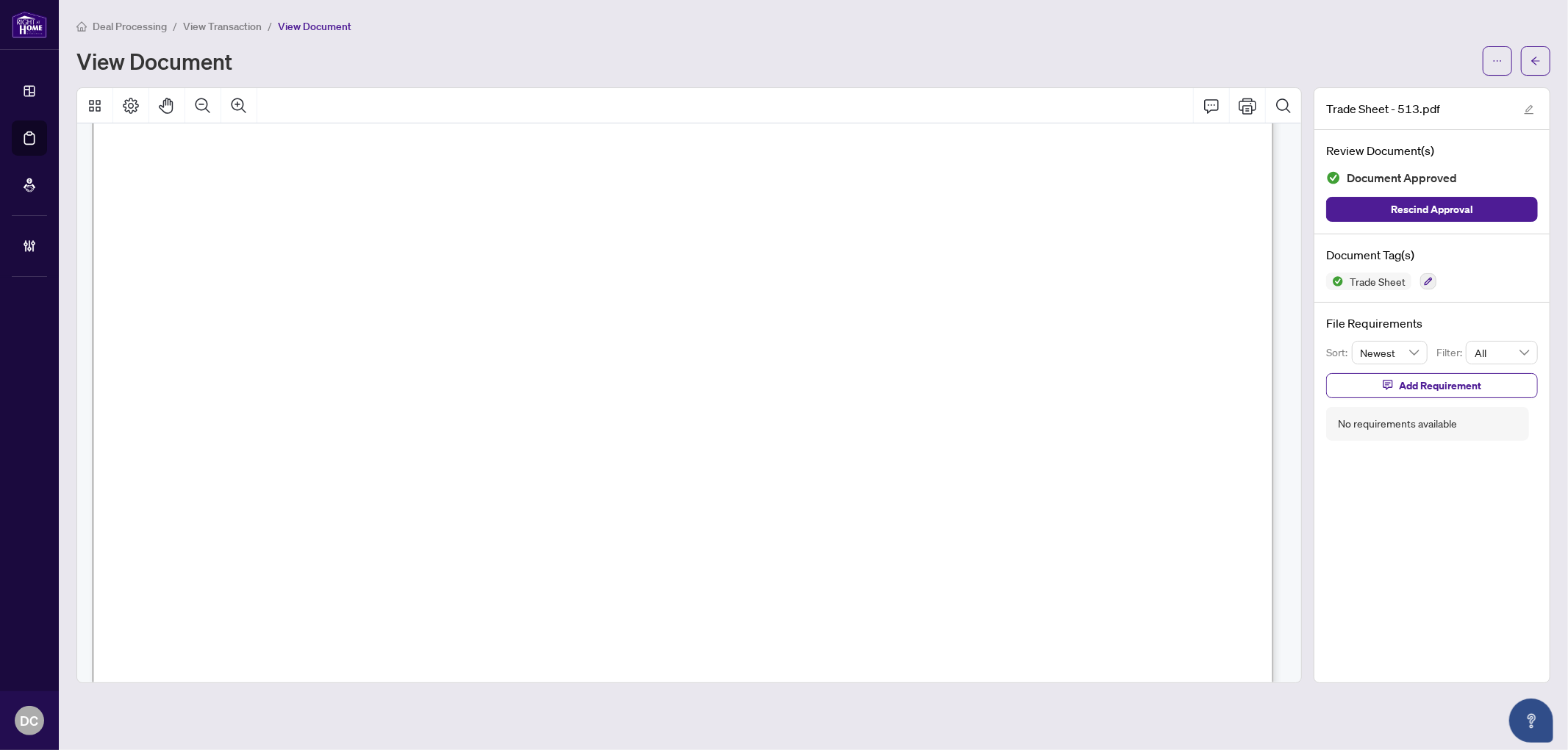
scroll to position [652, 0]
click at [1553, 59] on main "Deal Processing / View Transaction / View Document View Document Trade Sheet - …" at bounding box center [813, 375] width 1509 height 750
click at [1540, 62] on icon "arrow-left" at bounding box center [1536, 61] width 11 height 11
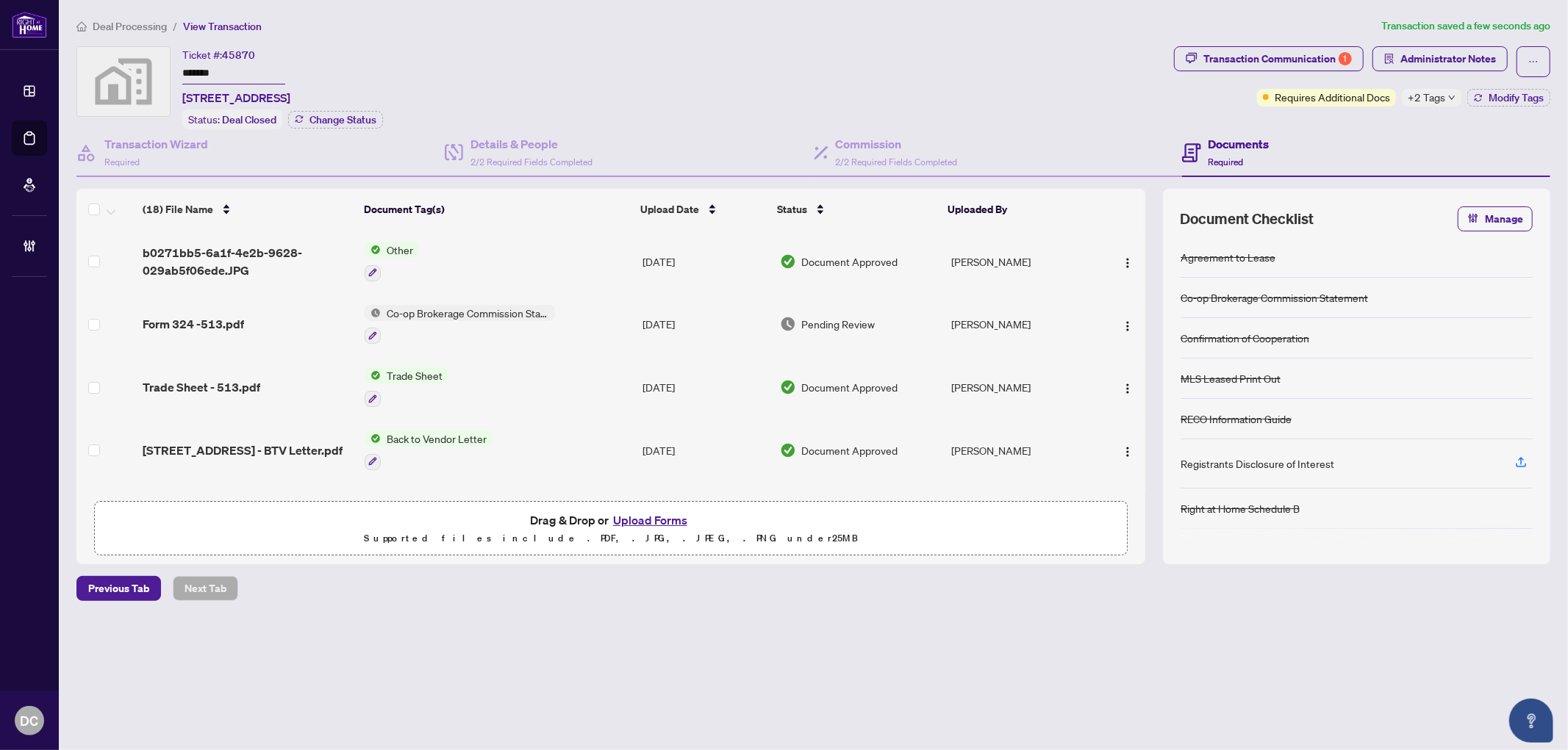
drag, startPoint x: 248, startPoint y: 68, endPoint x: 128, endPoint y: 69, distance: 120.0
click at [128, 69] on div "Ticket #: 45870 ******* [STREET_ADDRESS] Status: Deal Closed Change Status" at bounding box center [622, 88] width 1092 height 83
click at [1442, 100] on span "+2 Tags" at bounding box center [1427, 97] width 38 height 17
click at [1354, 120] on div "Transaction Communication 1 Administrator Notes Requires Additional Docs +2 Tag…" at bounding box center [1362, 88] width 382 height 83
click at [1517, 96] on span "Modify Tags" at bounding box center [1515, 98] width 55 height 11
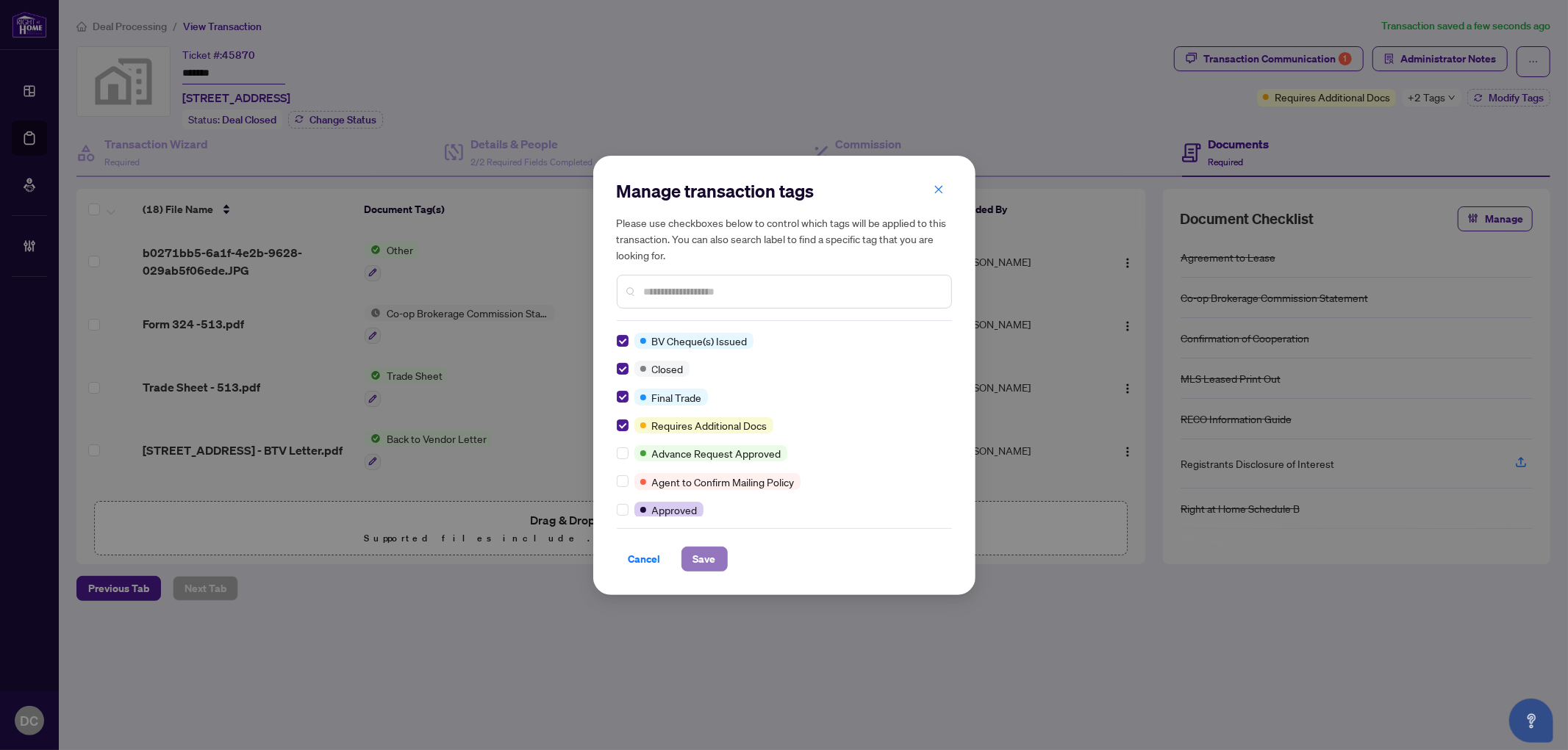
click at [688, 557] on button "Save" at bounding box center [705, 559] width 47 height 25
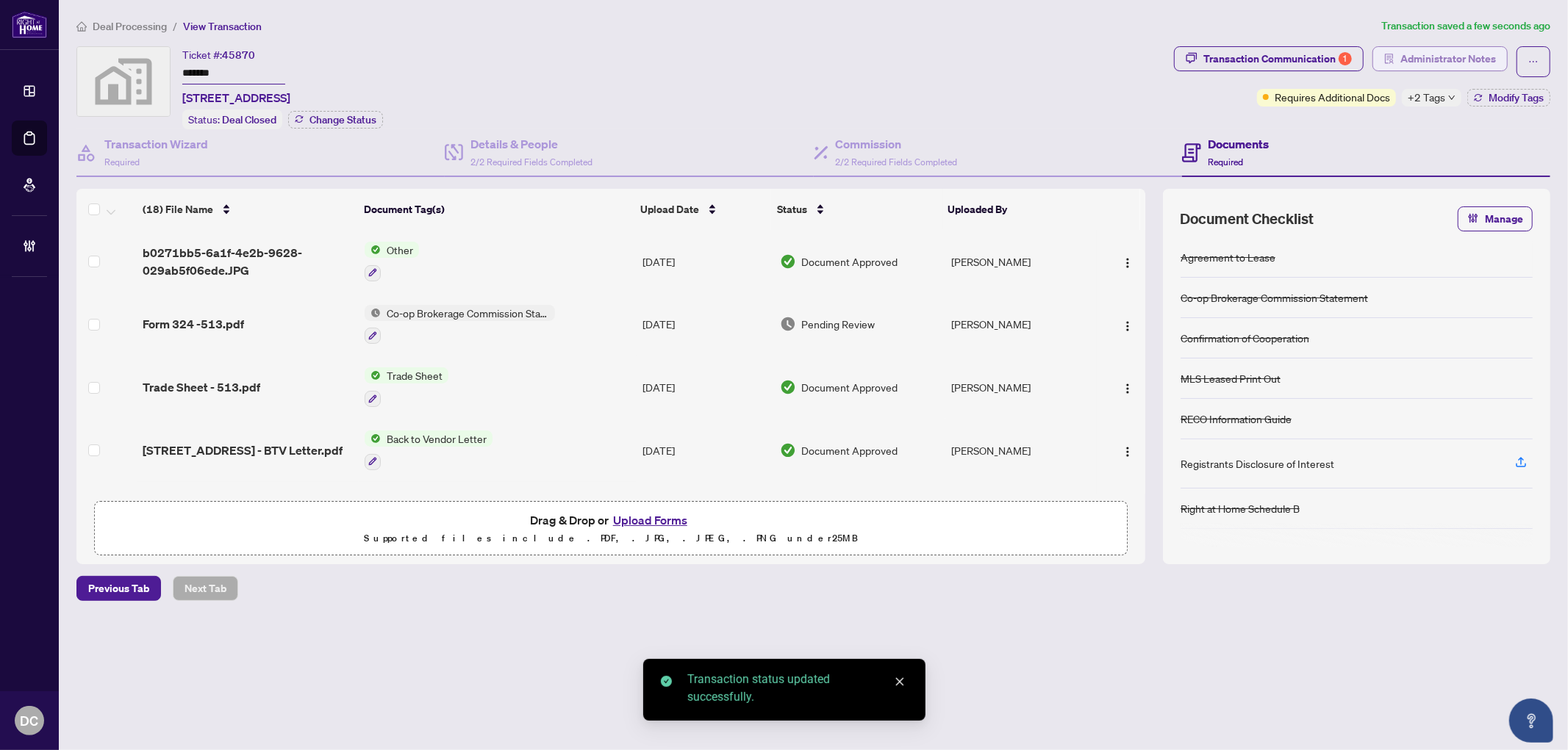
click at [1480, 56] on span "Administrator Notes" at bounding box center [1448, 59] width 96 height 23
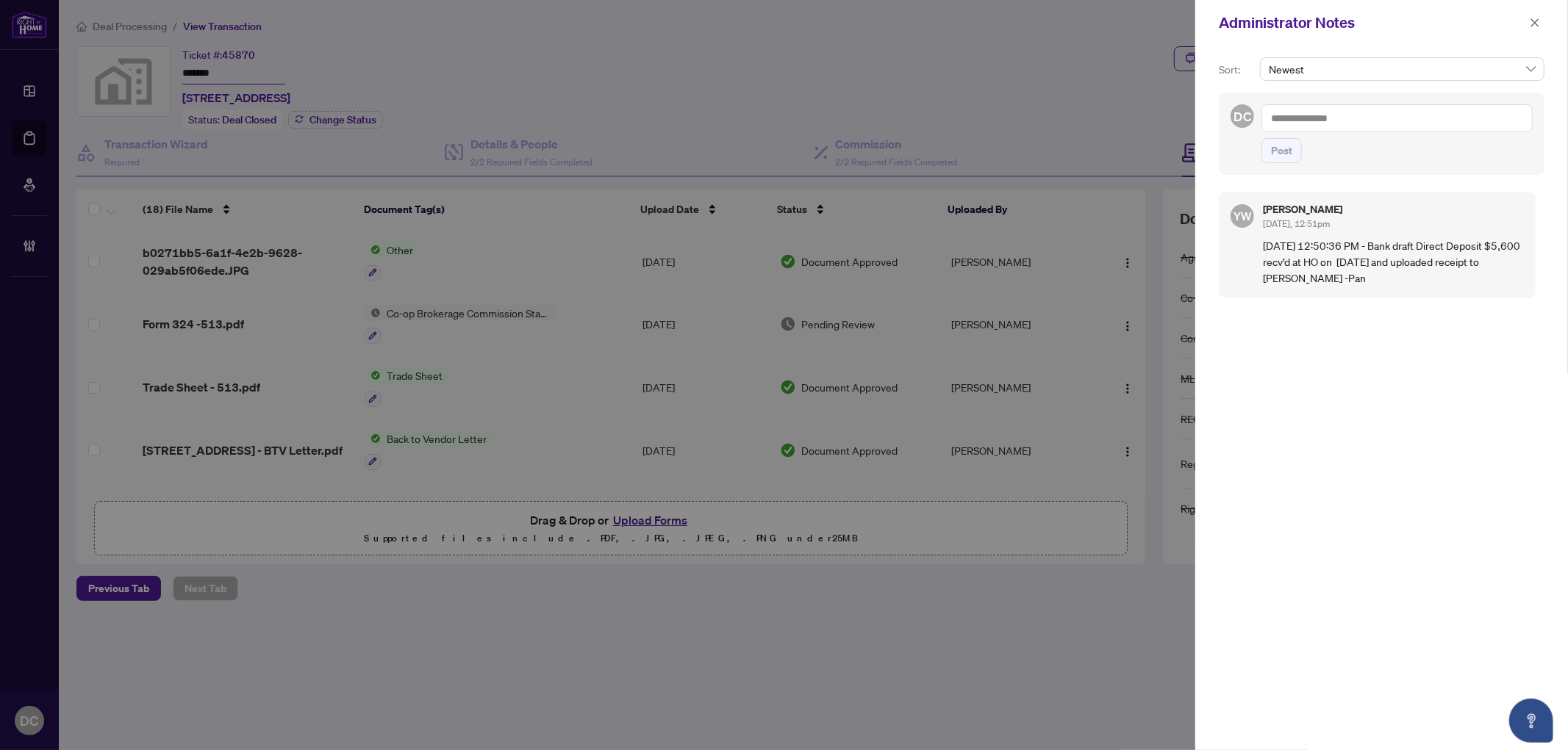
click at [1357, 120] on textarea at bounding box center [1396, 118] width 271 height 28
paste textarea "**********"
type textarea "**********"
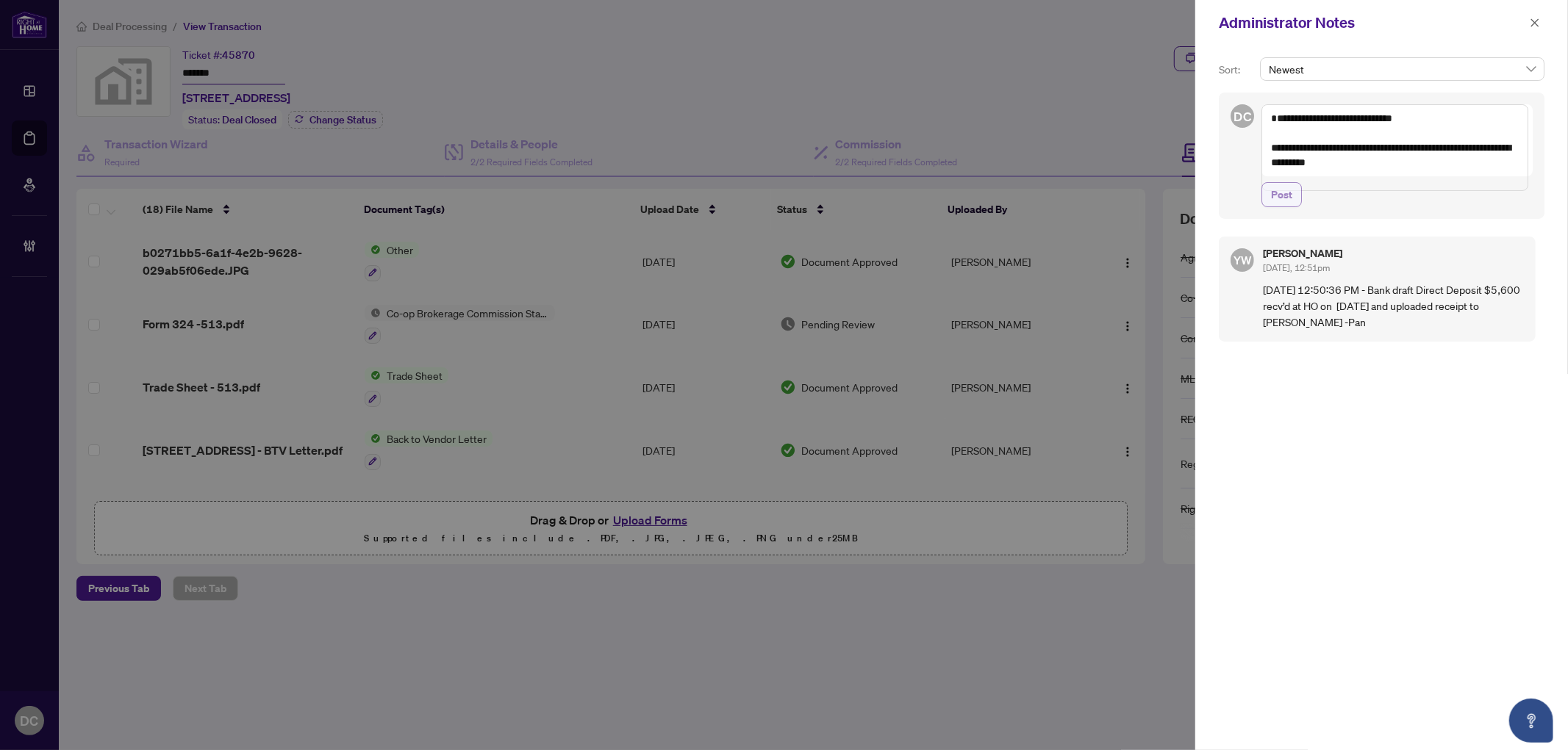
click at [1293, 207] on button "Post" at bounding box center [1281, 194] width 41 height 25
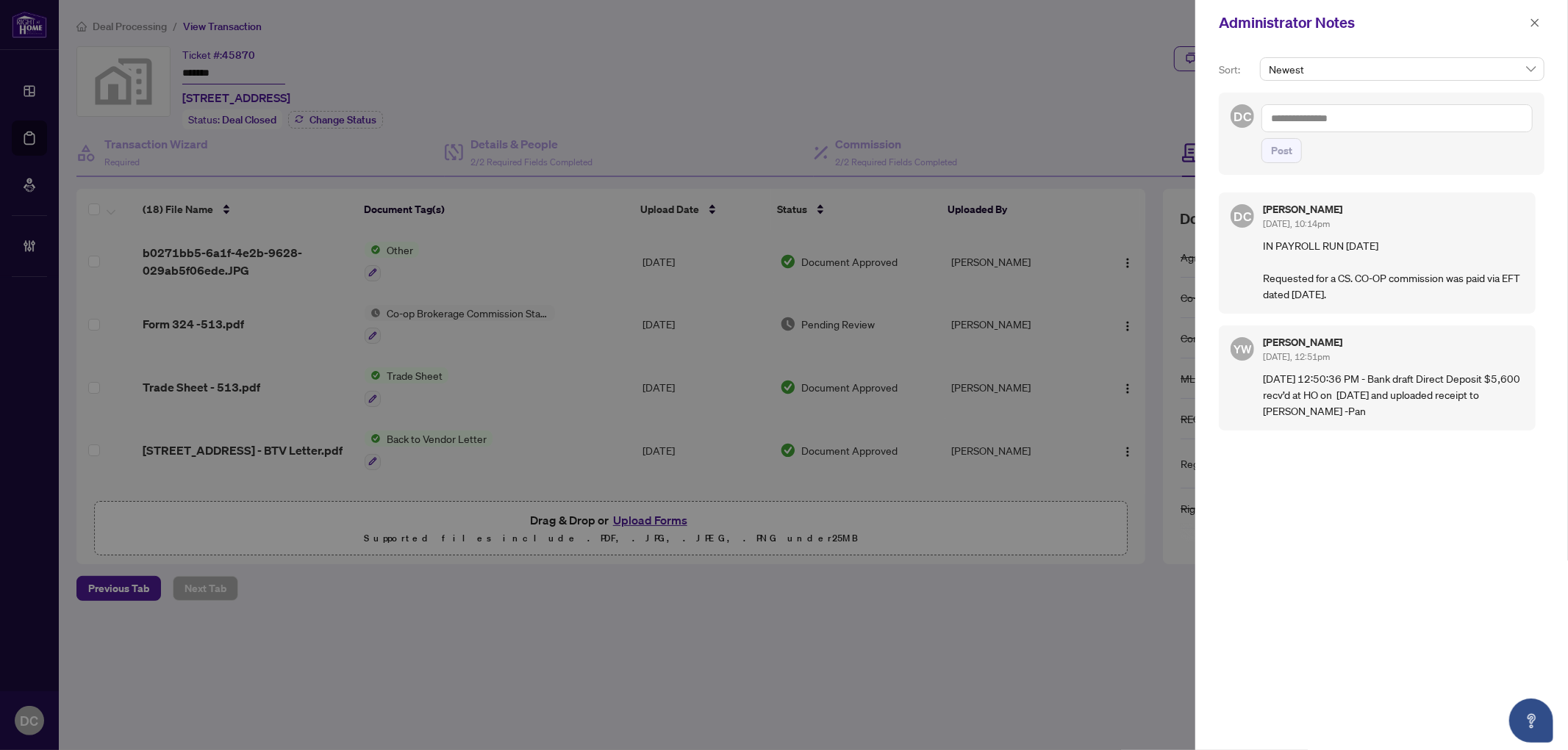
click at [1520, 17] on div "Administrator Notes" at bounding box center [1372, 23] width 306 height 22
click at [1532, 20] on icon "close" at bounding box center [1535, 22] width 8 height 8
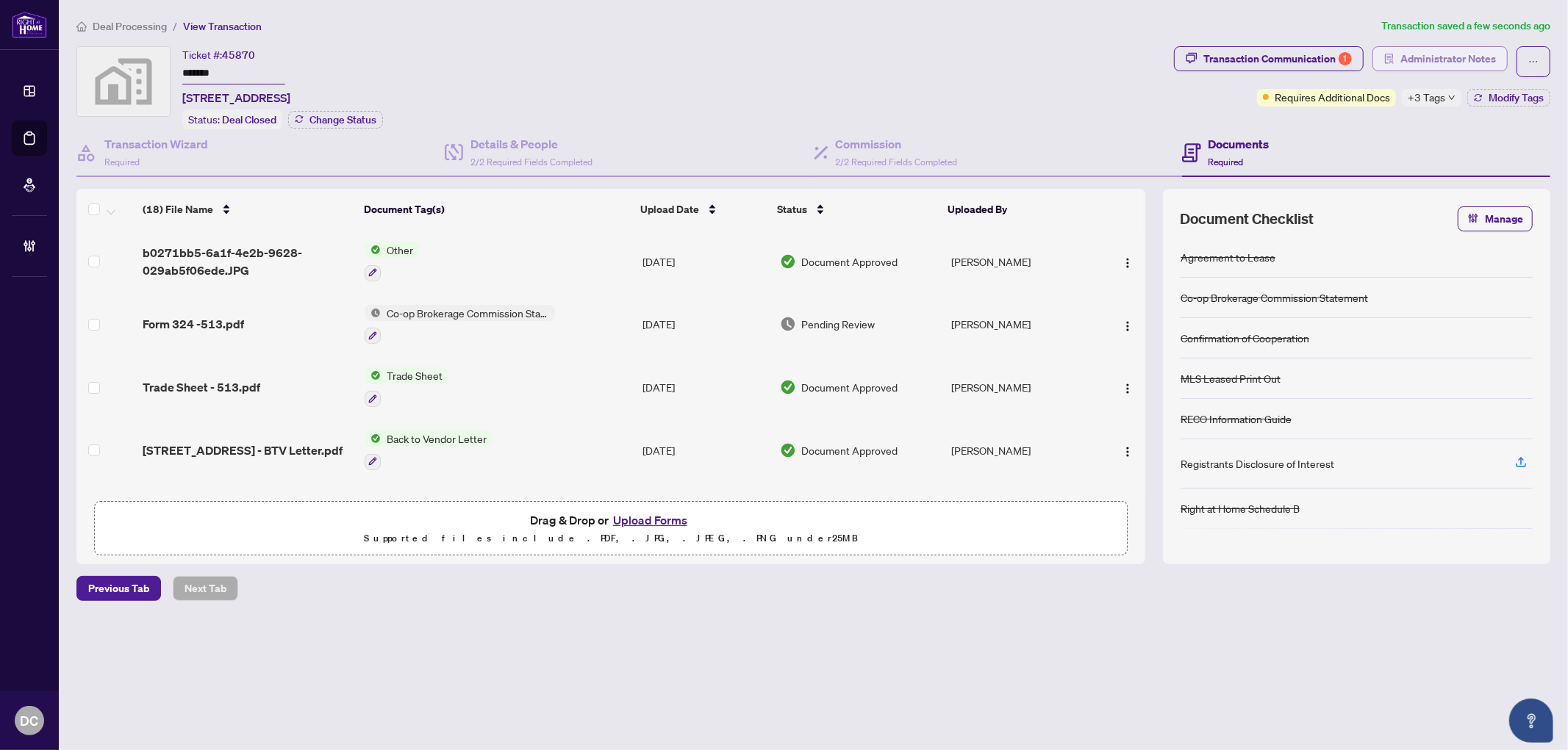
click at [1417, 67] on span "Administrator Notes" at bounding box center [1448, 59] width 96 height 23
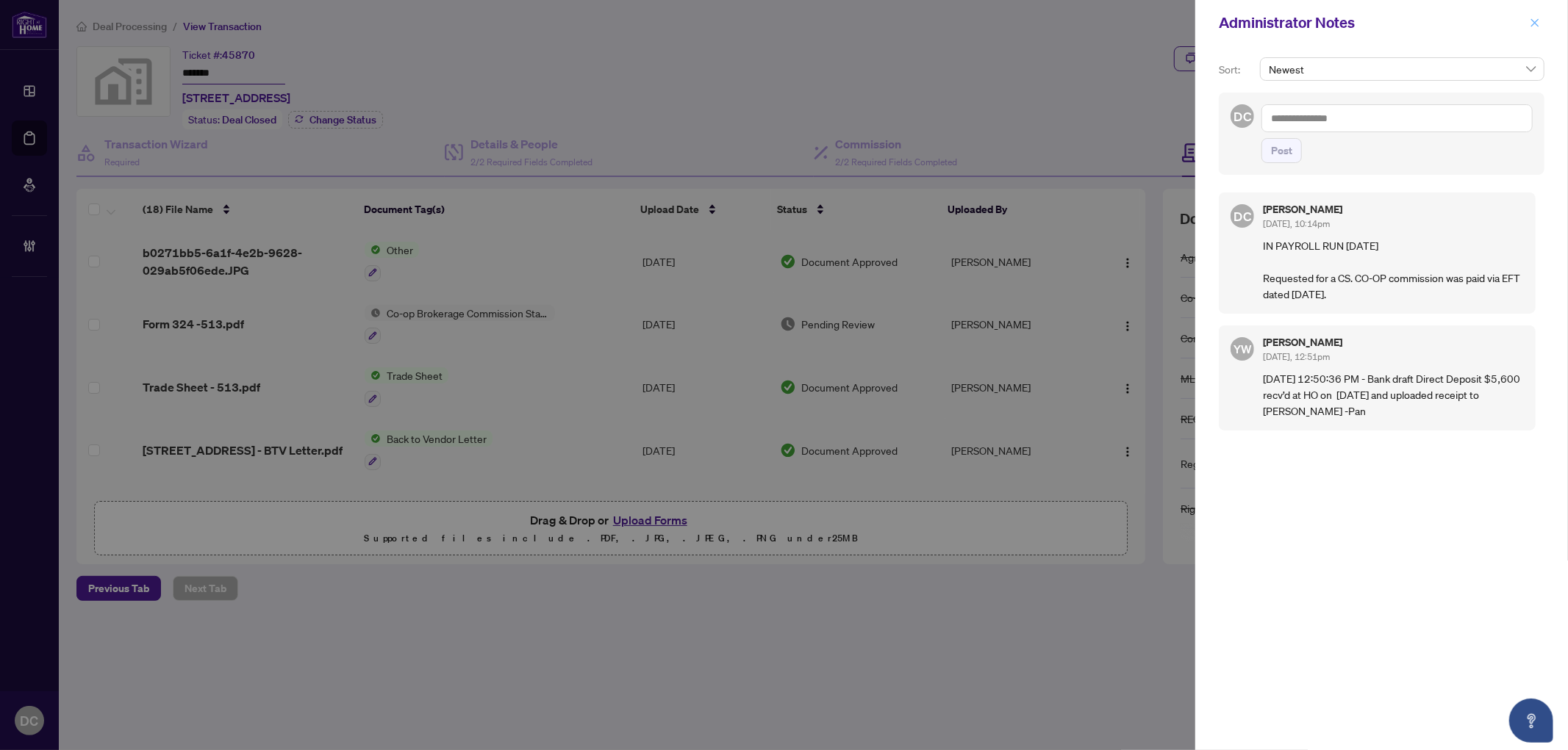
click at [1530, 23] on icon "close" at bounding box center [1535, 23] width 11 height 11
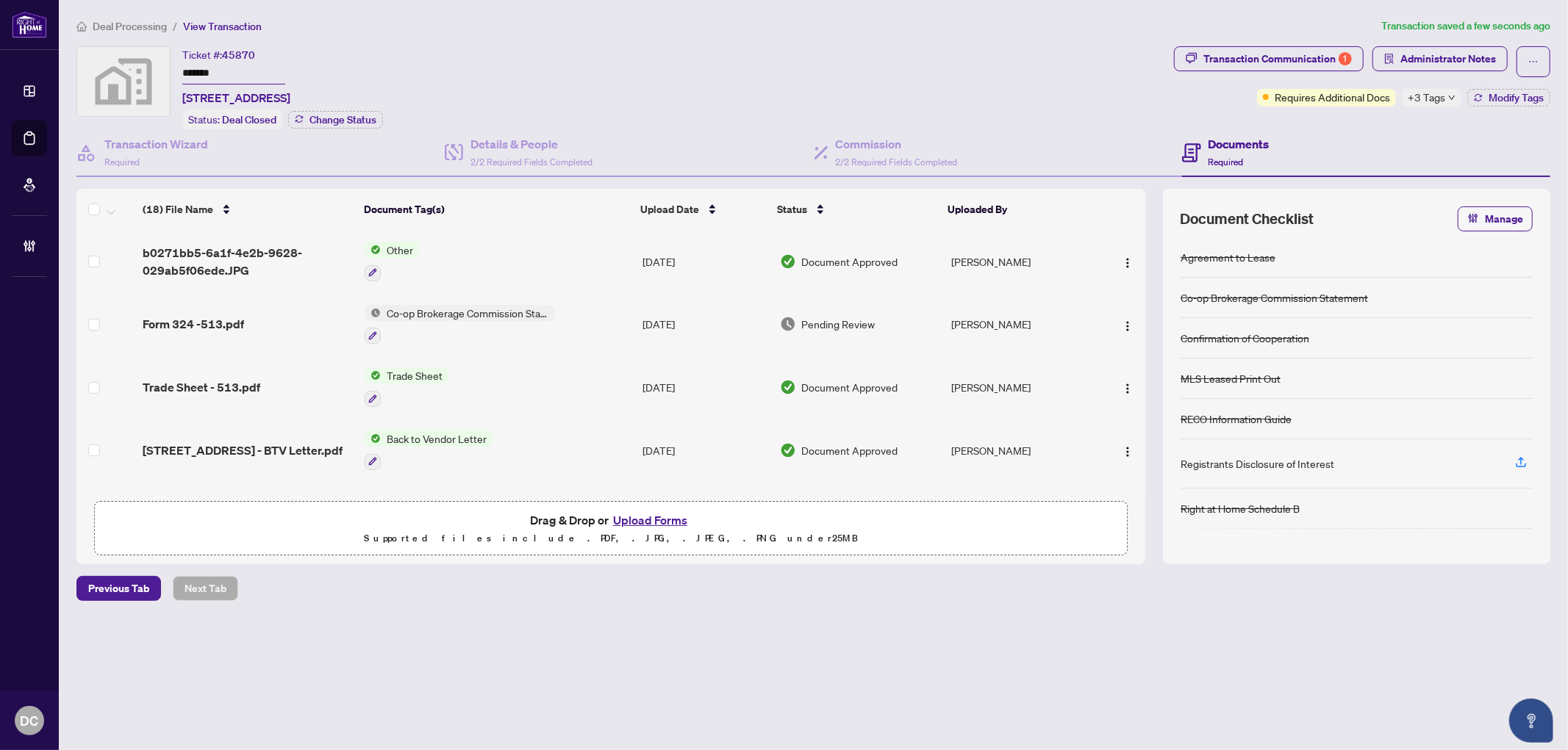
click at [1415, 99] on span "+3 Tags" at bounding box center [1427, 97] width 38 height 17
click at [1294, 113] on div "Transaction Communication 1 Administrator Notes Requires Additional Docs +3 Tag…" at bounding box center [1362, 88] width 382 height 83
